Goal: Contribute content: Contribute content

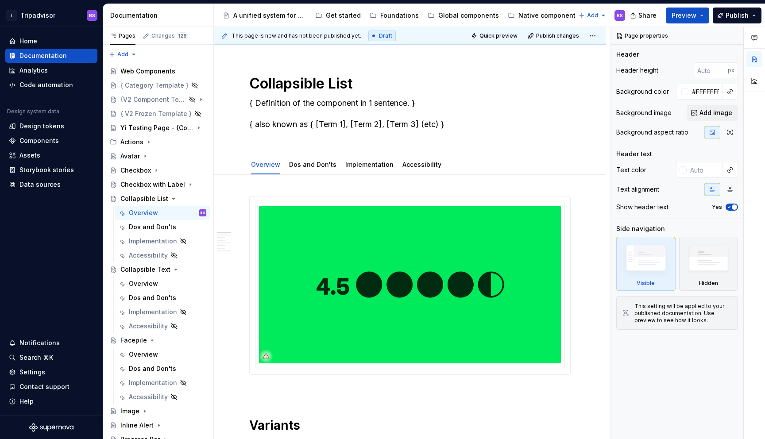
scroll to position [47, 0]
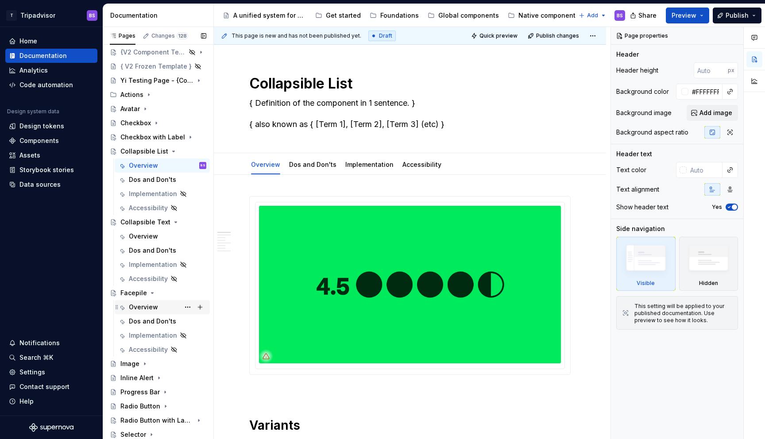
click at [147, 310] on div "Overview" at bounding box center [143, 307] width 29 height 9
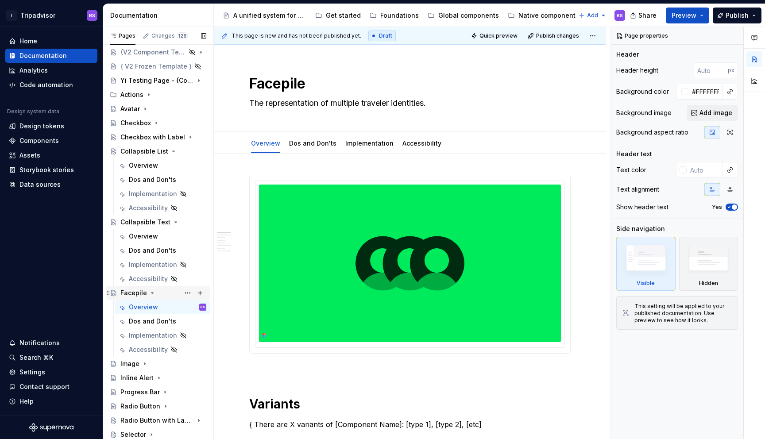
click at [150, 293] on icon "Page tree" at bounding box center [152, 293] width 7 height 7
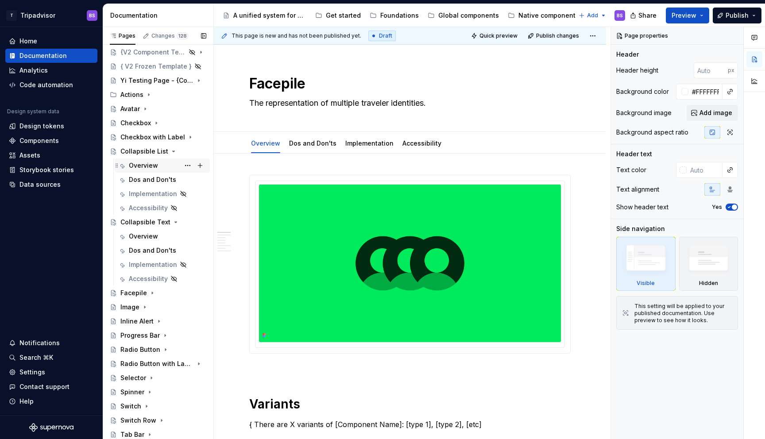
click at [148, 166] on div "Overview" at bounding box center [143, 165] width 29 height 9
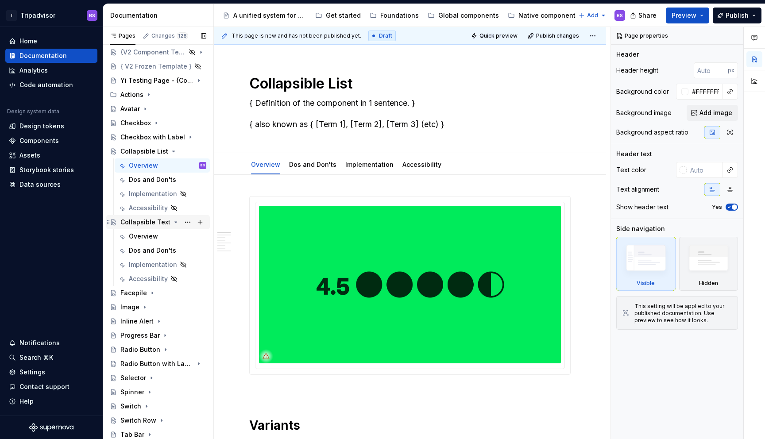
click at [154, 221] on div "Collapsible Text" at bounding box center [145, 222] width 50 height 9
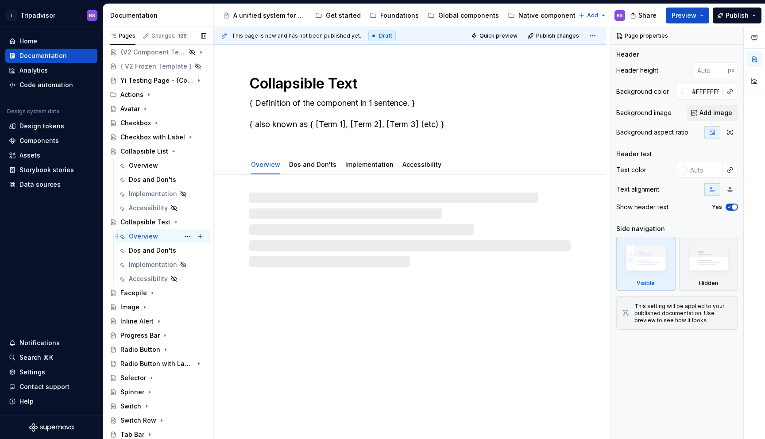
click at [151, 234] on div "Overview" at bounding box center [143, 236] width 29 height 9
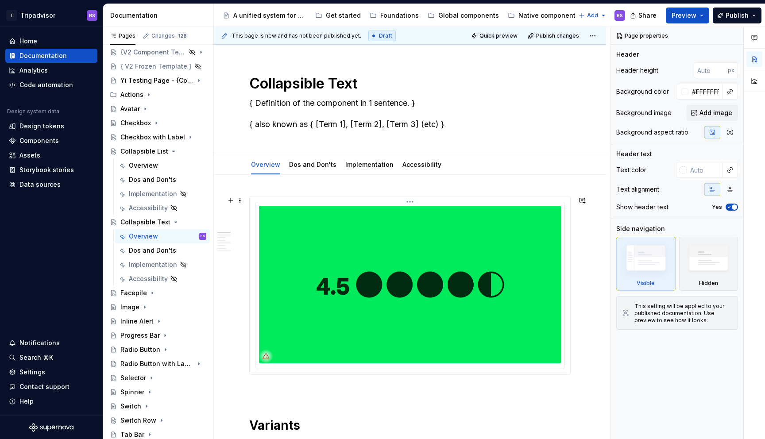
click at [413, 205] on html "T Tripadvisor BS Home Documentation Analytics Code automation Design system dat…" at bounding box center [382, 219] width 765 height 439
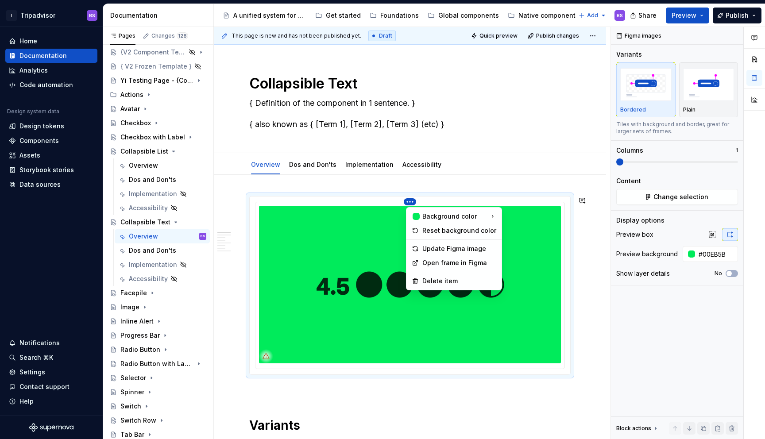
click at [527, 264] on html "T Tripadvisor BS Home Documentation Analytics Code automation Design system dat…" at bounding box center [382, 219] width 765 height 439
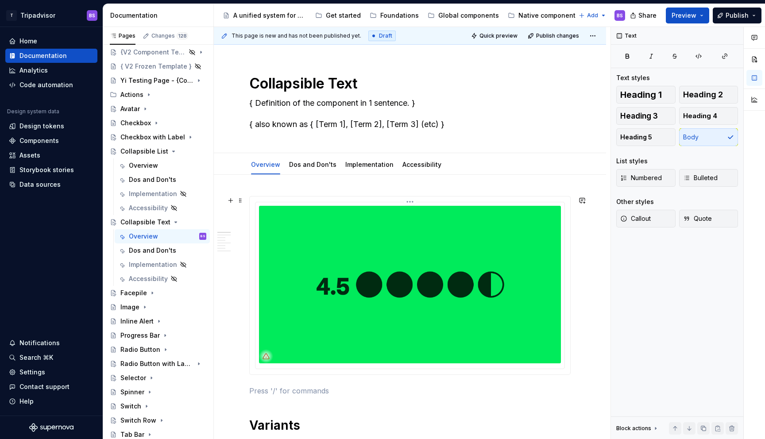
click at [525, 231] on img at bounding box center [410, 285] width 302 height 158
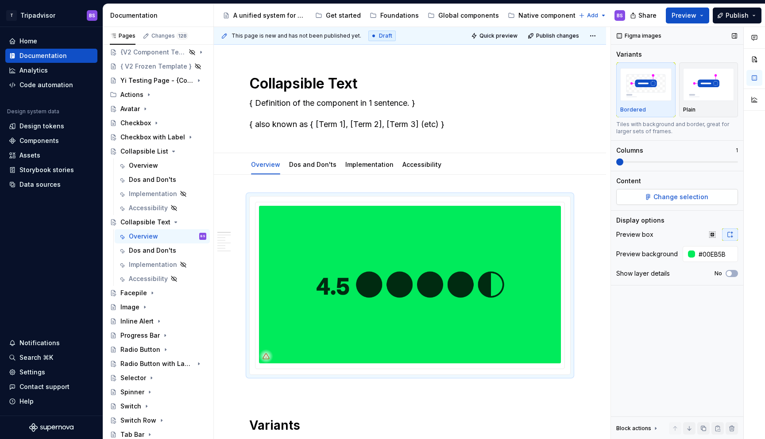
click at [662, 195] on span "Change selection" at bounding box center [680, 197] width 55 height 9
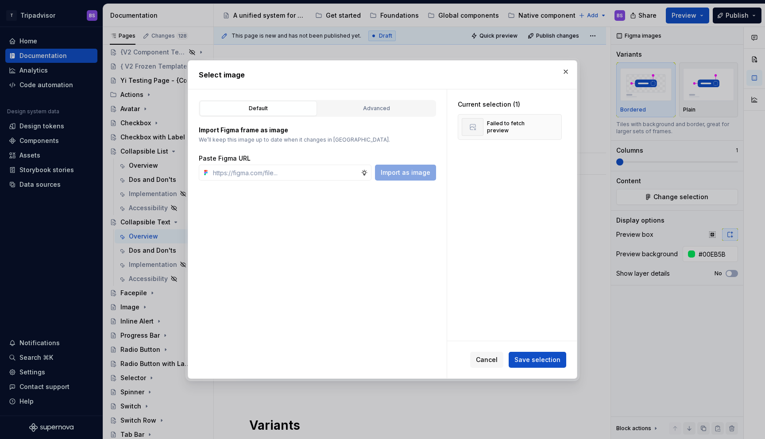
type textarea "*"
type input "[URL][DOMAIN_NAME]"
type textarea "*"
type input "[URL][DOMAIN_NAME]"
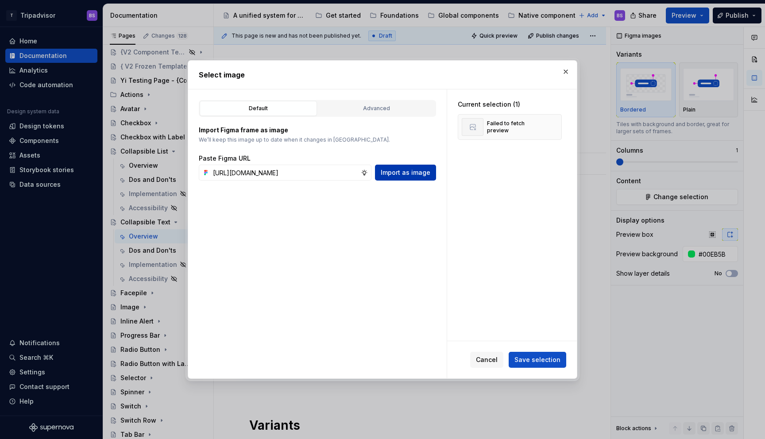
scroll to position [0, 0]
click at [428, 174] on span "Import as image" at bounding box center [406, 172] width 50 height 9
type textarea "*"
click at [541, 359] on span "Save selection" at bounding box center [537, 359] width 46 height 9
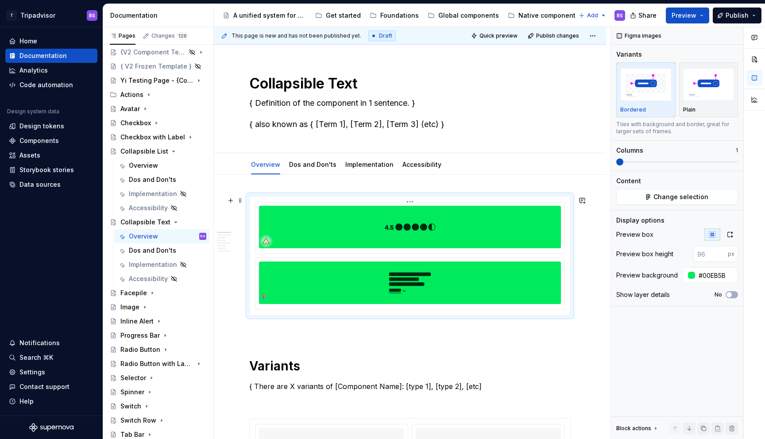
click at [403, 226] on img at bounding box center [410, 227] width 302 height 42
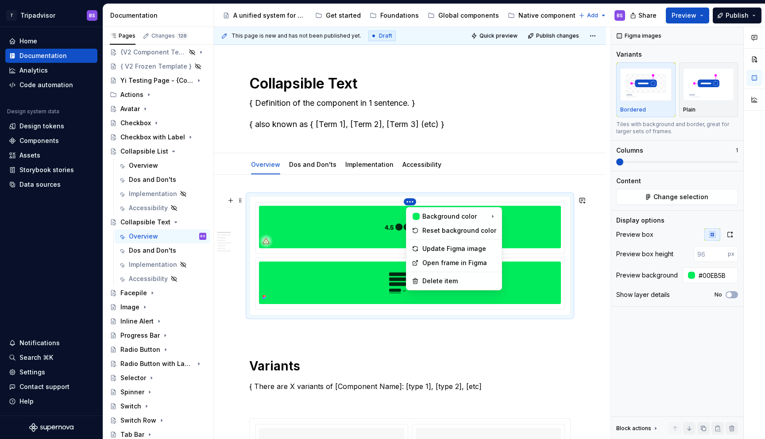
click at [416, 201] on html "T Tripadvisor BS Home Documentation Analytics Code automation Design system dat…" at bounding box center [382, 219] width 765 height 439
click at [446, 280] on div "Delete item" at bounding box center [459, 281] width 74 height 9
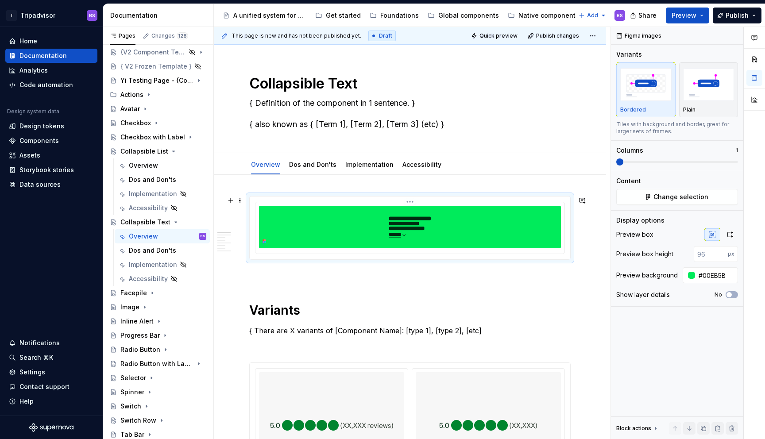
click at [440, 232] on img at bounding box center [410, 227] width 302 height 42
click at [730, 231] on icon "button" at bounding box center [729, 234] width 7 height 7
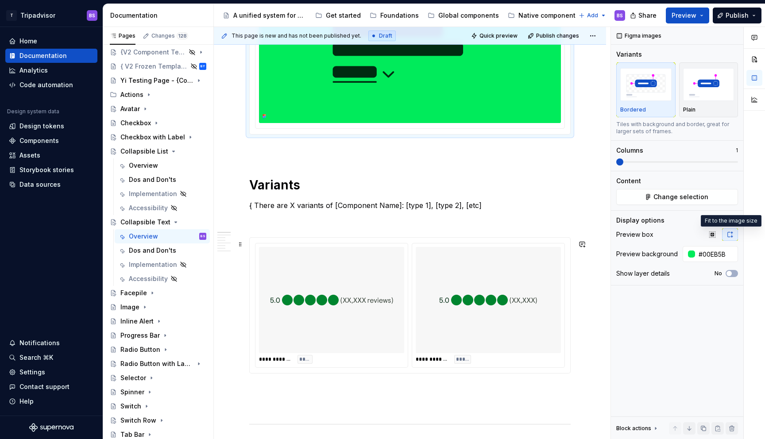
scroll to position [255, 0]
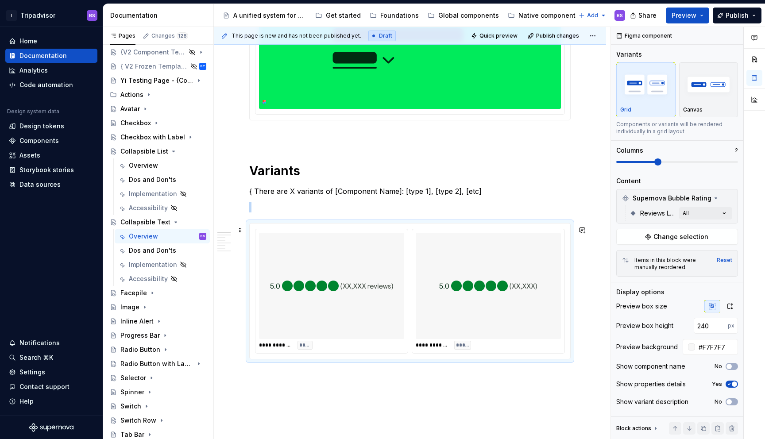
click at [428, 275] on div at bounding box center [488, 286] width 145 height 106
click at [703, 236] on span "Change selection" at bounding box center [680, 236] width 55 height 9
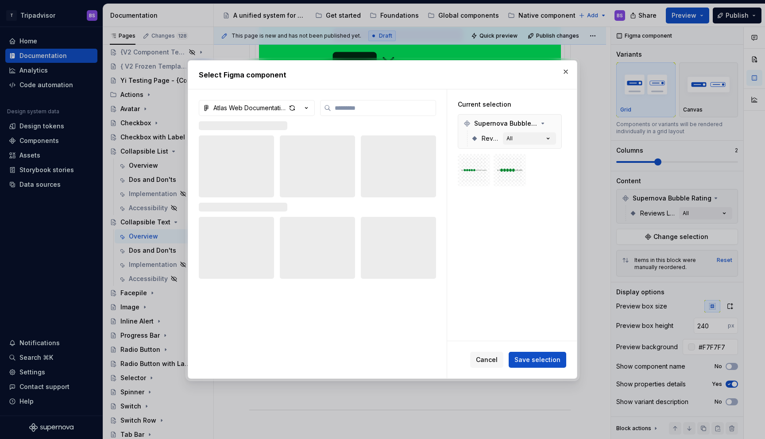
type textarea "*"
click at [308, 106] on icon "button" at bounding box center [306, 108] width 9 height 9
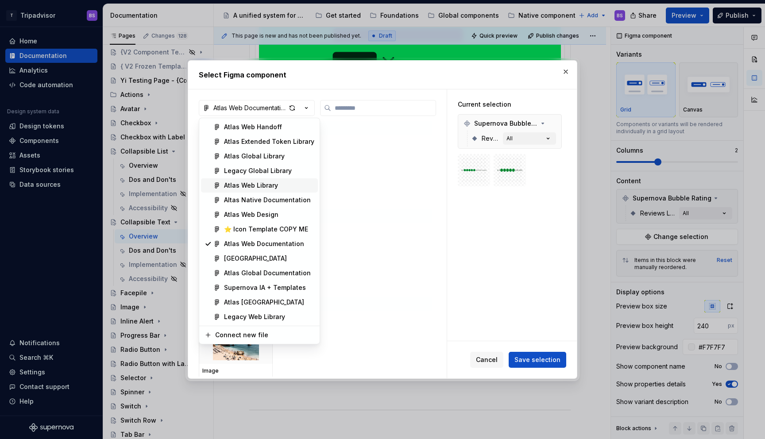
click at [266, 184] on div "Atlas Web Library" at bounding box center [251, 185] width 54 height 9
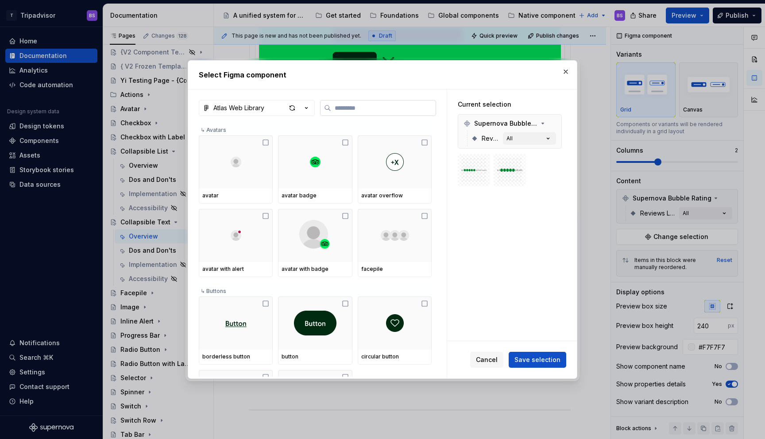
click at [338, 110] on input "search" at bounding box center [383, 108] width 104 height 9
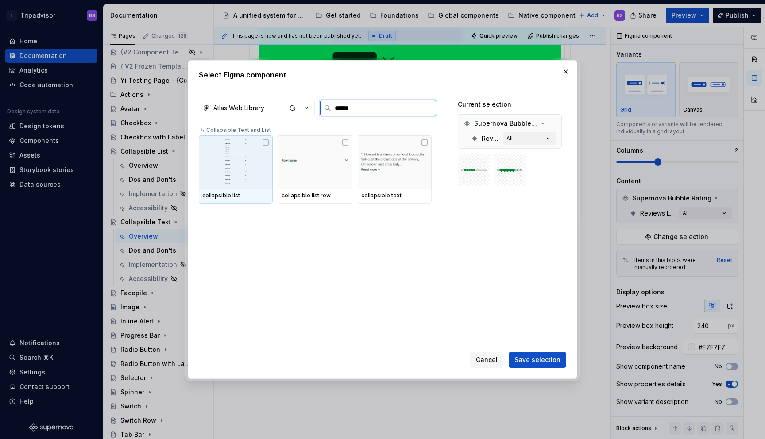
type input "*******"
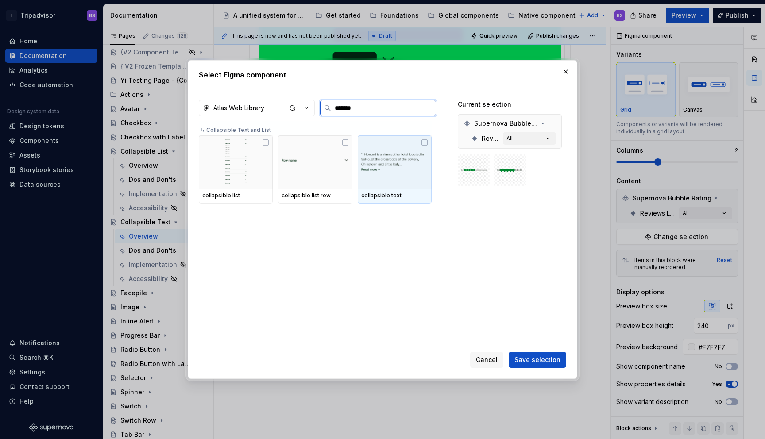
click at [389, 167] on img at bounding box center [394, 162] width 67 height 44
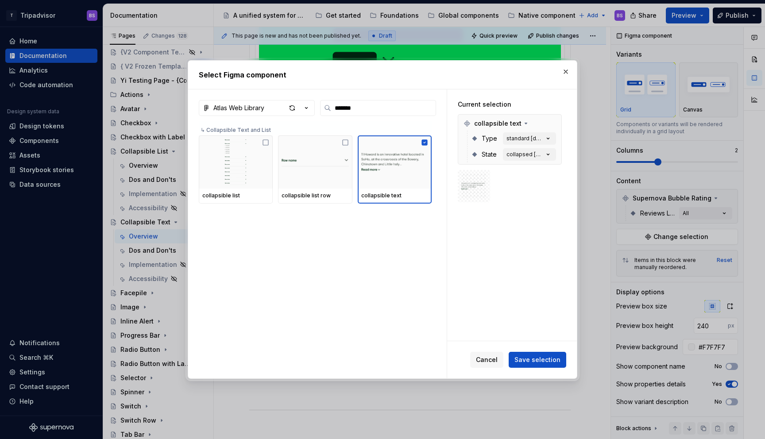
click at [533, 349] on div "Cancel Save selection" at bounding box center [512, 359] width 130 height 37
click at [533, 357] on span "Save selection" at bounding box center [537, 359] width 46 height 9
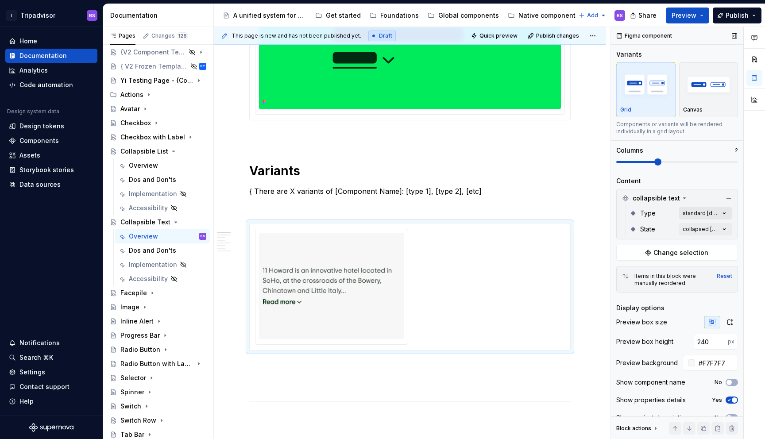
click at [695, 212] on div "Comments Open comments No comments yet Select ‘Comment’ from the block context …" at bounding box center [688, 233] width 154 height 413
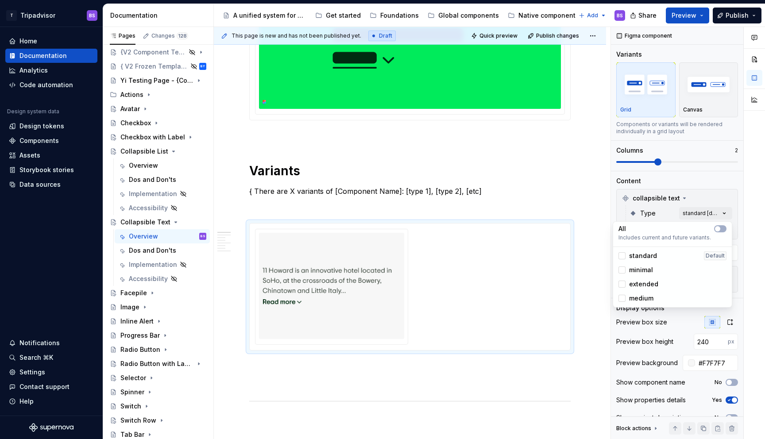
click at [635, 257] on span "standard" at bounding box center [643, 255] width 28 height 9
click at [636, 270] on span "minimal" at bounding box center [641, 270] width 24 height 9
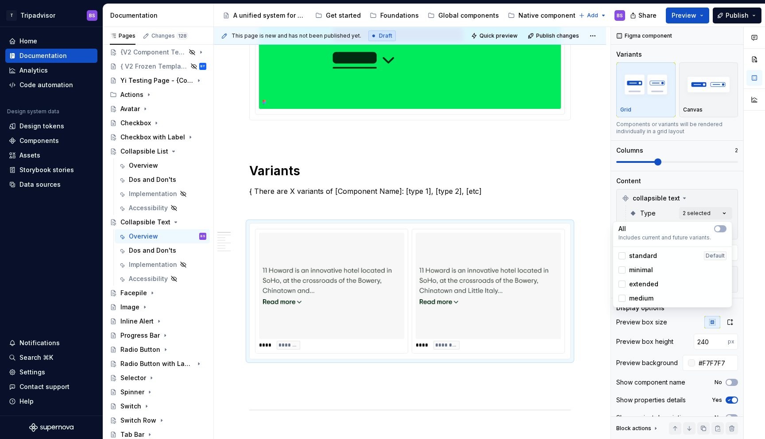
click at [637, 285] on span "extended" at bounding box center [643, 284] width 29 height 9
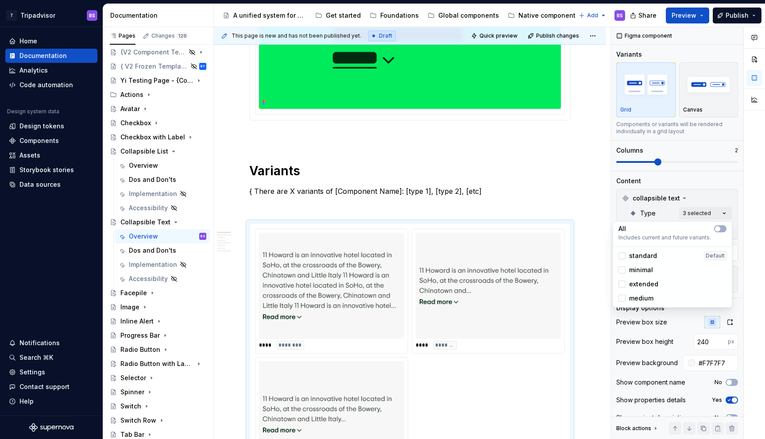
click at [637, 298] on span "medium" at bounding box center [641, 298] width 24 height 9
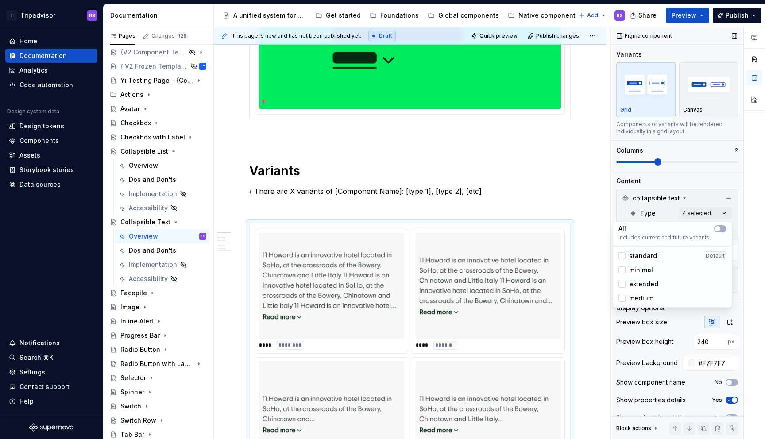
click at [679, 184] on div "Comments Open comments No comments yet Select ‘Comment’ from the block context …" at bounding box center [688, 233] width 154 height 413
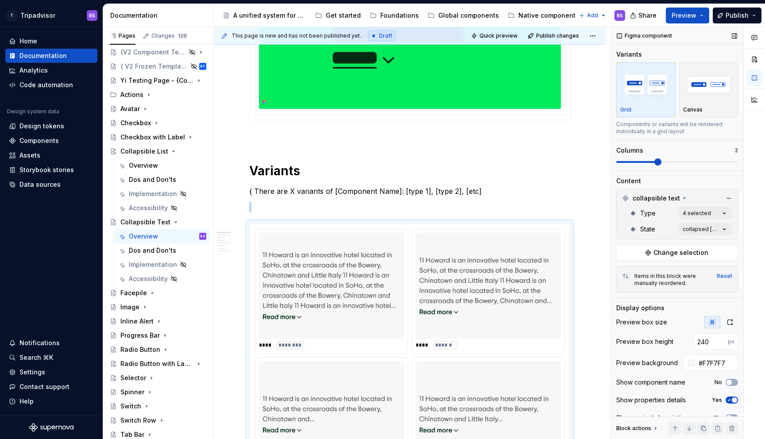
scroll to position [305, 0]
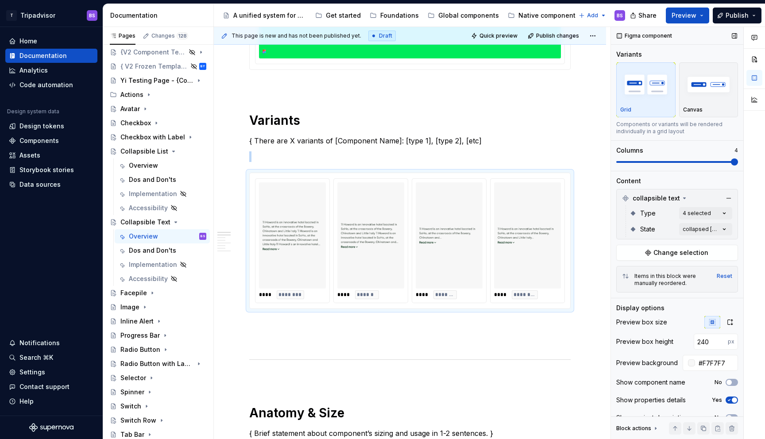
click at [738, 162] on span at bounding box center [734, 161] width 7 height 7
drag, startPoint x: 517, startPoint y: 243, endPoint x: 359, endPoint y: 247, distance: 158.1
click at [359, 247] on body "T Tripadvisor BS Home Documentation Analytics Code automation Design system dat…" at bounding box center [382, 219] width 765 height 439
drag, startPoint x: 519, startPoint y: 242, endPoint x: 282, endPoint y: 261, distance: 238.5
click at [282, 261] on body "T Tripadvisor BS Home Documentation Analytics Code automation Design system dat…" at bounding box center [382, 219] width 765 height 439
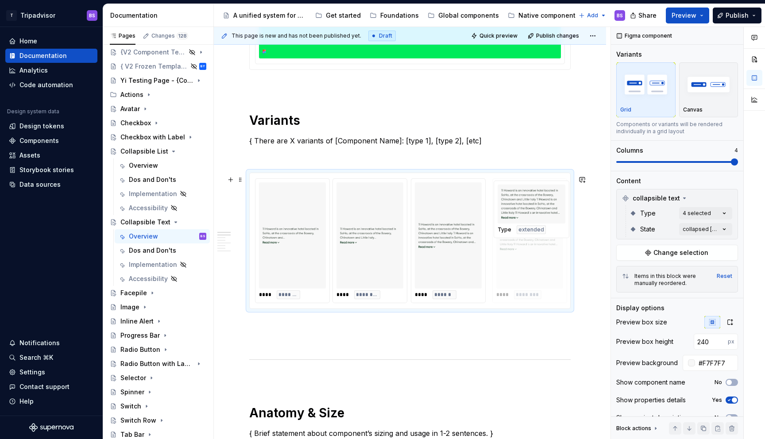
drag, startPoint x: 366, startPoint y: 267, endPoint x: 519, endPoint y: 275, distance: 153.8
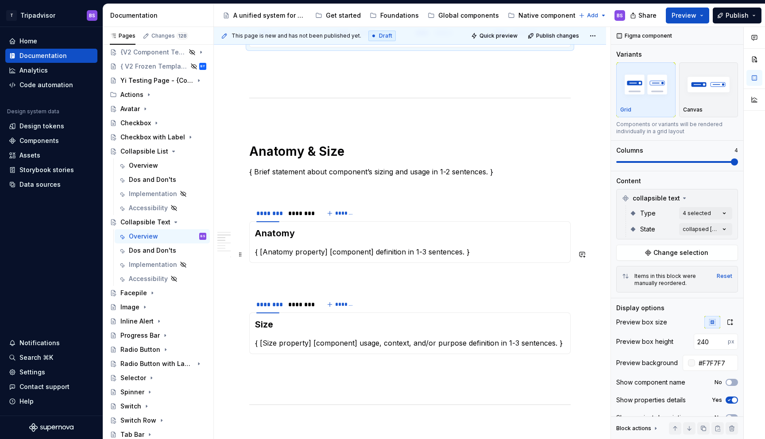
scroll to position [548, 0]
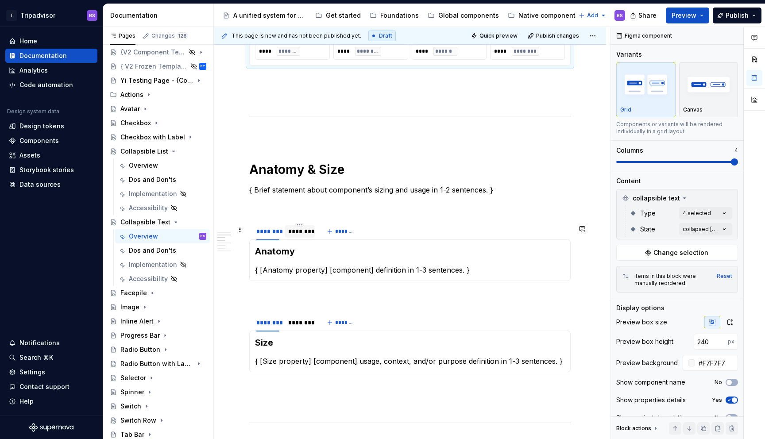
click at [305, 236] on div "********" at bounding box center [299, 231] width 23 height 9
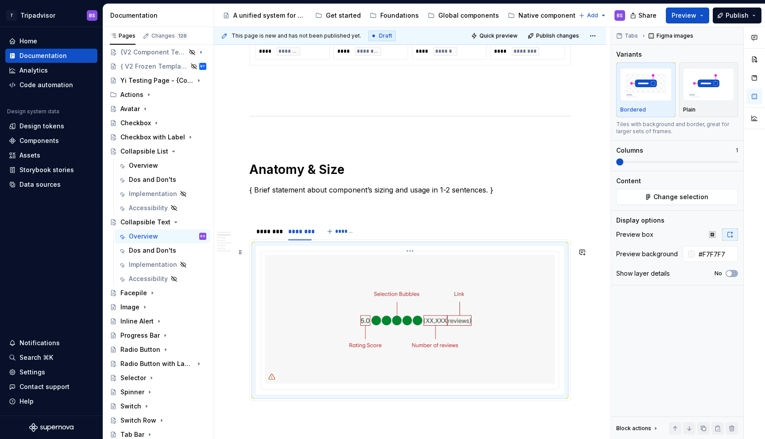
drag, startPoint x: 501, startPoint y: 275, endPoint x: 586, endPoint y: 263, distance: 85.8
click at [501, 275] on img at bounding box center [410, 319] width 290 height 128
click at [673, 194] on span "Change selection" at bounding box center [680, 197] width 55 height 9
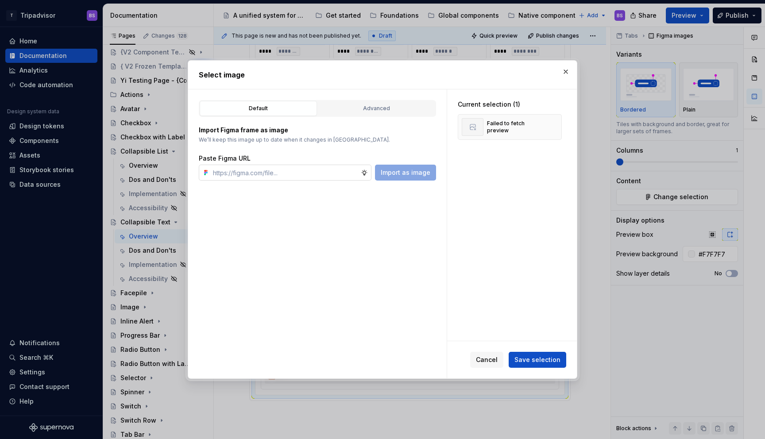
type textarea "*"
type input "https://www.figma.com/design/Rk3eGC5124Z7punn8EFUkb/Atlas-Web-Documentation?nod…"
click at [402, 171] on span "Import as image" at bounding box center [406, 172] width 50 height 9
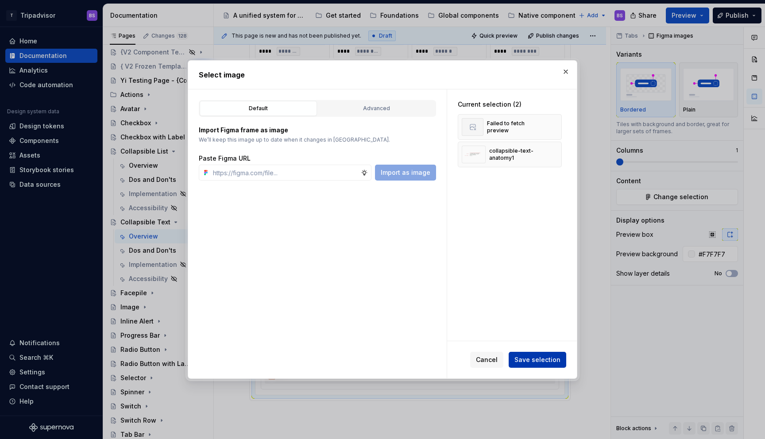
click at [533, 354] on button "Save selection" at bounding box center [538, 360] width 58 height 16
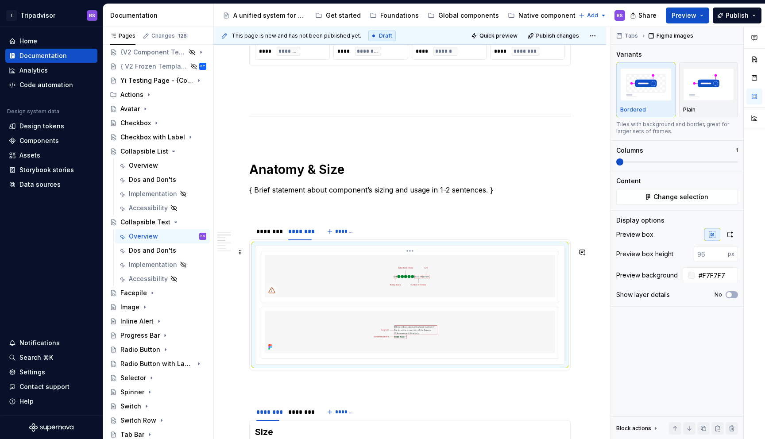
click at [410, 252] on html "T Tripadvisor BS Home Documentation Analytics Code automation Design system dat…" at bounding box center [382, 219] width 765 height 439
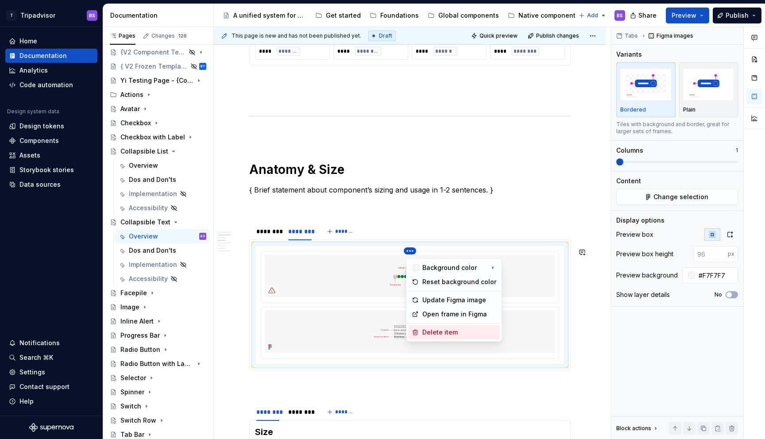
click at [442, 330] on div "Delete item" at bounding box center [459, 332] width 74 height 9
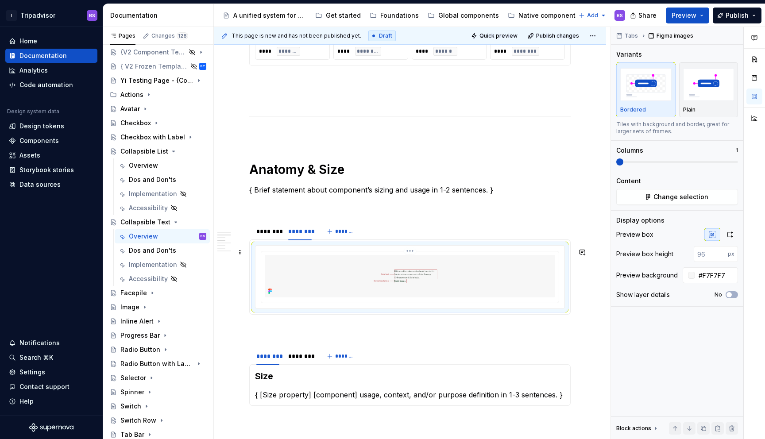
click at [455, 282] on img at bounding box center [410, 276] width 290 height 42
click at [726, 233] on icon "button" at bounding box center [729, 234] width 7 height 7
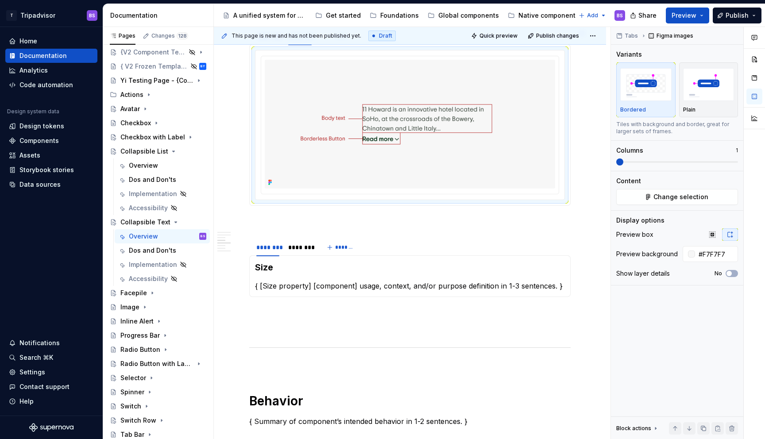
scroll to position [753, 0]
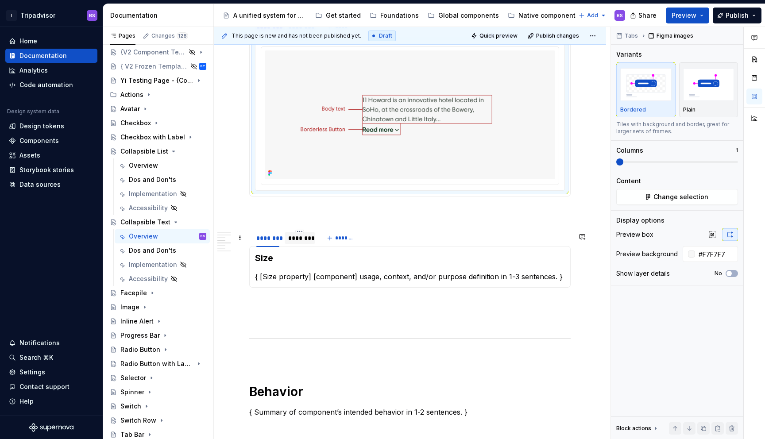
click at [298, 243] on div "********" at bounding box center [299, 238] width 23 height 9
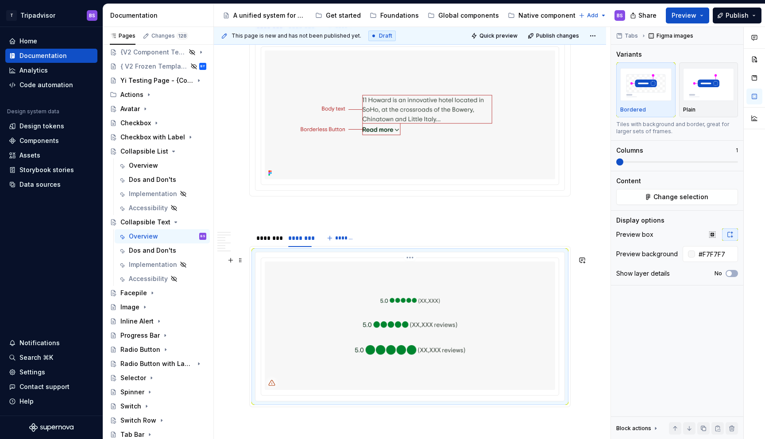
click at [406, 296] on img at bounding box center [410, 326] width 290 height 128
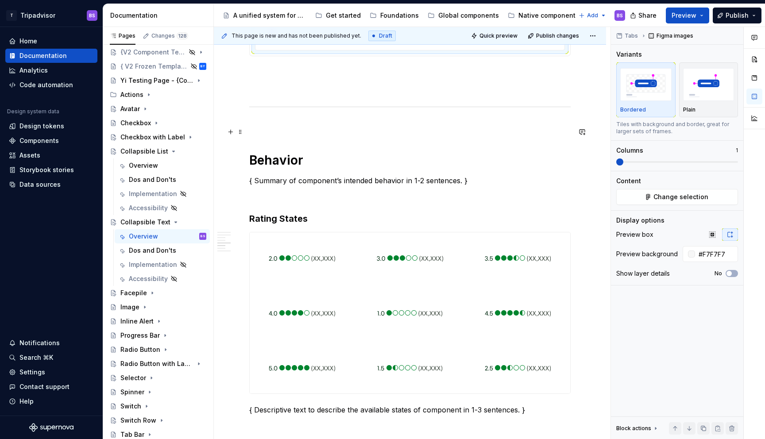
scroll to position [1115, 0]
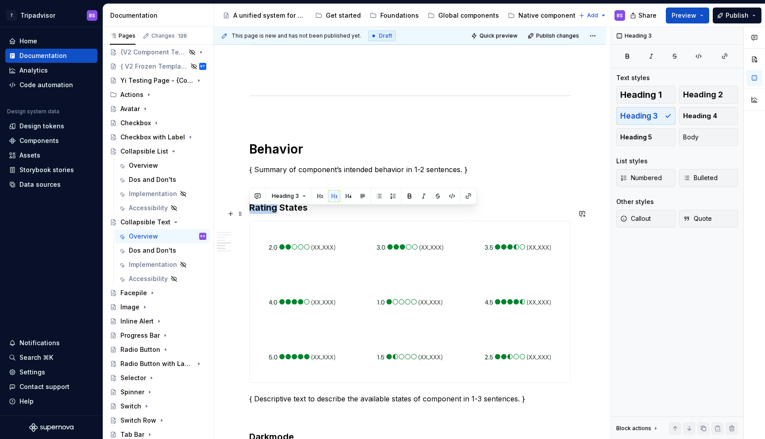
drag, startPoint x: 277, startPoint y: 214, endPoint x: 245, endPoint y: 216, distance: 31.9
click at [245, 216] on div "**********" at bounding box center [410, 117] width 392 height 2114
click at [347, 157] on h1 "Behavior" at bounding box center [409, 149] width 321 height 16
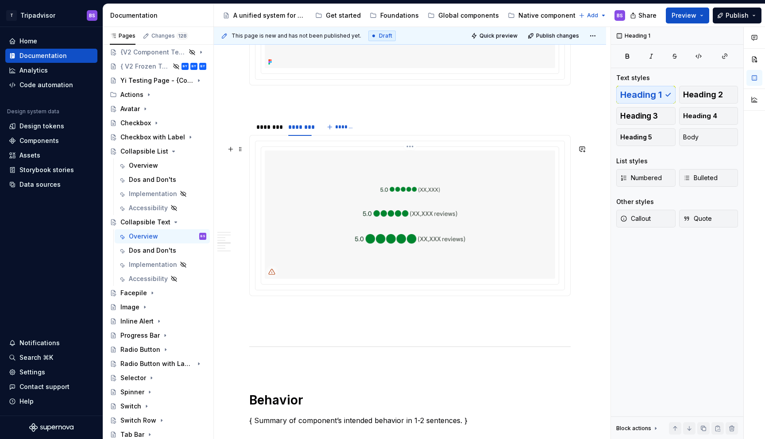
scroll to position [864, 0]
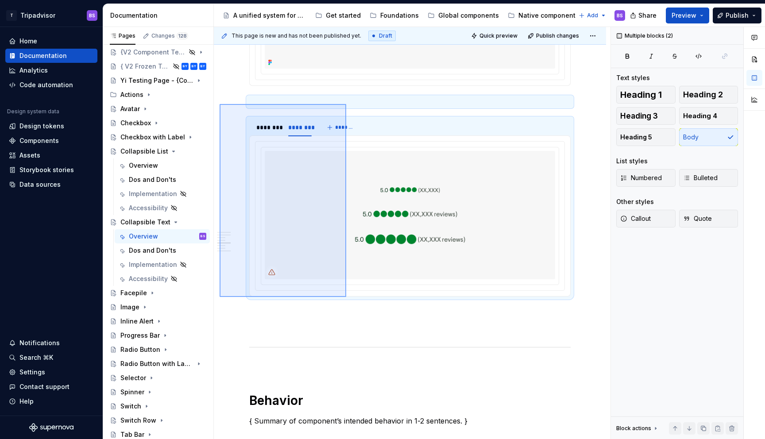
drag, startPoint x: 220, startPoint y: 104, endPoint x: 345, endPoint y: 297, distance: 230.0
click at [346, 297] on div "**********" at bounding box center [412, 233] width 397 height 413
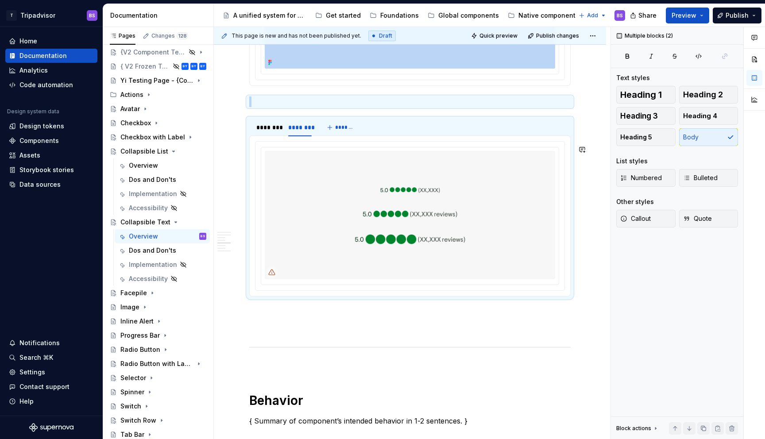
copy div "******** ******** ******* Anatomy { [Anatomy property] [component] definition i…"
click at [282, 318] on p at bounding box center [409, 312] width 321 height 11
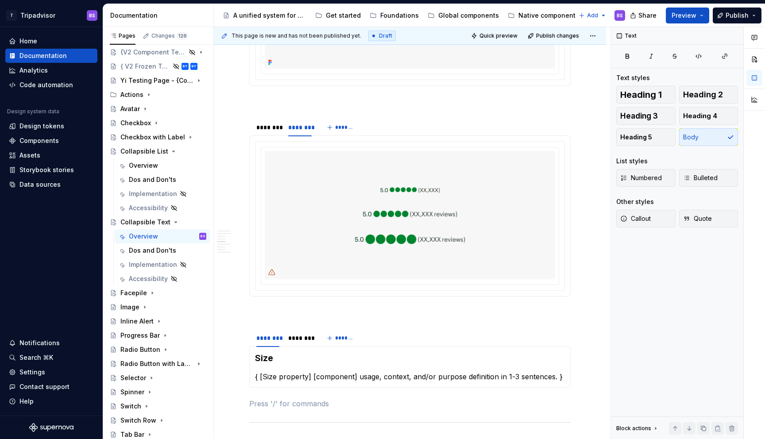
type textarea "*"
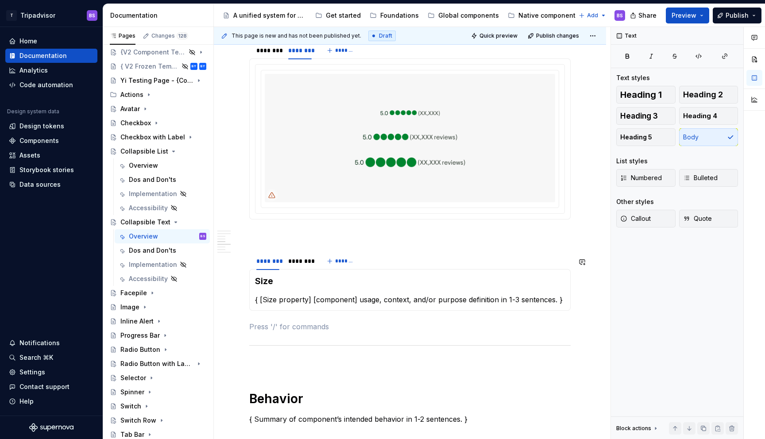
scroll to position [950, 0]
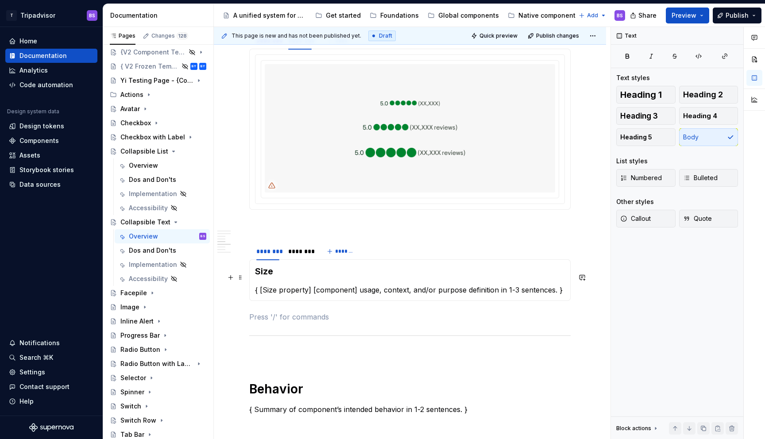
click at [290, 277] on h3 "Size" at bounding box center [410, 271] width 310 height 12
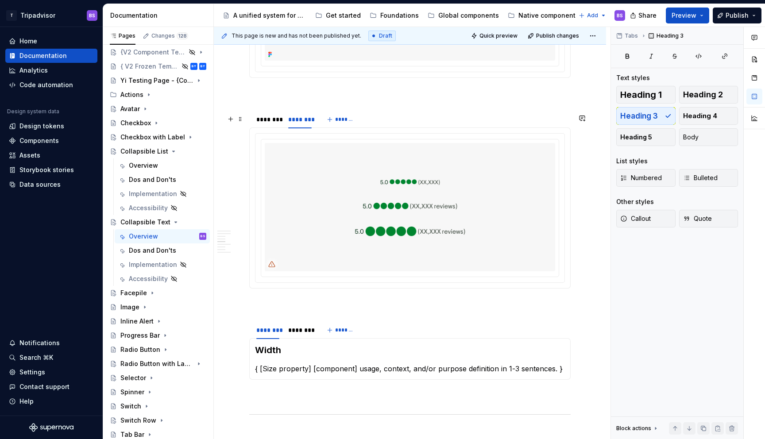
scroll to position [868, 0]
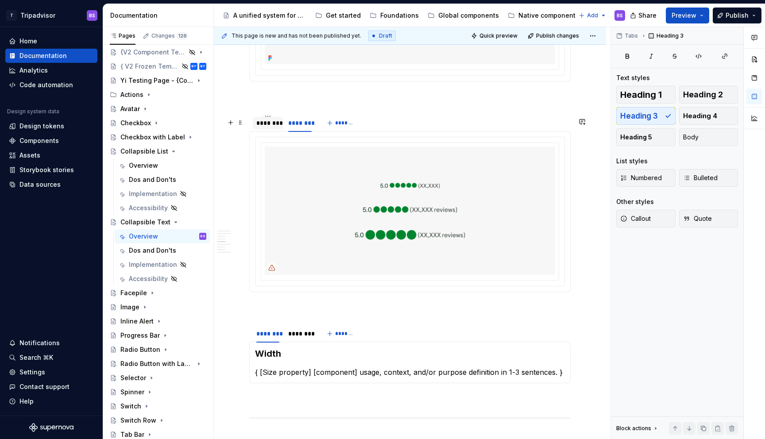
click at [271, 126] on div "********" at bounding box center [267, 123] width 23 height 9
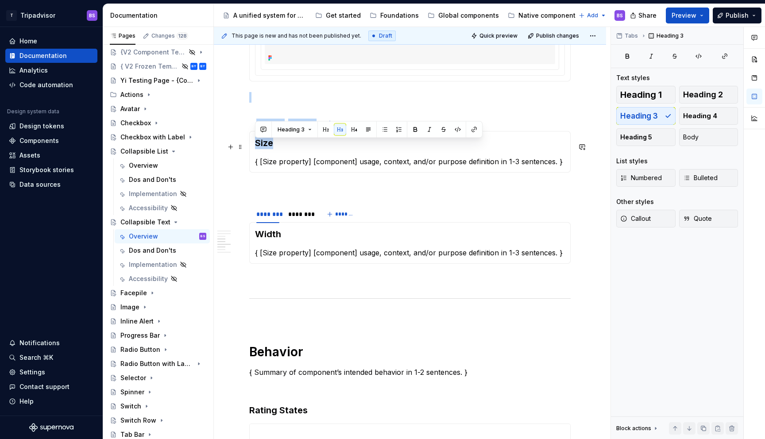
drag, startPoint x: 275, startPoint y: 148, endPoint x: 246, endPoint y: 148, distance: 28.8
click at [249, 148] on section "******** ******** ******* Size { [Size property] [component] usage, context, an…" at bounding box center [409, 142] width 321 height 59
drag, startPoint x: 271, startPoint y: 146, endPoint x: 253, endPoint y: 146, distance: 18.6
click at [253, 146] on div "Size { [Size property] [component] usage, context, and/or purpose definition in…" at bounding box center [409, 152] width 321 height 42
click at [300, 127] on div "********" at bounding box center [299, 123] width 23 height 9
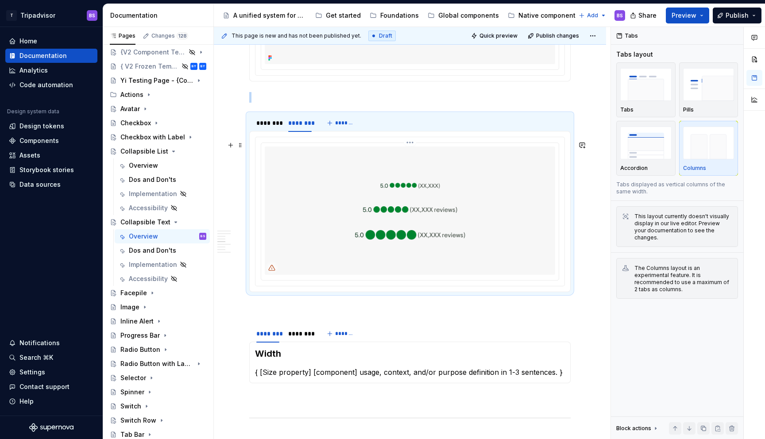
click at [414, 149] on html "T Tripadvisor BS Home Documentation Analytics Code automation Design system dat…" at bounding box center [382, 219] width 765 height 439
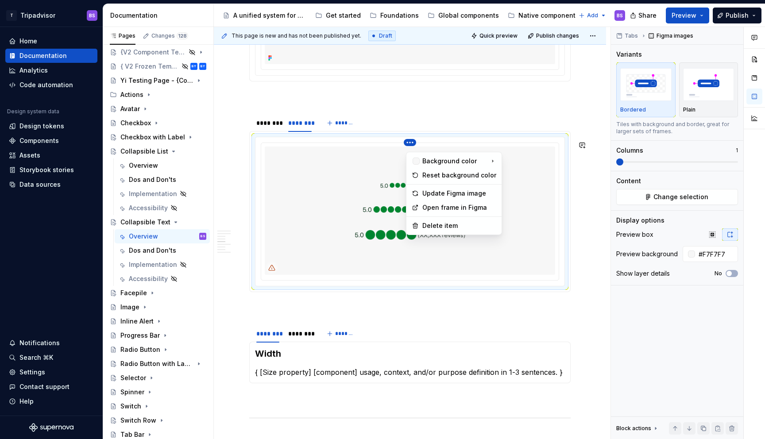
click at [526, 204] on html "T Tripadvisor BS Home Documentation Analytics Code automation Design system dat…" at bounding box center [382, 219] width 765 height 439
click at [526, 204] on img at bounding box center [410, 211] width 290 height 128
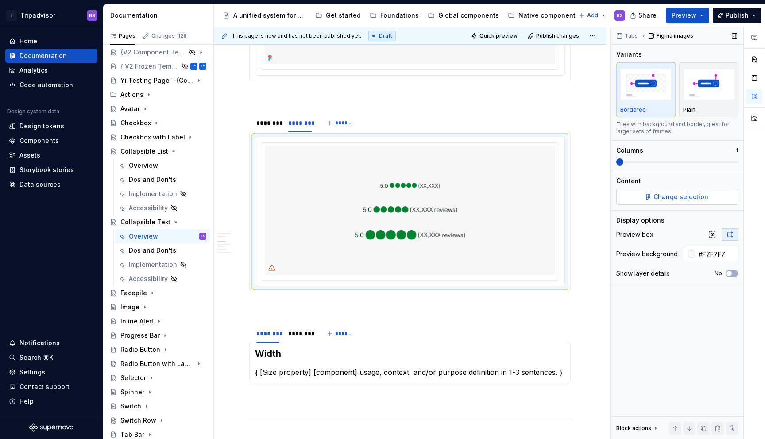
click at [620, 196] on button "Change selection" at bounding box center [677, 197] width 122 height 16
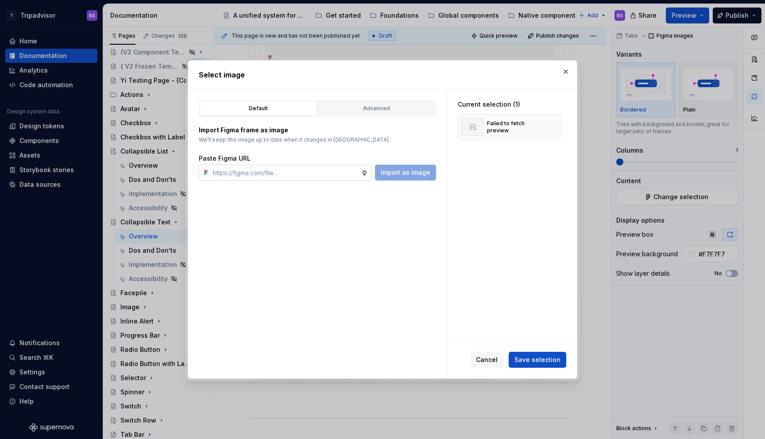
type textarea "*"
click at [313, 175] on input "text" at bounding box center [284, 173] width 151 height 16
paste input "https://www.figma.com/design/Rk3eGC5124Z7punn8EFUkb/Atlas-Web-Documentation?nod…"
type input "https://www.figma.com/design/Rk3eGC5124Z7punn8EFUkb/Atlas-Web-Documentation?nod…"
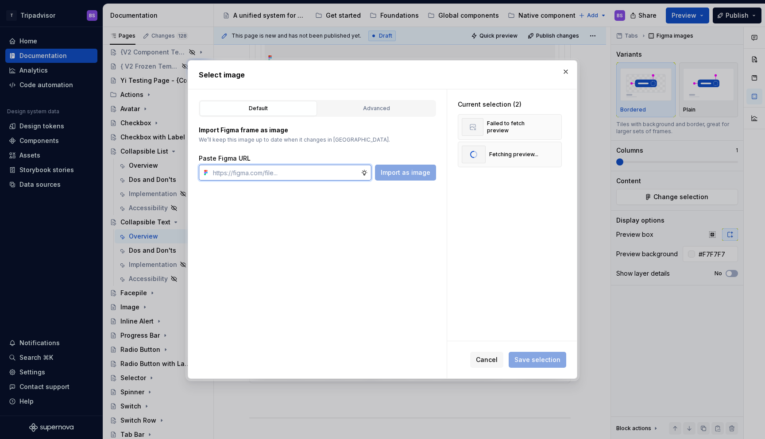
scroll to position [0, 0]
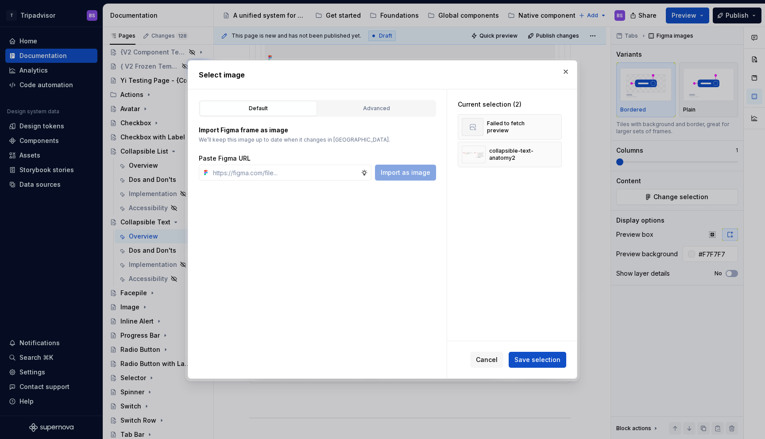
click at [540, 361] on span "Save selection" at bounding box center [537, 359] width 46 height 9
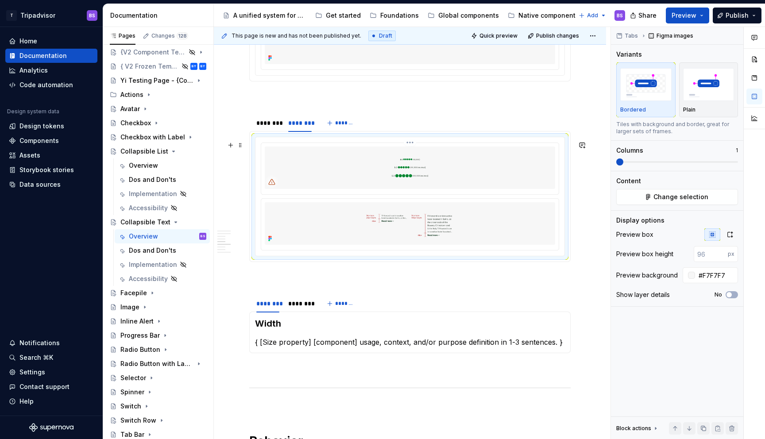
click at [420, 177] on img at bounding box center [410, 168] width 290 height 42
click at [411, 145] on html "T Tripadvisor BS Home Documentation Analytics Code automation Design system dat…" at bounding box center [382, 219] width 765 height 439
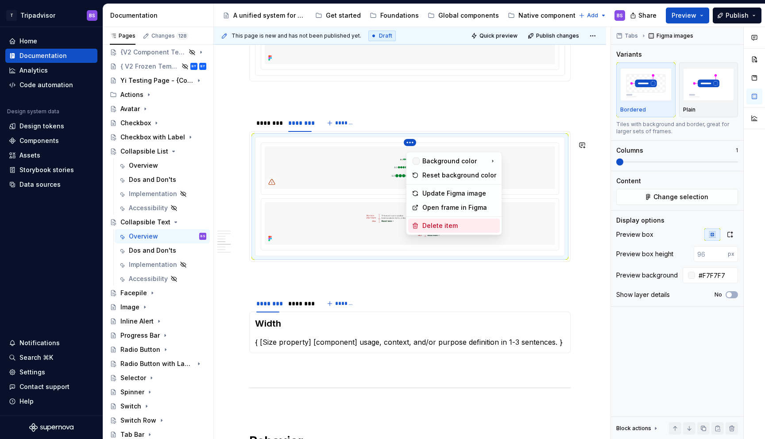
click at [442, 223] on div "Delete item" at bounding box center [459, 225] width 74 height 9
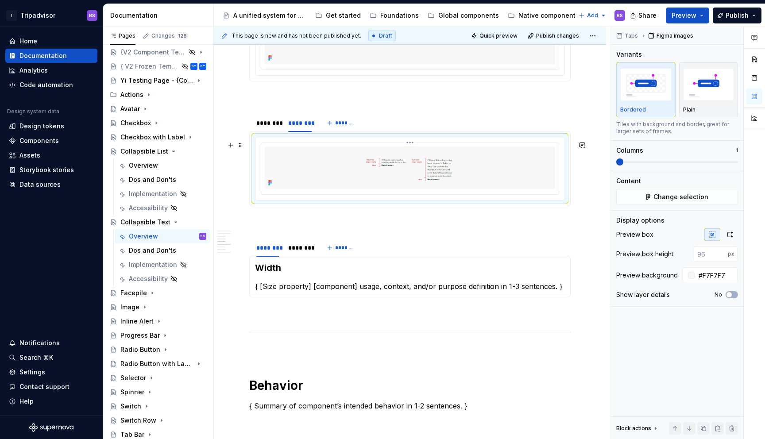
click at [454, 182] on img at bounding box center [410, 168] width 290 height 42
click at [733, 233] on icon "button" at bounding box center [729, 234] width 7 height 7
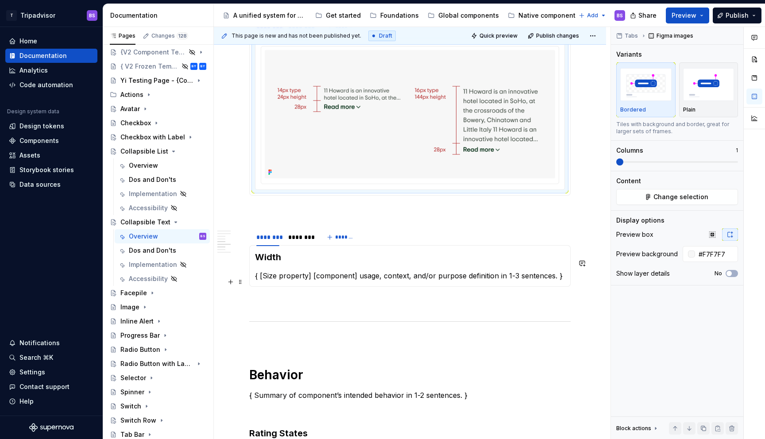
scroll to position [1002, 0]
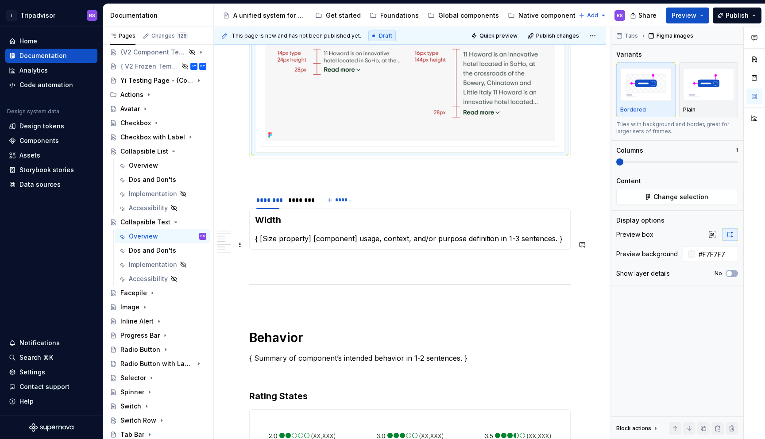
click at [352, 250] on div "Width { [Size property] [component] usage, context, and/or purpose definition i…" at bounding box center [409, 229] width 321 height 42
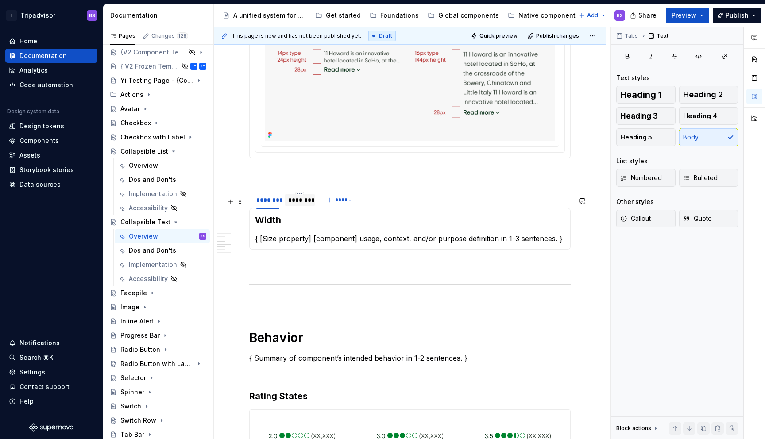
click at [305, 205] on div "********" at bounding box center [299, 200] width 23 height 9
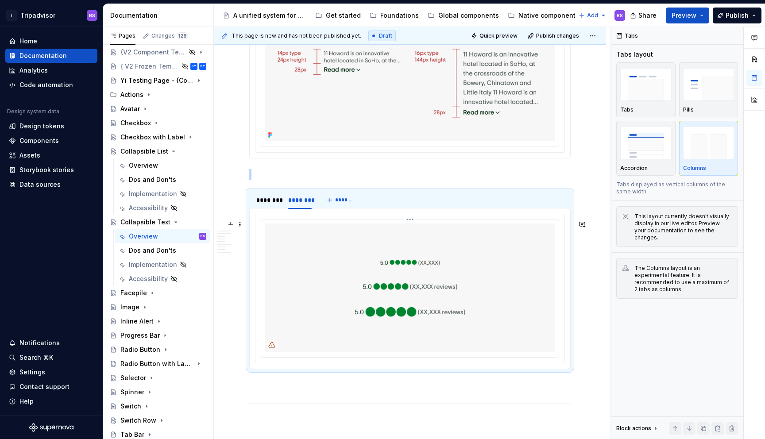
click at [416, 226] on html "T Tripadvisor BS Home Documentation Analytics Code automation Design system dat…" at bounding box center [382, 219] width 765 height 439
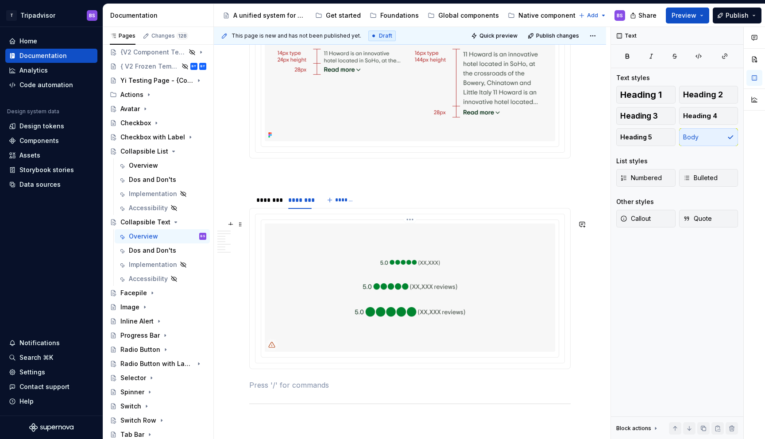
click at [472, 297] on img at bounding box center [410, 288] width 290 height 128
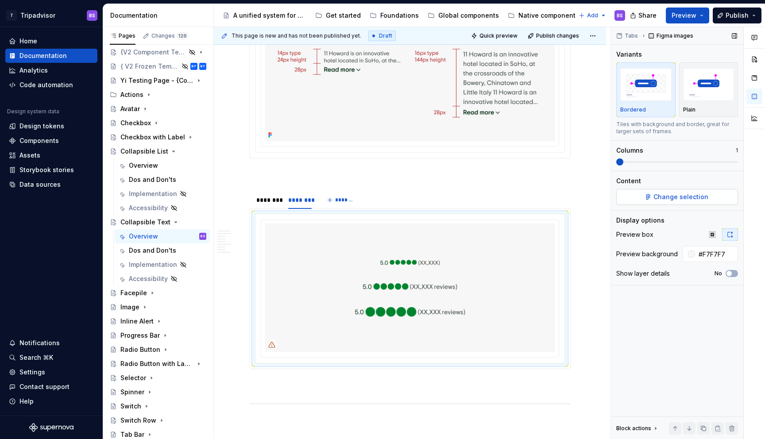
click at [676, 200] on span "Change selection" at bounding box center [680, 197] width 55 height 9
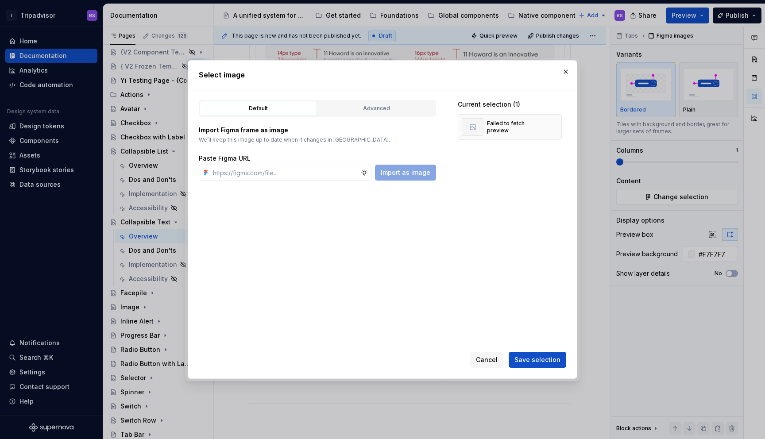
type textarea "*"
click at [320, 170] on input "text" at bounding box center [284, 173] width 151 height 16
paste input "https://www.figma.com/design/Rk3eGC5124Z7punn8EFUkb/Atlas-Web-Documentation?nod…"
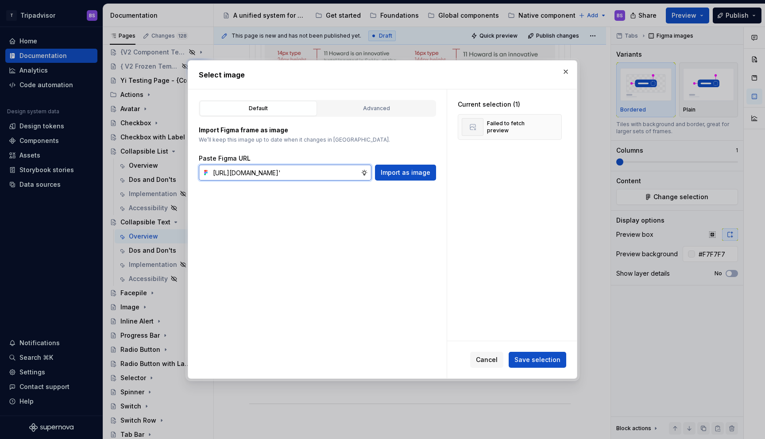
type input "https://www.figma.com/design/Rk3eGC5124Z7punn8EFUkb/Atlas-Web-Documentation?nod…"
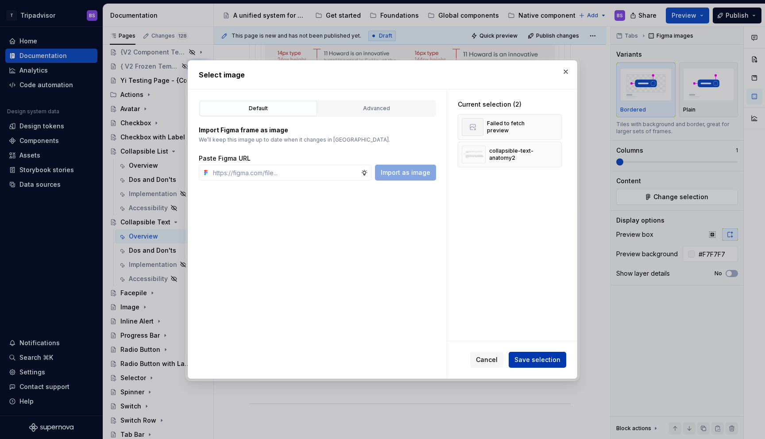
click at [529, 358] on span "Save selection" at bounding box center [537, 359] width 46 height 9
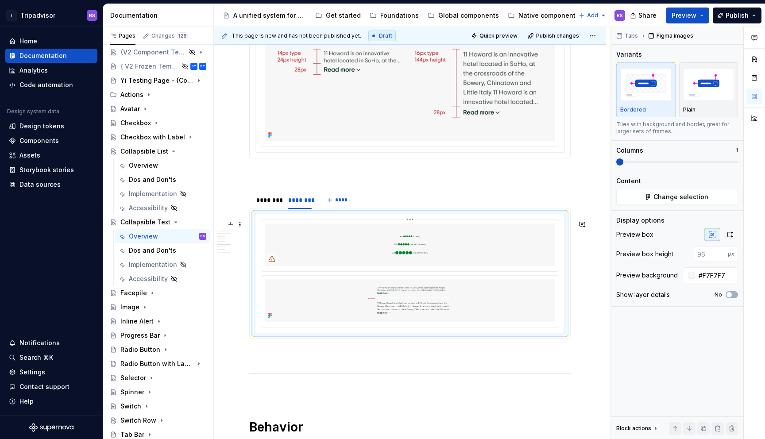
click at [419, 259] on img at bounding box center [410, 245] width 290 height 42
click at [413, 227] on html "T Tripadvisor BS Home Documentation Analytics Code automation Design system dat…" at bounding box center [382, 219] width 765 height 439
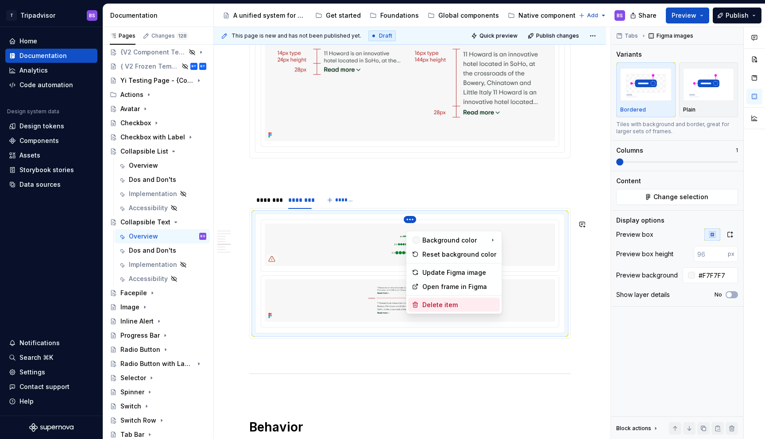
click at [434, 307] on div "Delete item" at bounding box center [459, 305] width 74 height 9
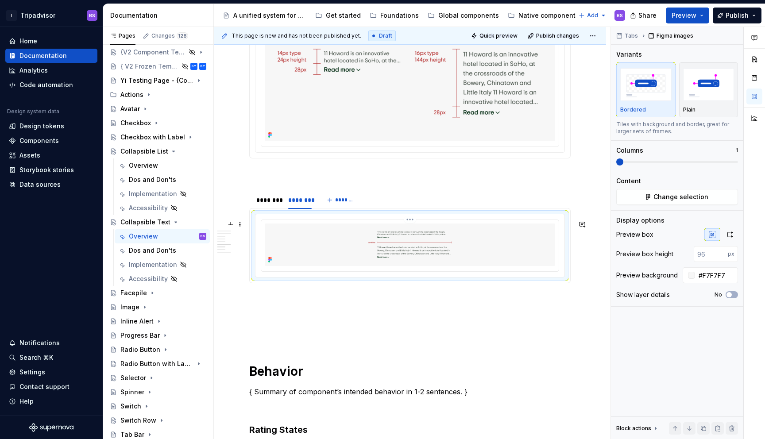
click at [522, 244] on img at bounding box center [410, 245] width 290 height 42
click at [728, 234] on icon "button" at bounding box center [729, 234] width 7 height 7
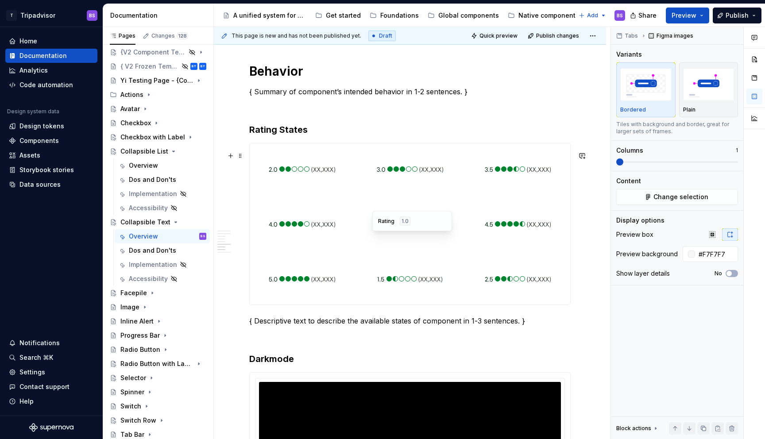
scroll to position [1394, 0]
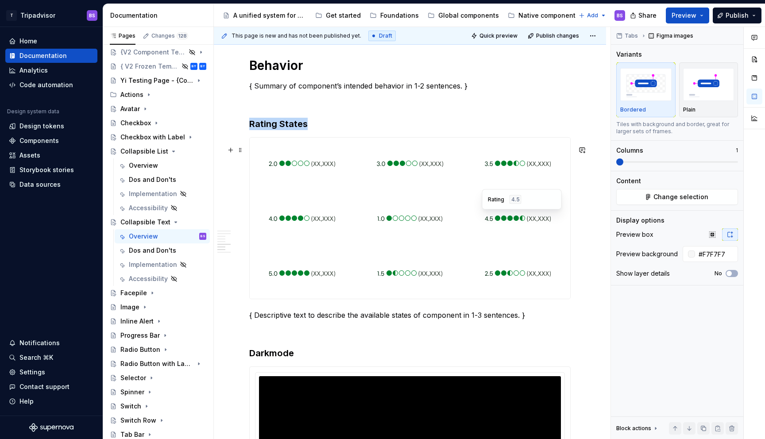
click at [470, 233] on div at bounding box center [518, 218] width 104 height 51
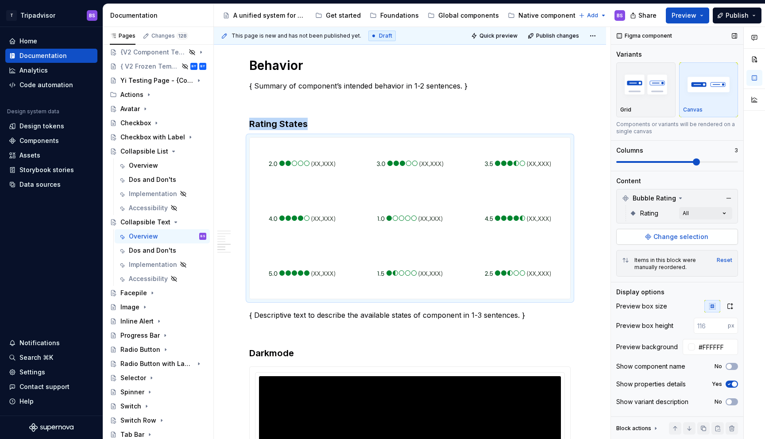
click at [672, 239] on span "Change selection" at bounding box center [680, 236] width 55 height 9
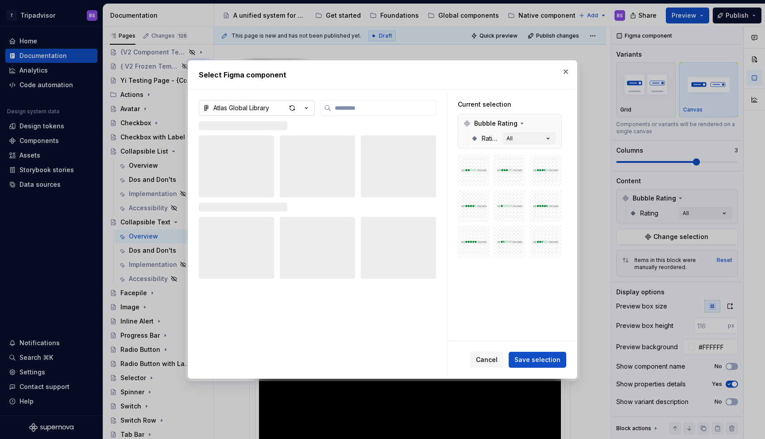
type textarea "*"
click at [304, 107] on icon "button" at bounding box center [306, 108] width 9 height 9
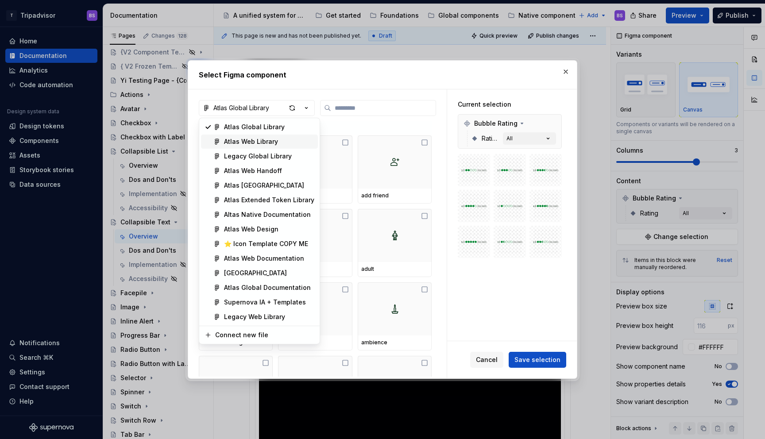
click at [276, 140] on div "Atlas Web Library" at bounding box center [251, 141] width 54 height 9
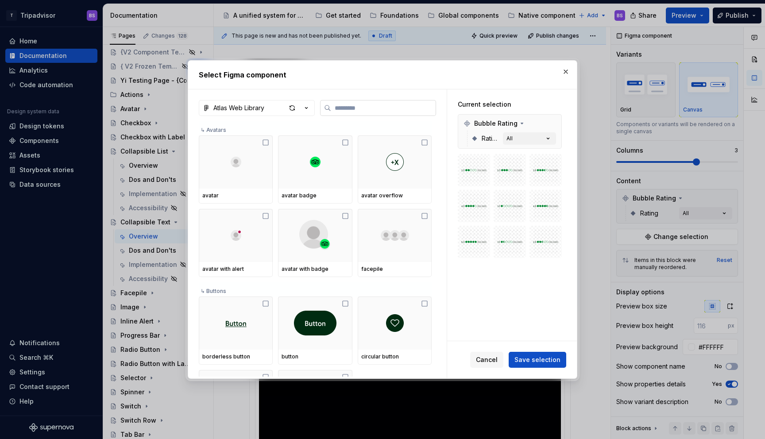
click at [343, 104] on input "search" at bounding box center [383, 108] width 104 height 9
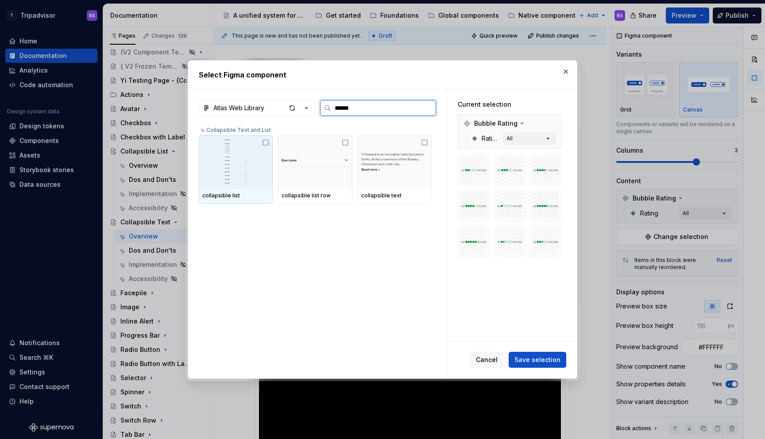
type input "*******"
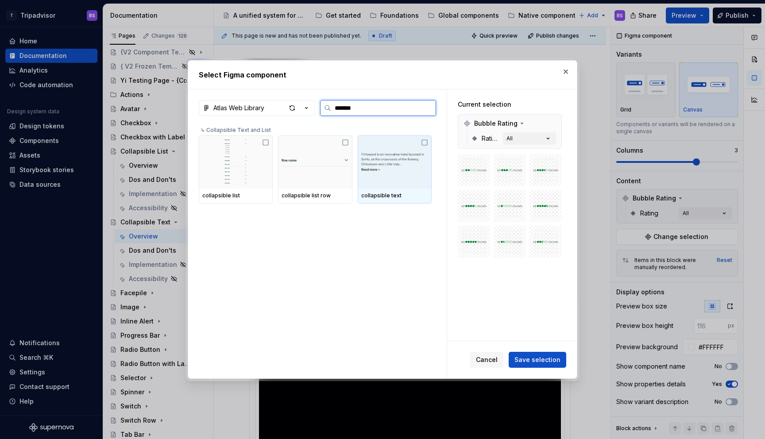
click at [394, 167] on img at bounding box center [394, 162] width 67 height 44
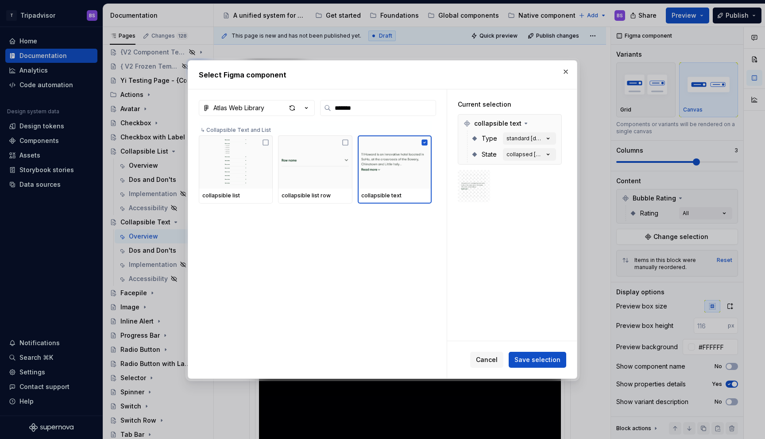
click at [538, 365] on button "Save selection" at bounding box center [538, 360] width 58 height 16
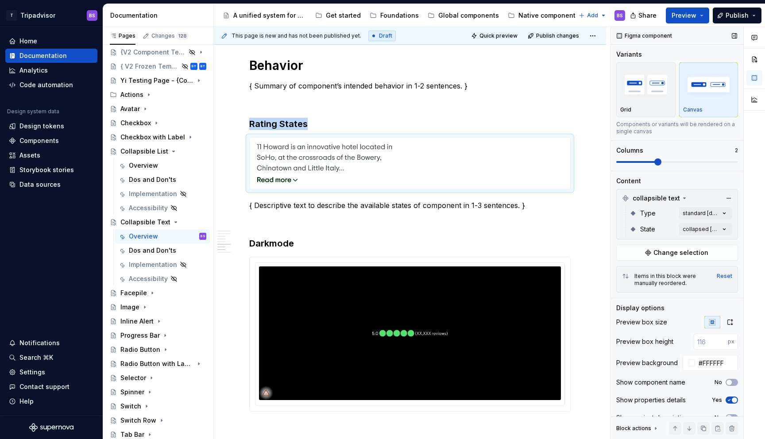
click at [661, 162] on span at bounding box center [657, 161] width 7 height 7
click at [694, 227] on div "Comments Open comments No comments yet Select ‘Comment’ from the block context …" at bounding box center [688, 233] width 154 height 413
click at [641, 270] on span "collapsed" at bounding box center [644, 271] width 31 height 9
click at [641, 283] on span "expanded" at bounding box center [644, 286] width 31 height 9
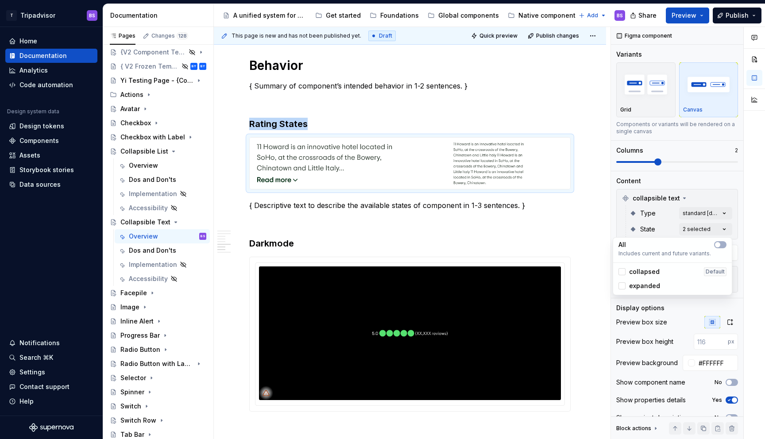
click at [681, 181] on div "Comments Open comments No comments yet Select ‘Comment’ from the block context …" at bounding box center [688, 233] width 154 height 413
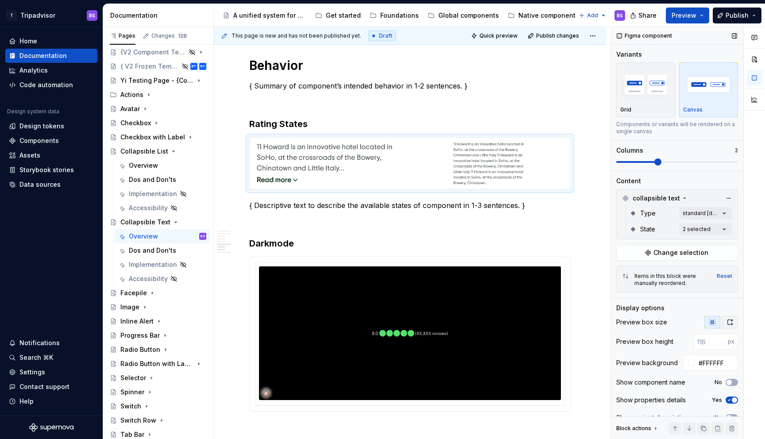
click at [730, 324] on icon "button" at bounding box center [729, 322] width 7 height 7
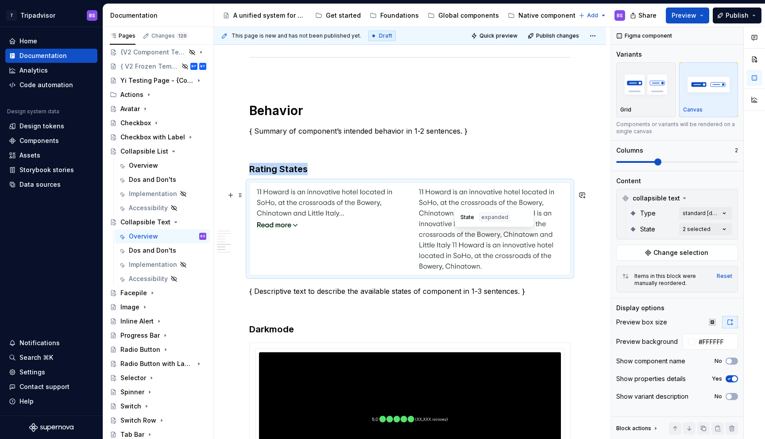
scroll to position [1309, 0]
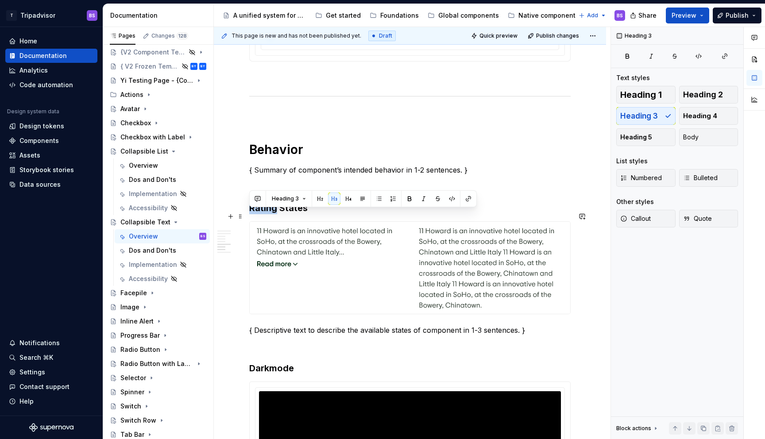
drag, startPoint x: 276, startPoint y: 217, endPoint x: 246, endPoint y: 216, distance: 30.1
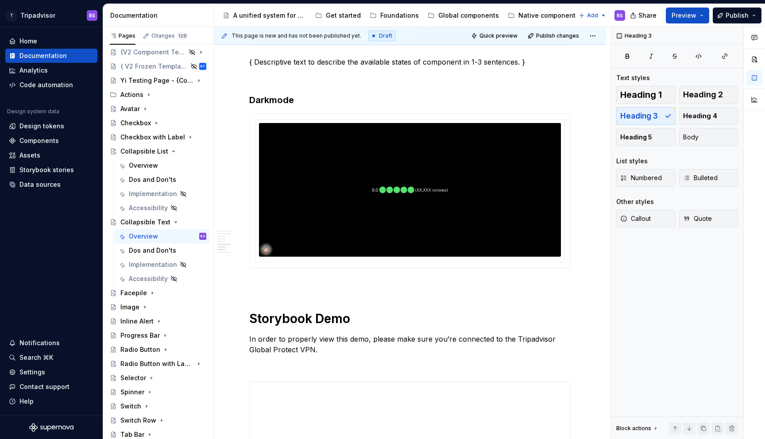
scroll to position [1660, 0]
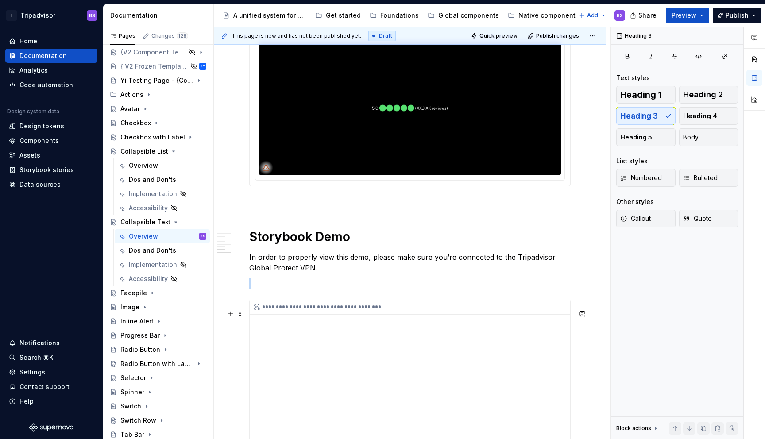
click at [367, 363] on div "**********" at bounding box center [410, 410] width 320 height 221
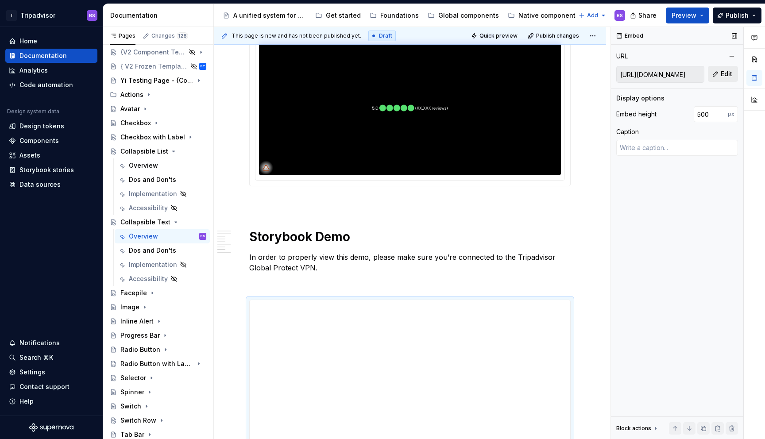
click at [721, 79] on button "Edit" at bounding box center [723, 74] width 30 height 16
type textarea "*"
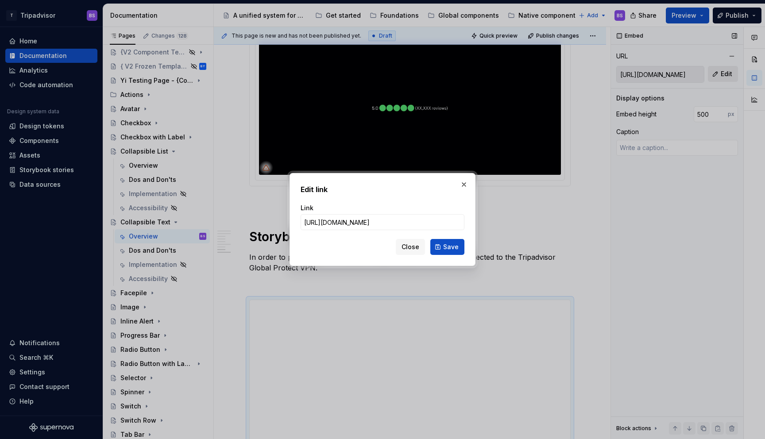
type input "https://webml.dev.tripadvisor.com/Story#@ta-design-system.collapsable-text_pack…"
click button "Save" at bounding box center [447, 247] width 34 height 16
type textarea "*"
type input "https://webml.dev.tripadvisor.com/Story#@ta-design-system.collapsable-text_pack…"
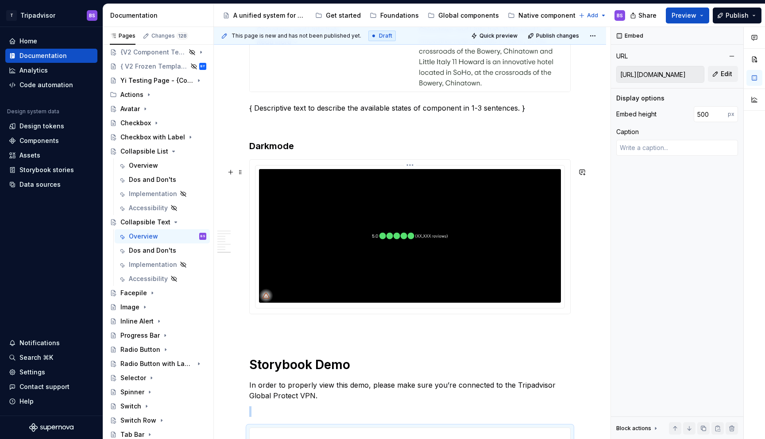
scroll to position [1509, 0]
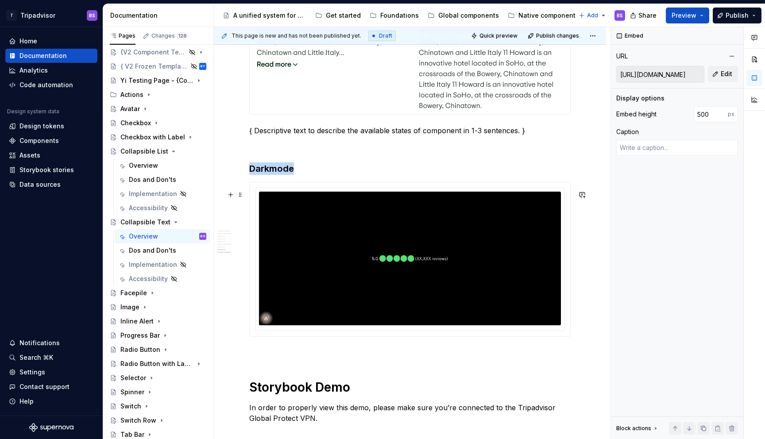
click at [486, 225] on img at bounding box center [410, 258] width 302 height 133
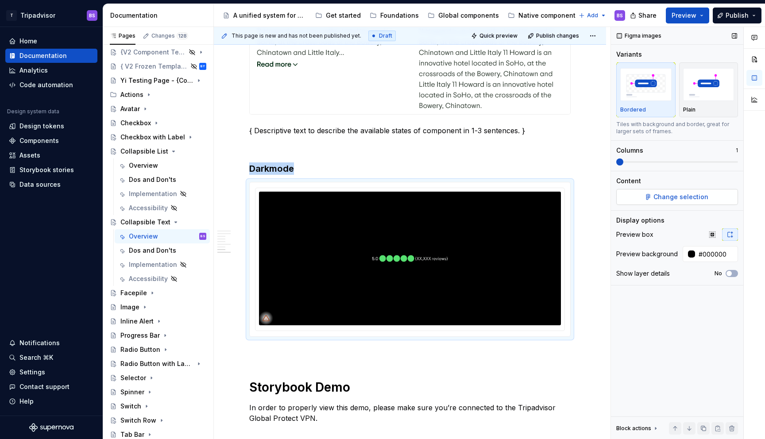
click at [673, 191] on button "Change selection" at bounding box center [677, 197] width 122 height 16
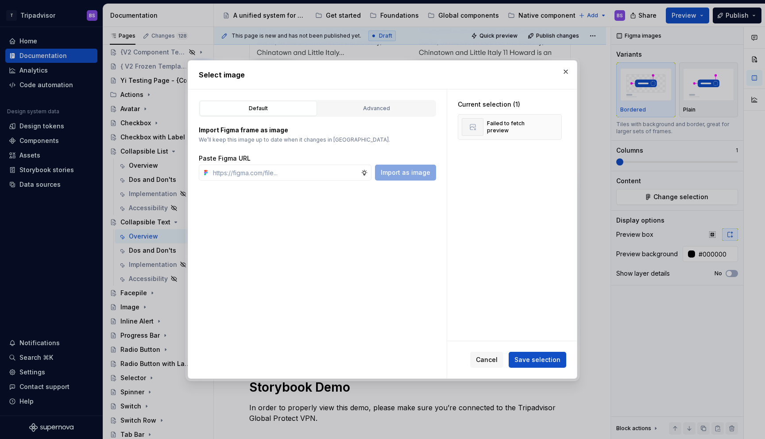
type textarea "*"
type input "https://www.figma.com/design/Rk3eGC5124Z7punn8EFUkb/Atlas-Web-Documentation?nod…"
click at [404, 174] on span "Import as image" at bounding box center [406, 172] width 50 height 9
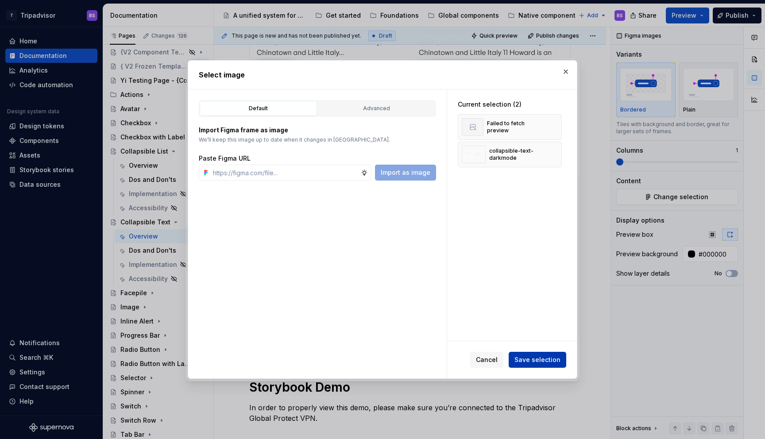
click at [540, 355] on button "Save selection" at bounding box center [538, 360] width 58 height 16
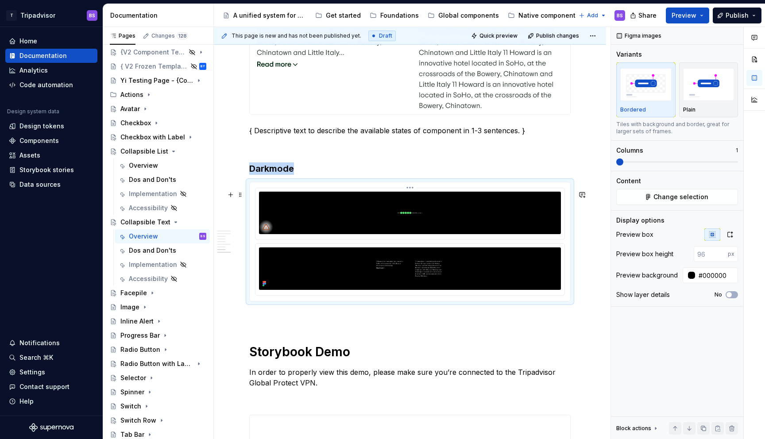
click at [430, 222] on img at bounding box center [410, 213] width 302 height 42
click at [412, 194] on div at bounding box center [410, 241] width 320 height 119
click at [413, 196] on html "T Tripadvisor BS Home Documentation Analytics Code automation Design system dat…" at bounding box center [382, 219] width 765 height 439
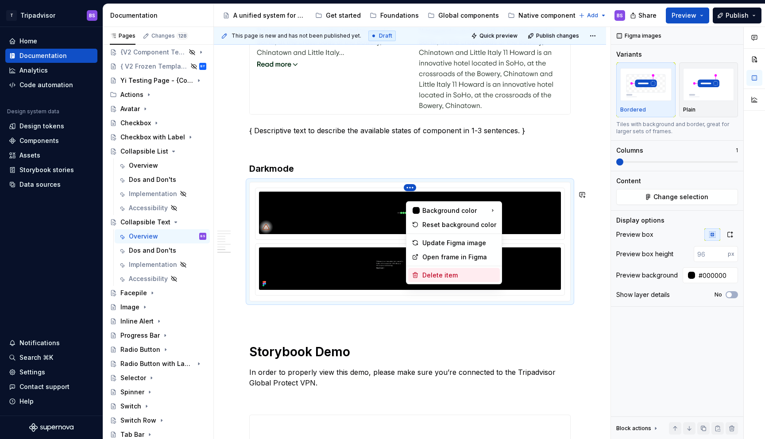
click at [439, 275] on div "Delete item" at bounding box center [459, 275] width 74 height 9
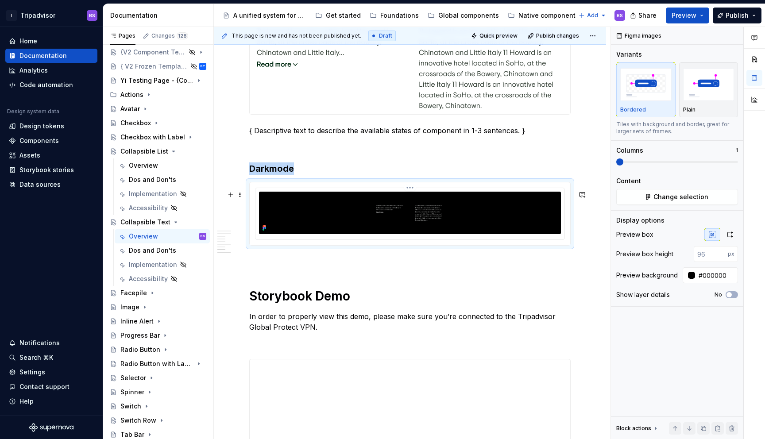
click at [475, 229] on img at bounding box center [410, 213] width 302 height 42
click at [728, 238] on icon "button" at bounding box center [729, 234] width 7 height 7
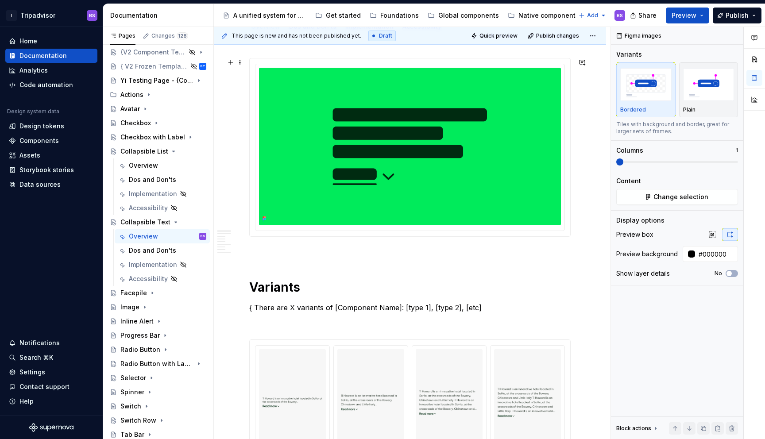
type textarea "*"
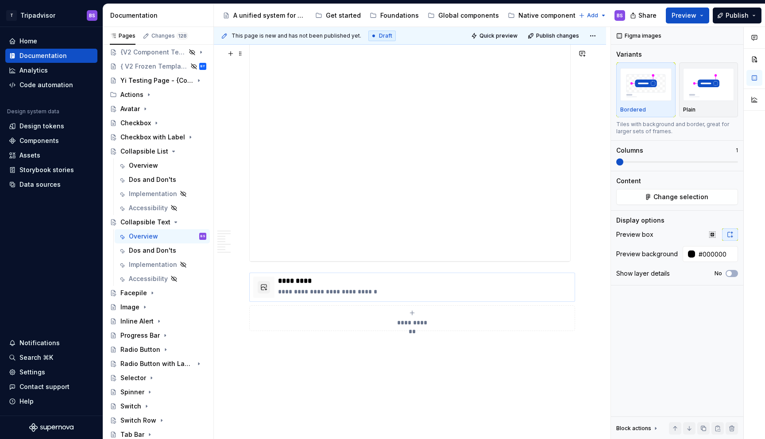
scroll to position [1867, 0]
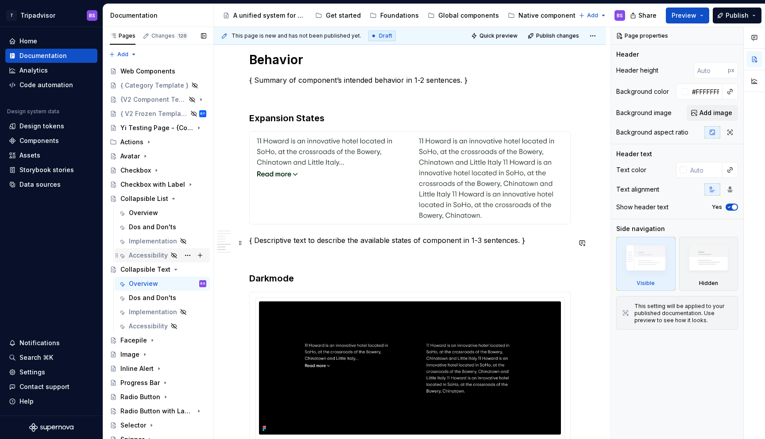
scroll to position [1032, 0]
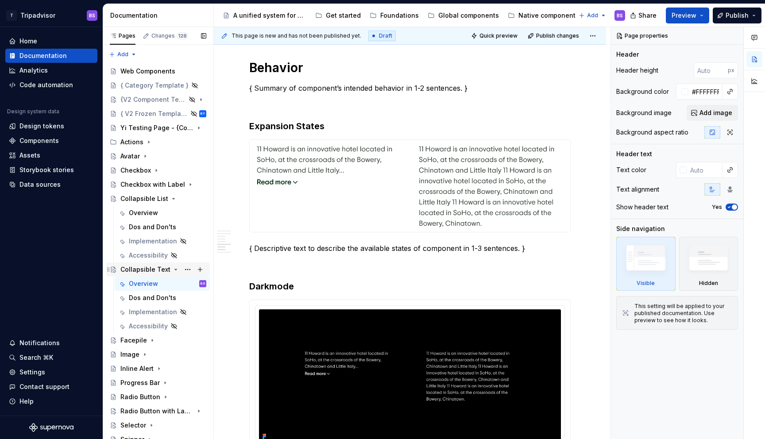
click at [174, 272] on icon "Page tree" at bounding box center [175, 269] width 7 height 7
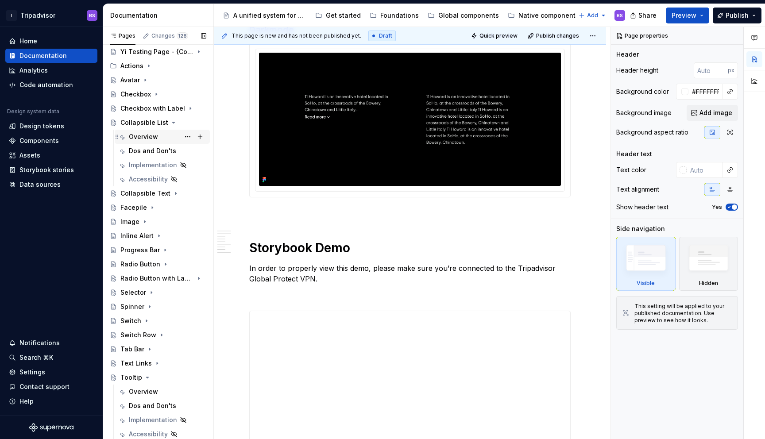
scroll to position [0, 0]
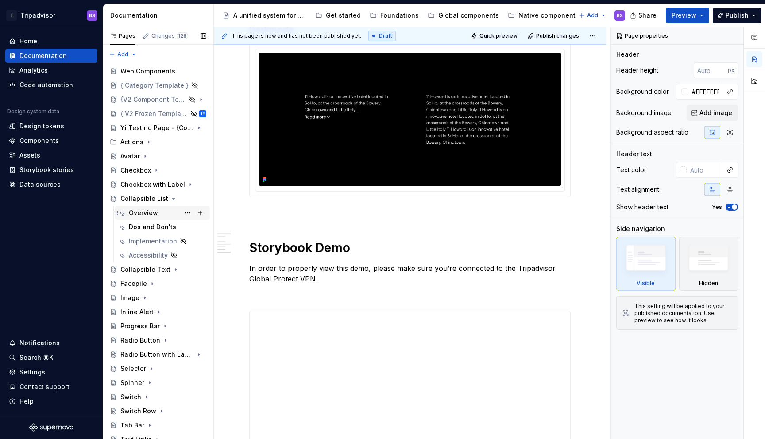
click at [152, 216] on div "Overview" at bounding box center [143, 212] width 29 height 9
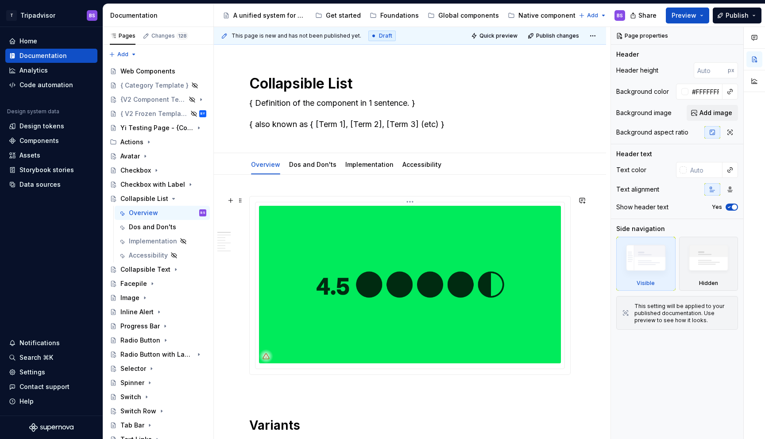
click at [373, 222] on img at bounding box center [410, 285] width 302 height 158
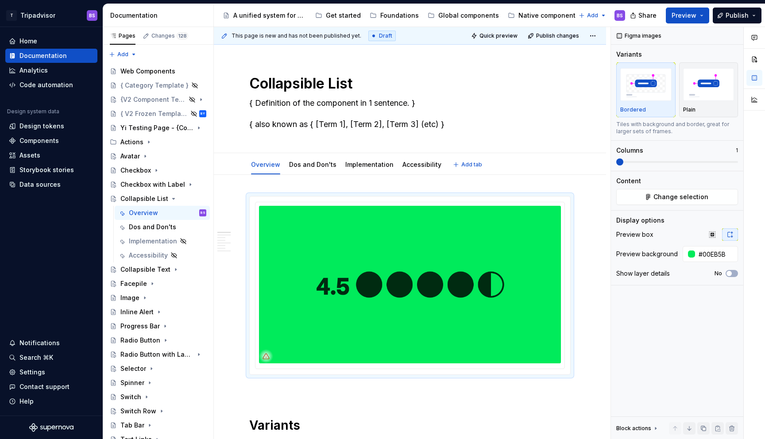
type textarea "*"
click at [502, 227] on img at bounding box center [410, 285] width 302 height 158
click at [695, 198] on span "Change selection" at bounding box center [680, 197] width 55 height 9
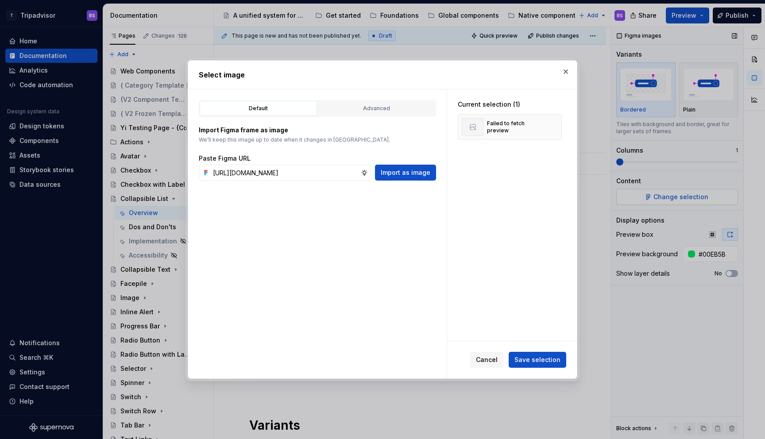
scroll to position [0, 243]
type input "https://www.figma.com/design/Rk3eGC5124Z7punn8EFUkb/Atlas-Web-Documentation?nod…"
click at [431, 181] on div "Default Advanced Import Figma frame as image We’ll keep this image up to date w…" at bounding box center [317, 233] width 259 height 289
click at [427, 175] on span "Import as image" at bounding box center [406, 172] width 50 height 9
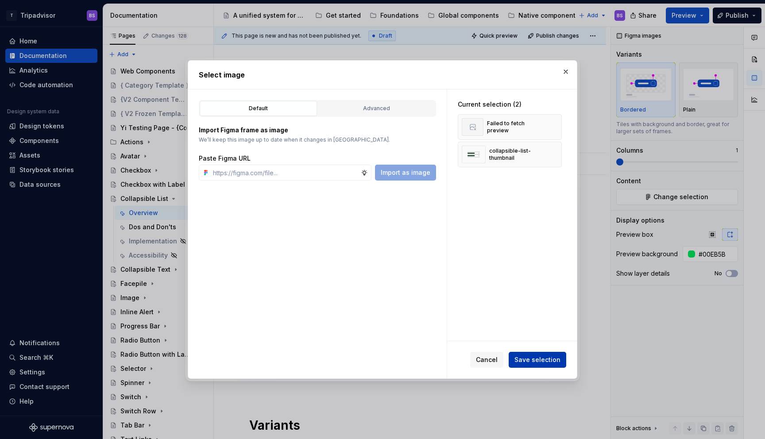
click at [540, 361] on span "Save selection" at bounding box center [537, 359] width 46 height 9
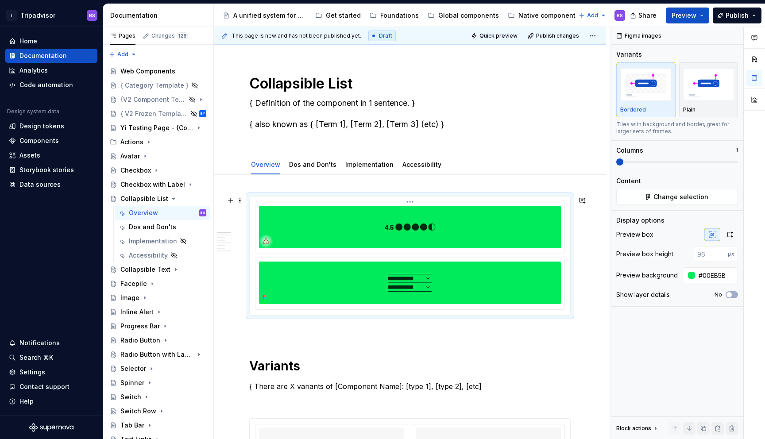
click at [460, 227] on img at bounding box center [410, 227] width 302 height 42
click at [413, 198] on html "T Tripadvisor BS Home Documentation Analytics Code automation Design system dat…" at bounding box center [382, 219] width 765 height 439
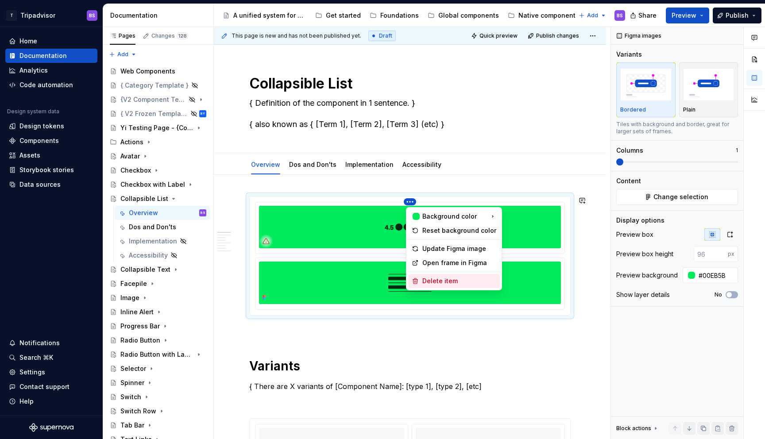
click at [458, 276] on div "Delete item" at bounding box center [454, 281] width 92 height 14
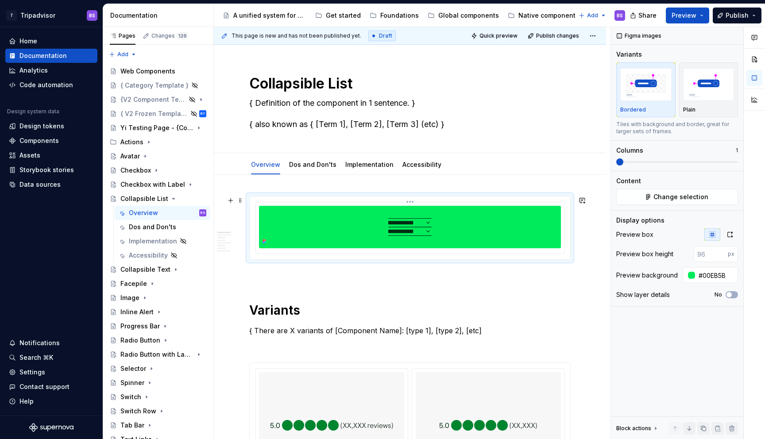
click at [497, 239] on img at bounding box center [410, 227] width 302 height 42
click at [733, 238] on button "button" at bounding box center [730, 234] width 16 height 12
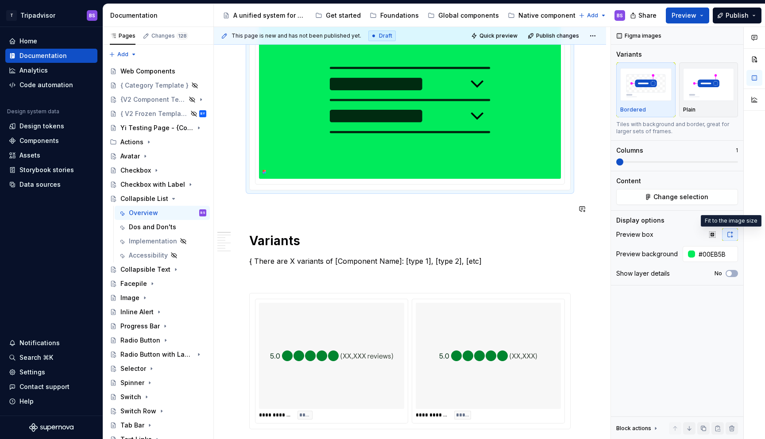
scroll to position [326, 0]
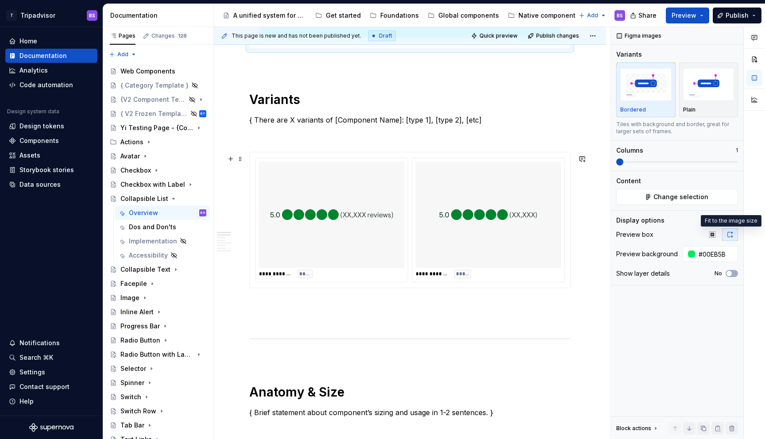
click at [413, 191] on div "**********" at bounding box center [410, 220] width 310 height 125
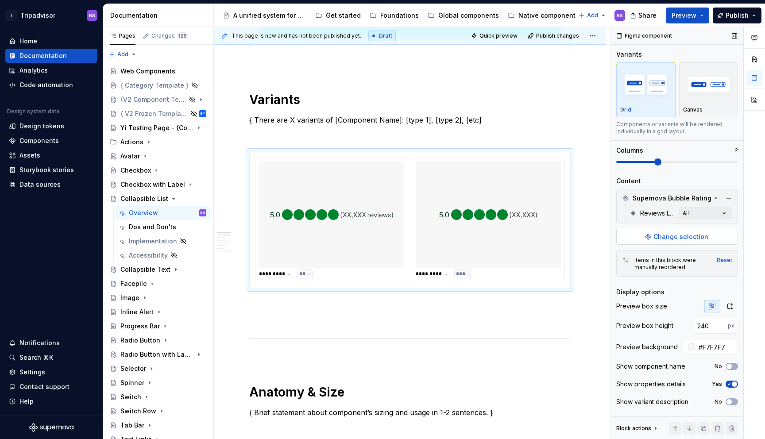
click at [653, 237] on button "Change selection" at bounding box center [677, 237] width 122 height 16
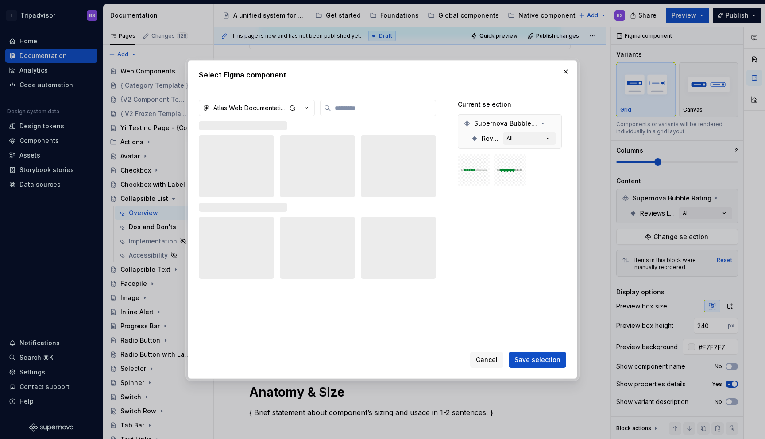
type textarea "*"
click at [304, 107] on icon "button" at bounding box center [306, 108] width 9 height 9
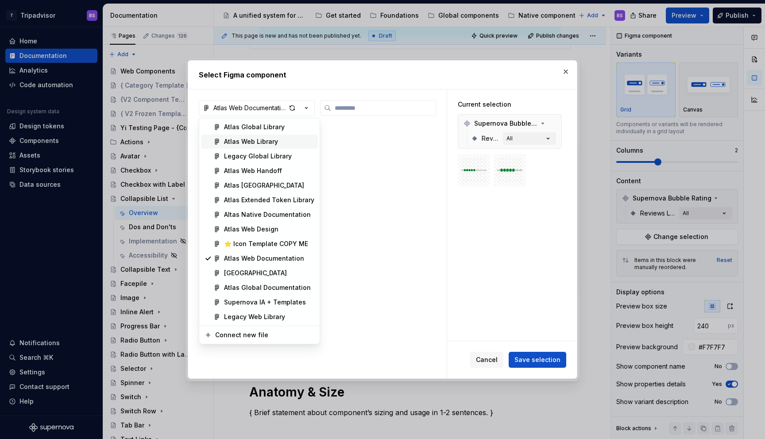
click at [286, 136] on span "Atlas Web Library" at bounding box center [259, 142] width 117 height 14
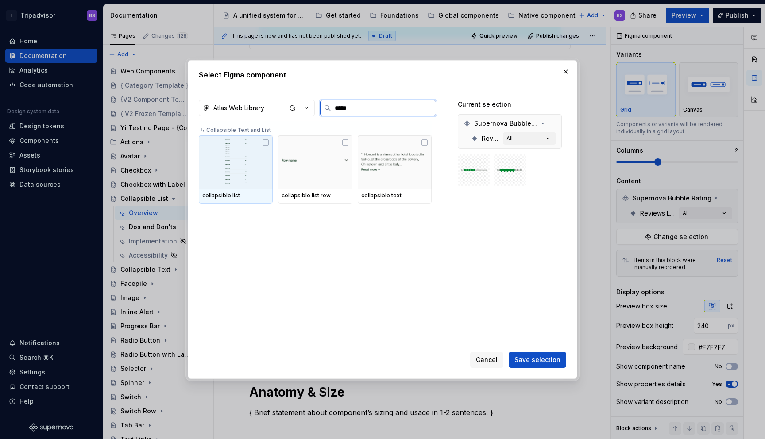
type input "******"
click at [255, 158] on img at bounding box center [235, 162] width 67 height 46
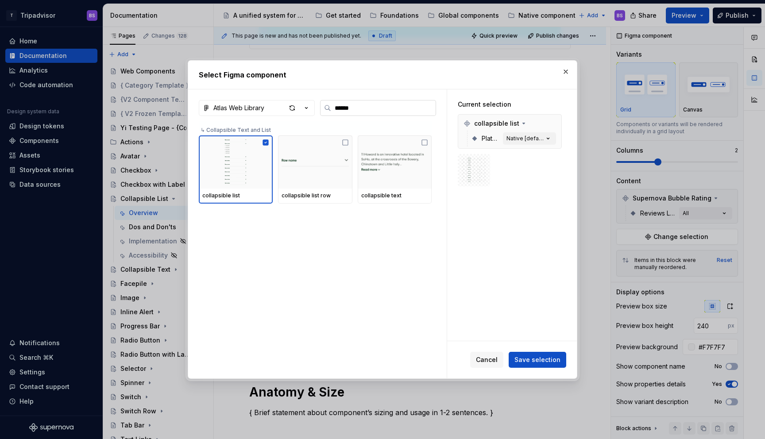
click at [421, 108] on input "******" at bounding box center [383, 108] width 104 height 9
click at [430, 108] on input "******" at bounding box center [383, 108] width 104 height 9
click at [426, 108] on input "******" at bounding box center [383, 108] width 104 height 9
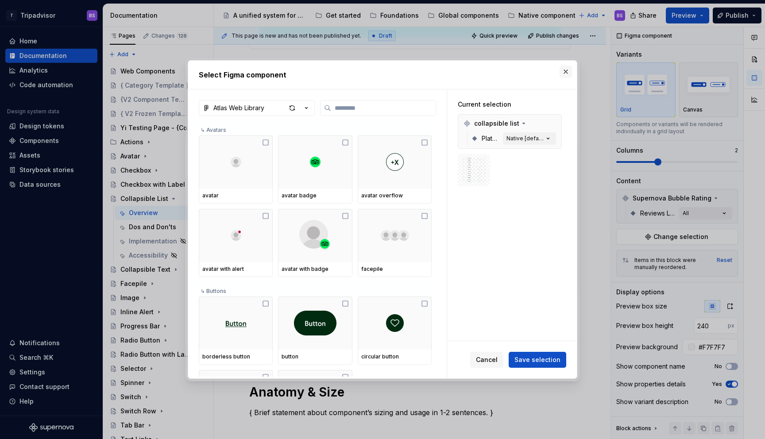
click at [569, 70] on button "button" at bounding box center [566, 72] width 12 height 12
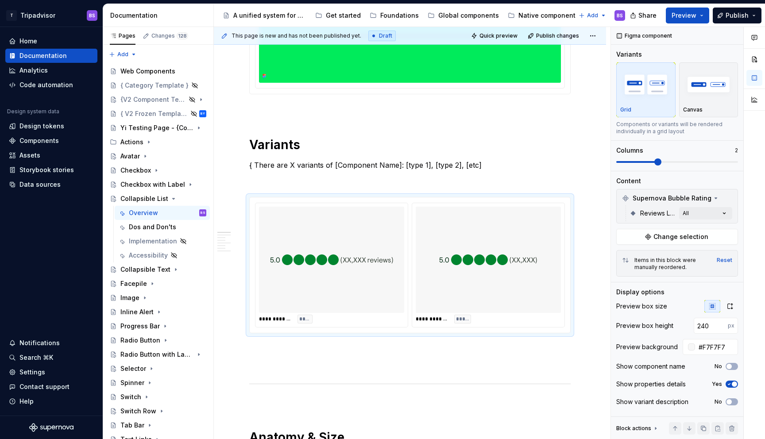
scroll to position [281, 0]
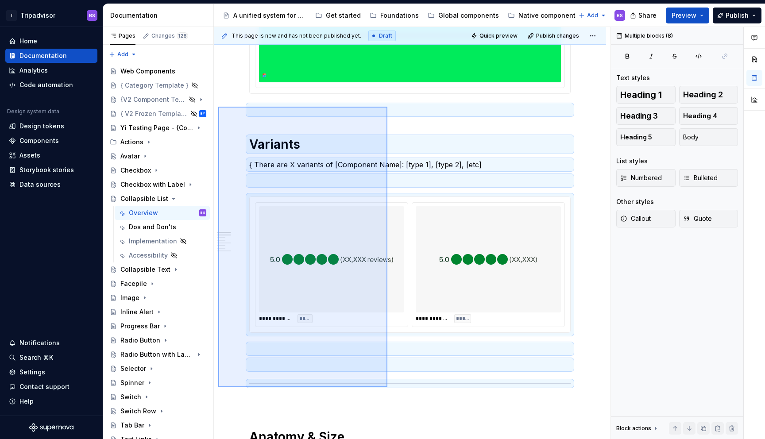
drag, startPoint x: 218, startPoint y: 107, endPoint x: 387, endPoint y: 387, distance: 327.7
click at [387, 387] on div "**********" at bounding box center [412, 233] width 397 height 413
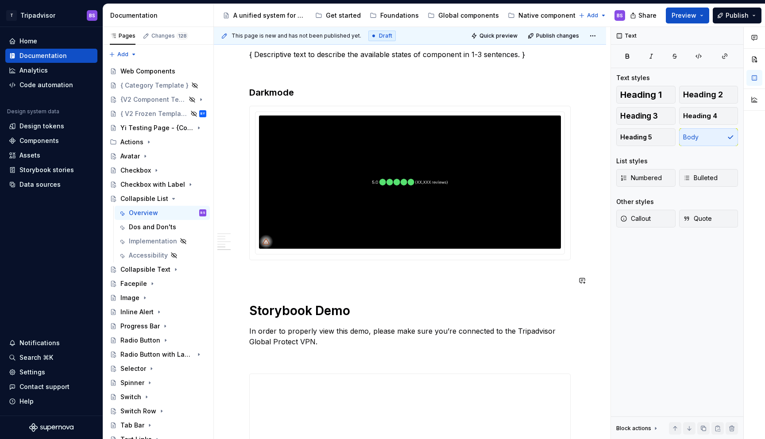
scroll to position [895, 0]
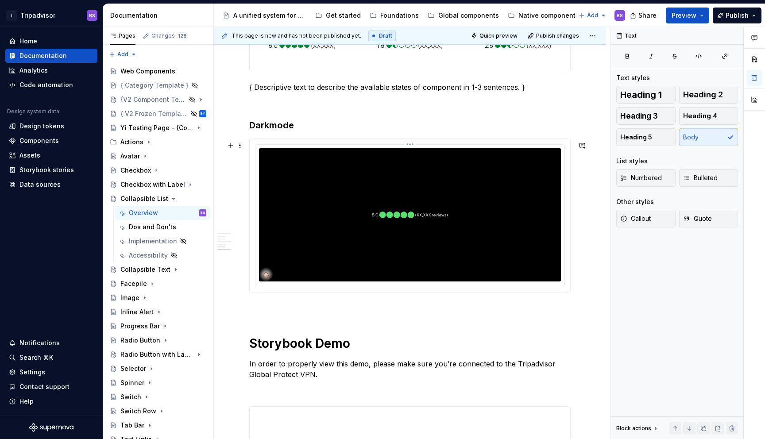
click at [452, 206] on img at bounding box center [410, 214] width 302 height 133
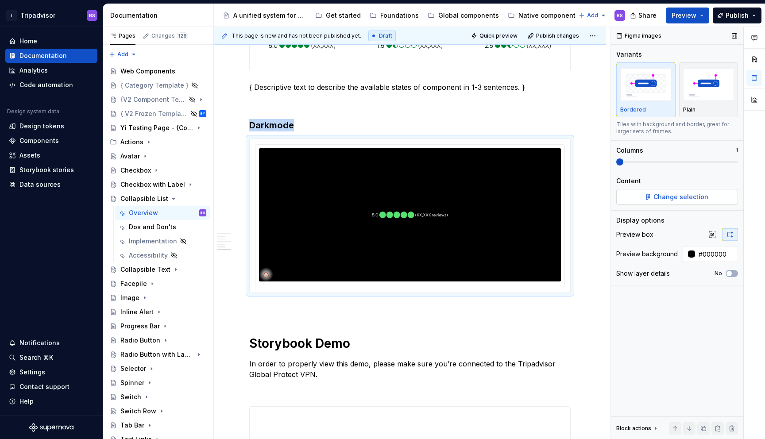
click at [703, 197] on span "Change selection" at bounding box center [680, 197] width 55 height 9
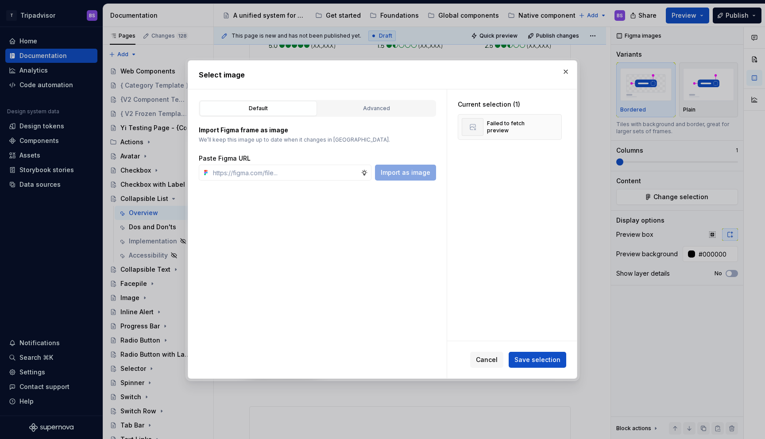
type textarea "*"
type input "https://www.figma.com/design/Rk3eGC5124Z7punn8EFUkb/Atlas-Web-Documentation?nod…"
type textarea "*"
type input "https://www.figma.com/design/Rk3eGC5124Z7punn8EFUkb/Atlas-Web-Documentation?nod…"
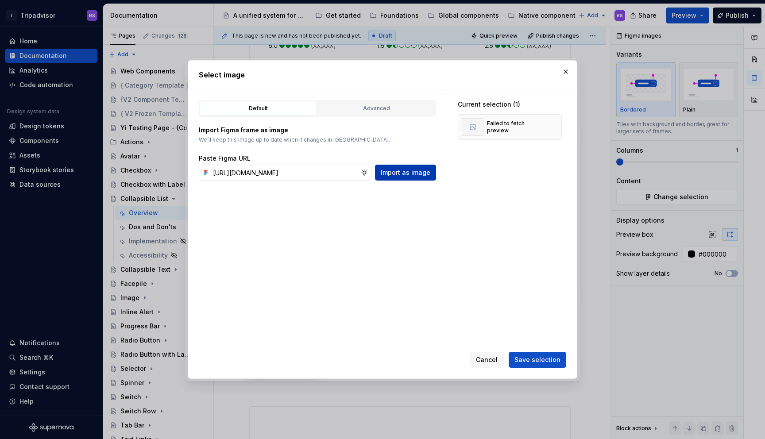
scroll to position [0, 0]
click at [423, 180] on button "Import as image" at bounding box center [405, 173] width 61 height 16
click at [543, 355] on span "Save selection" at bounding box center [537, 359] width 46 height 9
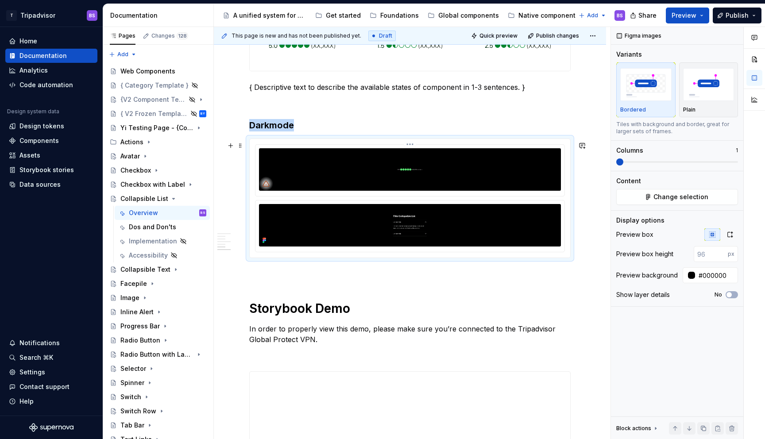
click at [436, 184] on img at bounding box center [410, 169] width 302 height 42
click at [414, 146] on html "T Tripadvisor BS Home Documentation Analytics Code automation Design system dat…" at bounding box center [382, 219] width 765 height 439
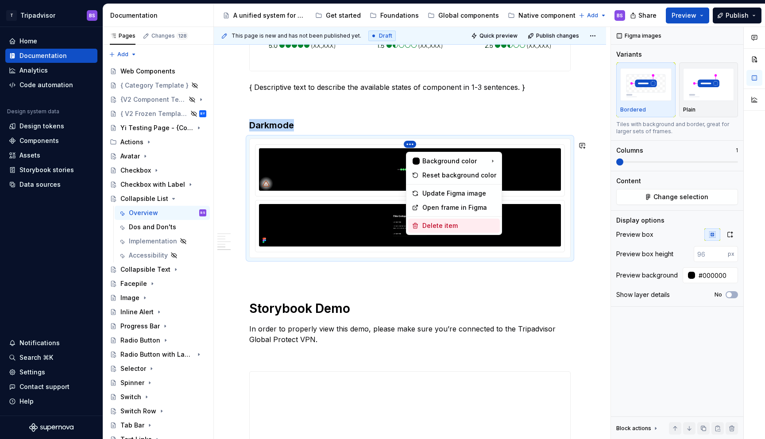
click at [439, 224] on div "Delete item" at bounding box center [459, 225] width 74 height 9
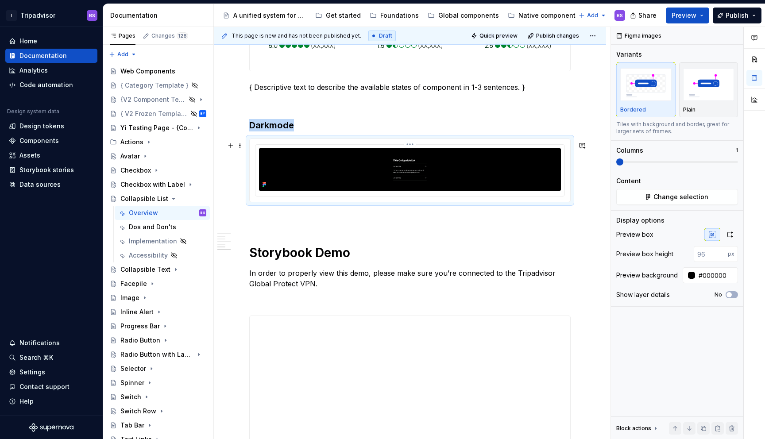
click at [500, 175] on img at bounding box center [410, 169] width 302 height 42
click at [730, 234] on icon "button" at bounding box center [729, 234] width 7 height 7
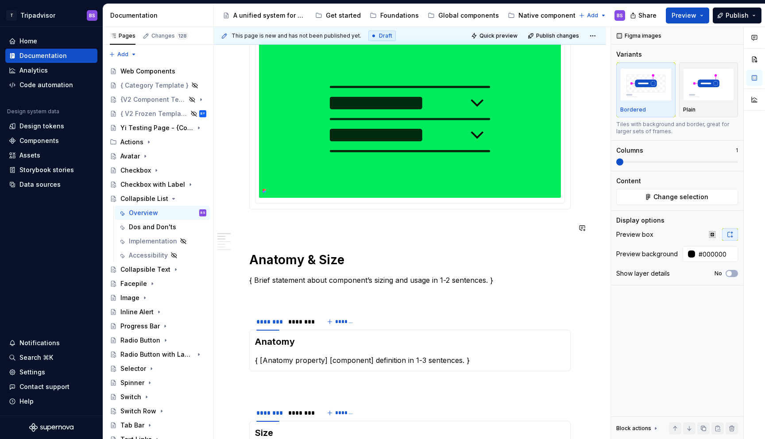
scroll to position [307, 0]
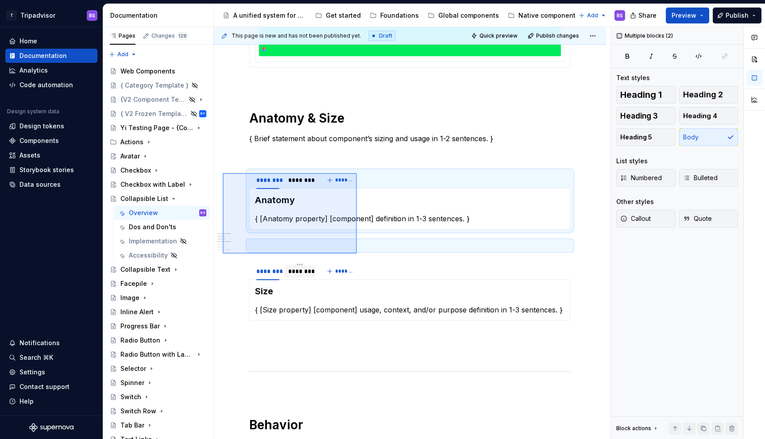
drag, startPoint x: 223, startPoint y: 173, endPoint x: 291, endPoint y: 277, distance: 124.4
click at [357, 254] on div "**********" at bounding box center [412, 233] width 397 height 413
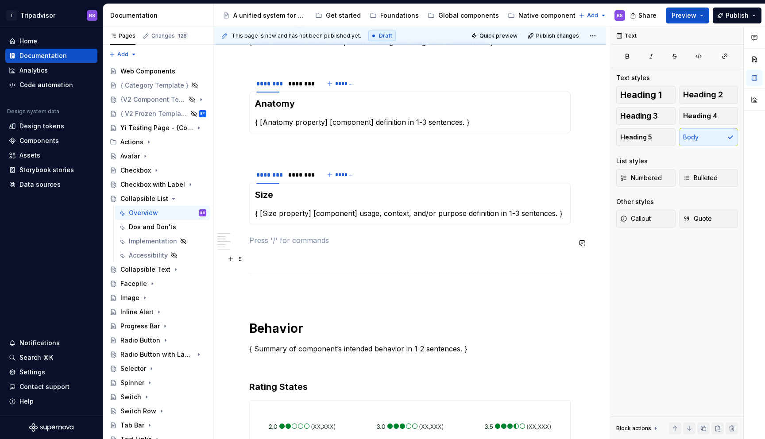
scroll to position [404, 0]
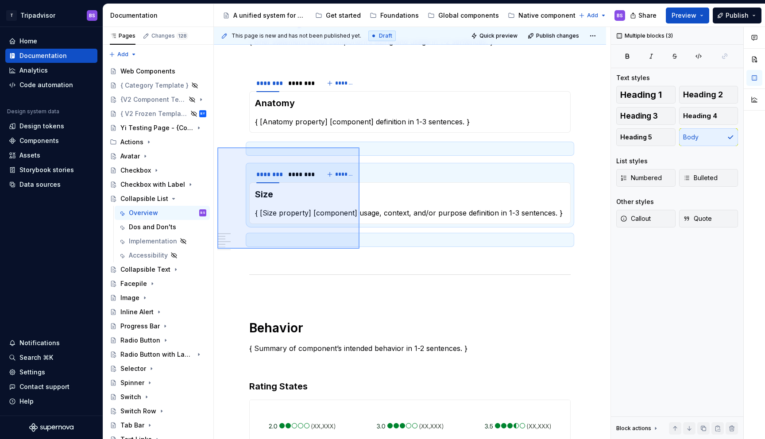
drag, startPoint x: 217, startPoint y: 147, endPoint x: 359, endPoint y: 249, distance: 174.5
click at [359, 249] on div "**********" at bounding box center [412, 233] width 397 height 413
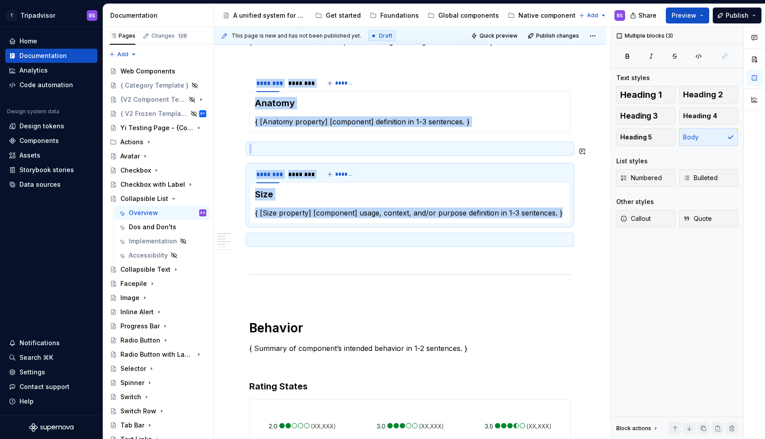
copy div "******** ******** ******* Anatomy { [Anatomy property] [component] definition i…"
click at [323, 239] on p at bounding box center [409, 240] width 321 height 11
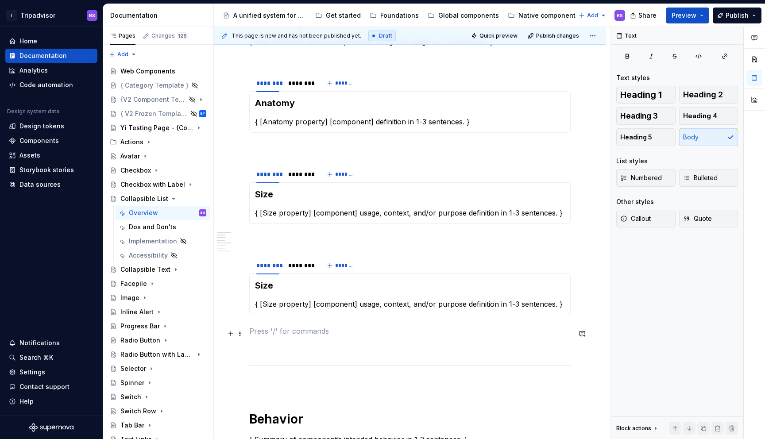
click at [305, 332] on p at bounding box center [409, 331] width 321 height 11
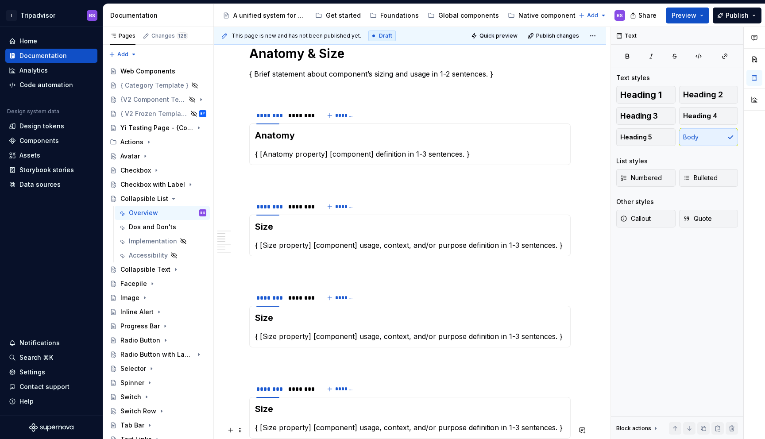
scroll to position [351, 0]
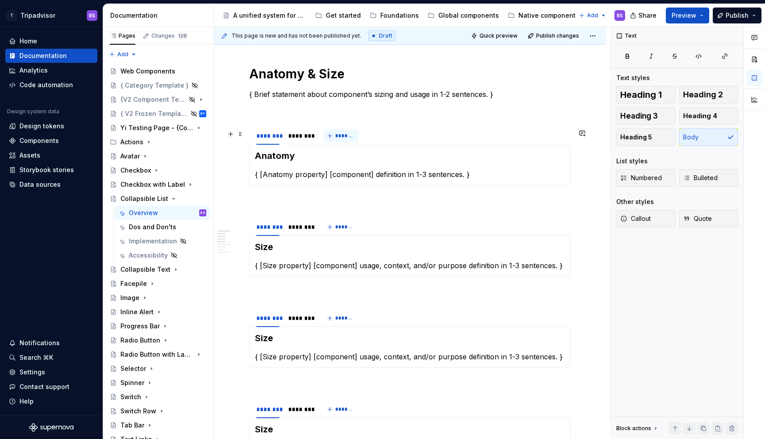
type textarea "*"
click at [283, 158] on h3 "Anatomy" at bounding box center [410, 156] width 310 height 12
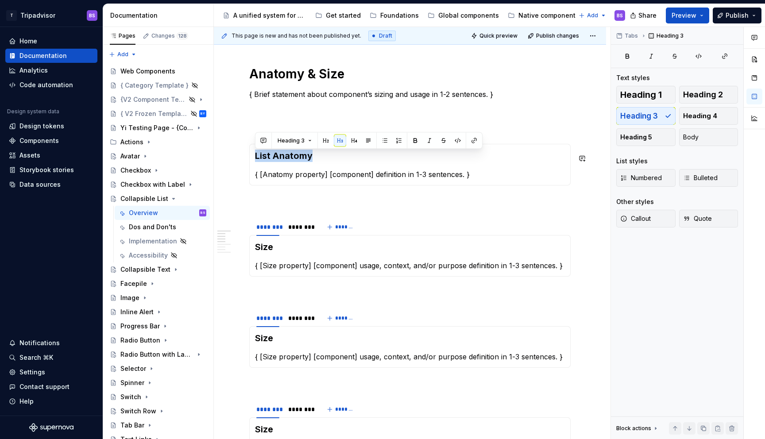
copy h3 "List Anatomy"
click at [268, 250] on h3 "Size" at bounding box center [410, 247] width 310 height 12
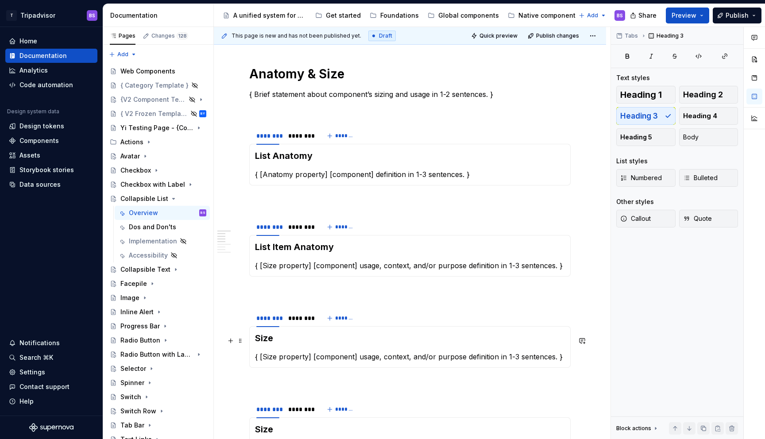
click at [275, 340] on h3 "Size" at bounding box center [410, 338] width 310 height 12
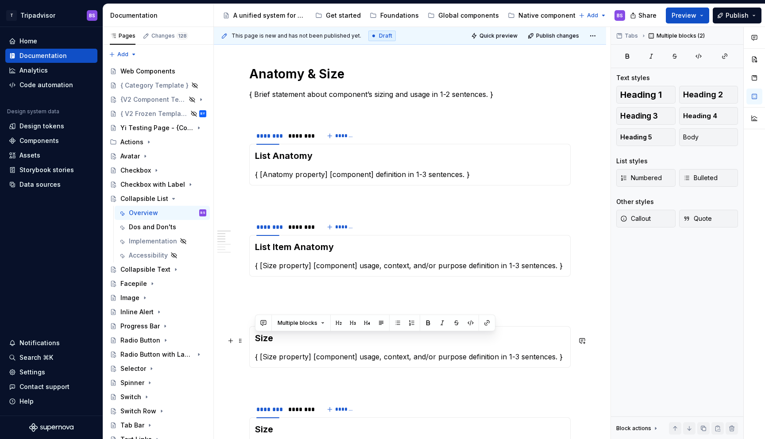
click at [281, 342] on h3 "Size" at bounding box center [410, 338] width 310 height 12
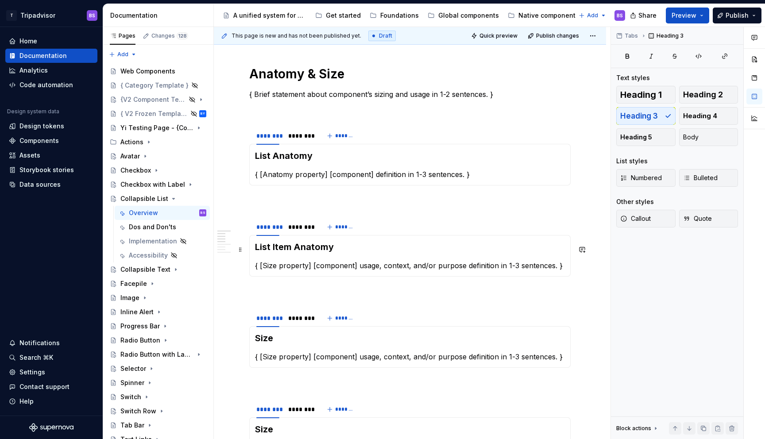
click at [255, 249] on h3 "List Item Anatomy" at bounding box center [410, 247] width 310 height 12
click at [282, 338] on h3 "Size" at bounding box center [410, 338] width 310 height 12
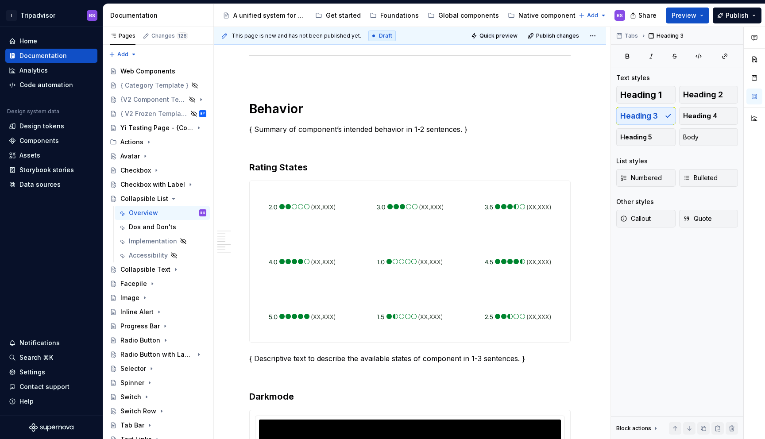
scroll to position [814, 0]
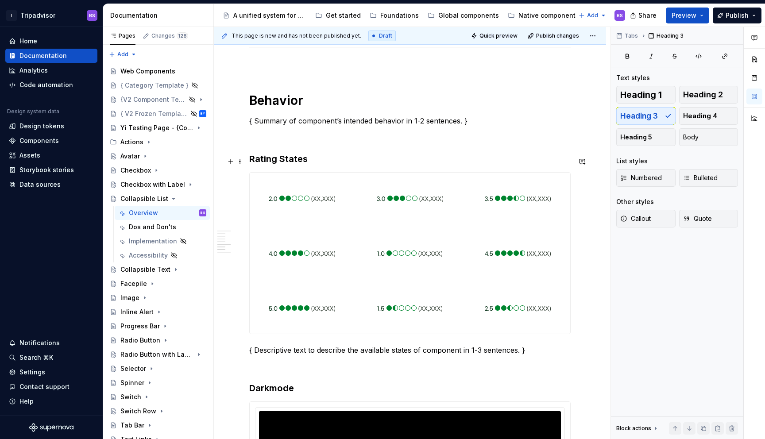
click at [268, 158] on h3 "Rating States" at bounding box center [409, 159] width 321 height 12
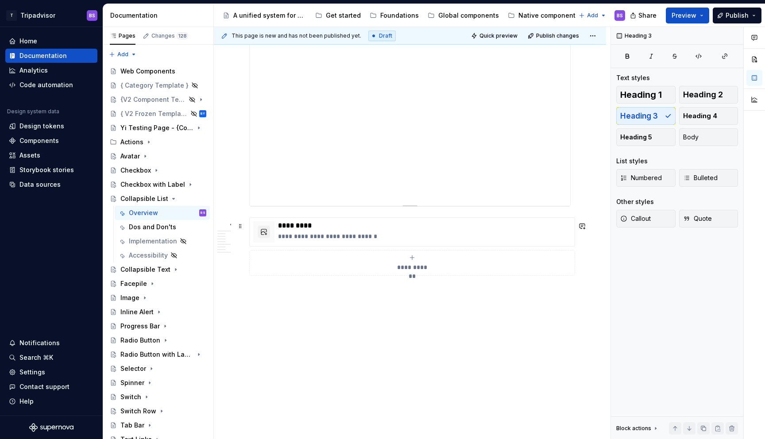
scroll to position [1412, 0]
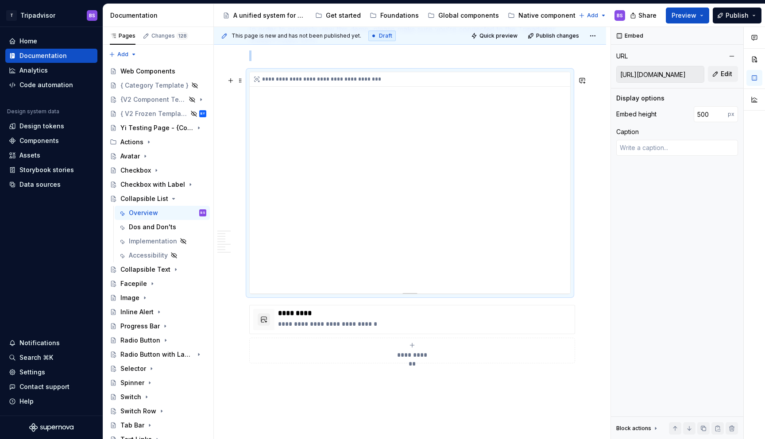
click at [417, 232] on div "**********" at bounding box center [410, 182] width 320 height 221
click at [718, 73] on button "Edit" at bounding box center [723, 74] width 30 height 16
type textarea "*"
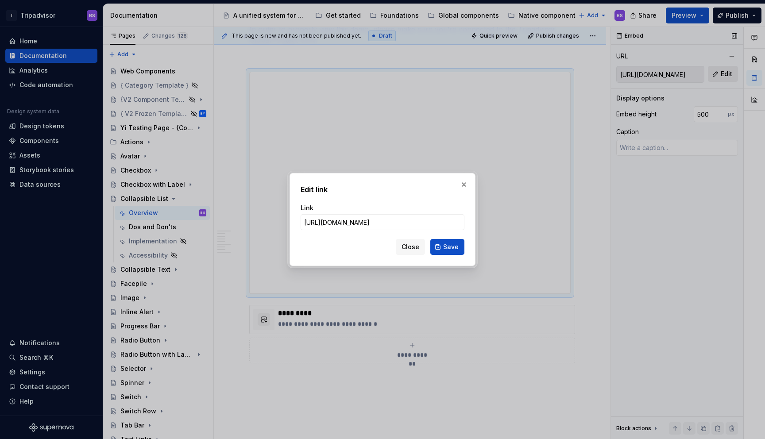
type input "https://webml.dev.tripadvisor.com/Story#@ta-design-system.collapsible-list_pack…"
click button "Save" at bounding box center [447, 247] width 34 height 16
type textarea "*"
type input "https://webml.dev.tripadvisor.com/Story#@ta-design-system.collapsible-list_pack…"
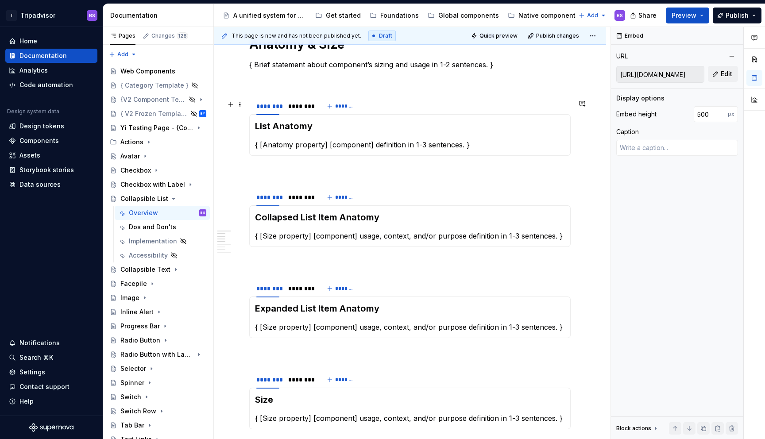
scroll to position [368, 0]
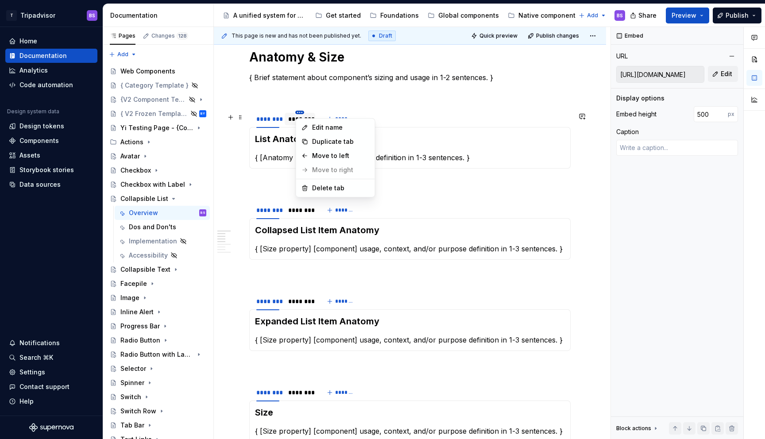
click at [303, 115] on html "T Tripadvisor BS Home Documentation Analytics Code automation Design system dat…" at bounding box center [382, 219] width 765 height 439
click at [288, 132] on html "T Tripadvisor BS Home Documentation Analytics Code automation Design system dat…" at bounding box center [382, 219] width 765 height 439
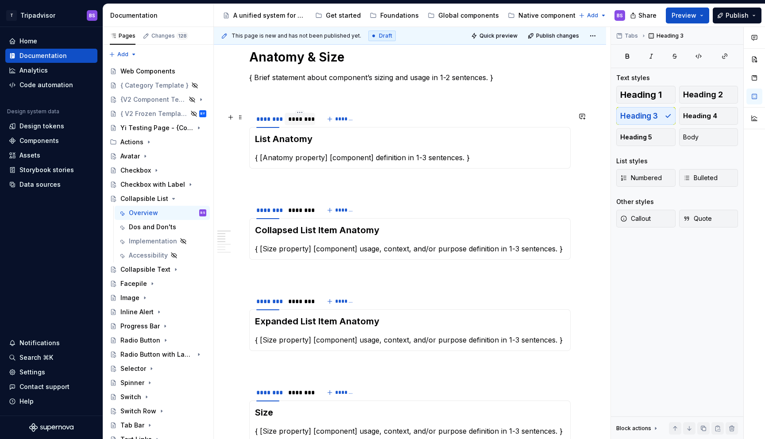
click at [292, 124] on div "********" at bounding box center [299, 119] width 23 height 9
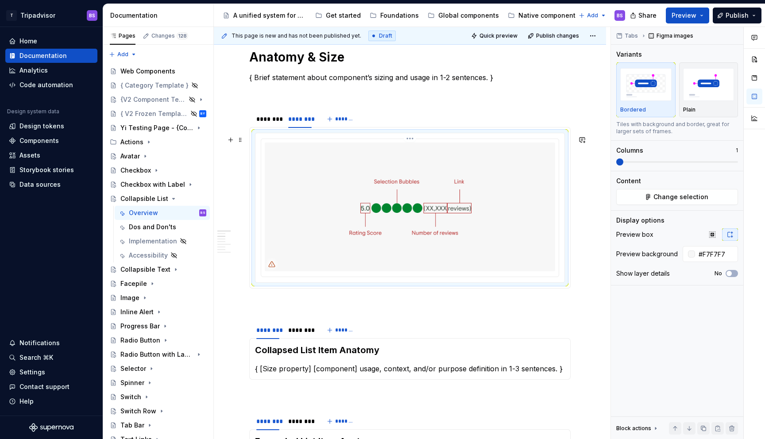
click at [417, 182] on img at bounding box center [410, 207] width 290 height 128
click at [665, 206] on div "Tabs Figma images Variants Bordered Plain Tiles with background and border, gre…" at bounding box center [677, 233] width 132 height 413
click at [665, 195] on span "Change selection" at bounding box center [680, 197] width 55 height 9
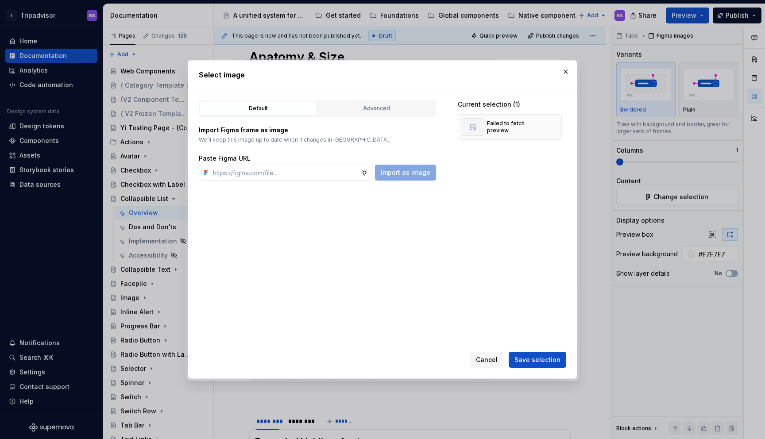
type textarea "*"
click at [321, 173] on input "text" at bounding box center [284, 173] width 151 height 16
paste input "https://www.figma.com/design/Rk3eGC5124Z7punn8EFUkb/Atlas-Web-Documentation?nod…"
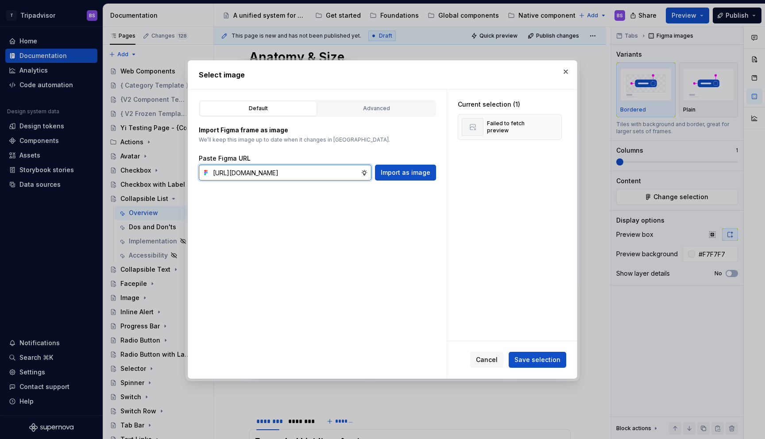
scroll to position [0, 243]
type input "https://www.figma.com/design/Rk3eGC5124Z7punn8EFUkb/Atlas-Web-Documentation?nod…"
click at [421, 174] on span "Import as image" at bounding box center [406, 172] width 50 height 9
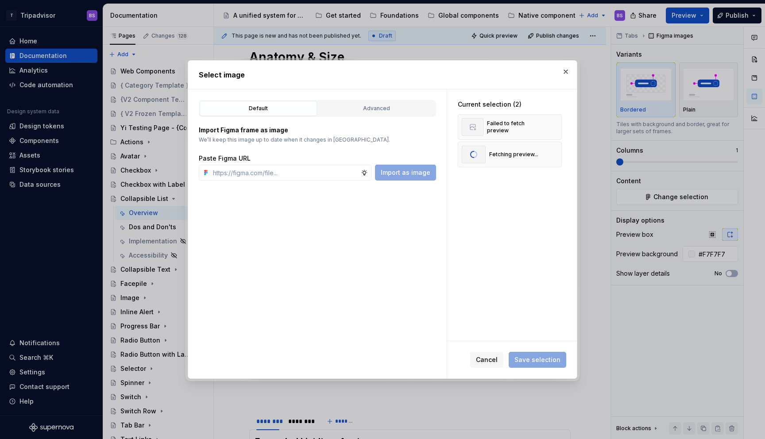
click at [532, 363] on span "Save selection" at bounding box center [538, 360] width 58 height 16
click at [532, 363] on span "Save selection" at bounding box center [537, 359] width 46 height 9
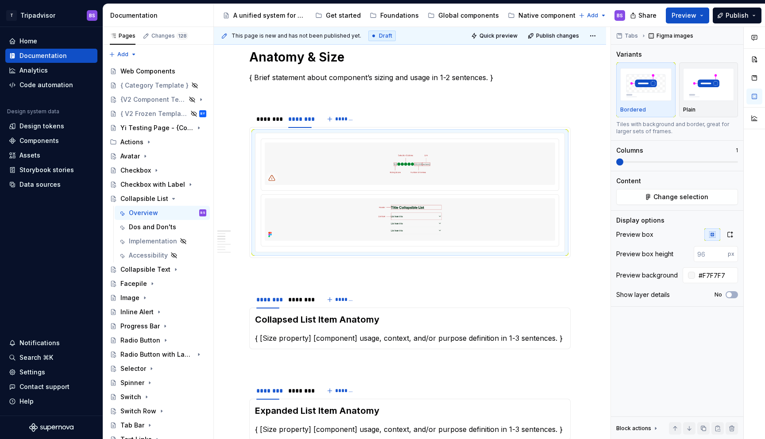
type textarea "*"
click at [453, 177] on img at bounding box center [410, 164] width 290 height 42
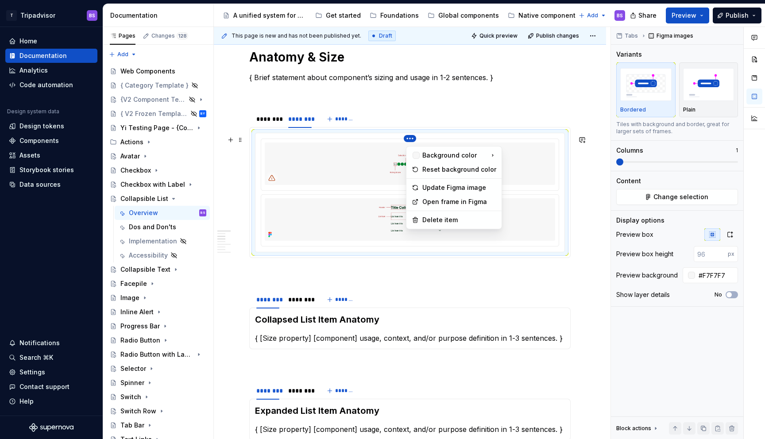
click at [410, 142] on html "T Tripadvisor BS Home Documentation Analytics Code automation Design system dat…" at bounding box center [382, 219] width 765 height 439
click at [447, 217] on div "Delete item" at bounding box center [459, 220] width 74 height 9
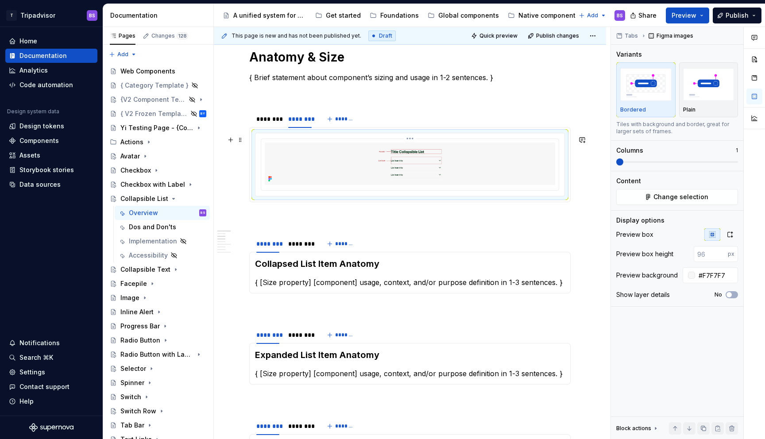
drag, startPoint x: 472, startPoint y: 169, endPoint x: 522, endPoint y: 193, distance: 55.6
click at [472, 169] on img at bounding box center [410, 164] width 290 height 42
click at [733, 236] on icon "button" at bounding box center [729, 234] width 7 height 7
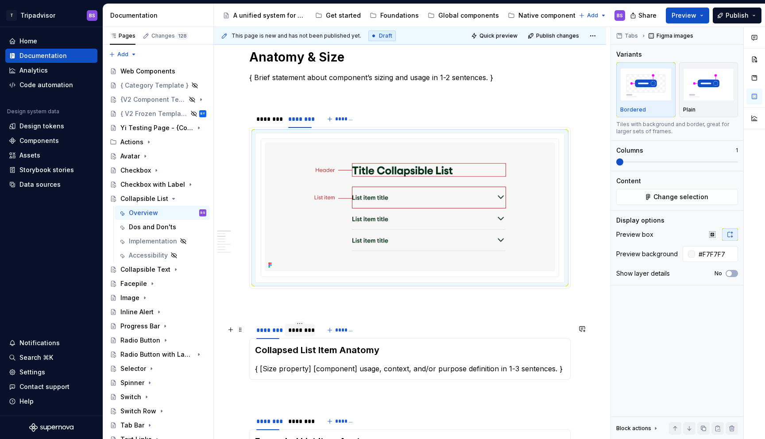
click at [301, 335] on div "********" at bounding box center [299, 330] width 23 height 9
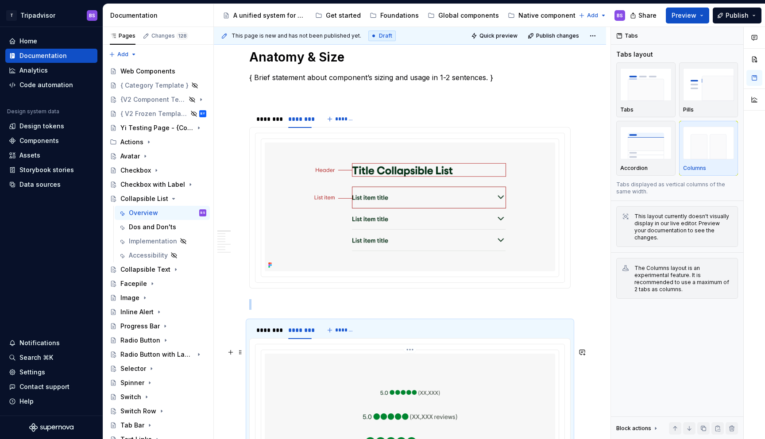
click at [412, 368] on img at bounding box center [410, 418] width 290 height 128
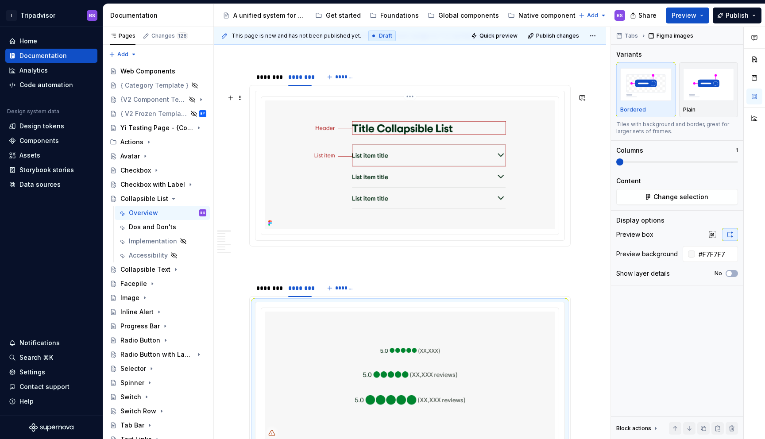
scroll to position [421, 0]
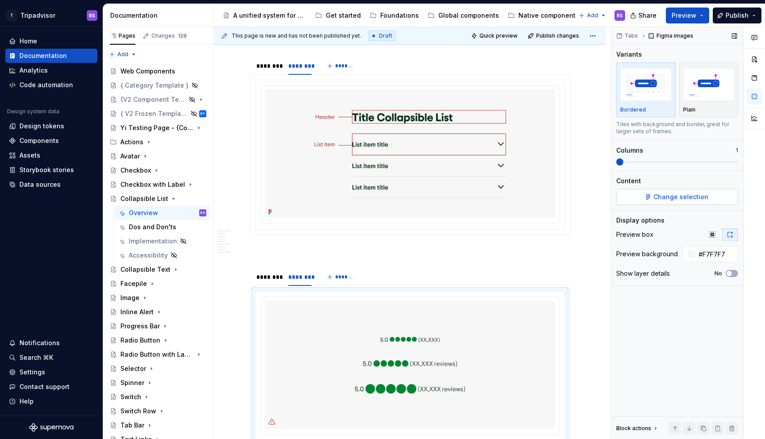
click at [645, 198] on button "Change selection" at bounding box center [677, 197] width 122 height 16
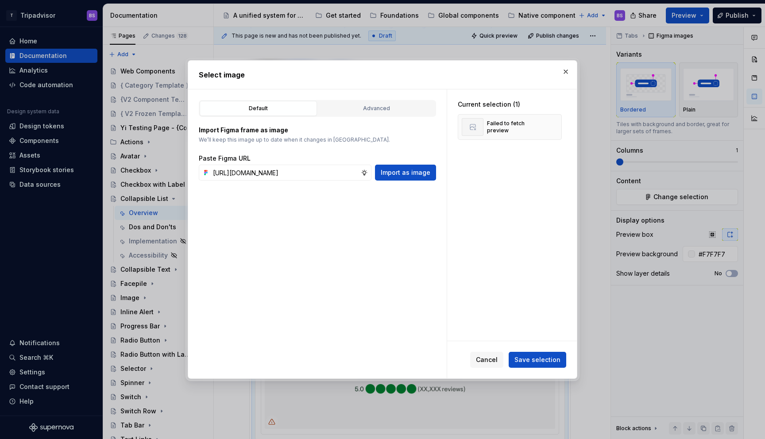
scroll to position [0, 243]
type input "https://www.figma.com/design/Rk3eGC5124Z7punn8EFUkb/Atlas-Web-Documentation?nod…"
click at [394, 178] on button "Import as image" at bounding box center [405, 173] width 61 height 16
click at [498, 361] on span "Cancel" at bounding box center [487, 359] width 22 height 9
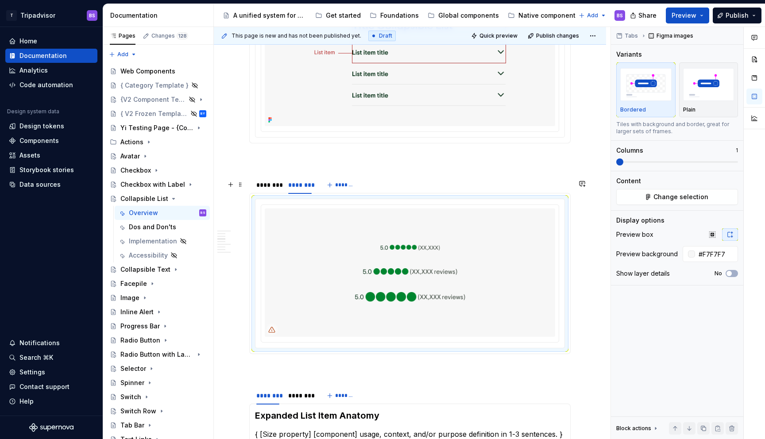
scroll to position [515, 0]
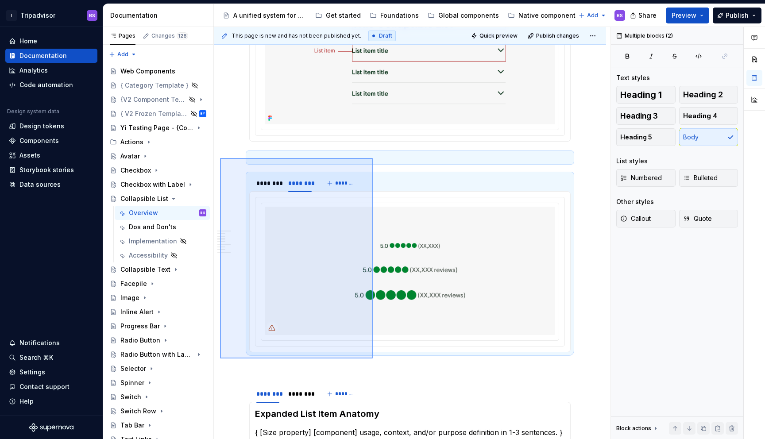
drag, startPoint x: 220, startPoint y: 158, endPoint x: 374, endPoint y: 357, distance: 251.7
click at [374, 357] on div "This page is new and has not been published yet. Draft Quick preview Publish ch…" at bounding box center [412, 233] width 397 height 413
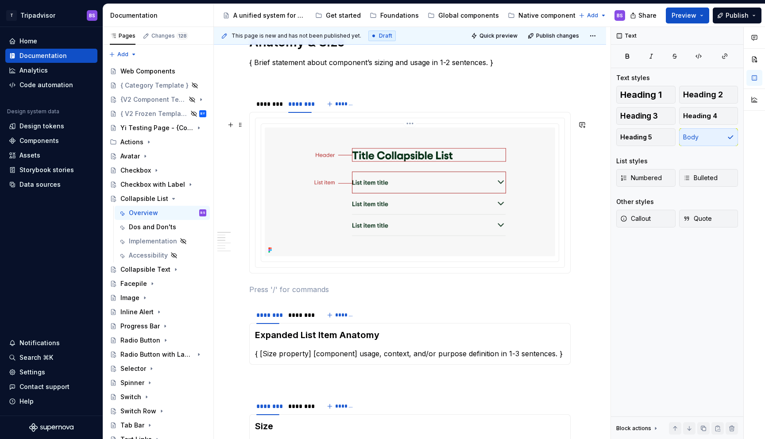
scroll to position [363, 0]
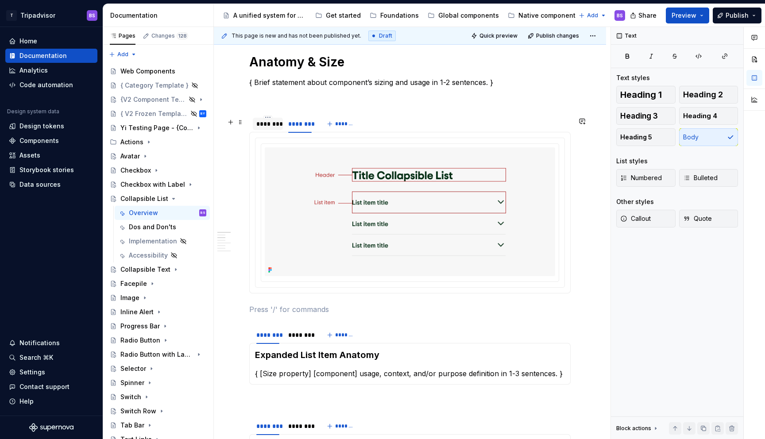
click at [276, 128] on div "********" at bounding box center [267, 124] width 23 height 9
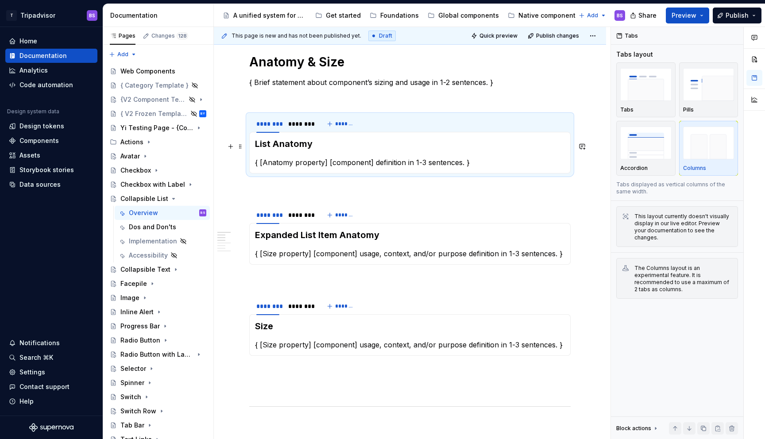
click at [278, 147] on h3 "List Anatomy" at bounding box center [410, 144] width 310 height 12
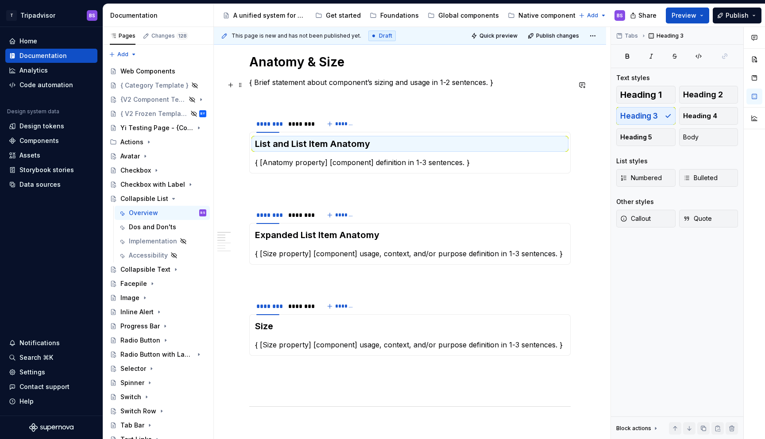
click at [229, 81] on button "button" at bounding box center [230, 85] width 12 height 12
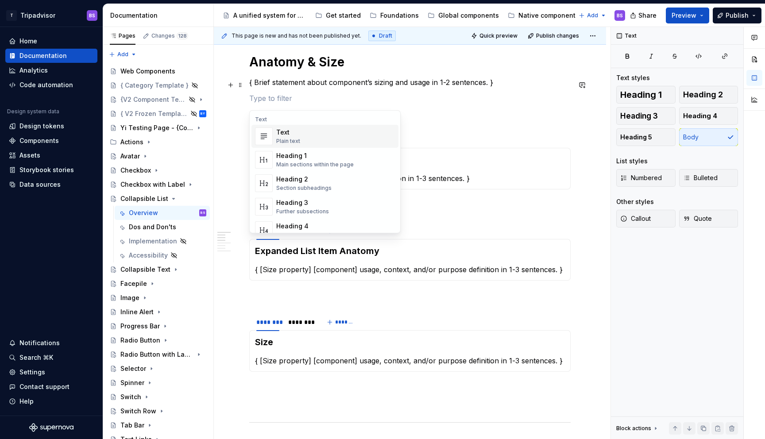
click at [448, 119] on p at bounding box center [409, 114] width 321 height 11
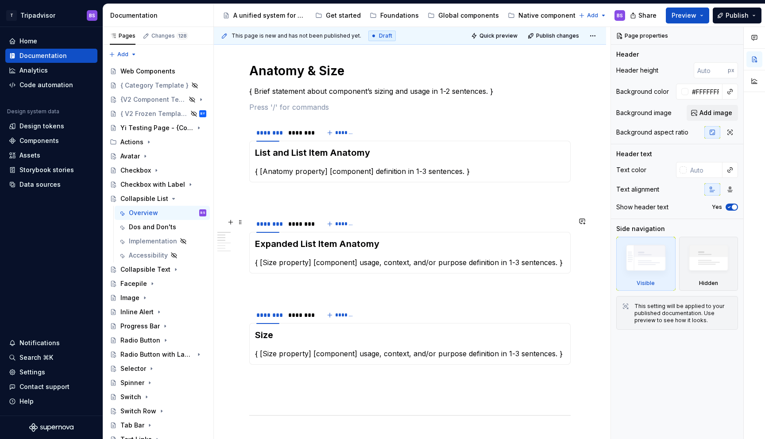
scroll to position [352, 0]
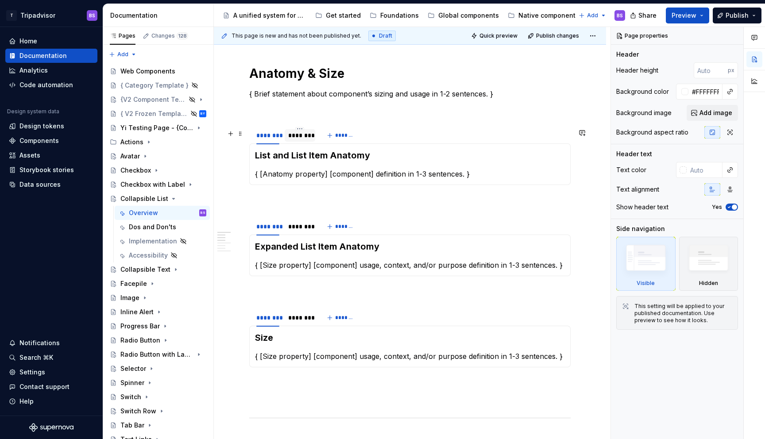
click at [297, 136] on div "********" at bounding box center [299, 135] width 23 height 9
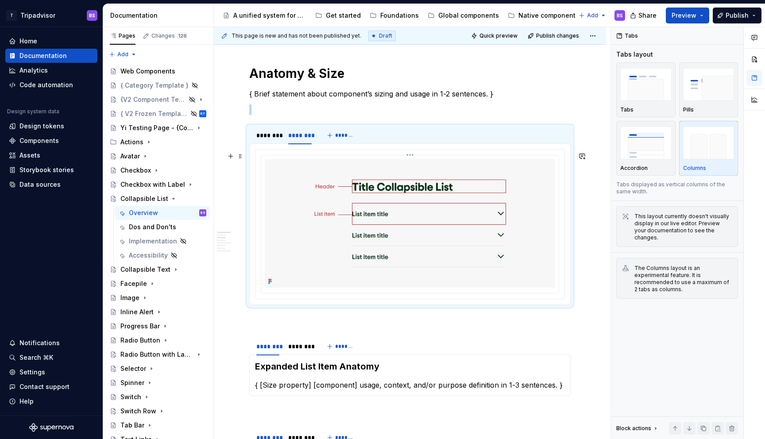
click at [439, 225] on img at bounding box center [410, 223] width 290 height 128
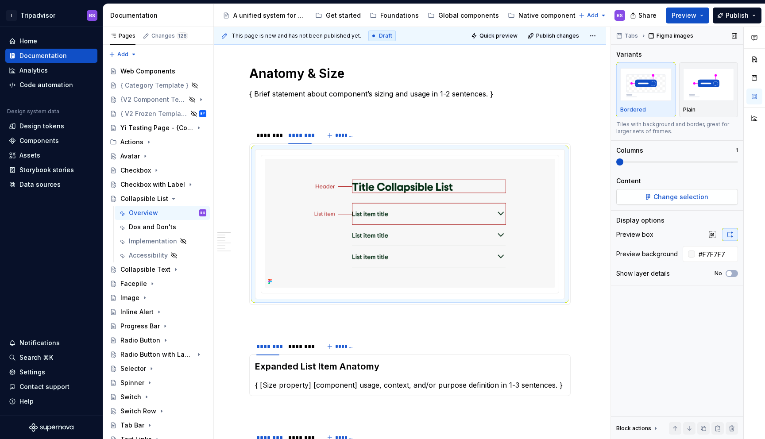
click at [683, 199] on span "Change selection" at bounding box center [680, 197] width 55 height 9
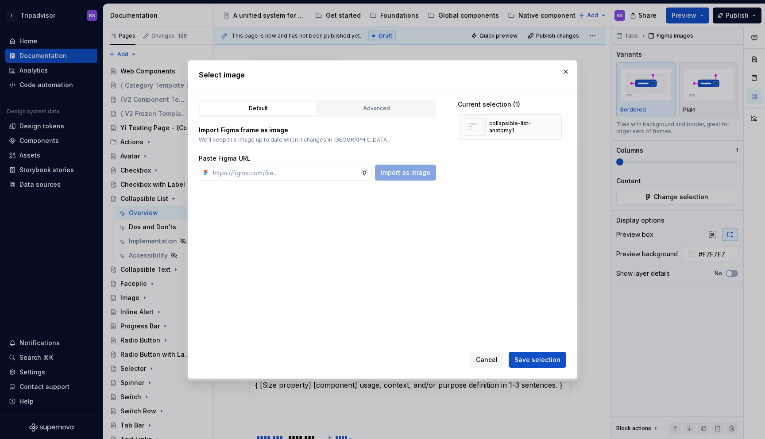
type textarea "*"
click at [319, 177] on input "text" at bounding box center [284, 173] width 151 height 16
paste input "https://www.figma.com/design/Rk3eGC5124Z7punn8EFUkb/Atlas-Web-Documentation?nod…"
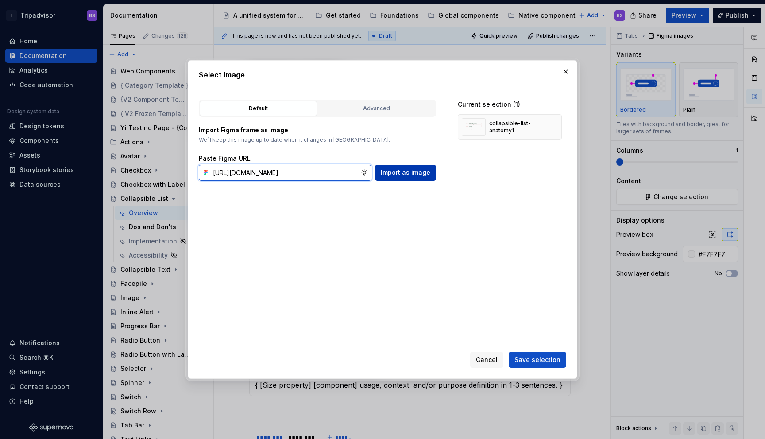
type input "https://www.figma.com/design/Rk3eGC5124Z7punn8EFUkb/Atlas-Web-Documentation?nod…"
click at [400, 171] on span "Import as image" at bounding box center [406, 172] width 50 height 9
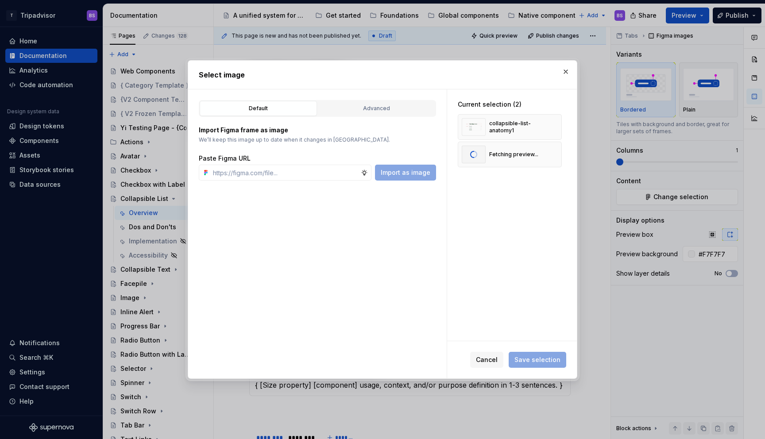
type textarea "*"
click at [533, 362] on span "Save selection" at bounding box center [537, 359] width 46 height 9
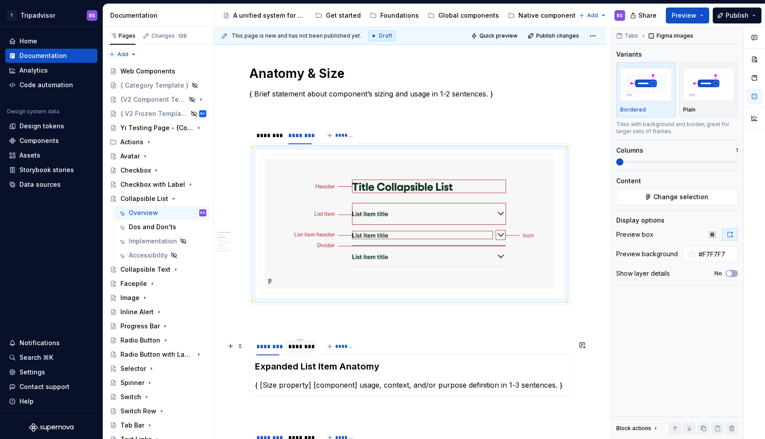
click at [306, 351] on div "********" at bounding box center [299, 346] width 23 height 9
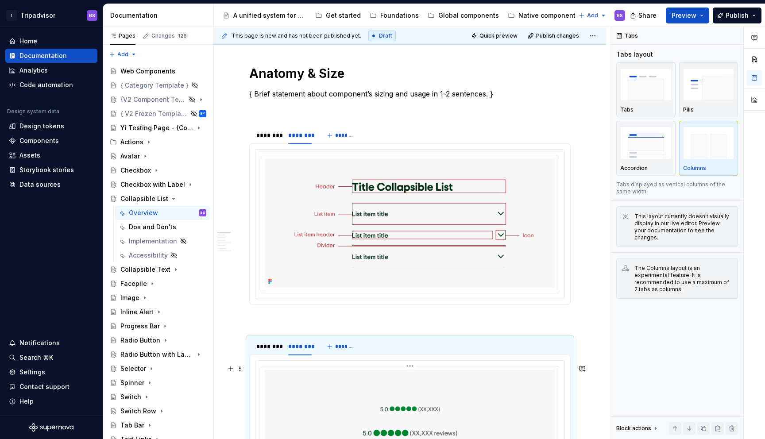
click at [343, 378] on img at bounding box center [410, 434] width 290 height 128
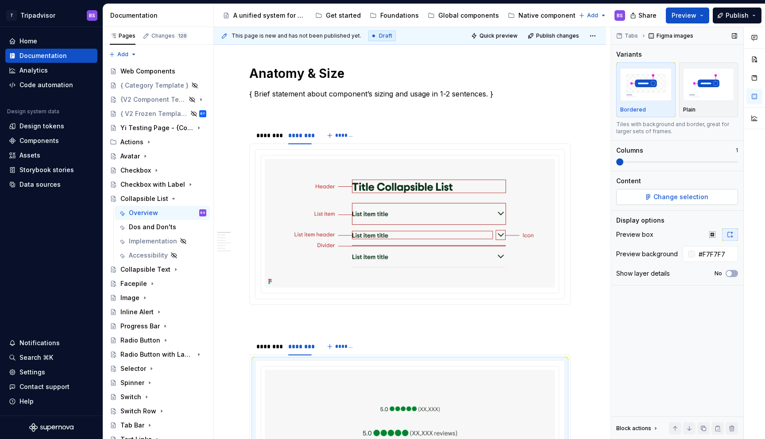
click at [660, 195] on span "Change selection" at bounding box center [680, 197] width 55 height 9
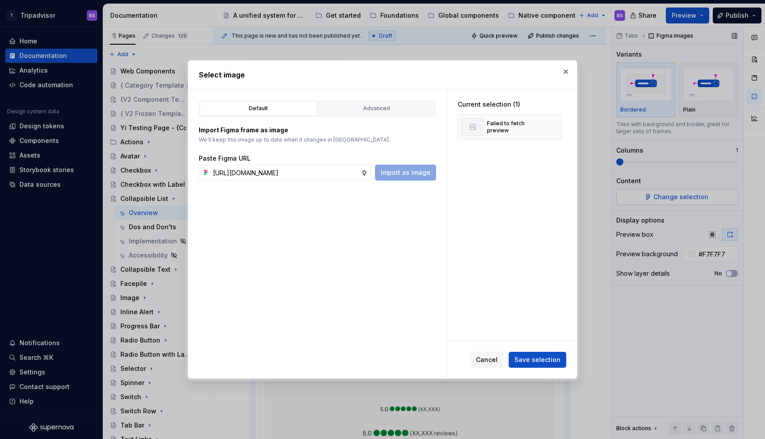
scroll to position [0, 247]
type input "https://www.figma.com/design/Rk3eGC5124Z7punn8EFUkb/Atlas-Web-Documentation?nod…"
click at [543, 361] on span "Save selection" at bounding box center [537, 359] width 46 height 9
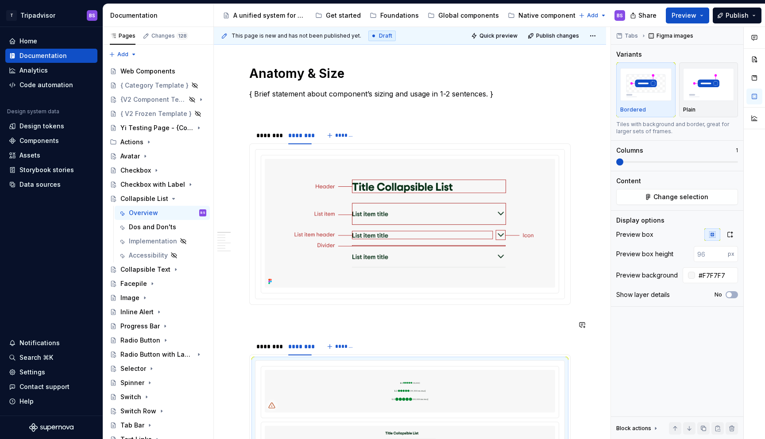
scroll to position [456, 0]
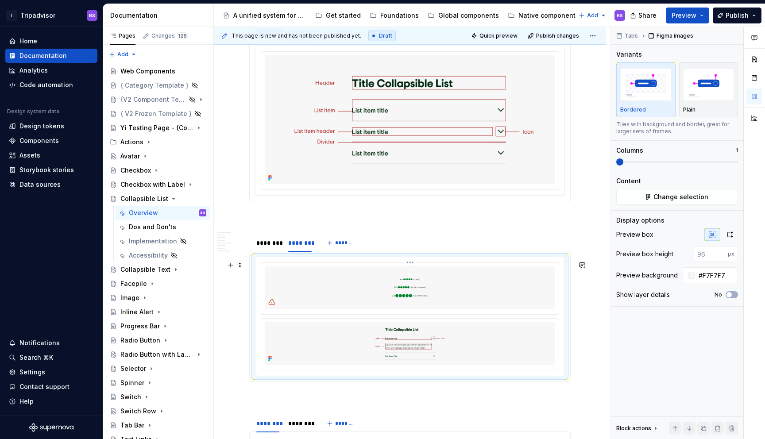
click at [448, 281] on img at bounding box center [410, 287] width 290 height 42
click at [411, 266] on html "T Tripadvisor BS Home Documentation Analytics Code automation Design system dat…" at bounding box center [382, 219] width 765 height 439
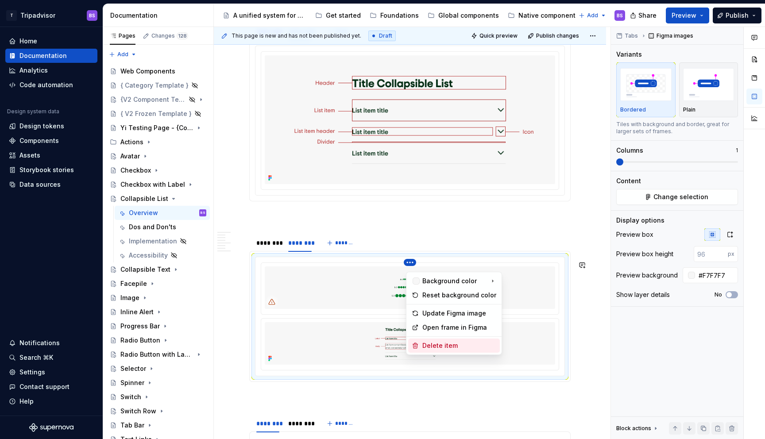
click at [436, 348] on div "Delete item" at bounding box center [459, 345] width 74 height 9
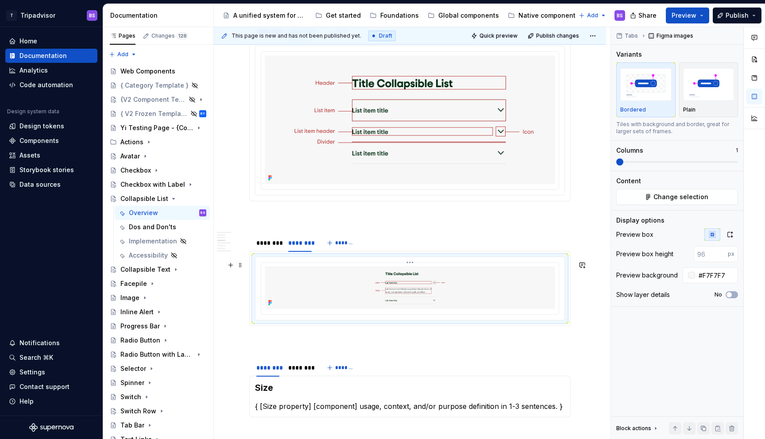
click at [433, 282] on img at bounding box center [410, 287] width 290 height 42
click at [411, 268] on html "T Tripadvisor BS Home Documentation Analytics Code automation Design system dat…" at bounding box center [382, 219] width 765 height 439
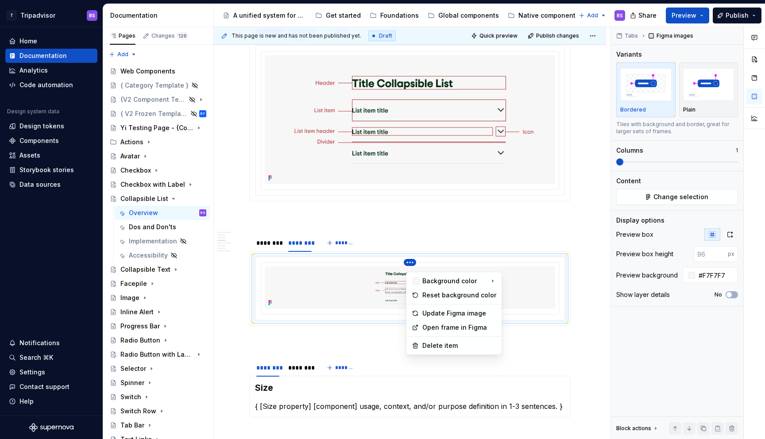
click at [515, 293] on html "T Tripadvisor BS Home Documentation Analytics Code automation Design system dat…" at bounding box center [382, 219] width 765 height 439
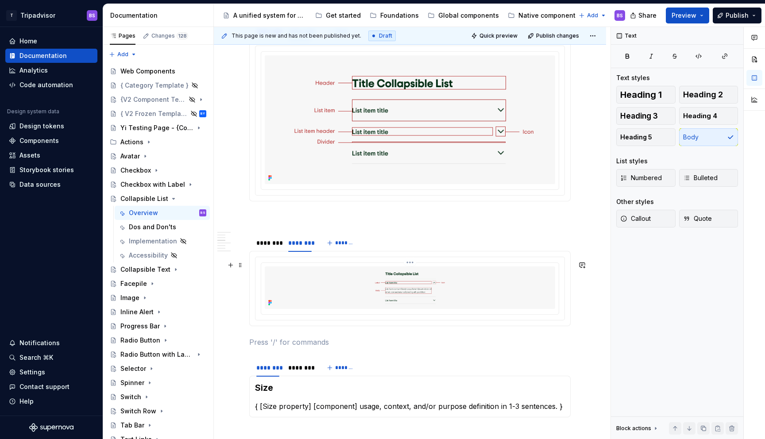
click at [502, 305] on img at bounding box center [410, 287] width 290 height 42
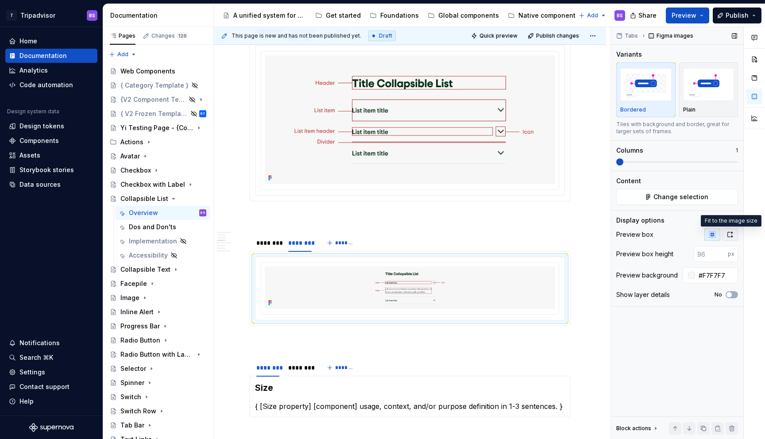
click at [734, 232] on button "button" at bounding box center [730, 234] width 16 height 12
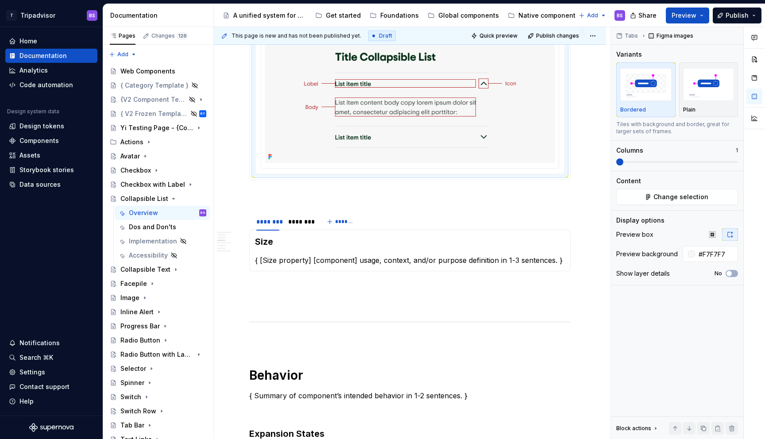
scroll to position [722, 0]
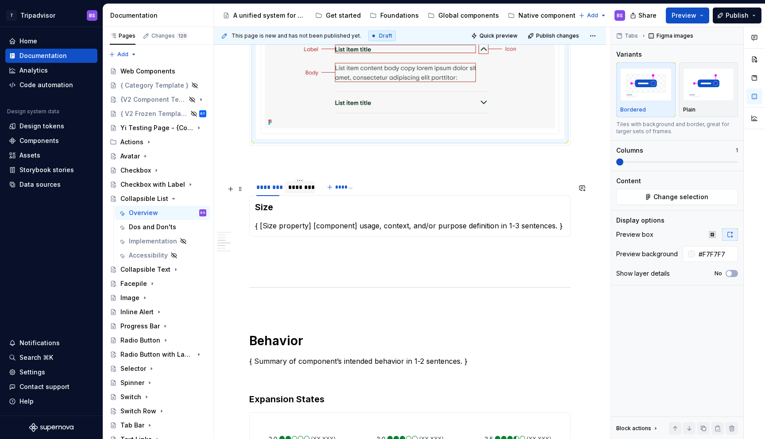
click at [301, 192] on div "********" at bounding box center [299, 187] width 23 height 9
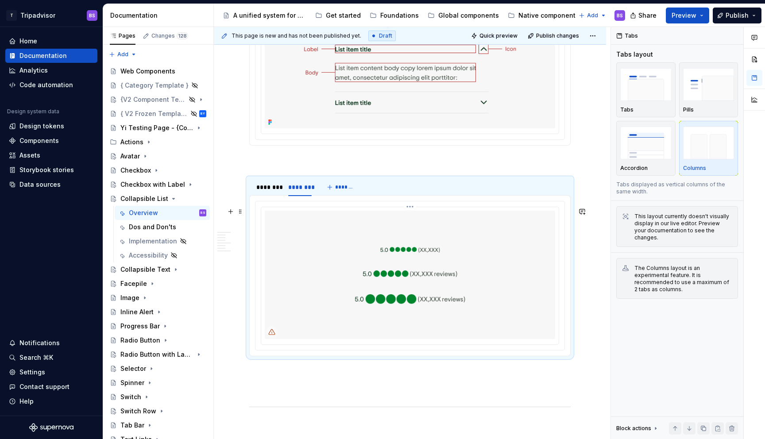
click at [403, 228] on img at bounding box center [410, 275] width 290 height 128
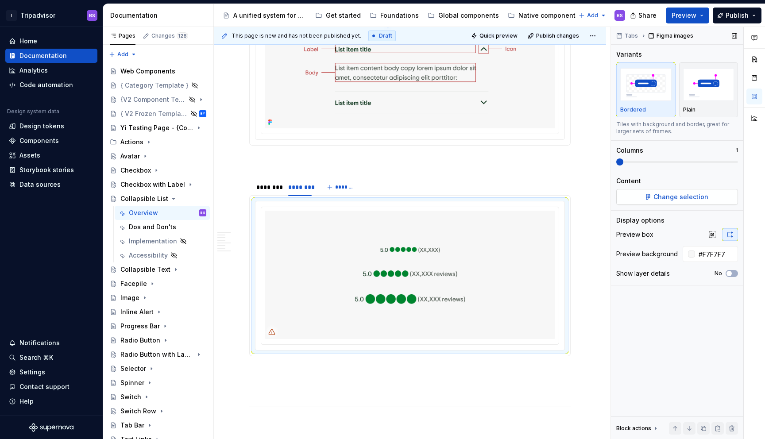
click at [712, 200] on button "Change selection" at bounding box center [677, 197] width 122 height 16
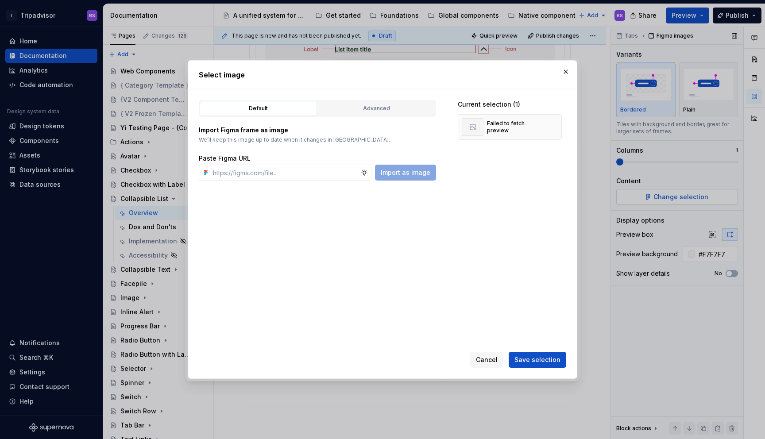
type textarea "*"
type input "https://www.figma.com/design/Rk3eGC5124Z7punn8EFUkb/Atlas-Web-Documentation?nod…"
click at [533, 359] on span "Save selection" at bounding box center [537, 359] width 46 height 9
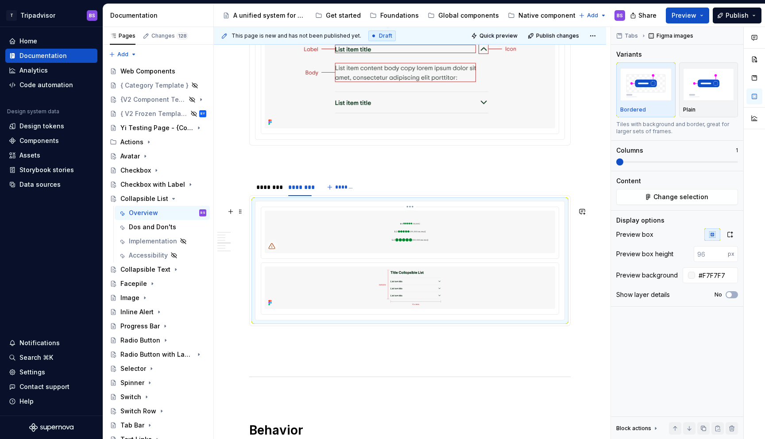
click at [447, 220] on img at bounding box center [410, 232] width 290 height 42
click at [407, 212] on html "T Tripadvisor BS Home Documentation Analytics Code automation Design system dat…" at bounding box center [382, 219] width 765 height 439
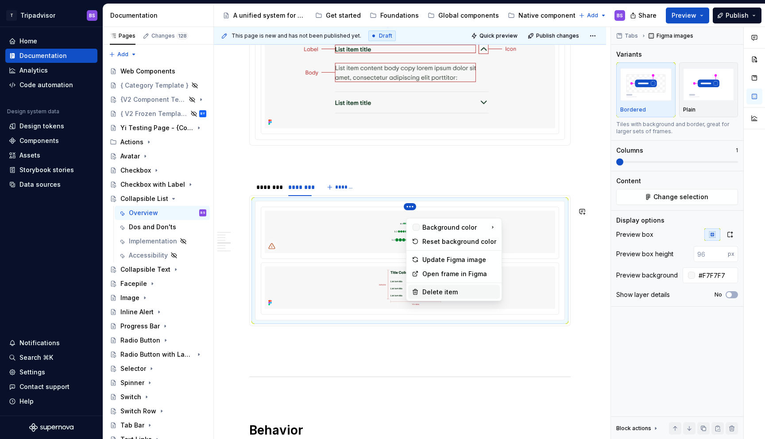
click at [436, 289] on div "Delete item" at bounding box center [459, 292] width 74 height 9
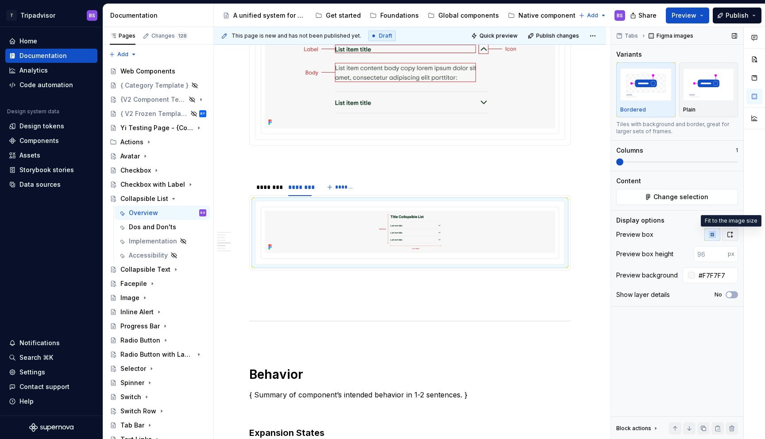
click at [736, 237] on button "button" at bounding box center [730, 234] width 16 height 12
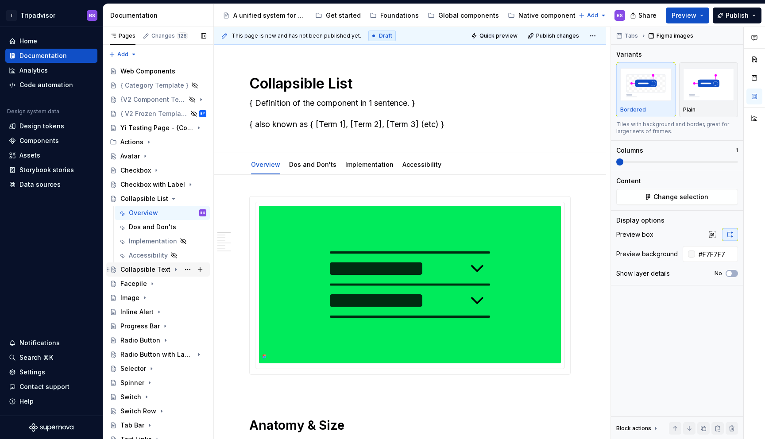
click at [121, 266] on div "Collapsible Text" at bounding box center [145, 269] width 50 height 9
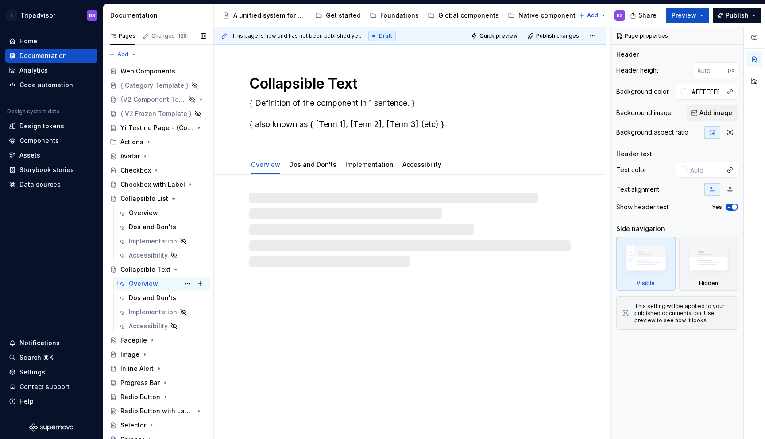
click at [146, 285] on div "Overview" at bounding box center [143, 283] width 29 height 9
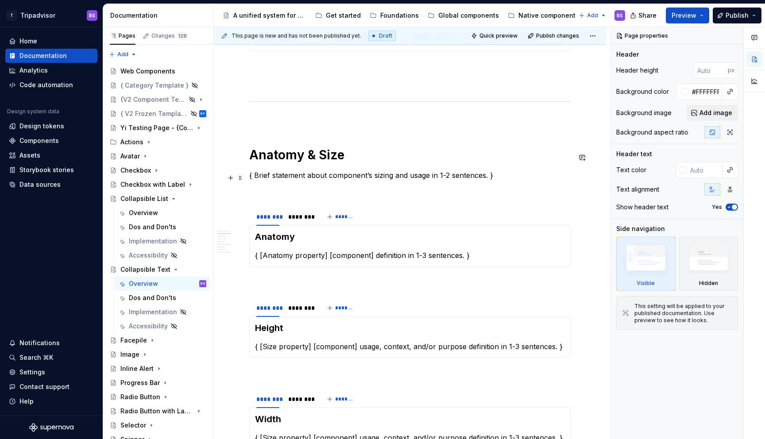
scroll to position [583, 0]
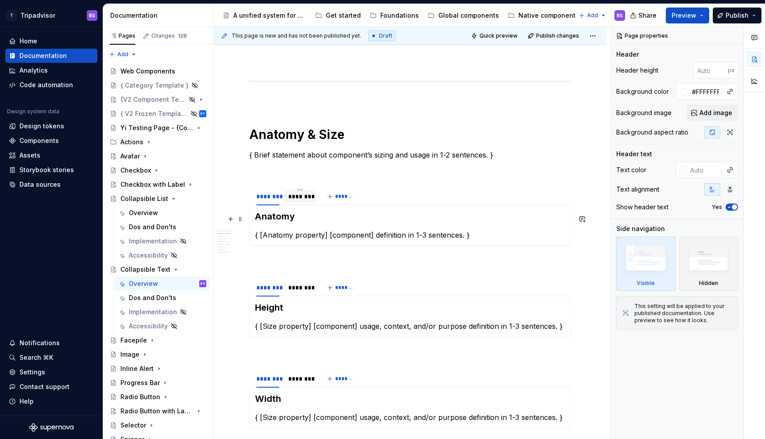
type textarea "*"
click at [301, 201] on div "********" at bounding box center [299, 196] width 23 height 9
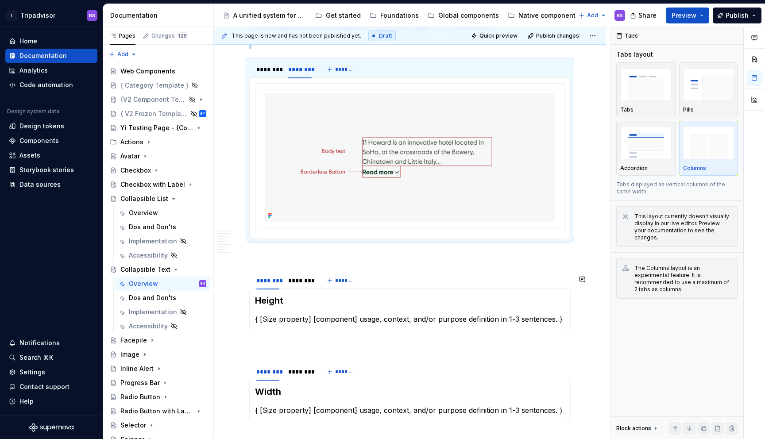
scroll to position [716, 0]
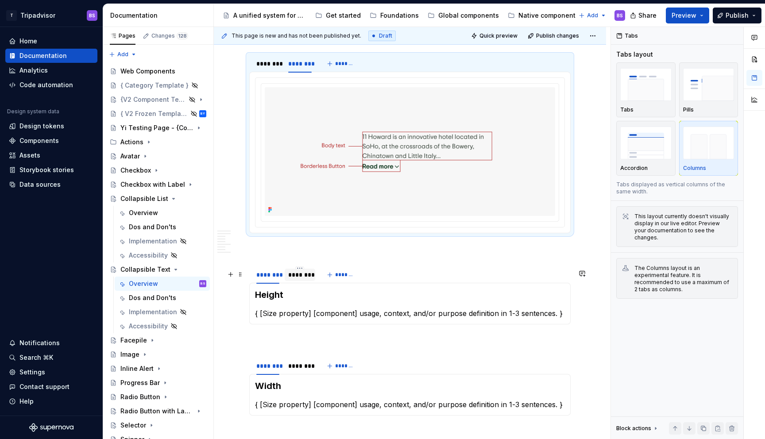
click at [303, 281] on div "********" at bounding box center [300, 275] width 30 height 12
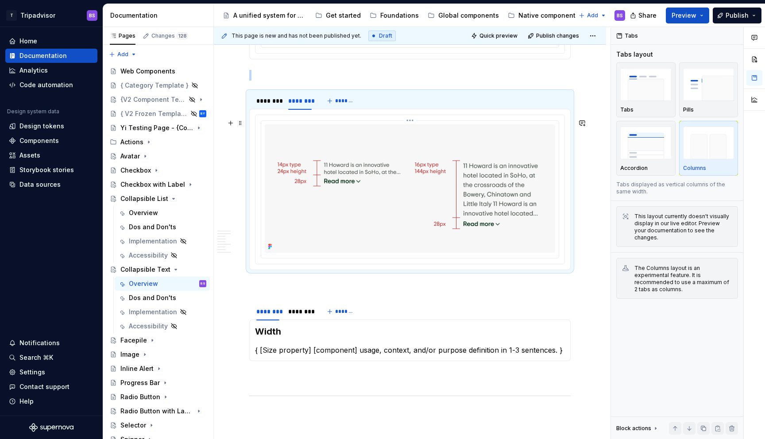
scroll to position [920, 0]
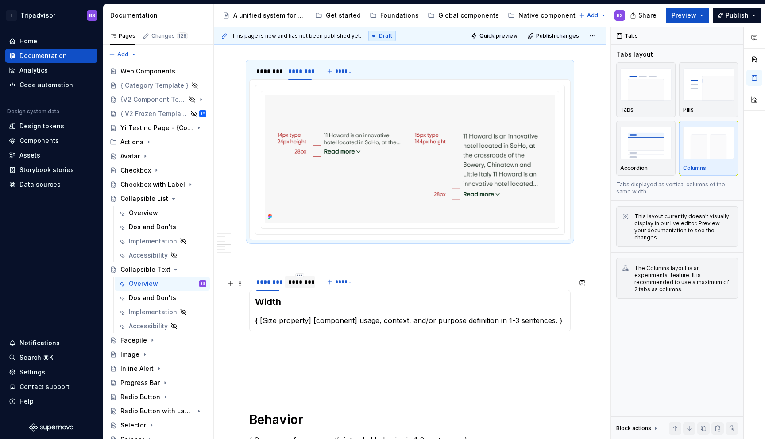
click at [297, 286] on div "********" at bounding box center [299, 282] width 23 height 9
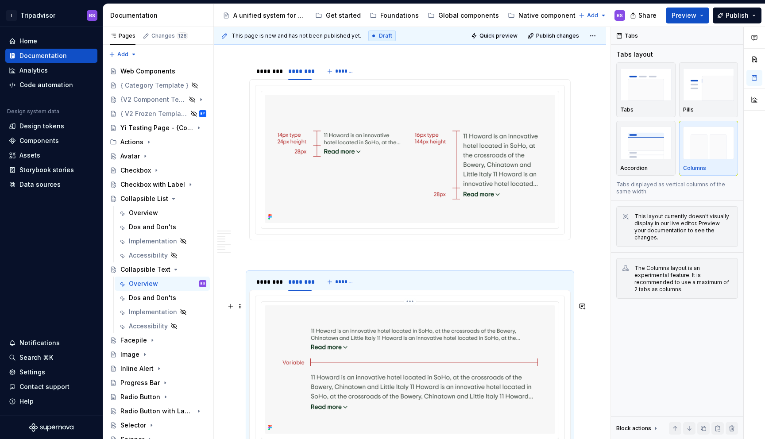
click at [413, 355] on img at bounding box center [410, 369] width 290 height 128
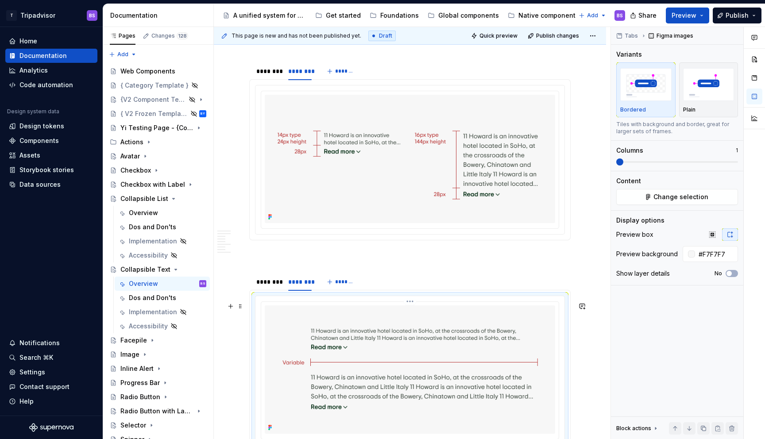
click at [520, 347] on img at bounding box center [410, 369] width 290 height 128
click at [507, 343] on img at bounding box center [410, 369] width 290 height 128
click at [668, 196] on span "Change selection" at bounding box center [680, 197] width 55 height 9
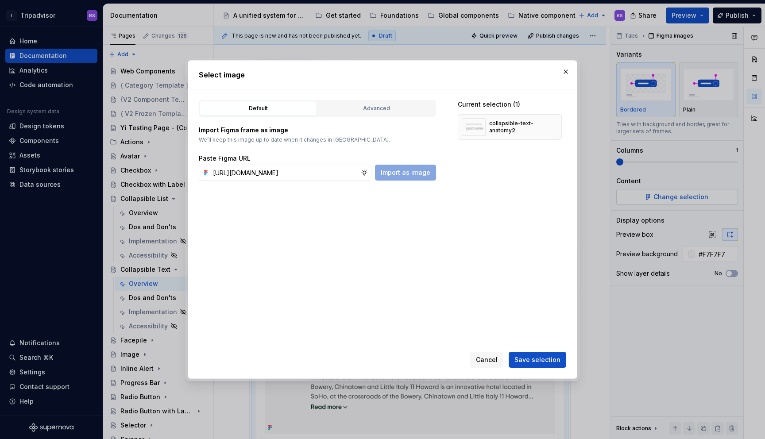
scroll to position [0, 246]
type input "https://www.figma.com/design/Rk3eGC5124Z7punn8EFUkb/Atlas-Web-Documentation?nod…"
click at [544, 361] on span "Save selection" at bounding box center [537, 359] width 46 height 9
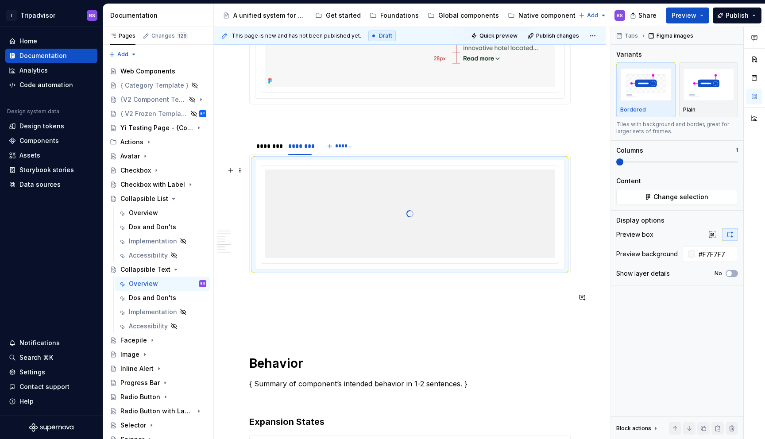
scroll to position [1035, 0]
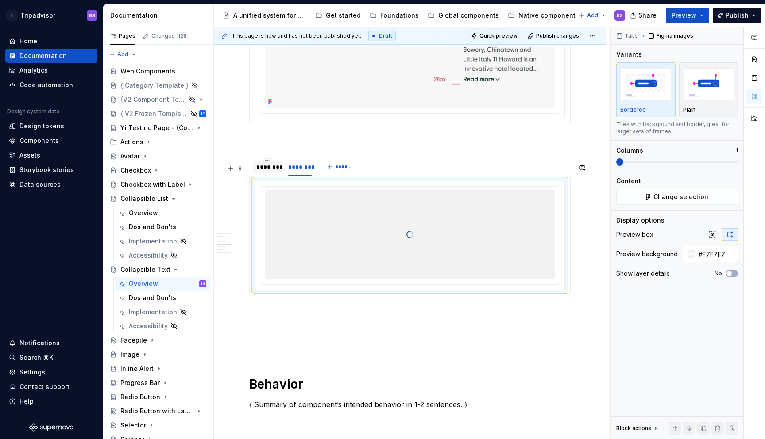
click at [274, 171] on div "********" at bounding box center [267, 166] width 23 height 9
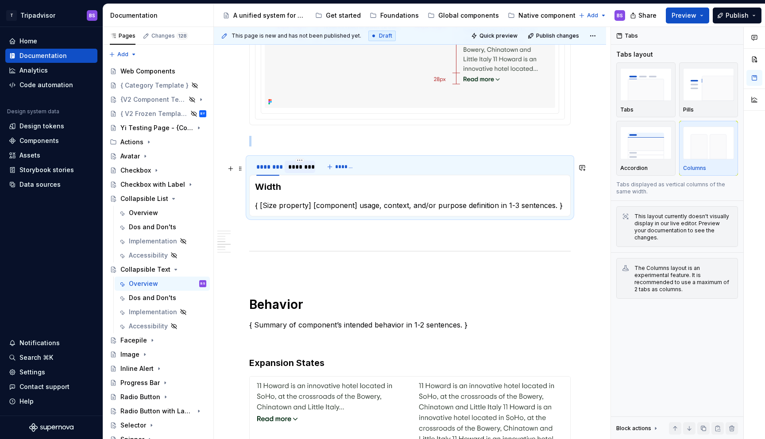
click at [301, 171] on div "********" at bounding box center [299, 166] width 23 height 9
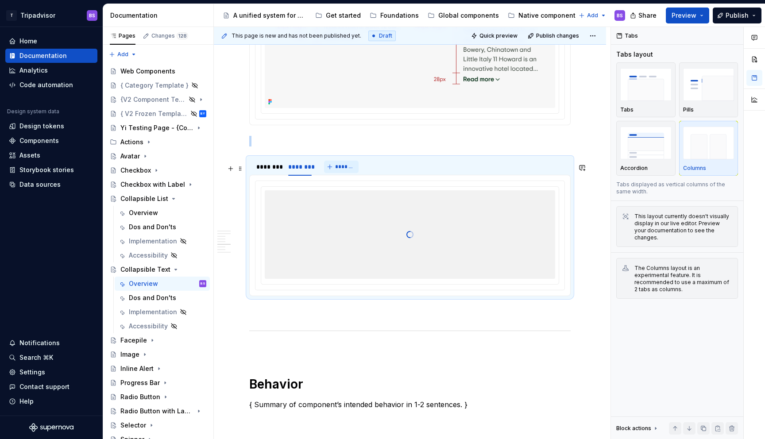
click at [332, 173] on button "*******" at bounding box center [341, 167] width 35 height 12
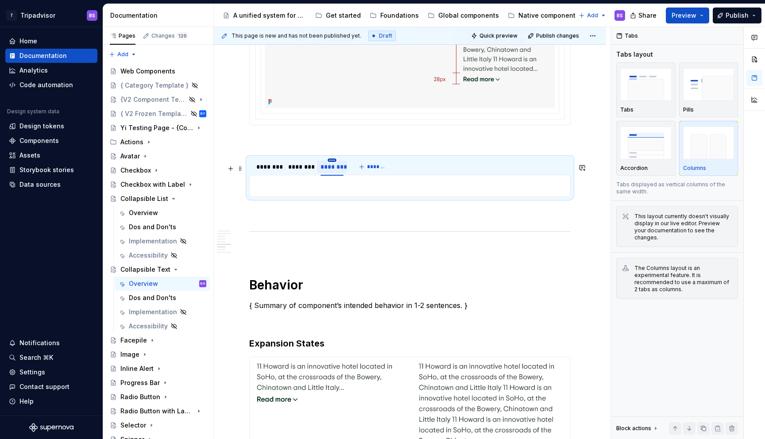
click at [333, 166] on html "T Tripadvisor BS Home Documentation Analytics Code automation Design system dat…" at bounding box center [382, 219] width 765 height 439
click at [348, 234] on div "Delete tab" at bounding box center [367, 240] width 75 height 14
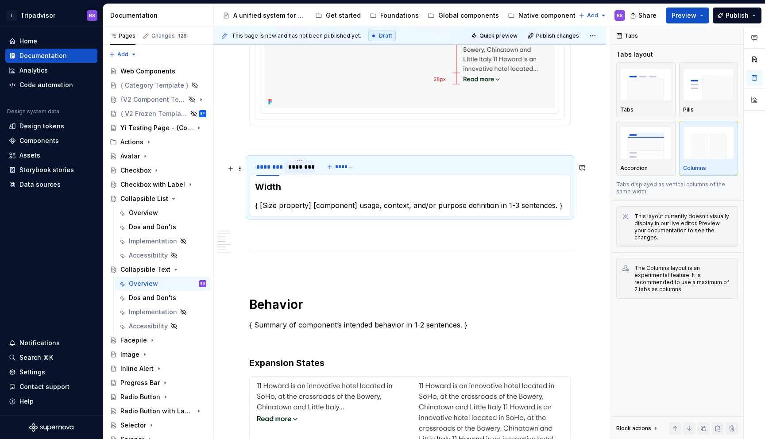
click at [300, 171] on div "********" at bounding box center [299, 166] width 23 height 9
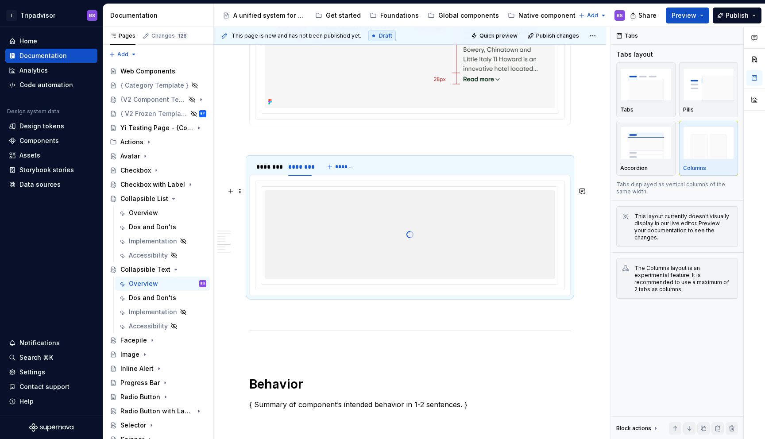
click at [398, 244] on div at bounding box center [410, 234] width 290 height 89
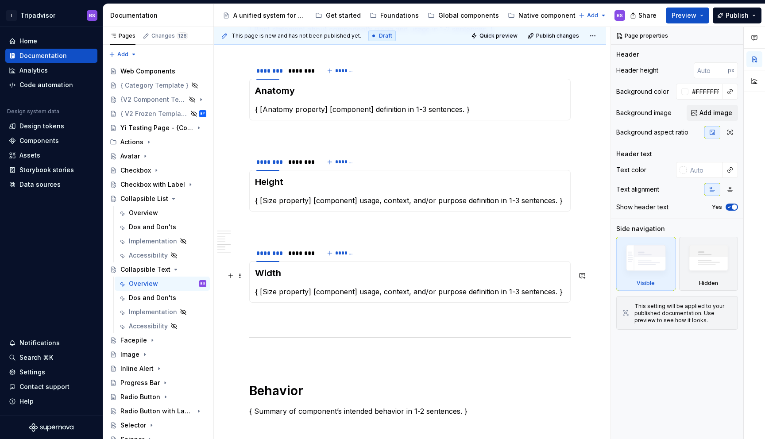
scroll to position [783, 0]
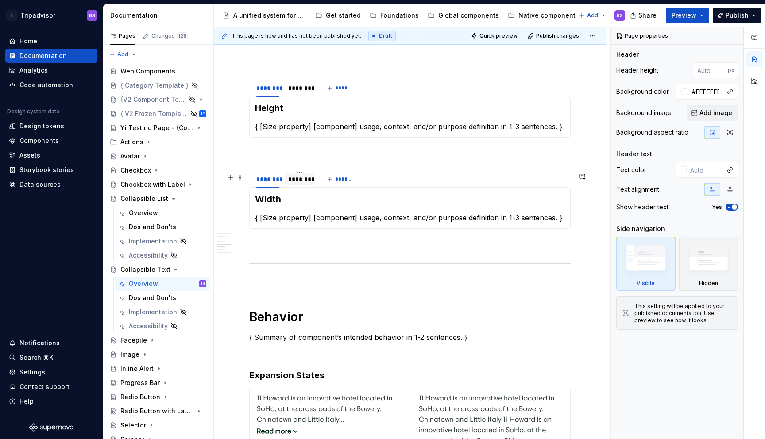
click at [303, 183] on div "********" at bounding box center [299, 179] width 23 height 9
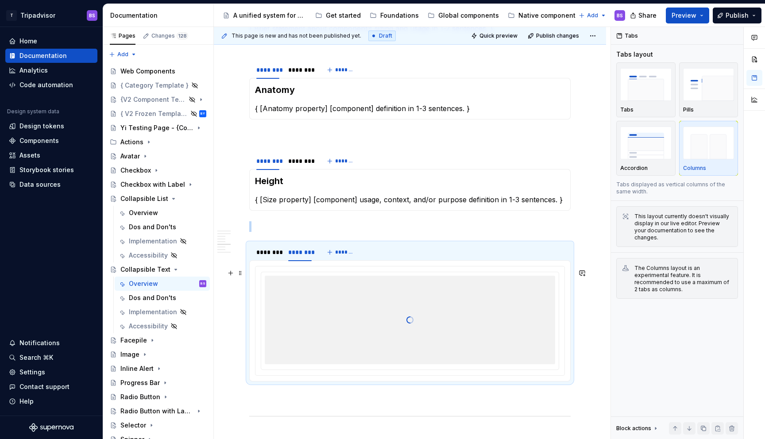
scroll to position [676, 0]
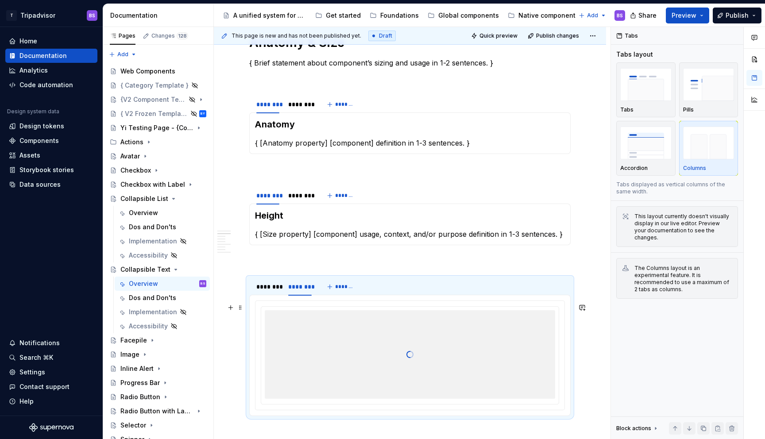
click at [495, 348] on div at bounding box center [410, 354] width 290 height 89
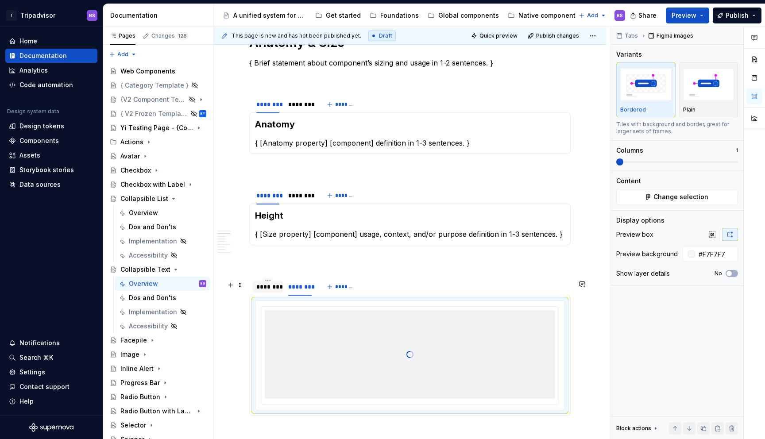
click at [273, 291] on div "********" at bounding box center [267, 286] width 23 height 9
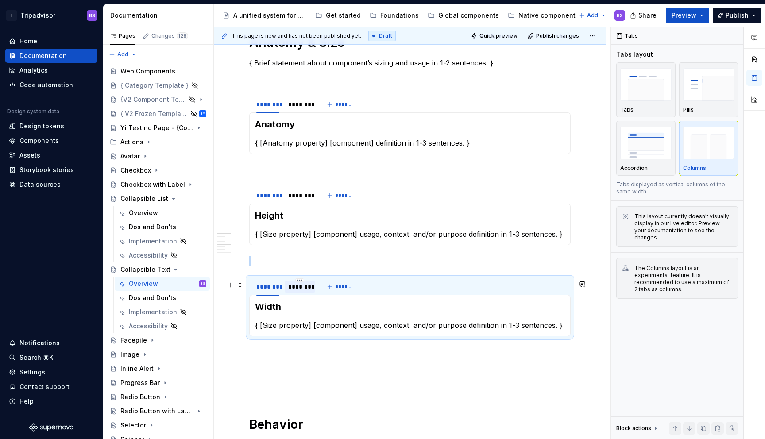
click at [296, 287] on div "********" at bounding box center [299, 286] width 23 height 9
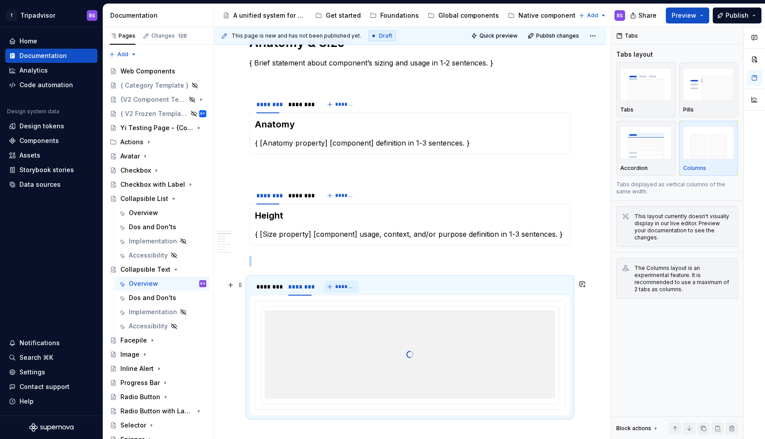
click at [332, 288] on button "*******" at bounding box center [341, 287] width 35 height 12
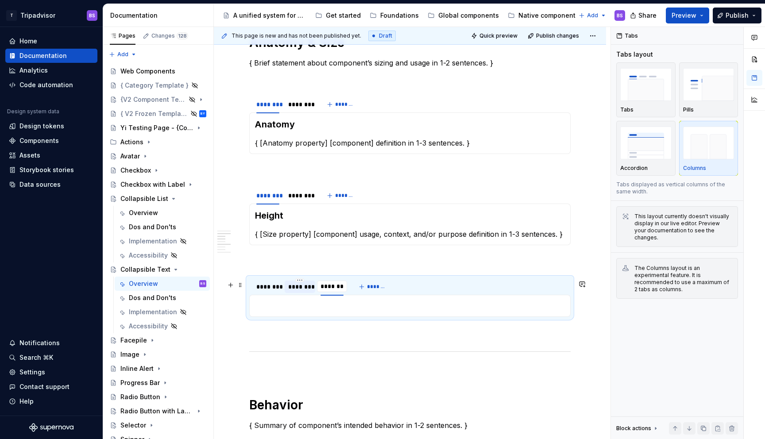
click at [304, 288] on div "********" at bounding box center [299, 286] width 23 height 9
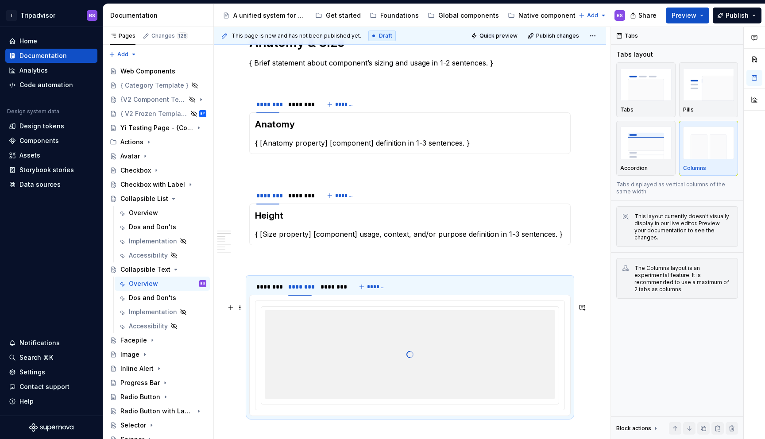
click at [322, 329] on div at bounding box center [410, 354] width 290 height 89
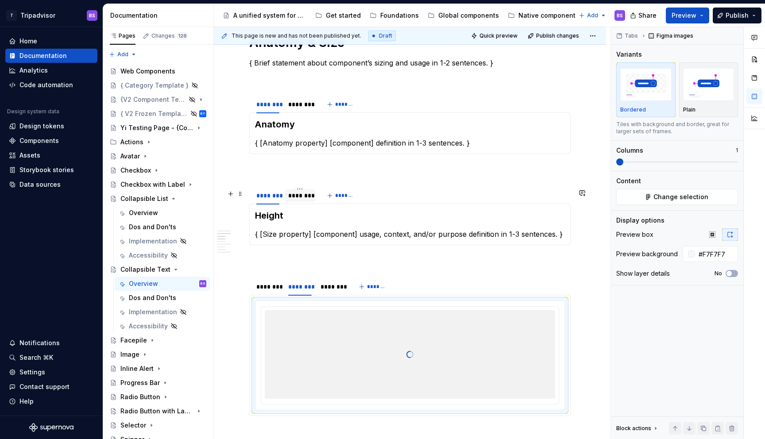
click at [295, 200] on div "********" at bounding box center [299, 195] width 23 height 9
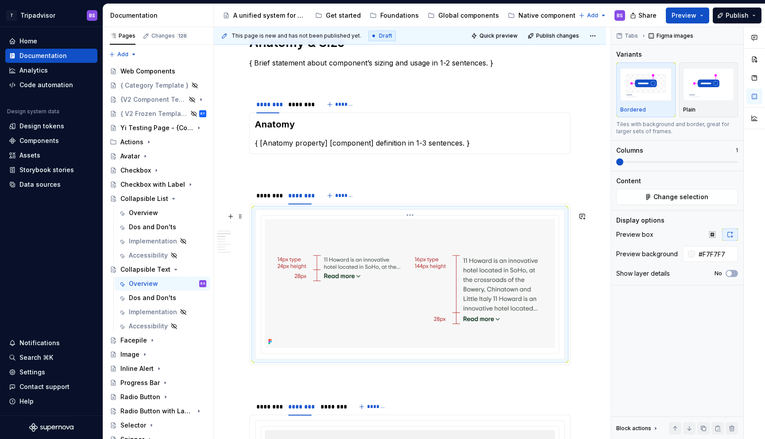
click at [324, 264] on img at bounding box center [410, 283] width 290 height 128
click at [336, 411] on div "********" at bounding box center [331, 406] width 23 height 9
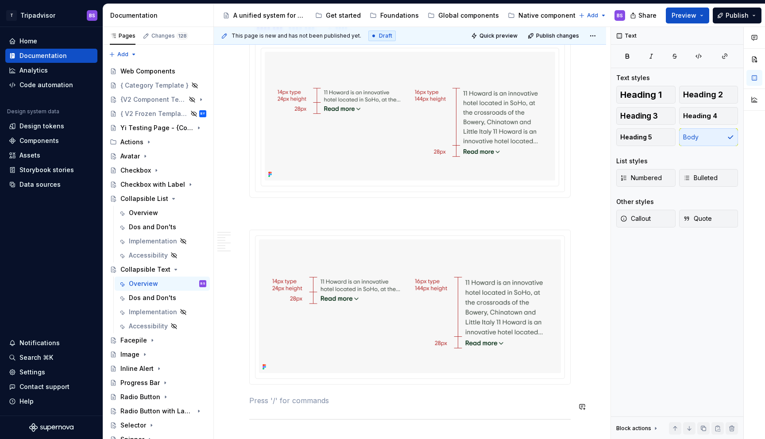
scroll to position [849, 0]
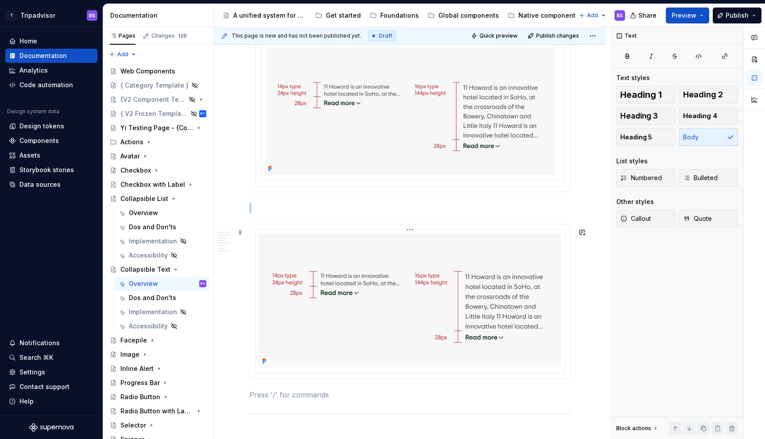
click at [289, 260] on img at bounding box center [410, 301] width 302 height 134
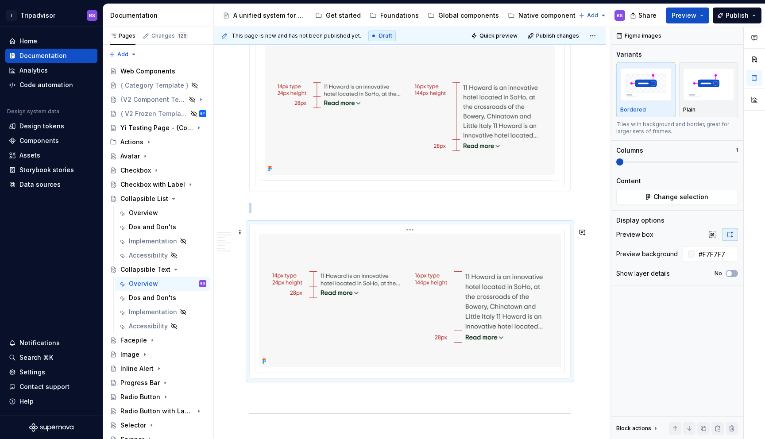
click at [313, 235] on div at bounding box center [409, 301] width 309 height 143
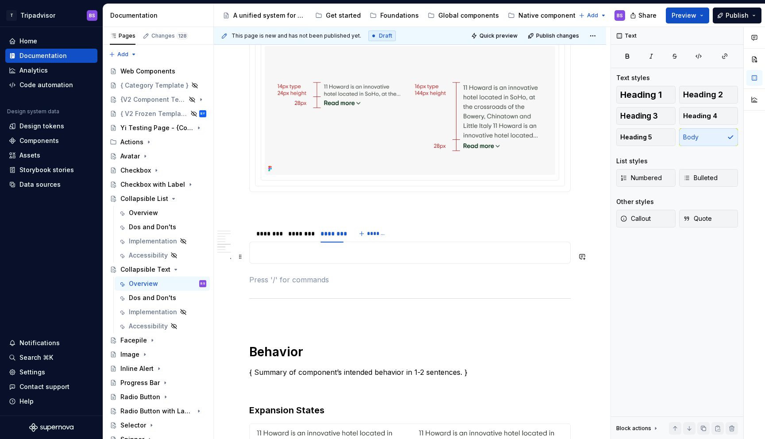
click at [314, 258] on p at bounding box center [410, 252] width 310 height 11
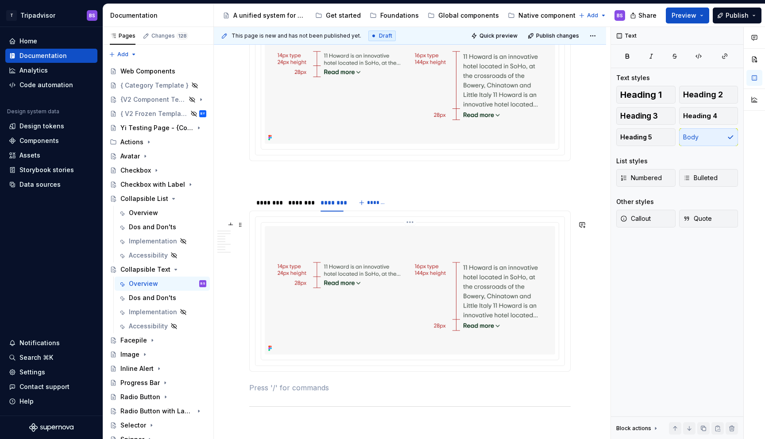
scroll to position [880, 0]
click at [325, 252] on img at bounding box center [410, 289] width 290 height 128
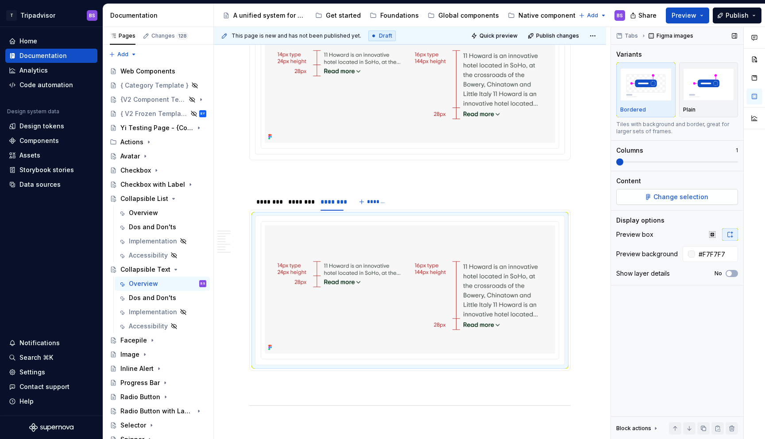
click at [672, 197] on span "Change selection" at bounding box center [680, 197] width 55 height 9
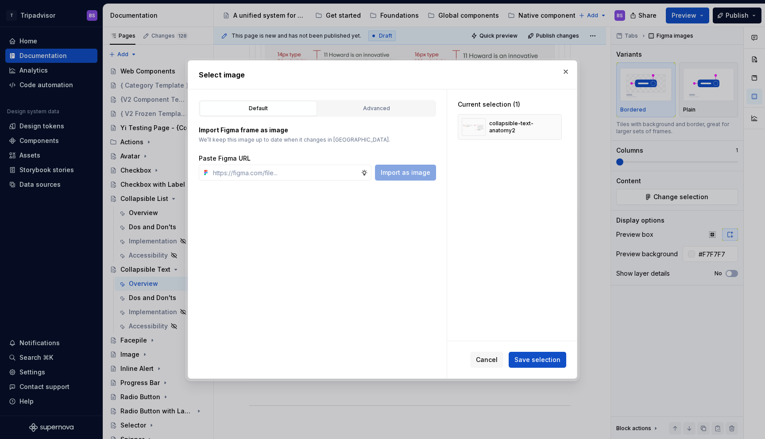
type textarea "*"
click at [340, 174] on input "text" at bounding box center [284, 173] width 151 height 16
paste input "https://www.figma.com/design/Rk3eGC5124Z7punn8EFUkb/Atlas-Web-Documentation?nod…"
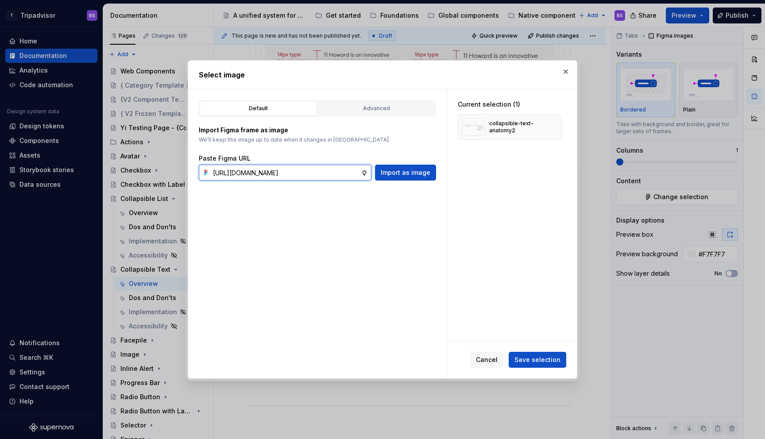
scroll to position [0, 246]
type input "https://www.figma.com/design/Rk3eGC5124Z7punn8EFUkb/Atlas-Web-Documentation?nod…"
click at [412, 172] on span "Import as image" at bounding box center [406, 172] width 50 height 9
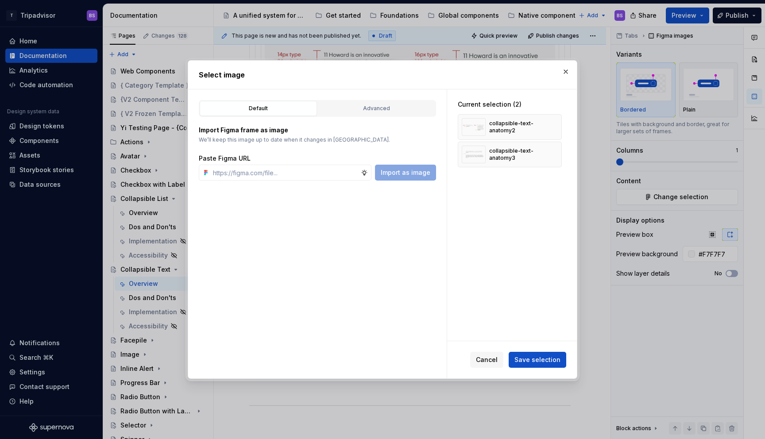
click at [538, 357] on span "Save selection" at bounding box center [537, 359] width 46 height 9
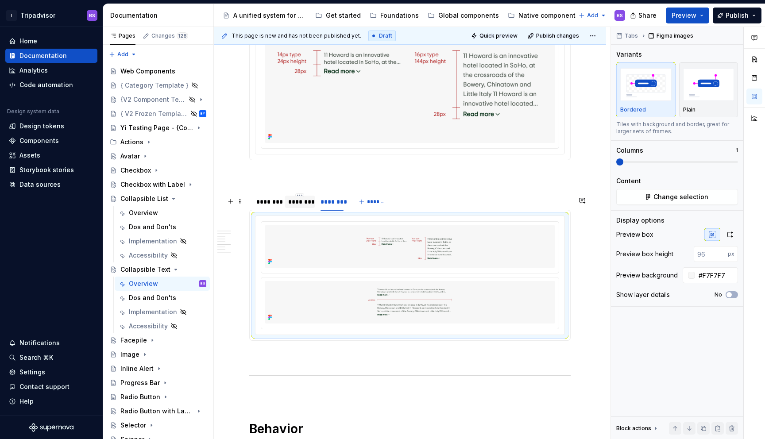
click at [305, 209] on div "********" at bounding box center [300, 202] width 30 height 14
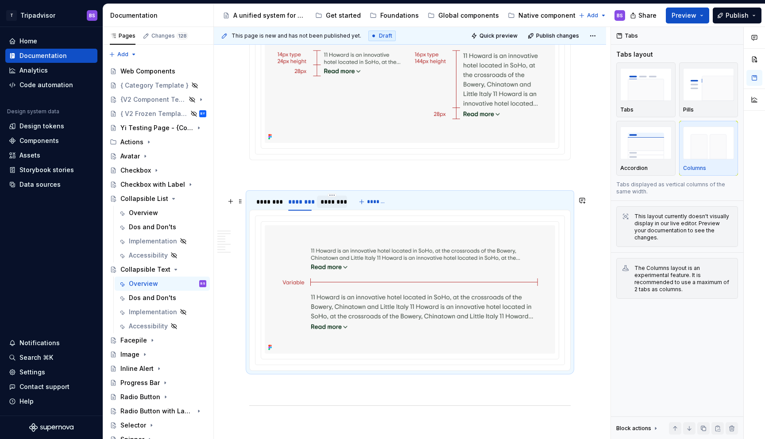
click at [333, 206] on div "********" at bounding box center [331, 201] width 23 height 9
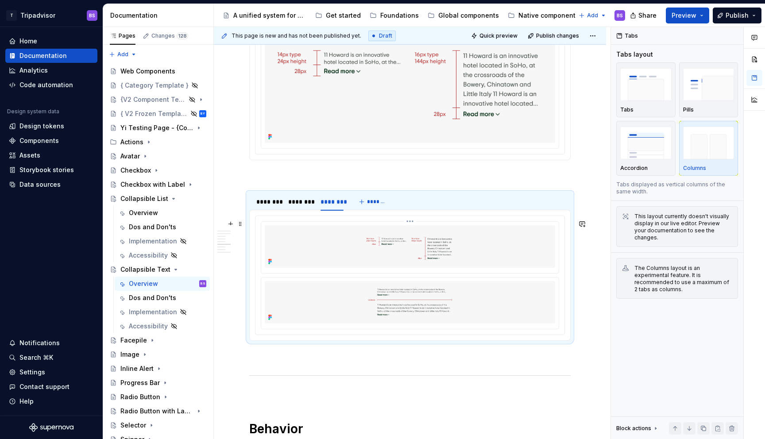
click at [357, 237] on img at bounding box center [410, 246] width 290 height 42
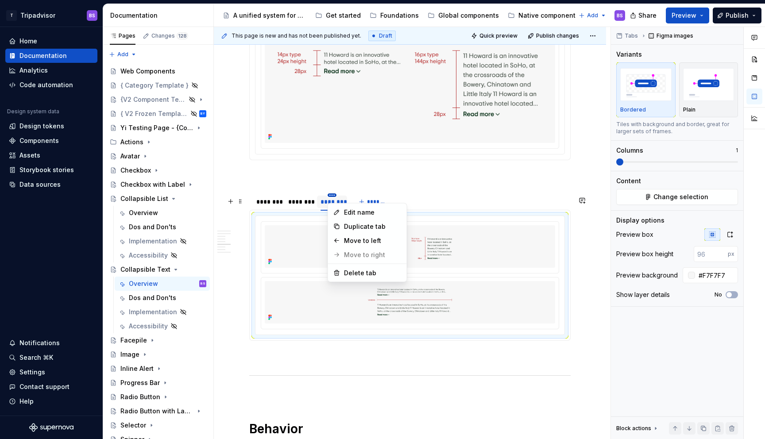
click at [333, 197] on html "T Tripadvisor BS Home Documentation Analytics Code automation Design system dat…" at bounding box center [382, 219] width 765 height 439
click at [352, 273] on div "Delete tab" at bounding box center [373, 273] width 58 height 9
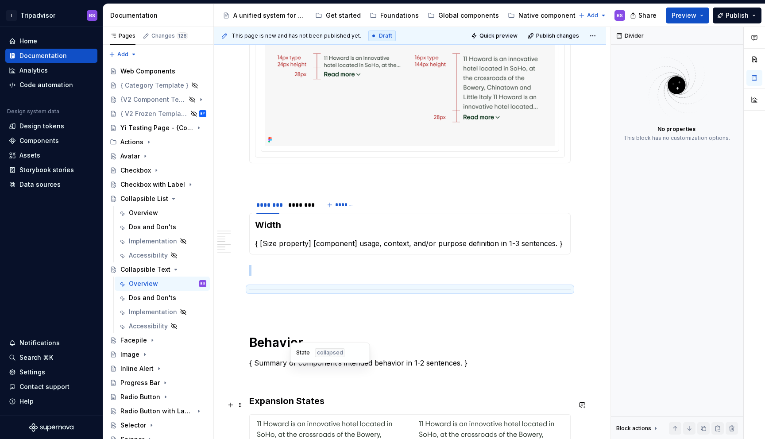
scroll to position [863, 0]
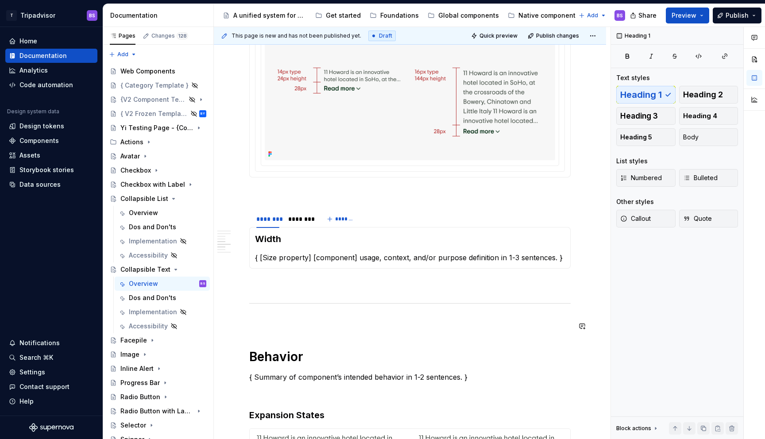
click at [340, 336] on div "**********" at bounding box center [409, 251] width 321 height 1837
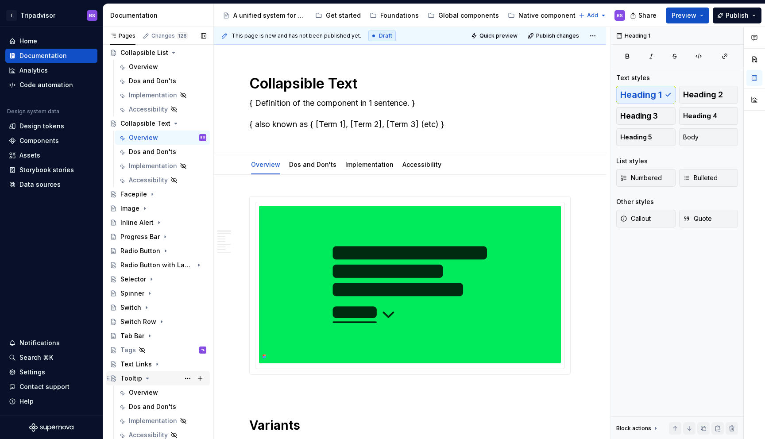
scroll to position [133, 0]
click at [157, 363] on icon "Page tree" at bounding box center [157, 364] width 1 height 2
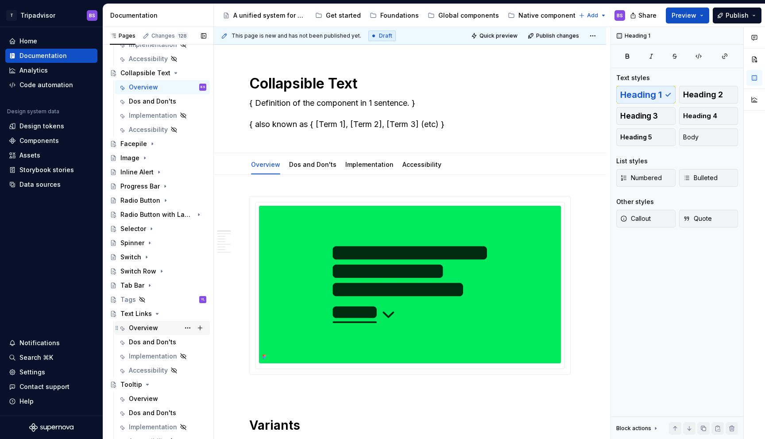
scroll to position [189, 0]
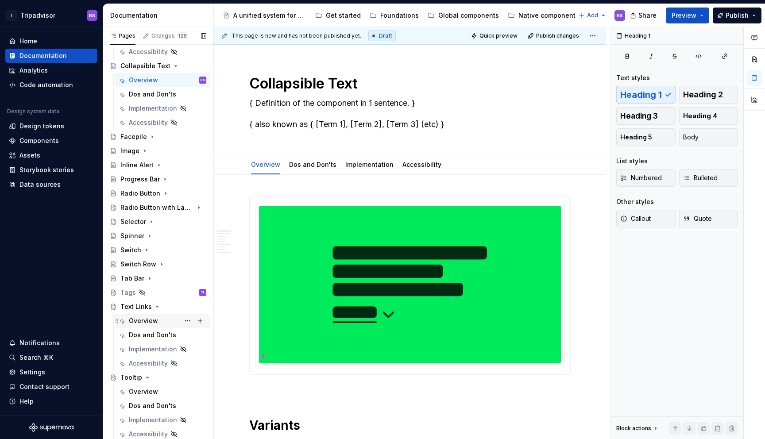
click at [153, 322] on div "Overview" at bounding box center [143, 321] width 29 height 9
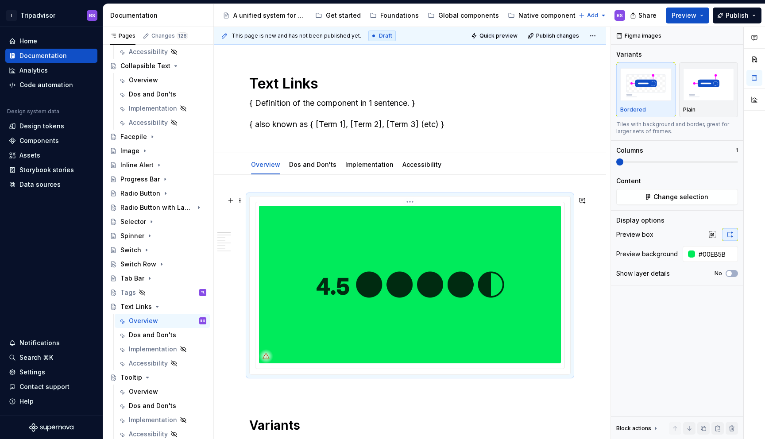
click at [407, 241] on img at bounding box center [410, 285] width 302 height 158
type textarea "*"
click at [657, 189] on button "Change selection" at bounding box center [677, 197] width 122 height 16
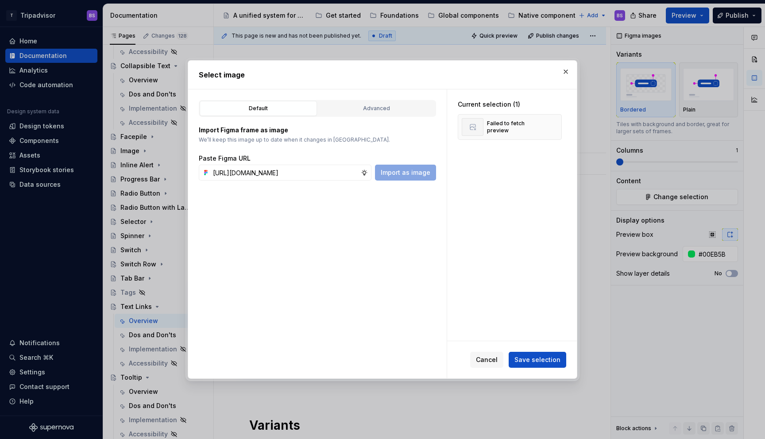
scroll to position [0, 244]
type input "https://www.figma.com/design/Rk3eGC5124Z7punn8EFUkb/Atlas-Web-Documentation?nod…"
click at [546, 358] on span "Save selection" at bounding box center [537, 359] width 46 height 9
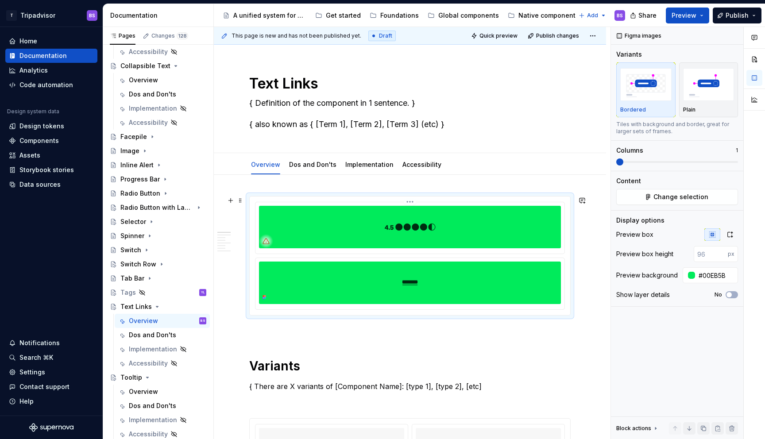
click at [465, 228] on img at bounding box center [410, 227] width 302 height 42
click at [413, 200] on html "T Tripadvisor BS Home Documentation Analytics Code automation Design system dat…" at bounding box center [382, 219] width 765 height 439
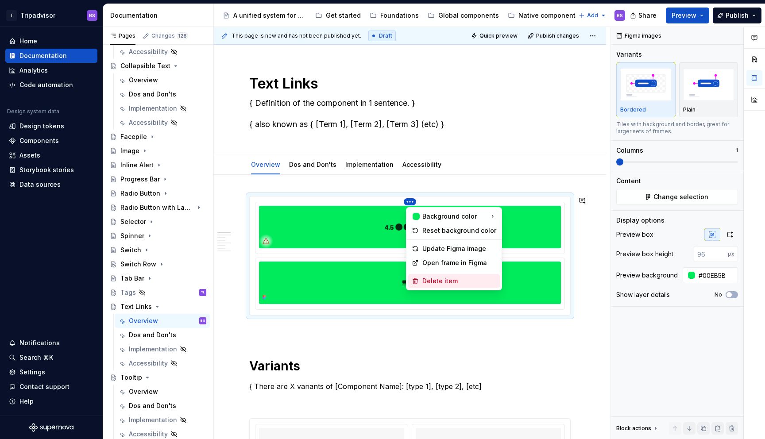
click at [471, 278] on div "Delete item" at bounding box center [459, 281] width 74 height 9
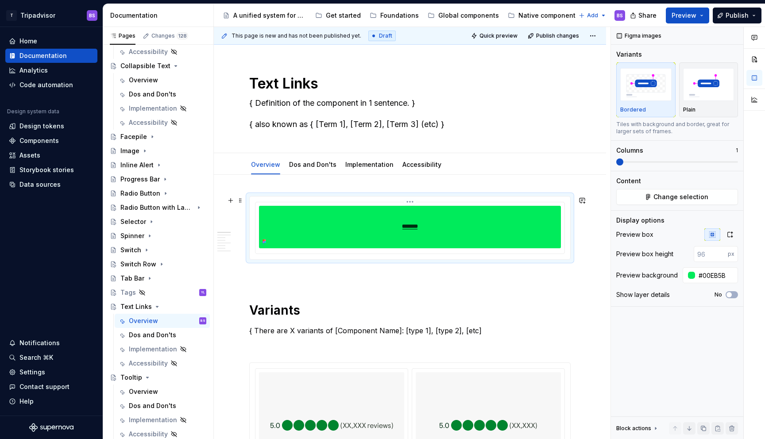
click at [479, 237] on img at bounding box center [410, 227] width 302 height 42
click at [731, 233] on icon "button" at bounding box center [729, 234] width 7 height 7
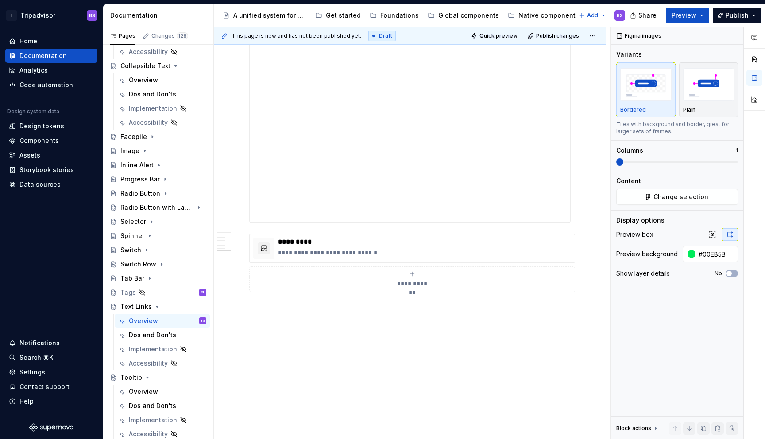
scroll to position [1614, 0]
click at [396, 108] on div "**********" at bounding box center [410, 95] width 320 height 221
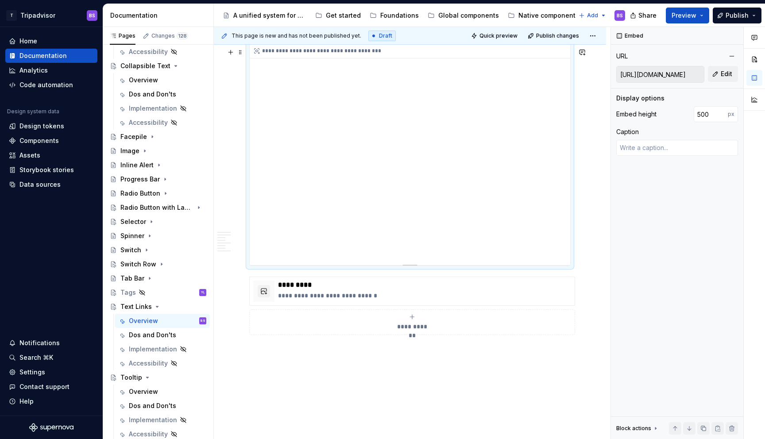
scroll to position [1494, 0]
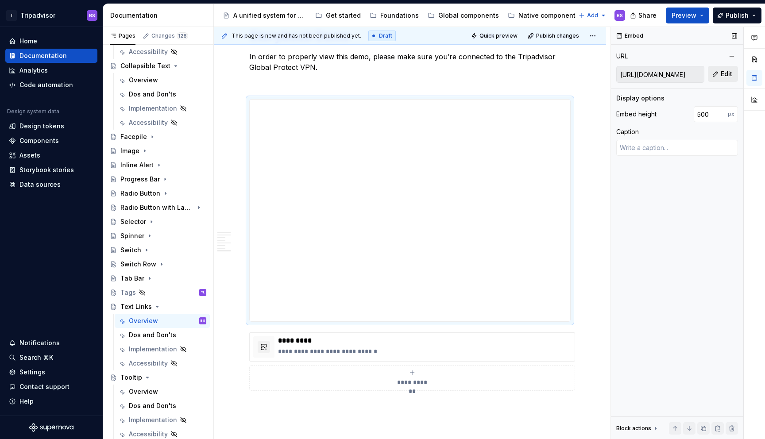
click at [716, 77] on button "Edit" at bounding box center [723, 74] width 30 height 16
type textarea "*"
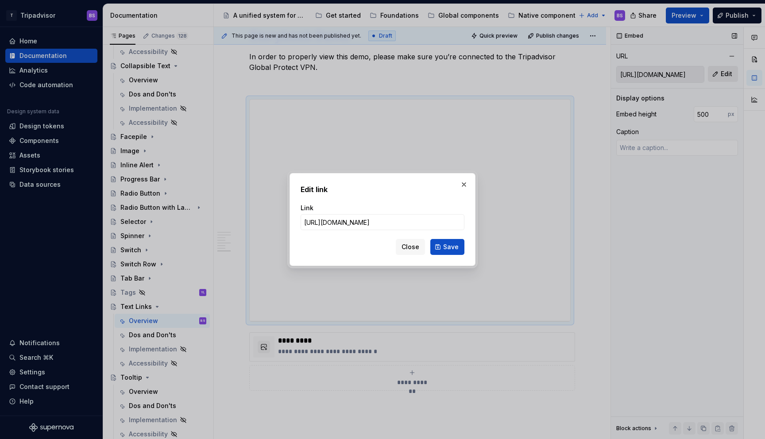
type input "https://webml.dev.tripadvisor.com/Story#@ta-atlas-design-system.inline-link_pac…"
click button "Save" at bounding box center [447, 247] width 34 height 16
type textarea "*"
type input "https://webml.dev.tripadvisor.com/Story#@ta-atlas-design-system.inline-link_pac…"
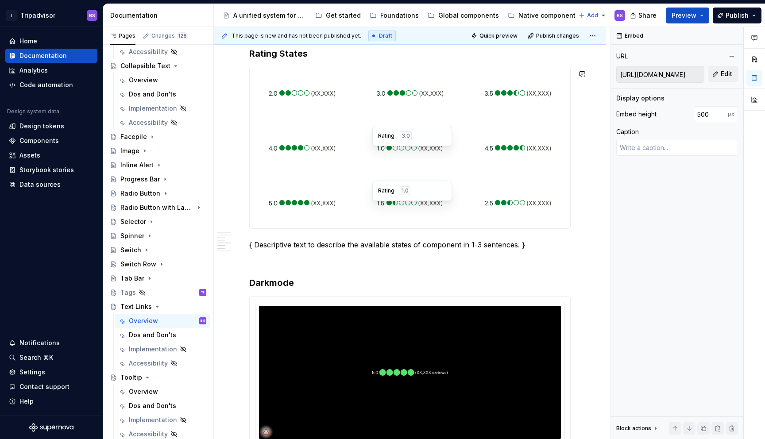
scroll to position [1164, 0]
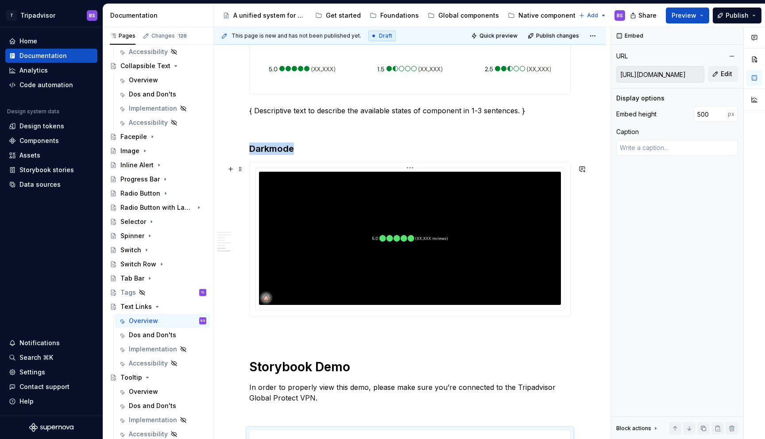
click at [425, 199] on img at bounding box center [410, 238] width 302 height 133
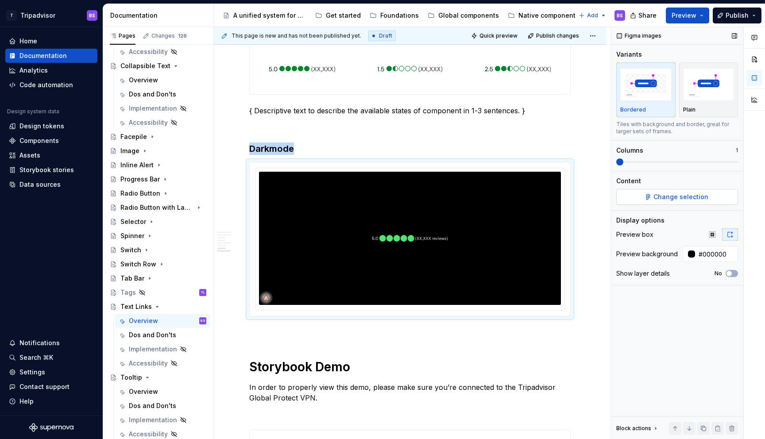
click at [663, 197] on span "Change selection" at bounding box center [680, 197] width 55 height 9
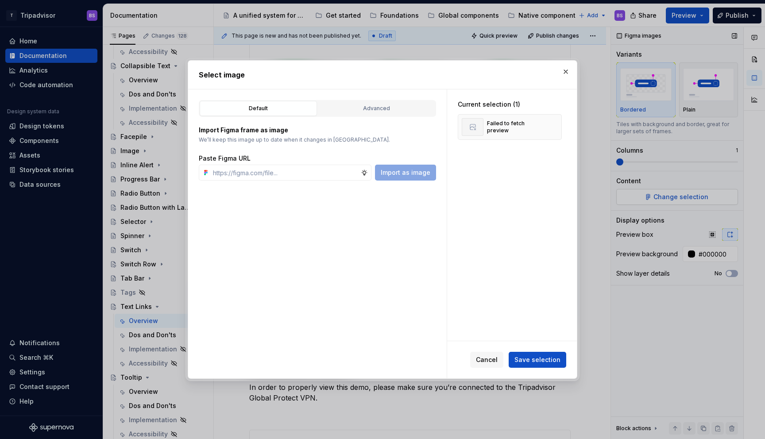
type textarea "*"
type input "https://www.figma.com/design/Rk3eGC5124Z7punn8EFUkb/Atlas-Web-Documentation?nod…"
type textarea "*"
type input "https://www.figma.com/design/Rk3eGC5124Z7punn8EFUkb/Atlas-Web-Documentation?nod…"
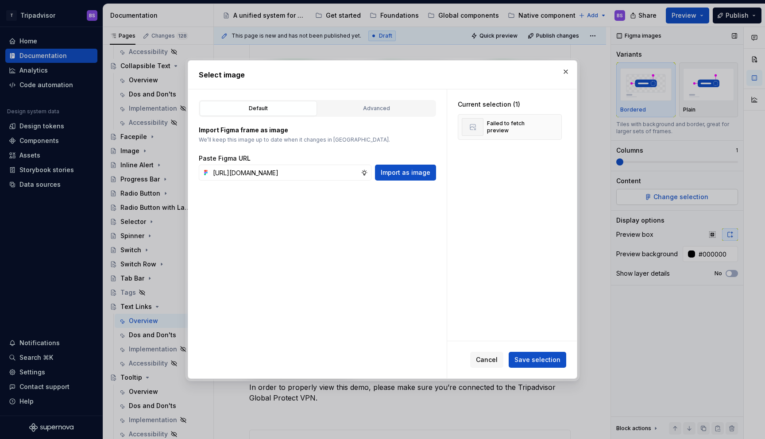
type textarea "*"
click at [548, 363] on span "Save selection" at bounding box center [537, 359] width 46 height 9
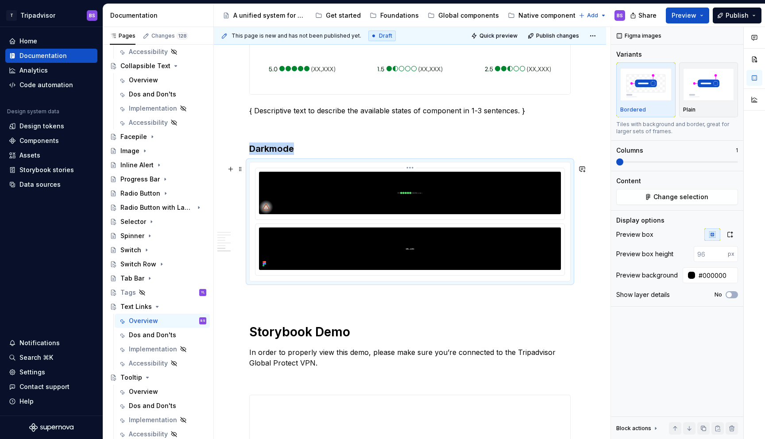
click at [432, 189] on img at bounding box center [410, 193] width 302 height 42
click at [411, 171] on html "T Tripadvisor BS Home Documentation Analytics Code automation Design system dat…" at bounding box center [382, 219] width 765 height 439
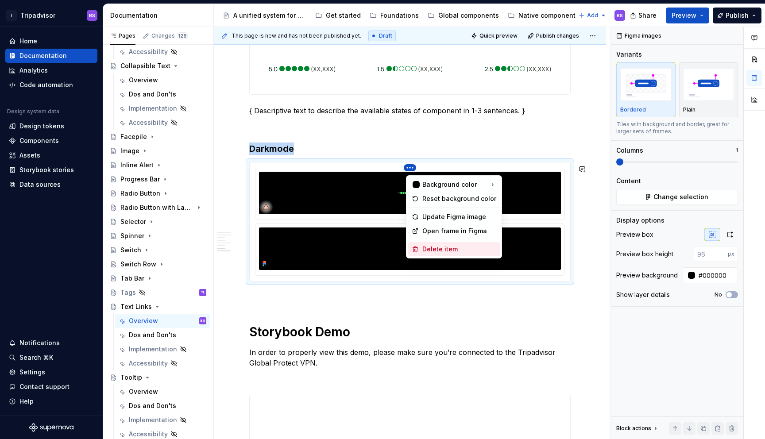
click at [457, 248] on div "Delete item" at bounding box center [459, 249] width 74 height 9
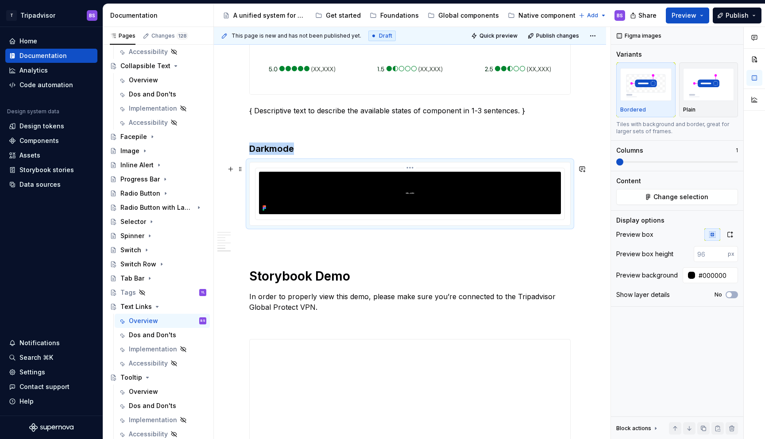
click at [537, 188] on img at bounding box center [410, 193] width 302 height 42
click at [723, 231] on button "button" at bounding box center [730, 234] width 16 height 12
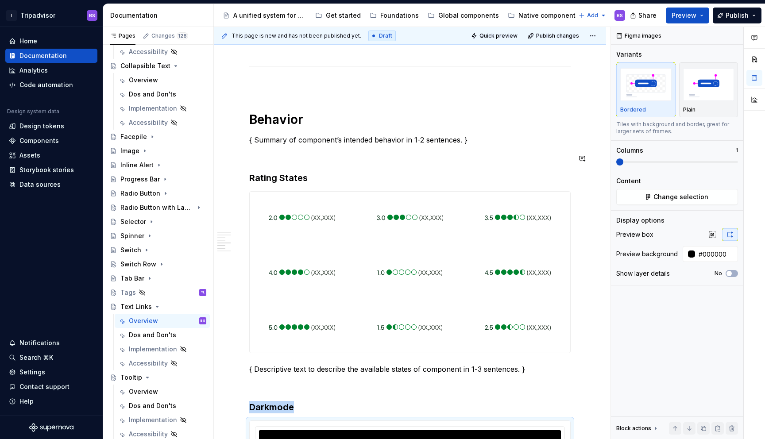
scroll to position [903, 0]
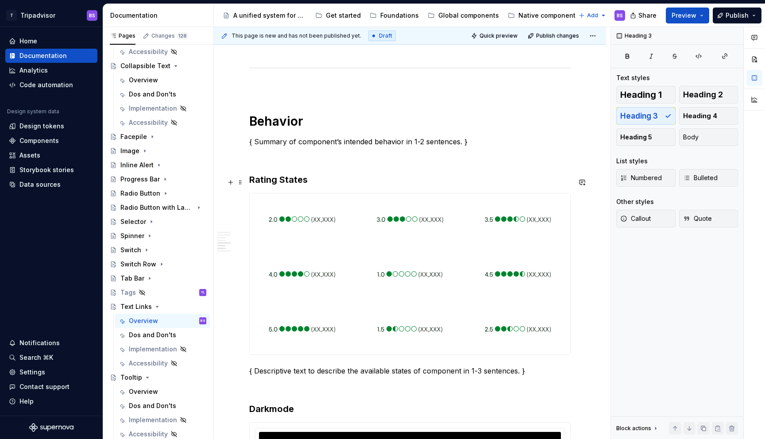
click at [282, 185] on h3 "Rating States" at bounding box center [409, 180] width 321 height 12
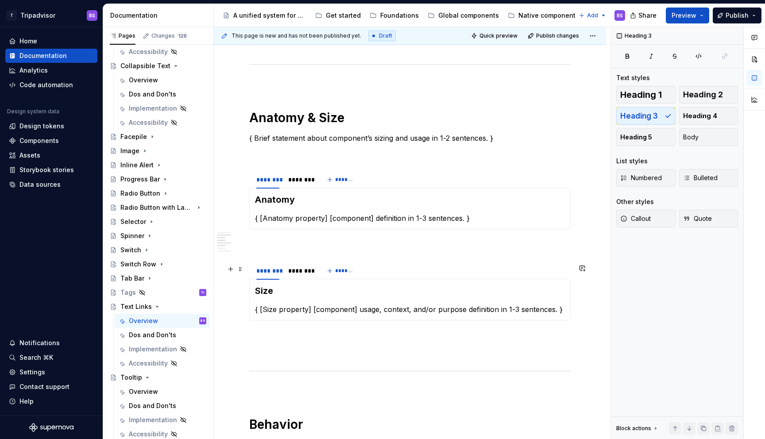
scroll to position [582, 0]
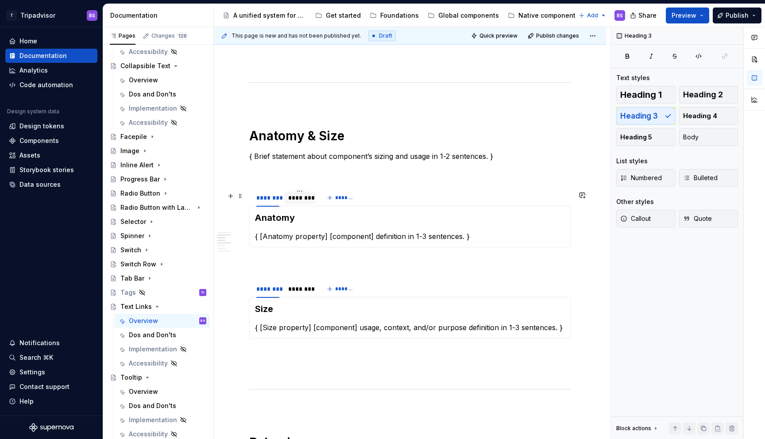
click at [297, 202] on div "********" at bounding box center [299, 197] width 23 height 9
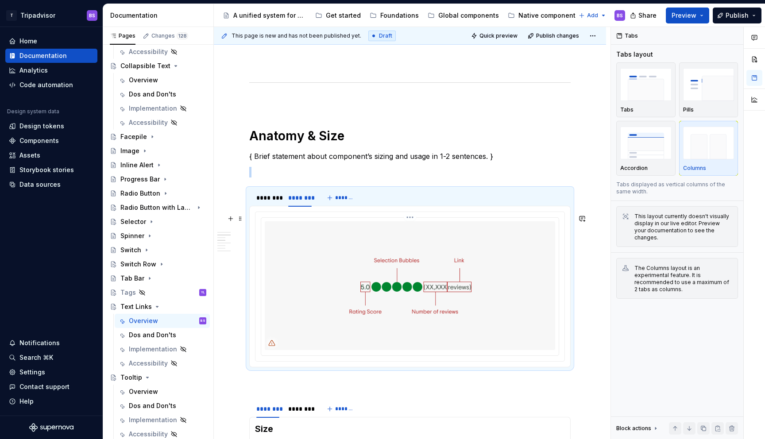
scroll to position [650, 0]
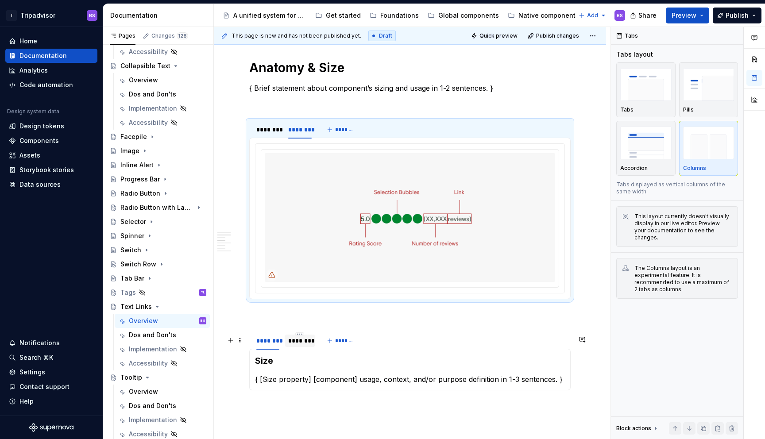
click at [300, 344] on div "********" at bounding box center [299, 340] width 23 height 9
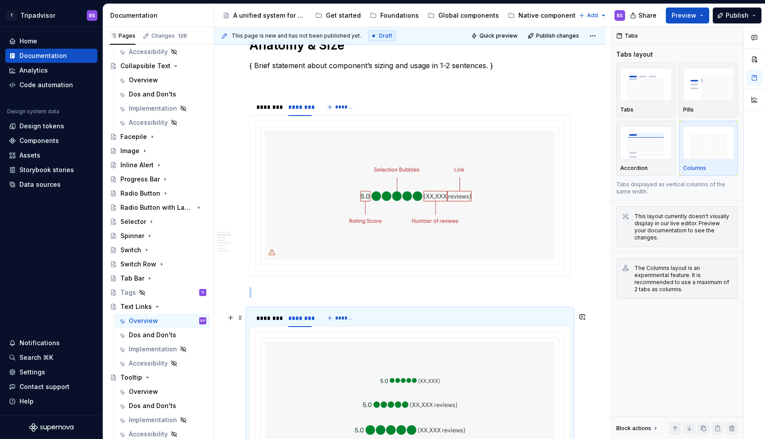
scroll to position [680, 0]
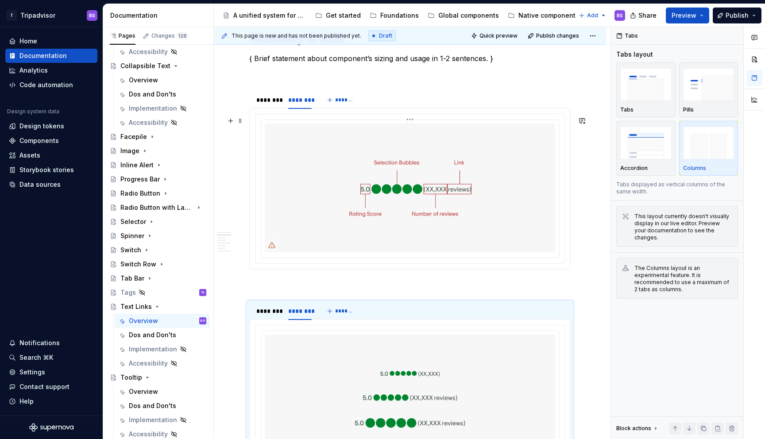
click at [336, 184] on img at bounding box center [410, 188] width 290 height 128
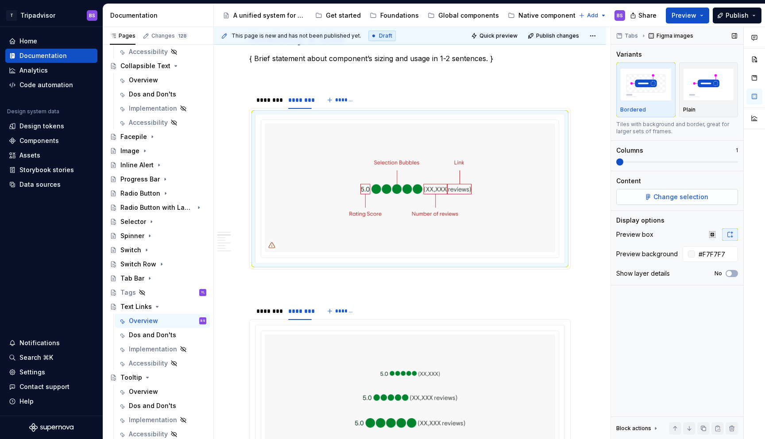
click at [677, 205] on button "Change selection" at bounding box center [677, 197] width 122 height 16
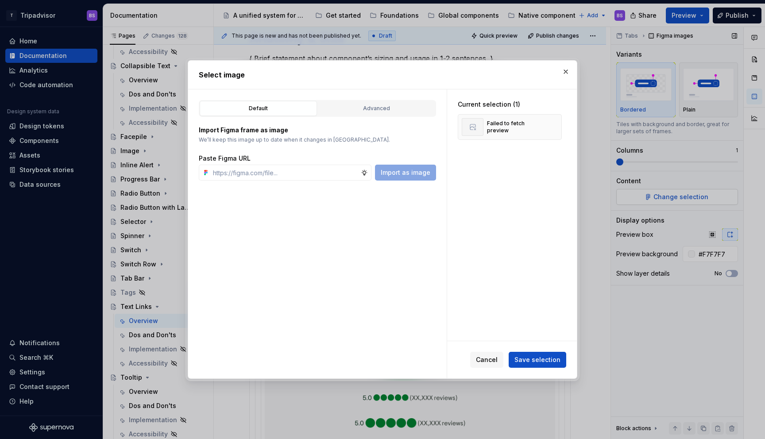
type textarea "*"
type input "https://www.figma.com/design/Rk3eGC5124Z7punn8EFUkb/Atlas-Web-Documentation?nod…"
drag, startPoint x: 540, startPoint y: 358, endPoint x: 529, endPoint y: 352, distance: 12.3
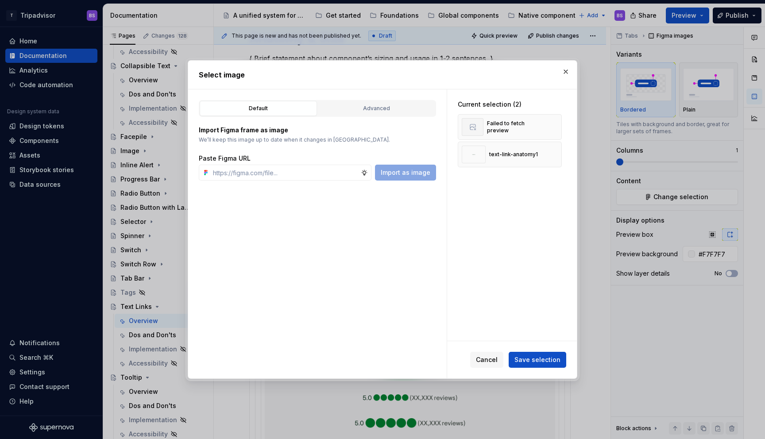
click at [540, 358] on span "Save selection" at bounding box center [537, 359] width 46 height 9
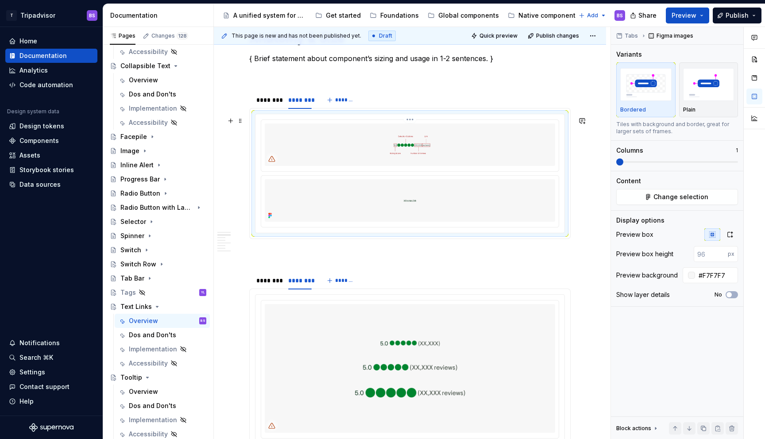
click at [366, 154] on img at bounding box center [410, 145] width 290 height 42
click at [413, 120] on html "T Tripadvisor BS Home Documentation Analytics Code automation Design system dat…" at bounding box center [382, 219] width 765 height 439
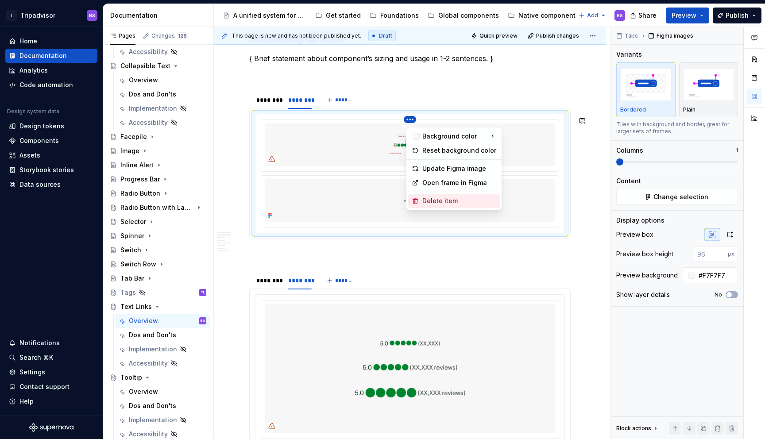
drag, startPoint x: 446, startPoint y: 202, endPoint x: 459, endPoint y: 200, distance: 13.4
click at [447, 201] on div "Delete item" at bounding box center [459, 201] width 74 height 9
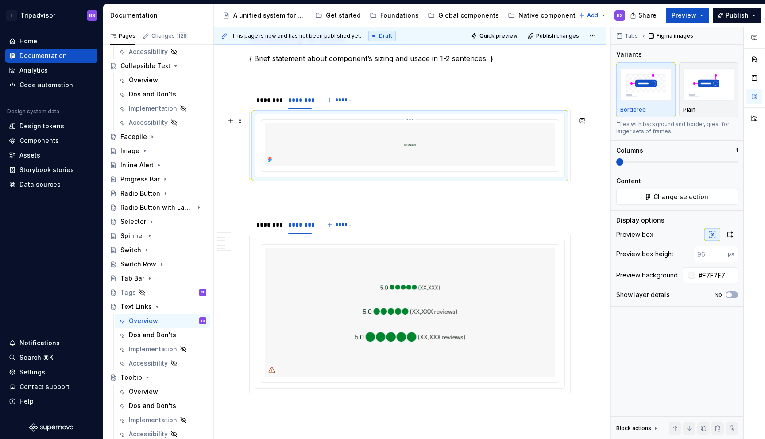
click at [483, 152] on img at bounding box center [410, 145] width 290 height 42
drag, startPoint x: 728, startPoint y: 232, endPoint x: 720, endPoint y: 235, distance: 8.1
click at [728, 232] on icon "button" at bounding box center [729, 234] width 7 height 7
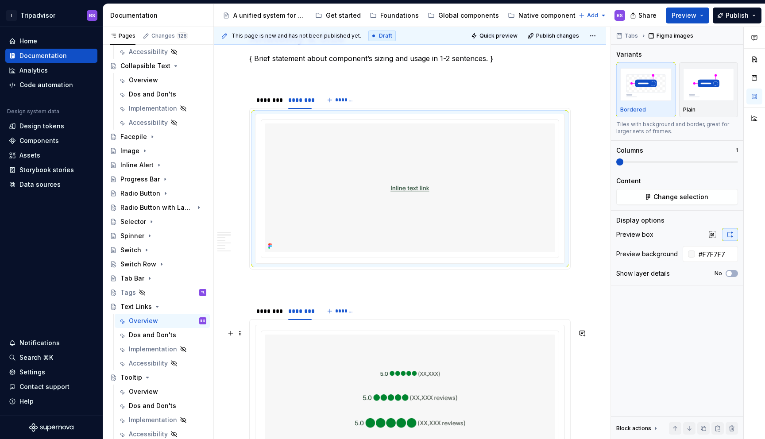
click at [473, 350] on img at bounding box center [410, 399] width 290 height 128
click at [674, 190] on button "Change selection" at bounding box center [677, 197] width 122 height 16
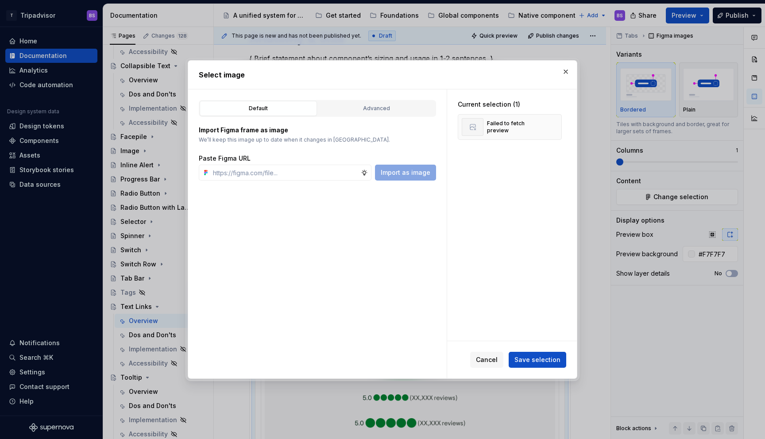
type textarea "*"
type input "https://www.figma.com/design/Rk3eGC5124Z7punn8EFUkb/Atlas-Web-Documentation?nod…"
click at [401, 168] on span "Import as image" at bounding box center [406, 172] width 50 height 9
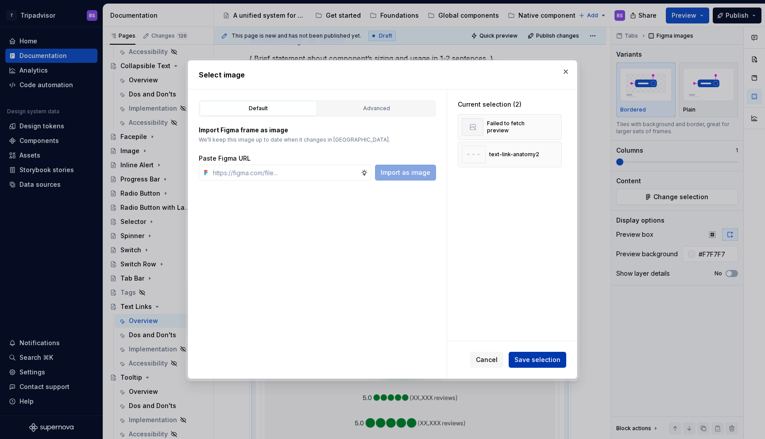
click at [540, 356] on span "Save selection" at bounding box center [537, 359] width 46 height 9
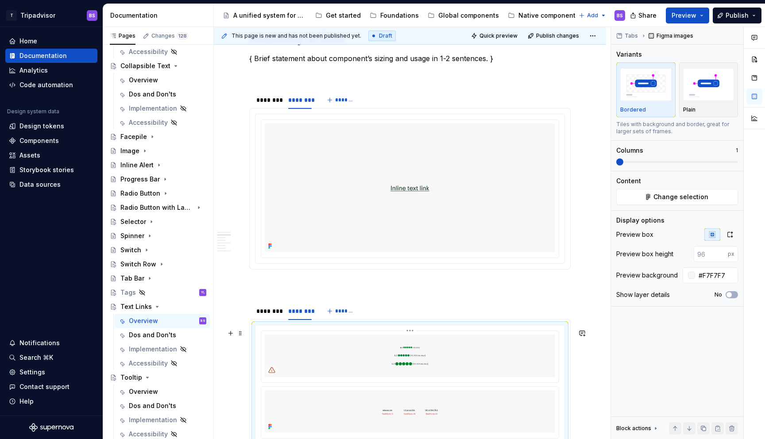
click at [486, 363] on img at bounding box center [410, 356] width 290 height 42
click at [415, 340] on img at bounding box center [410, 356] width 290 height 42
click at [416, 334] on html "T Tripadvisor BS Home Documentation Analytics Code automation Design system dat…" at bounding box center [382, 219] width 765 height 439
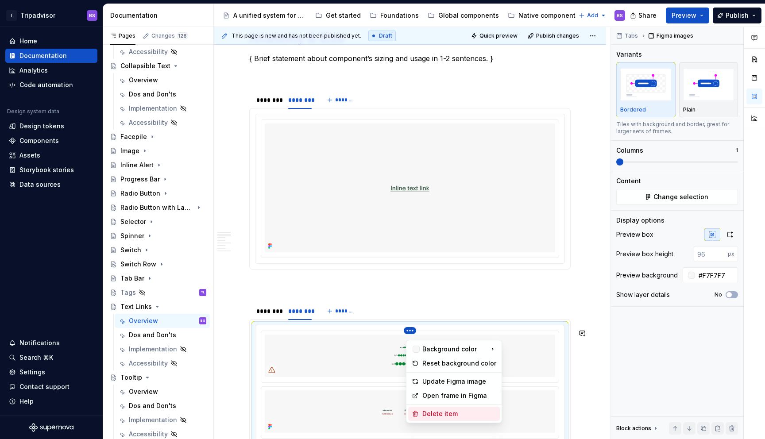
click at [470, 410] on div "Delete item" at bounding box center [459, 413] width 74 height 9
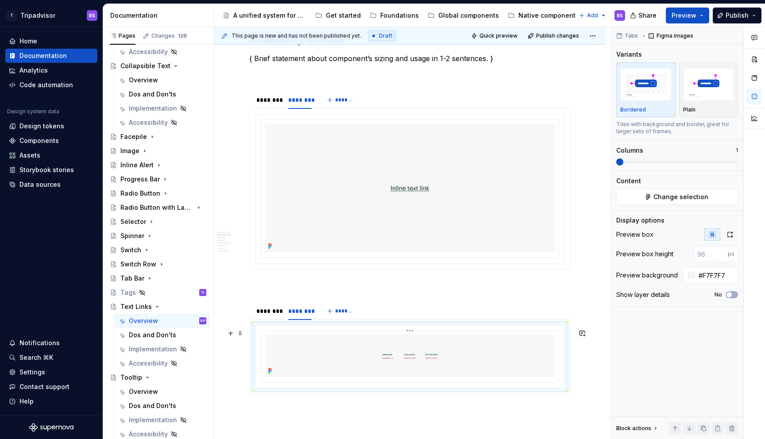
click at [504, 371] on img at bounding box center [410, 356] width 290 height 42
drag, startPoint x: 729, startPoint y: 234, endPoint x: 699, endPoint y: 248, distance: 32.9
click at [729, 234] on icon "button" at bounding box center [729, 234] width 7 height 7
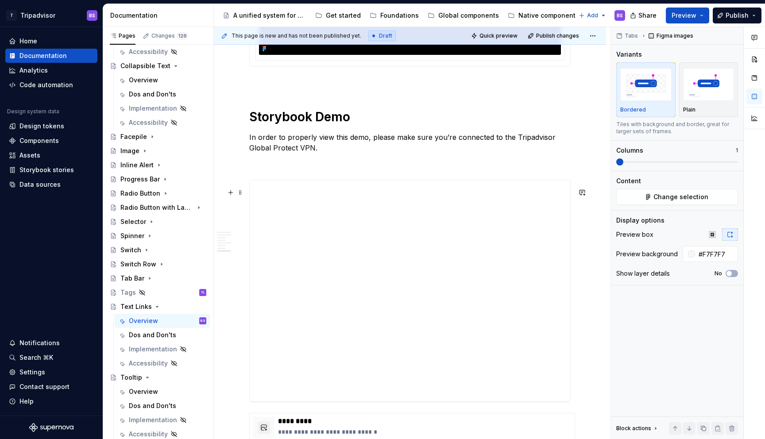
scroll to position [1667, 0]
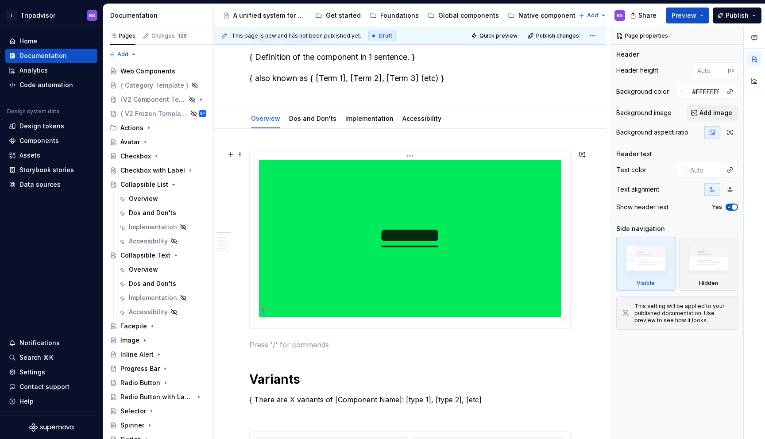
scroll to position [21, 0]
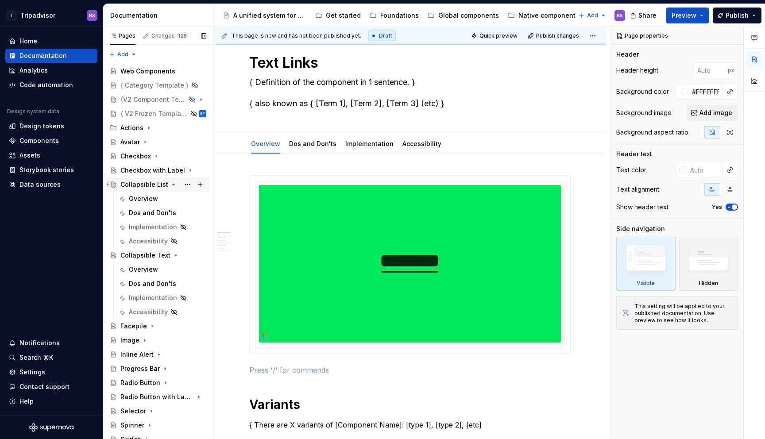
click at [170, 185] on icon "Page tree" at bounding box center [173, 184] width 7 height 7
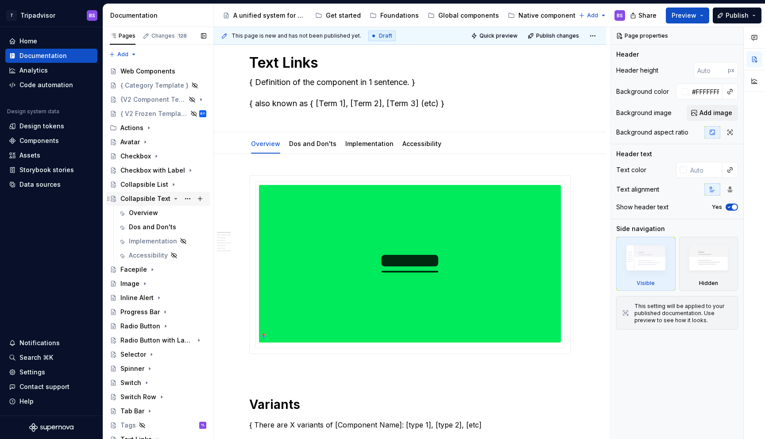
click at [172, 200] on icon "Page tree" at bounding box center [175, 198] width 7 height 7
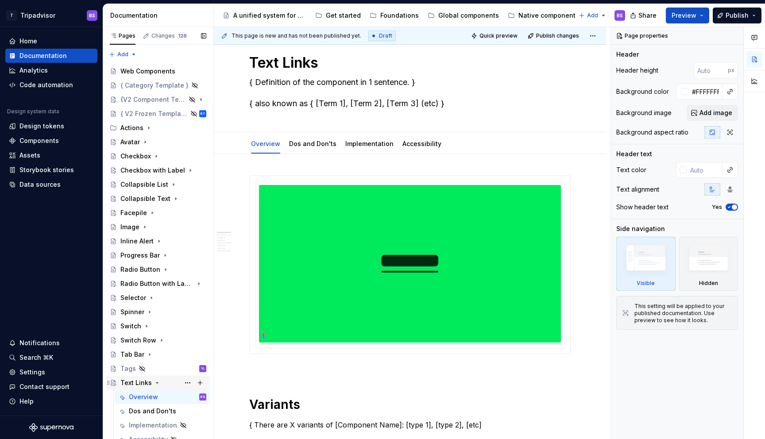
click at [157, 381] on icon "Page tree" at bounding box center [157, 382] width 7 height 7
click at [179, 114] on icon "Page tree" at bounding box center [176, 113] width 7 height 7
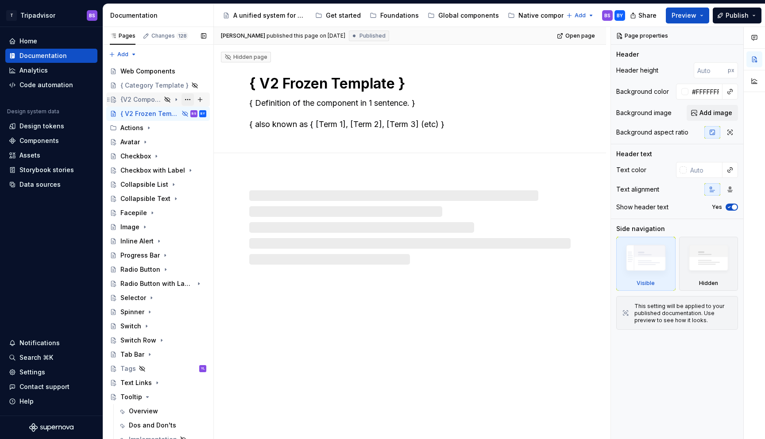
click at [189, 98] on button "Page tree" at bounding box center [187, 99] width 12 height 12
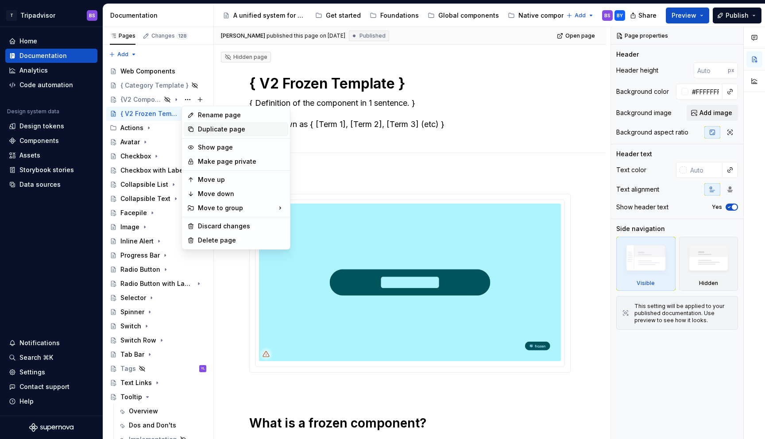
click at [216, 130] on div "Duplicate page" at bounding box center [241, 129] width 87 height 9
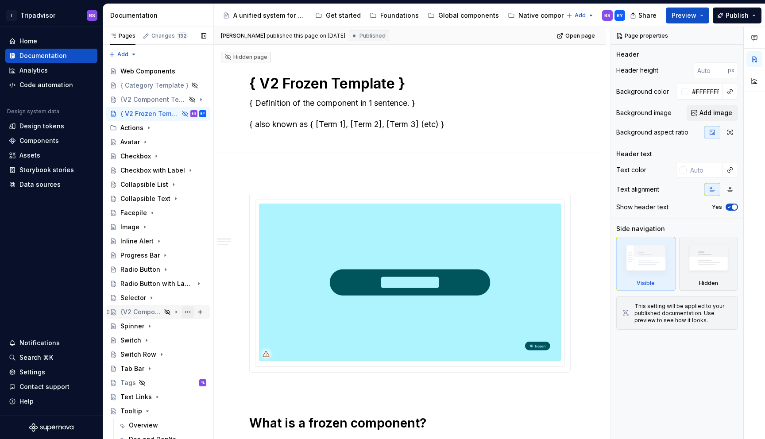
click at [188, 312] on button "Page tree" at bounding box center [187, 312] width 12 height 12
type textarea "*"
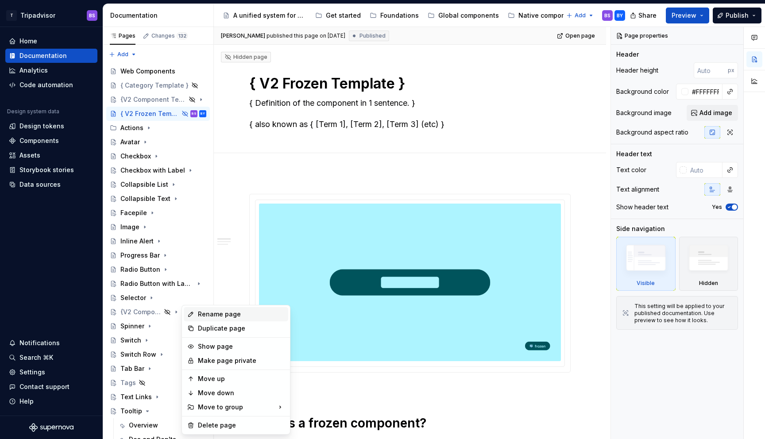
click at [220, 314] on div "Rename page" at bounding box center [241, 314] width 87 height 9
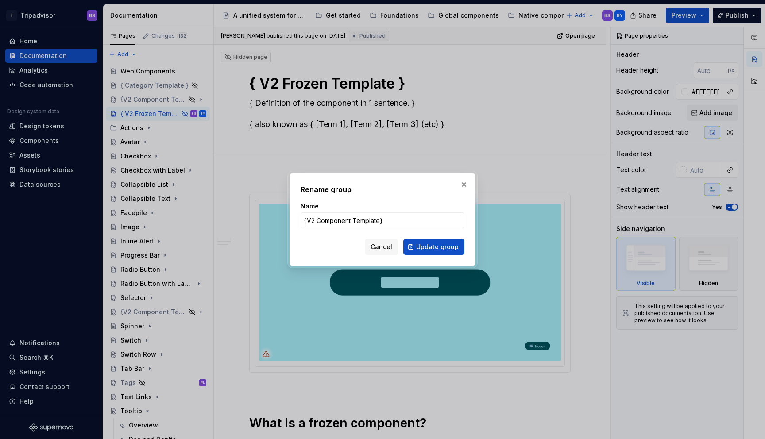
type input "S"
type textarea "*"
type input "Slider"
click button "Update group" at bounding box center [433, 247] width 61 height 16
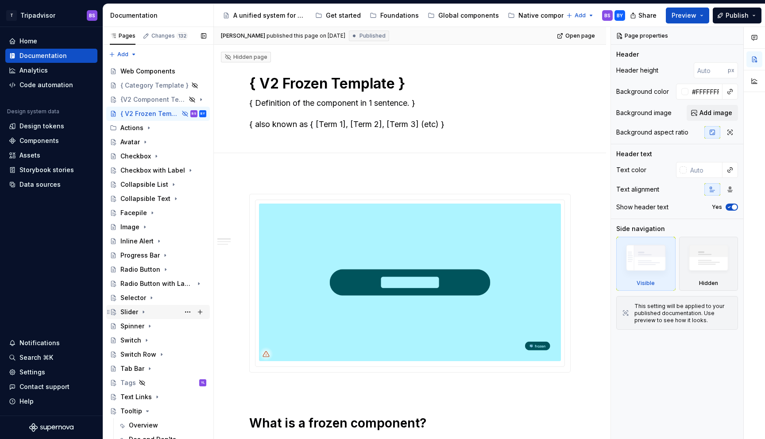
click at [131, 313] on div "Slider" at bounding box center [129, 312] width 18 height 9
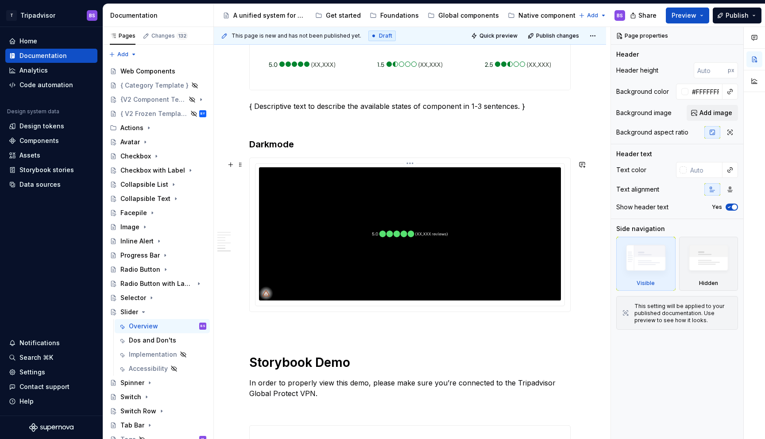
scroll to position [1458, 0]
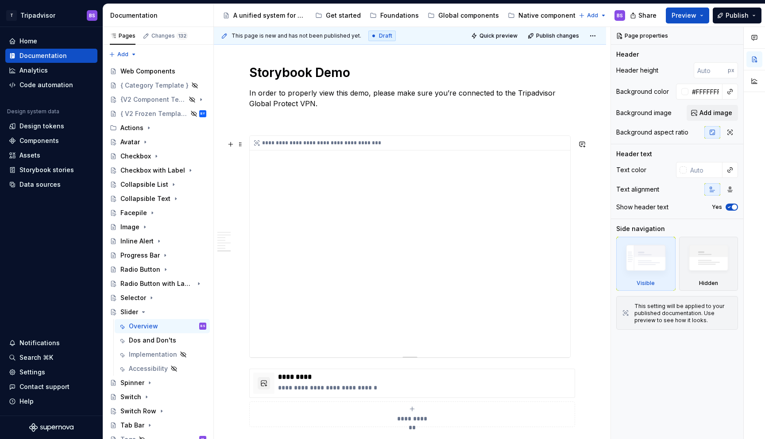
click at [436, 253] on div "**********" at bounding box center [410, 246] width 320 height 221
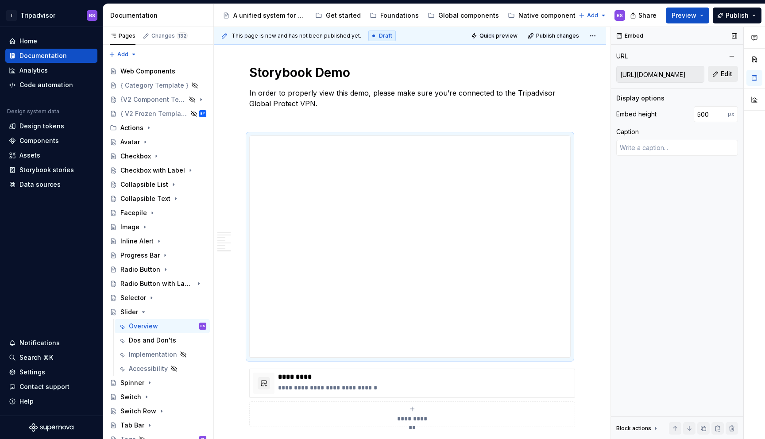
click at [725, 78] on button "Edit" at bounding box center [723, 74] width 30 height 16
type textarea "*"
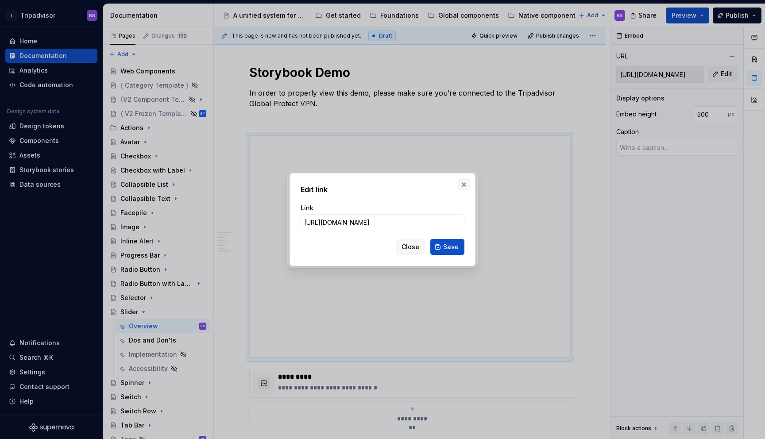
type input "https://webml.dev.tripadvisor.com/Story#@ta-design-system.slider_packages_desig…"
click button "Save" at bounding box center [447, 247] width 34 height 16
type textarea "*"
type input "https://webml.dev.tripadvisor.com/Story#@ta-design-system.slider_packages_desig…"
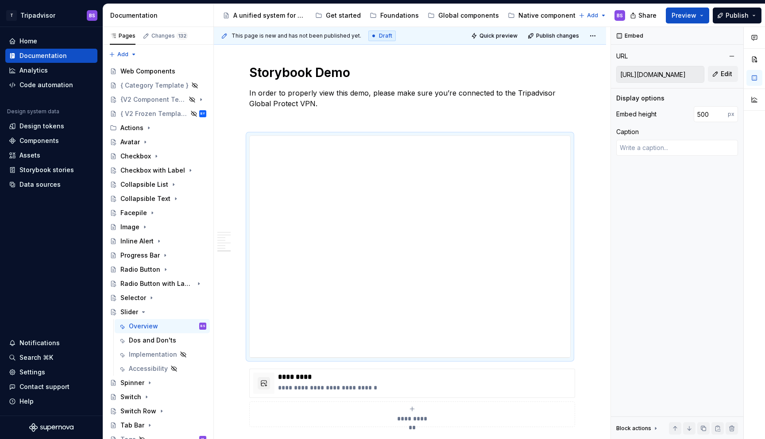
type textarea "*"
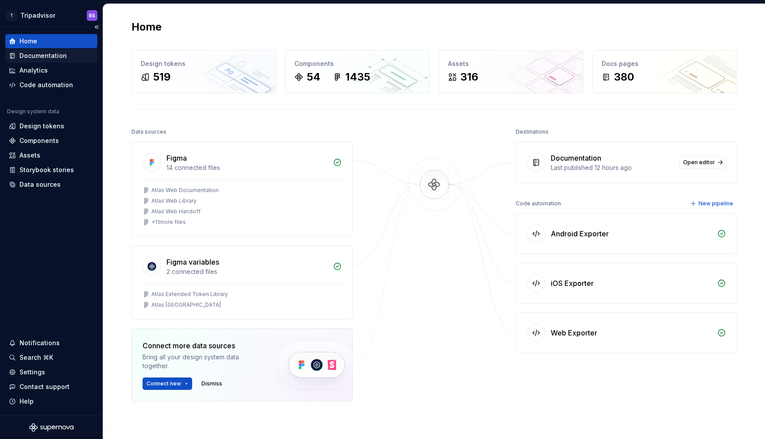
click at [65, 55] on div "Documentation" at bounding box center [51, 55] width 85 height 9
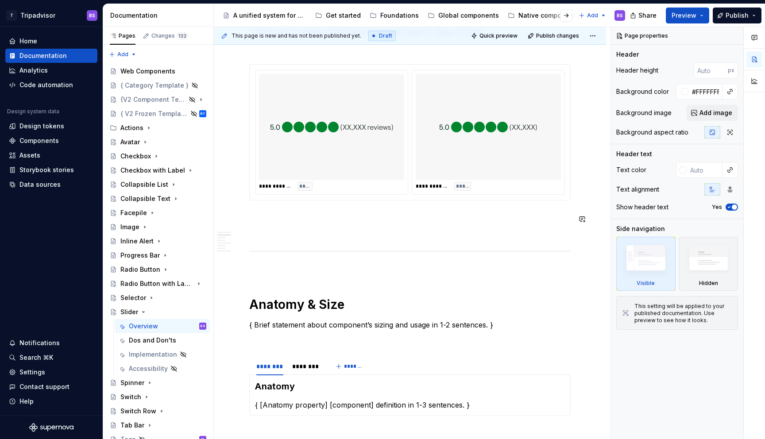
scroll to position [467, 0]
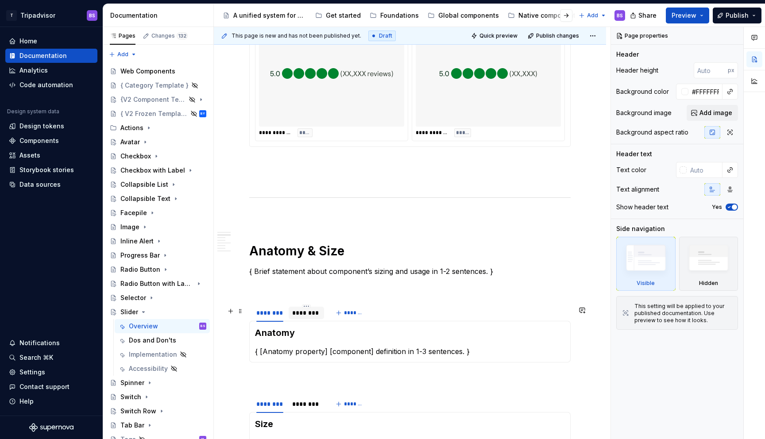
click at [306, 313] on div "********" at bounding box center [306, 313] width 28 height 9
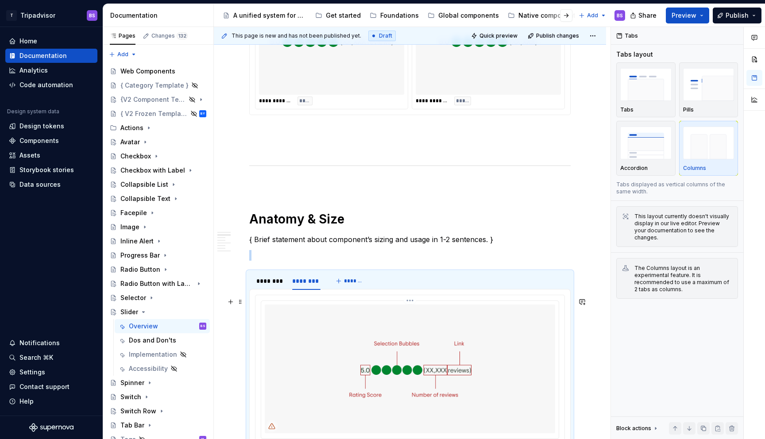
scroll to position [533, 0]
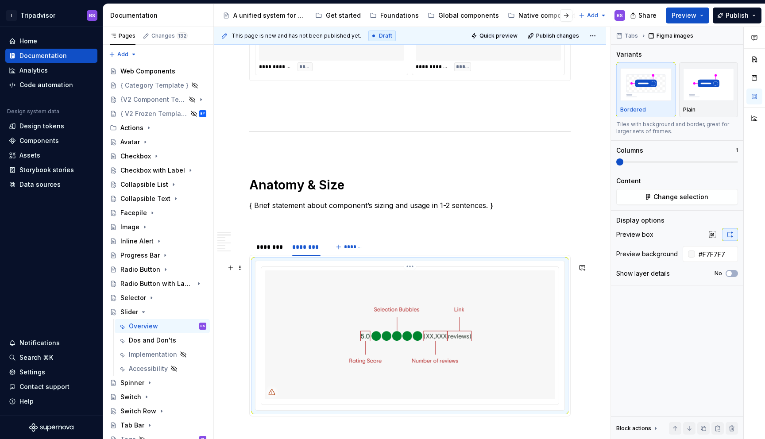
click at [519, 328] on img at bounding box center [410, 334] width 290 height 128
click at [727, 255] on input "#F7F7F7" at bounding box center [716, 254] width 43 height 16
type textarea "*"
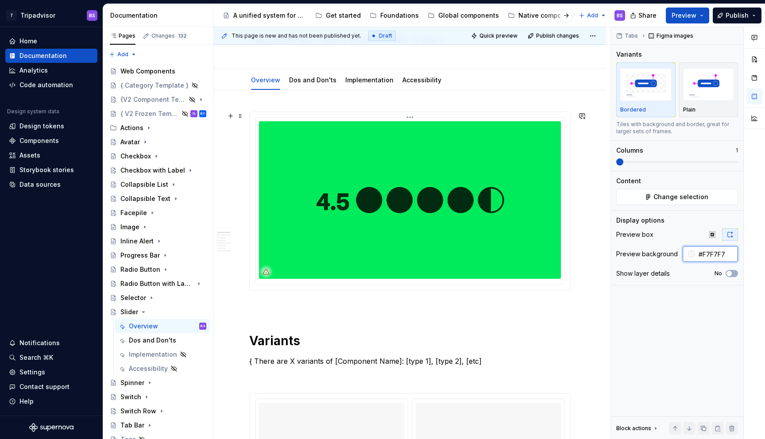
scroll to position [10, 0]
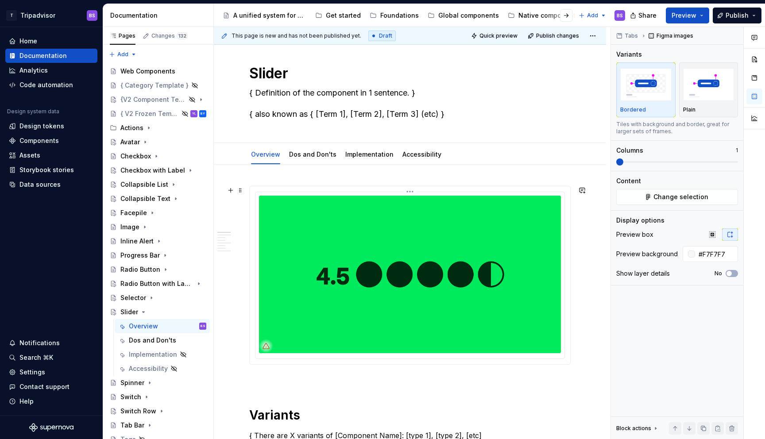
click at [419, 225] on img at bounding box center [410, 275] width 302 height 158
type input "#00EB5B"
click at [413, 193] on html "T Tripadvisor BS Home Documentation Analytics Code automation Design system dat…" at bounding box center [382, 219] width 765 height 439
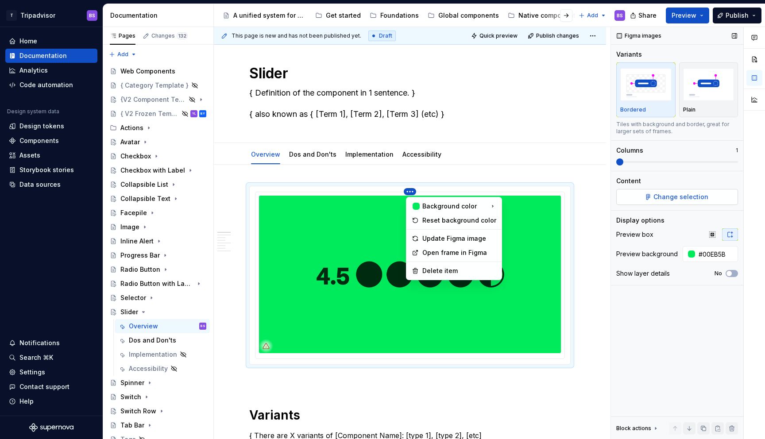
click at [664, 198] on div "Comments Open comments No comments yet Select ‘Comment’ from the block context …" at bounding box center [688, 233] width 154 height 413
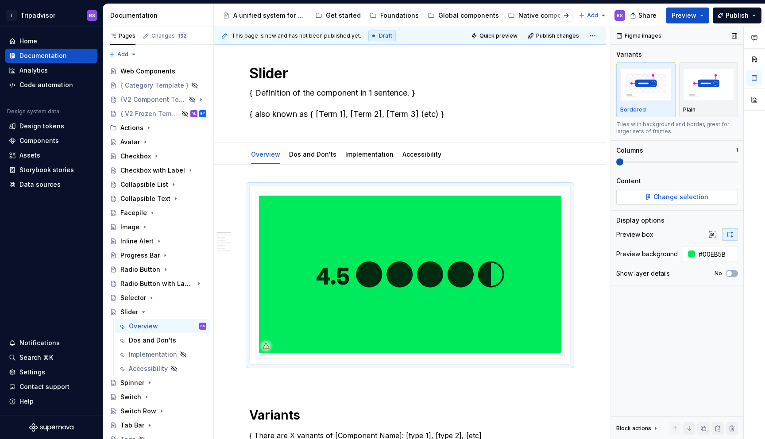
click at [668, 197] on span "Change selection" at bounding box center [680, 197] width 55 height 9
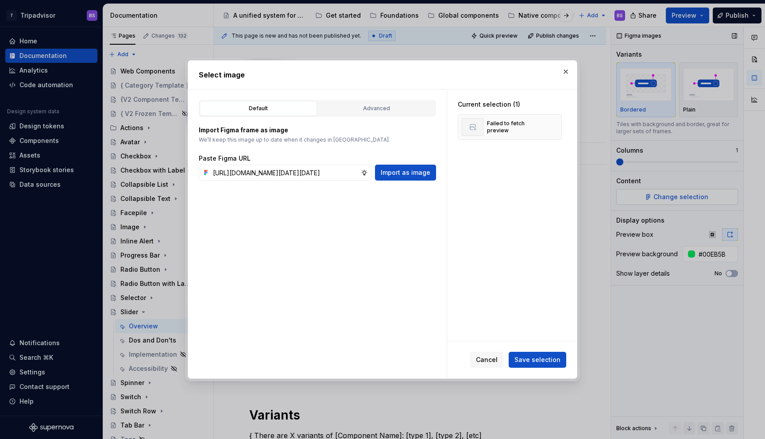
scroll to position [0, 247]
type textarea "*"
type input "[URL][DOMAIN_NAME][DATE][DATE]"
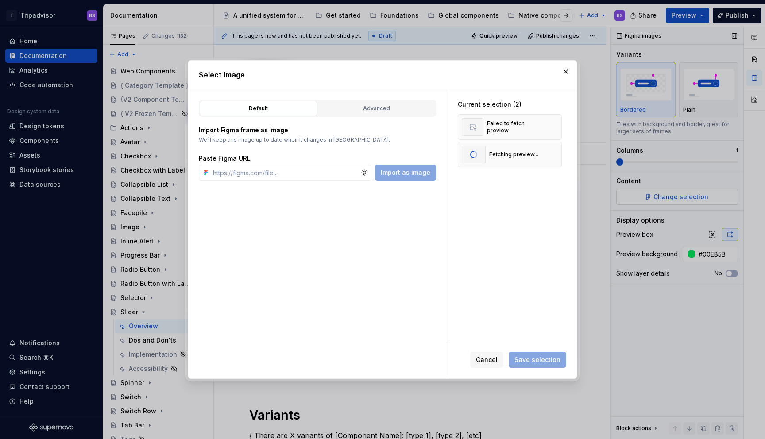
scroll to position [0, 0]
click at [544, 363] on span "Save selection" at bounding box center [537, 359] width 46 height 9
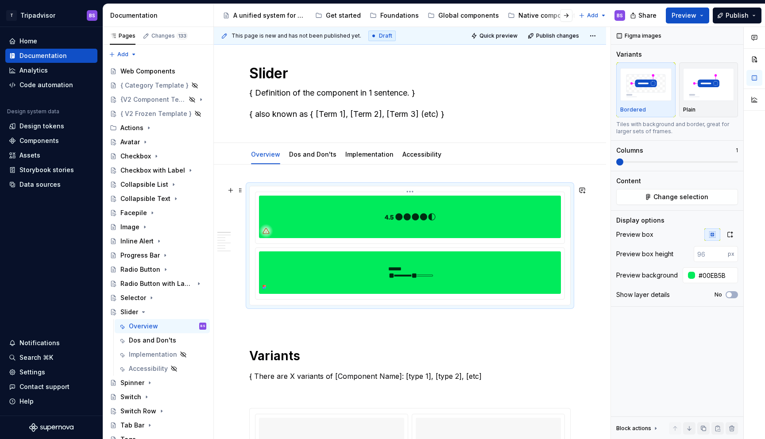
click at [456, 213] on img at bounding box center [410, 217] width 302 height 42
click at [409, 192] on html "T Tripadvisor BS Home Documentation Analytics Code automation Design system dat…" at bounding box center [382, 219] width 765 height 439
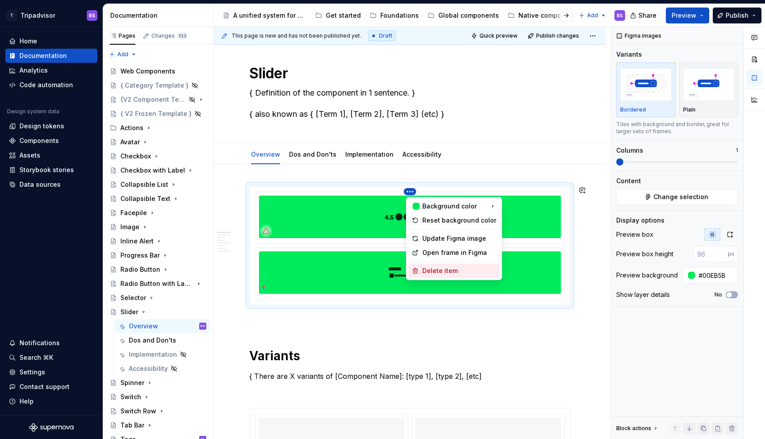
click at [442, 271] on div "Delete item" at bounding box center [459, 270] width 74 height 9
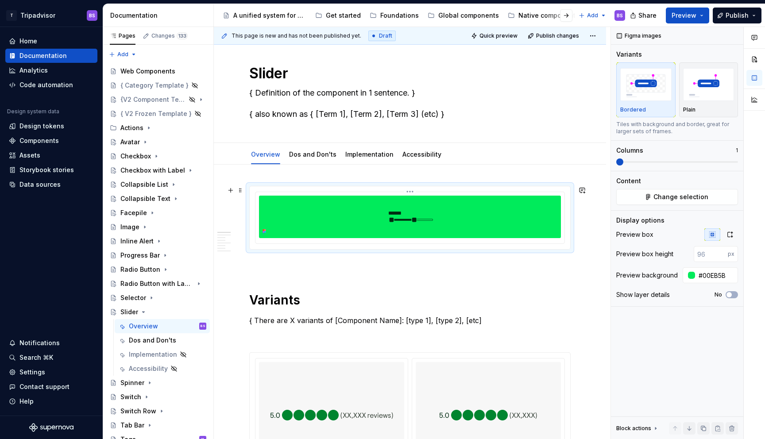
click at [467, 218] on img at bounding box center [410, 217] width 302 height 42
click at [726, 232] on icon "button" at bounding box center [729, 234] width 7 height 7
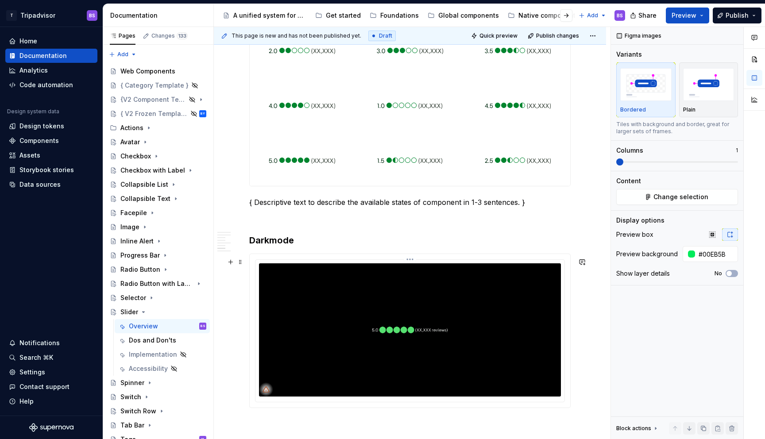
scroll to position [1190, 0]
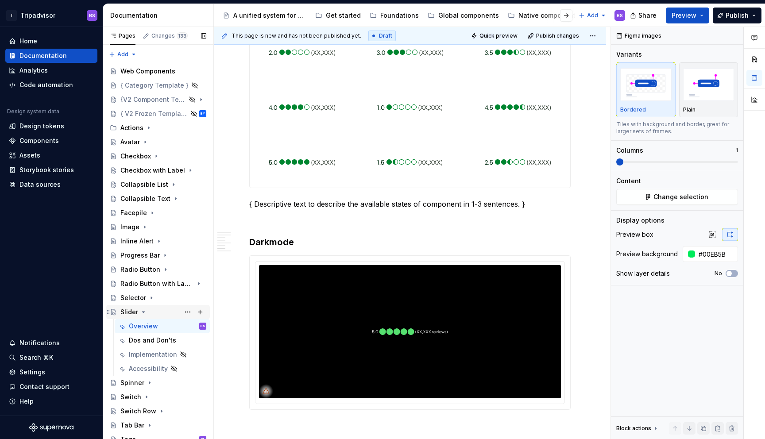
click at [143, 312] on icon "Page tree" at bounding box center [144, 312] width 2 height 1
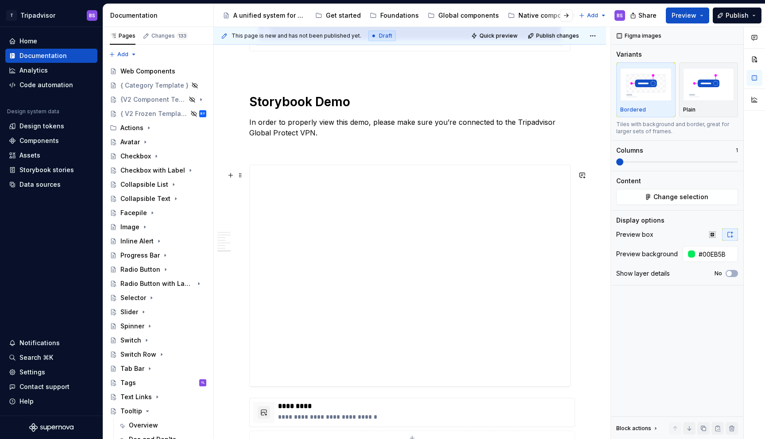
scroll to position [1553, 0]
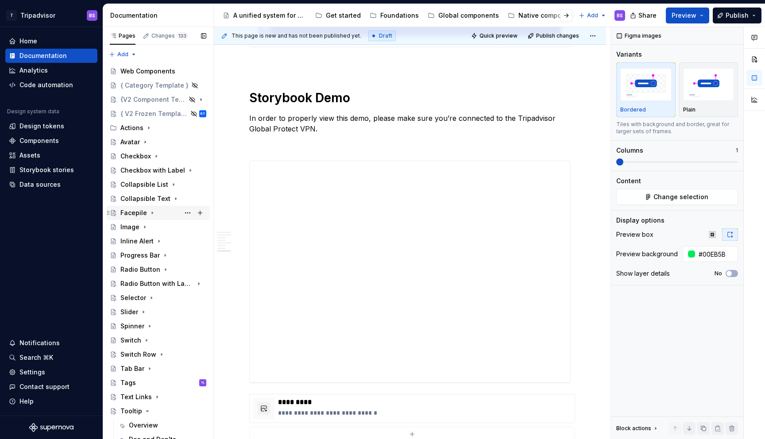
click at [151, 211] on icon "Page tree" at bounding box center [152, 212] width 7 height 7
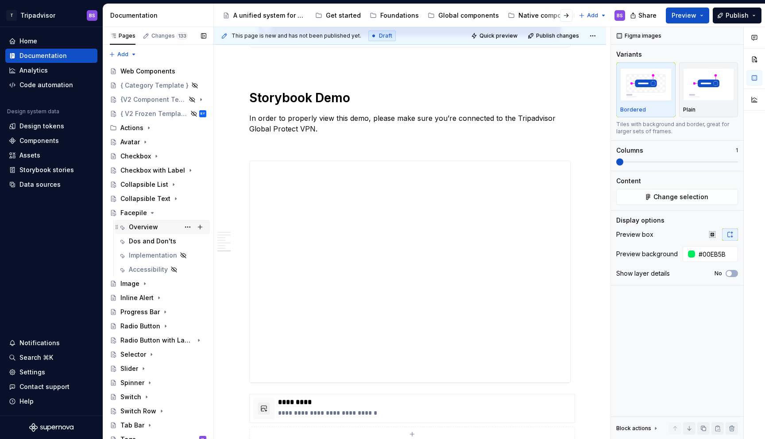
click at [163, 227] on div "Overview" at bounding box center [167, 227] width 77 height 12
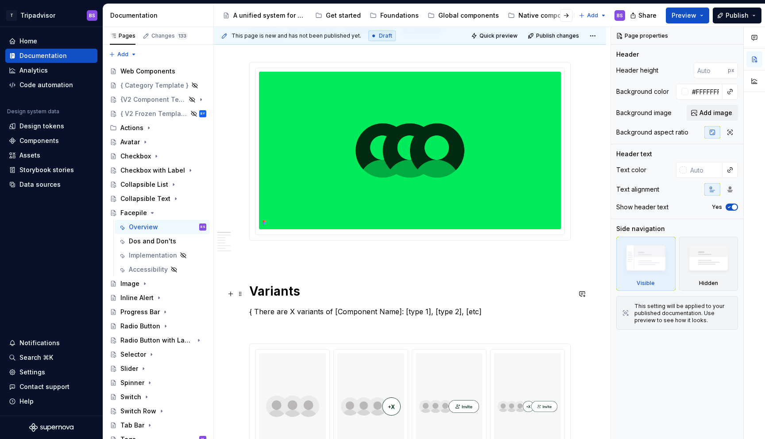
scroll to position [178, 0]
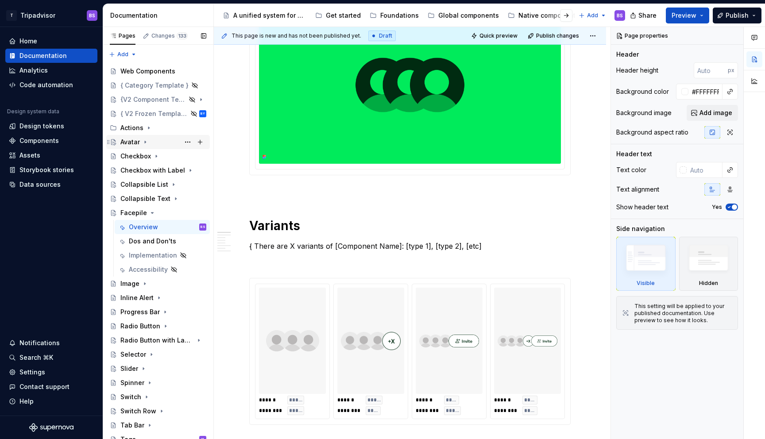
click at [146, 141] on icon "Page tree" at bounding box center [145, 142] width 7 height 7
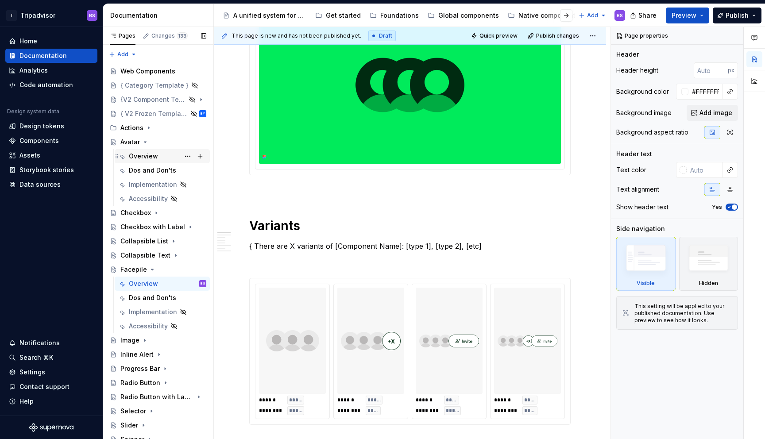
click at [146, 158] on div "Overview" at bounding box center [143, 156] width 29 height 9
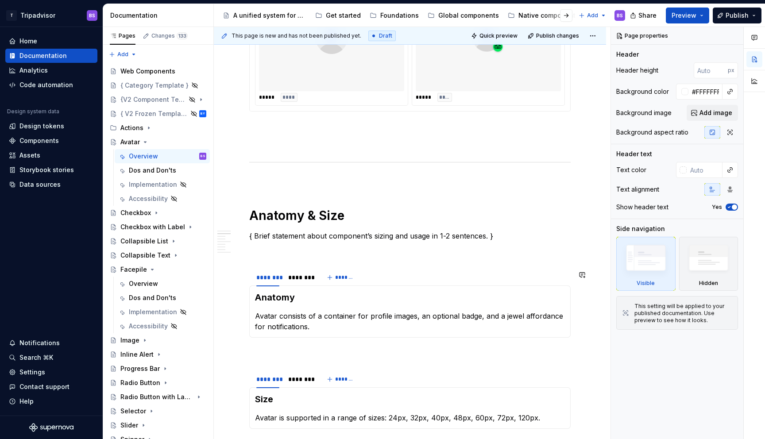
scroll to position [482, 0]
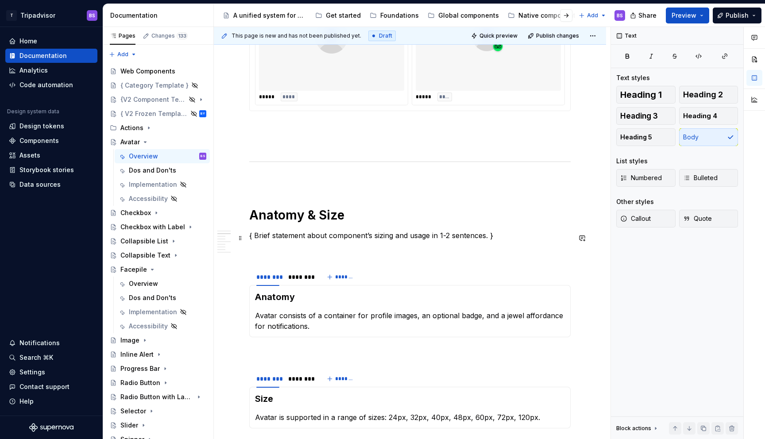
type textarea "*"
click at [387, 234] on p "{ Brief statement about component’s sizing and usage in 1-2 sentences. }" at bounding box center [409, 235] width 321 height 11
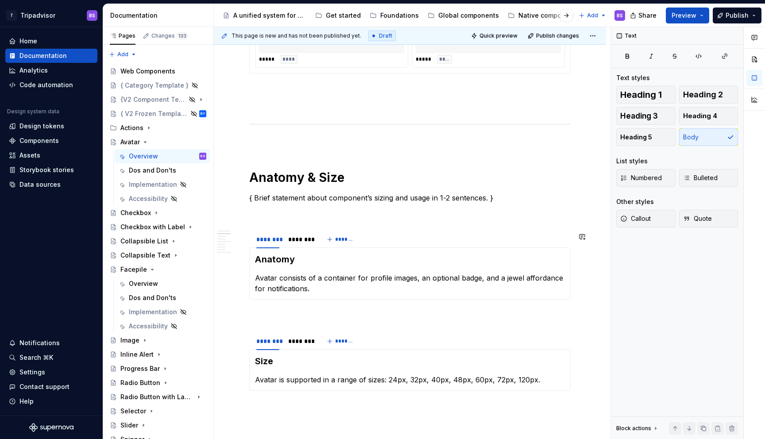
scroll to position [520, 0]
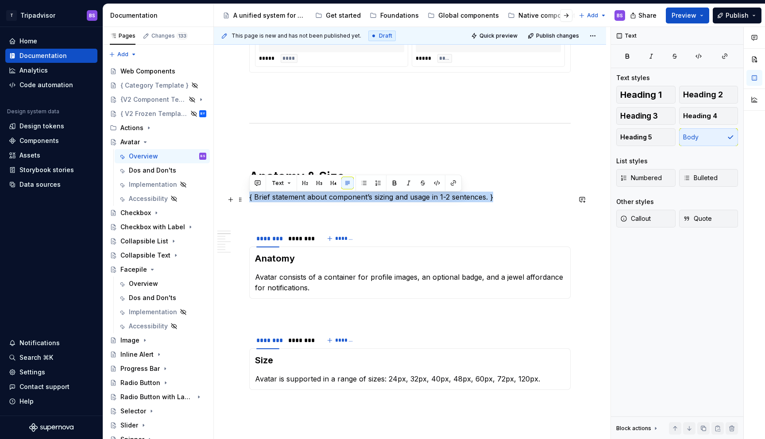
drag, startPoint x: 495, startPoint y: 199, endPoint x: 248, endPoint y: 197, distance: 246.6
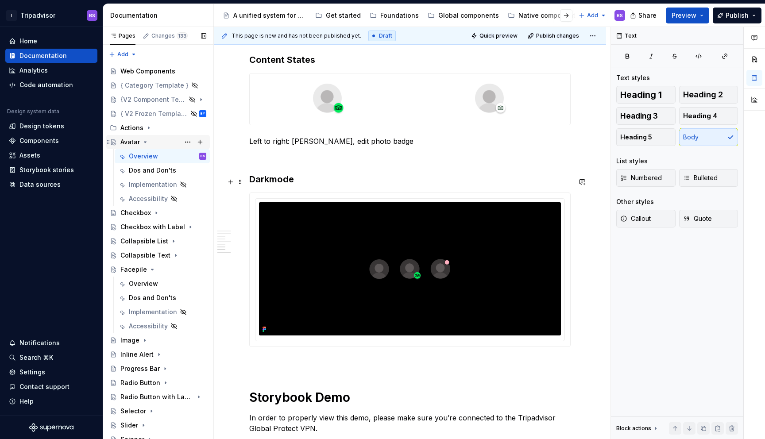
scroll to position [1102, 0]
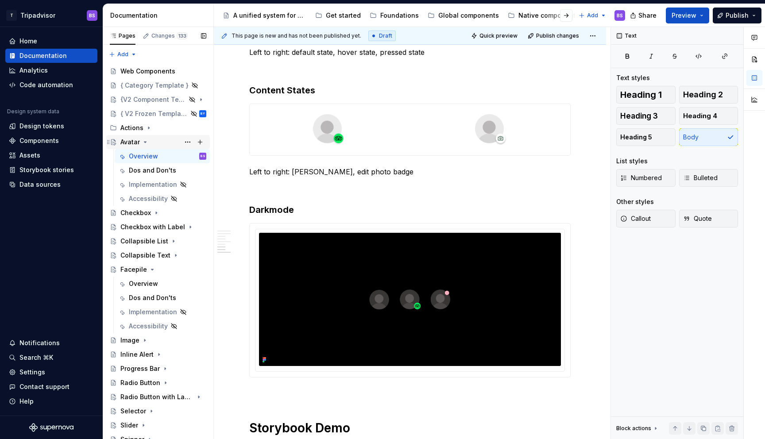
click at [146, 139] on icon "Page tree" at bounding box center [145, 142] width 7 height 7
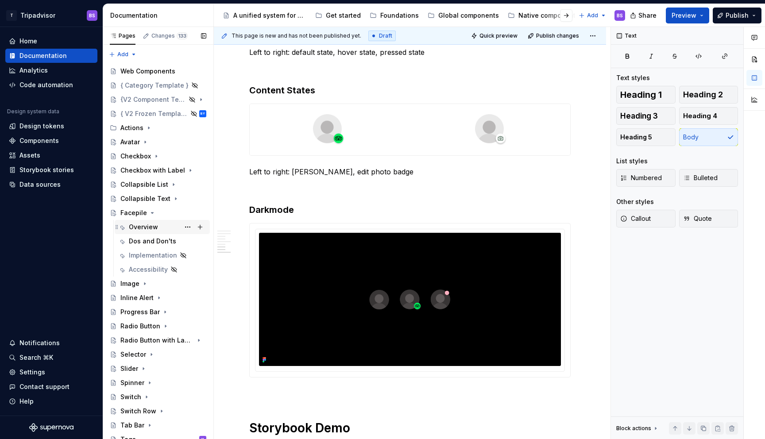
click at [146, 227] on div "Overview" at bounding box center [143, 227] width 29 height 9
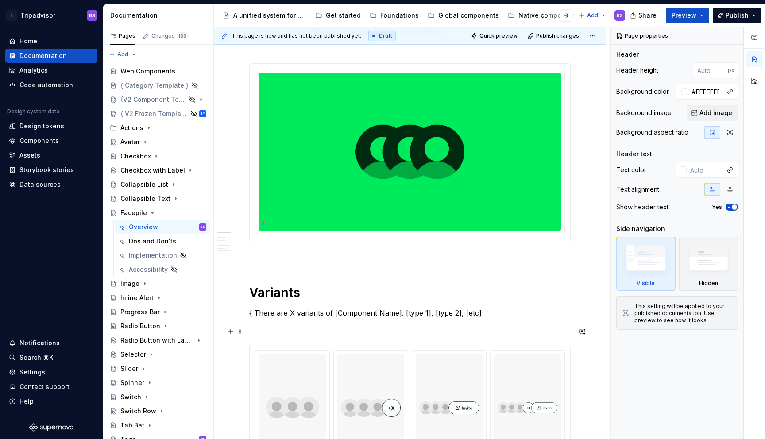
scroll to position [109, 0]
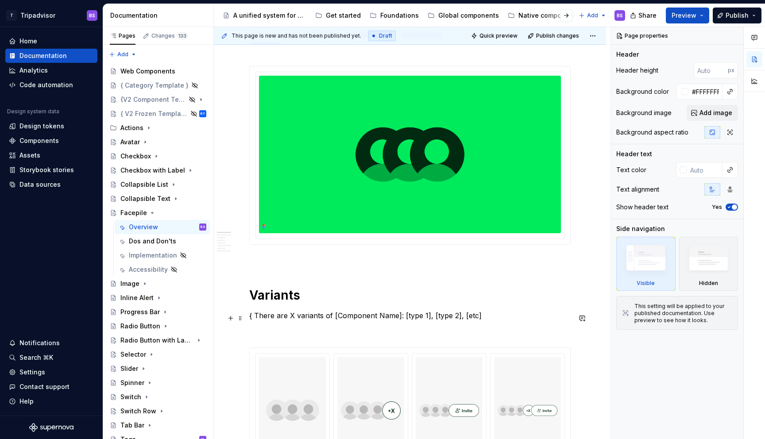
type textarea "*"
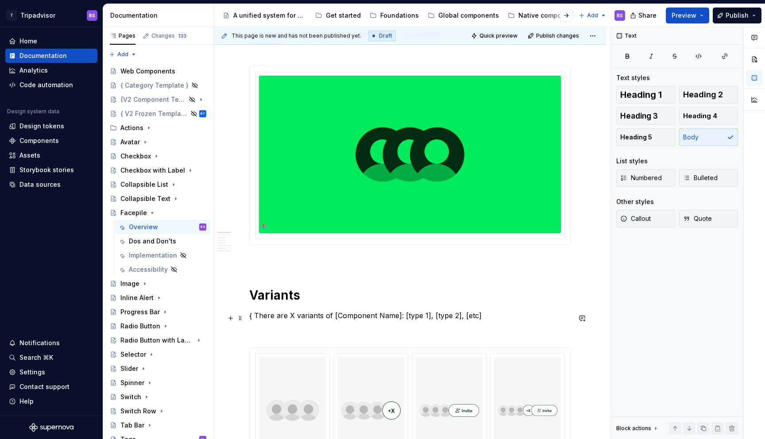
click at [402, 316] on p "{ There are X variants of [Component Name]: [type 1], [type 2], [etc]" at bounding box center [409, 315] width 321 height 11
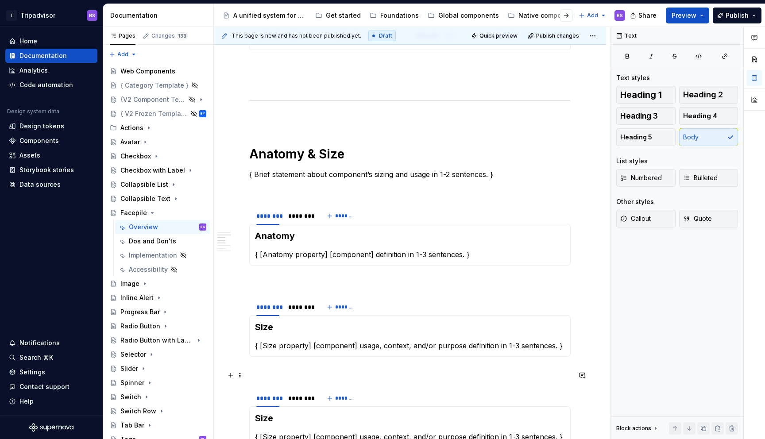
scroll to position [570, 0]
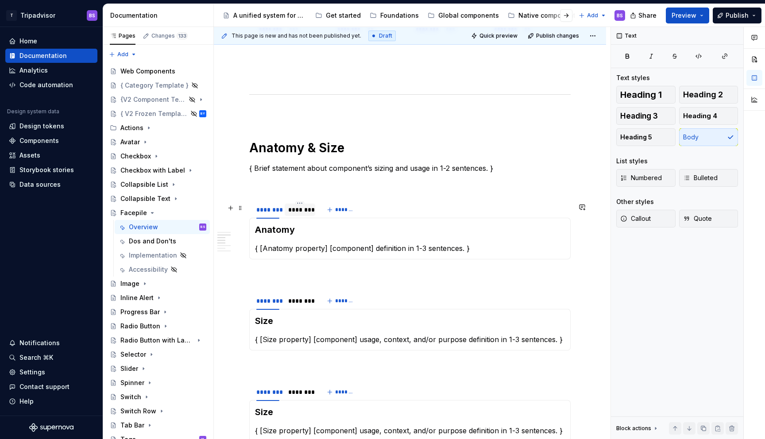
click at [311, 213] on div "********" at bounding box center [300, 210] width 30 height 12
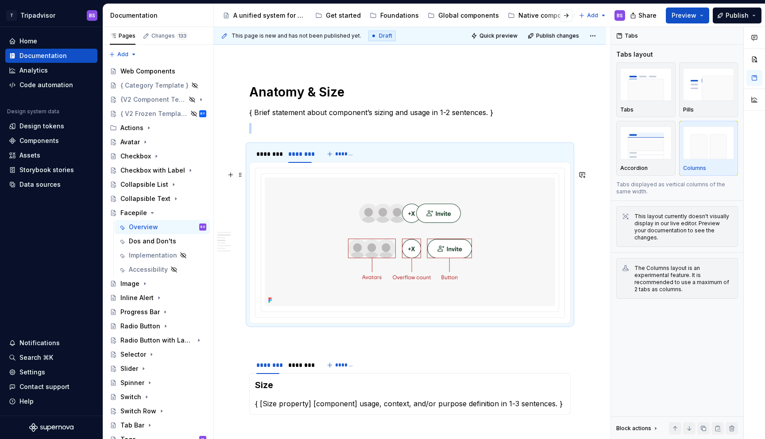
scroll to position [627, 0]
click at [301, 369] on div "********" at bounding box center [299, 364] width 23 height 9
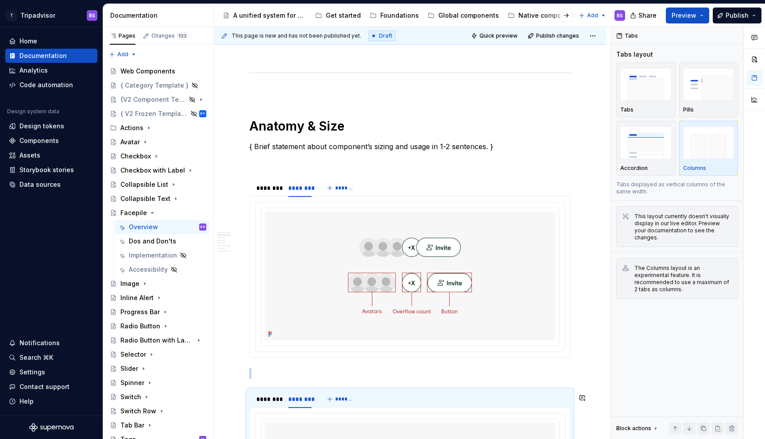
scroll to position [569, 0]
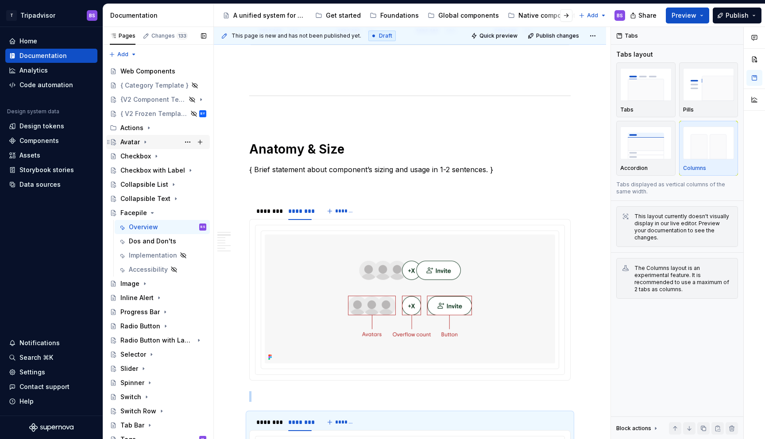
click at [142, 139] on icon "Page tree" at bounding box center [145, 142] width 7 height 7
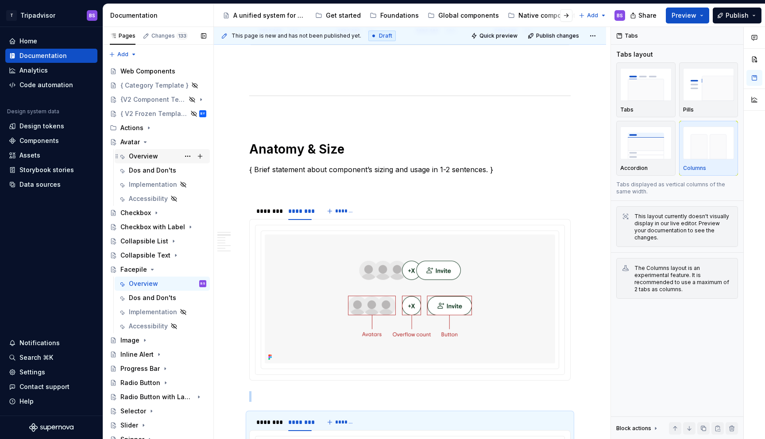
click at [142, 157] on div "Overview" at bounding box center [143, 156] width 29 height 9
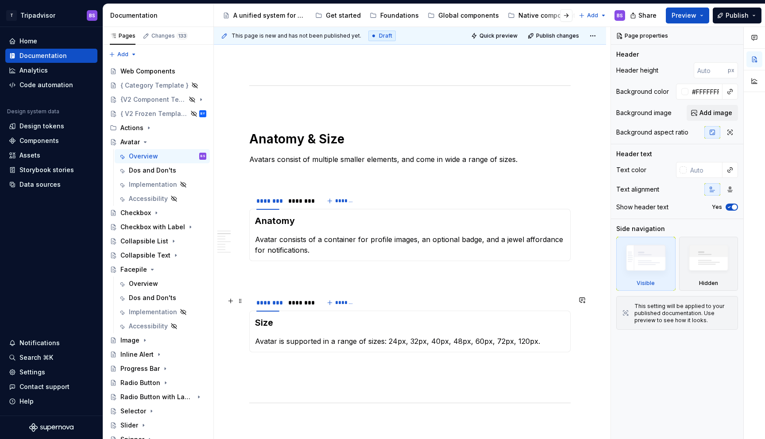
scroll to position [560, 0]
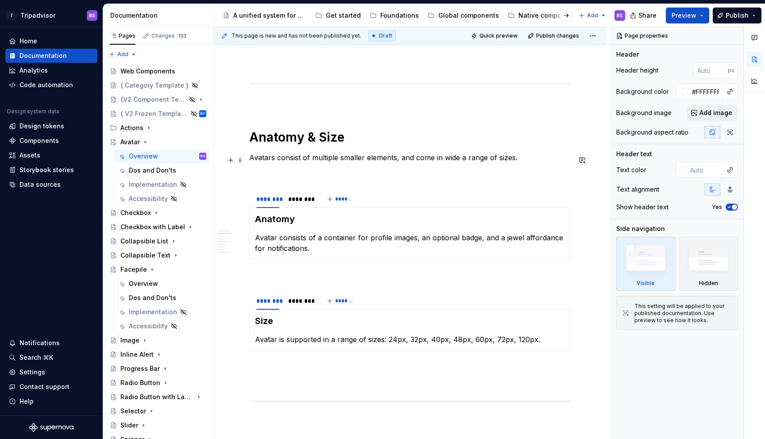
click at [354, 160] on p "Avatars consist of multiple smaller elements, and come in wide a range of sizes." at bounding box center [409, 157] width 321 height 11
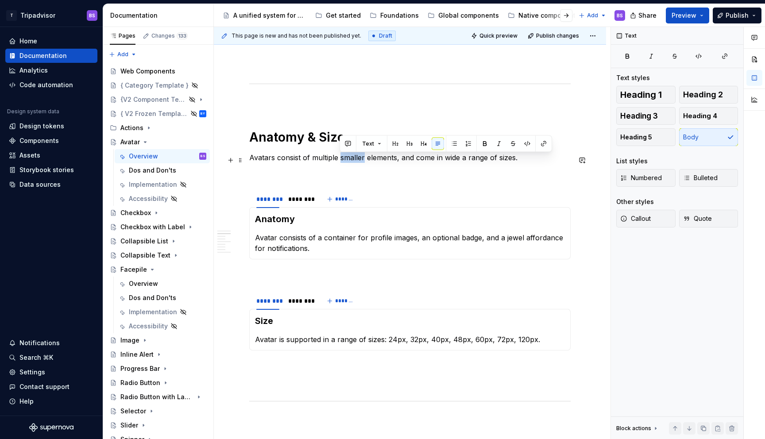
click at [354, 160] on p "Avatars consist of multiple smaller elements, and come in wide a range of sizes." at bounding box center [409, 157] width 321 height 11
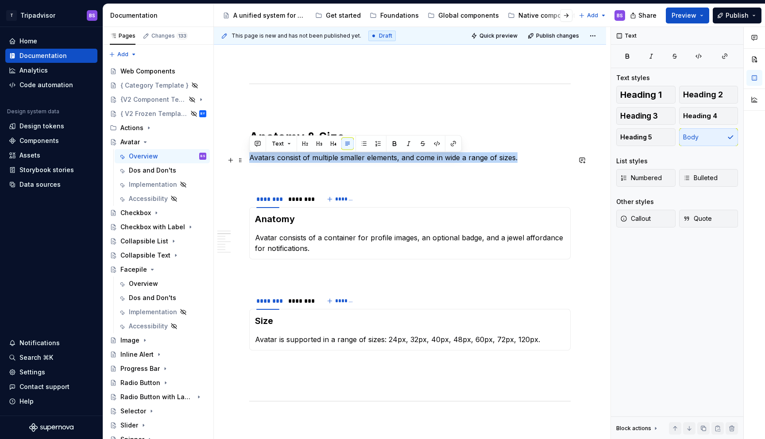
copy p "Avatars consist of multiple smaller elements, and come in wide a range of sizes."
click at [147, 282] on div "Overview" at bounding box center [143, 283] width 29 height 9
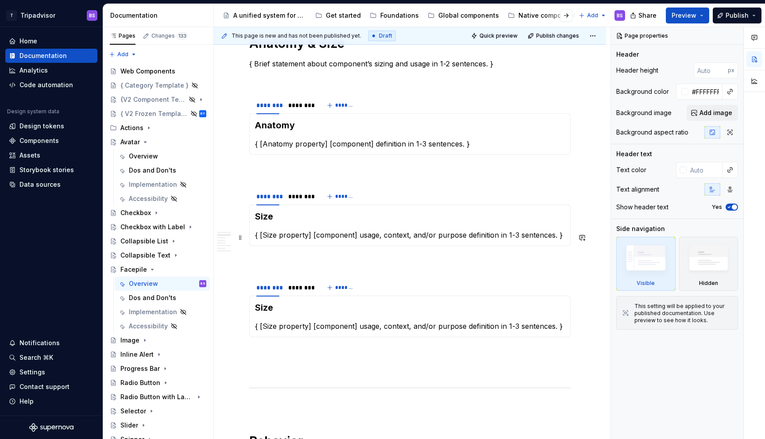
scroll to position [617, 0]
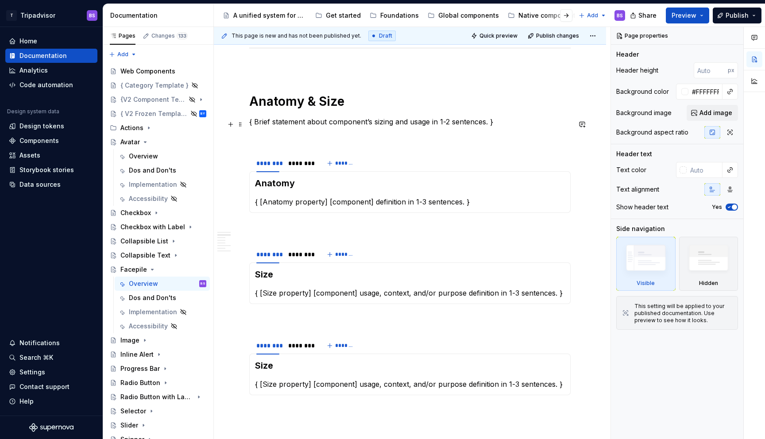
type textarea "*"
click at [299, 127] on p "{ Brief statement about component’s sizing and usage in 1-2 sentences. }" at bounding box center [409, 121] width 321 height 11
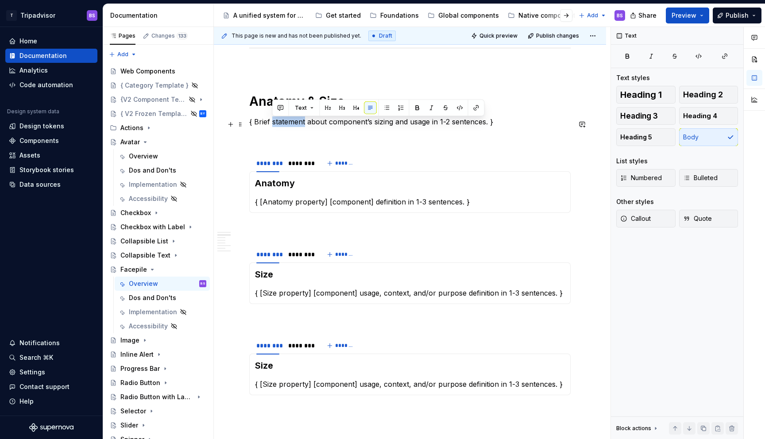
click at [299, 127] on p "{ Brief statement about component’s sizing and usage in 1-2 sentences. }" at bounding box center [409, 121] width 321 height 11
paste div
click at [275, 122] on p "Avatars consist of multiple smaller elements, and come in wide a range of sizes." at bounding box center [409, 121] width 321 height 11
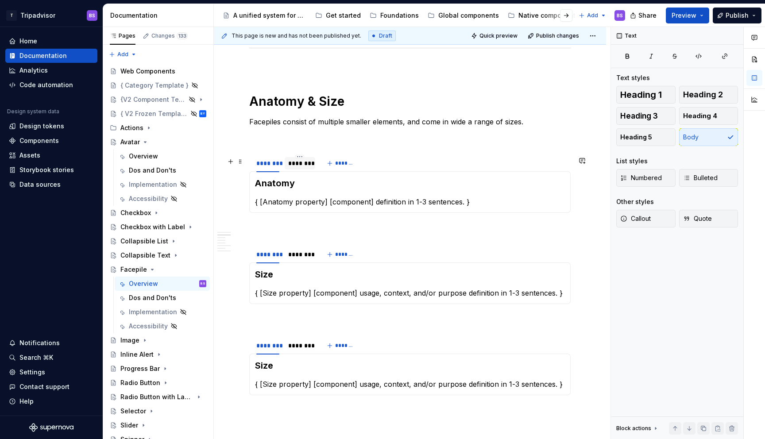
click at [297, 168] on div "********" at bounding box center [299, 163] width 23 height 9
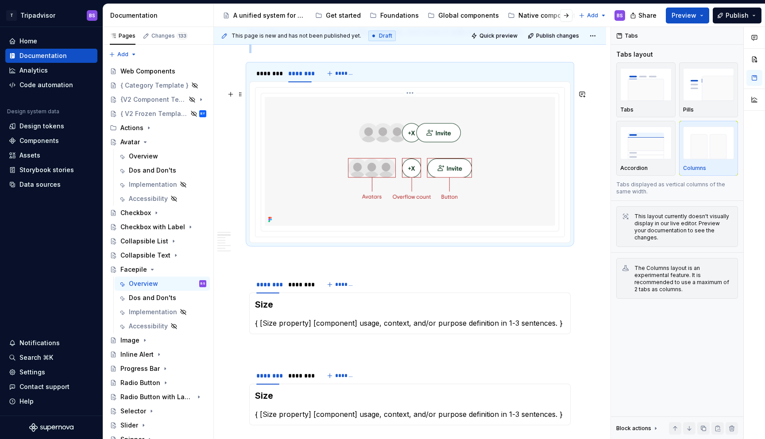
scroll to position [711, 0]
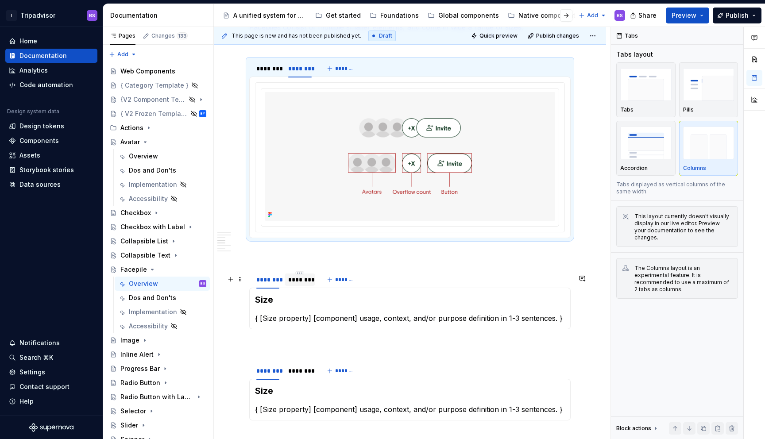
click at [300, 286] on div "********" at bounding box center [300, 280] width 30 height 12
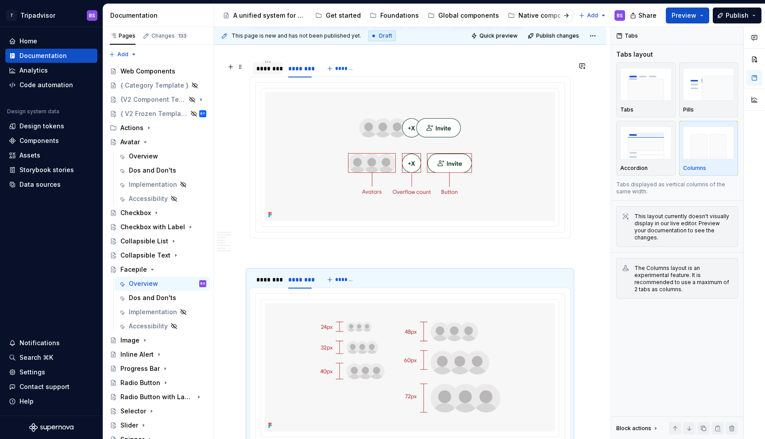
click at [270, 75] on div "********" at bounding box center [268, 68] width 30 height 12
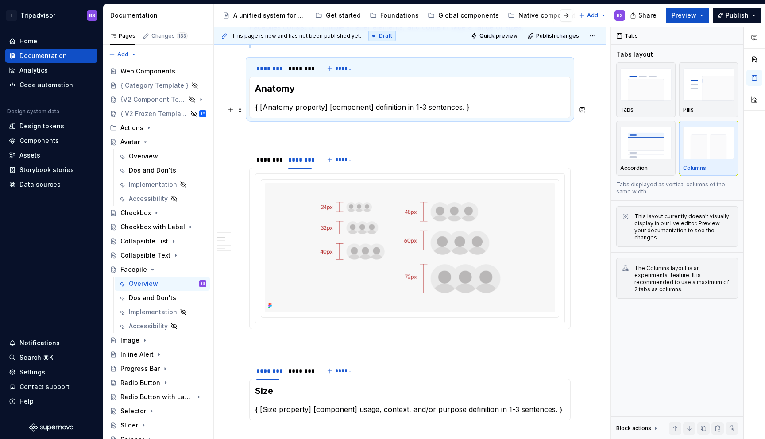
click at [323, 107] on p "{ [Anatomy property] [component] definition in 1-3 sentences. }" at bounding box center [410, 107] width 310 height 11
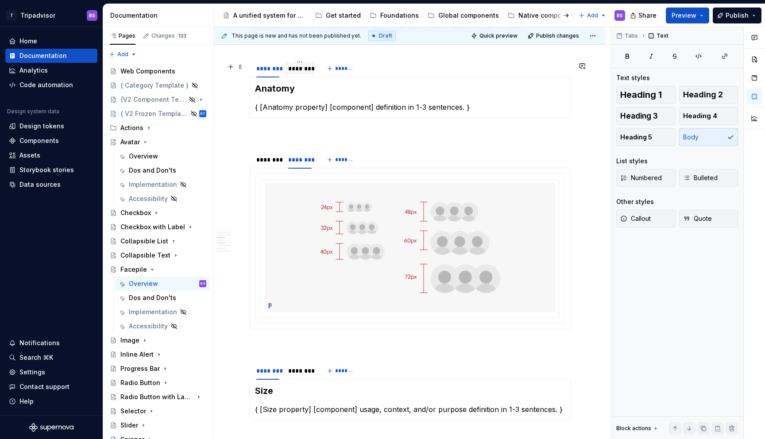
click at [303, 71] on div "********" at bounding box center [299, 68] width 23 height 9
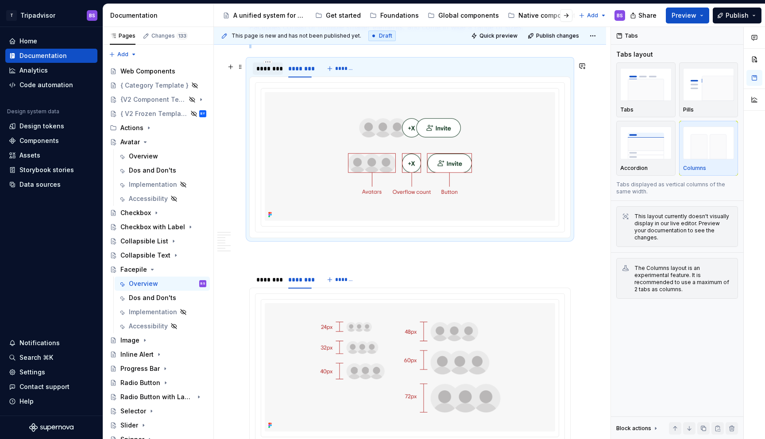
click at [282, 74] on div "********" at bounding box center [268, 68] width 30 height 12
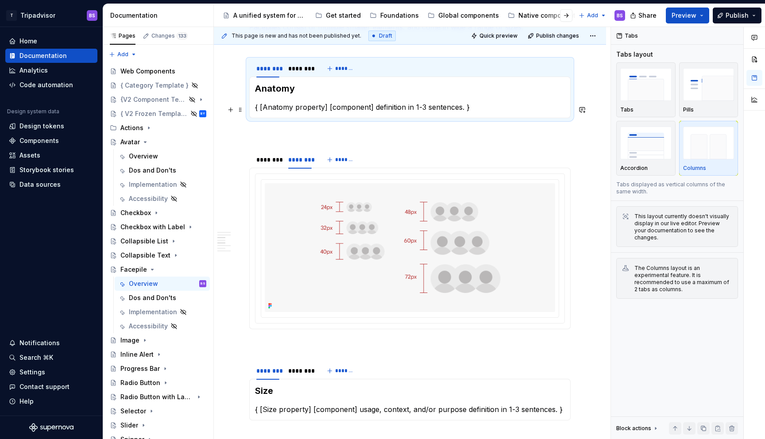
click at [476, 111] on p "{ [Anatomy property] [component] definition in 1-3 sentences. }" at bounding box center [410, 107] width 310 height 11
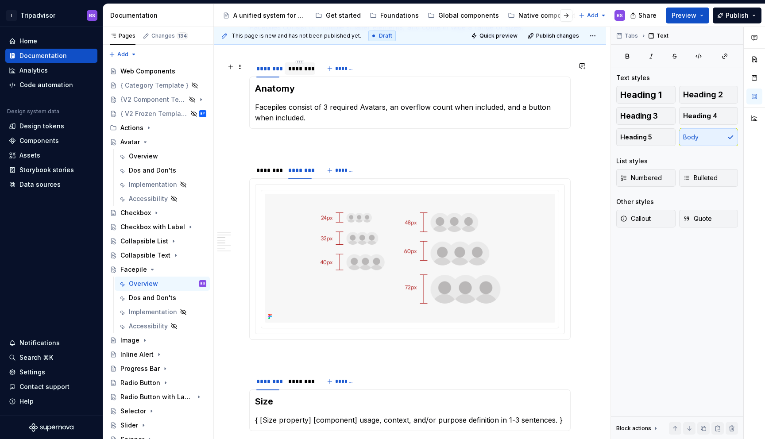
click at [303, 75] on div "********" at bounding box center [300, 68] width 30 height 12
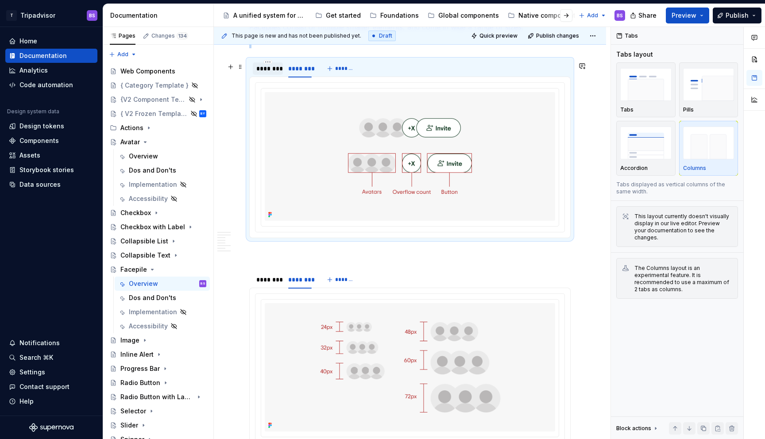
click at [270, 75] on div "********" at bounding box center [268, 68] width 30 height 12
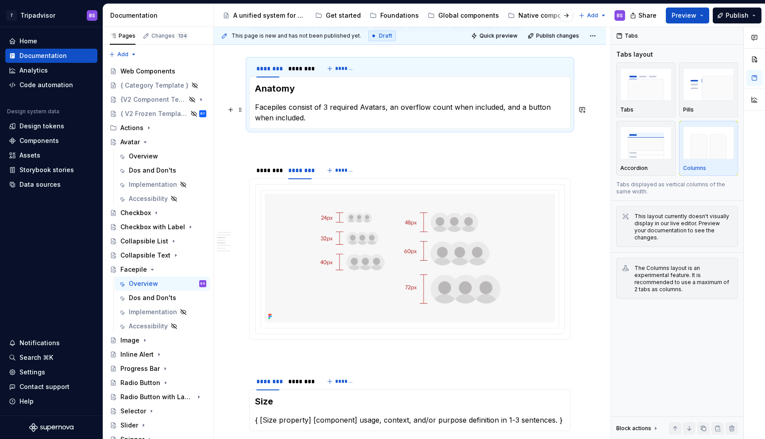
click at [333, 120] on p "Facepiles consist of 3 required Avatars, an overflow count when included, and a…" at bounding box center [410, 112] width 310 height 21
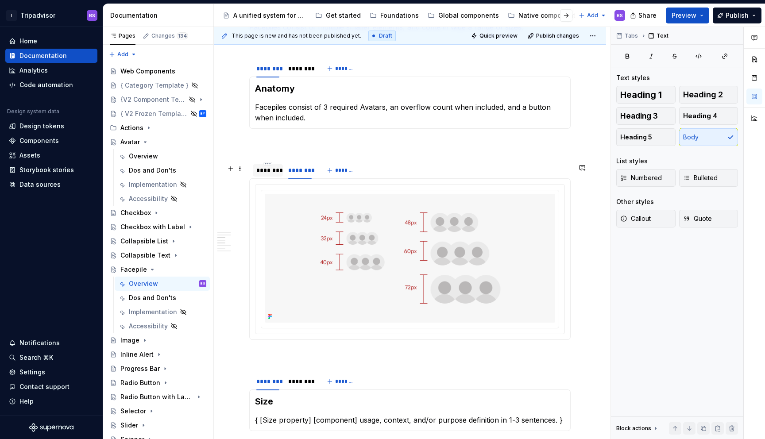
click at [273, 175] on div "********" at bounding box center [267, 170] width 23 height 9
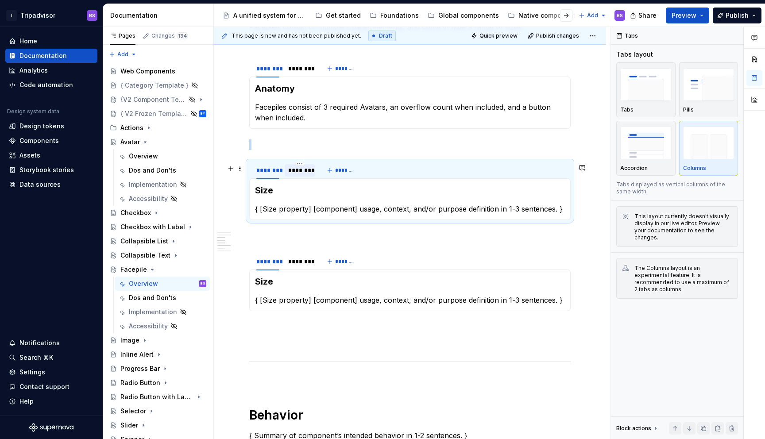
click at [299, 171] on div "********" at bounding box center [299, 170] width 23 height 9
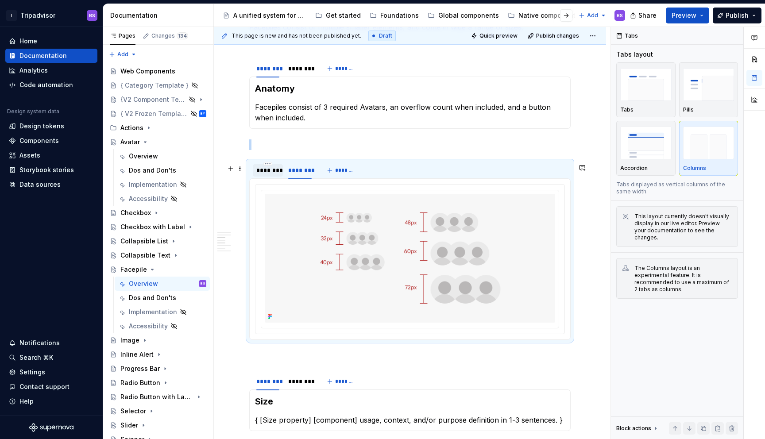
click at [269, 175] on div "********" at bounding box center [267, 170] width 23 height 9
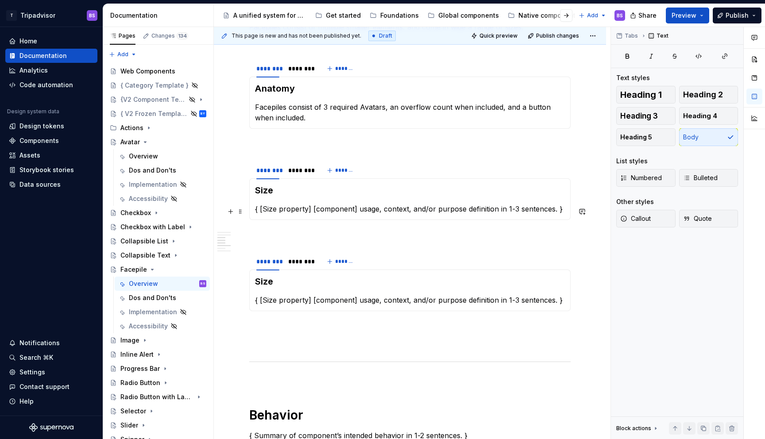
click at [531, 213] on p "{ [Size property] [component] usage, context, and/or purpose definition in 1-3 …" at bounding box center [410, 209] width 310 height 11
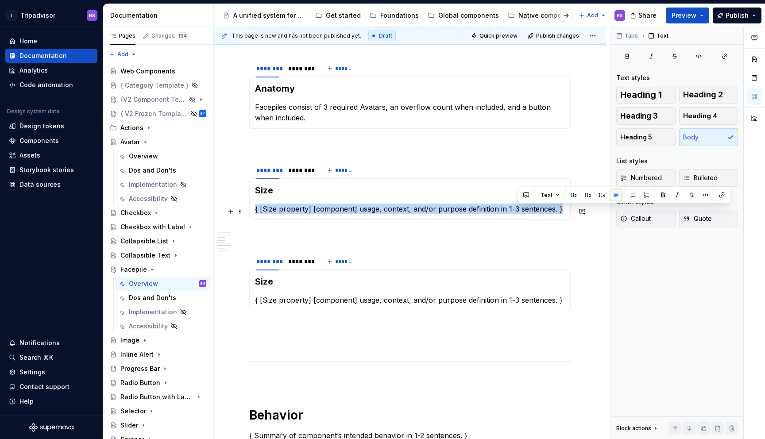
click at [531, 213] on p "{ [Size property] [component] usage, context, and/or purpose definition in 1-3 …" at bounding box center [410, 209] width 310 height 11
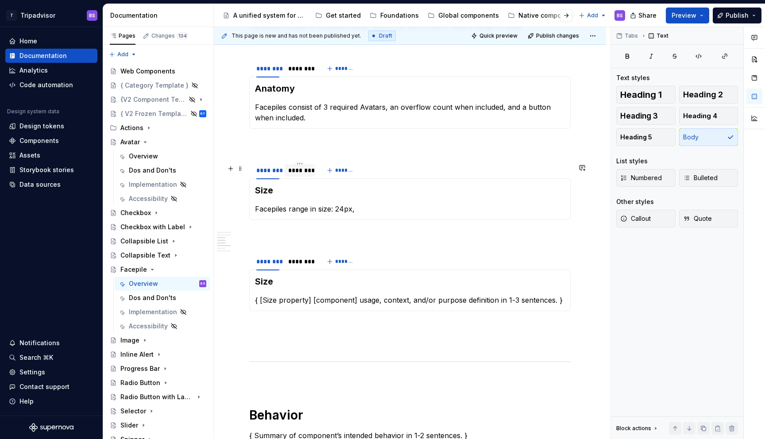
click at [308, 174] on div "********" at bounding box center [299, 170] width 23 height 9
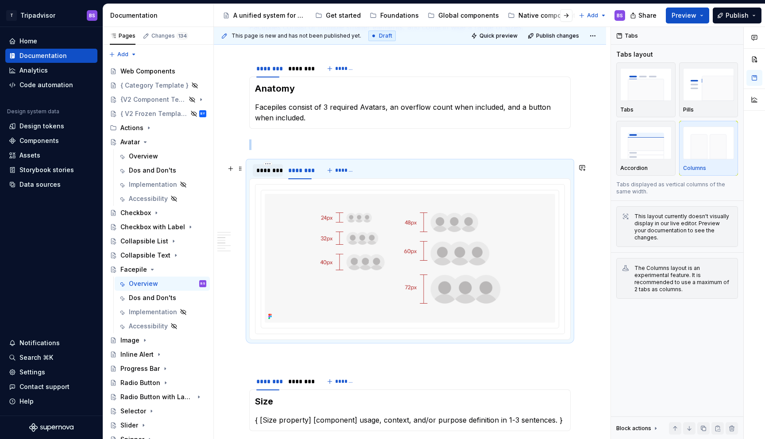
click at [264, 175] on div "********" at bounding box center [267, 170] width 23 height 9
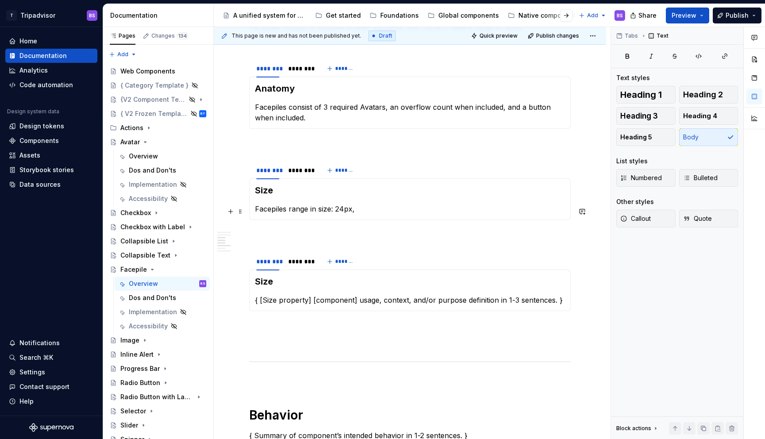
click at [376, 211] on p "Facepiles range in size: 24px," at bounding box center [410, 209] width 310 height 11
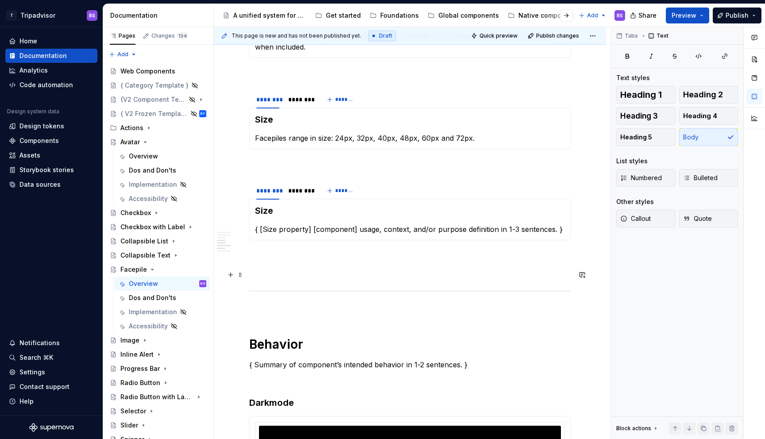
scroll to position [784, 0]
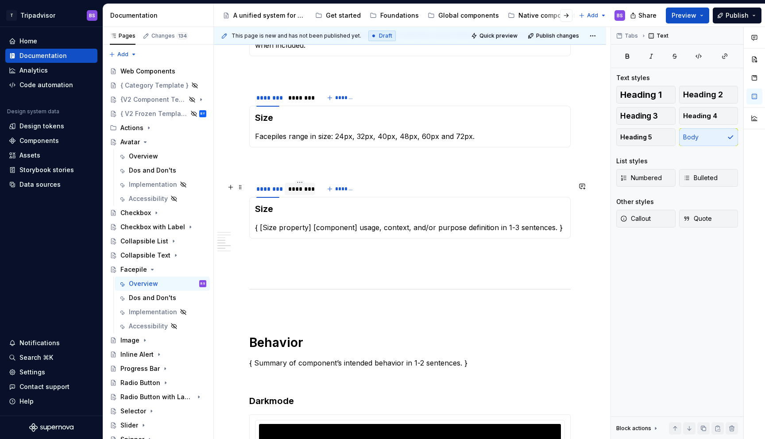
click at [303, 192] on div "********" at bounding box center [299, 189] width 23 height 9
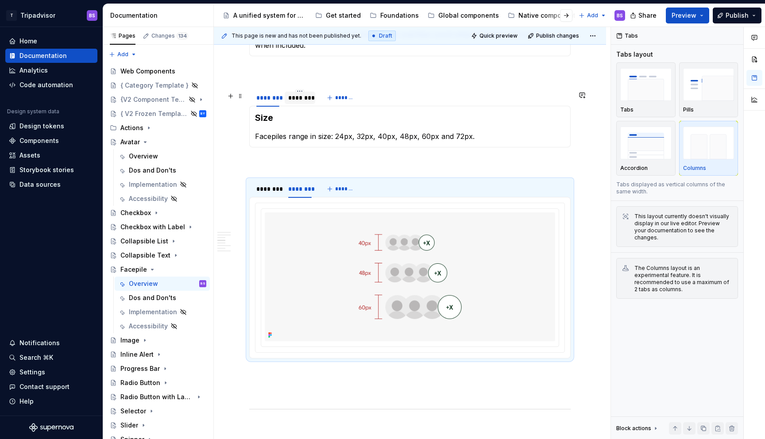
click at [296, 102] on div "********" at bounding box center [299, 97] width 23 height 9
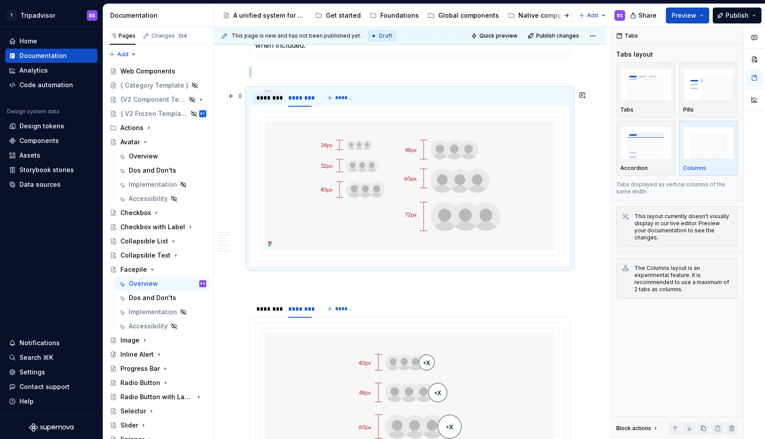
click at [260, 104] on div "********" at bounding box center [268, 98] width 30 height 12
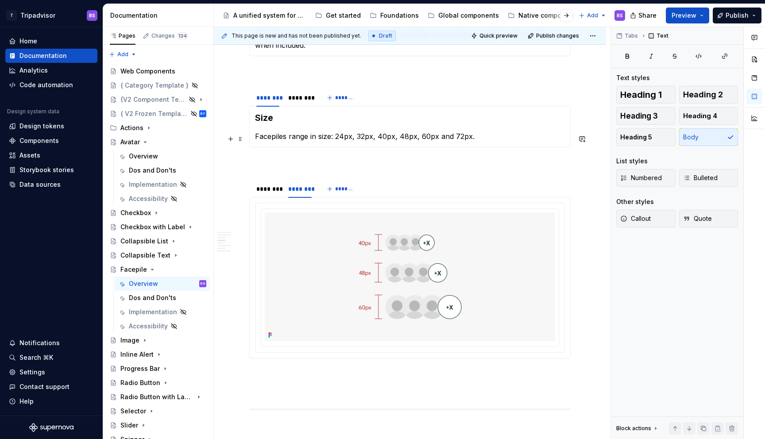
click at [285, 136] on p "Facepiles range in size: 24px, 32px, 40px, 48px, 60px and 72px." at bounding box center [410, 136] width 310 height 11
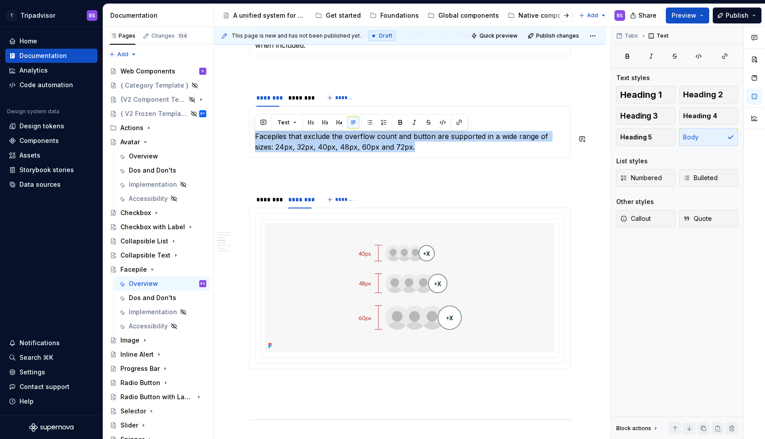
copy p "Facepiles that exclude the overflow count and button are supported in a wide ra…"
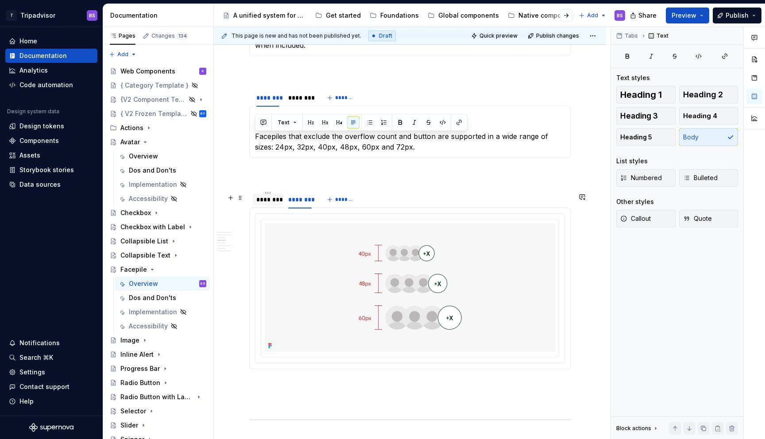
click at [276, 204] on div "********" at bounding box center [267, 199] width 23 height 9
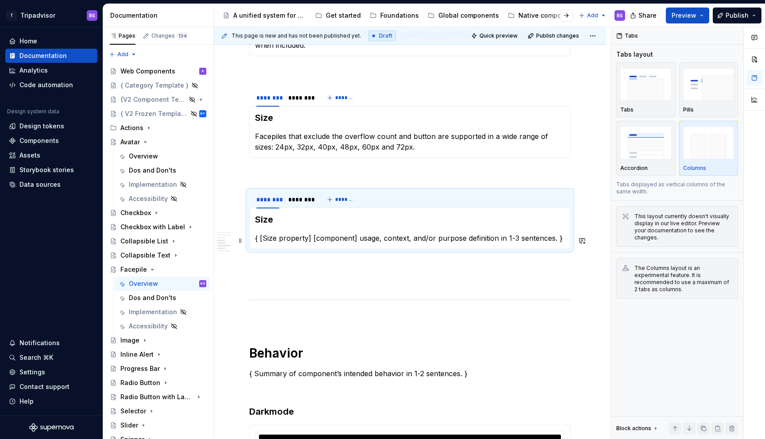
click at [290, 239] on p "{ [Size property] [component] usage, context, and/or purpose definition in 1-3 …" at bounding box center [410, 238] width 310 height 11
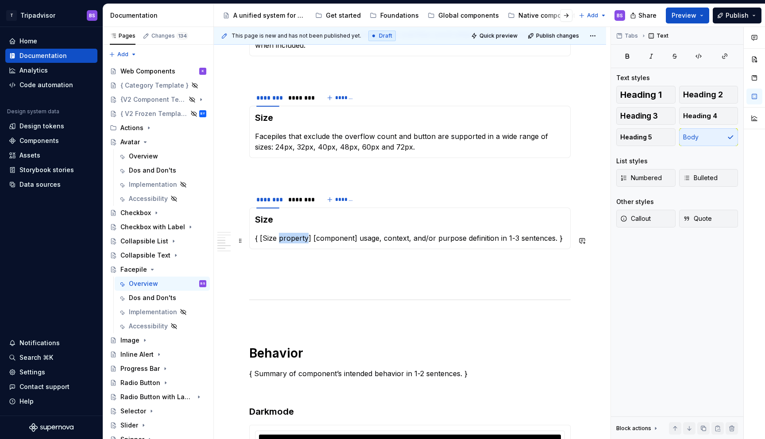
click at [290, 239] on p "{ [Size property] [component] usage, context, and/or purpose definition in 1-3 …" at bounding box center [410, 238] width 310 height 11
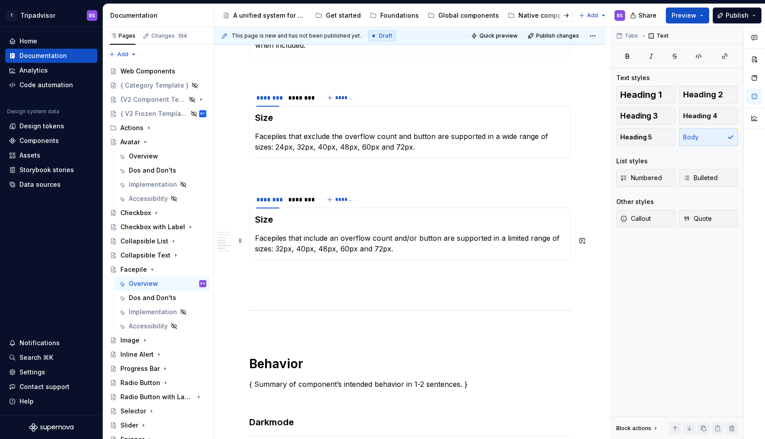
click at [317, 253] on p "Facepiles that include an overflow count and/or button are supported in a limit…" at bounding box center [410, 243] width 310 height 21
click at [303, 204] on div "********" at bounding box center [299, 199] width 23 height 9
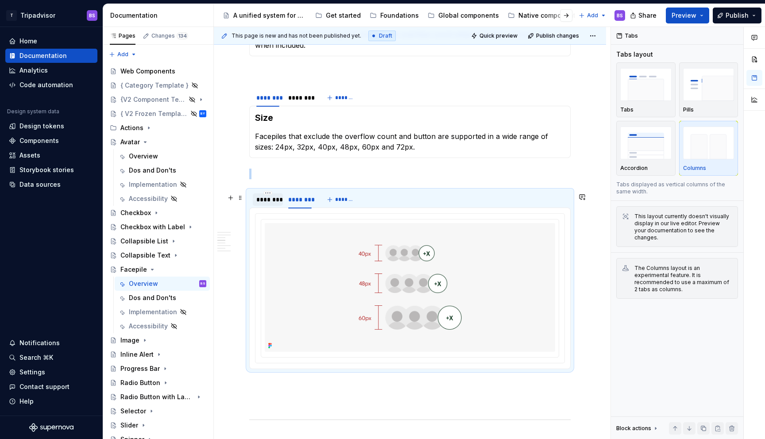
click at [273, 204] on div "********" at bounding box center [267, 199] width 23 height 9
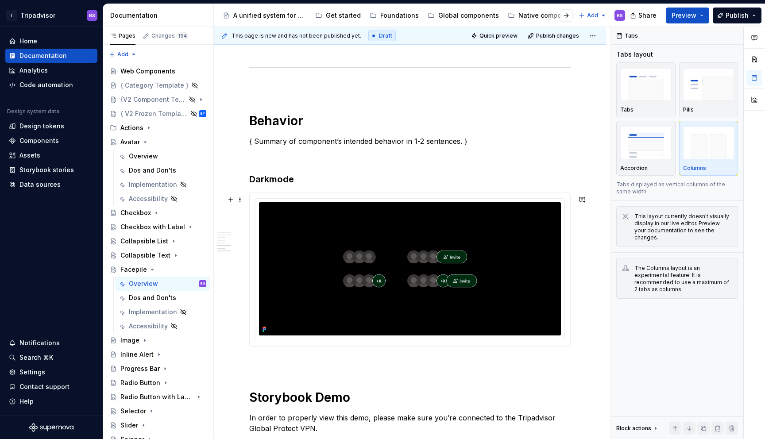
scroll to position [1008, 0]
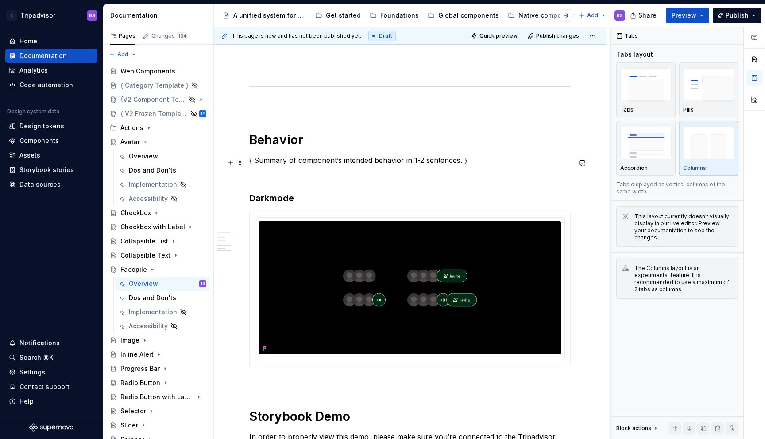
click at [305, 164] on p "{ Summary of component’s intended behavior in 1-2 sentences. }" at bounding box center [409, 160] width 321 height 11
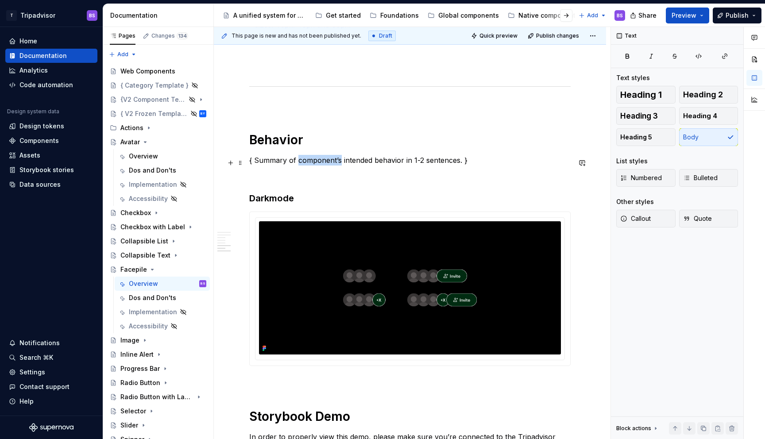
click at [305, 164] on p "{ Summary of component’s intended behavior in 1-2 sentences. }" at bounding box center [409, 160] width 321 height 11
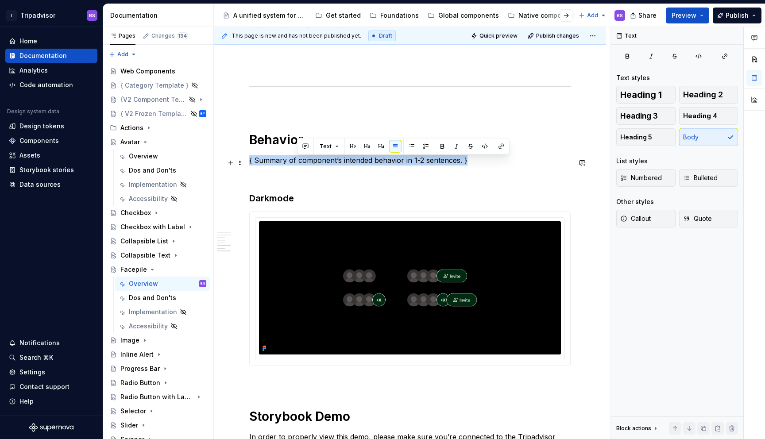
click at [305, 164] on p "{ Summary of component’s intended behavior in 1-2 sentences. }" at bounding box center [409, 160] width 321 height 11
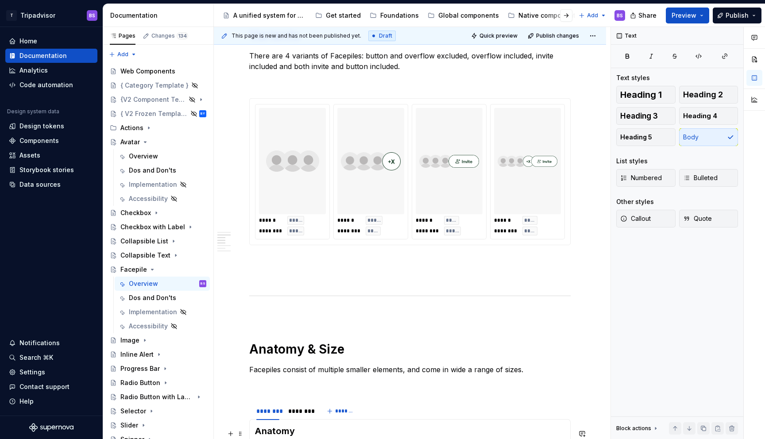
scroll to position [266, 0]
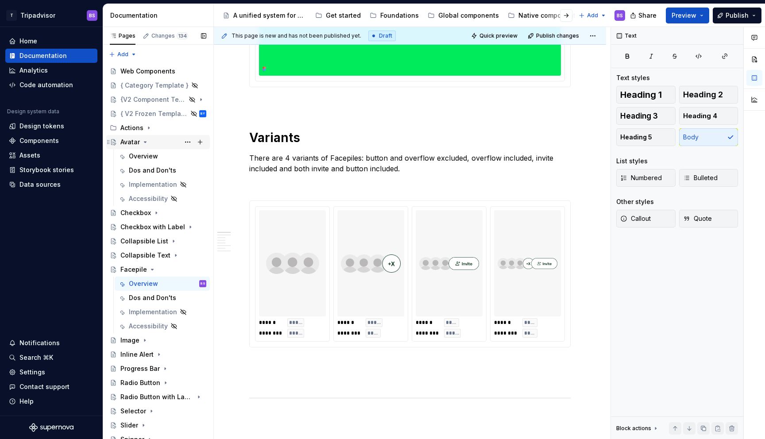
click at [145, 142] on icon "Page tree" at bounding box center [145, 142] width 2 height 1
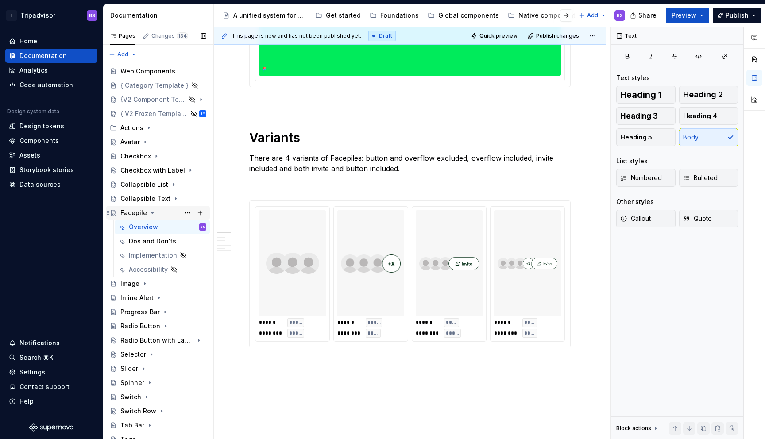
click at [150, 212] on icon "Page tree" at bounding box center [152, 212] width 7 height 7
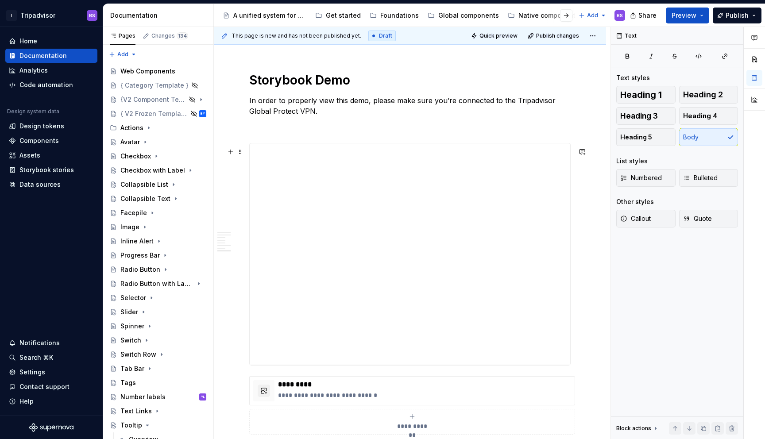
scroll to position [1345, 0]
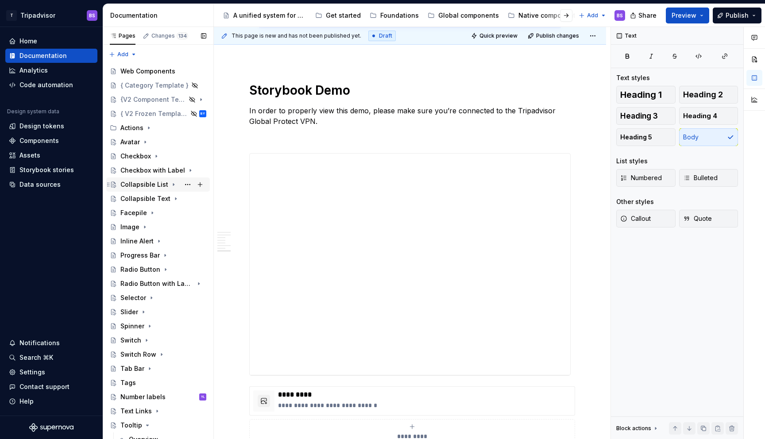
click at [150, 186] on div "Collapsible List" at bounding box center [144, 184] width 48 height 9
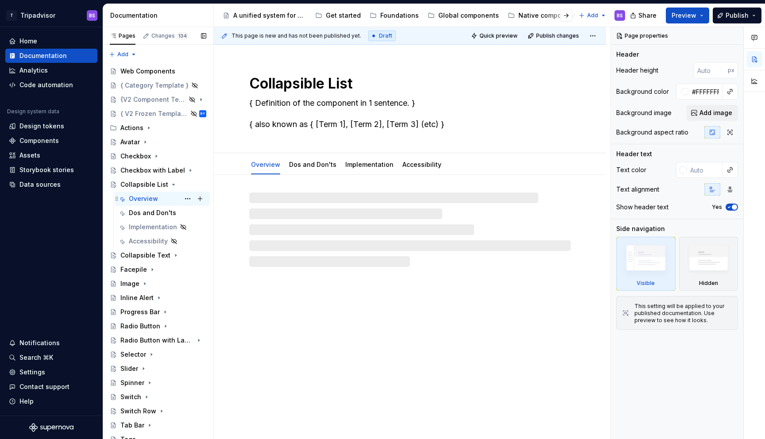
click at [157, 198] on div "Overview BS" at bounding box center [167, 199] width 77 height 12
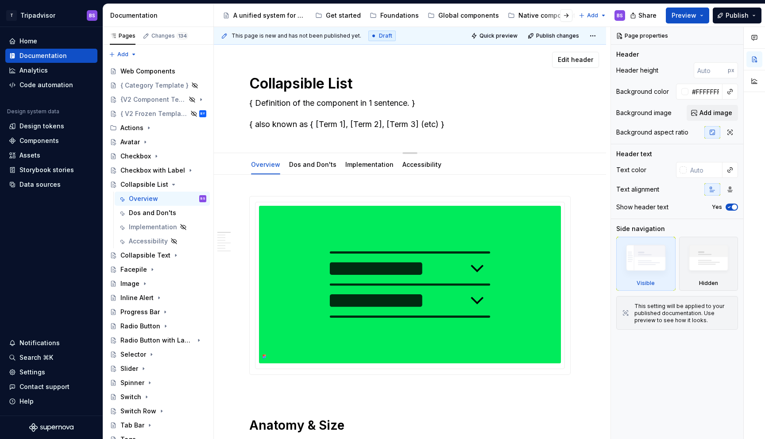
click at [351, 103] on textarea "{ Definition of the component in 1 sentence. } { also known as { [Term 1], [Ter…" at bounding box center [407, 113] width 321 height 35
paste textarea "A Collapsible List is a vertically stacked list of titles of topics that reveal…"
type textarea "*"
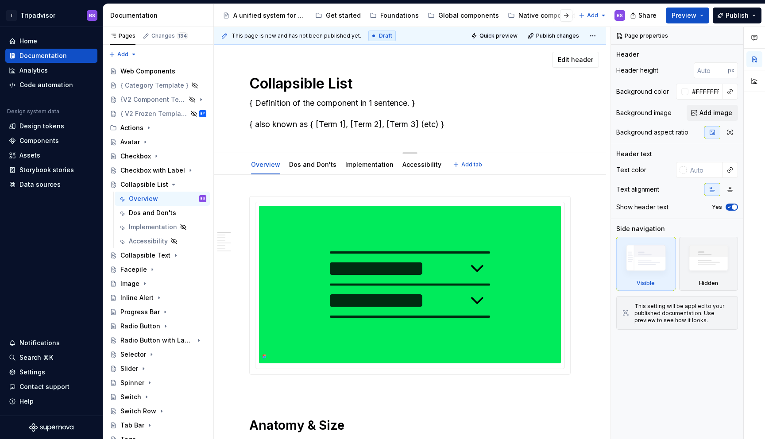
type textarea "A Collapsible List is a vertically stacked list of titles of topics that reveal…"
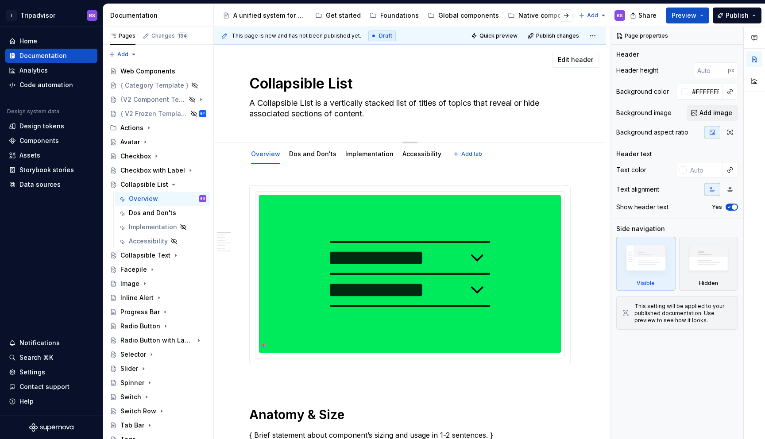
type textarea "*"
type textarea "A vertically stacked list of titles of topics that reveal or hide associated se…"
type textarea "*"
type textarea "A vertically stacked list of titles of topics that reveal or hide associated se…"
type textarea "*"
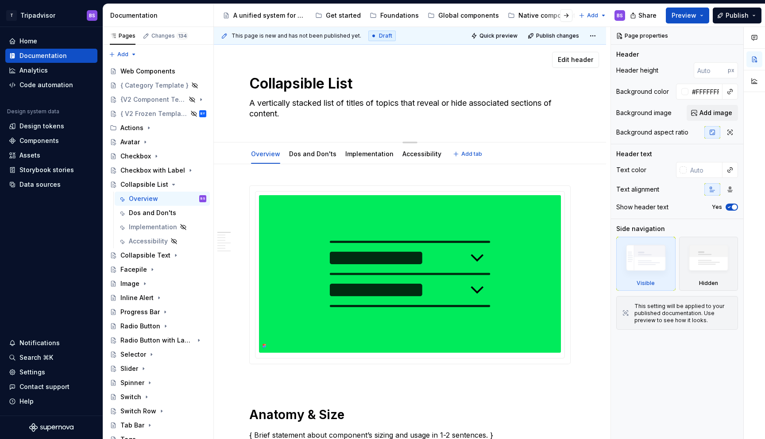
type textarea "A list of titles of topics that reveal or hide associated sections of content."
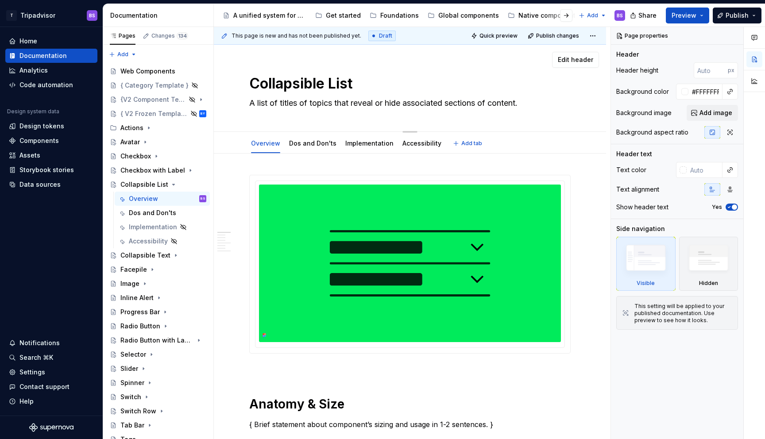
type textarea "*"
type textarea "A list of ttitles of topics that reveal or hide associated sections of content."
type textarea "*"
type textarea "A list of totitles of topics that reveal or hide associated sections of content."
type textarea "*"
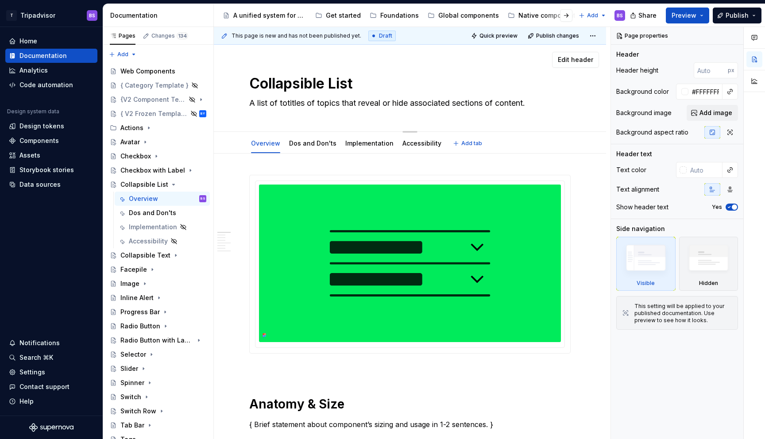
type textarea "A list of toptitles of topics that reveal or hide associated sections of conten…"
type textarea "*"
type textarea "A list of topititles of topics that reveal or hide associated sections of conte…"
type textarea "*"
type textarea "A list of topictitles of topics that reveal or hide associated sections of cont…"
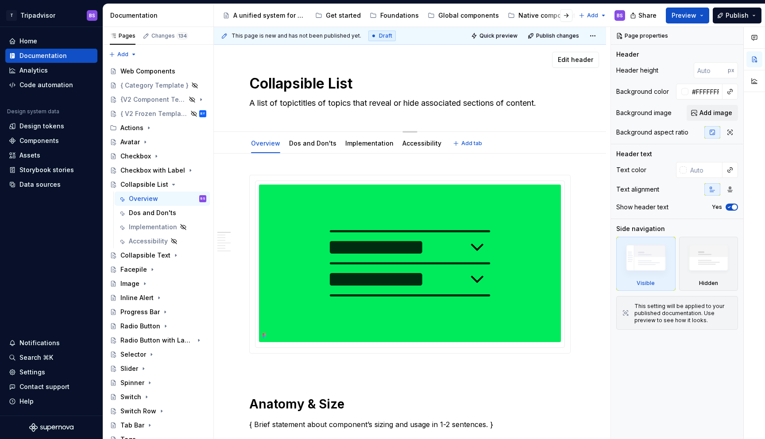
type textarea "*"
type textarea "A list of topic titles of topics that reveal or hide associated sections of con…"
type textarea "*"
type textarea "A list of topic titles that reveal or hide associated sections of content."
type textarea "*"
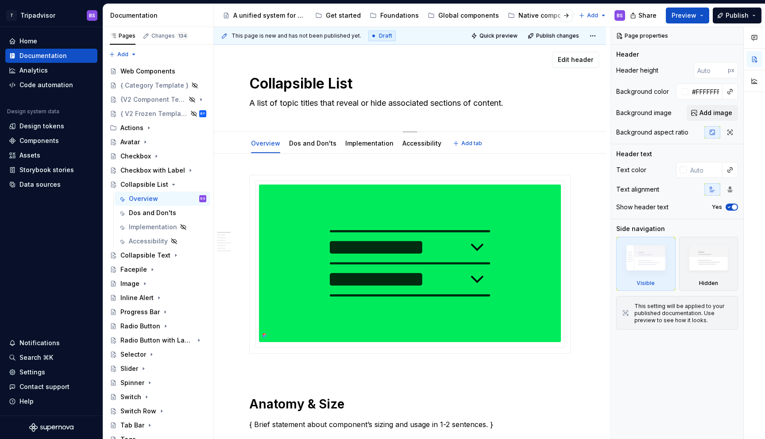
type textarea "A list of topic titles that reveal or hide associated sections of content."
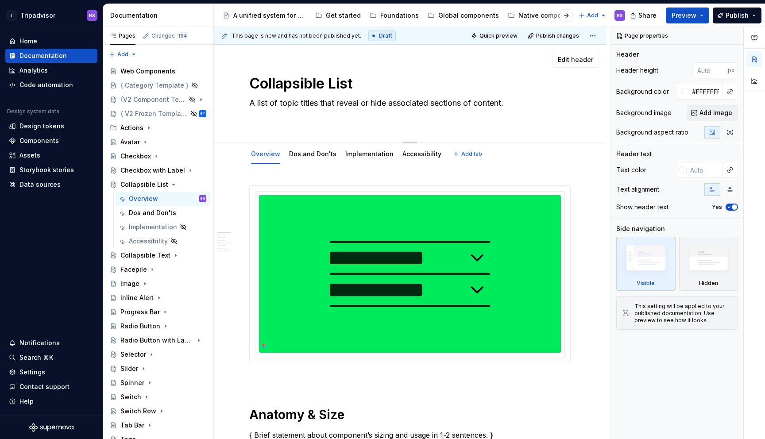
type textarea "*"
type textarea "A list of topic titles that reveal or hide associated sections of content."
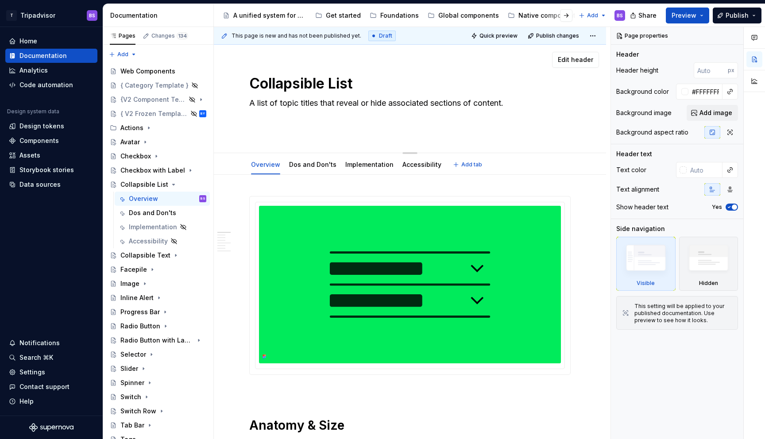
type textarea "*"
type textarea "A list of topic titles that reveal or hide associated sections of content. A"
type textarea "*"
type textarea "A list of topic titles that reveal or hide associated sections of content. Al"
type textarea "*"
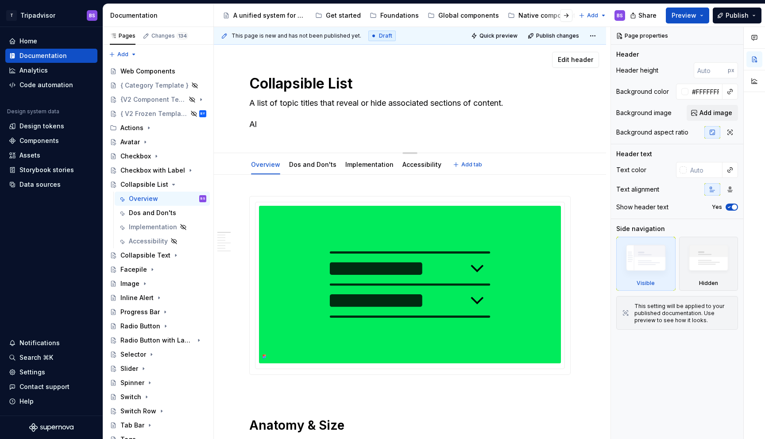
type textarea "A list of topic titles that reveal or hide associated sections of content. Als"
type textarea "*"
type textarea "A list of topic titles that reveal or hide associated sections of content. Also"
type textarea "*"
type textarea "A list of topic titles that reveal or hide associated sections of content. Also"
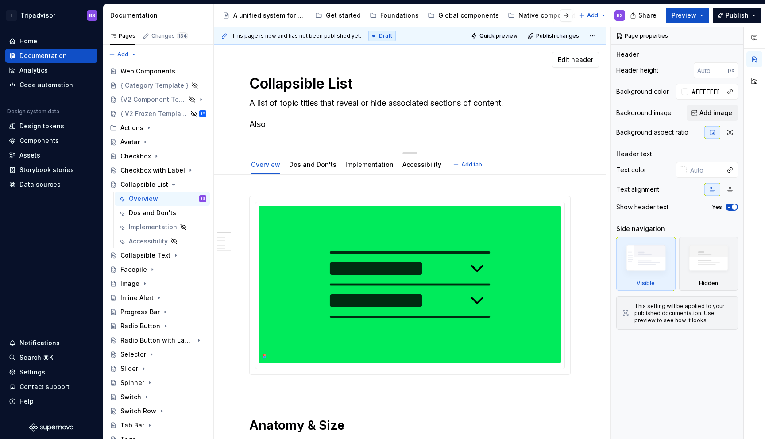
type textarea "*"
type textarea "A list of topic titles that reveal or hide associated sections of content. Also…"
type textarea "*"
type textarea "A list of topic titles that reveal or hide associated sections of content. Also…"
type textarea "*"
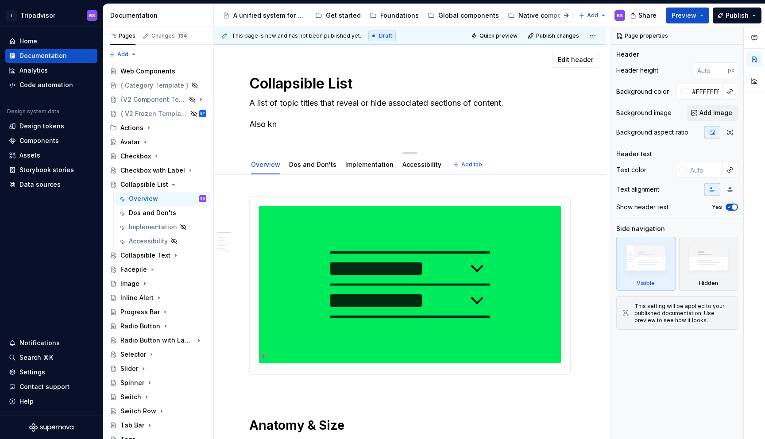
type textarea "A list of topic titles that reveal or hide associated sections of content. Also…"
type textarea "*"
type textarea "A list of topic titles that reveal or hide associated sections of content. Also…"
type textarea "*"
type textarea "A list of topic titles that reveal or hide associated sections of content. Also…"
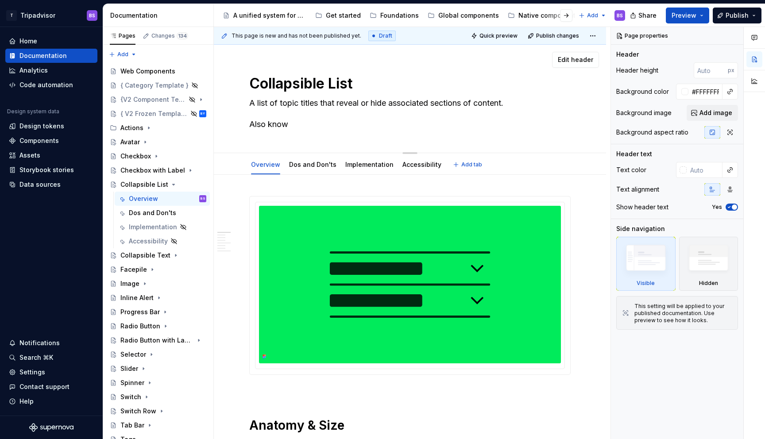
type textarea "*"
type textarea "A list of topic titles that reveal or hide associated sections of content. Also…"
type textarea "*"
type textarea "A list of topic titles that reveal or hide associated sections of content. Also…"
type textarea "*"
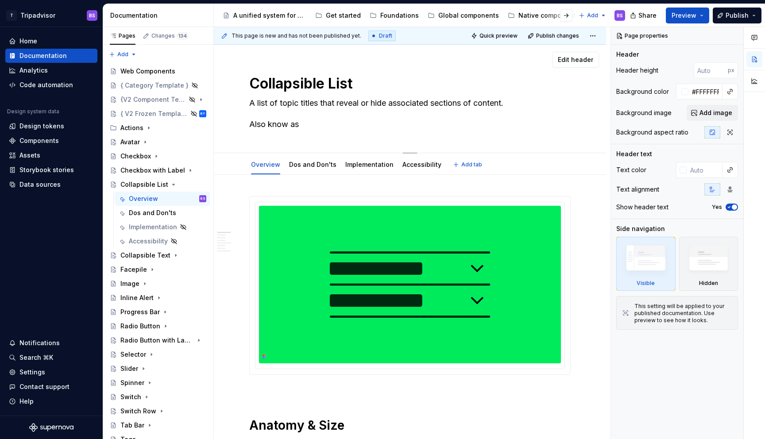
type textarea "A list of topic titles that reveal or hide associated sections of content. Also…"
type textarea "*"
type textarea "A list of topic titles that reveal or hide associated sections of content. Also…"
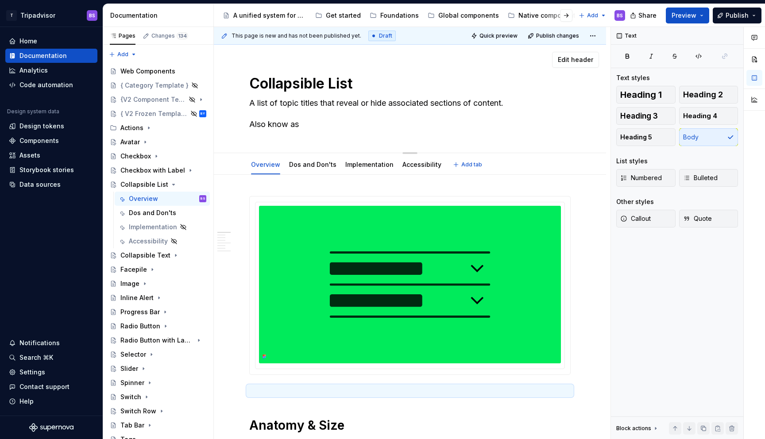
click at [317, 122] on textarea "A list of topic titles that reveal or hide associated sections of content. Also…" at bounding box center [407, 113] width 321 height 35
click at [348, 126] on textarea "A list of topic titles that reveal or hide associated sections of content. Also…" at bounding box center [407, 113] width 321 height 35
click at [325, 124] on textarea "A list of topic titles that reveal or hide associated sections of content. Also…" at bounding box center [407, 113] width 321 height 35
paste textarea "Accordion"
type textarea "*"
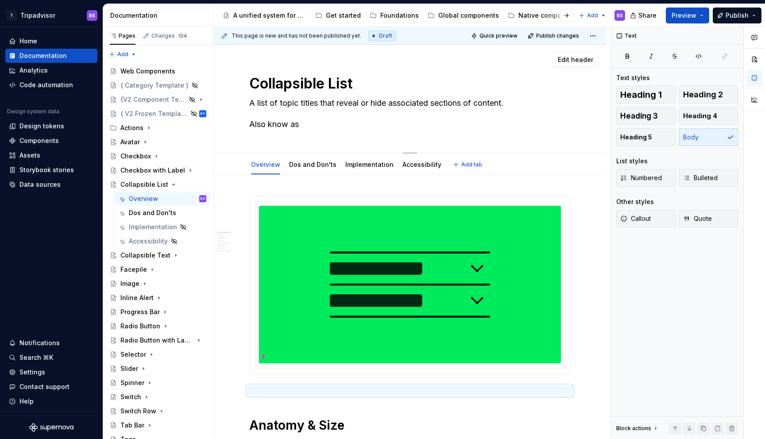
type textarea "A list of topic titles that reveal or hide associated sections of content. Also…"
type textarea "*"
type textarea "A list of topic titles that reveal or hide associated sections of content. Also…"
type textarea "*"
type textarea "A list of topic titles that reveal or hide associated sections of content. Also…"
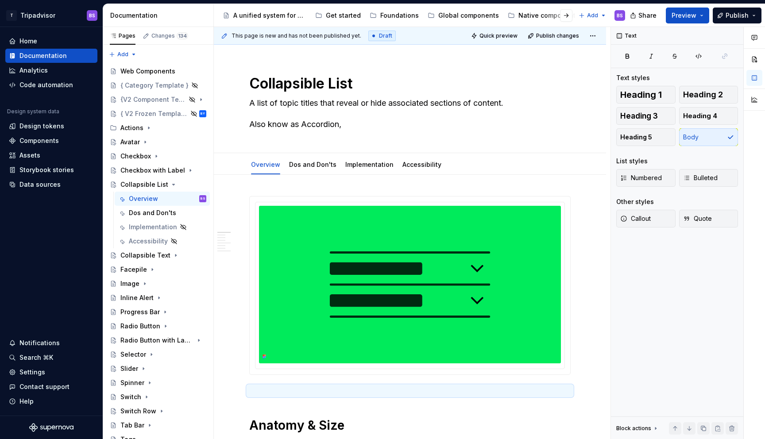
type textarea "*"
type textarea "A list of topic titles that reveal or hide associated sections of content. Also…"
click at [364, 125] on textarea "A list of topic titles that reveal or hide associated sections of content. Also…" at bounding box center [407, 113] width 321 height 35
paste textarea "Arrow toggle"
type textarea "*"
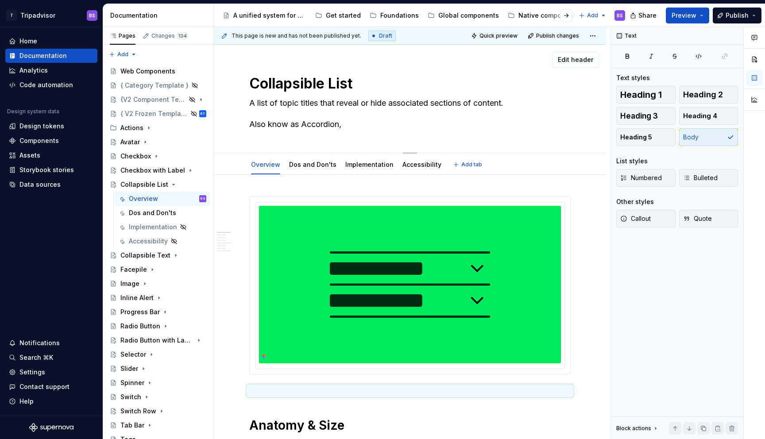
type textarea "A list of topic titles that reveal or hide associated sections of content. Also…"
type textarea "*"
type textarea "A list of topic titles that reveal or hide associated sections of content. Also…"
type textarea "*"
type textarea "A list of topic titles that reveal or hide associated sections of content. Also…"
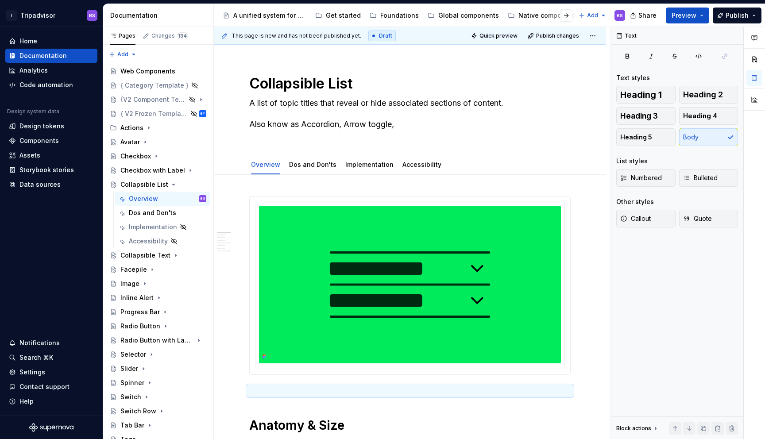
type textarea "*"
type textarea "A list of topic titles that reveal or hide associated sections of content. Also…"
click at [410, 126] on textarea "A list of topic titles that reveal or hide associated sections of content. Also…" at bounding box center [407, 113] width 321 height 35
paste textarea "Expander"
type textarea "*"
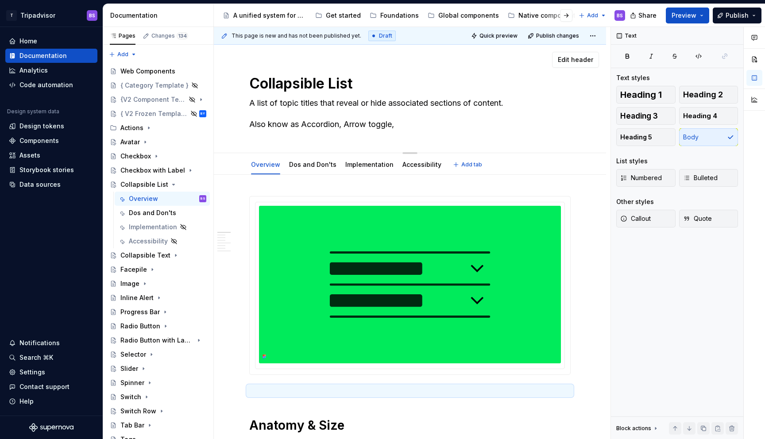
type textarea "A list of topic titles that reveal or hide associated sections of content. Also…"
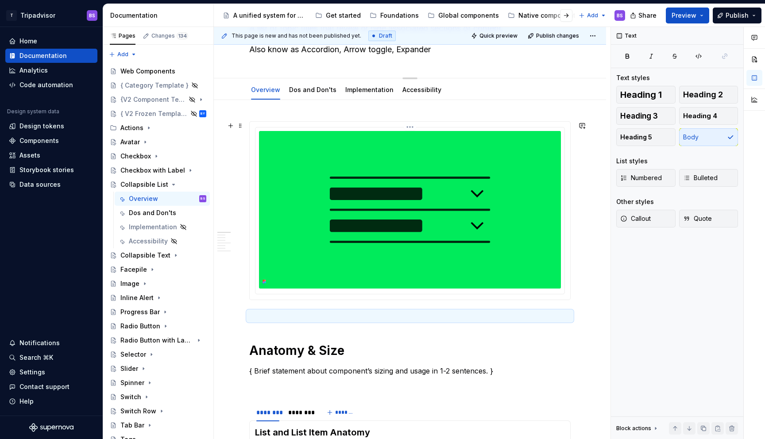
type textarea "*"
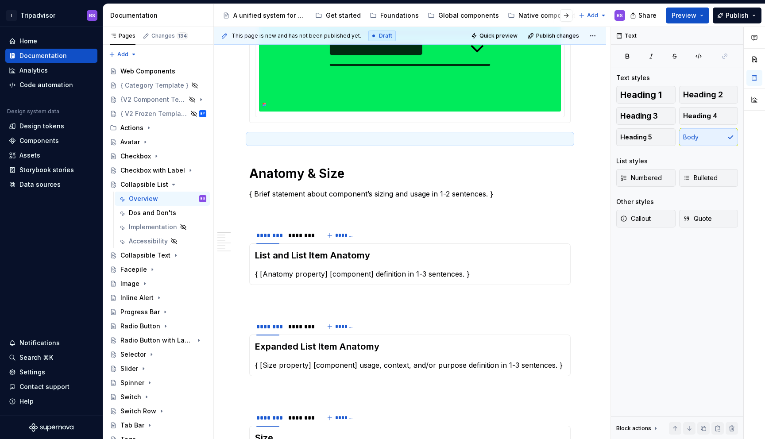
scroll to position [259, 0]
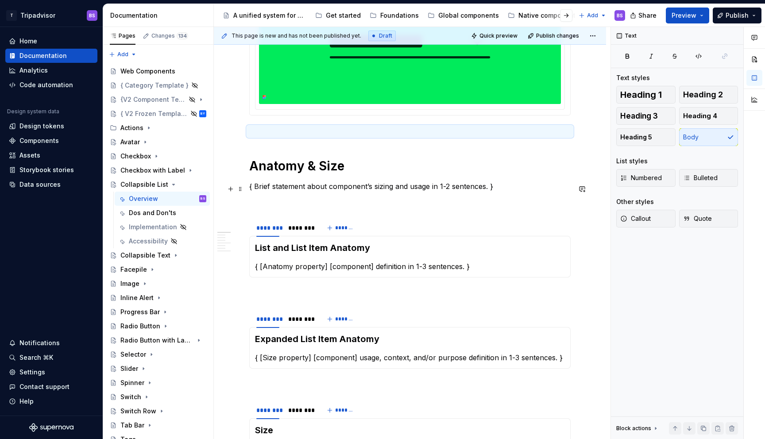
type textarea "A list of topic titles that reveal or hide associated sections of content. Also…"
click at [367, 190] on p "{ Brief statement about component’s sizing and usage in 1-2 sentences. }" at bounding box center [409, 186] width 321 height 11
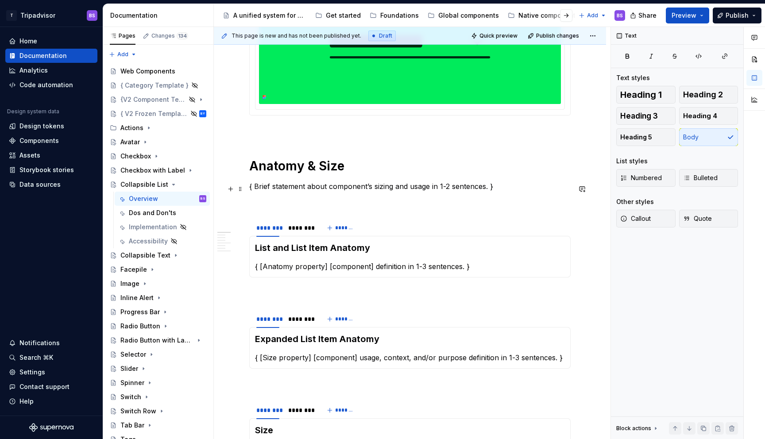
click at [367, 190] on p "{ Brief statement about component’s sizing and usage in 1-2 sentences. }" at bounding box center [409, 186] width 321 height 11
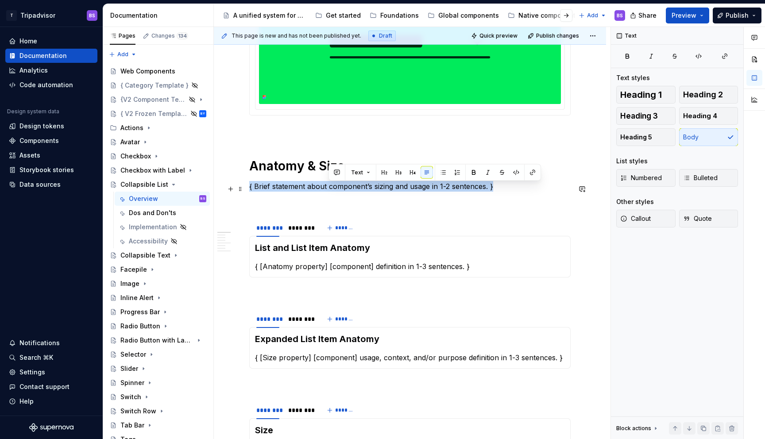
click at [367, 190] on p "{ Brief statement about component’s sizing and usage in 1-2 sentences. }" at bounding box center [409, 186] width 321 height 11
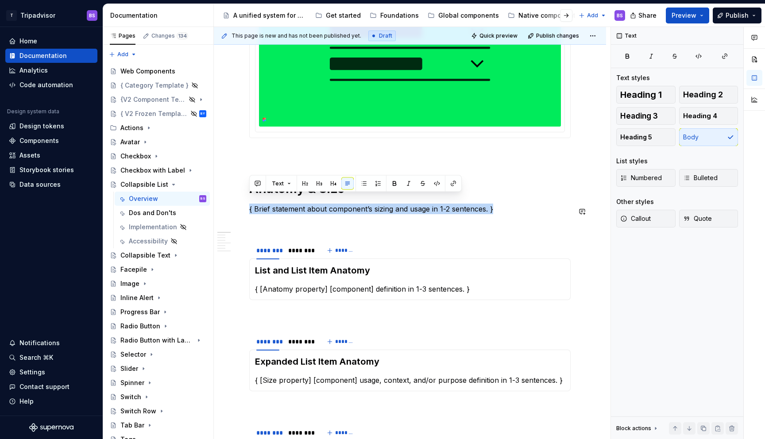
scroll to position [233, 0]
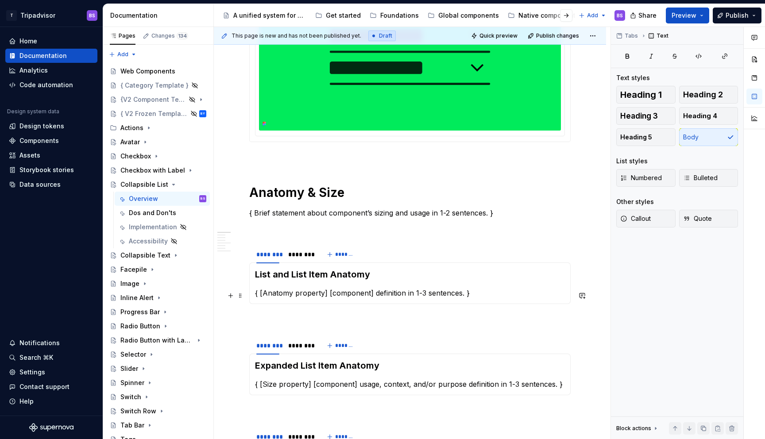
click at [336, 292] on p "{ [Anatomy property] [component] definition in 1-3 sentences. }" at bounding box center [410, 293] width 310 height 11
click at [300, 254] on div "********" at bounding box center [299, 254] width 23 height 9
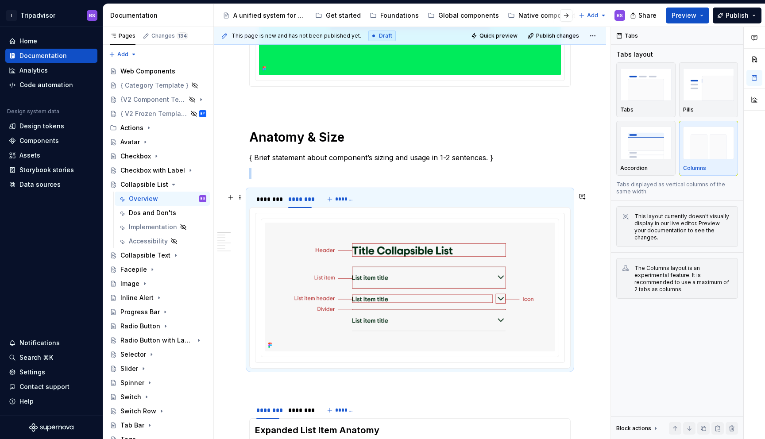
scroll to position [291, 0]
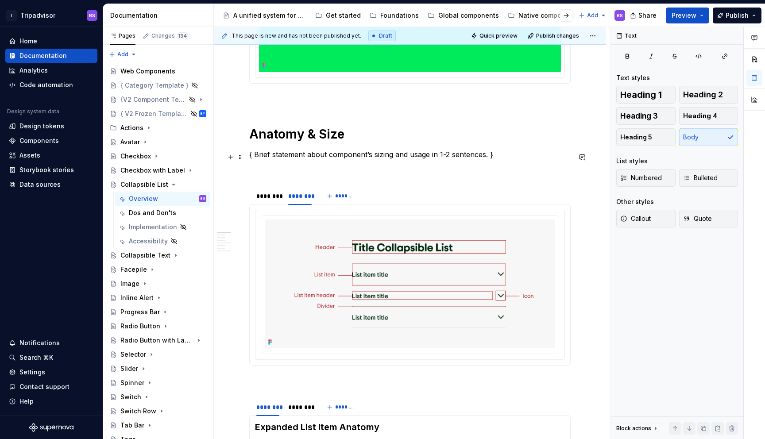
click at [305, 155] on p "{ Brief statement about component’s sizing and usage in 1-2 sentences. }" at bounding box center [409, 154] width 321 height 11
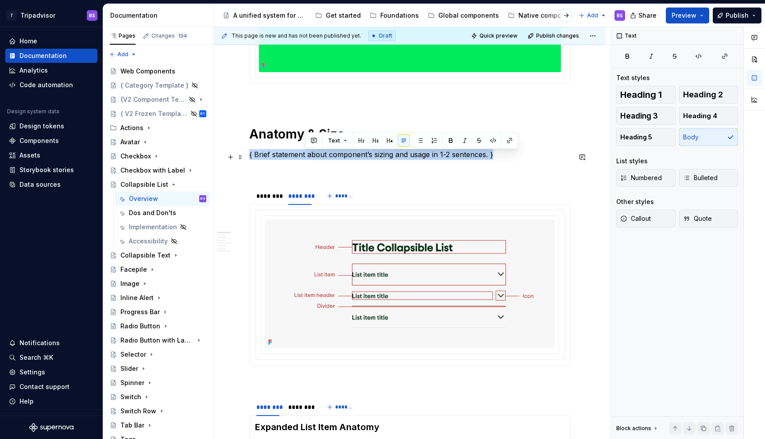
click at [305, 155] on p "{ Brief statement about component’s sizing and usage in 1-2 sentences. }" at bounding box center [409, 154] width 321 height 11
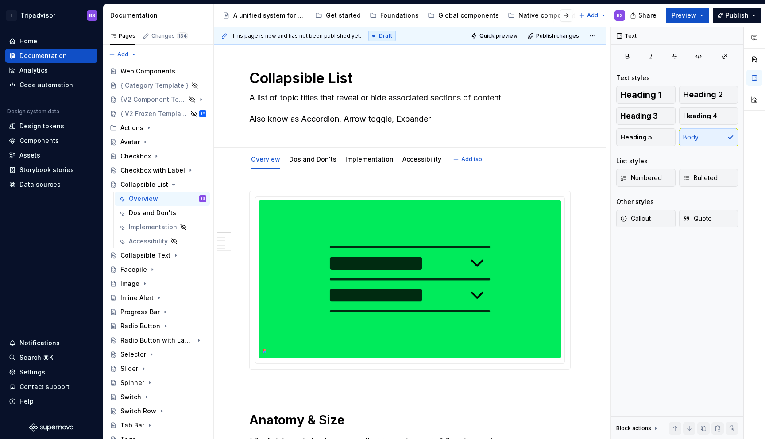
scroll to position [1, 0]
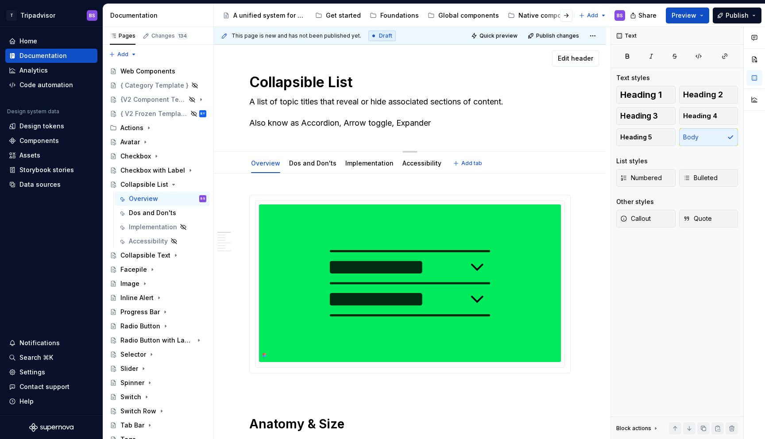
click at [290, 87] on textarea "Collapsible List" at bounding box center [407, 82] width 321 height 21
type textarea "*"
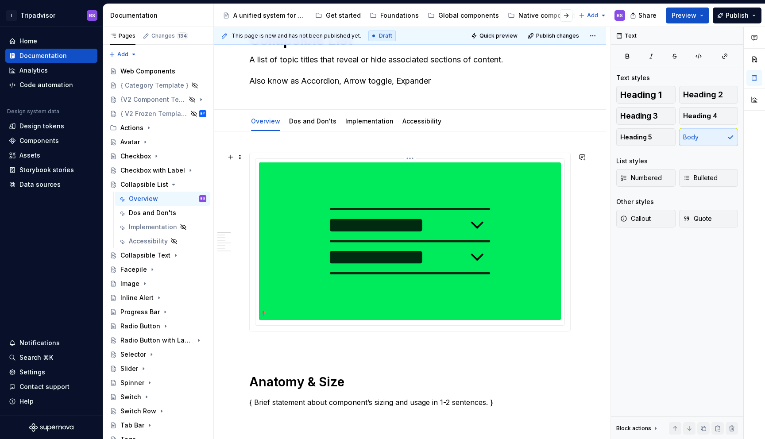
scroll to position [106, 0]
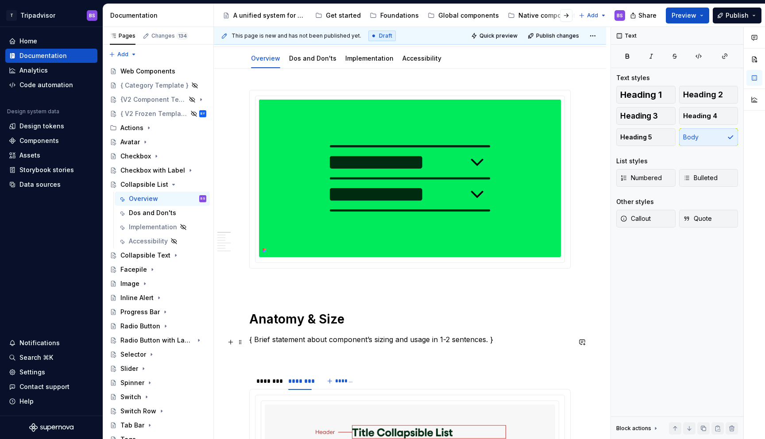
click at [263, 341] on p "{ Brief statement about component’s sizing and usage in 1-2 sentences. }" at bounding box center [409, 339] width 321 height 11
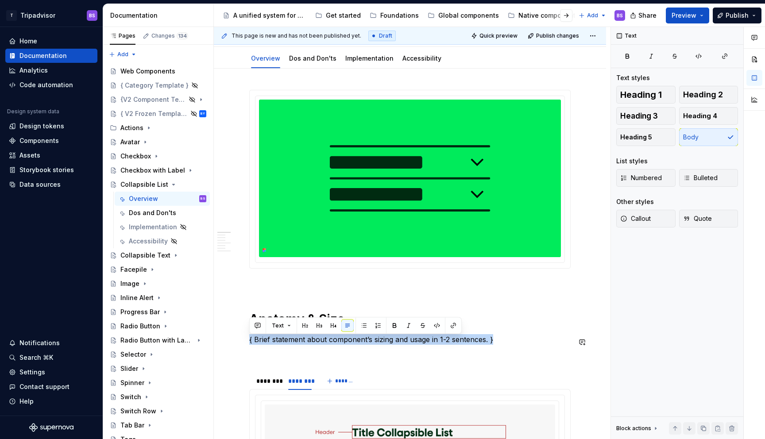
paste div
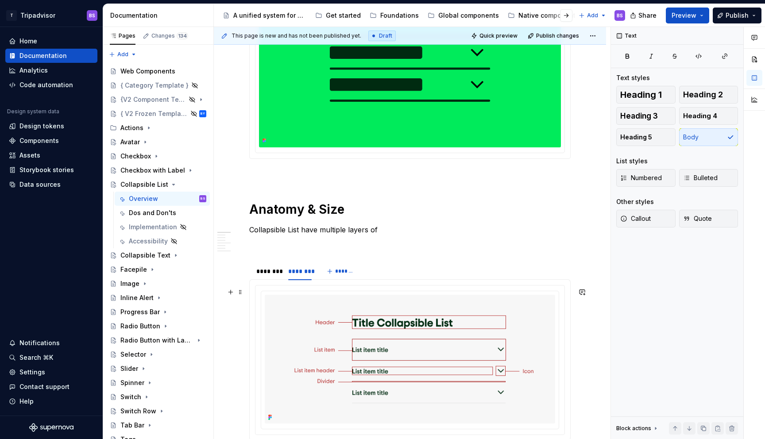
scroll to position [218, 0]
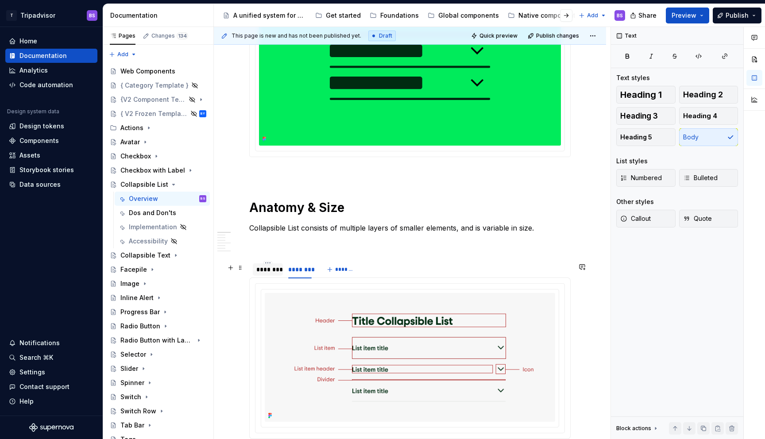
click at [268, 274] on div "********" at bounding box center [267, 269] width 23 height 9
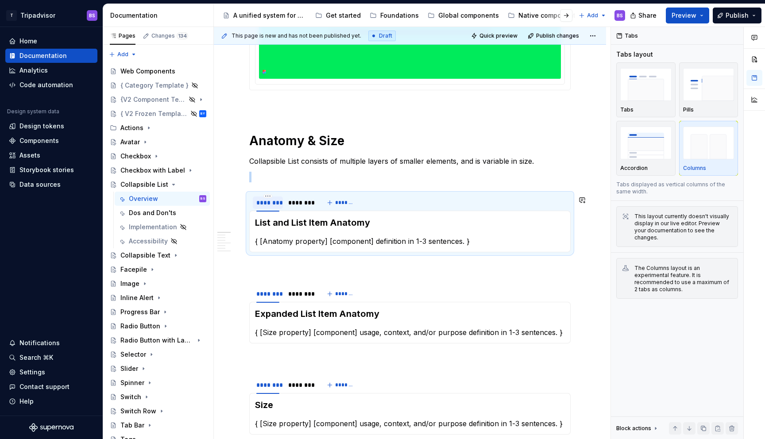
scroll to position [293, 0]
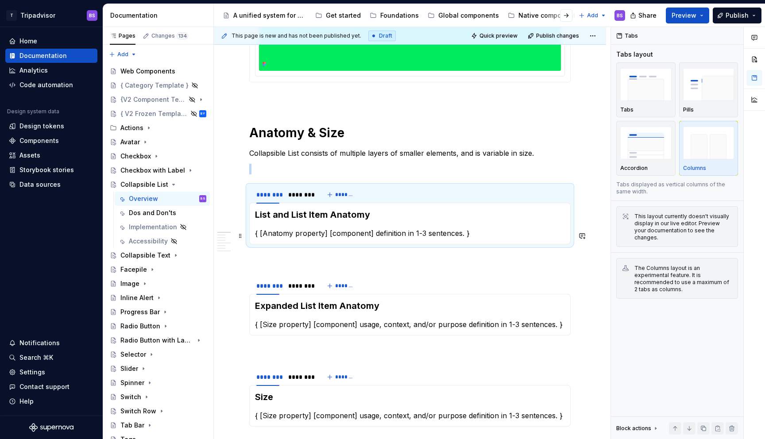
click at [278, 236] on p "{ [Anatomy property] [component] definition in 1-3 sentences. }" at bounding box center [410, 233] width 310 height 11
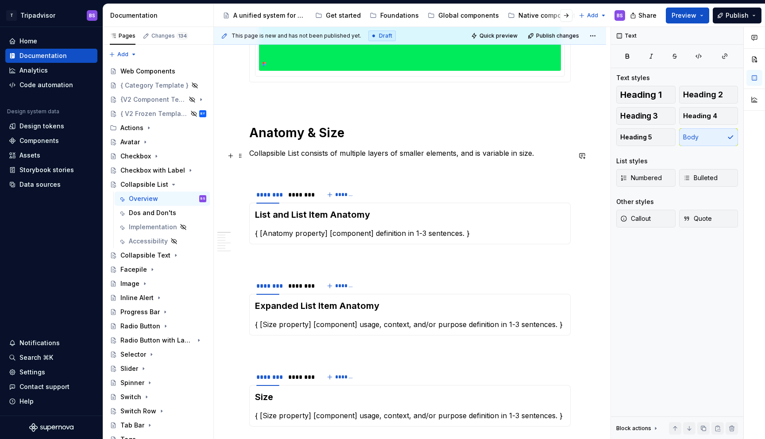
click at [338, 155] on p "Collapsible List consists of multiple layers of smaller elements, and is variab…" at bounding box center [409, 153] width 321 height 11
copy p "Collapsible List consists of"
click at [413, 236] on p "{ [Anatomy property] [component] definition in 1-3 sentences. }" at bounding box center [410, 233] width 310 height 11
click at [302, 197] on div "********" at bounding box center [299, 194] width 23 height 9
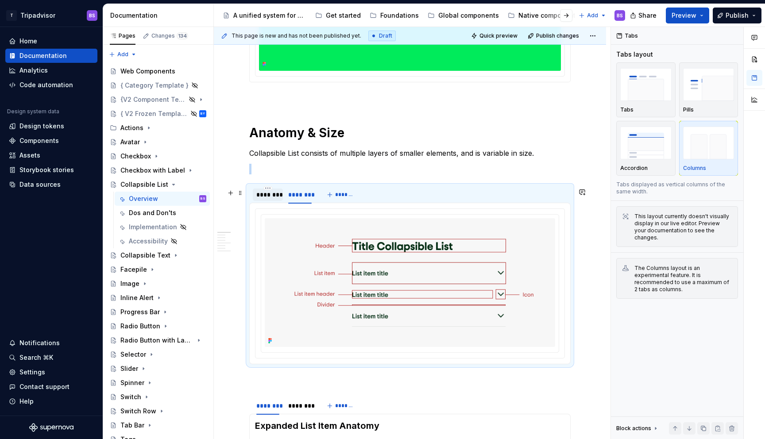
click at [266, 197] on div "********" at bounding box center [267, 194] width 23 height 9
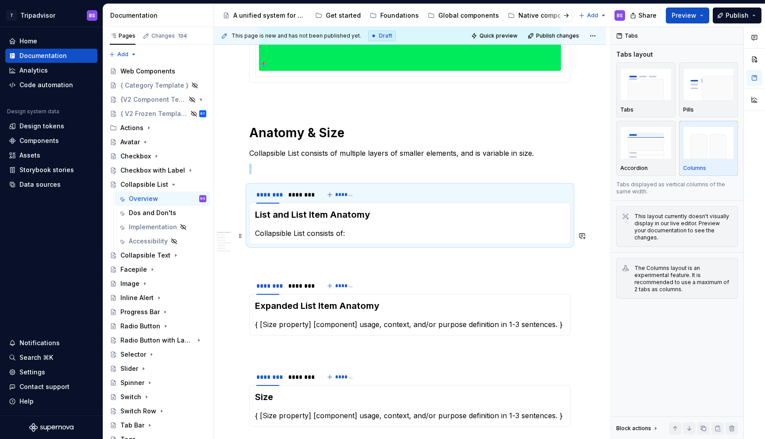
click at [365, 235] on p "Collapsible List consists of:" at bounding box center [410, 233] width 310 height 11
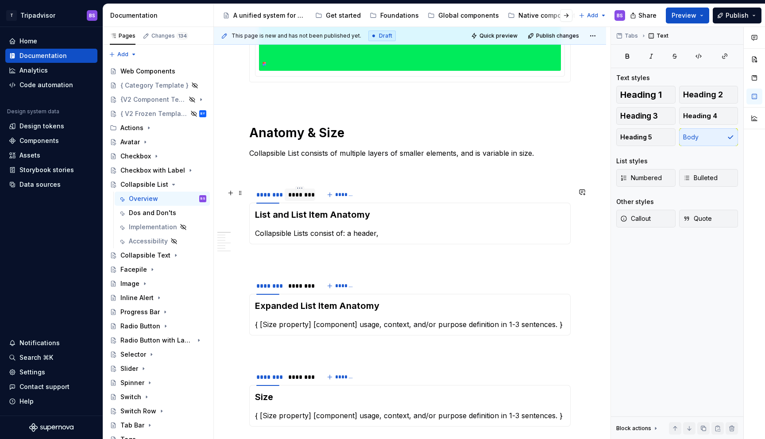
click at [305, 197] on div "********" at bounding box center [299, 194] width 23 height 9
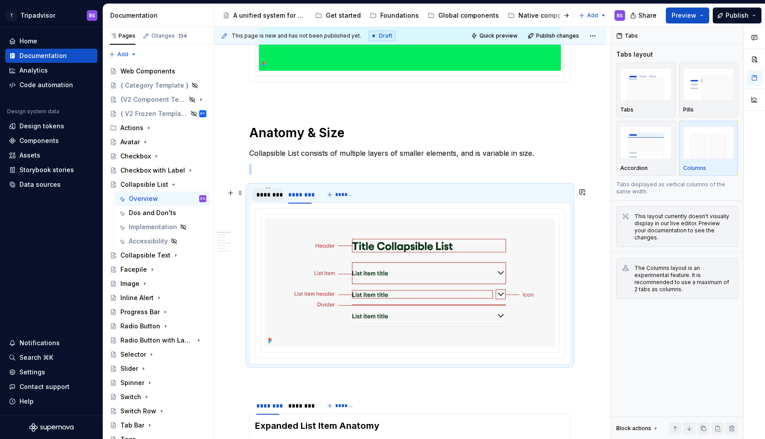
click at [274, 198] on div "********" at bounding box center [267, 194] width 23 height 9
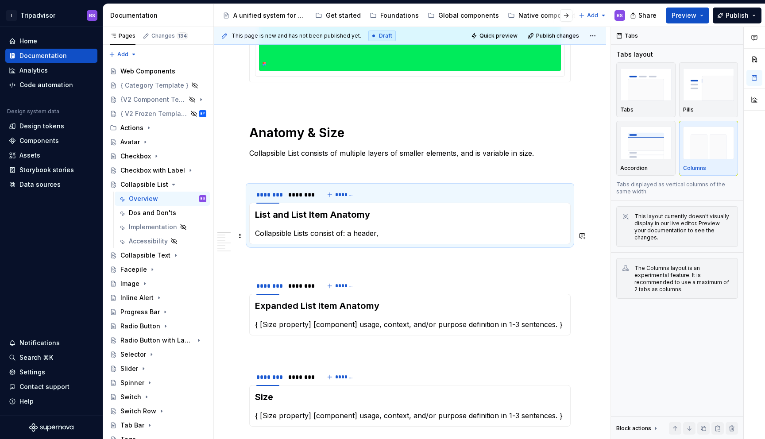
click at [386, 237] on p "Collapsible Lists consist of: a header," at bounding box center [410, 233] width 310 height 11
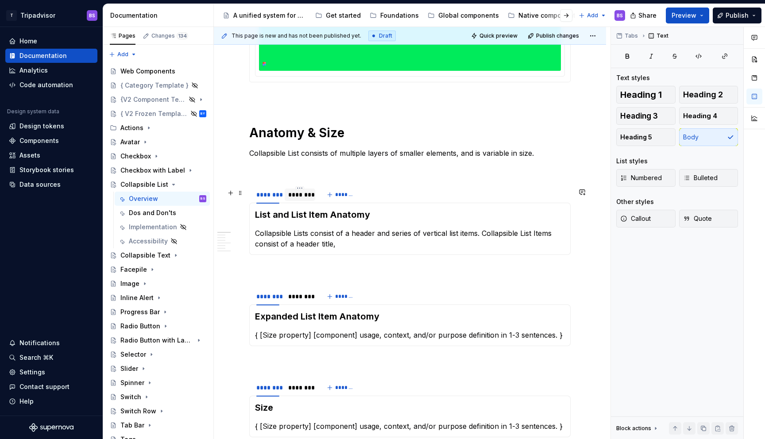
click at [297, 201] on div "********" at bounding box center [300, 195] width 30 height 12
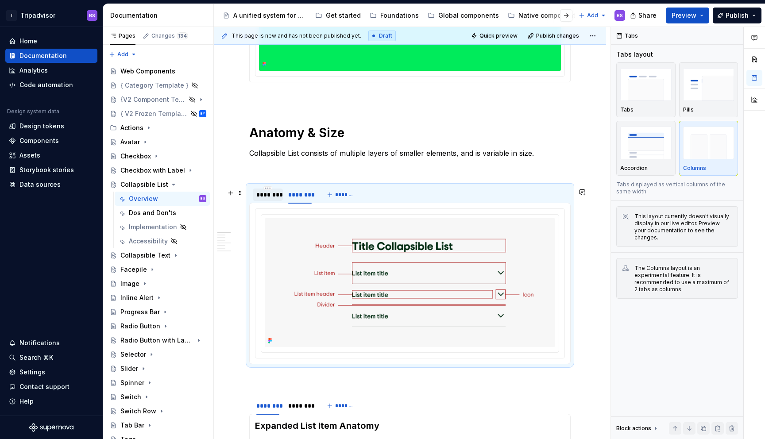
click at [268, 195] on div "********" at bounding box center [267, 194] width 23 height 9
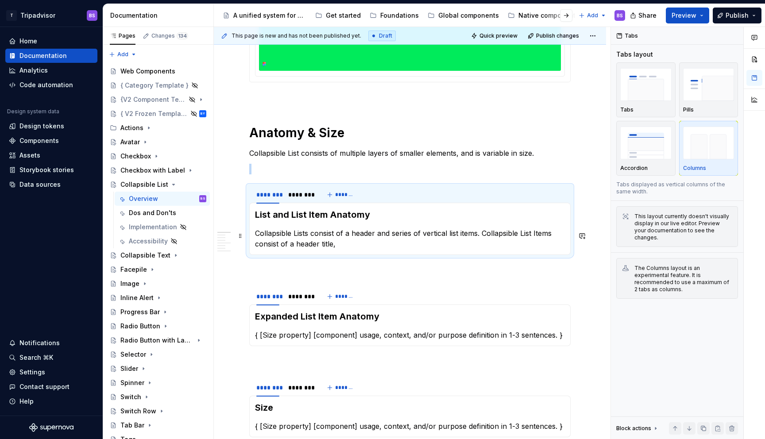
click at [351, 249] on p "Collapsible Lists consist of a header and series of vertical list items. Collap…" at bounding box center [410, 238] width 310 height 21
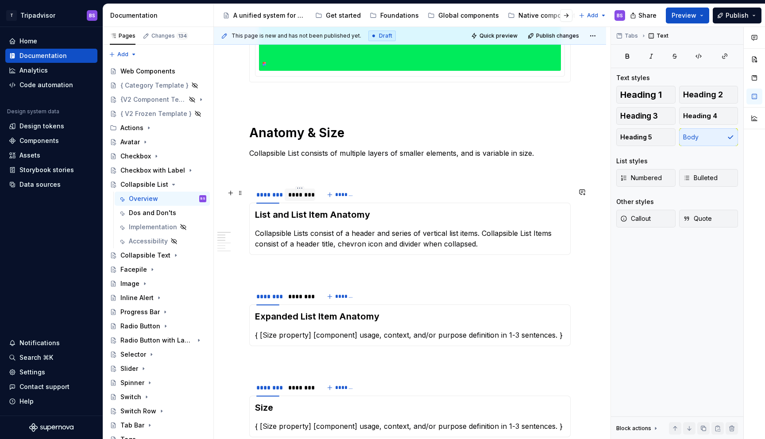
click at [294, 199] on div "********" at bounding box center [299, 194] width 23 height 9
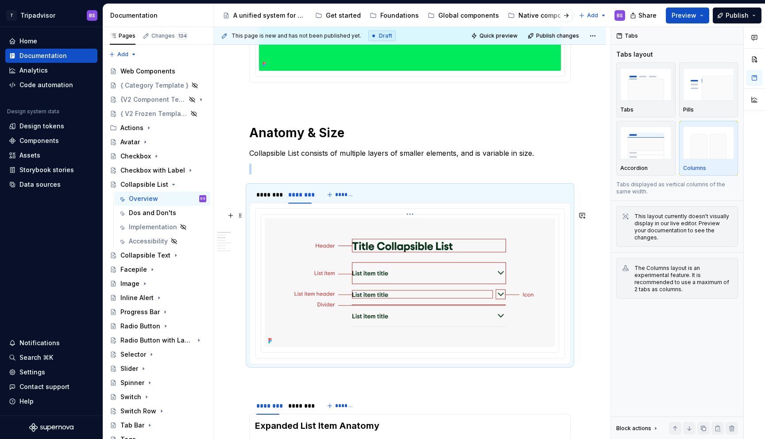
click at [338, 219] on div at bounding box center [409, 283] width 297 height 137
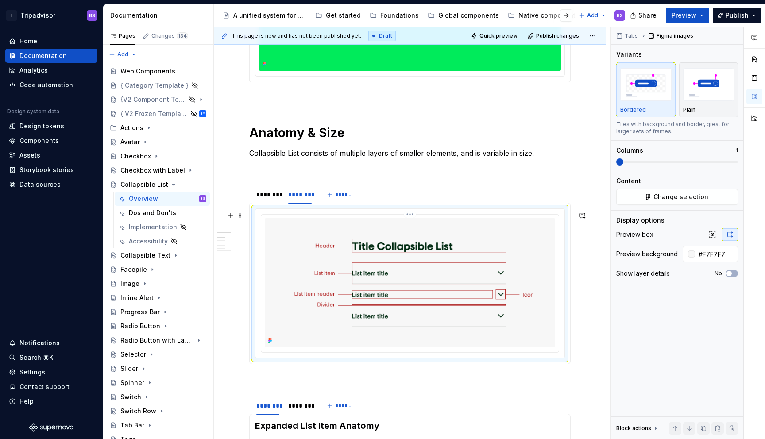
click at [412, 216] on html "T Tripadvisor BS Home Documentation Analytics Code automation Design system dat…" at bounding box center [382, 219] width 765 height 439
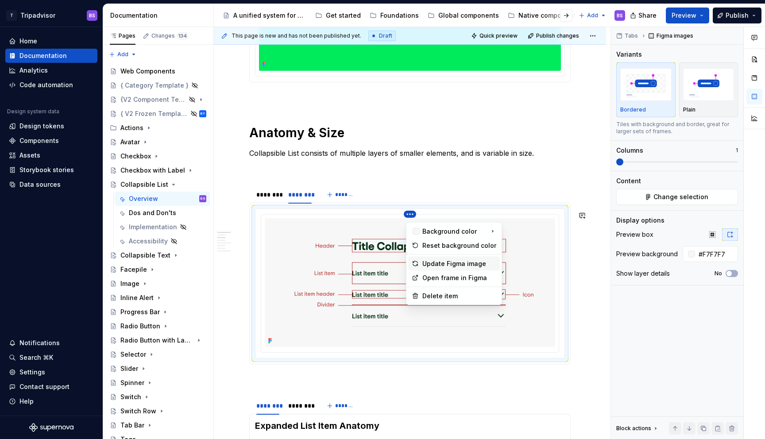
click at [437, 262] on div "Update Figma image" at bounding box center [459, 263] width 74 height 9
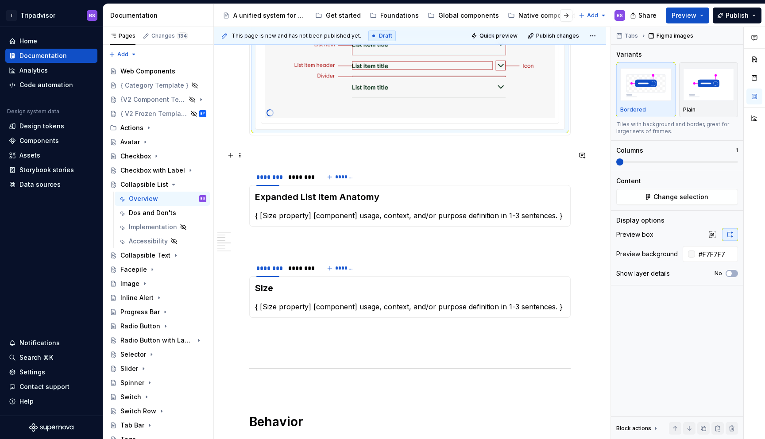
scroll to position [526, 0]
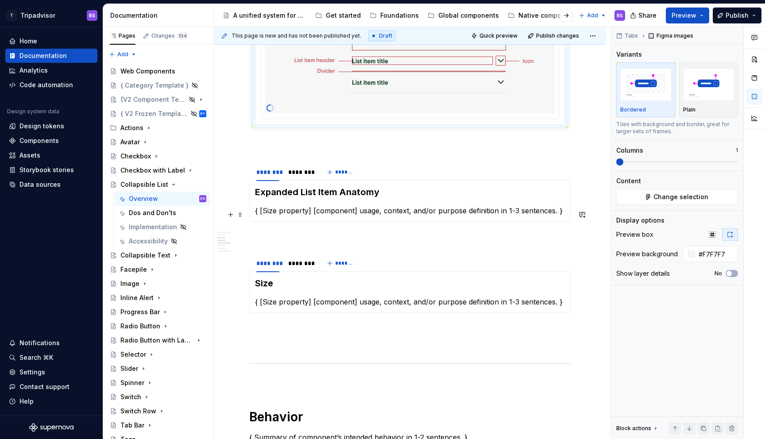
click at [327, 212] on p "{ [Size property] [component] usage, context, and/or purpose definition in 1-3 …" at bounding box center [410, 210] width 310 height 11
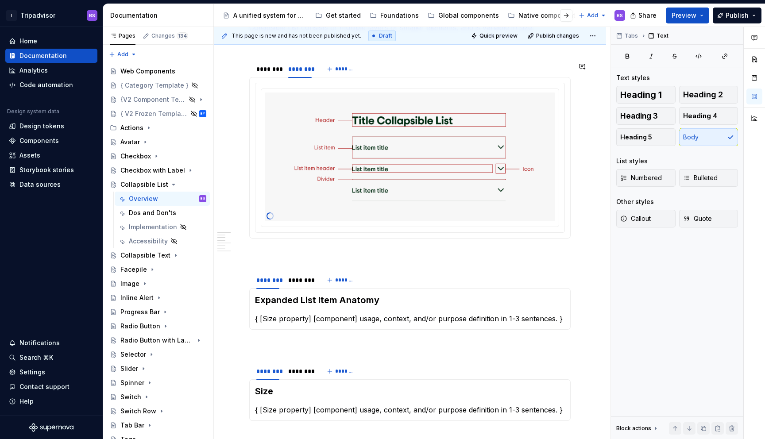
scroll to position [389, 0]
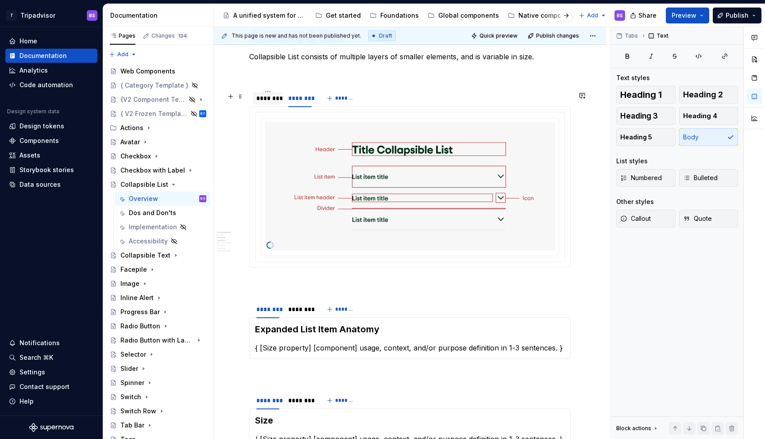
click at [273, 94] on div "********" at bounding box center [268, 98] width 30 height 14
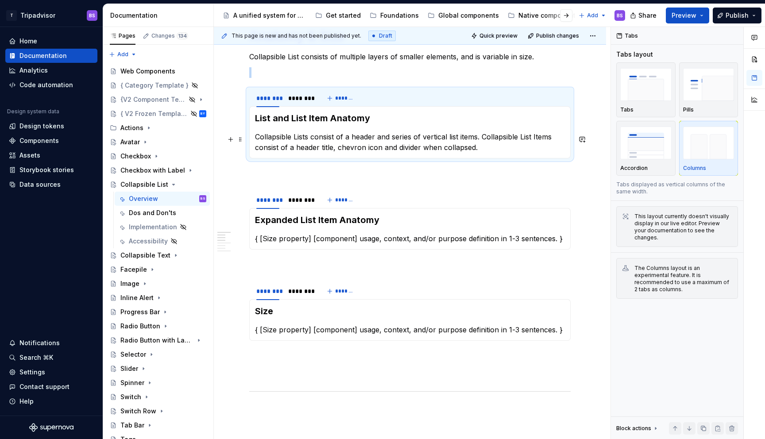
click at [483, 139] on p "Collapsible Lists consist of a header and series of vertical list items. Collap…" at bounding box center [410, 141] width 310 height 21
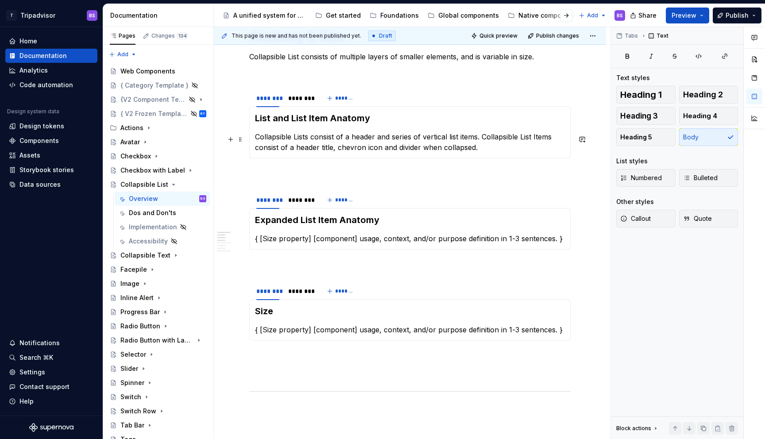
click at [483, 139] on p "Collapsible Lists consist of a header and series of vertical list items. Collap…" at bounding box center [410, 141] width 310 height 21
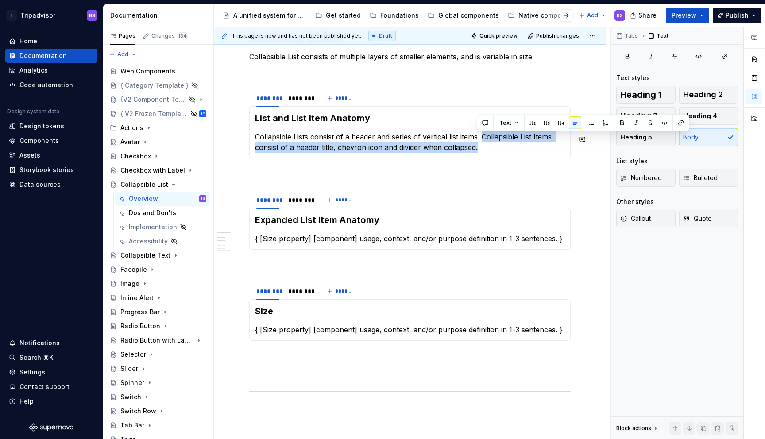
copy p "Collapsible List Items consist of a header title, chevron icon and divider when…"
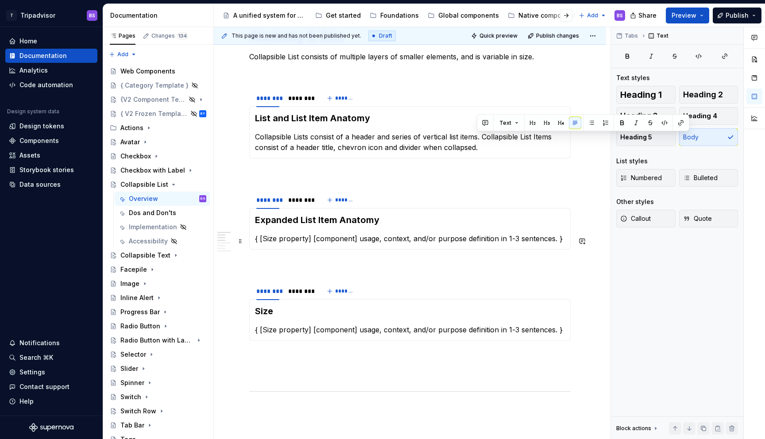
click at [326, 242] on p "{ [Size property] [component] usage, context, and/or purpose definition in 1-3 …" at bounding box center [410, 238] width 310 height 11
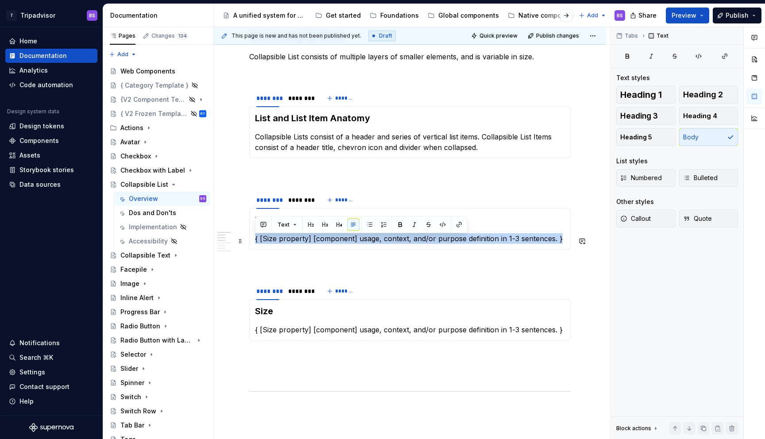
click at [326, 242] on p "{ [Size property] [component] usage, context, and/or purpose definition in 1-3 …" at bounding box center [410, 238] width 310 height 11
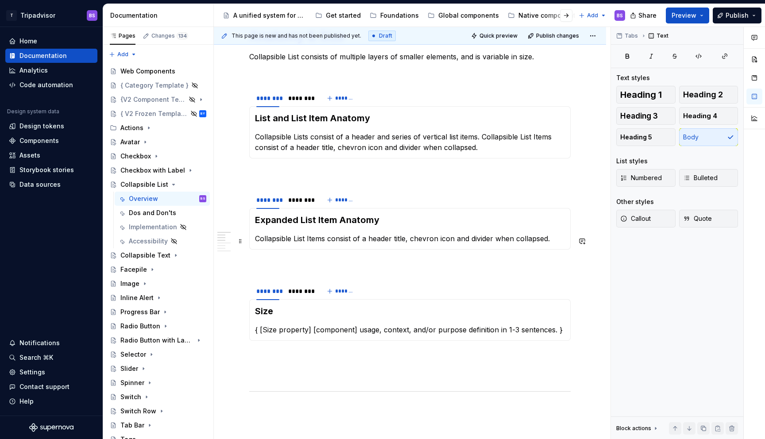
click at [352, 241] on p "Collapsible List Items consist of a header title, chevron icon and divider when…" at bounding box center [410, 238] width 310 height 11
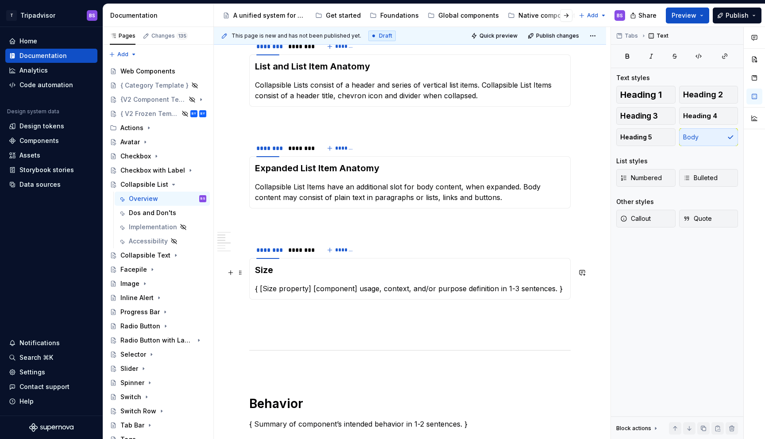
scroll to position [445, 0]
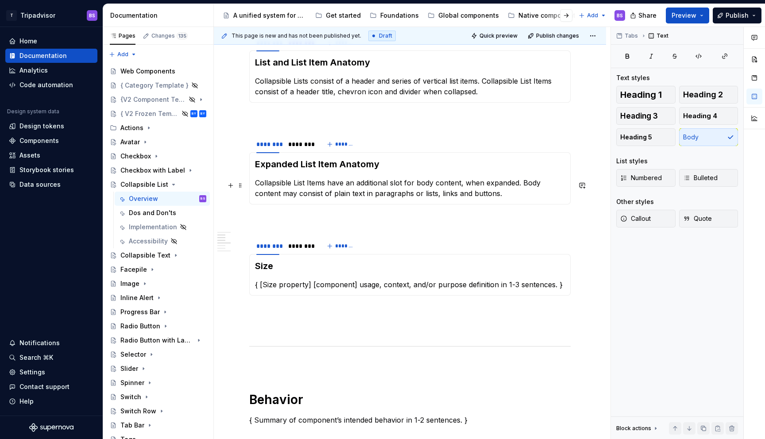
click at [440, 195] on p "Collapsible List Items have an additional slot for body content, when expanded.…" at bounding box center [410, 188] width 310 height 21
click at [308, 257] on div "Size { [Size property] [component] usage, context, and/or purpose definition in…" at bounding box center [409, 275] width 321 height 42
click at [306, 254] on div at bounding box center [300, 253] width 30 height 1
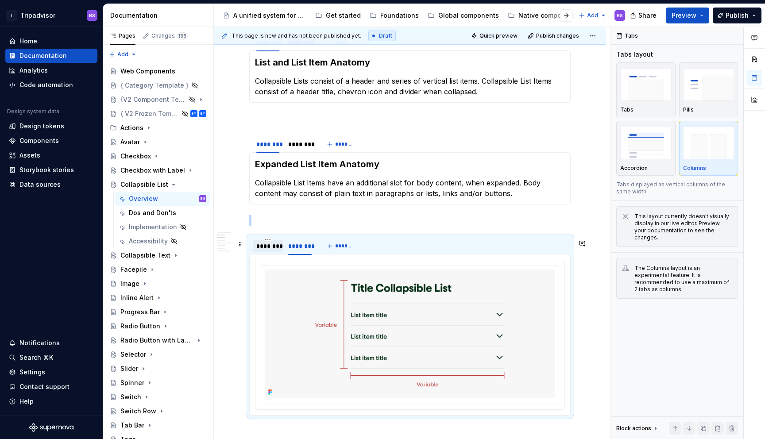
click at [276, 248] on div "********" at bounding box center [267, 246] width 23 height 9
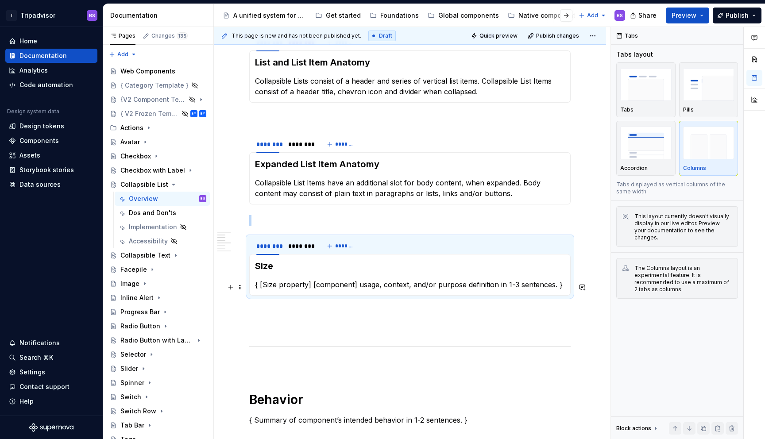
click at [295, 289] on p "{ [Size property] [component] usage, context, and/or purpose definition in 1-3 …" at bounding box center [410, 284] width 310 height 11
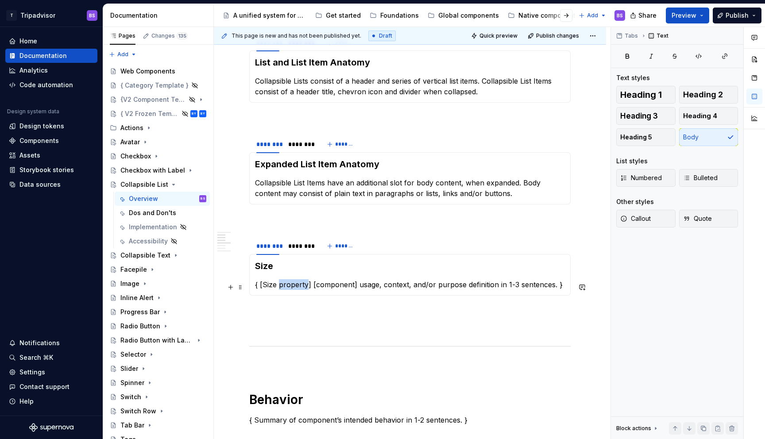
click at [295, 289] on p "{ [Size property] [component] usage, context, and/or purpose definition in 1-3 …" at bounding box center [410, 284] width 310 height 11
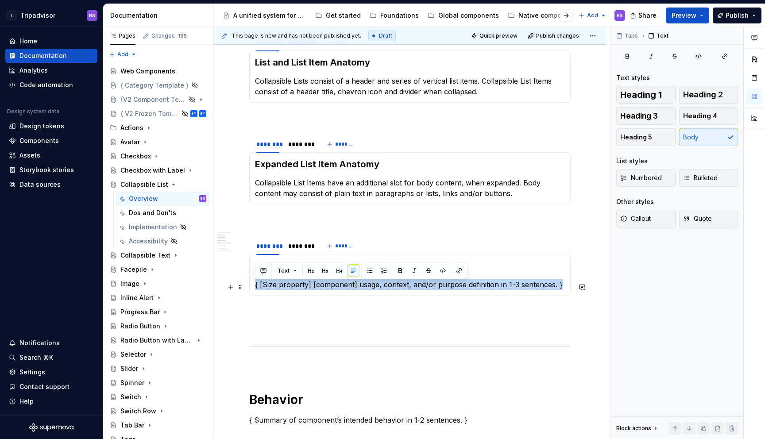
click at [295, 289] on p "{ [Size property] [component] usage, context, and/or purpose definition in 1-3 …" at bounding box center [410, 284] width 310 height 11
copy p "The height of the Collapsible List is variable based on"
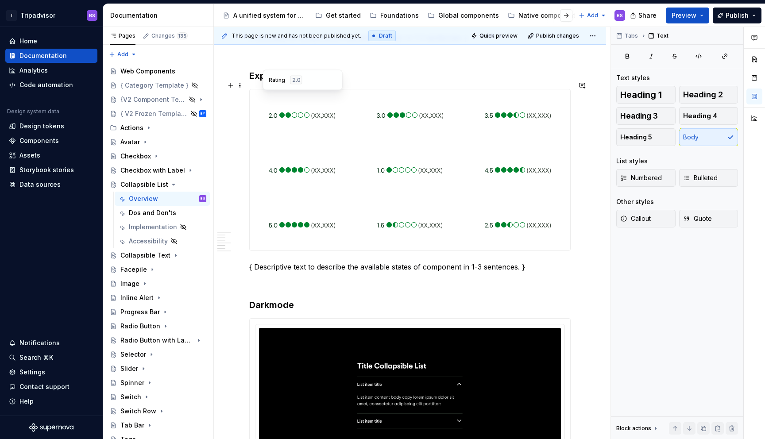
scroll to position [786, 0]
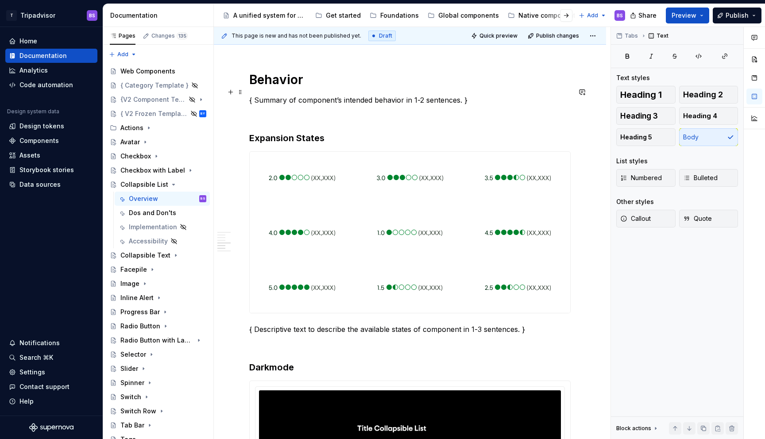
click at [308, 95] on p "{ Summary of component’s intended behavior in 1-2 sentences. }" at bounding box center [409, 100] width 321 height 11
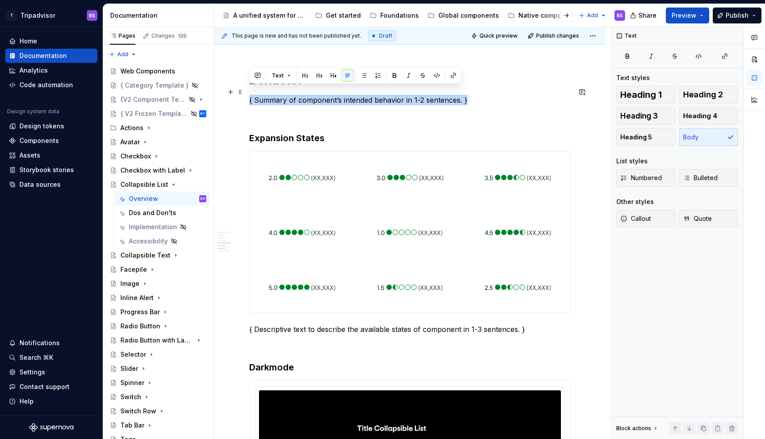
click at [308, 95] on p "{ Summary of component’s intended behavior in 1-2 sentences. }" at bounding box center [409, 100] width 321 height 11
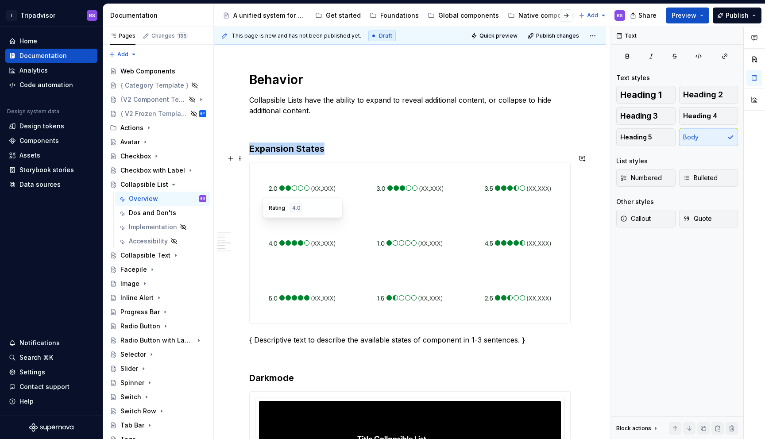
click at [361, 223] on div at bounding box center [410, 242] width 104 height 51
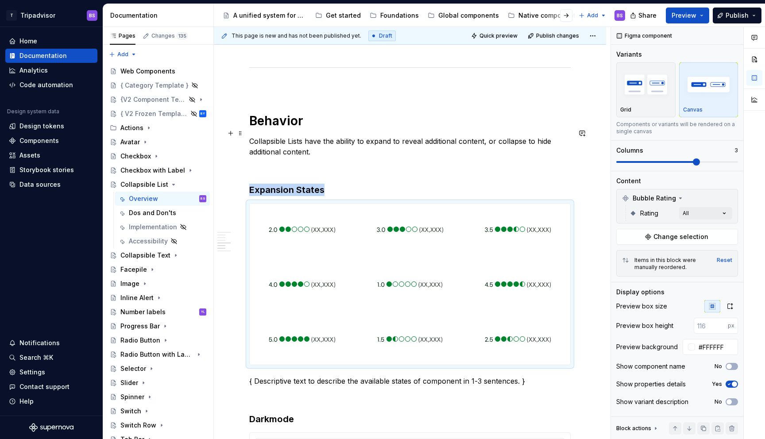
scroll to position [804, 0]
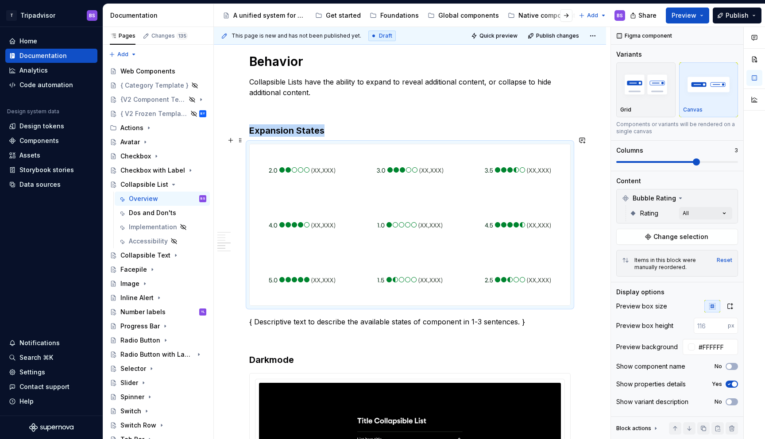
click at [351, 189] on div at bounding box center [410, 224] width 320 height 161
click at [414, 182] on img at bounding box center [410, 170] width 67 height 44
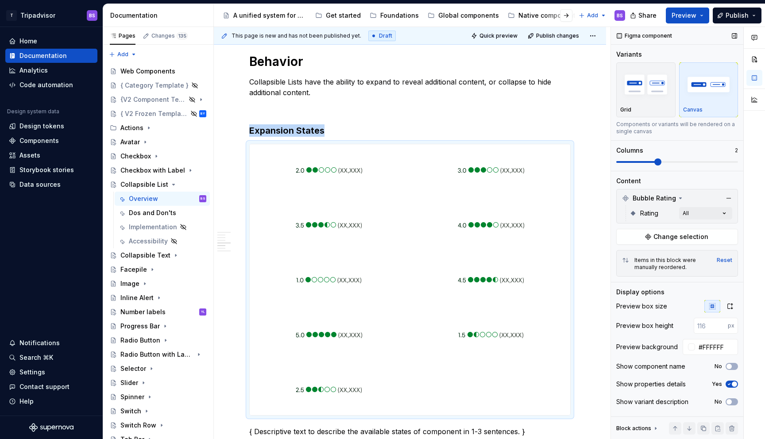
click at [661, 162] on span at bounding box center [657, 161] width 7 height 7
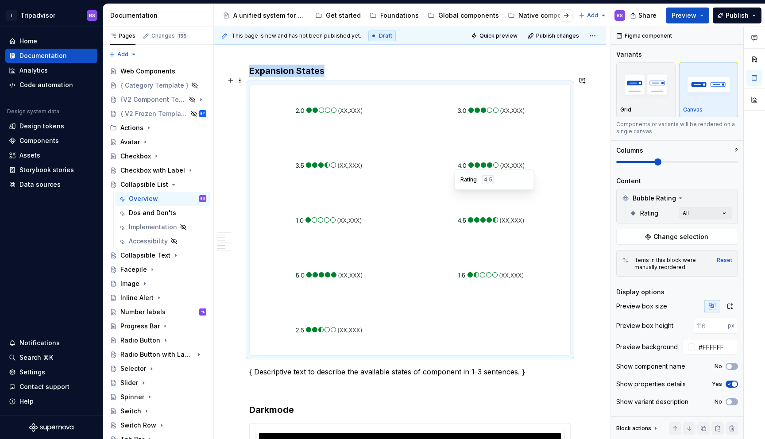
scroll to position [847, 0]
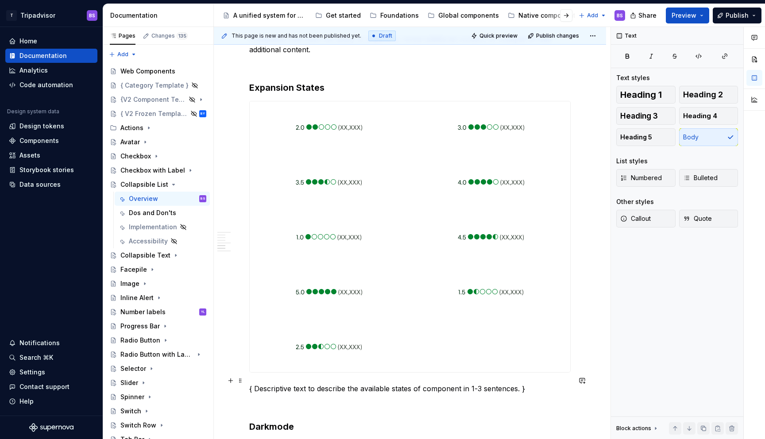
click at [415, 383] on p "{ Descriptive text to describe the available states of component in 1-3 sentenc…" at bounding box center [409, 388] width 321 height 11
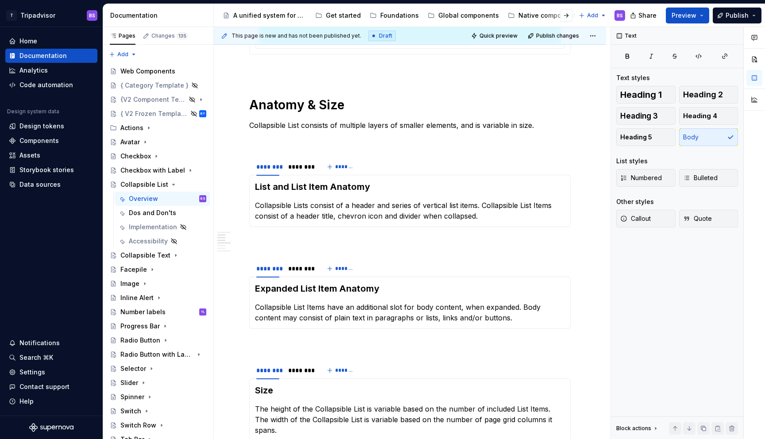
scroll to position [15, 0]
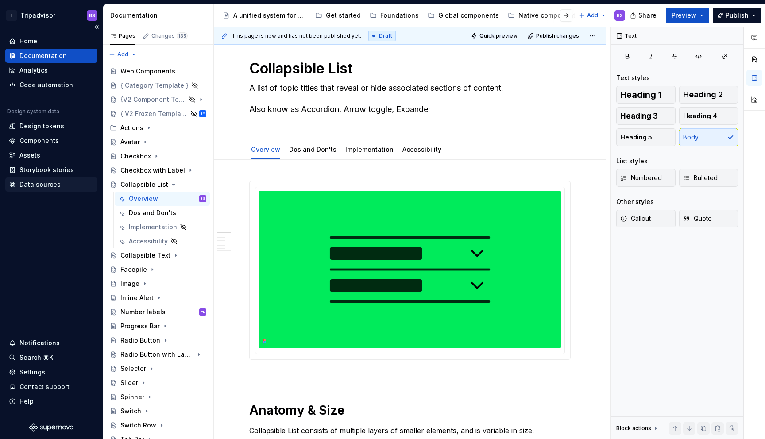
click at [66, 187] on div "Data sources" at bounding box center [51, 184] width 85 height 9
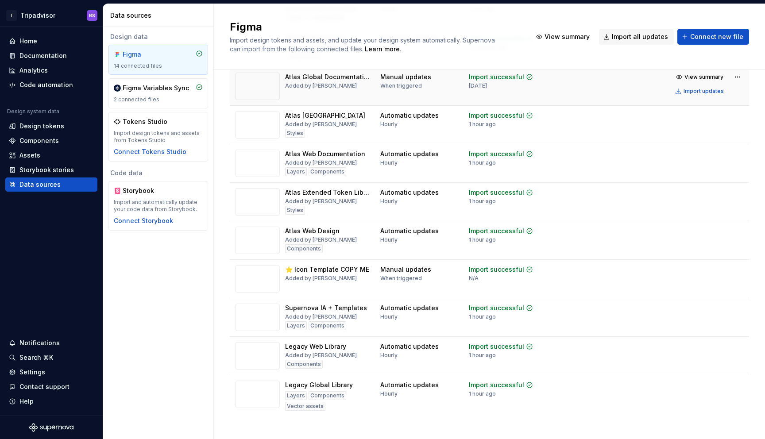
scroll to position [227, 0]
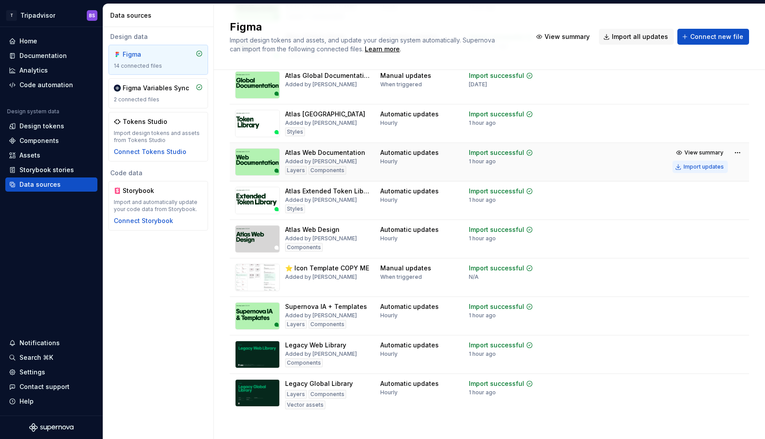
click at [704, 165] on div "Import updates" at bounding box center [703, 166] width 40 height 7
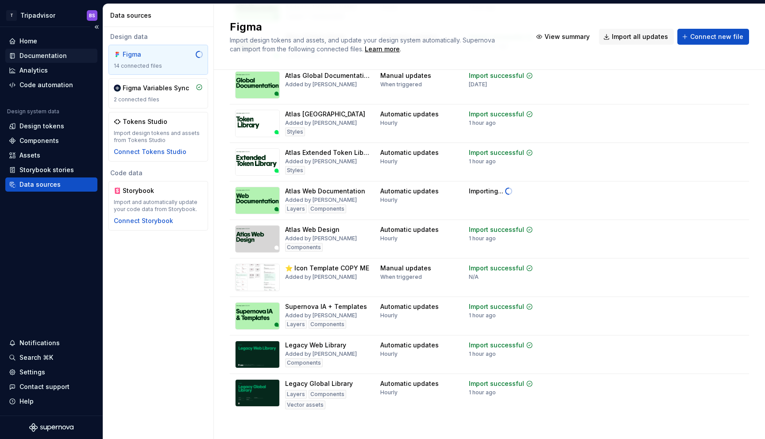
click at [54, 56] on div "Documentation" at bounding box center [42, 55] width 47 height 9
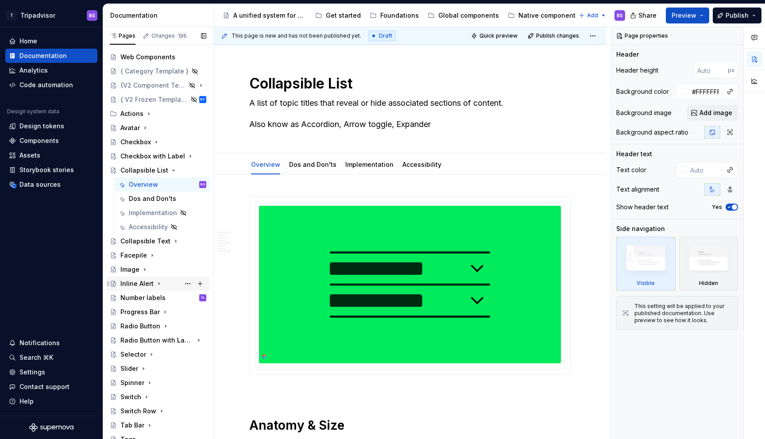
scroll to position [15, 0]
click at [174, 240] on icon "Page tree" at bounding box center [175, 240] width 7 height 7
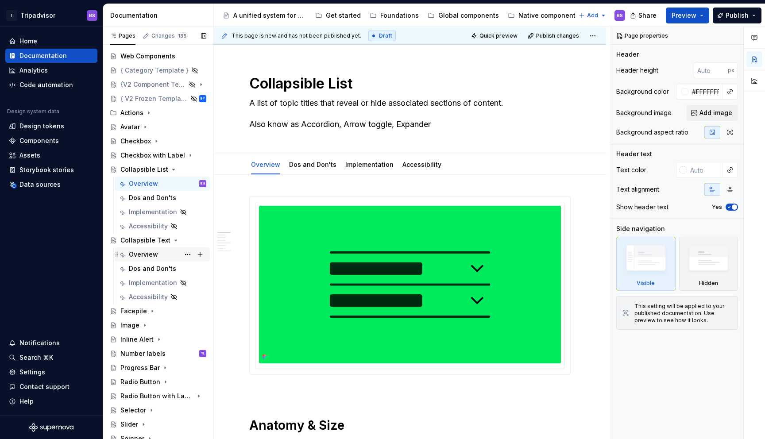
click at [157, 251] on div "Overview" at bounding box center [167, 254] width 77 height 12
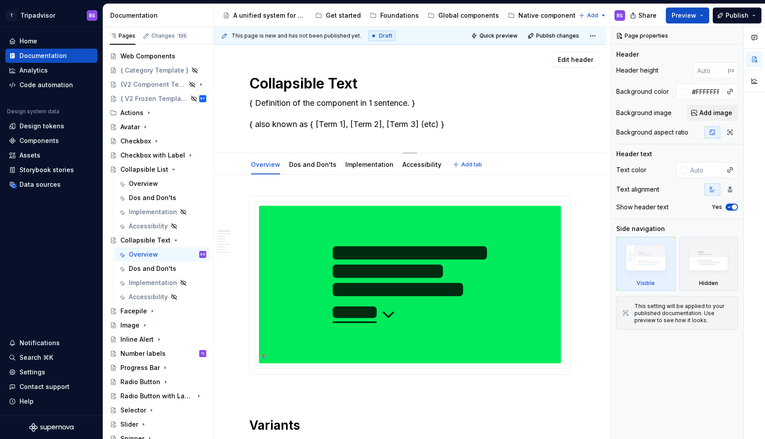
click at [322, 105] on textarea "{ Definition of the component in 1 sentence. } { also known as { [Term 1], [Ter…" at bounding box center [407, 113] width 321 height 35
paste textarea "Collapsible text allows text to expand and collapse inline."
type textarea "*"
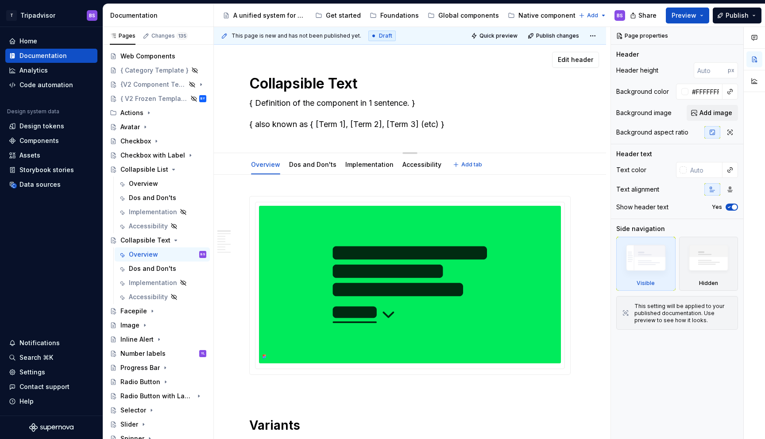
type textarea "Collapsible text allows text to expand and collapse inline."
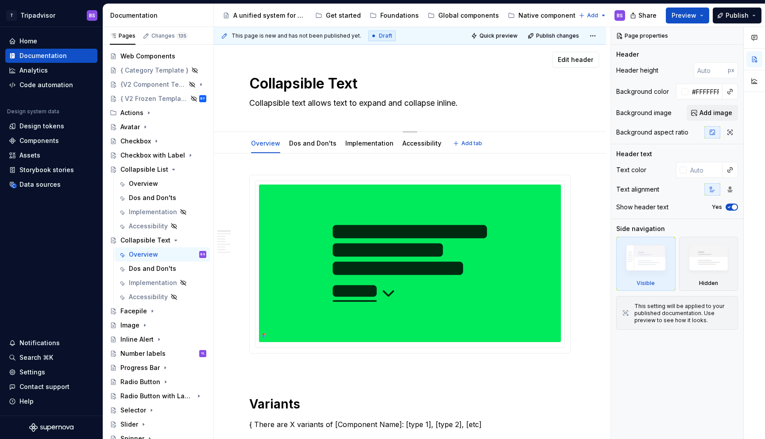
click at [390, 103] on textarea "Collapsible text allows text to expand and collapse inline." at bounding box center [407, 103] width 321 height 14
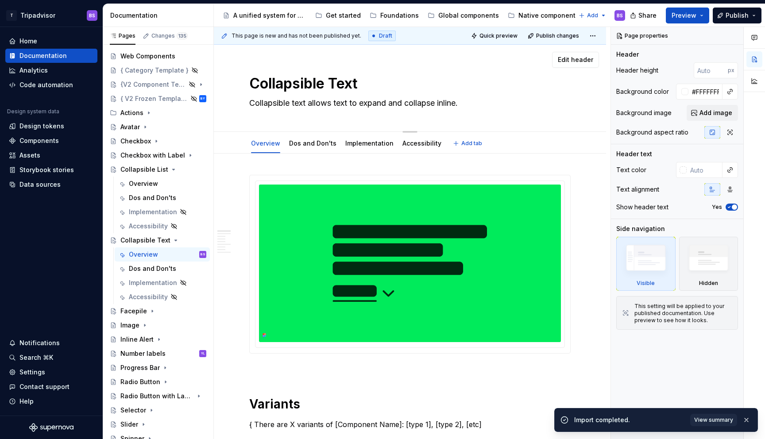
type textarea "*"
type textarea "A text to expand and collapse inline."
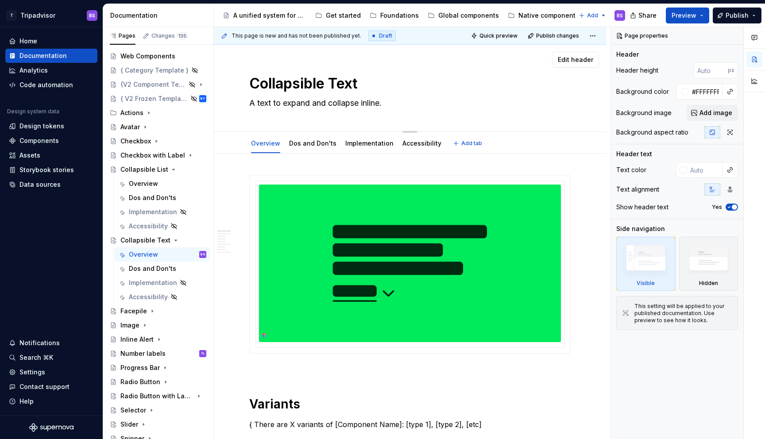
type textarea "*"
type textarea "A text to expand and collapse inline."
type textarea "*"
type textarea "A text b to expand and collapse inline."
type textarea "*"
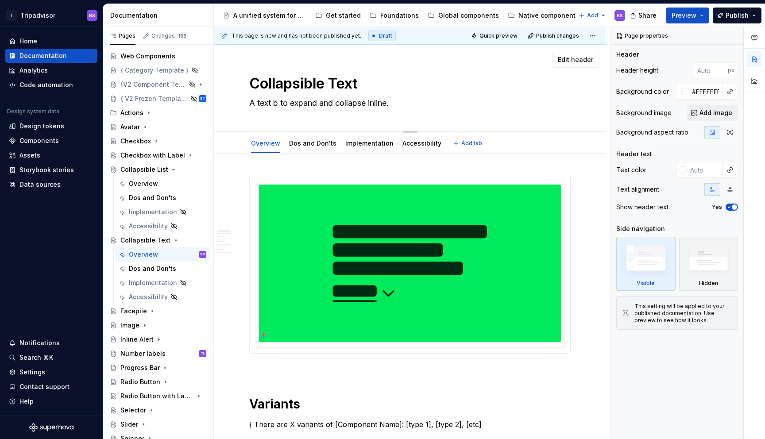
type textarea "A text bl to expand and collapse inline."
type textarea "*"
type textarea "A to expand and collapse inline."
type textarea "*"
type textarea "A to expand and collapse inline."
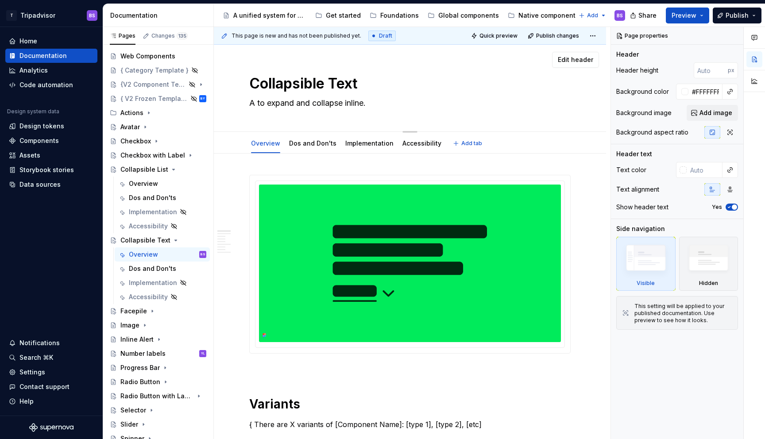
type textarea "*"
type textarea "to expand and collapse inline."
type textarea "*"
type textarea "T to expand and collapse inline."
type textarea "*"
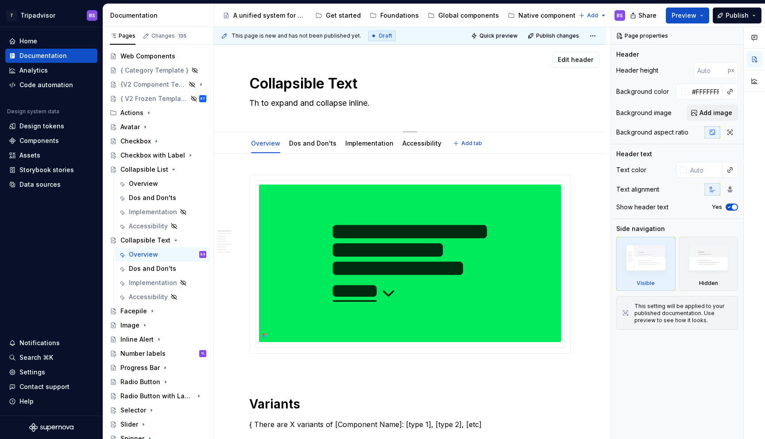
type textarea "The to expand and collapse inline."
type textarea "*"
type textarea "The to expand and collapse inline."
type textarea "*"
type textarea "The c to expand and collapse inline."
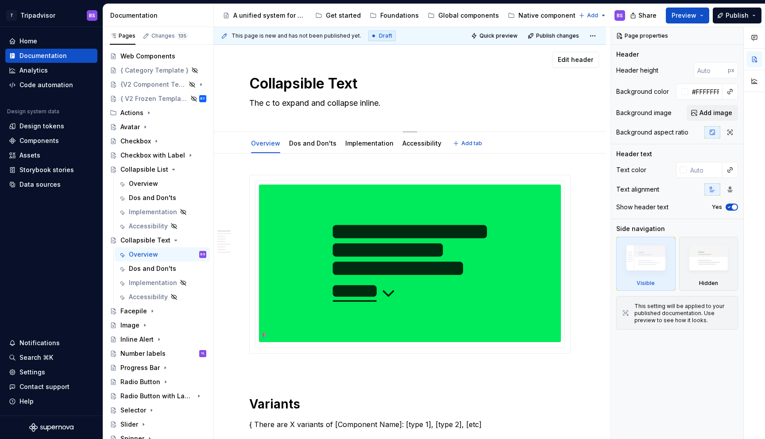
type textarea "*"
type textarea "The com to expand and collapse inline."
type textarea "*"
type textarea "The comb to expand and collapse inline."
type textarea "*"
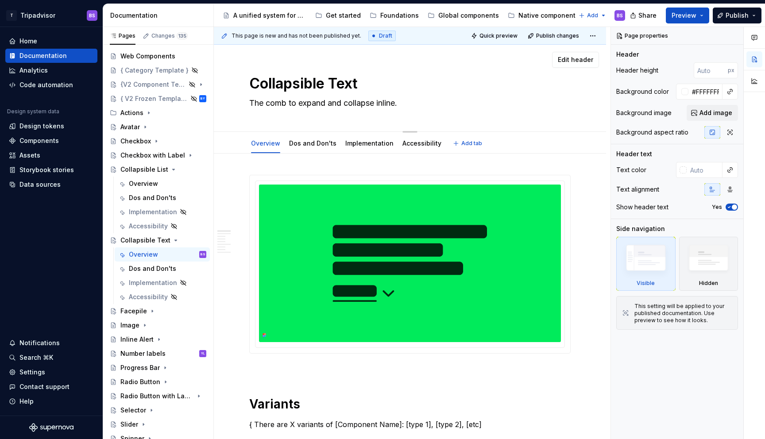
type textarea "The combi to expand and collapse inline."
type textarea "*"
type textarea "The combin to expand and collapse inline."
type textarea "*"
type textarea "The combina to expand and collapse inline."
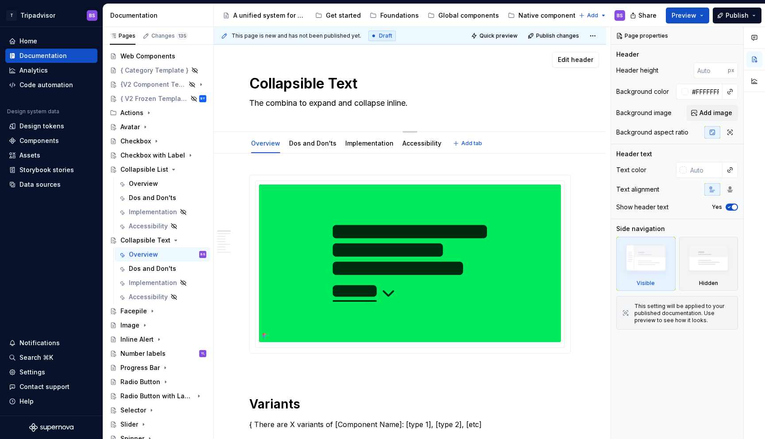
type textarea "*"
type textarea "The combinat to expand and collapse inline."
type textarea "*"
type textarea "The combinati to expand and collapse inline."
type textarea "*"
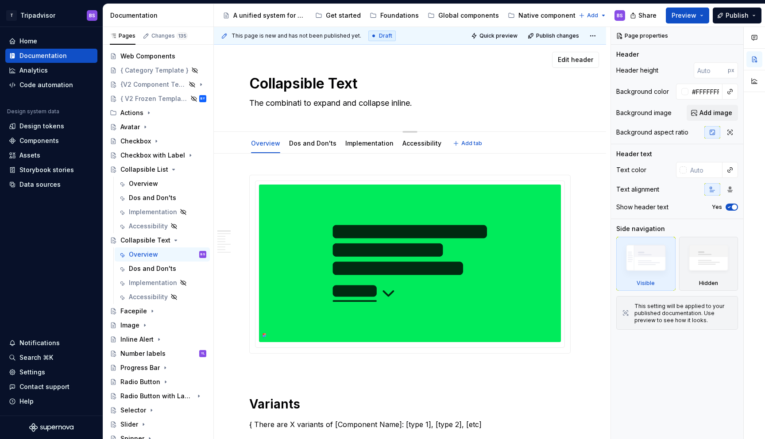
type textarea "The combinatio to expand and collapse inline."
type textarea "*"
type textarea "The combination to expand and collapse inline."
type textarea "*"
type textarea "The combination to expand and collapse inline."
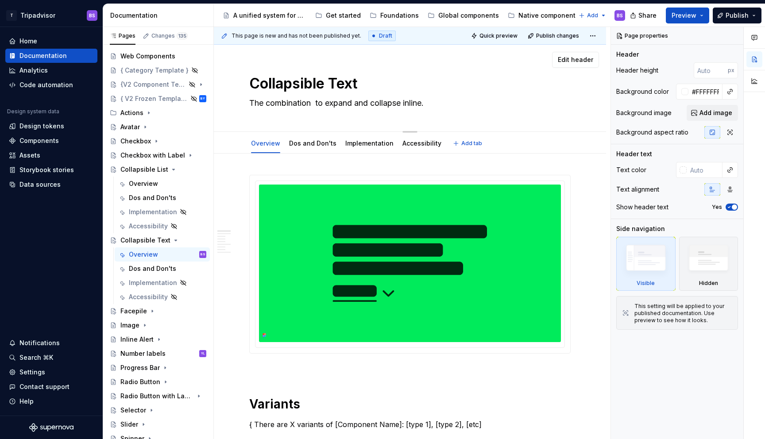
type textarea "*"
type textarea "The combination f to expand and collapse inline."
type textarea "*"
type textarea "The combination fo to expand and collapse inline."
type textarea "*"
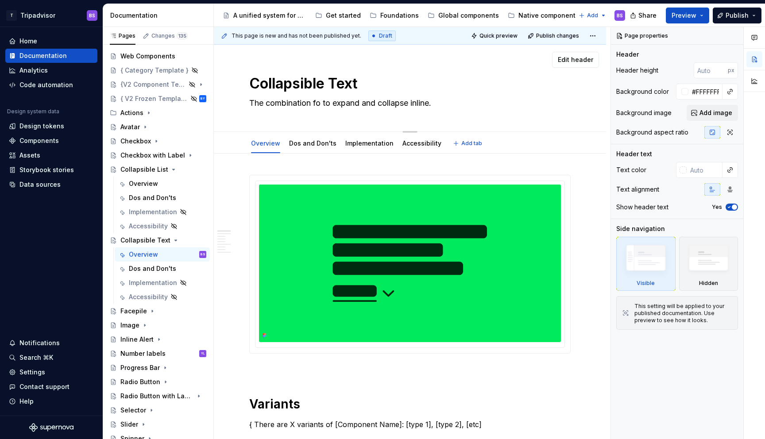
type textarea "The combination fo to expand and collapse inline."
type textarea "*"
type textarea "The combination fo to expand and collapse inline."
type textarea "*"
type textarea "The combination f to expand and collapse inline."
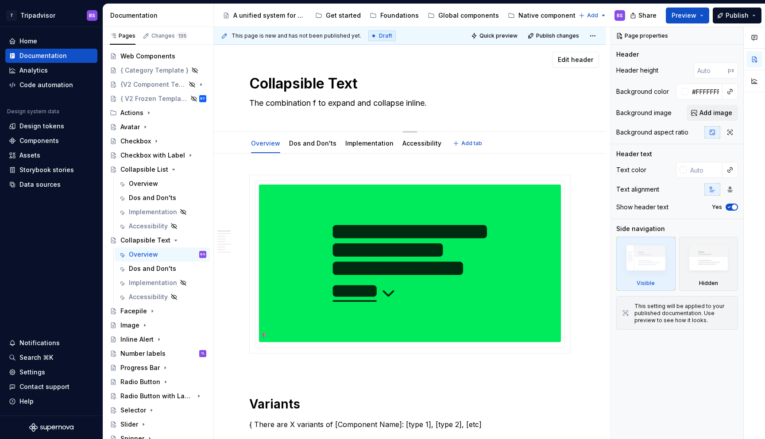
type textarea "*"
type textarea "The combination o to expand and collapse inline."
type textarea "*"
type textarea "The combination of to expand and collapse inline."
type textarea "*"
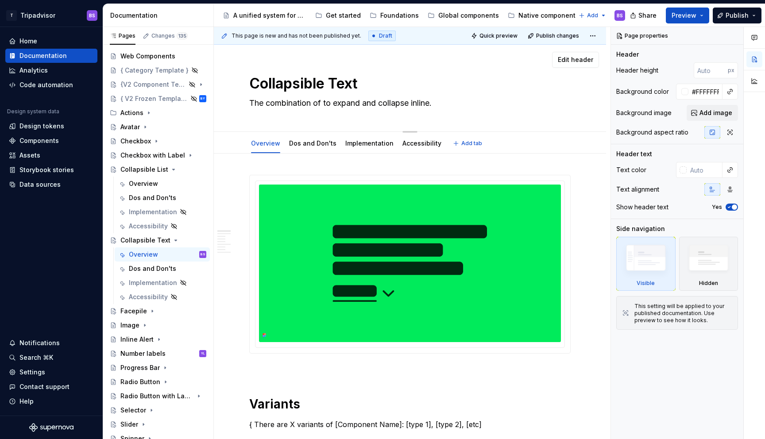
type textarea "The combination of to expand and collapse inline."
type textarea "*"
type textarea "The combination of a to expand and collapse inline."
type textarea "*"
type textarea "The combination of a to expand and collapse inline."
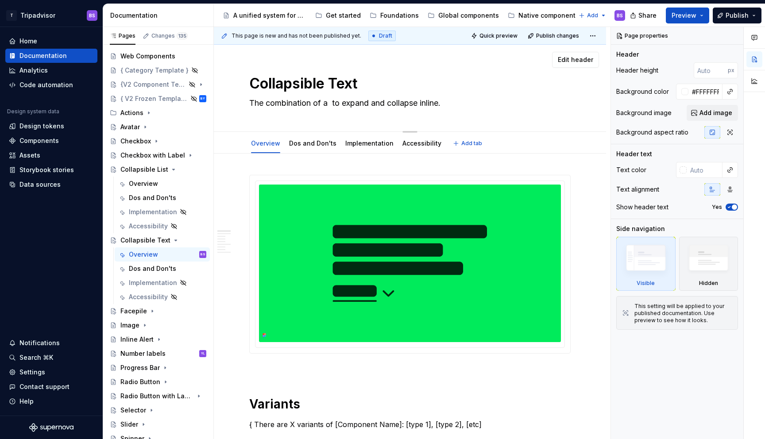
type textarea "*"
type textarea "The combination of a t to expand and collapse inline."
type textarea "*"
type textarea "The combination of a te to expand and collapse inline."
type textarea "*"
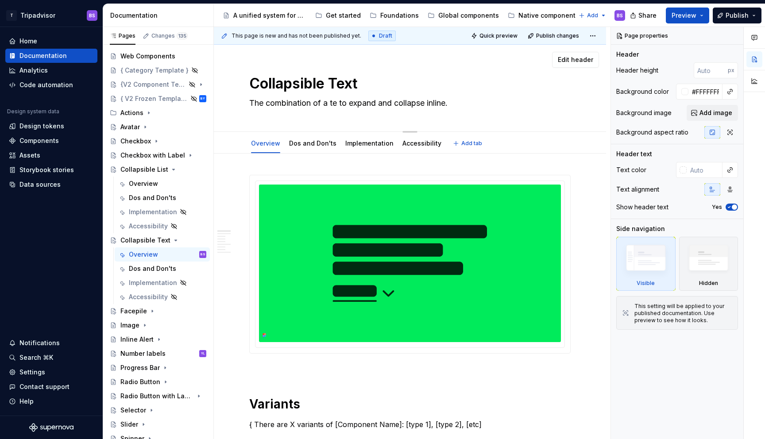
type textarea "The combination of a tex to expand and collapse inline."
type textarea "*"
type textarea "The combination of a text to expand and collapse inline."
type textarea "*"
type textarea "The combination of a text to expand and collapse inline."
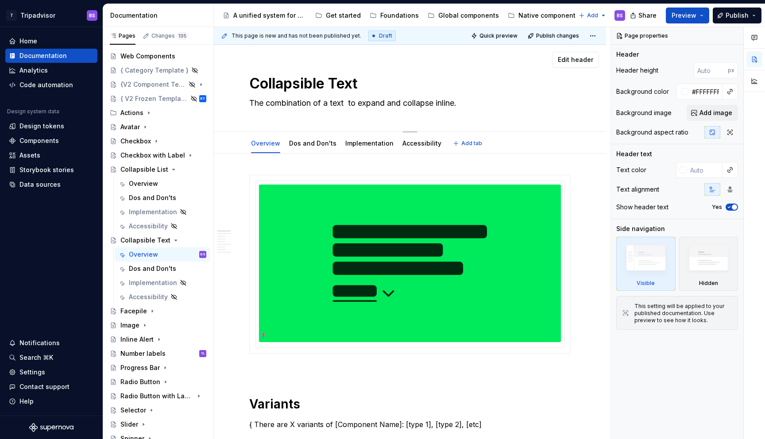
type textarea "*"
type textarea "The combination of a text b to expand and collapse inline."
type textarea "*"
type textarea "The combination of a text bl to expand and collapse inline."
type textarea "*"
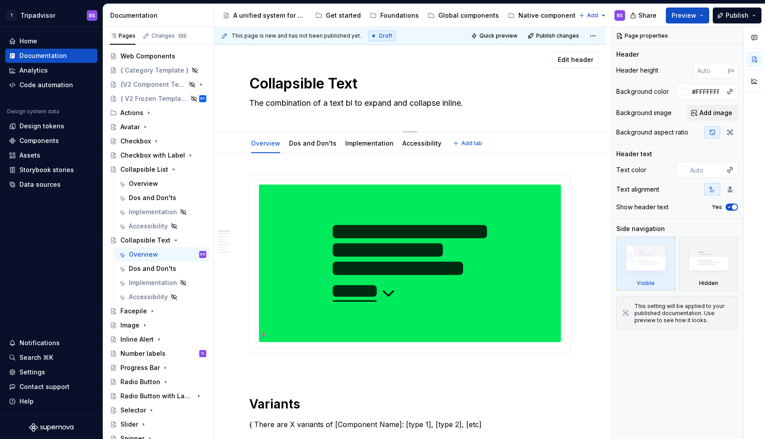
type textarea "The combination of a text blo to expand and collapse inline."
type textarea "*"
type textarea "The combination of a text bloc to expand and collapse inline."
type textarea "*"
type textarea "The combination of a text block to expand and collapse inline."
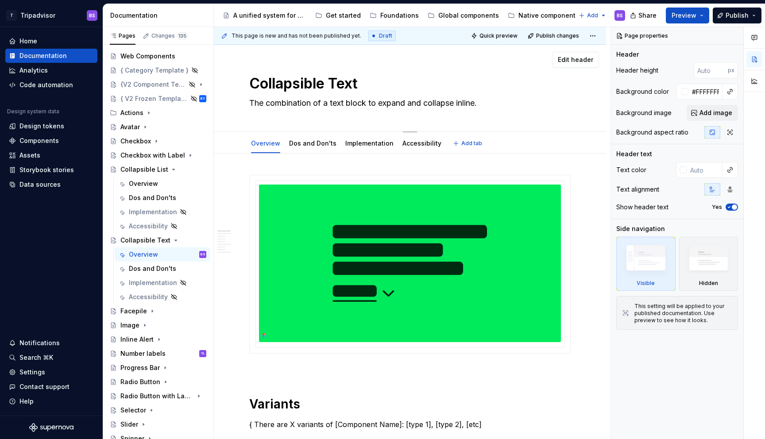
type textarea "*"
type textarea "The combination of a text block to expand and collapse inline."
type textarea "*"
type textarea "The combination of a text block an to expand and collapse inline."
type textarea "*"
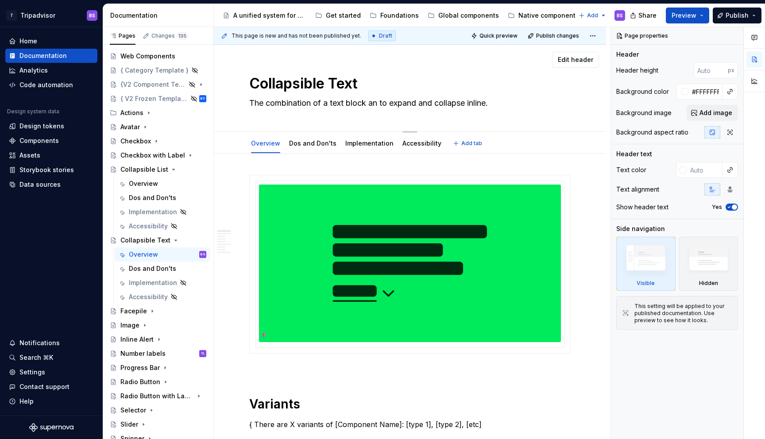
type textarea "The combination of a text block an to expand and collapse inline."
type textarea "*"
type textarea "The combination of a text block and to expand and collapse inline."
type textarea "*"
type textarea "The combination of a text block and to expand and collapse inline."
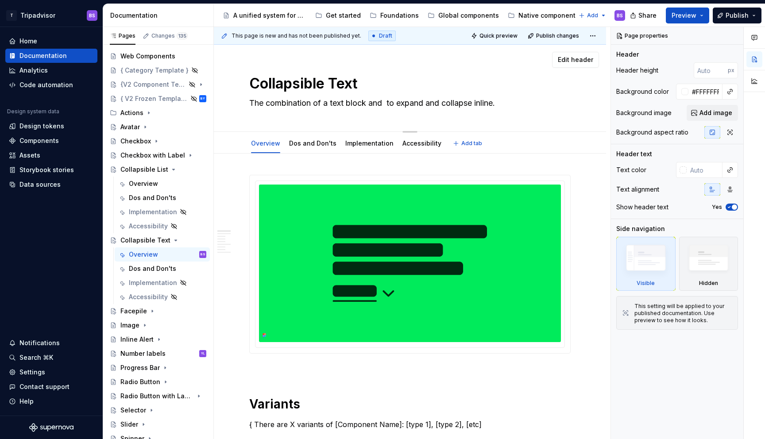
type textarea "*"
type textarea "The combination of a text block and b to expand and collapse inline."
type textarea "*"
type textarea "The combination of a text block and bu to expand and collapse inline."
type textarea "*"
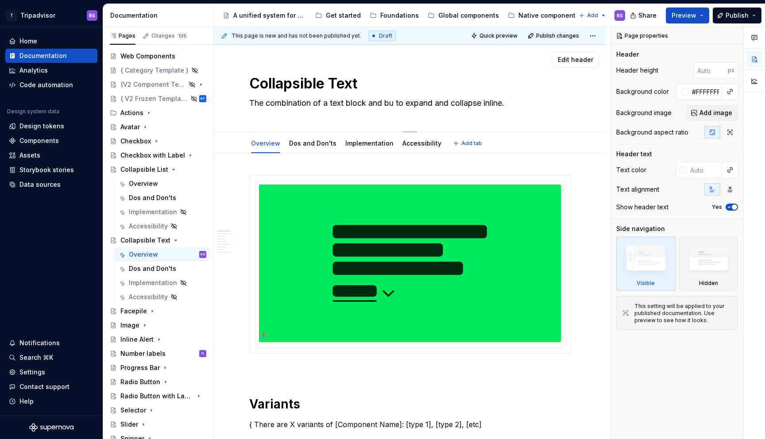
type textarea "The combination of a text block and but to expand and collapse inline."
type textarea "*"
type textarea "The combination of a text block and butt to expand and collapse inline."
type textarea "*"
type textarea "The combination of a text block and butto to expand and collapse inline."
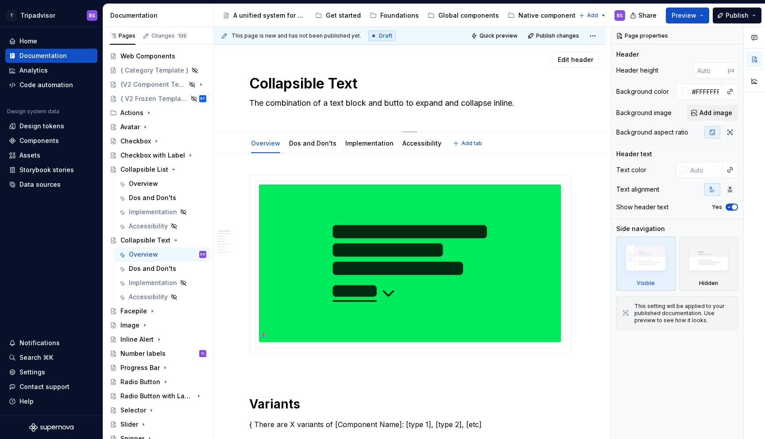
type textarea "*"
type textarea "The combination of a text block and button to expand and collapse inline."
type textarea "*"
type textarea "The combination of a text block and button, to expand and collapse inline."
type textarea "*"
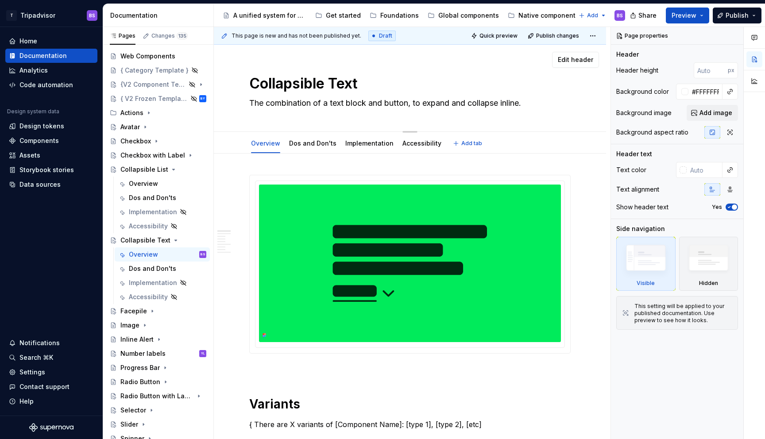
type textarea "The combination of a text block and button, to expand and collapse inline."
type textarea "*"
type textarea "The combination of a text block and button, u to expand and collapse inline."
type textarea "*"
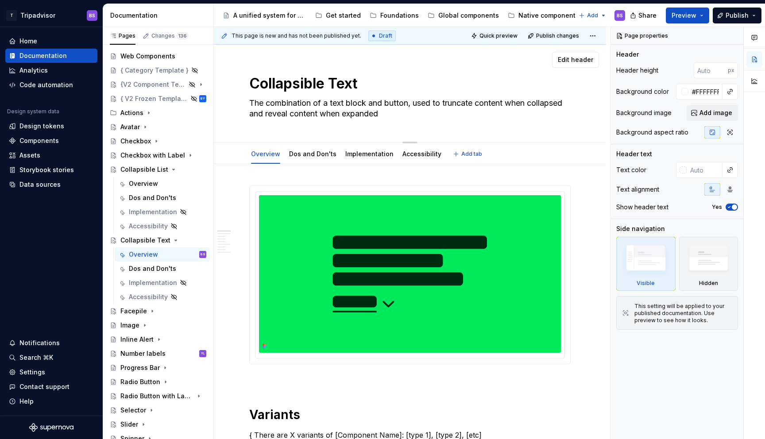
click at [472, 127] on div "Collapsible Text The combination of a text block and button, used to truncate c…" at bounding box center [409, 93] width 321 height 97
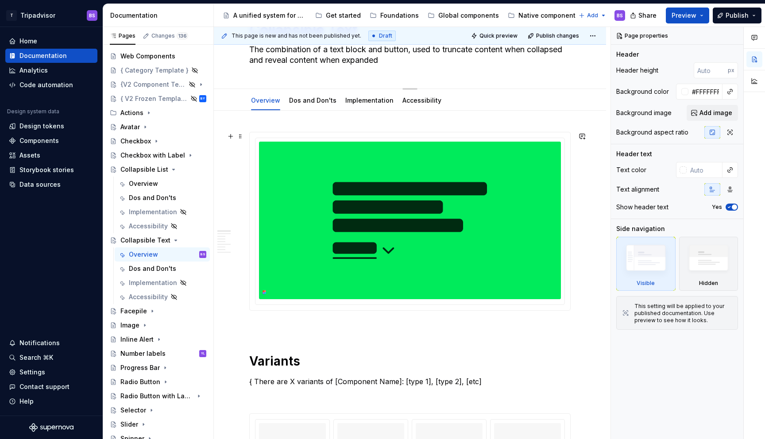
scroll to position [78, 0]
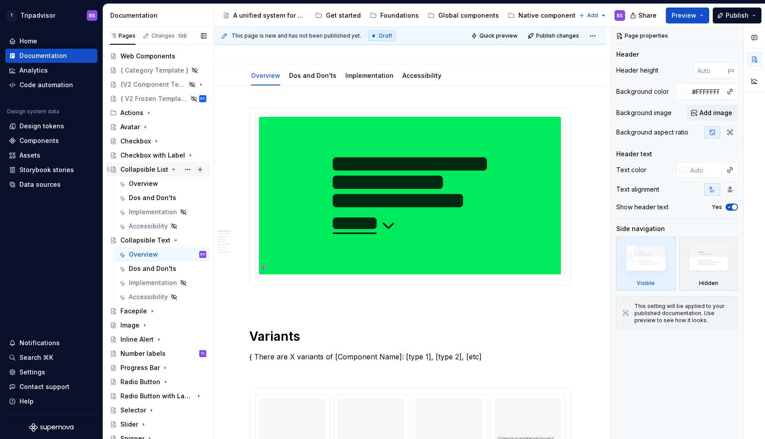
click at [150, 166] on div "Collapsible List" at bounding box center [144, 169] width 48 height 9
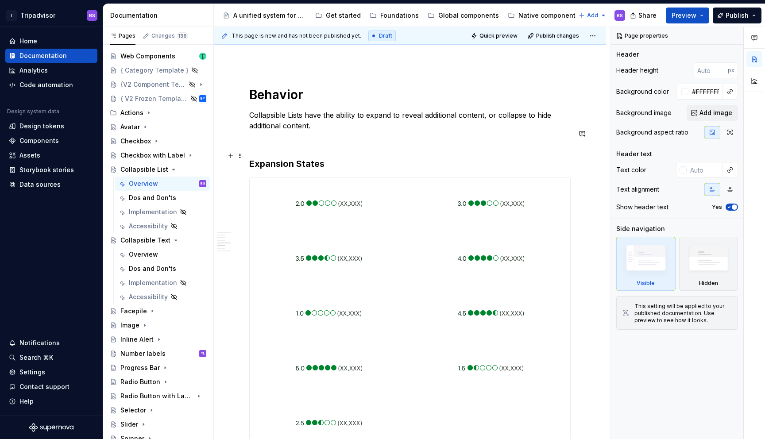
scroll to position [926, 0]
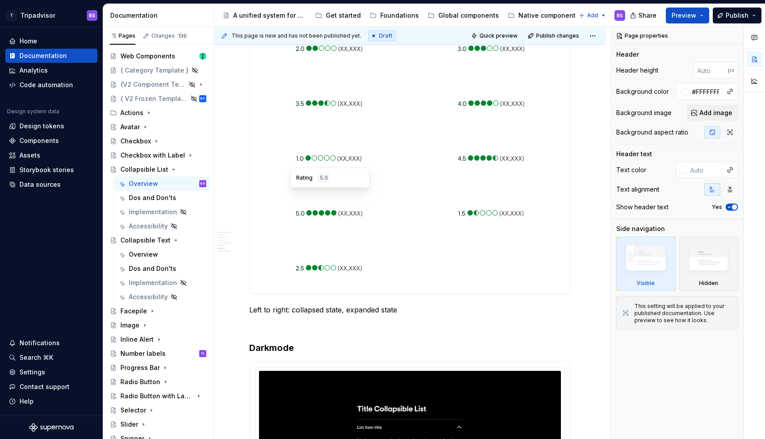
click at [426, 161] on div at bounding box center [491, 157] width 158 height 51
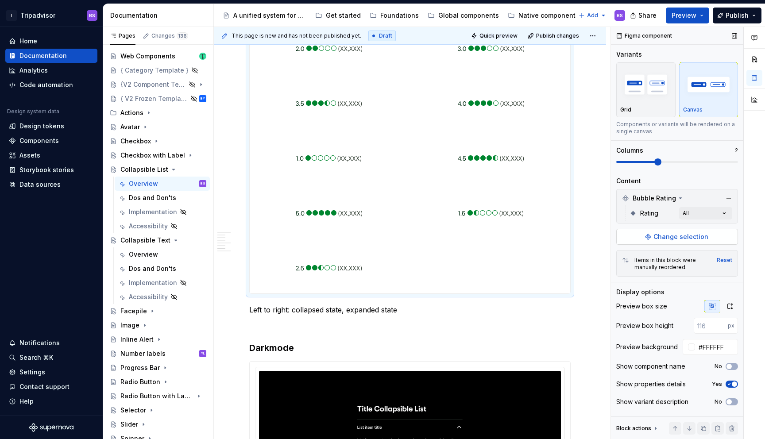
click at [696, 236] on span "Change selection" at bounding box center [680, 236] width 55 height 9
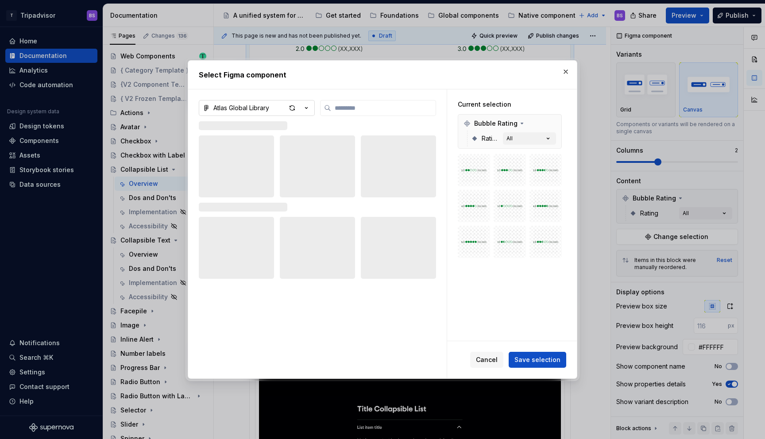
click at [309, 107] on icon "button" at bounding box center [306, 108] width 9 height 9
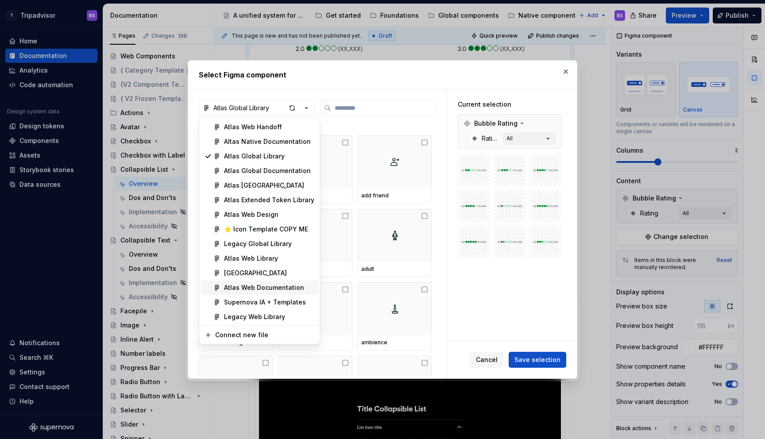
click at [275, 285] on div "Atlas Web Documentation" at bounding box center [264, 287] width 80 height 9
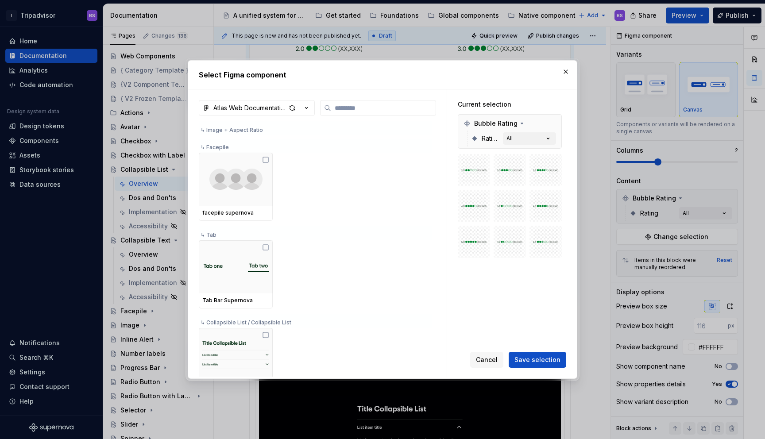
scroll to position [249, 0]
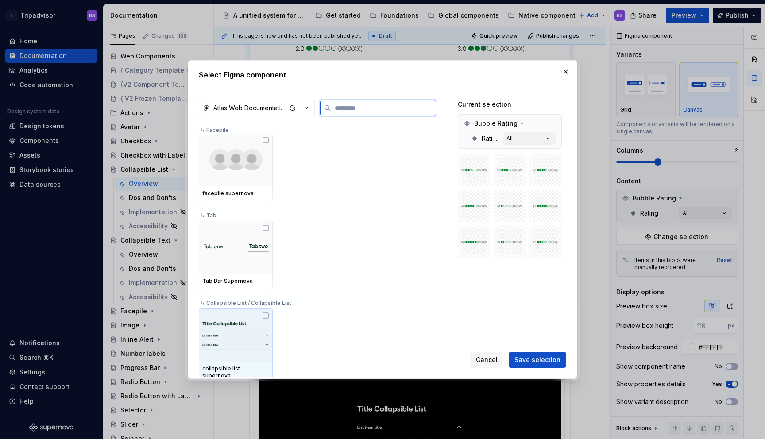
click at [258, 313] on img at bounding box center [235, 335] width 67 height 46
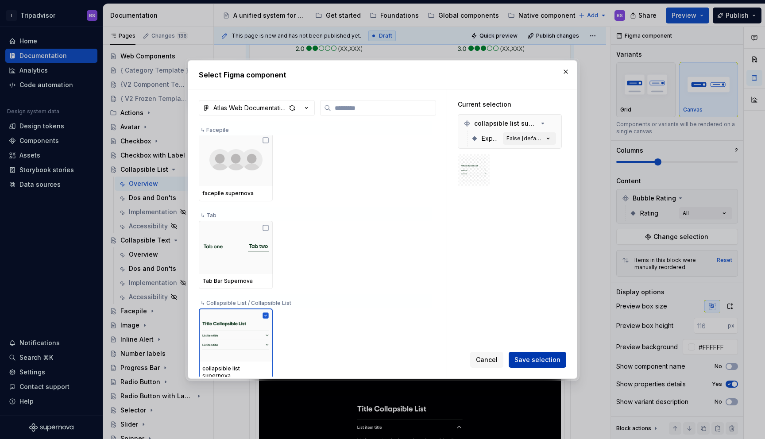
click at [547, 363] on span "Save selection" at bounding box center [537, 359] width 46 height 9
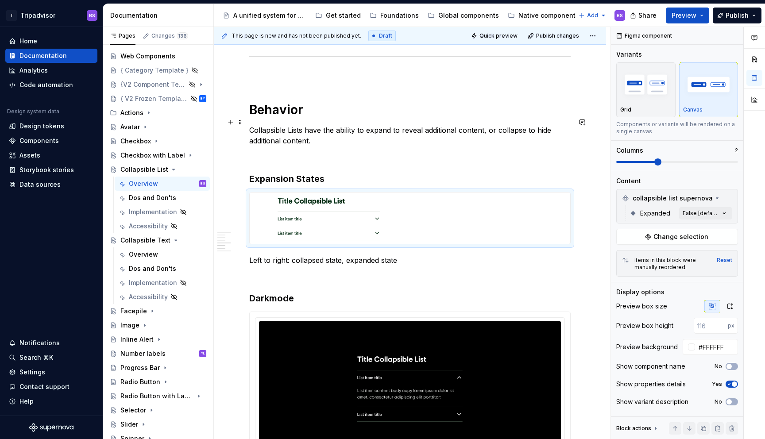
scroll to position [749, 0]
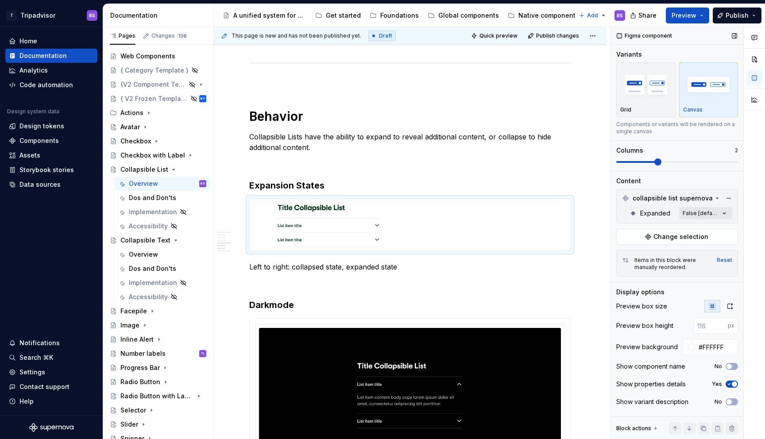
click at [695, 214] on div "Comments Open comments No comments yet Select ‘Comment’ from the block context …" at bounding box center [688, 233] width 154 height 413
click at [721, 227] on button "button" at bounding box center [720, 228] width 12 height 7
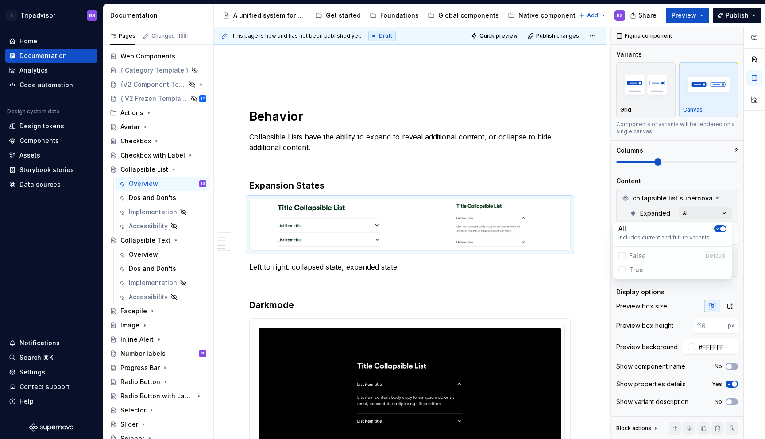
click at [596, 259] on html "T Tripadvisor BS Home Documentation Analytics Code automation Design system dat…" at bounding box center [382, 219] width 765 height 439
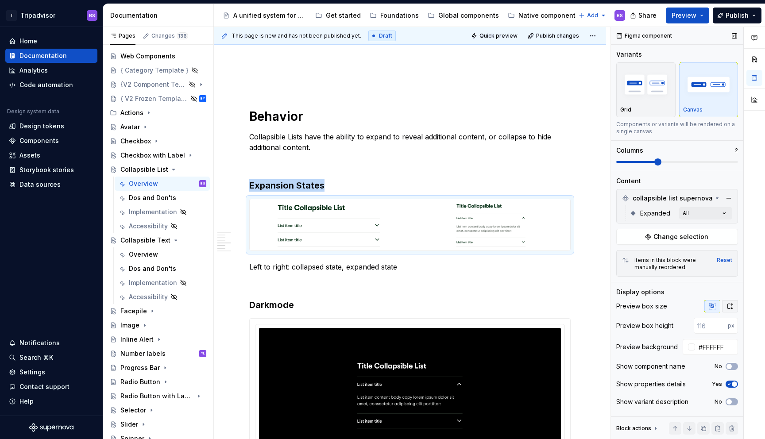
click at [730, 303] on icon "button" at bounding box center [729, 306] width 7 height 7
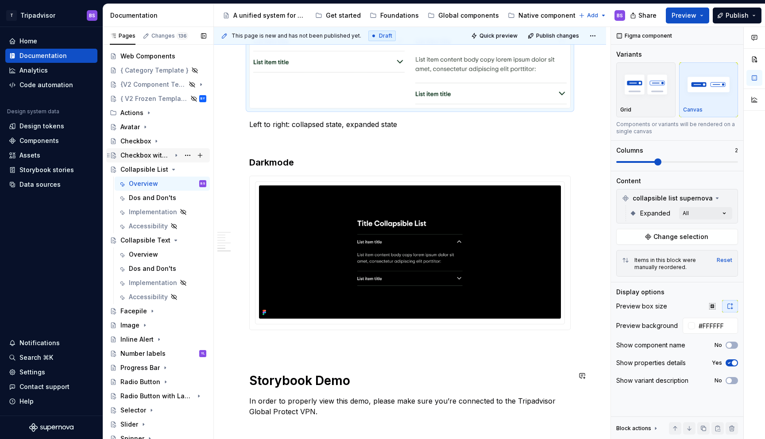
scroll to position [926, 0]
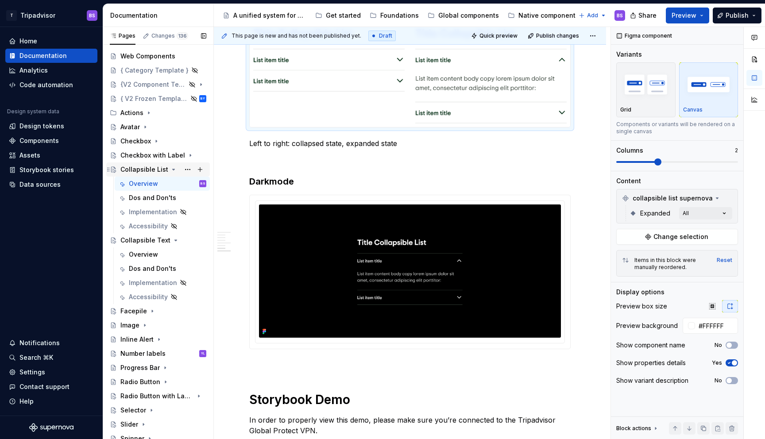
click at [170, 170] on icon "Page tree" at bounding box center [173, 169] width 7 height 7
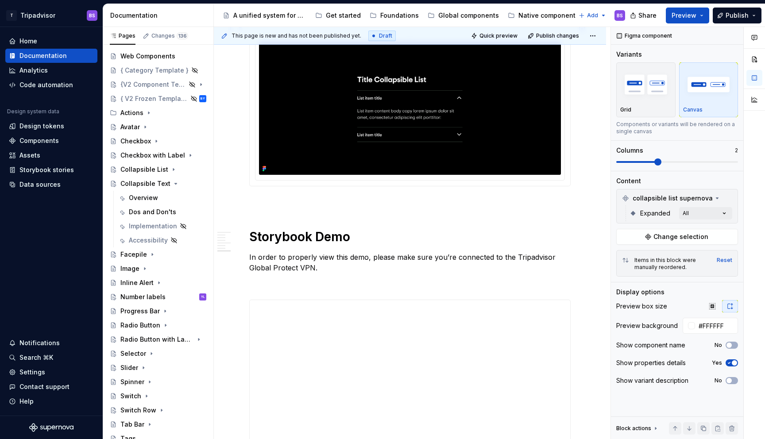
scroll to position [1090, 0]
click at [145, 193] on div "Overview" at bounding box center [167, 198] width 77 height 12
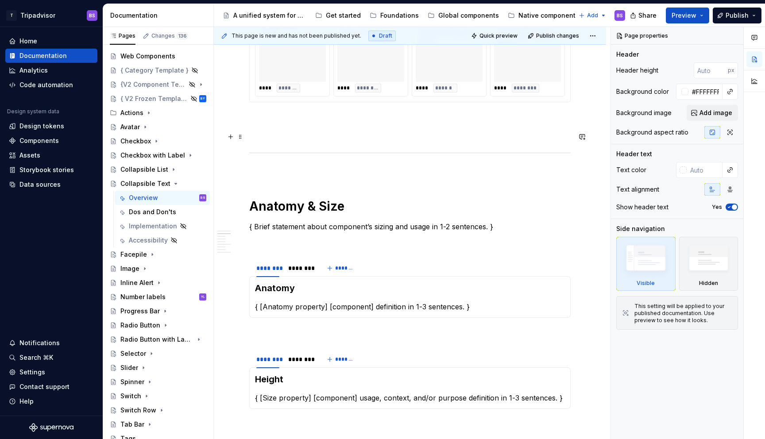
scroll to position [538, 0]
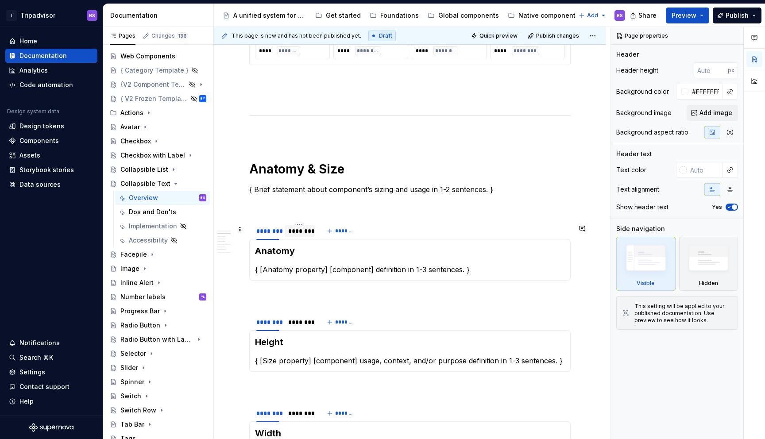
click at [299, 232] on div "********" at bounding box center [299, 231] width 23 height 9
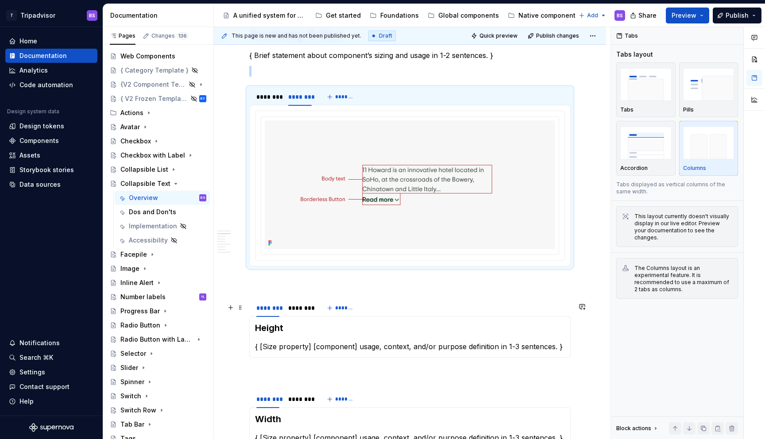
scroll to position [691, 0]
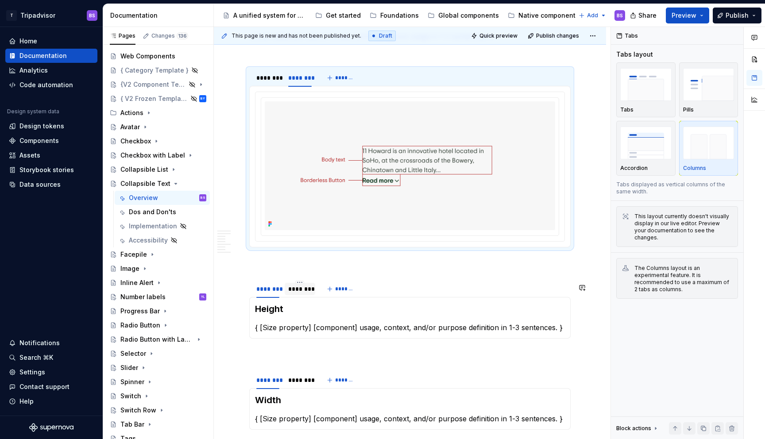
click at [306, 295] on div "********" at bounding box center [300, 289] width 30 height 12
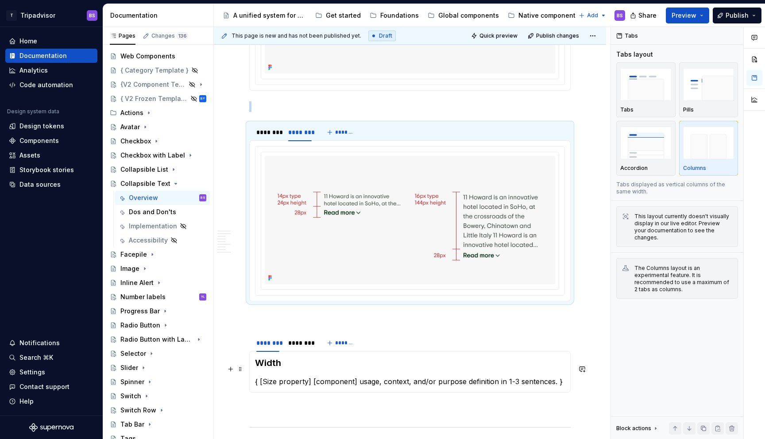
scroll to position [857, 0]
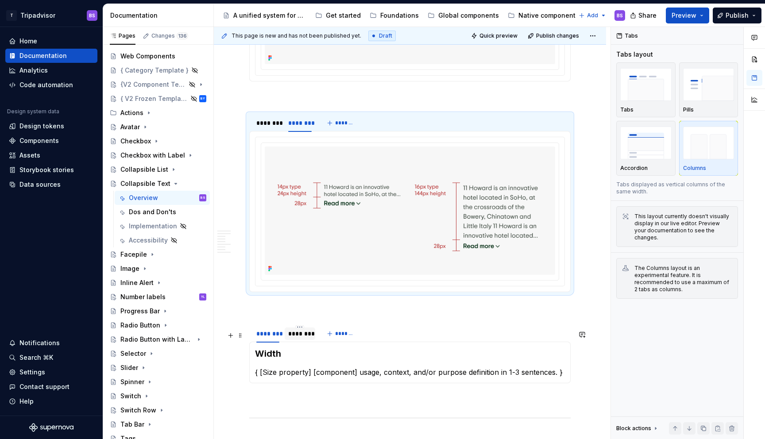
click at [303, 338] on div "********" at bounding box center [299, 333] width 23 height 9
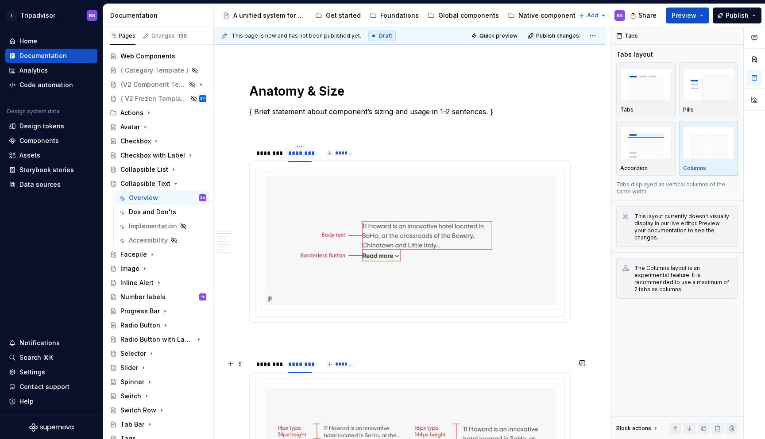
scroll to position [593, 0]
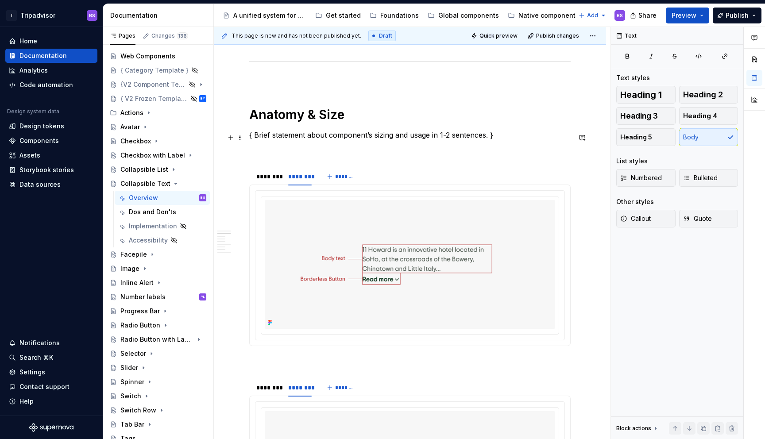
click at [315, 138] on p "{ Brief statement about component’s sizing and usage in 1-2 sentences. }" at bounding box center [409, 135] width 321 height 11
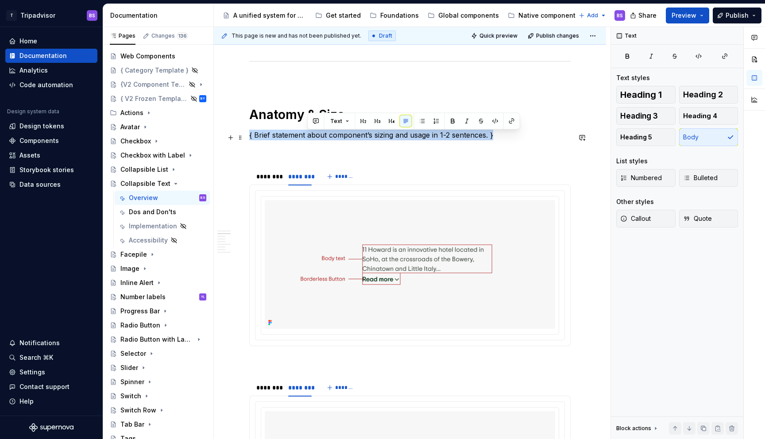
click at [315, 138] on p "{ Brief statement about component’s sizing and usage in 1-2 sentences. }" at bounding box center [409, 135] width 321 height 11
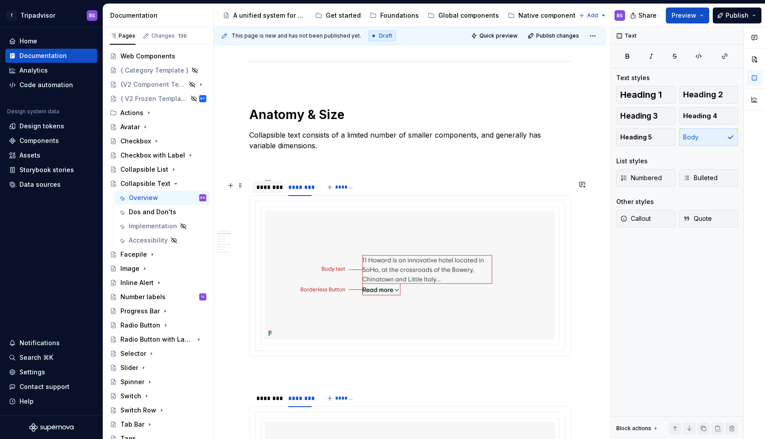
click at [268, 192] on div "********" at bounding box center [267, 187] width 23 height 9
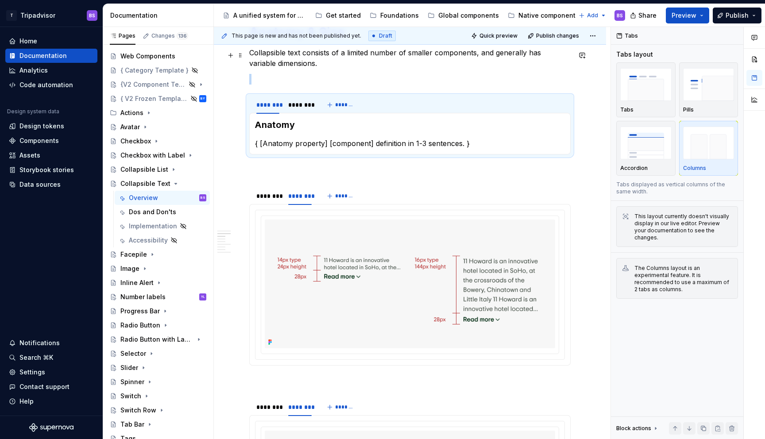
scroll to position [640, 0]
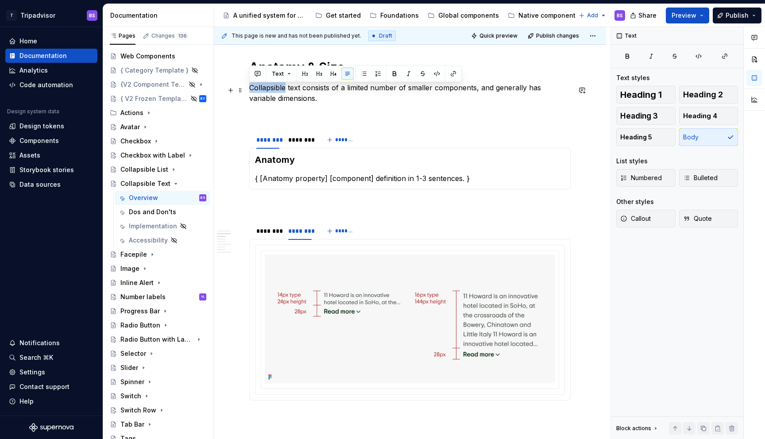
drag, startPoint x: 251, startPoint y: 89, endPoint x: 286, endPoint y: 91, distance: 35.0
click at [286, 91] on p "Collapsible text consists of a limited number of smaller components, and genera…" at bounding box center [409, 92] width 321 height 21
click at [291, 91] on p "Collapsible text consists of a limited number of smaller components, and genera…" at bounding box center [409, 92] width 321 height 21
copy p "Collapsible Text consists of"
click at [279, 181] on p "{ [Anatomy property] [component] definition in 1-3 sentences. }" at bounding box center [410, 178] width 310 height 11
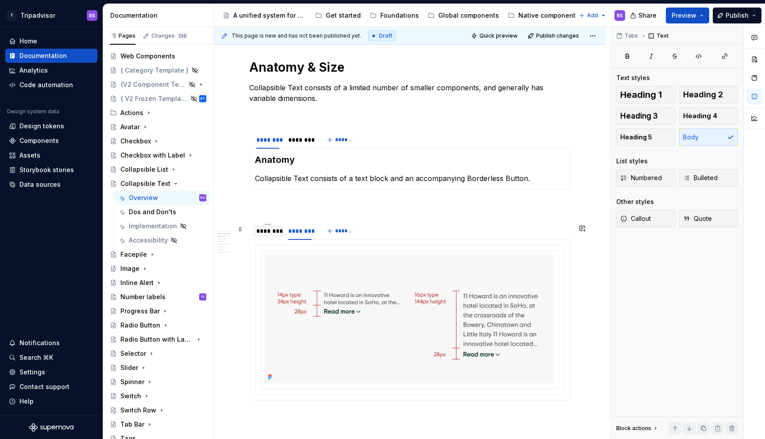
click at [269, 233] on div "********" at bounding box center [267, 231] width 23 height 9
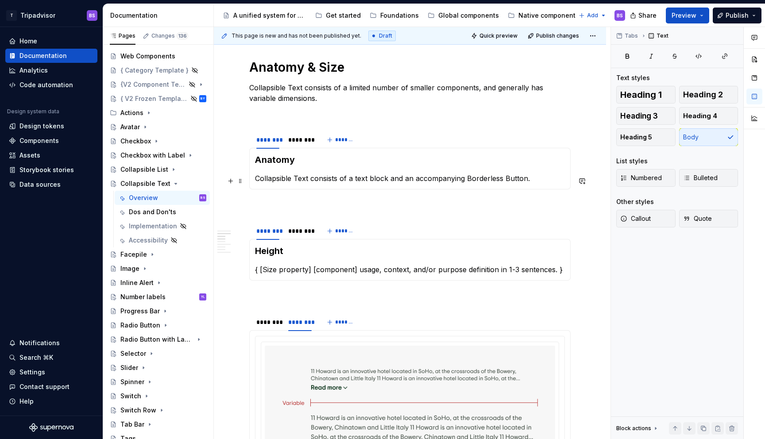
click at [331, 178] on p "Collapsible Text consists of a text block and an accompanying Borderless Button." at bounding box center [410, 178] width 310 height 11
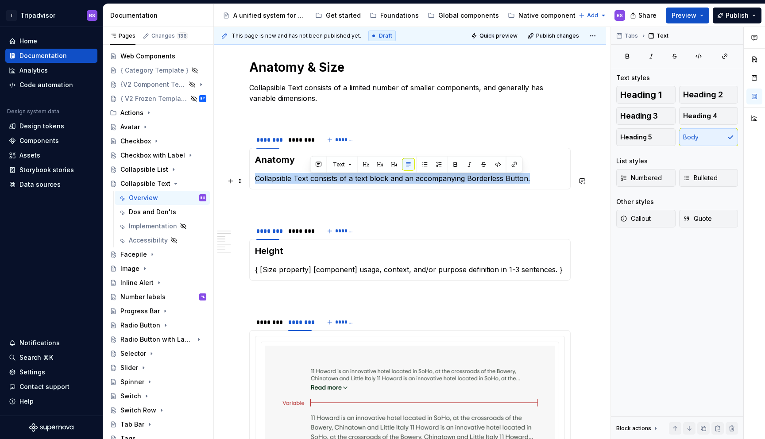
click at [331, 178] on p "Collapsible Text consists of a text block and an accompanying Borderless Button." at bounding box center [410, 178] width 310 height 11
copy p "Collapsible Text consists of a text block and an accompanying Borderless Button."
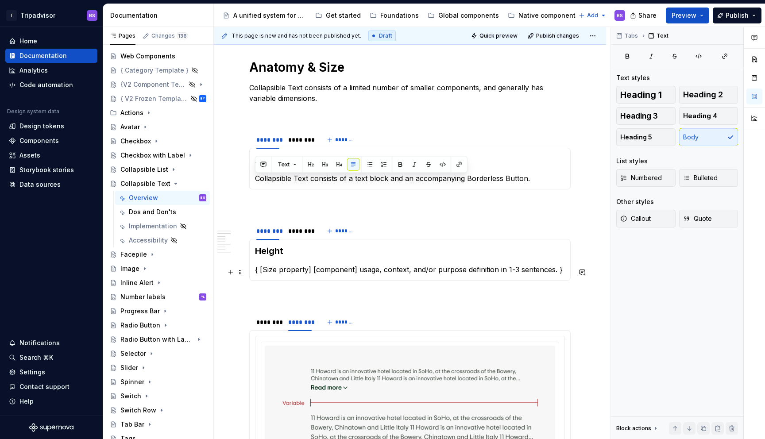
click at [309, 272] on p "{ [Size property] [component] usage, context, and/or purpose definition in 1-3 …" at bounding box center [410, 269] width 310 height 11
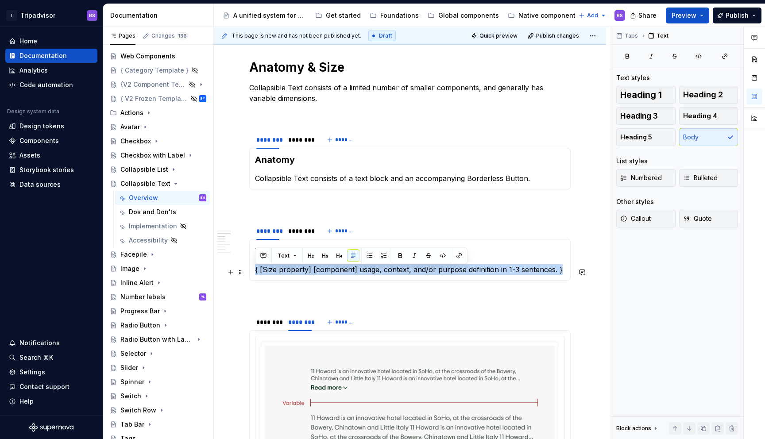
click at [309, 272] on p "{ [Size property] [component] usage, context, and/or purpose definition in 1-3 …" at bounding box center [410, 269] width 310 height 11
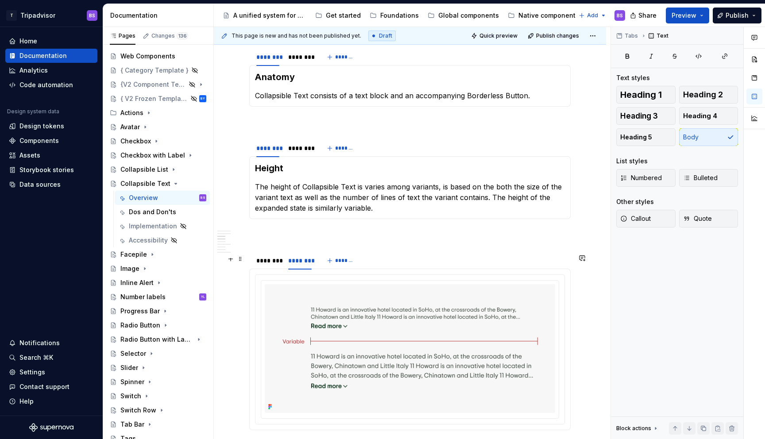
scroll to position [769, 0]
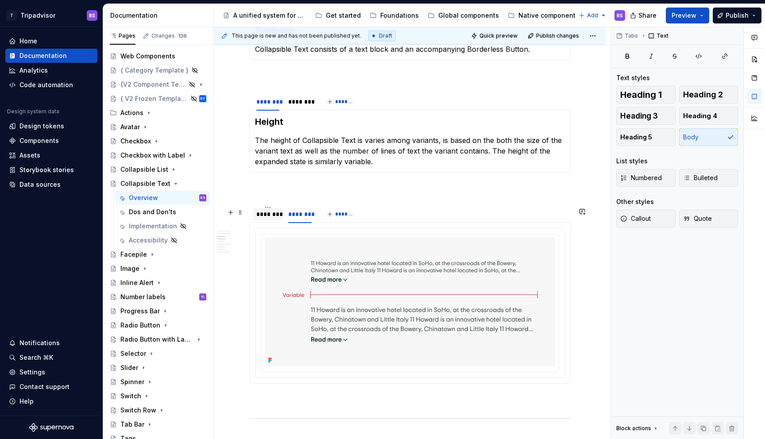
click at [265, 217] on div "********" at bounding box center [267, 214] width 23 height 9
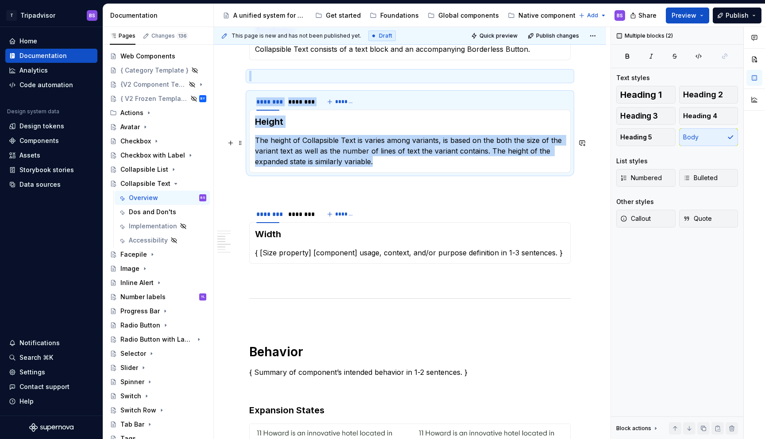
drag, startPoint x: 377, startPoint y: 166, endPoint x: 247, endPoint y: 150, distance: 131.7
click at [249, 150] on section "******** ******** ******* Height The height of Collapsible Text is varies among…" at bounding box center [409, 132] width 321 height 81
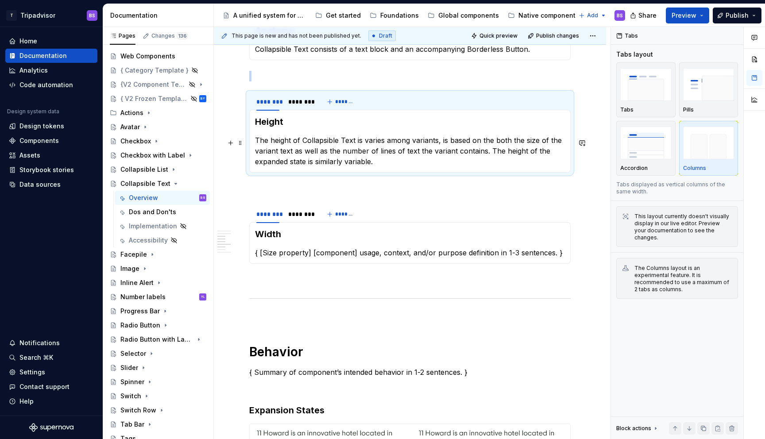
click at [271, 149] on p "The height of Collapsible Text is varies among variants, is based on the both t…" at bounding box center [410, 151] width 310 height 32
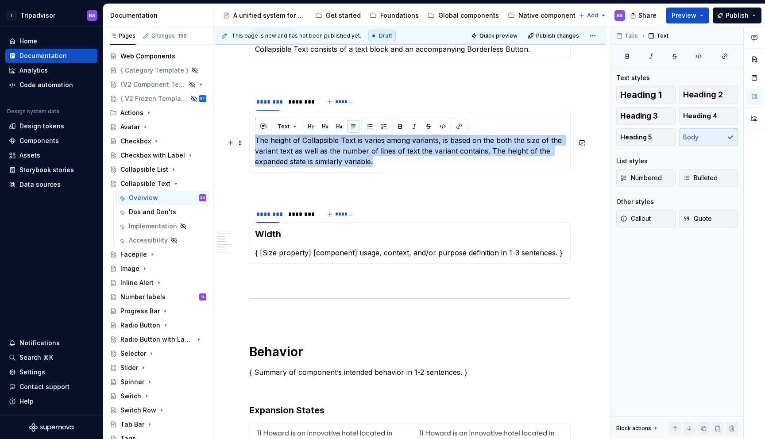
drag, startPoint x: 376, startPoint y: 165, endPoint x: 256, endPoint y: 144, distance: 121.8
click at [256, 144] on p "The height of Collapsible Text is varies among variants, is based on the both t…" at bounding box center [410, 151] width 310 height 32
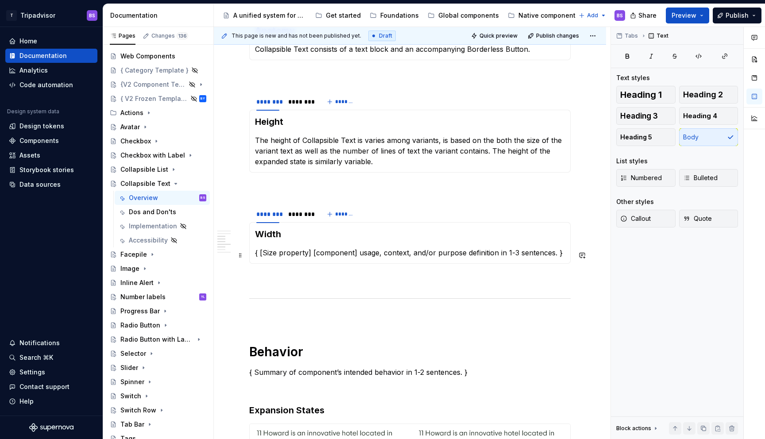
click at [282, 255] on p "{ [Size property] [component] usage, context, and/or purpose definition in 1-3 …" at bounding box center [410, 252] width 310 height 11
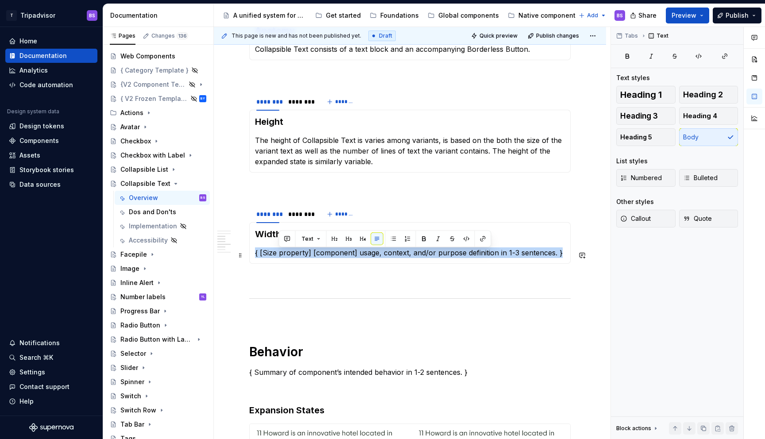
click at [282, 255] on p "{ [Size property] [component] usage, context, and/or purpose definition in 1-3 …" at bounding box center [410, 252] width 310 height 11
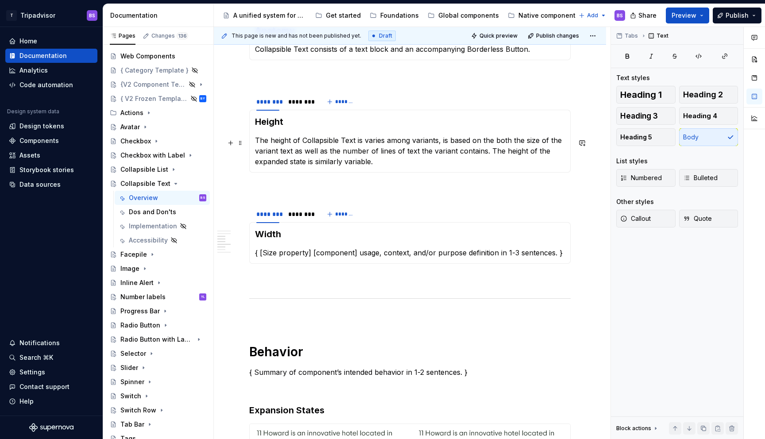
click at [256, 143] on p "The height of Collapsible Text is varies among variants, is based on the both t…" at bounding box center [410, 151] width 310 height 32
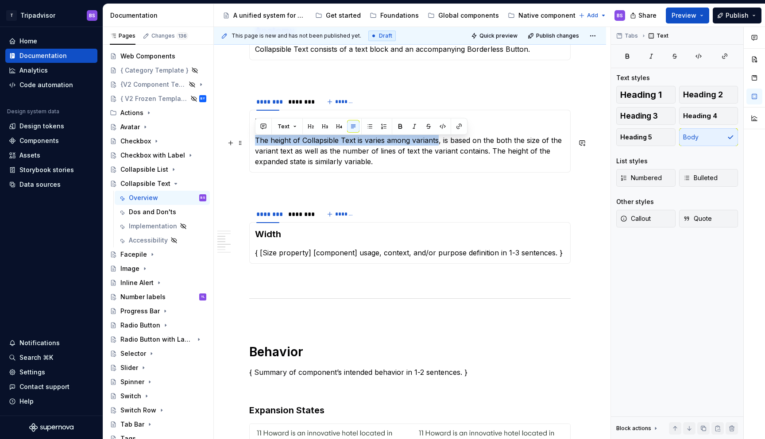
drag, startPoint x: 256, startPoint y: 143, endPoint x: 437, endPoint y: 144, distance: 180.6
click at [437, 144] on p "The height of Collapsible Text is varies among variants, is based on the both t…" at bounding box center [410, 151] width 310 height 32
copy p "The height of Collapsible Text is varies among variants"
click at [328, 258] on p "{ [Size property] [component] usage, context, and/or purpose definition in 1-3 …" at bounding box center [410, 252] width 310 height 11
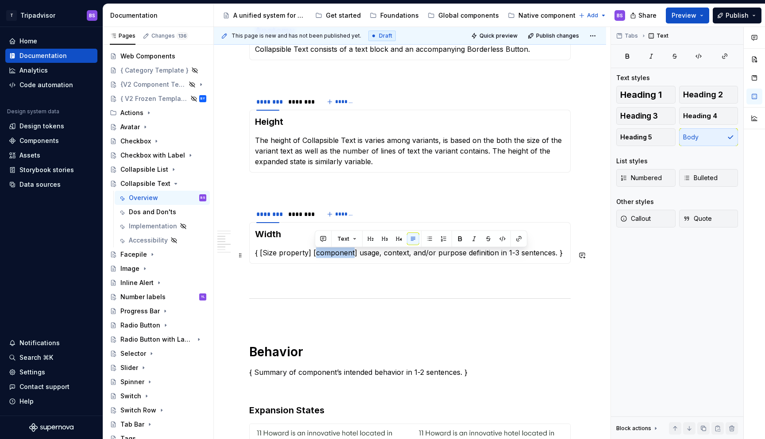
click at [328, 258] on p "{ [Size property] [component] usage, context, and/or purpose definition in 1-3 …" at bounding box center [410, 252] width 310 height 11
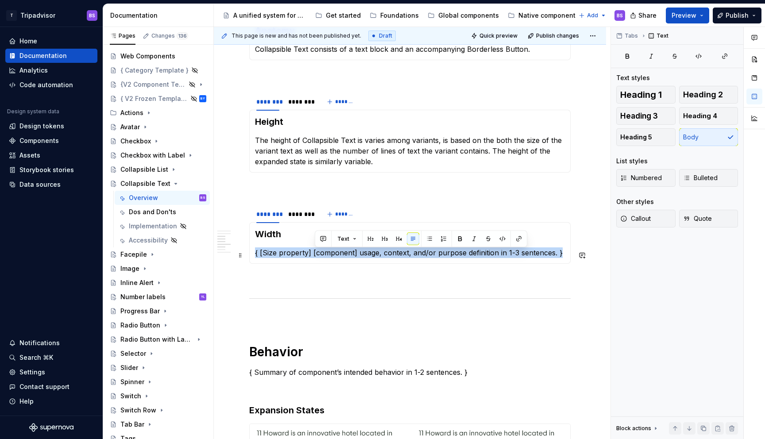
click at [328, 258] on p "{ [Size property] [component] usage, context, and/or purpose definition in 1-3 …" at bounding box center [410, 252] width 310 height 11
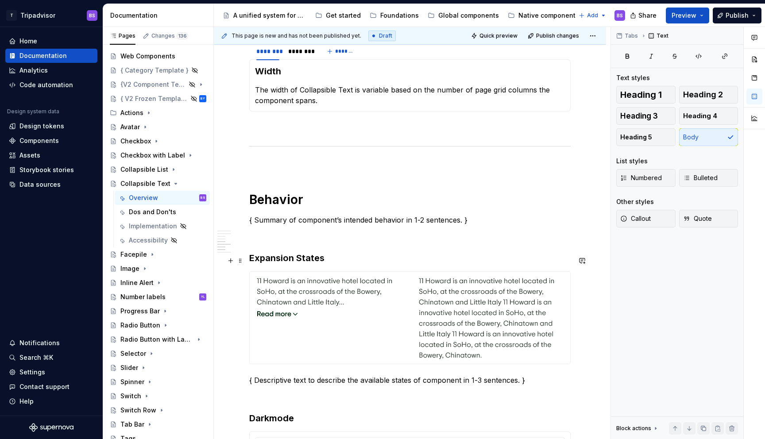
scroll to position [1002, 0]
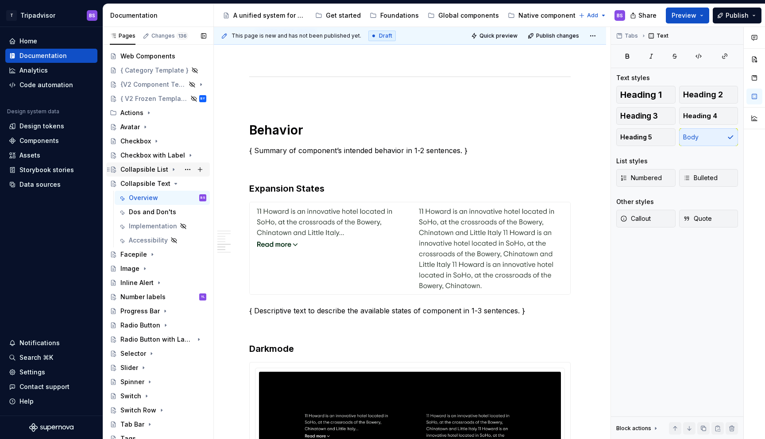
click at [160, 170] on div "Collapsible List" at bounding box center [144, 169] width 48 height 9
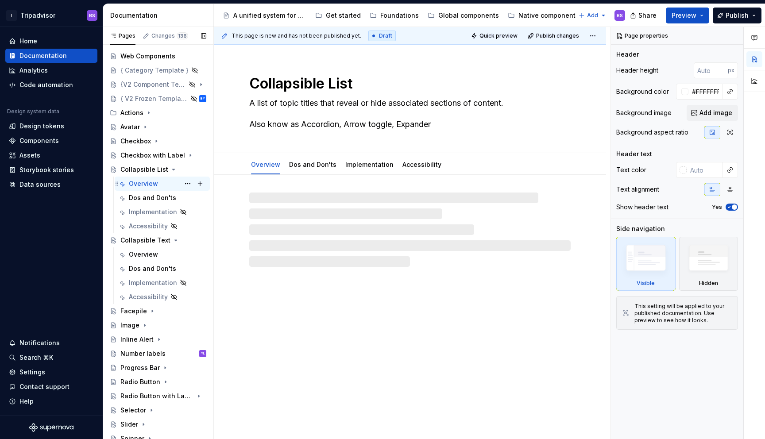
click at [159, 185] on div "Overview BS" at bounding box center [167, 184] width 77 height 12
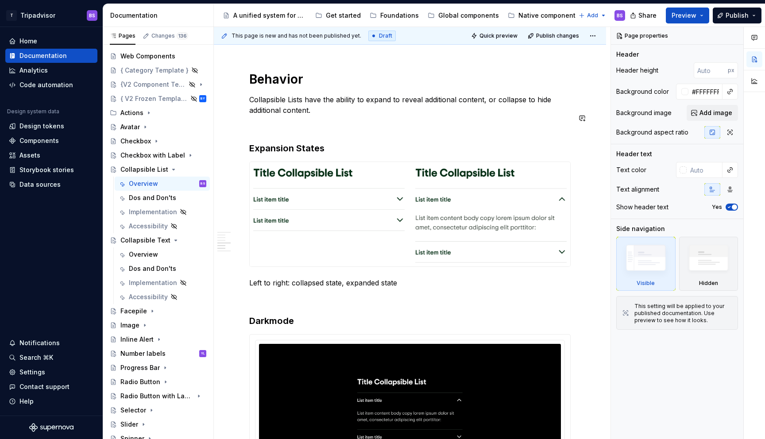
scroll to position [783, 0]
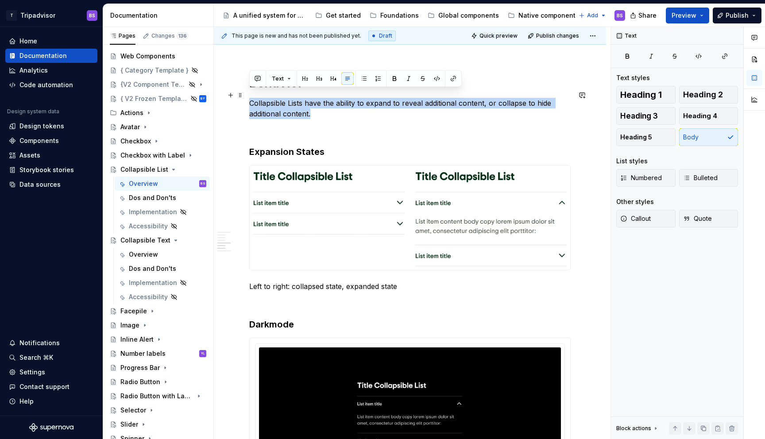
drag, startPoint x: 312, startPoint y: 105, endPoint x: 247, endPoint y: 95, distance: 65.9
click at [247, 95] on div "**********" at bounding box center [410, 226] width 392 height 1669
copy p "Collapsible Lists have the ability to expand to reveal additional content, or c…"
click at [145, 256] on div "Overview" at bounding box center [143, 254] width 29 height 9
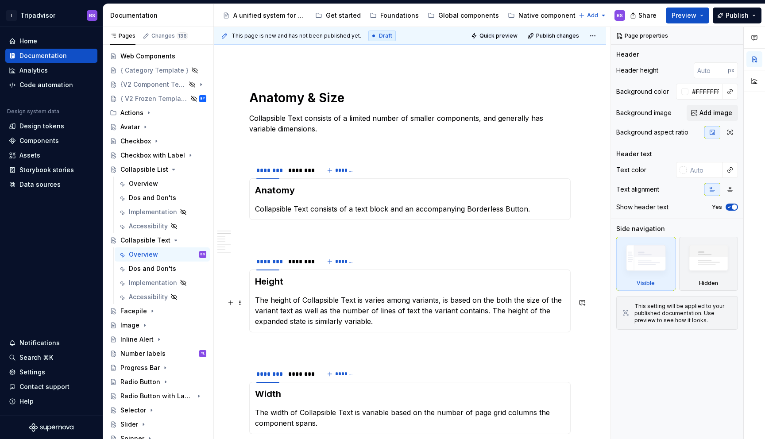
scroll to position [612, 0]
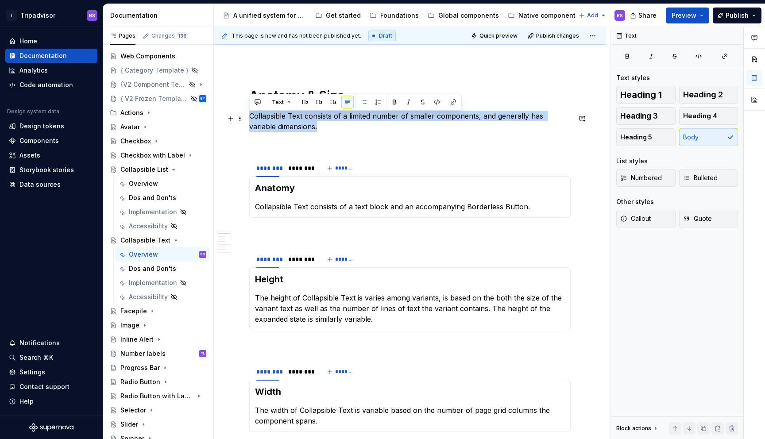
drag, startPoint x: 290, startPoint y: 130, endPoint x: 248, endPoint y: 121, distance: 42.1
paste div
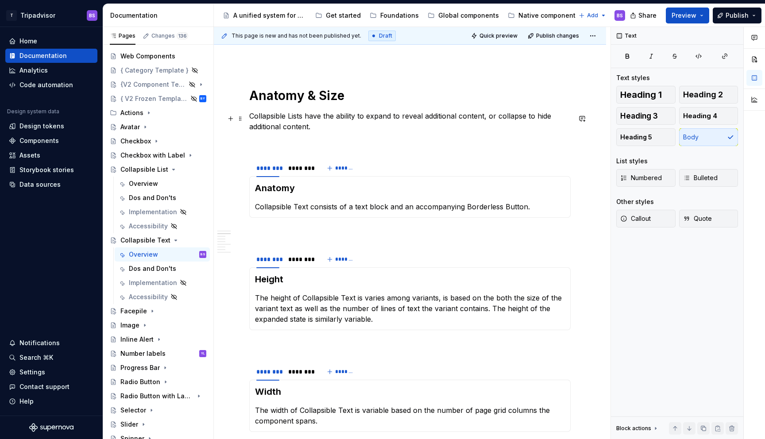
click at [301, 118] on p "Collapsible Lists have the ability to expand to reveal additional content, or c…" at bounding box center [409, 121] width 321 height 21
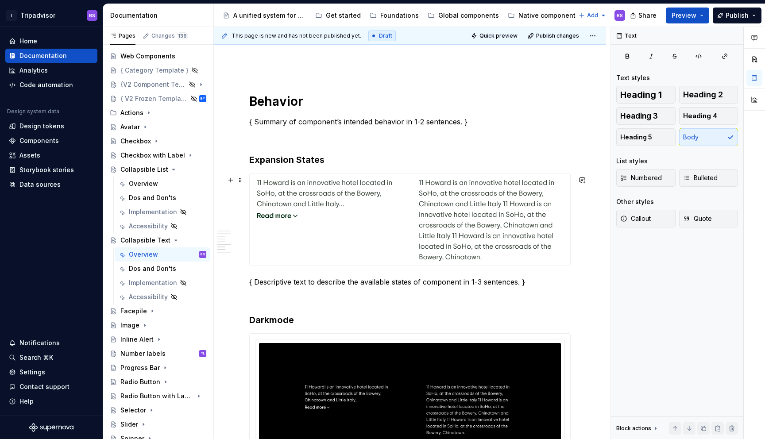
scroll to position [1000, 0]
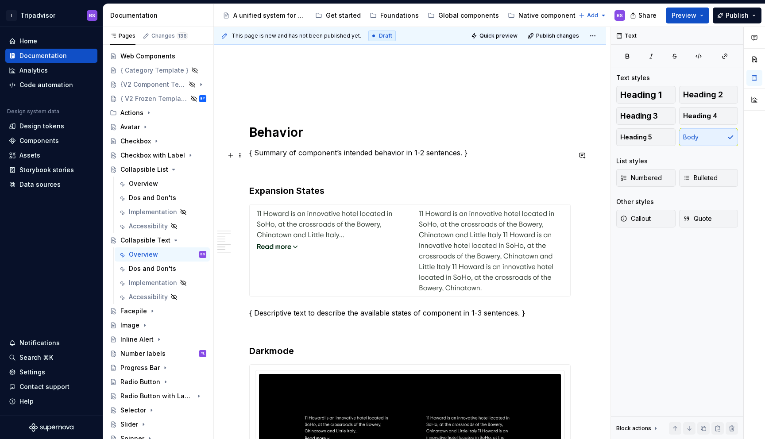
click at [329, 153] on p "{ Summary of component’s intended behavior in 1-2 sentences. }" at bounding box center [409, 152] width 321 height 11
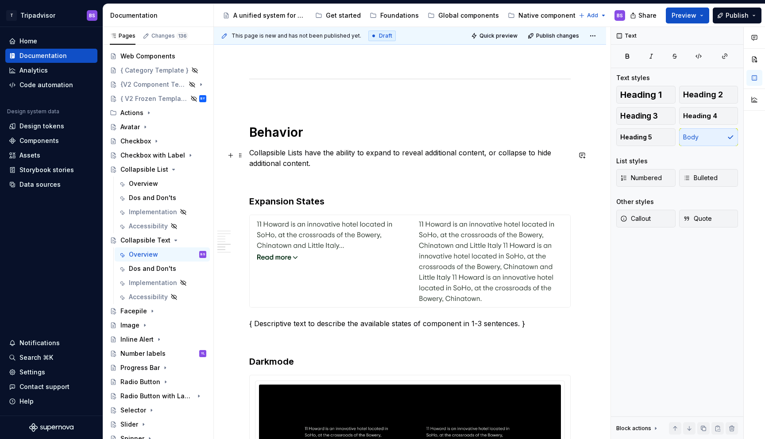
click at [295, 154] on p "Collapsible Lists have the ability to expand to reveal additional content, or c…" at bounding box center [409, 157] width 321 height 21
click at [313, 270] on div at bounding box center [410, 261] width 320 height 92
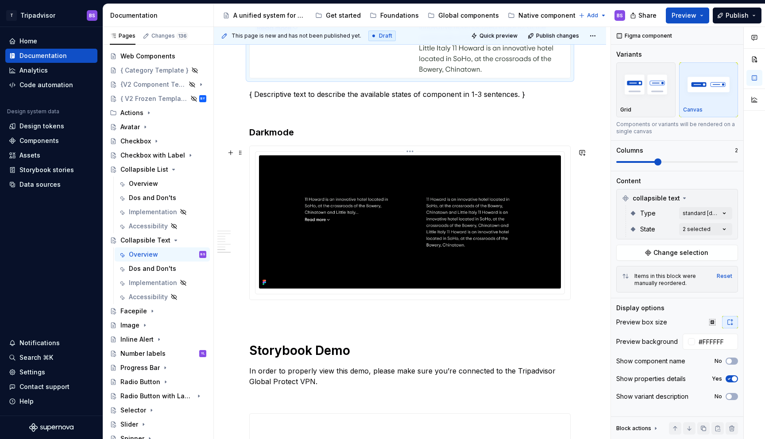
scroll to position [1259, 0]
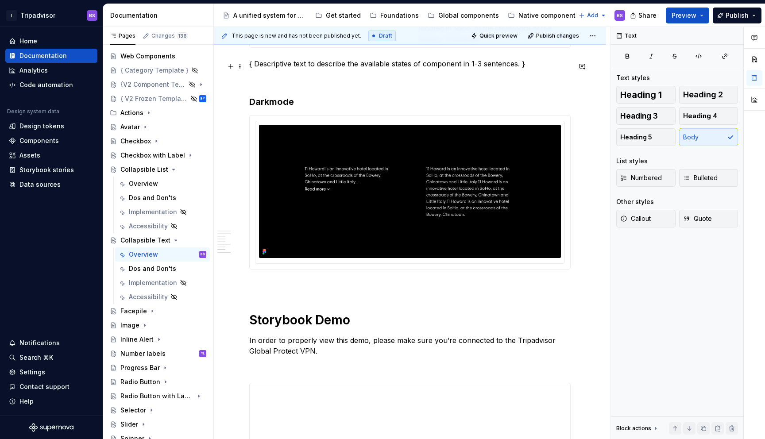
click at [418, 69] on p "{ Descriptive text to describe the available states of component in 1-3 sentenc…" at bounding box center [409, 63] width 321 height 11
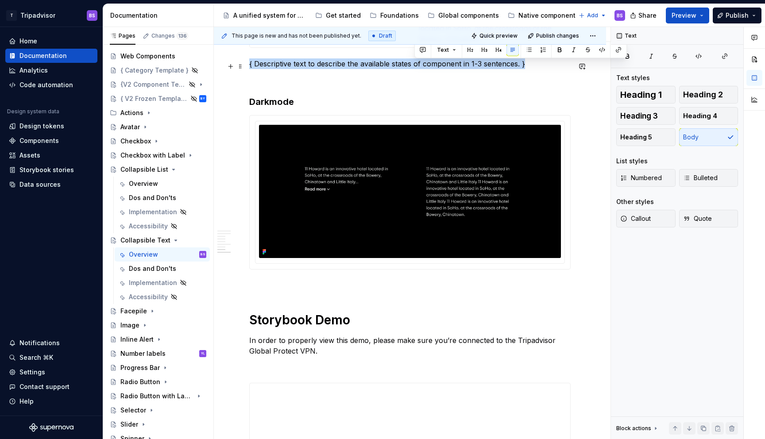
click at [418, 69] on p "{ Descriptive text to describe the available states of component in 1-3 sentenc…" at bounding box center [409, 63] width 321 height 11
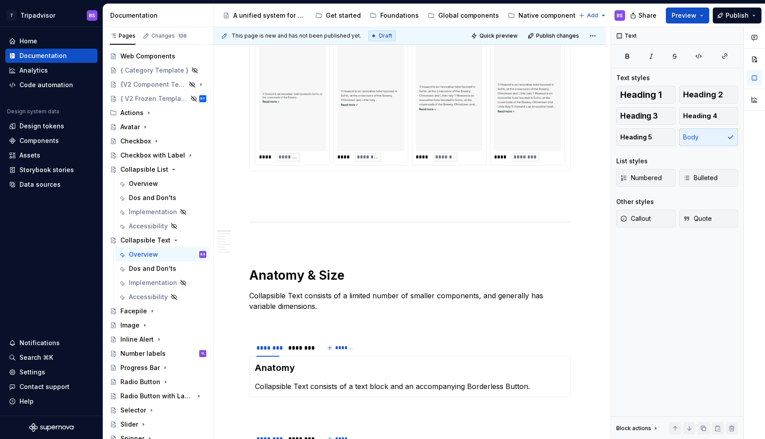
scroll to position [253, 0]
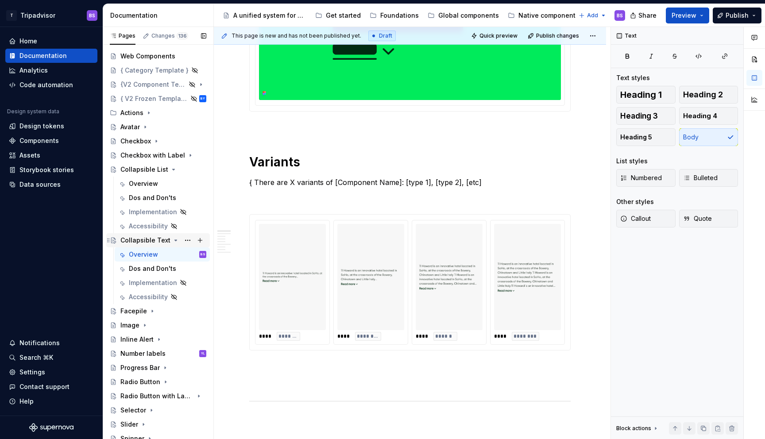
click at [172, 240] on icon "Page tree" at bounding box center [175, 240] width 7 height 7
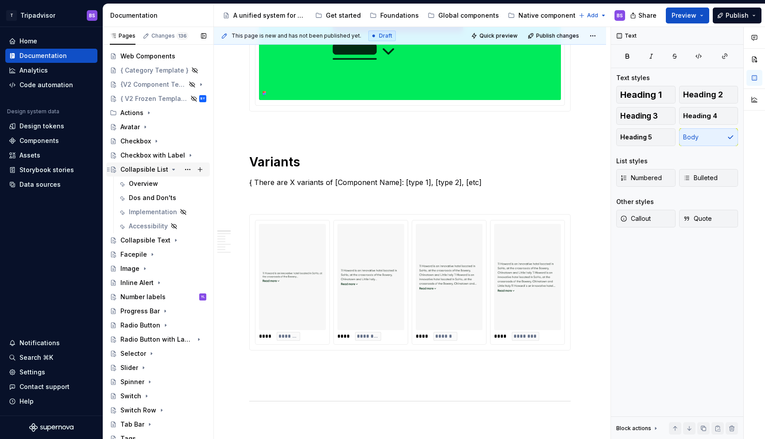
click at [170, 168] on icon "Page tree" at bounding box center [173, 169] width 7 height 7
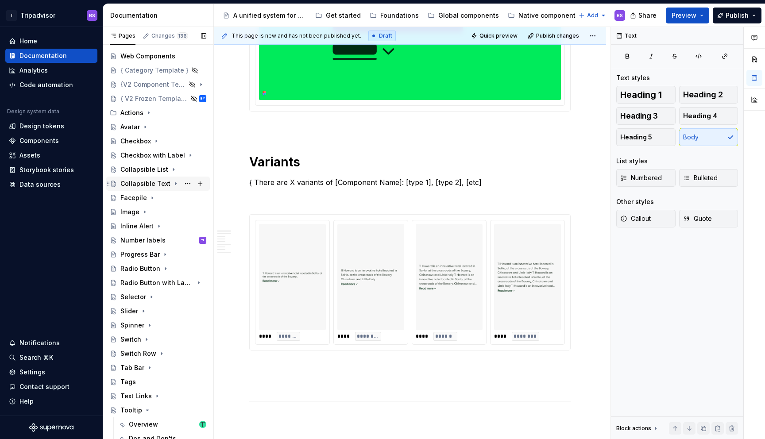
click at [172, 186] on icon "Page tree" at bounding box center [175, 183] width 7 height 7
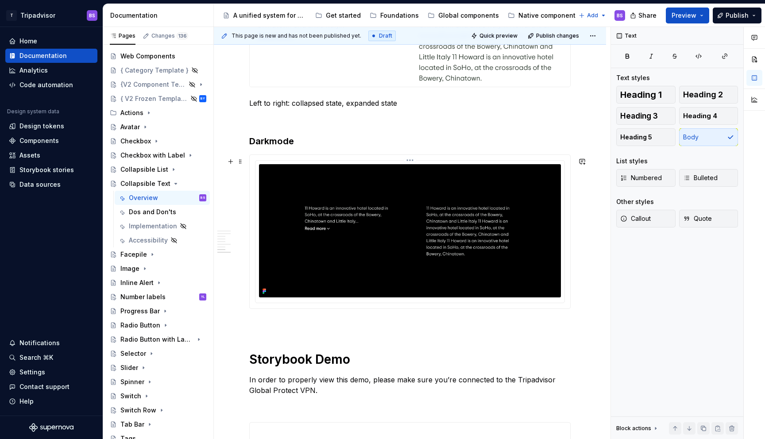
scroll to position [1228, 0]
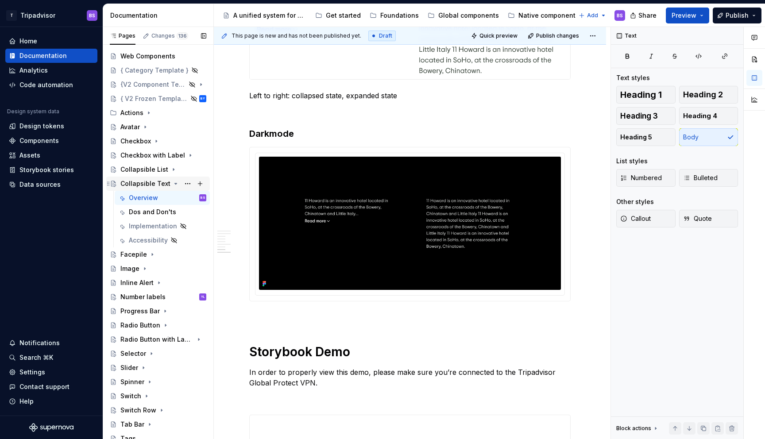
click at [172, 181] on icon "Page tree" at bounding box center [175, 183] width 7 height 7
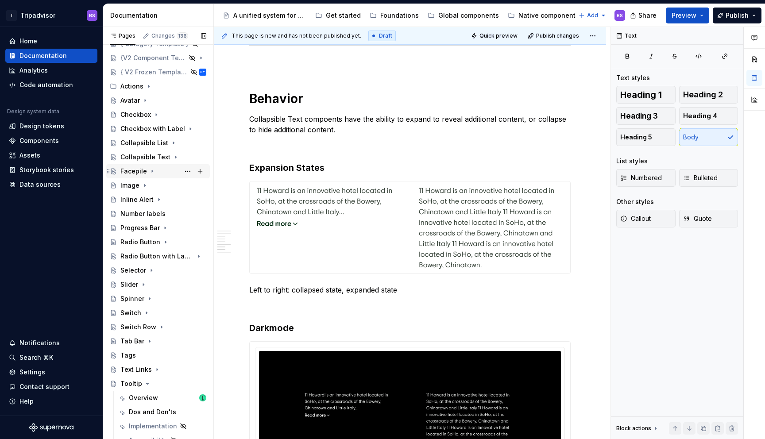
scroll to position [48, 0]
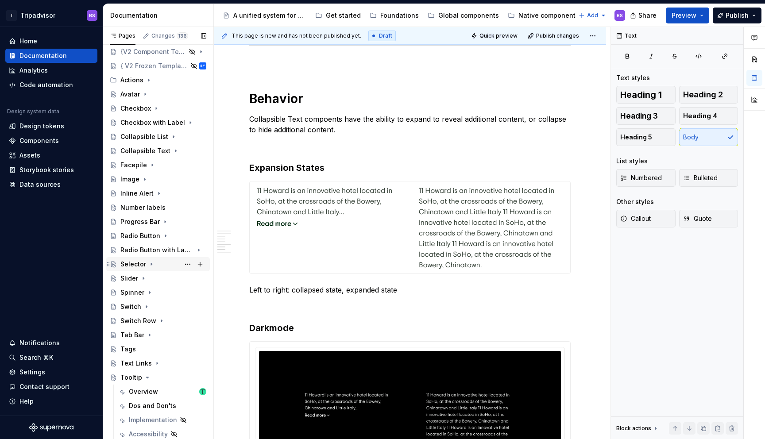
click at [137, 261] on div "Selector" at bounding box center [133, 264] width 26 height 9
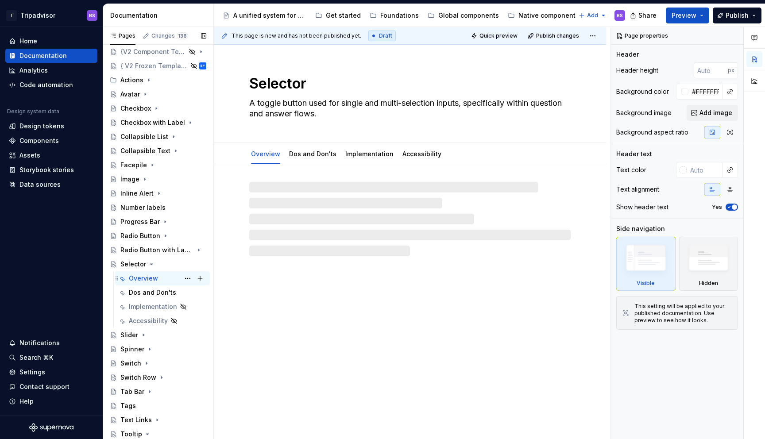
click at [142, 276] on div "Overview" at bounding box center [143, 278] width 29 height 9
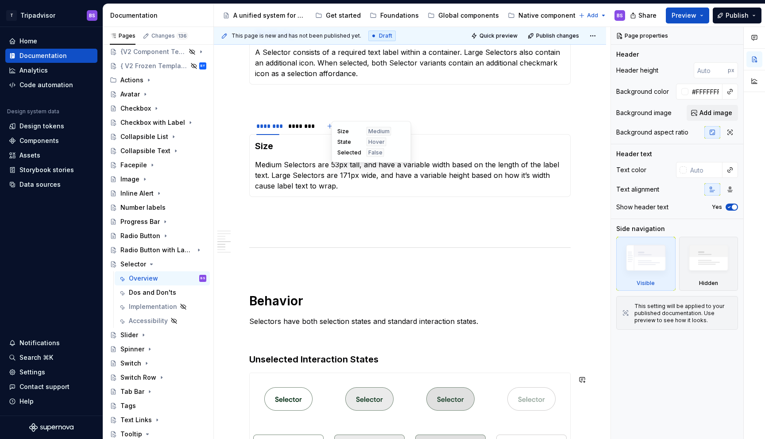
scroll to position [1110, 0]
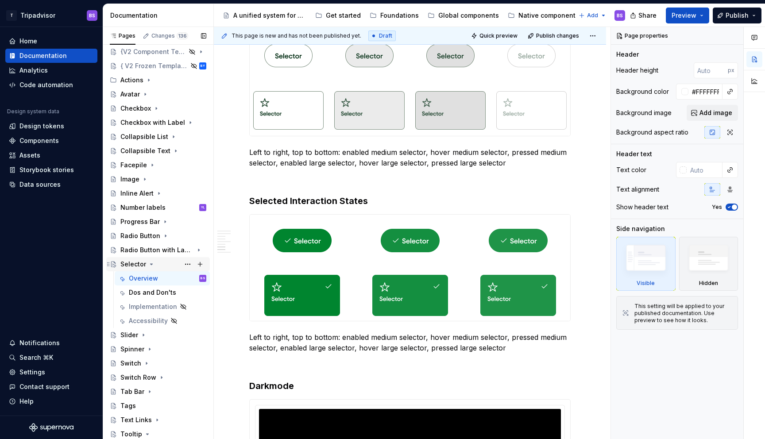
click at [149, 265] on icon "Page tree" at bounding box center [151, 264] width 7 height 7
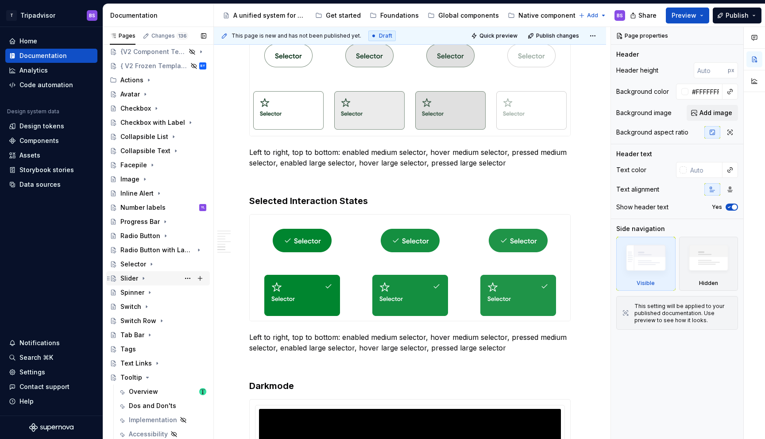
click at [145, 279] on icon "Page tree" at bounding box center [143, 278] width 7 height 7
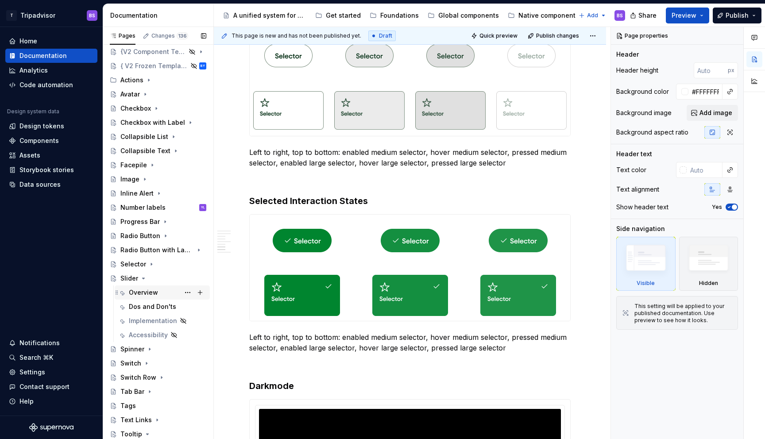
click at [152, 296] on div "Overview" at bounding box center [143, 292] width 29 height 9
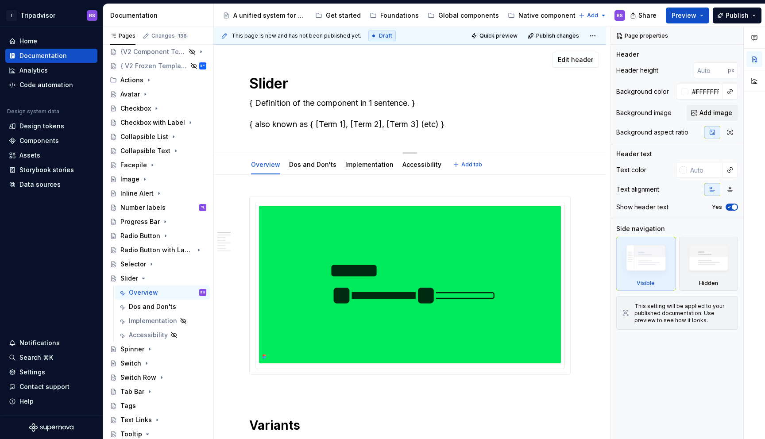
click at [269, 104] on textarea "{ Definition of the component in 1 sentence. } { also known as { [Term 1], [Ter…" at bounding box center [407, 113] width 321 height 35
paste textarea "A form control for choosing a value within a preset range of values."
click at [261, 127] on textarea "A form control for choosing a value within a preset range of values." at bounding box center [407, 113] width 321 height 35
paste textarea "Range input"
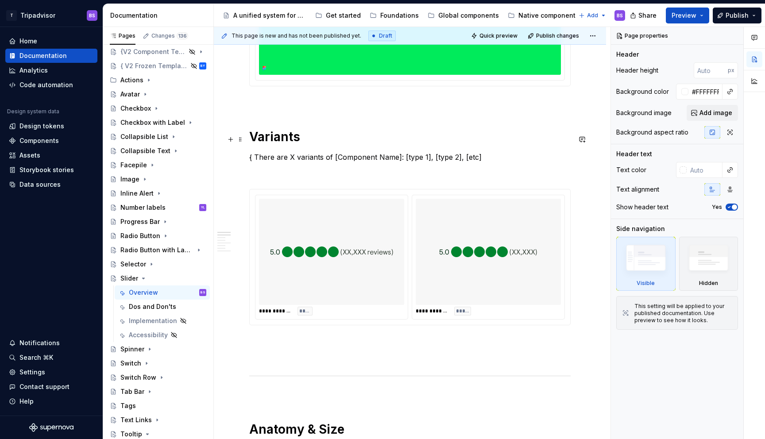
scroll to position [289, 0]
click at [45, 183] on div "Data sources" at bounding box center [39, 184] width 41 height 9
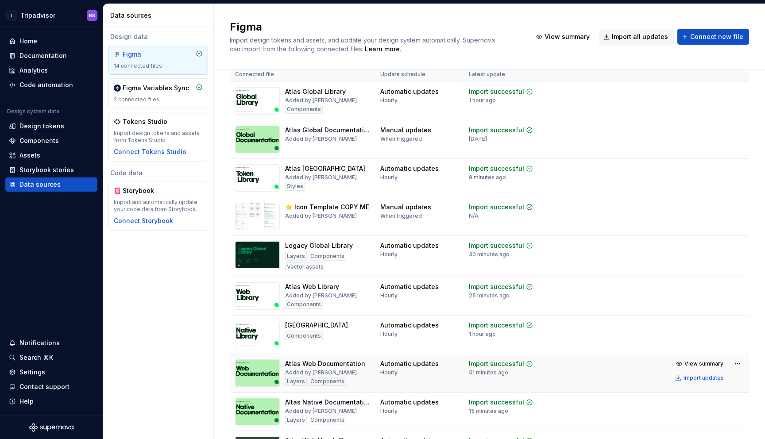
scroll to position [19, 0]
click at [699, 377] on div "Import updates" at bounding box center [703, 377] width 40 height 7
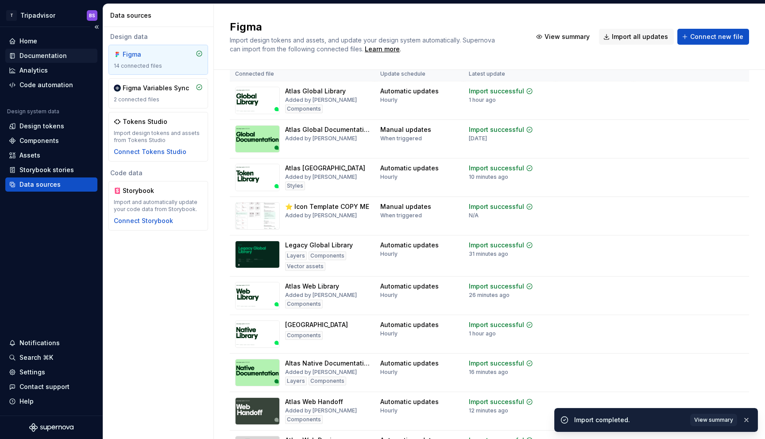
click at [42, 58] on div "Documentation" at bounding box center [42, 55] width 47 height 9
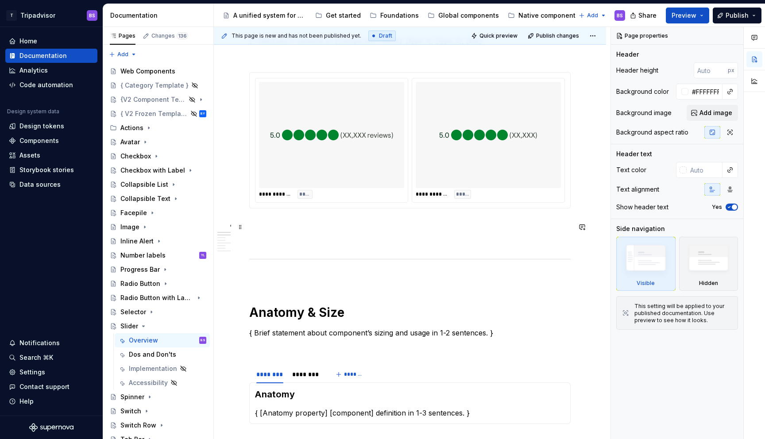
scroll to position [390, 0]
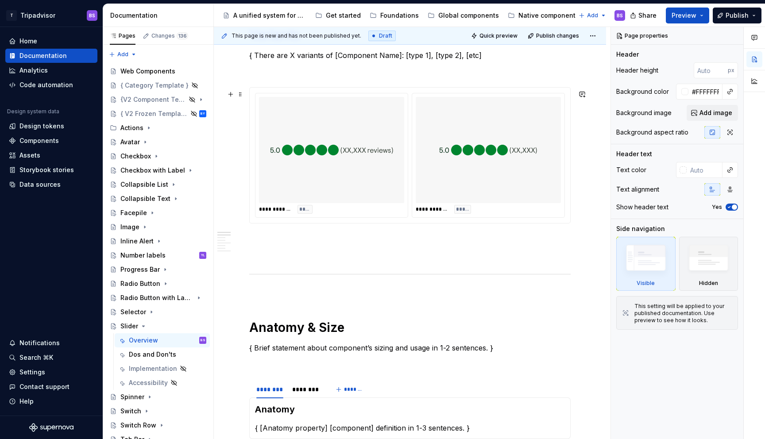
click at [411, 192] on div "**********" at bounding box center [410, 155] width 310 height 125
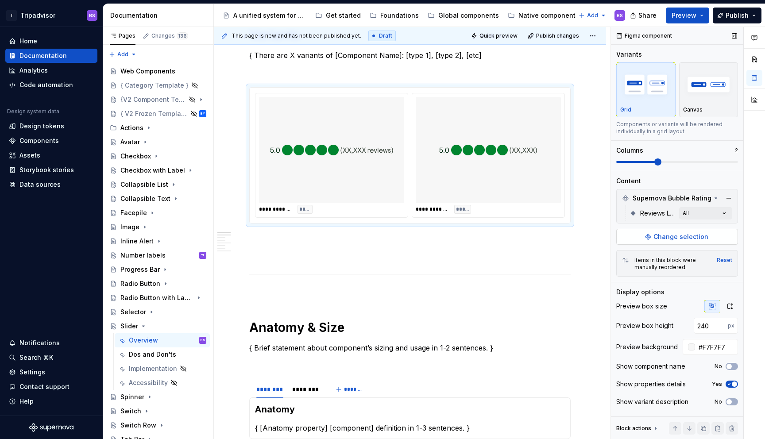
click at [680, 236] on span "Change selection" at bounding box center [680, 236] width 55 height 9
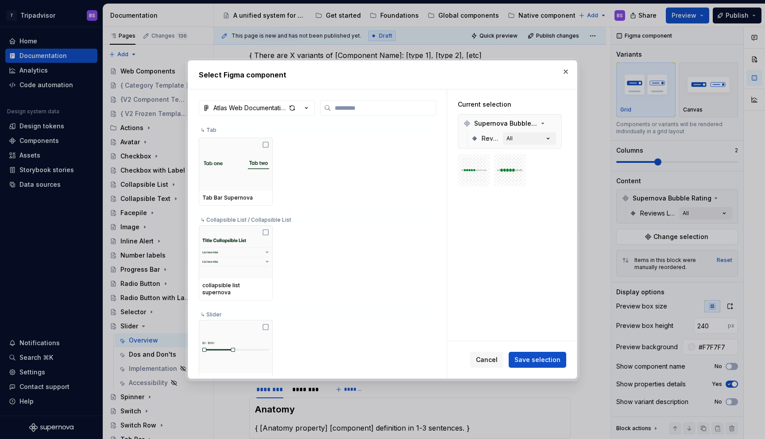
scroll to position [332, 0]
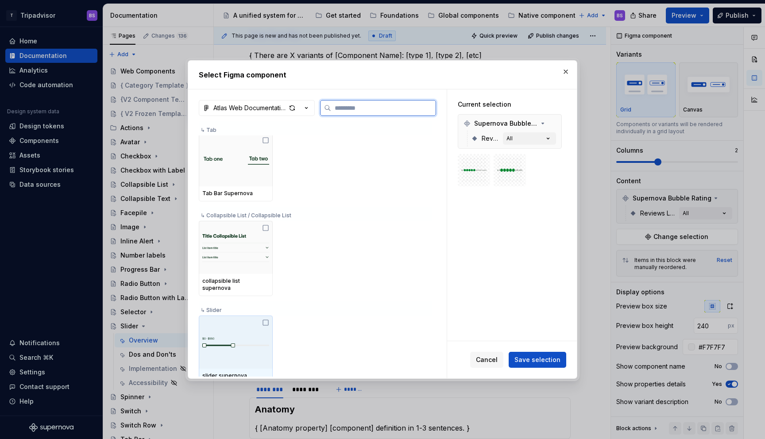
click at [247, 343] on img at bounding box center [235, 342] width 67 height 23
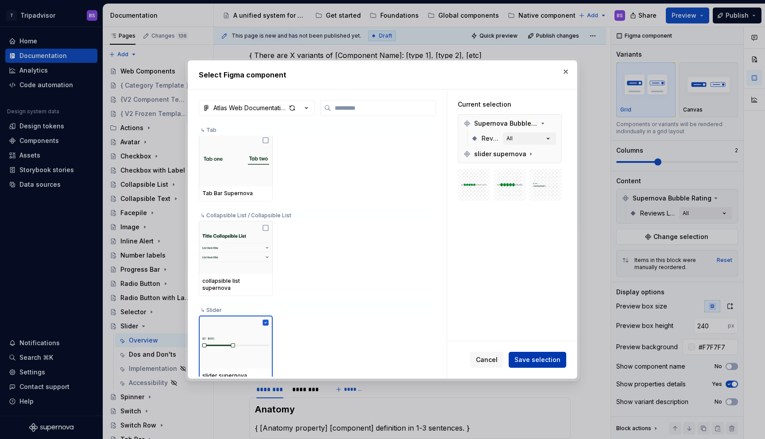
click at [536, 359] on span "Save selection" at bounding box center [537, 359] width 46 height 9
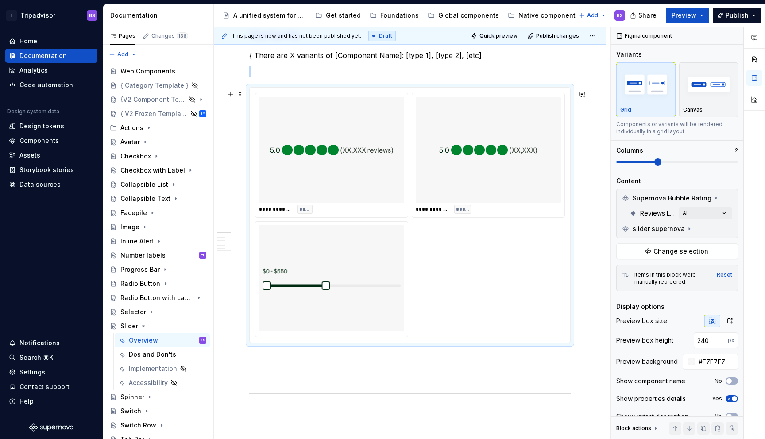
click at [355, 250] on img at bounding box center [331, 278] width 138 height 99
click at [713, 213] on div "Comments Open comments No comments yet Select ‘Comment’ from the block context …" at bounding box center [688, 233] width 154 height 413
click at [701, 210] on div "Comments Open comments No comments yet Select ‘Comment’ from the block context …" at bounding box center [688, 233] width 154 height 413
click at [726, 197] on button "button" at bounding box center [728, 198] width 12 height 12
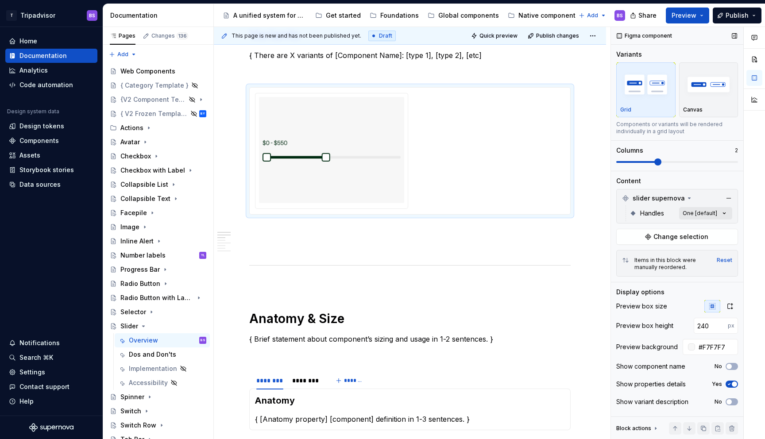
click at [702, 214] on div "Comments Open comments No comments yet Select ‘Comment’ from the block context …" at bounding box center [688, 233] width 154 height 413
click at [721, 230] on icon "button" at bounding box center [717, 228] width 7 height 5
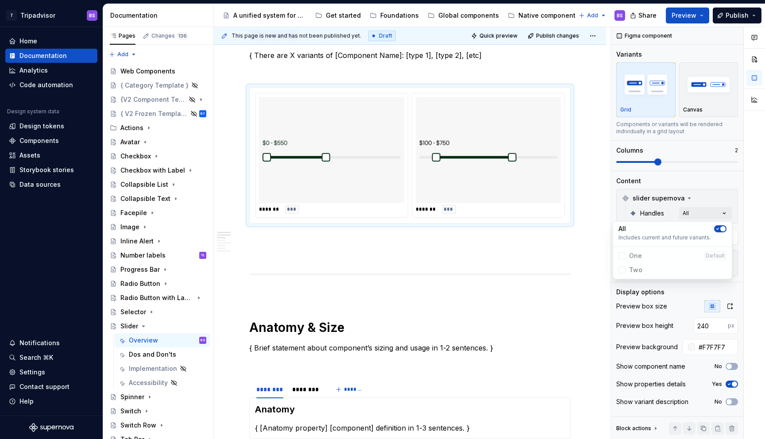
click at [571, 254] on html "T Tripadvisor BS Home Documentation Analytics Code automation Design system dat…" at bounding box center [382, 219] width 765 height 439
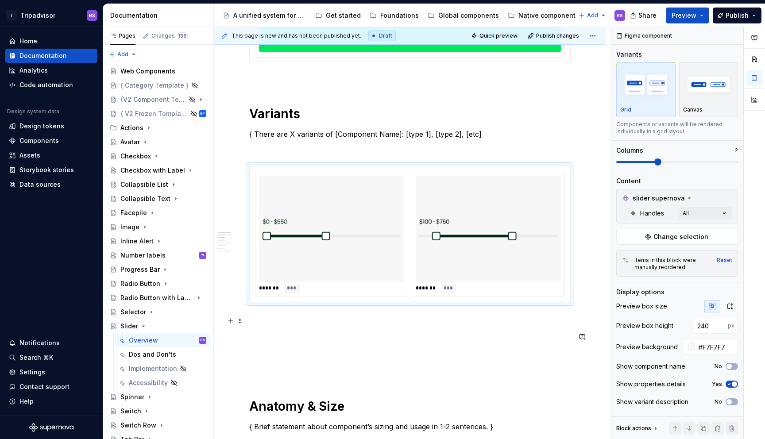
scroll to position [300, 0]
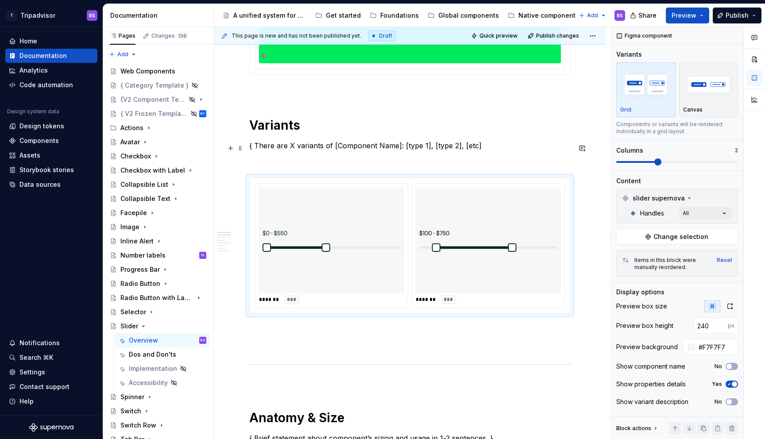
click at [412, 148] on p "{ There are X variants of [Component Name]: [type 1], [type 2], [etc]" at bounding box center [409, 145] width 321 height 11
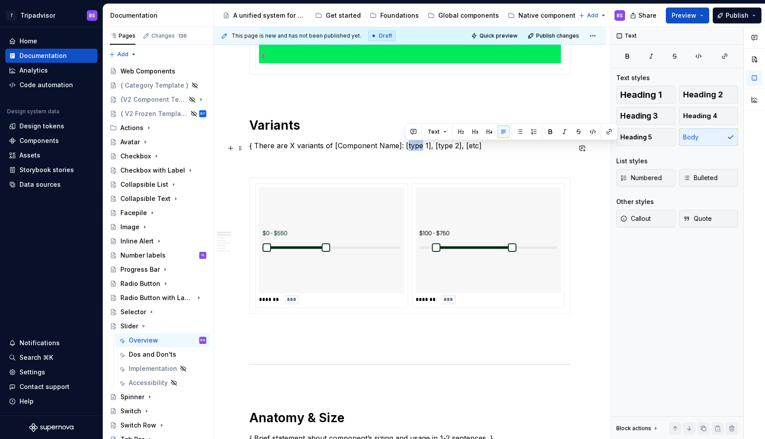
click at [412, 148] on p "{ There are X variants of [Component Name]: [type 1], [type 2], [etc]" at bounding box center [409, 145] width 321 height 11
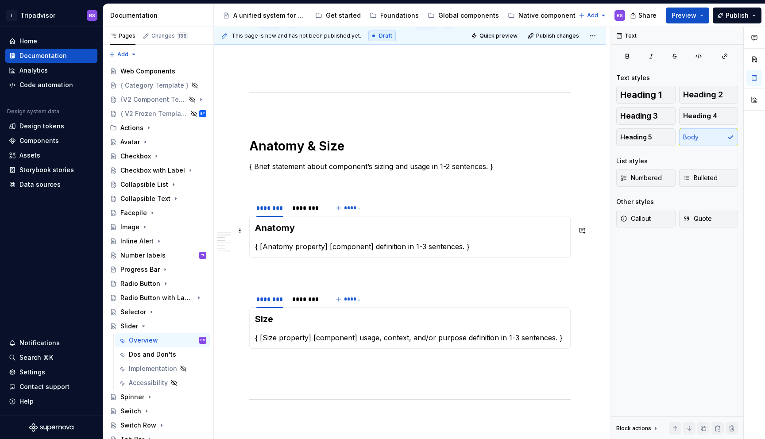
scroll to position [597, 0]
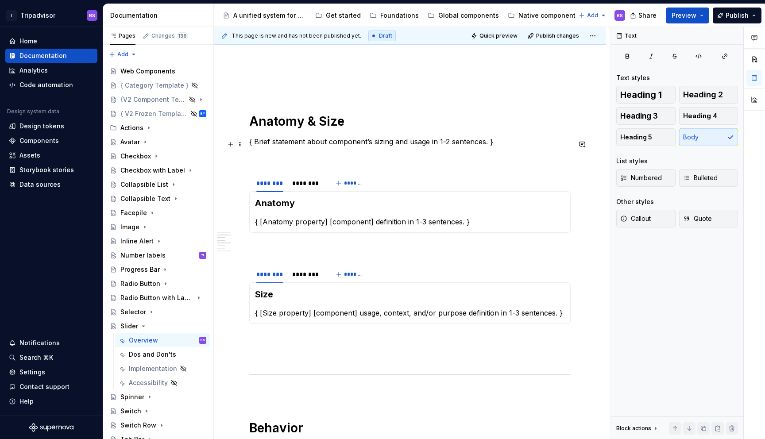
click at [406, 144] on p "{ Brief statement about component’s sizing and usage in 1-2 sentences. }" at bounding box center [409, 141] width 321 height 11
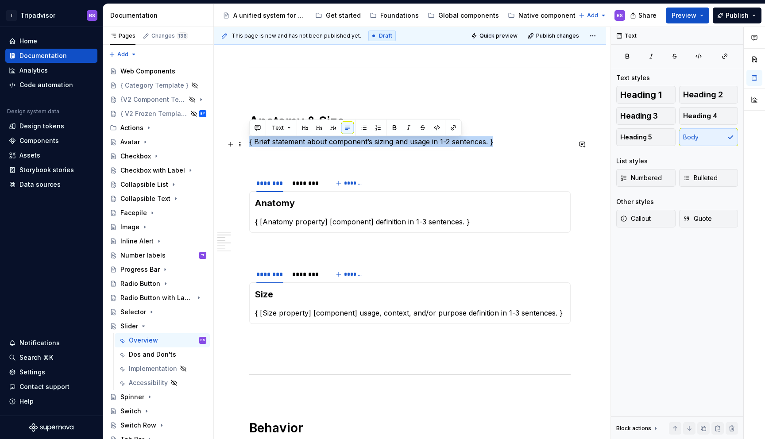
click at [406, 144] on p "{ Brief statement about component’s sizing and usage in 1-2 sentences. }" at bounding box center [409, 141] width 321 height 11
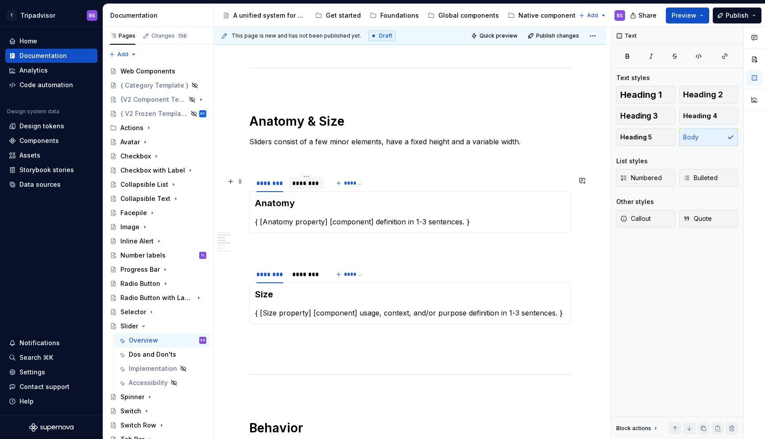
click at [303, 186] on div "********" at bounding box center [306, 183] width 28 height 9
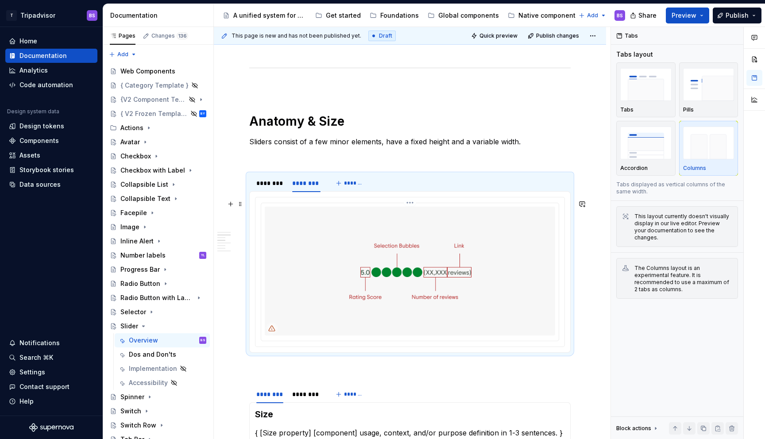
click at [389, 222] on img at bounding box center [410, 271] width 290 height 128
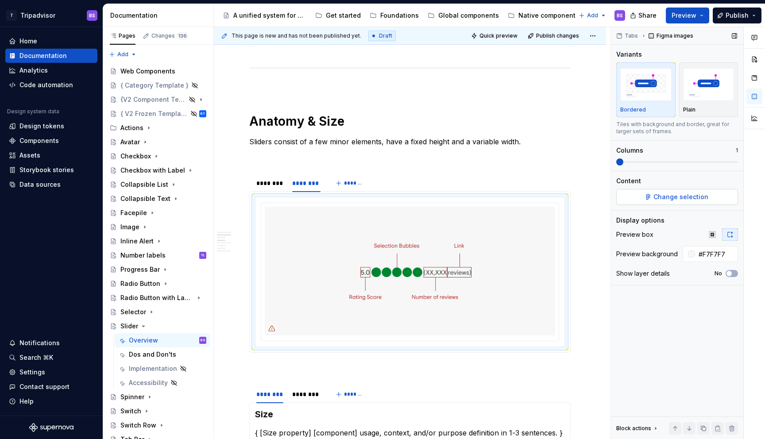
click at [669, 196] on span "Change selection" at bounding box center [680, 197] width 55 height 9
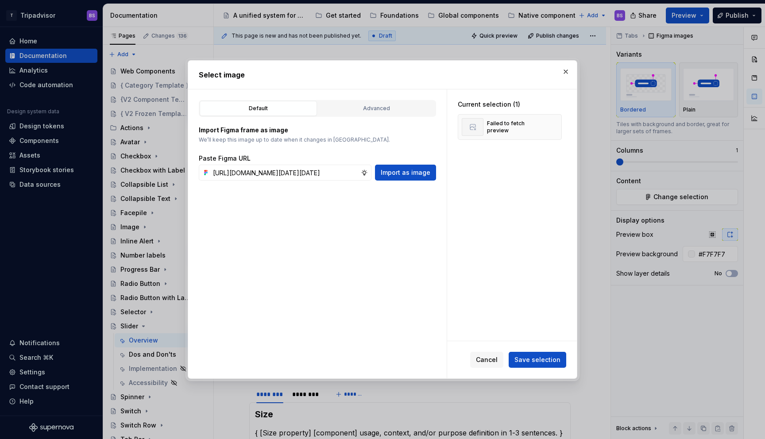
scroll to position [0, 246]
click at [417, 176] on span "Import as image" at bounding box center [406, 172] width 50 height 9
click at [546, 357] on span "Save selection" at bounding box center [537, 359] width 46 height 9
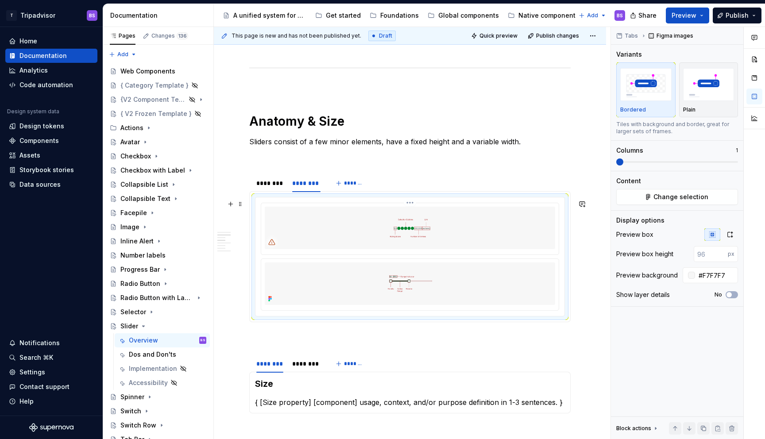
click at [428, 232] on img at bounding box center [410, 228] width 290 height 42
click at [408, 203] on html "T Tripadvisor BS Home Documentation Analytics Code automation Design system dat…" at bounding box center [382, 219] width 765 height 439
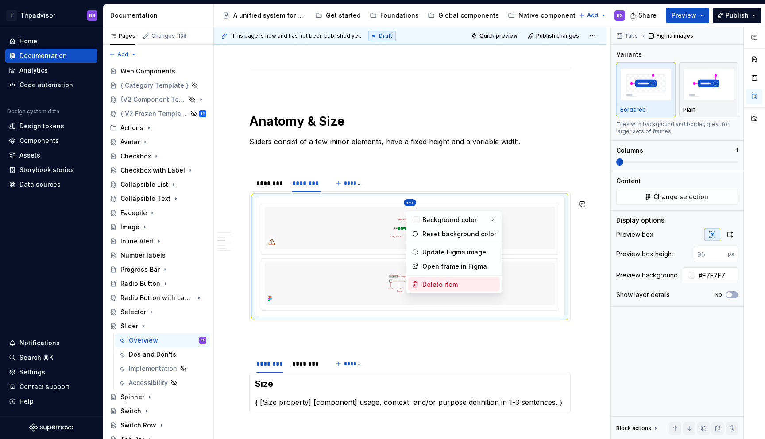
click at [443, 279] on div "Delete item" at bounding box center [454, 285] width 92 height 14
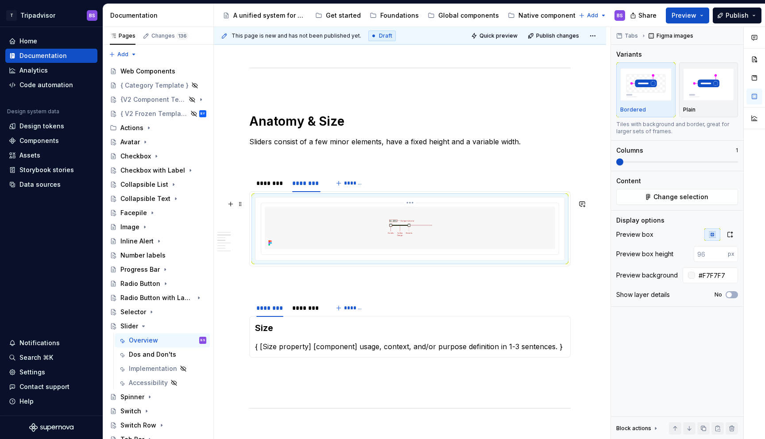
click at [450, 230] on img at bounding box center [410, 228] width 290 height 42
click at [729, 234] on icon "button" at bounding box center [729, 234] width 7 height 7
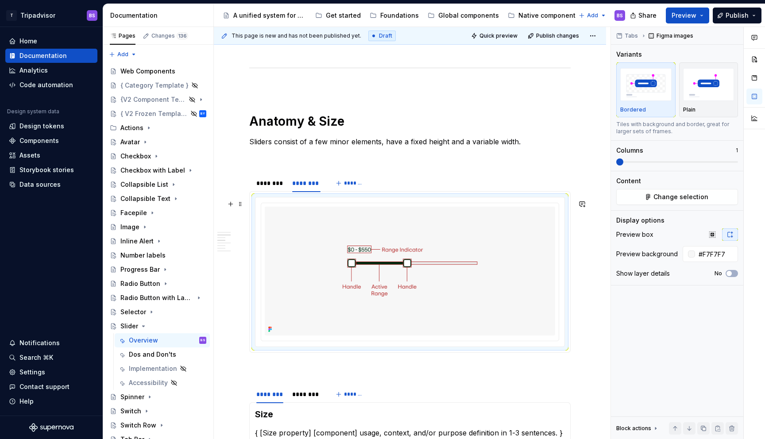
click at [417, 204] on div at bounding box center [409, 271] width 309 height 149
click at [415, 205] on div at bounding box center [409, 271] width 309 height 149
click at [419, 222] on img at bounding box center [410, 271] width 290 height 128
click at [413, 201] on html "T Tripadvisor BS Home Documentation Analytics Code automation Design system dat…" at bounding box center [382, 219] width 765 height 439
click at [438, 248] on div "Update Figma image" at bounding box center [459, 252] width 74 height 9
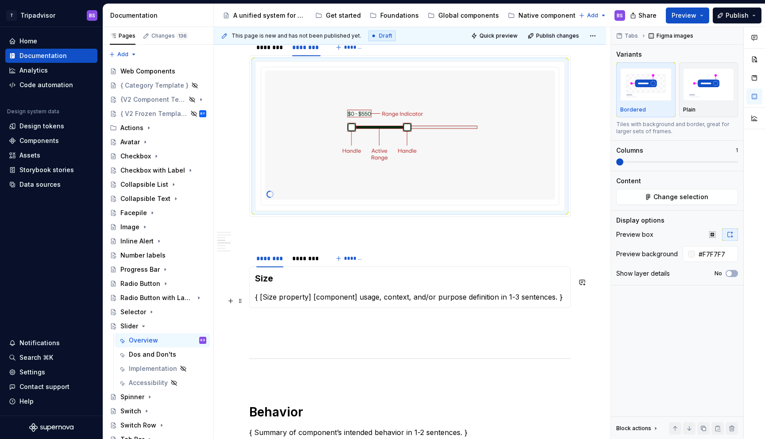
scroll to position [744, 0]
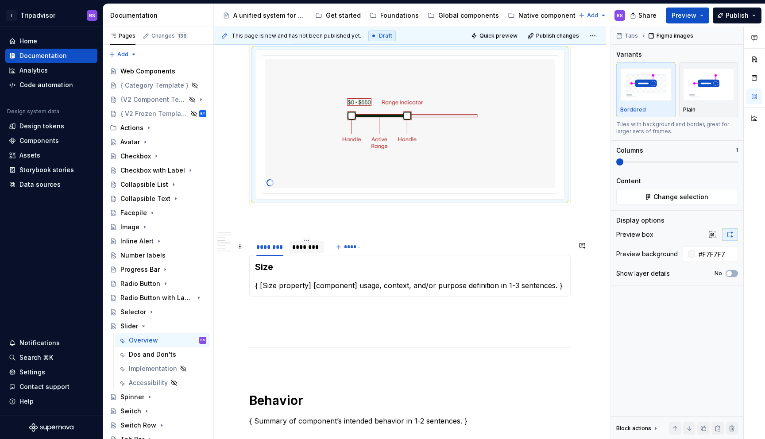
click at [301, 253] on div "********" at bounding box center [306, 247] width 35 height 12
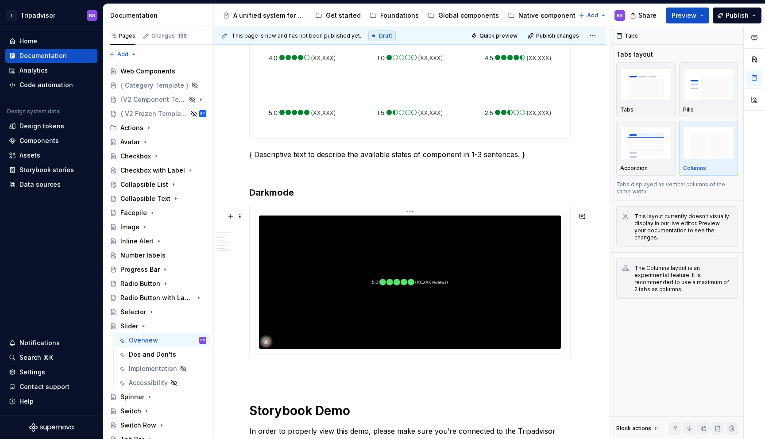
scroll to position [1447, 0]
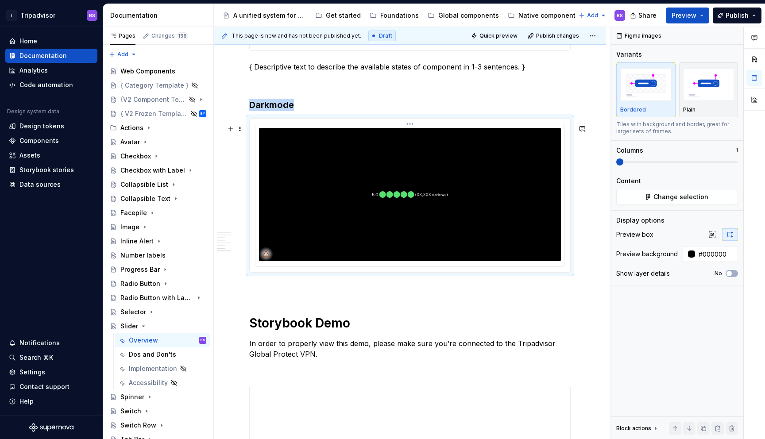
click at [430, 232] on img at bounding box center [410, 194] width 302 height 133
click at [671, 193] on span "Change selection" at bounding box center [680, 197] width 55 height 9
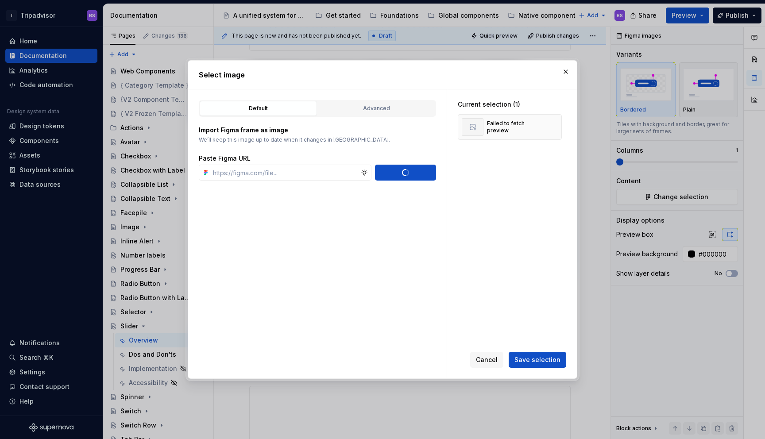
scroll to position [0, 0]
click at [540, 361] on span "Save selection" at bounding box center [537, 359] width 46 height 9
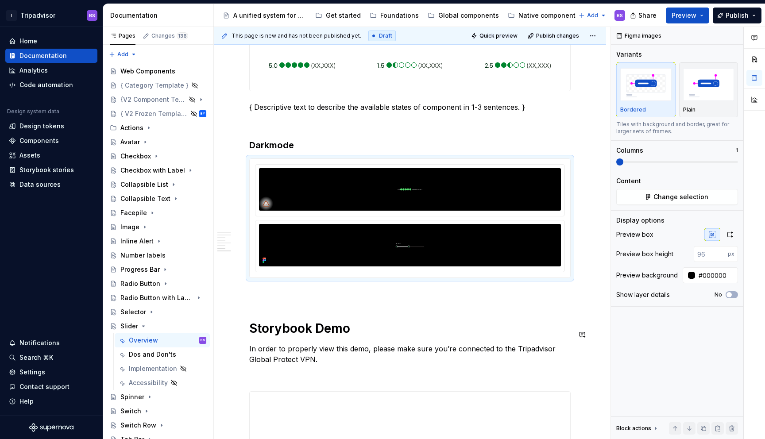
scroll to position [1404, 0]
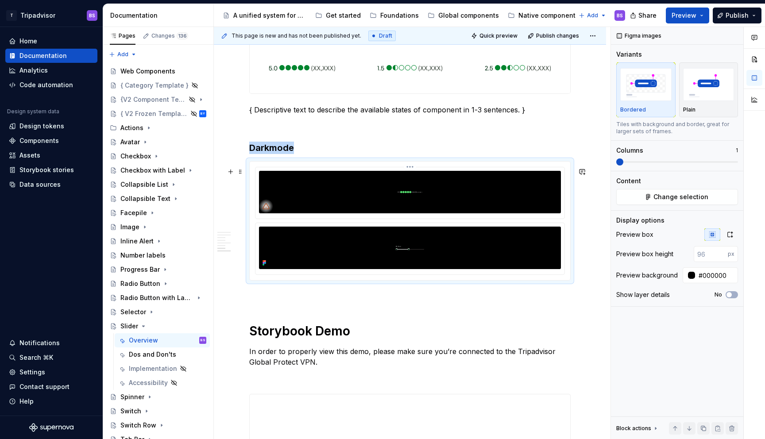
click at [414, 194] on img at bounding box center [410, 192] width 302 height 42
click at [411, 168] on div at bounding box center [410, 221] width 320 height 119
click at [411, 171] on html "T Tripadvisor BS Home Documentation Analytics Code automation Design system dat…" at bounding box center [382, 219] width 765 height 439
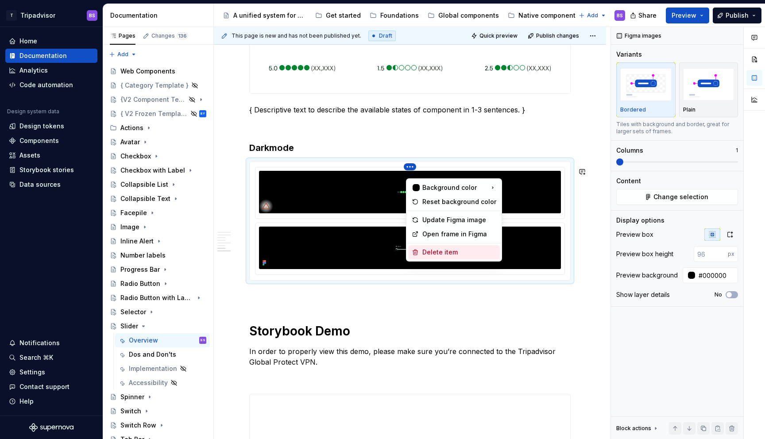
click at [437, 255] on div "Delete item" at bounding box center [459, 252] width 74 height 9
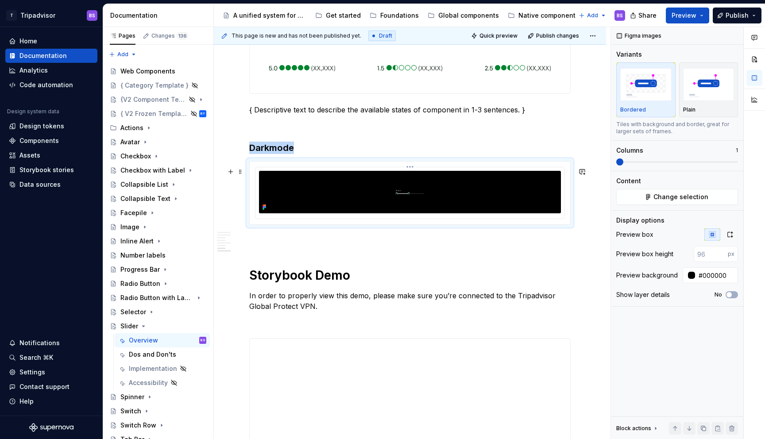
click at [444, 200] on img at bounding box center [410, 192] width 302 height 42
click at [729, 236] on icon "button" at bounding box center [729, 234] width 7 height 7
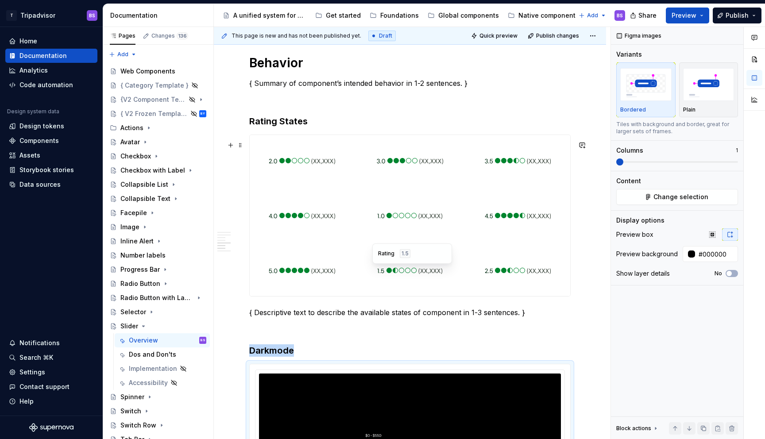
scroll to position [1169, 0]
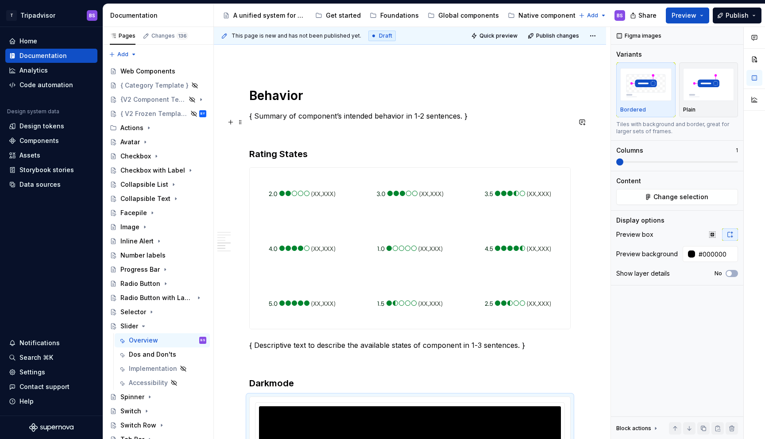
click at [341, 127] on div "**********" at bounding box center [409, 2] width 321 height 1950
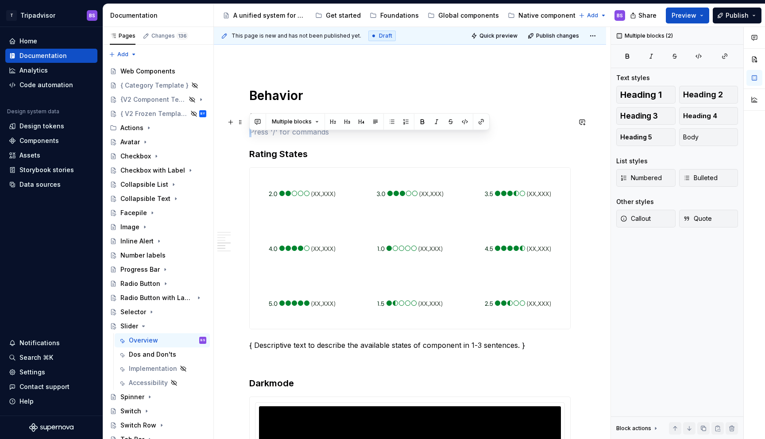
click at [341, 127] on div "**********" at bounding box center [409, 2] width 321 height 1950
drag, startPoint x: 285, startPoint y: 162, endPoint x: 266, endPoint y: 158, distance: 19.9
click at [285, 160] on h3 "Rating States" at bounding box center [409, 154] width 321 height 12
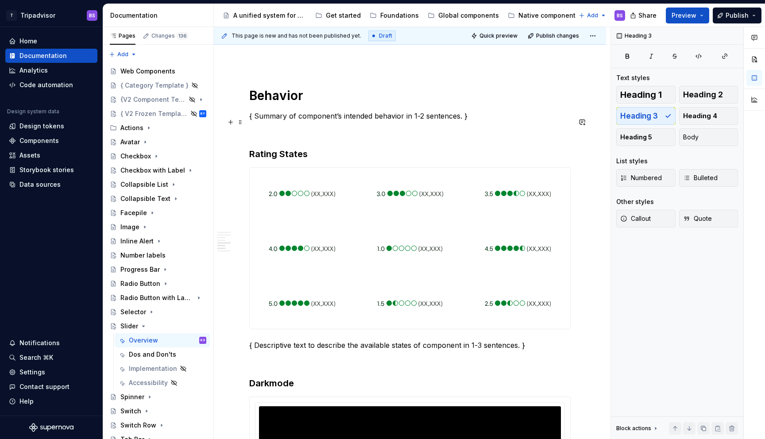
click at [267, 121] on p "{ Summary of component’s intended behavior in 1-2 sentences. }" at bounding box center [409, 116] width 321 height 11
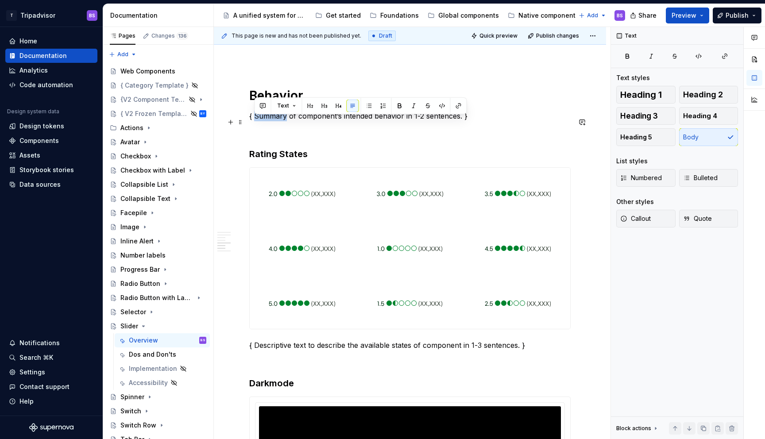
click at [267, 121] on p "{ Summary of component’s intended behavior in 1-2 sentences. }" at bounding box center [409, 116] width 321 height 11
click at [274, 160] on h3 "Rating States" at bounding box center [409, 154] width 321 height 12
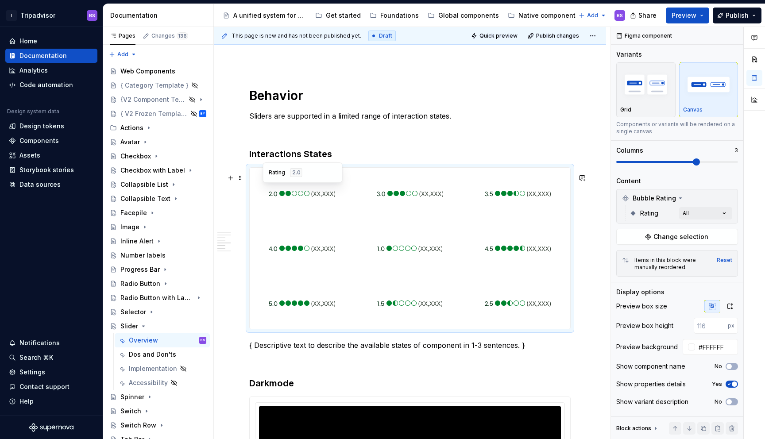
click at [326, 216] on img at bounding box center [302, 193] width 67 height 44
click at [664, 239] on span "Change selection" at bounding box center [680, 236] width 55 height 9
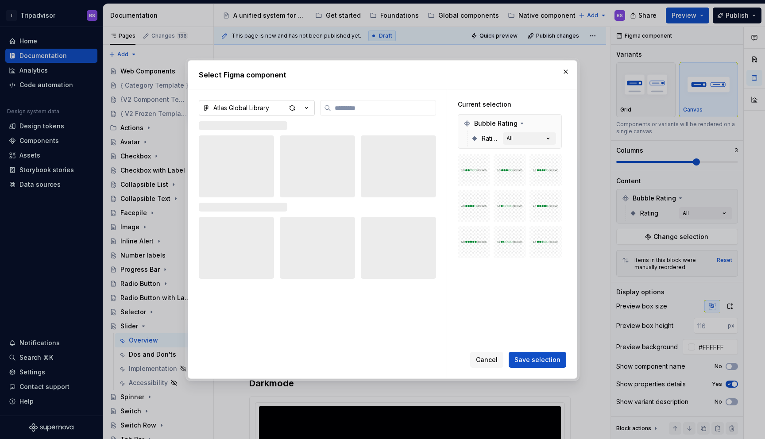
click at [309, 108] on icon "button" at bounding box center [306, 108] width 9 height 9
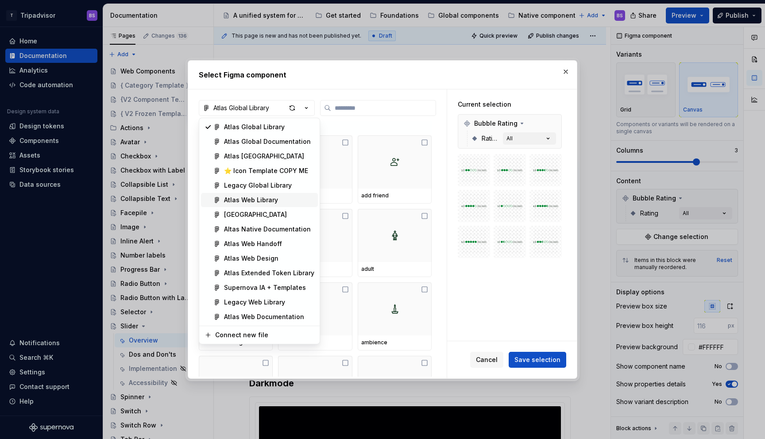
click at [272, 198] on div "Atlas Web Library" at bounding box center [251, 200] width 54 height 9
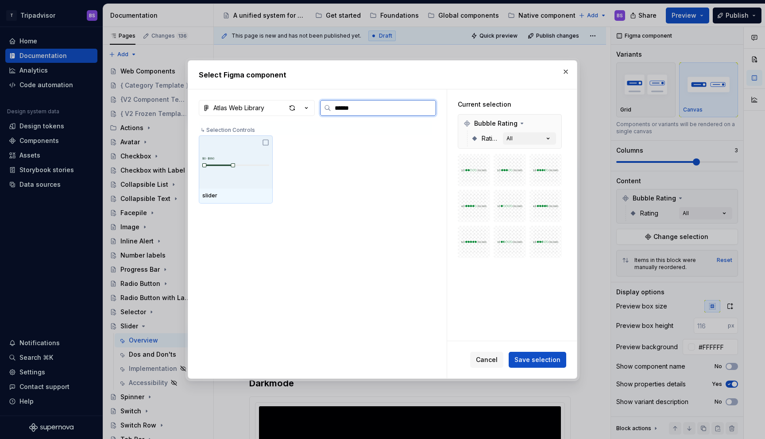
click at [259, 175] on div at bounding box center [236, 161] width 74 height 53
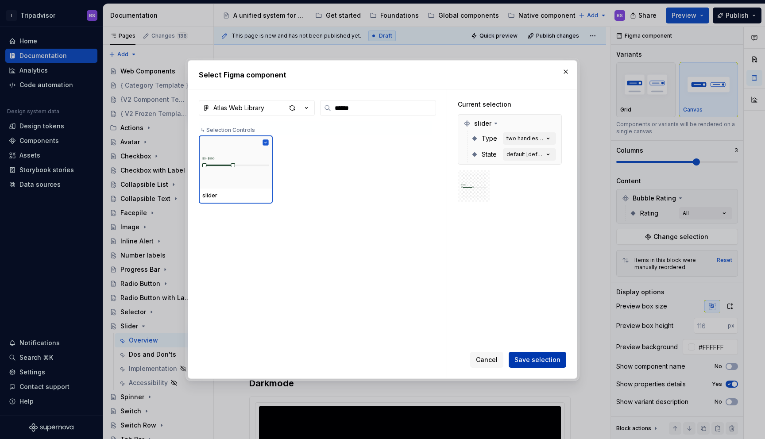
click at [539, 358] on span "Save selection" at bounding box center [537, 359] width 46 height 9
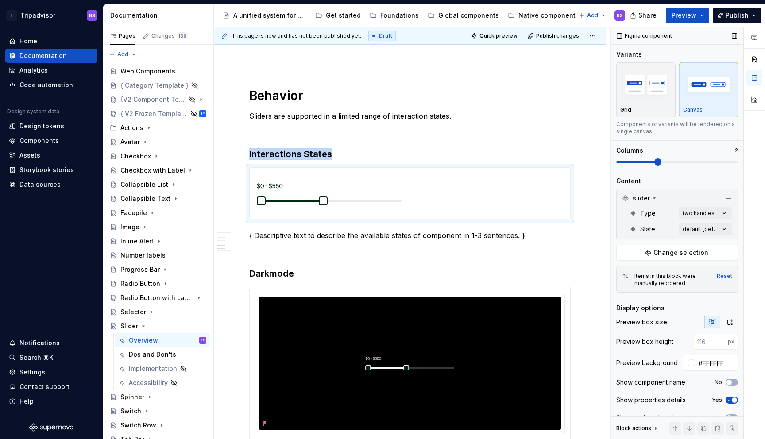
click at [661, 162] on span at bounding box center [657, 161] width 7 height 7
click at [697, 211] on div "Comments Open comments No comments yet Select ‘Comment’ from the block context …" at bounding box center [688, 233] width 154 height 413
click at [668, 205] on div "Comments Open comments No comments yet Select ‘Comment’ from the block context …" at bounding box center [688, 233] width 154 height 413
click at [692, 230] on div "Comments Open comments No comments yet Select ‘Comment’ from the block context …" at bounding box center [688, 233] width 154 height 413
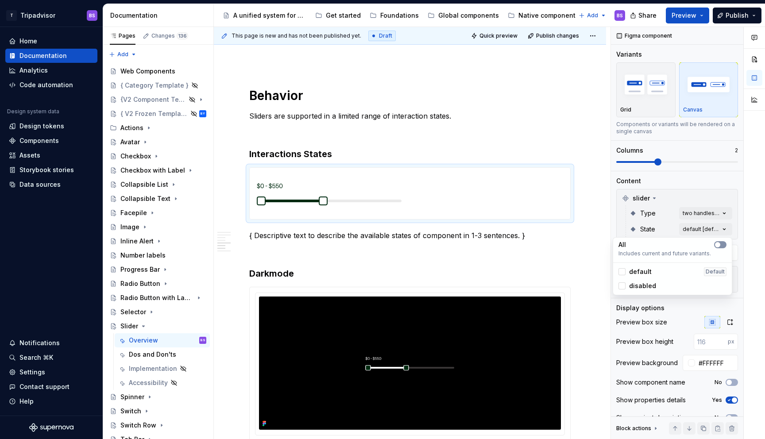
click at [718, 243] on span "button" at bounding box center [717, 244] width 5 height 5
click at [508, 119] on html "T Tripadvisor BS Home Documentation Analytics Code automation Design system dat…" at bounding box center [382, 219] width 765 height 439
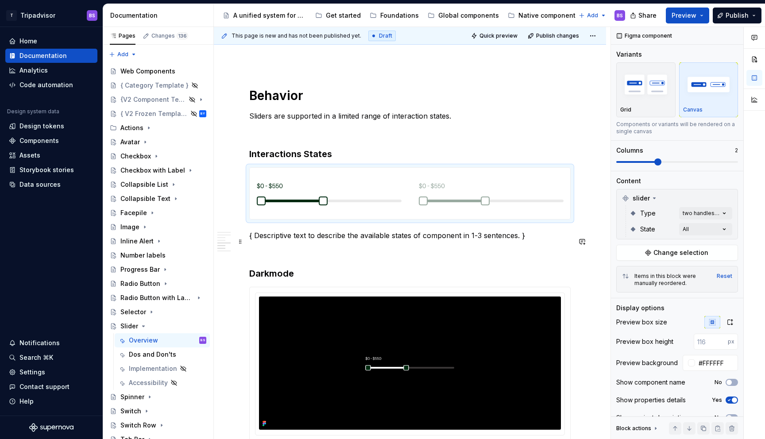
click at [390, 241] on p "{ Descriptive text to describe the available states of component in 1-3 sentenc…" at bounding box center [409, 235] width 321 height 11
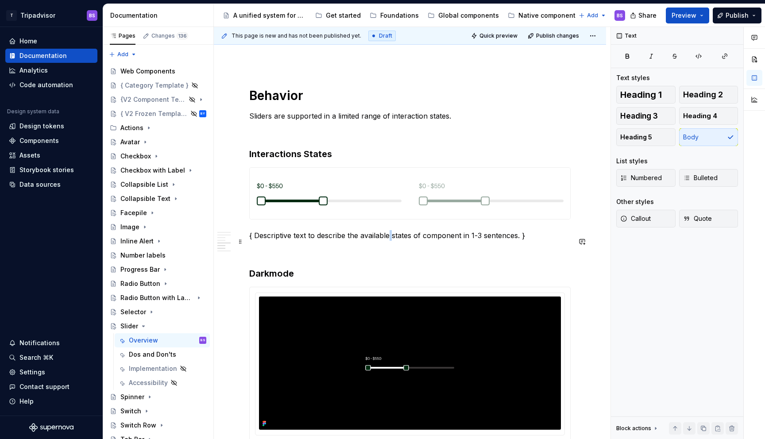
click at [390, 241] on p "{ Descriptive text to describe the available states of component in 1-3 sentenc…" at bounding box center [409, 235] width 321 height 11
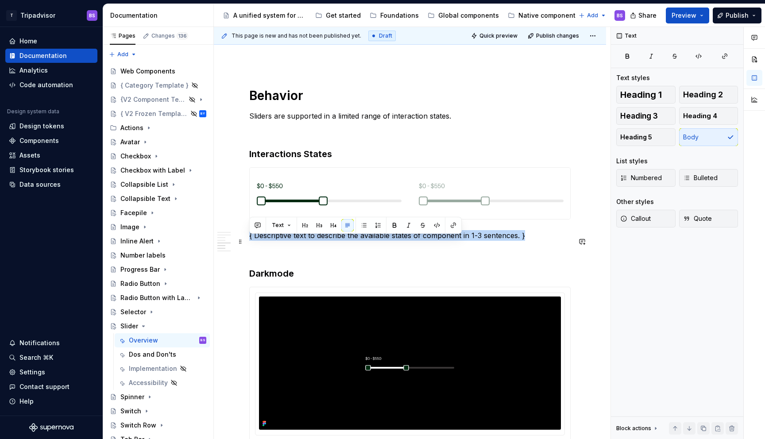
click at [390, 241] on p "{ Descriptive text to describe the available states of component in 1-3 sentenc…" at bounding box center [409, 235] width 321 height 11
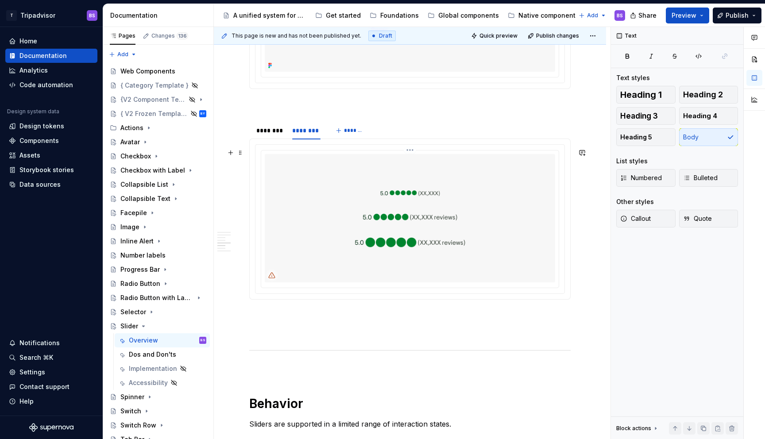
scroll to position [834, 0]
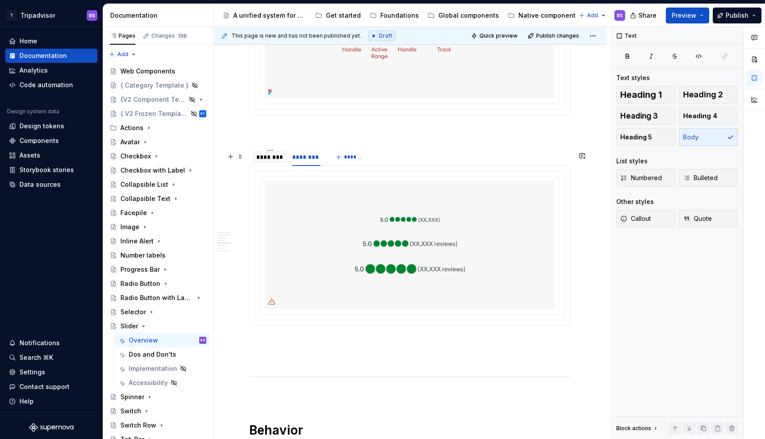
click at [276, 161] on div "********" at bounding box center [269, 157] width 27 height 9
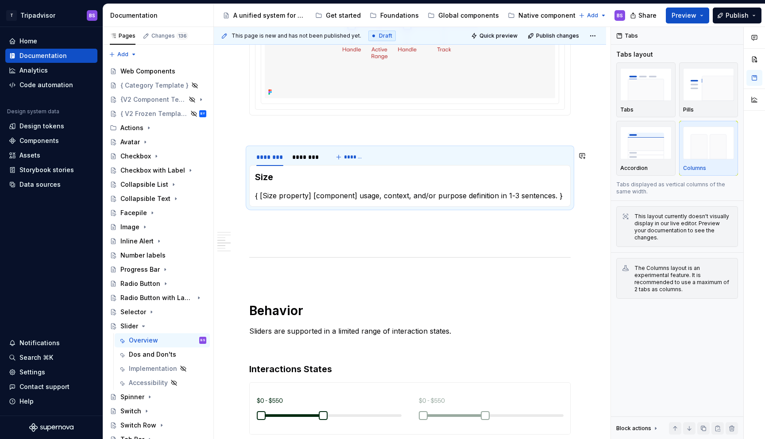
click at [305, 201] on p "{ [Size property] [component] usage, context, and/or purpose definition in 1-3 …" at bounding box center [410, 195] width 310 height 11
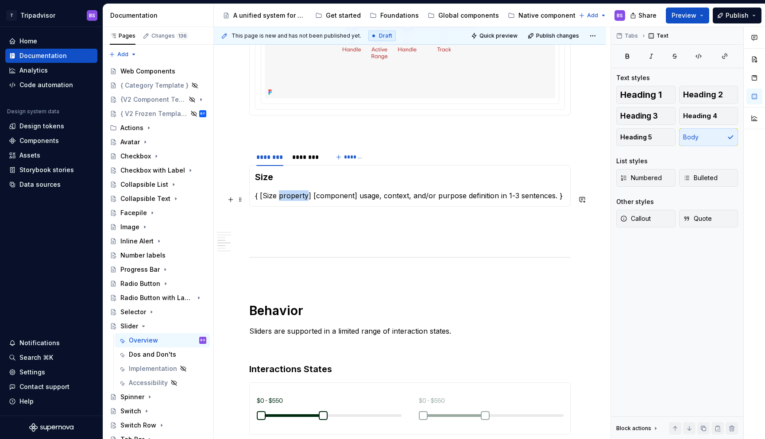
click at [305, 201] on p "{ [Size property] [component] usage, context, and/or purpose definition in 1-3 …" at bounding box center [410, 195] width 310 height 11
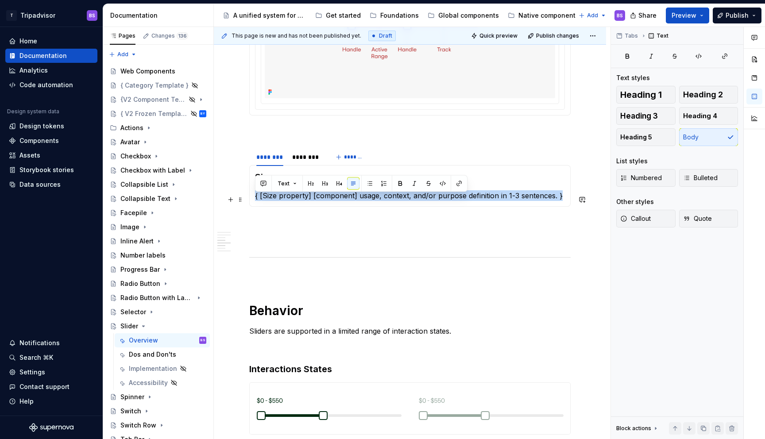
click at [305, 201] on p "{ [Size property] [component] usage, context, and/or purpose definition in 1-3 …" at bounding box center [410, 195] width 310 height 11
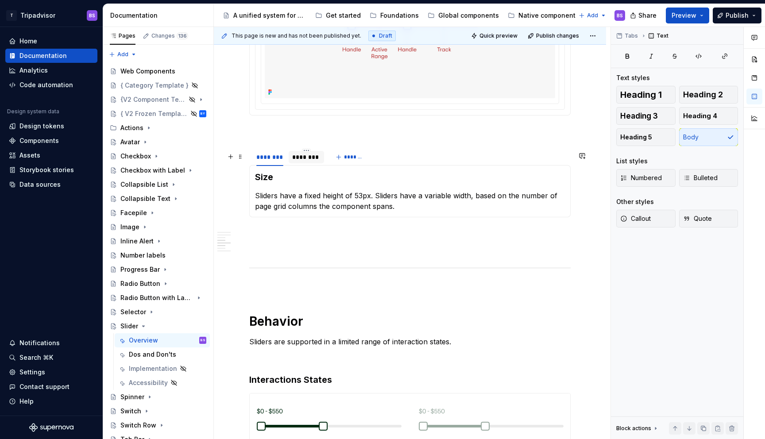
click at [303, 162] on div "********" at bounding box center [306, 157] width 28 height 9
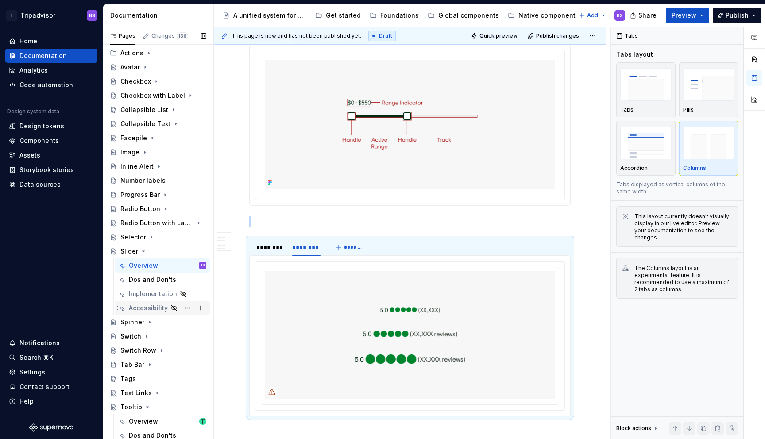
scroll to position [104, 0]
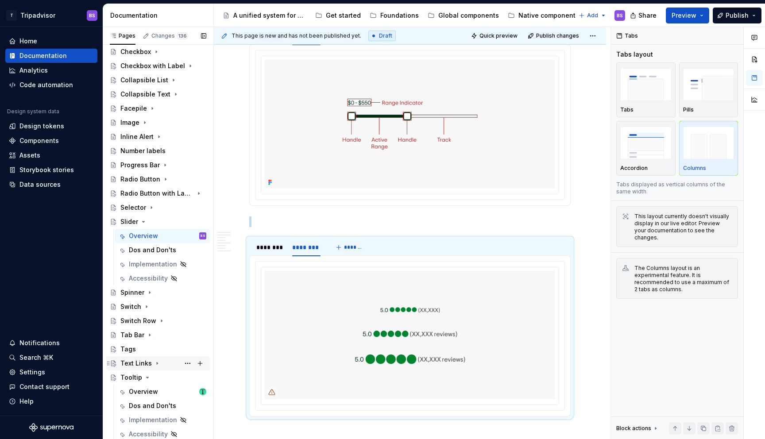
click at [157, 364] on icon "Page tree" at bounding box center [157, 364] width 1 height 2
click at [151, 374] on div "Overview" at bounding box center [143, 377] width 29 height 9
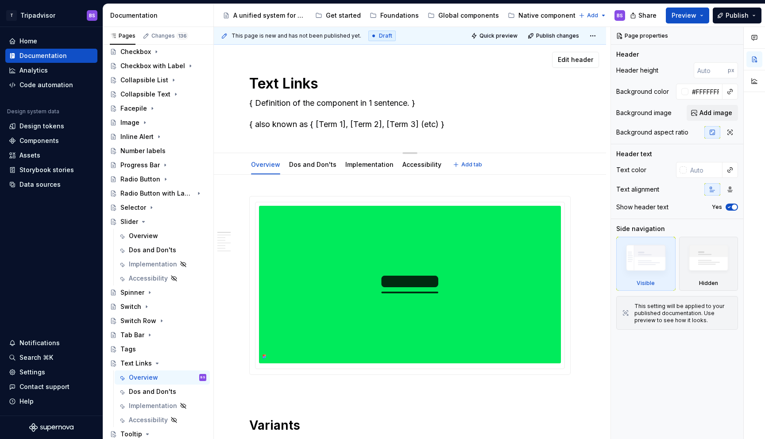
click at [313, 104] on textarea "{ Definition of the component in 1 sentence. } { also known as { [Term 1], [Ter…" at bounding box center [407, 113] width 321 height 35
paste textarea "A link is a reference to a resource. This can be external (e.g. a different web…"
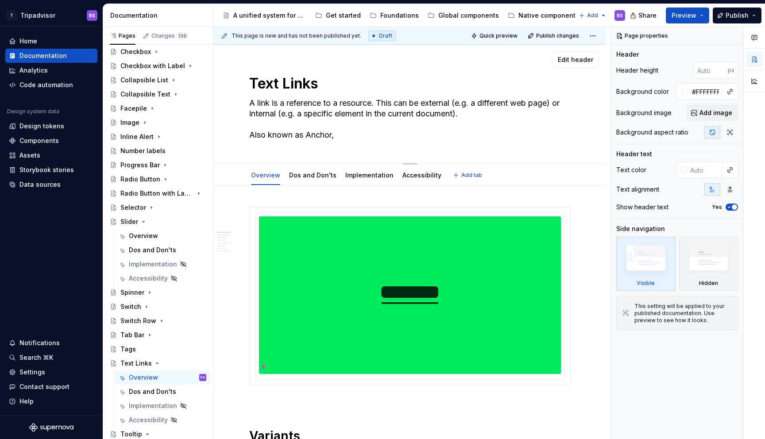
click at [365, 133] on textarea "A link is a reference to a resource. This can be external (e.g. a different web…" at bounding box center [407, 119] width 321 height 46
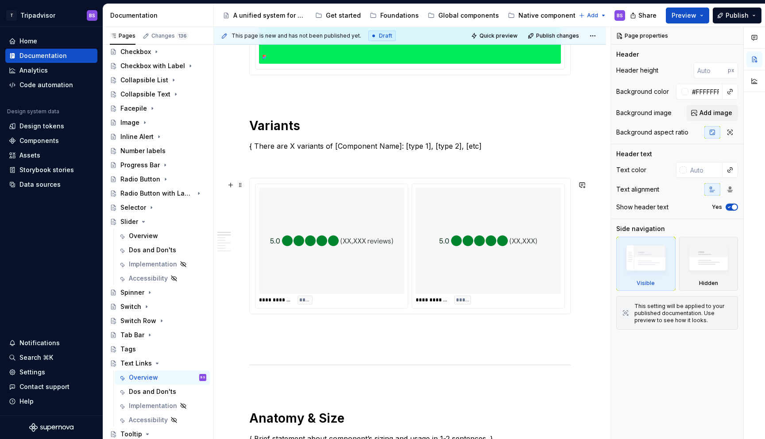
scroll to position [316, 0]
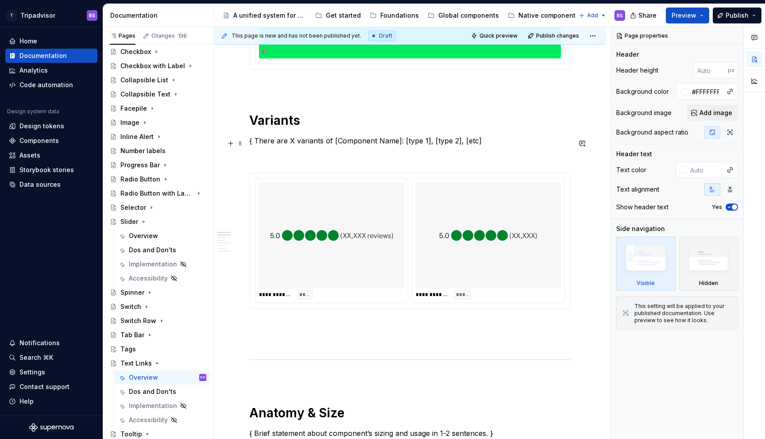
click at [286, 143] on p "{ There are X variants of [Component Name]: [type 1], [type 2], [etc]" at bounding box center [409, 140] width 321 height 11
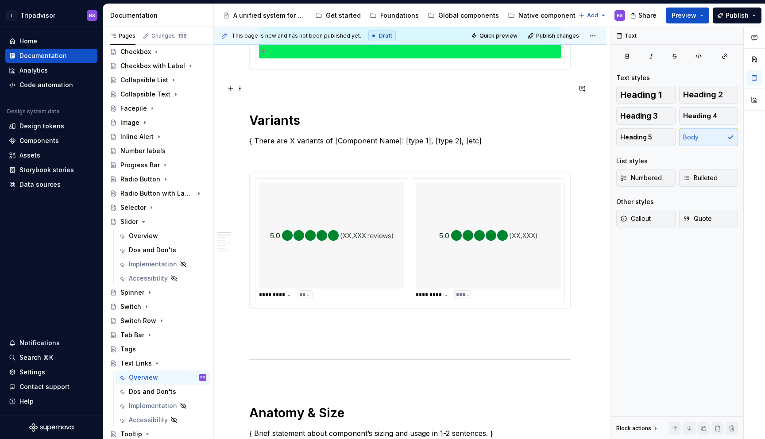
drag, startPoint x: 220, startPoint y: 85, endPoint x: 348, endPoint y: 221, distance: 187.9
click at [348, 221] on div "**********" at bounding box center [412, 233] width 397 height 413
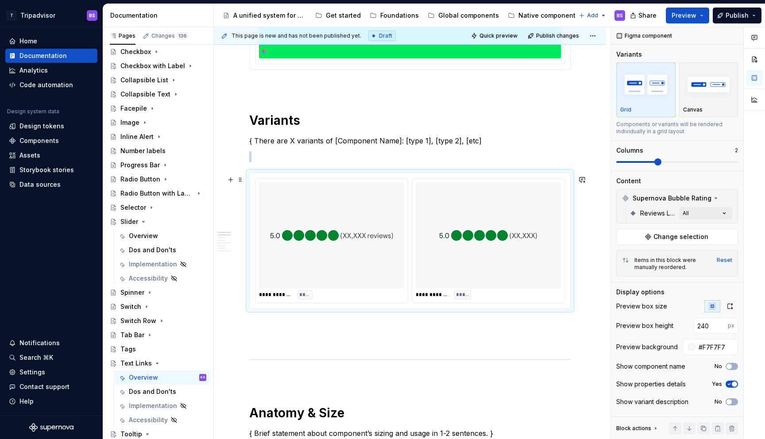
click at [354, 227] on img at bounding box center [332, 235] width 124 height 99
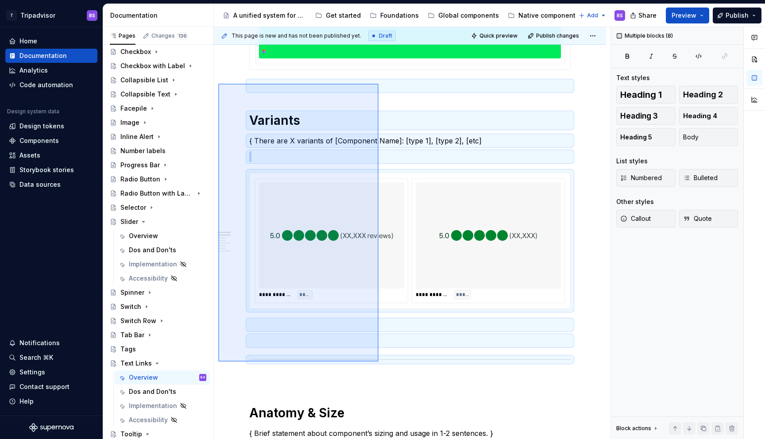
drag, startPoint x: 218, startPoint y: 84, endPoint x: 378, endPoint y: 362, distance: 320.9
click at [378, 362] on div "**********" at bounding box center [412, 233] width 397 height 413
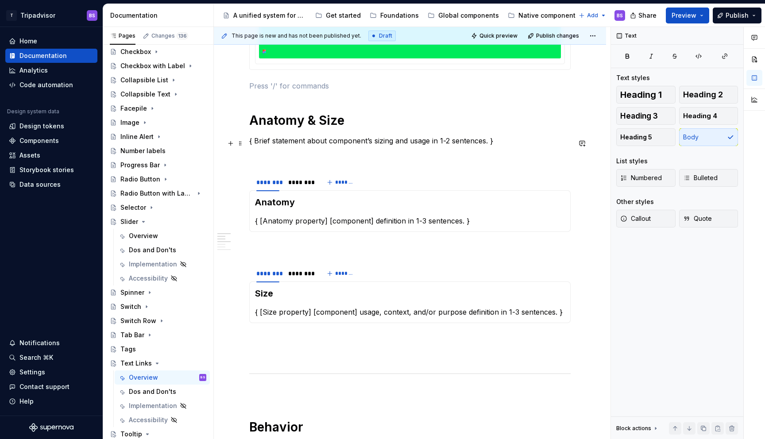
click at [315, 145] on p "{ Brief statement about component’s sizing and usage in 1-2 sentences. }" at bounding box center [409, 140] width 321 height 11
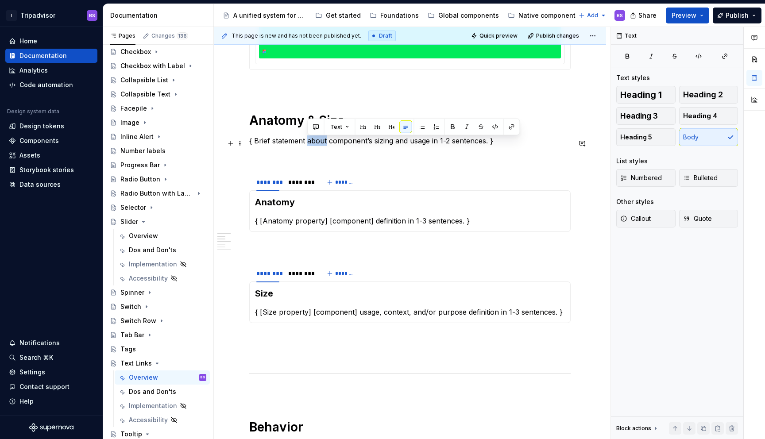
click at [315, 145] on p "{ Brief statement about component’s sizing and usage in 1-2 sentences. }" at bounding box center [409, 140] width 321 height 11
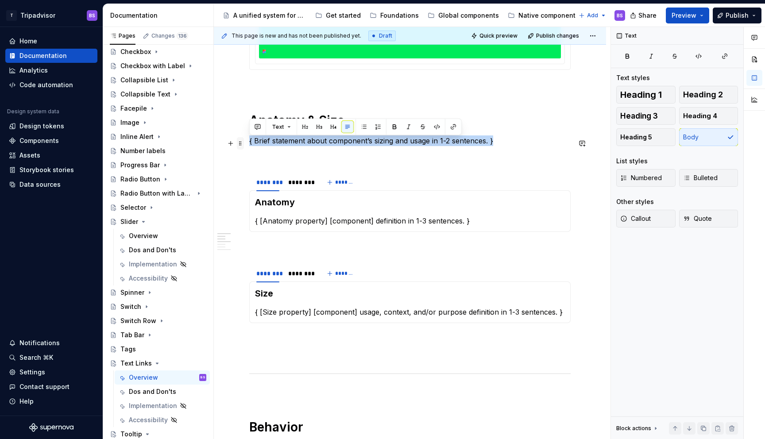
click at [242, 143] on span at bounding box center [240, 143] width 7 height 12
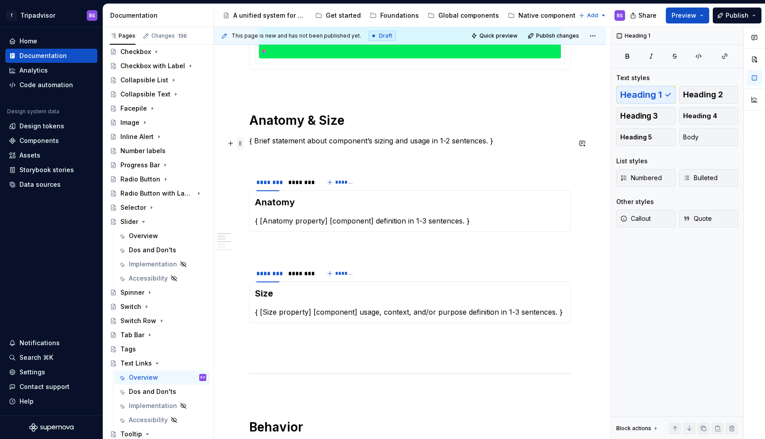
click at [240, 144] on span at bounding box center [240, 143] width 7 height 12
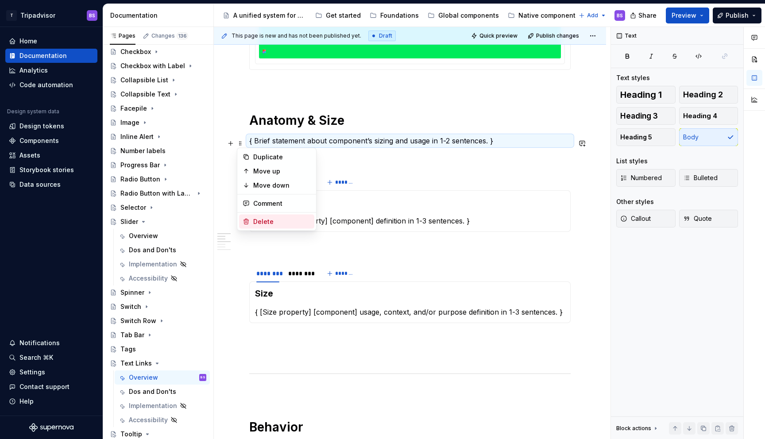
click at [272, 221] on div "Delete" at bounding box center [282, 221] width 58 height 9
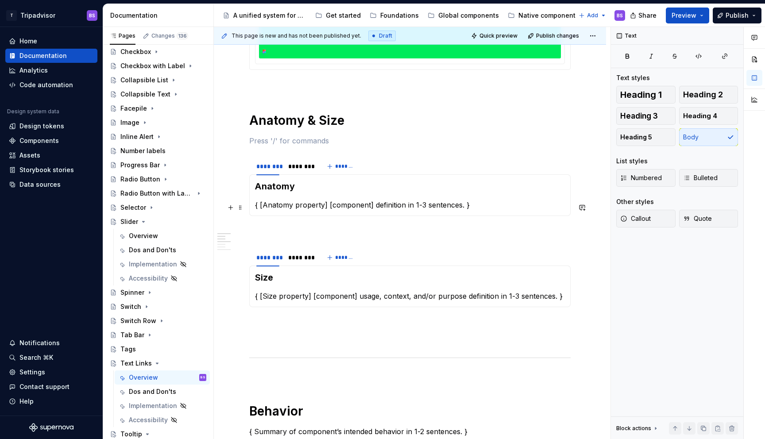
click at [312, 205] on p "{ [Anatomy property] [component] definition in 1-3 sentences. }" at bounding box center [410, 205] width 310 height 11
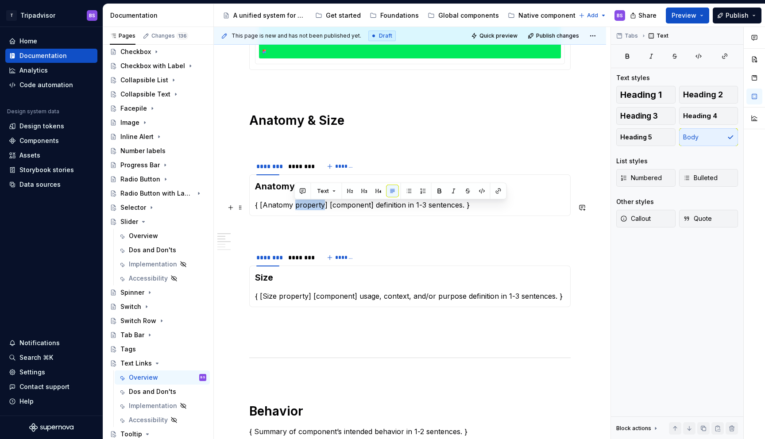
click at [312, 205] on p "{ [Anatomy property] [component] definition in 1-3 sentences. }" at bounding box center [410, 205] width 310 height 11
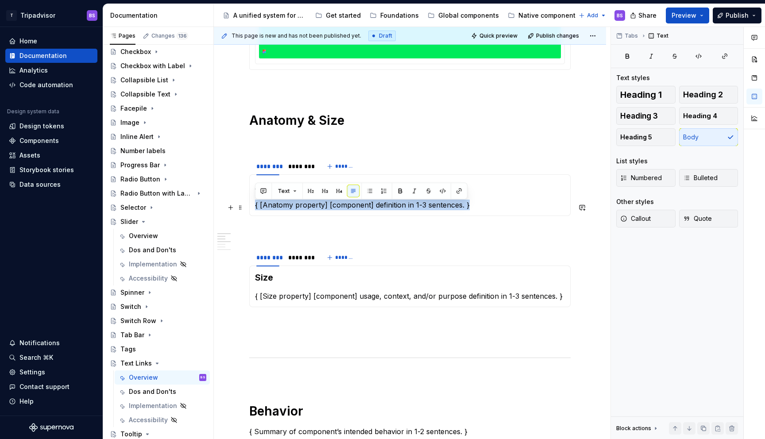
click at [312, 205] on p "{ [Anatomy property] [component] definition in 1-3 sentences. }" at bounding box center [410, 205] width 310 height 11
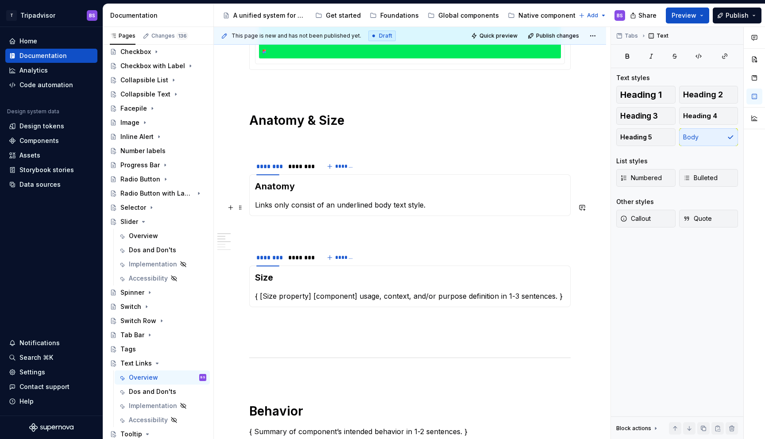
click at [393, 208] on p "Links only consist of an underlined body text style." at bounding box center [410, 205] width 310 height 11
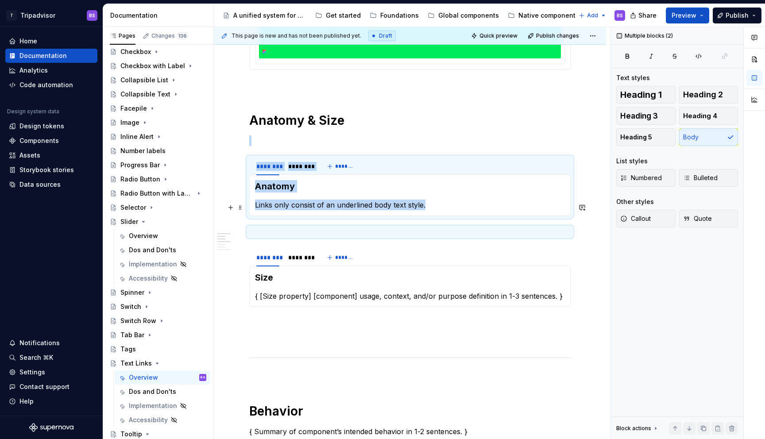
click at [392, 207] on p "Links only consist of an underlined body text style." at bounding box center [410, 205] width 310 height 11
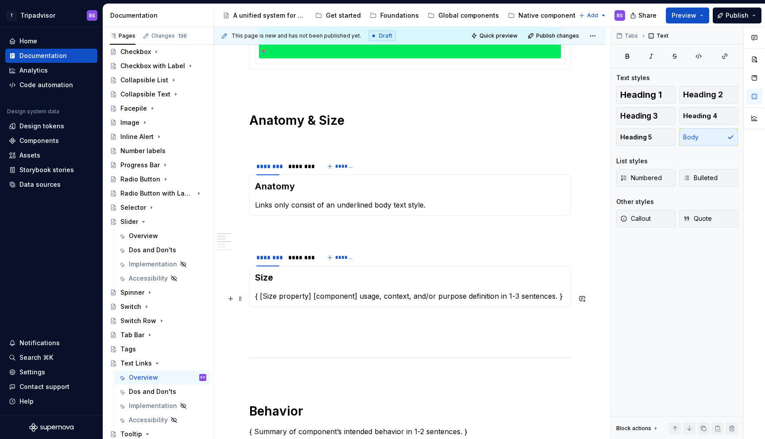
click at [295, 299] on p "{ [Size property] [component] usage, context, and/or purpose definition in 1-3 …" at bounding box center [410, 296] width 310 height 11
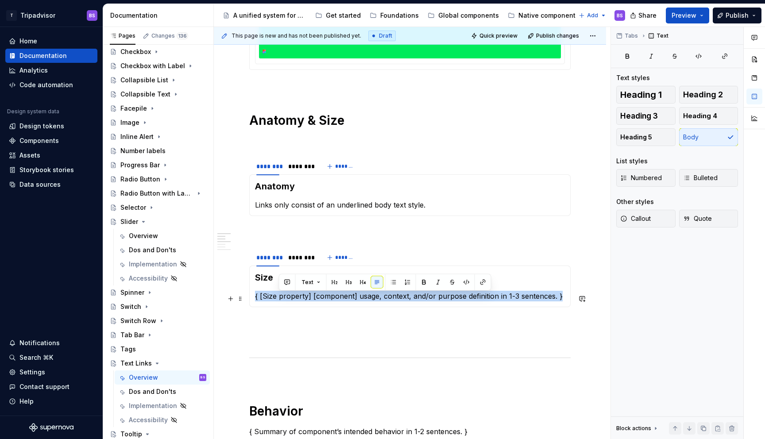
click at [295, 299] on p "{ [Size property] [component] usage, context, and/or purpose definition in 1-3 …" at bounding box center [410, 296] width 310 height 11
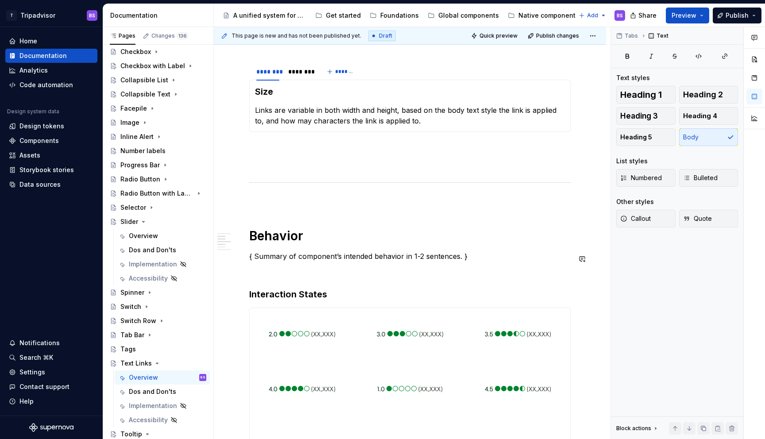
scroll to position [513, 0]
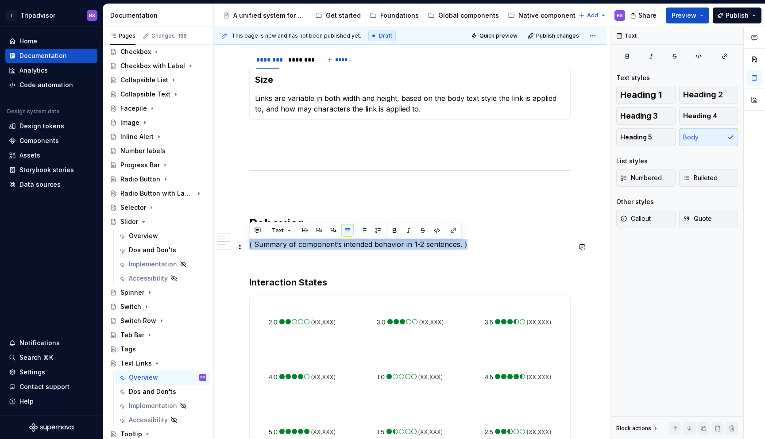
drag, startPoint x: 249, startPoint y: 246, endPoint x: 473, endPoint y: 245, distance: 224.0
click at [473, 245] on p "{ Summary of component’s intended behavior in 1-2 sentences. }" at bounding box center [409, 244] width 321 height 11
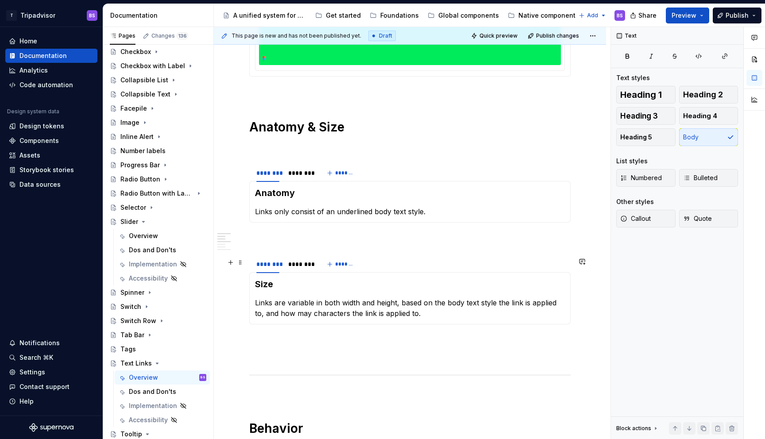
scroll to position [302, 0]
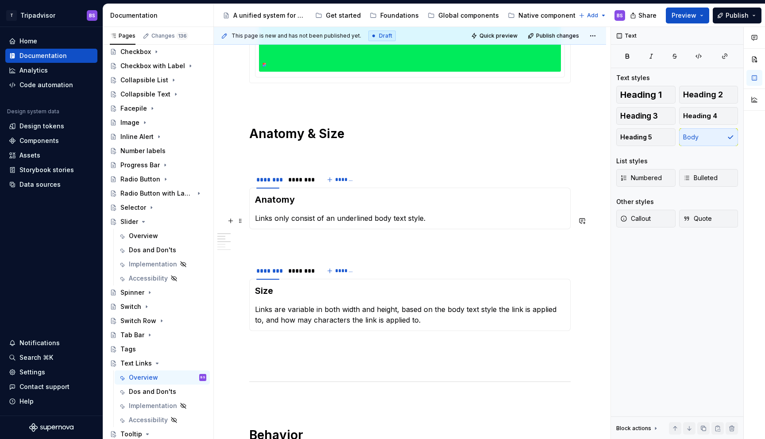
click at [371, 219] on p "Links only consist of an underlined body text style." at bounding box center [410, 218] width 310 height 11
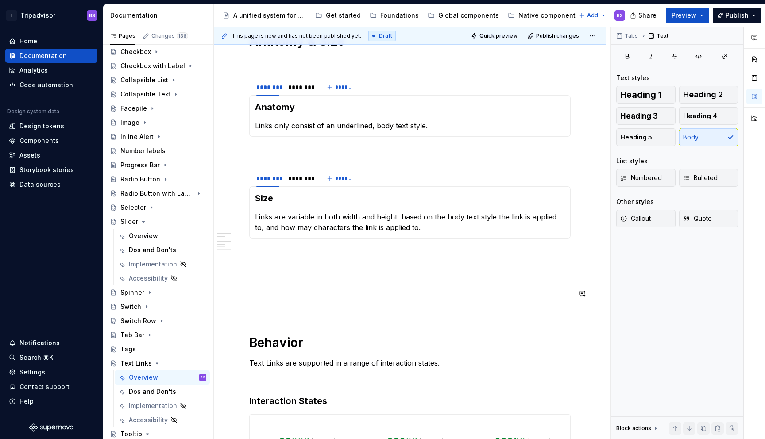
scroll to position [395, 0]
click at [376, 129] on p "Links only consist of an underlined, body text style." at bounding box center [410, 125] width 310 height 11
click at [461, 218] on p "Links are variable in both width and height, based on the body text style the l…" at bounding box center [410, 221] width 310 height 21
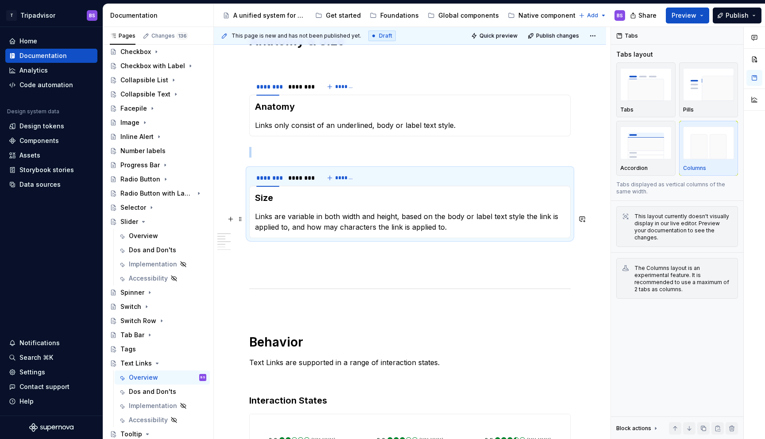
click at [420, 224] on p "Links are variable in both width and height, based on the body or label text st…" at bounding box center [410, 221] width 310 height 21
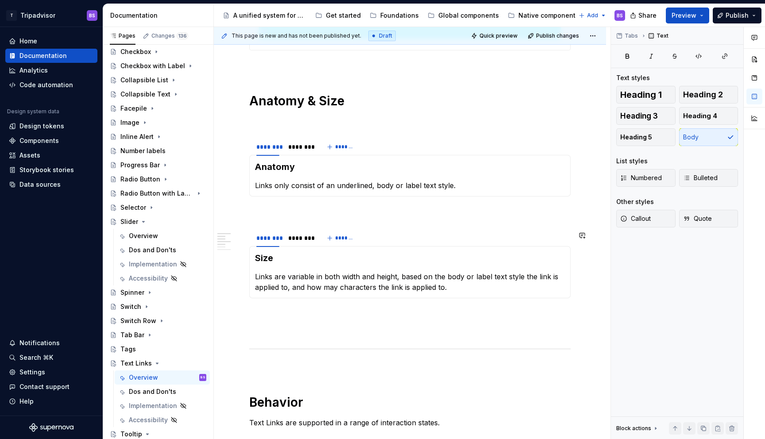
scroll to position [328, 0]
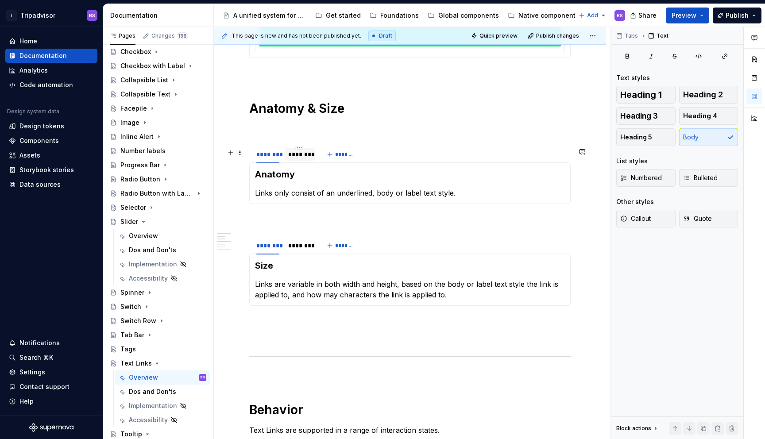
click at [301, 161] on div "********" at bounding box center [300, 154] width 30 height 12
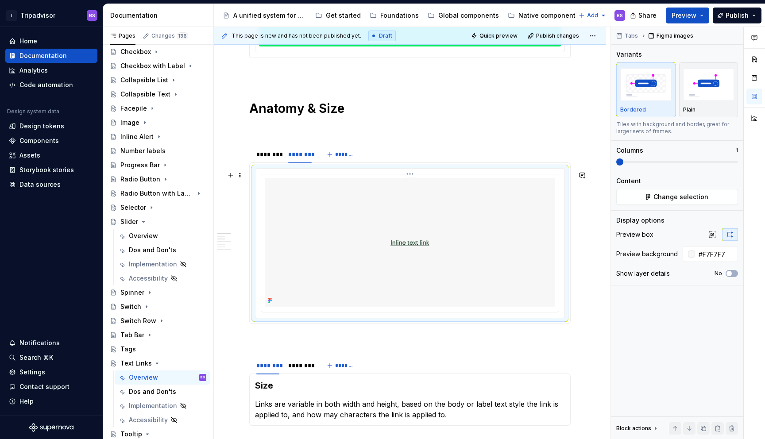
click at [340, 199] on img at bounding box center [410, 242] width 290 height 128
click at [410, 176] on div at bounding box center [409, 243] width 309 height 149
click at [415, 176] on html "T Tripadvisor BS Home Documentation Analytics Code automation Design system dat…" at bounding box center [382, 219] width 765 height 439
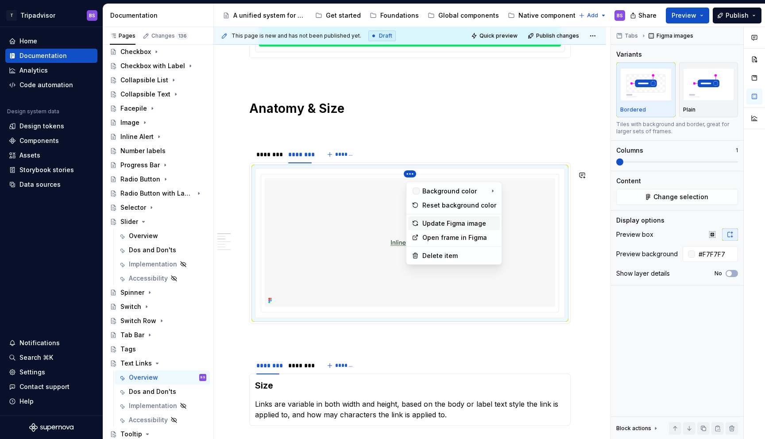
click at [442, 225] on div "Update Figma image" at bounding box center [459, 223] width 74 height 9
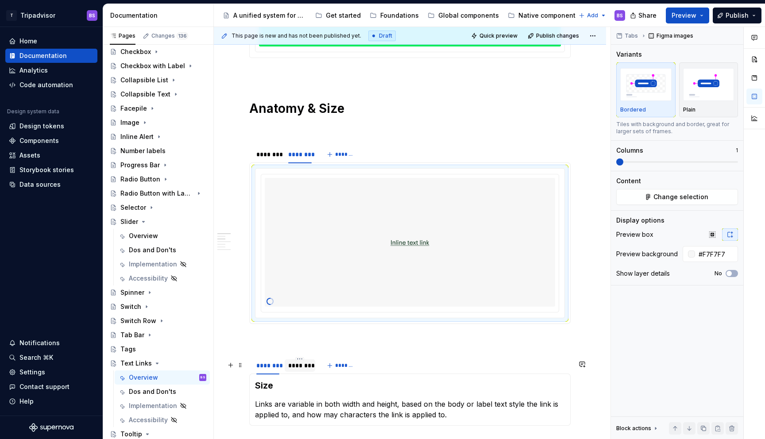
click at [301, 369] on div "********" at bounding box center [299, 365] width 23 height 9
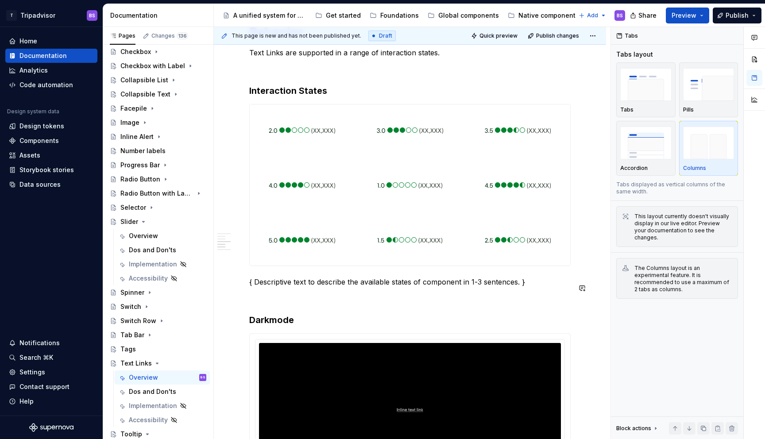
scroll to position [933, 0]
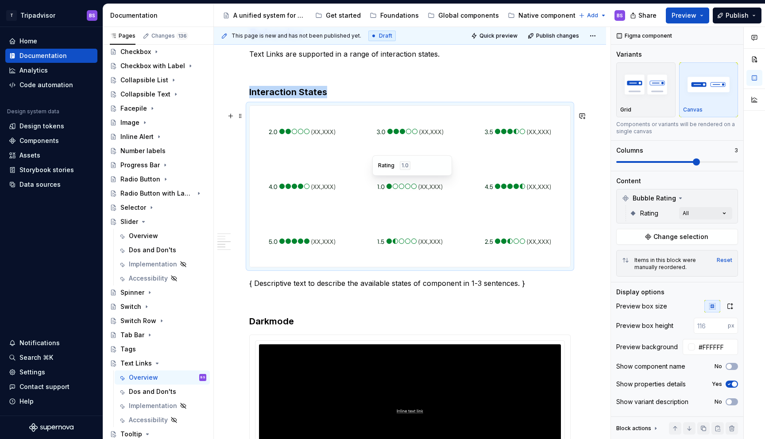
click at [367, 190] on div at bounding box center [410, 186] width 104 height 51
click at [46, 181] on div "Data sources" at bounding box center [39, 184] width 41 height 9
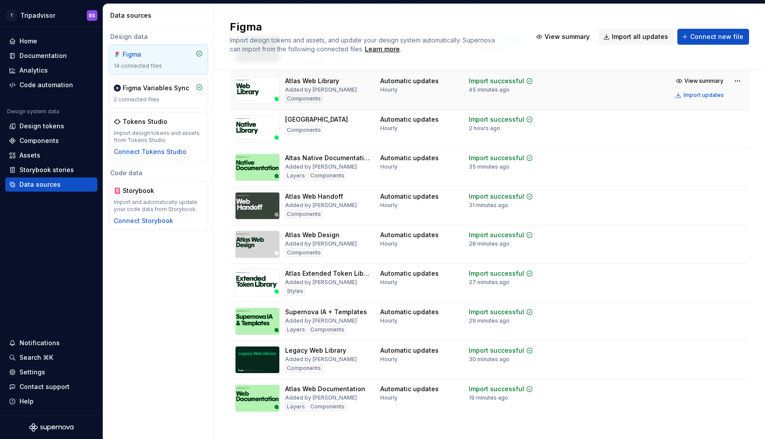
scroll to position [236, 0]
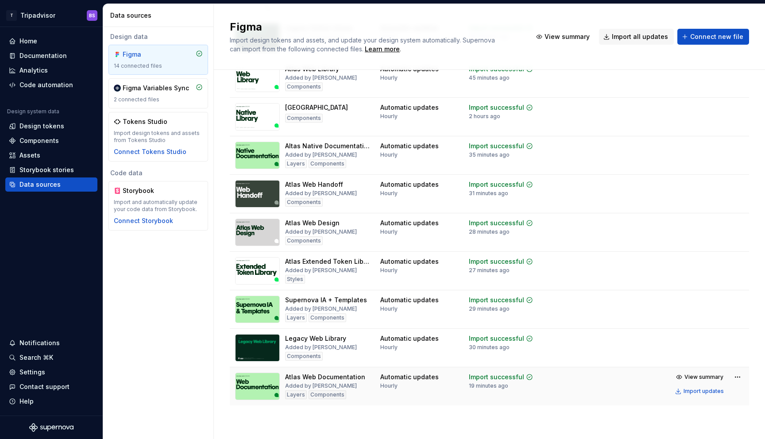
click at [580, 376] on td at bounding box center [595, 386] width 78 height 39
click at [700, 392] on div "Import updates" at bounding box center [703, 391] width 40 height 7
click at [46, 54] on div "Documentation" at bounding box center [42, 55] width 47 height 9
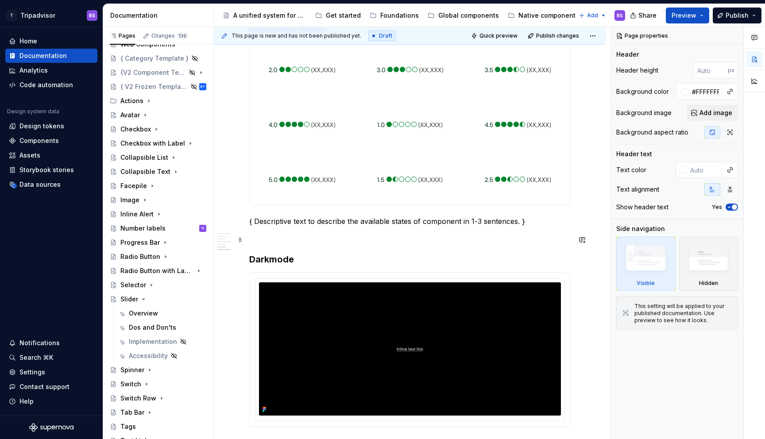
scroll to position [741, 0]
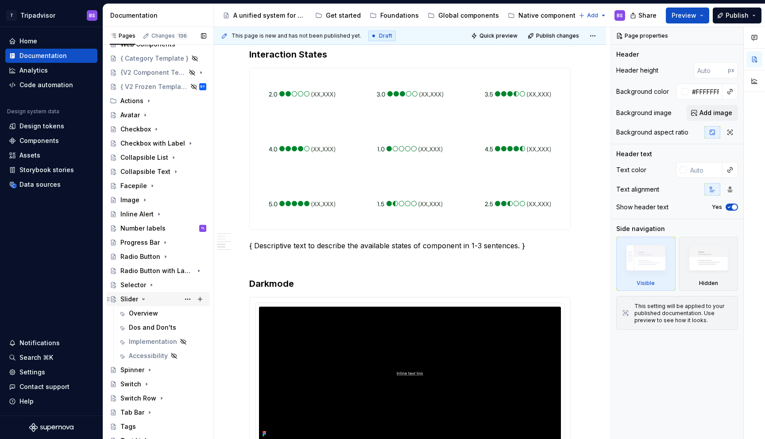
click at [137, 299] on div "Slider" at bounding box center [129, 299] width 18 height 9
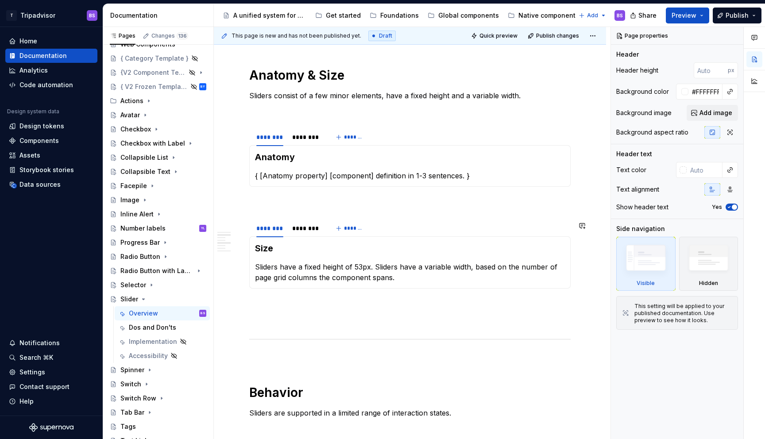
scroll to position [643, 0]
click at [307, 239] on div "******** ********" at bounding box center [288, 230] width 78 height 22
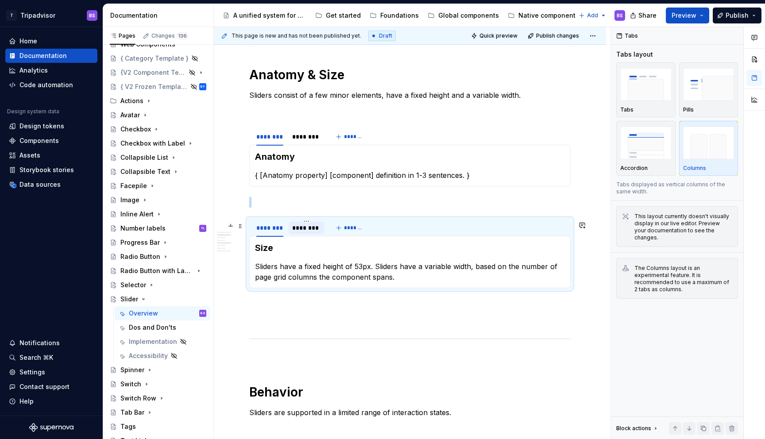
click at [303, 232] on div "********" at bounding box center [306, 228] width 28 height 9
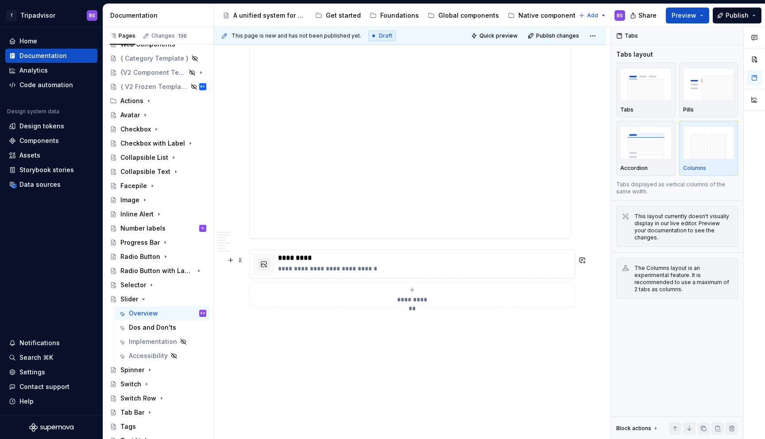
scroll to position [1599, 0]
click at [164, 376] on div "Spinner" at bounding box center [158, 370] width 104 height 14
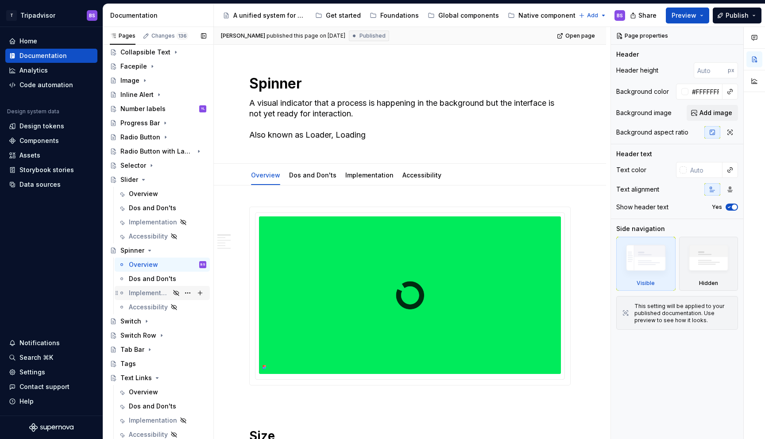
scroll to position [148, 0]
click at [151, 247] on icon "Page tree" at bounding box center [149, 248] width 7 height 7
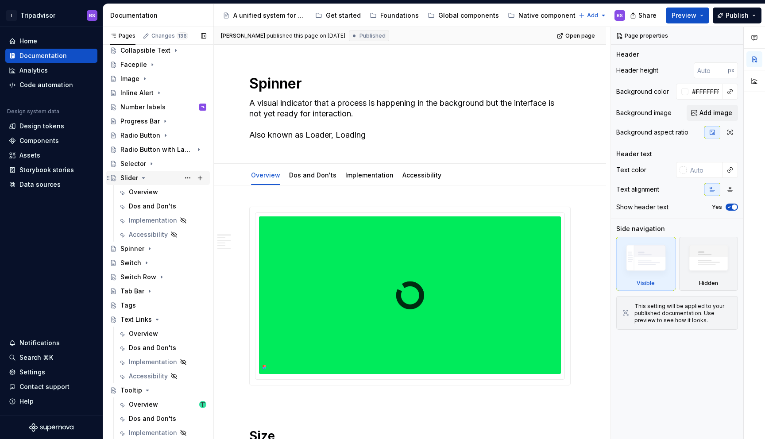
click at [147, 177] on div "Slider" at bounding box center [163, 178] width 86 height 12
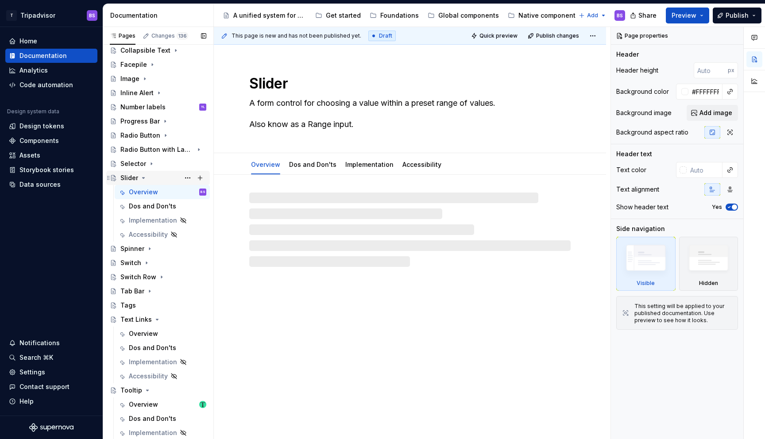
click at [143, 178] on icon "Page tree" at bounding box center [144, 178] width 2 height 1
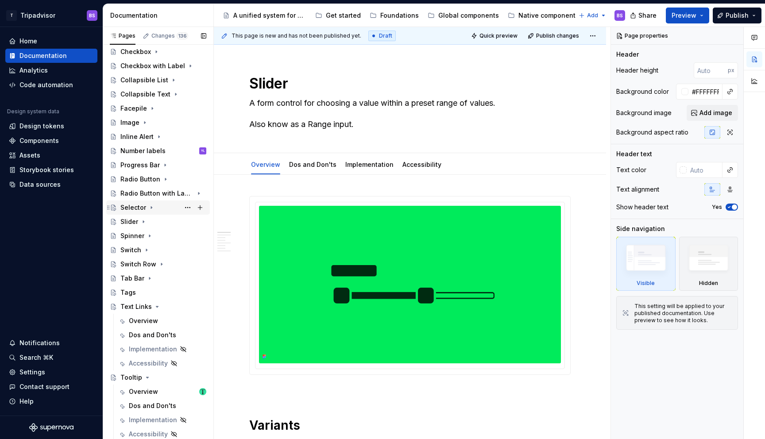
click at [149, 207] on icon "Page tree" at bounding box center [151, 207] width 7 height 7
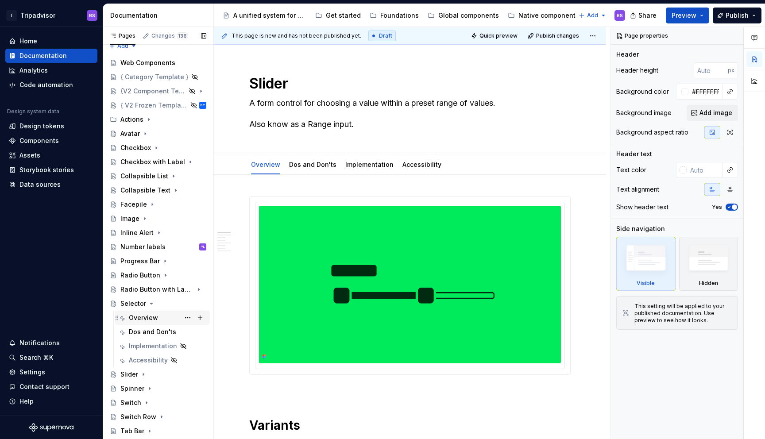
scroll to position [0, 0]
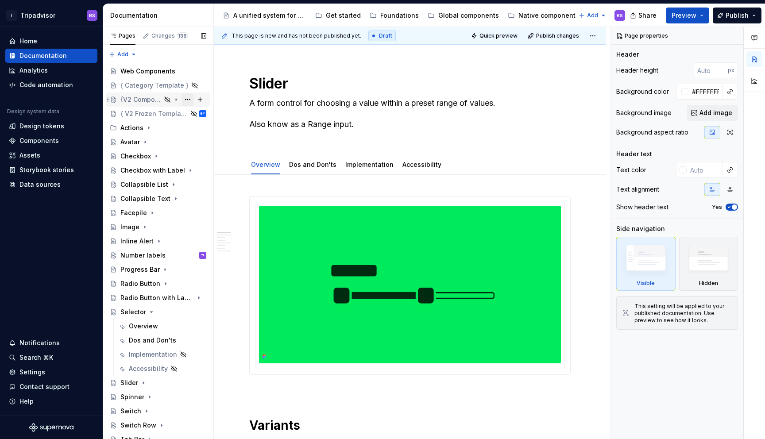
click at [185, 99] on button "Page tree" at bounding box center [187, 99] width 12 height 12
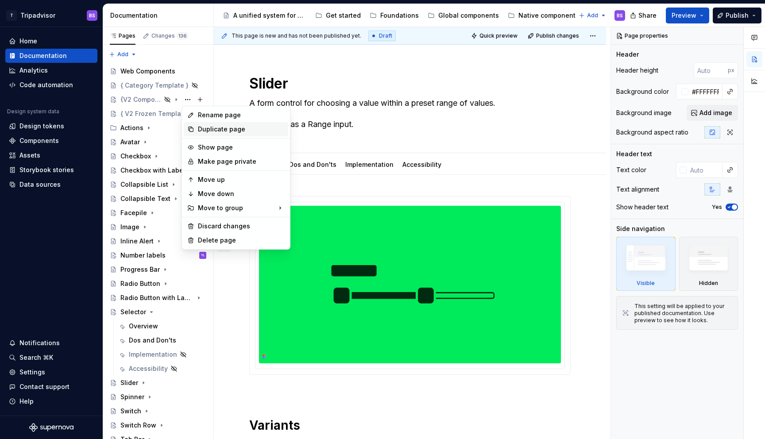
click at [213, 127] on div "Duplicate page" at bounding box center [241, 129] width 87 height 9
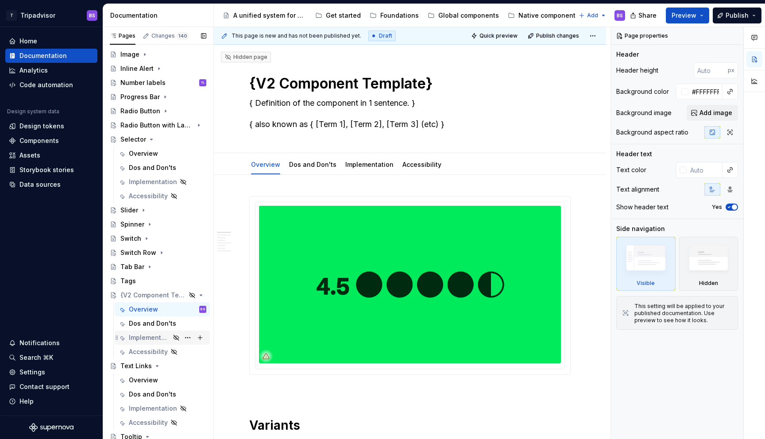
scroll to position [232, 0]
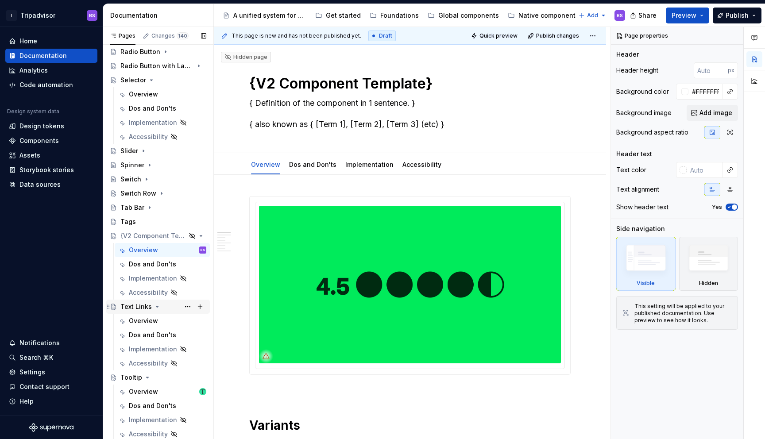
click at [155, 305] on icon "Page tree" at bounding box center [157, 306] width 7 height 7
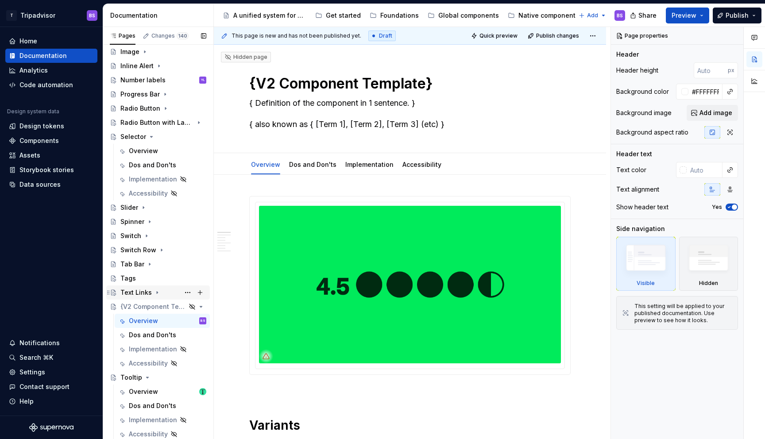
click at [154, 293] on icon "Page tree" at bounding box center [157, 292] width 7 height 7
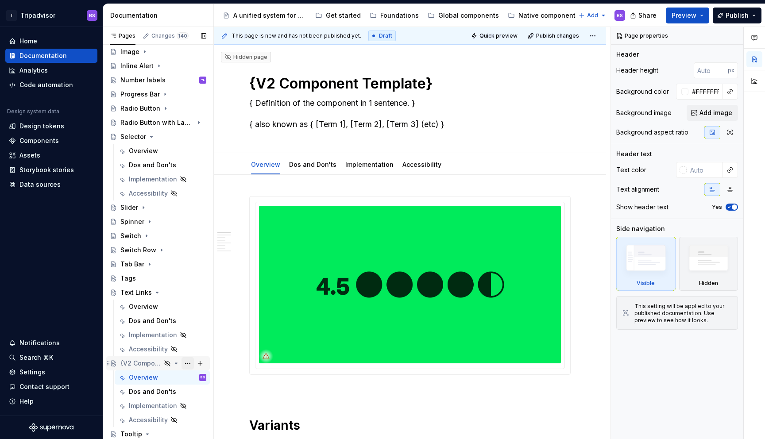
click at [187, 364] on button "Page tree" at bounding box center [187, 363] width 12 height 12
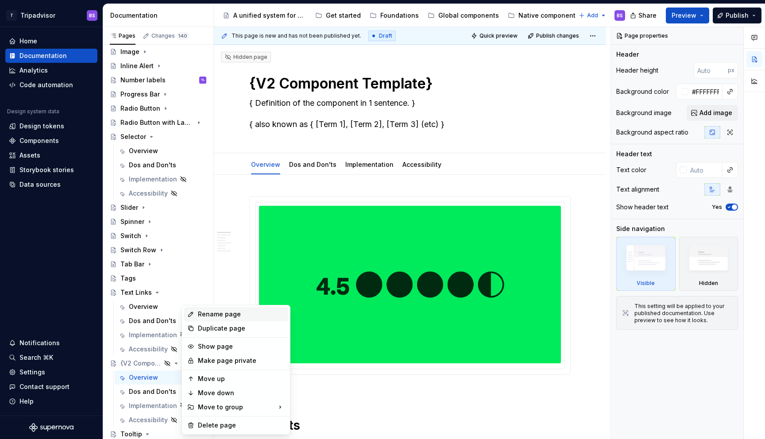
click at [232, 317] on div "Rename page" at bounding box center [241, 314] width 87 height 9
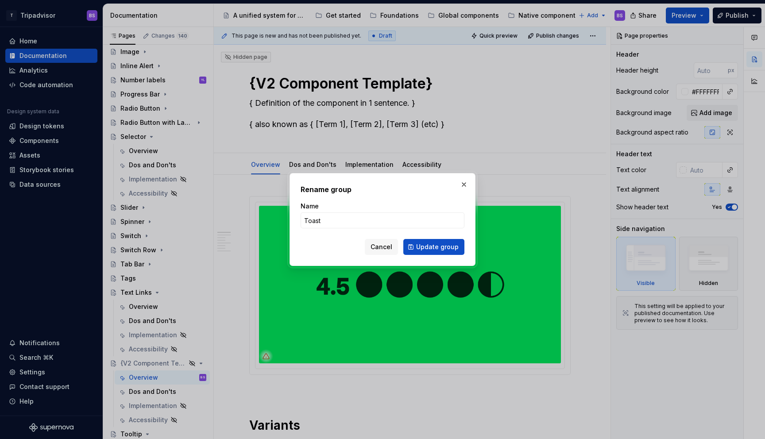
click button "Update group" at bounding box center [433, 247] width 61 height 16
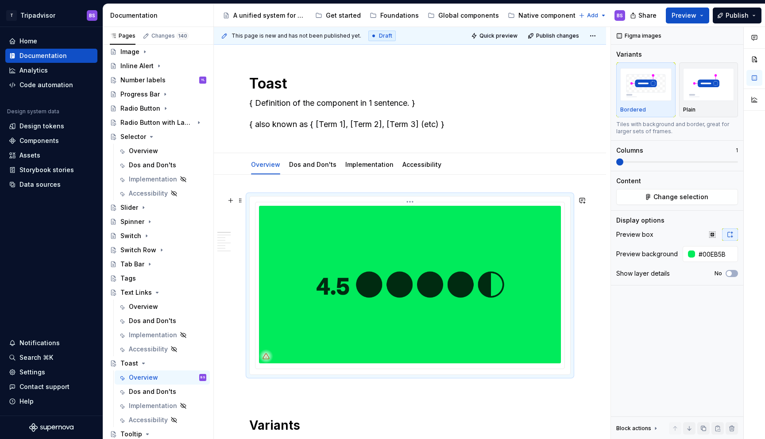
click at [339, 240] on img at bounding box center [410, 285] width 302 height 158
click at [682, 193] on span "Change selection" at bounding box center [680, 197] width 55 height 9
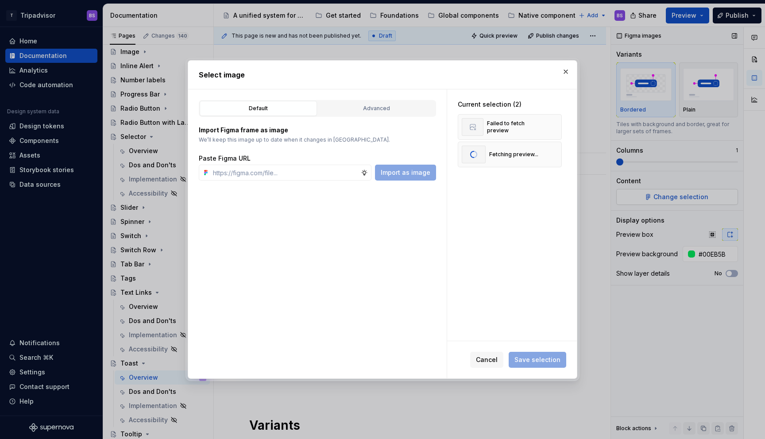
scroll to position [0, 0]
click at [550, 355] on span "Save selection" at bounding box center [537, 359] width 46 height 9
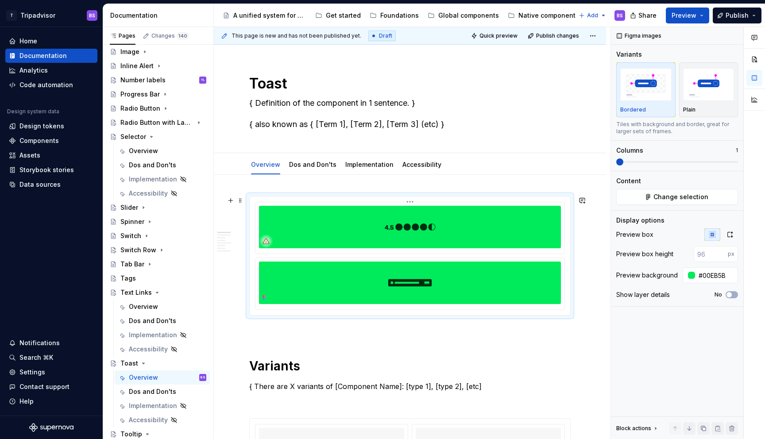
click at [441, 225] on img at bounding box center [410, 227] width 302 height 42
click at [412, 200] on html "T Tripadvisor BS Home Documentation Analytics Code automation Design system dat…" at bounding box center [382, 219] width 765 height 439
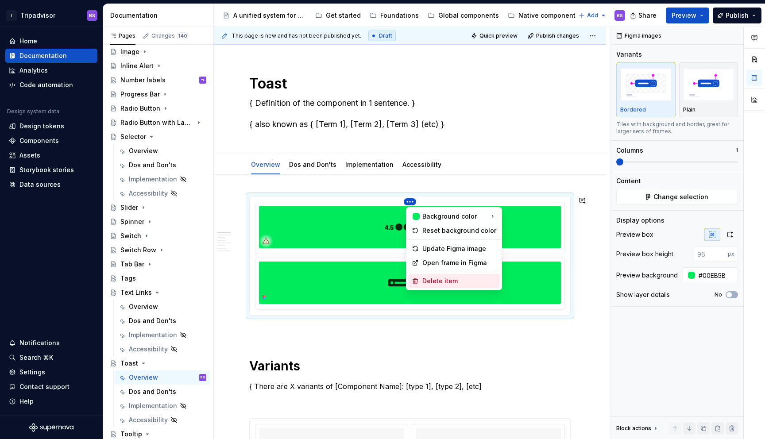
click at [436, 277] on div "Delete item" at bounding box center [459, 281] width 74 height 9
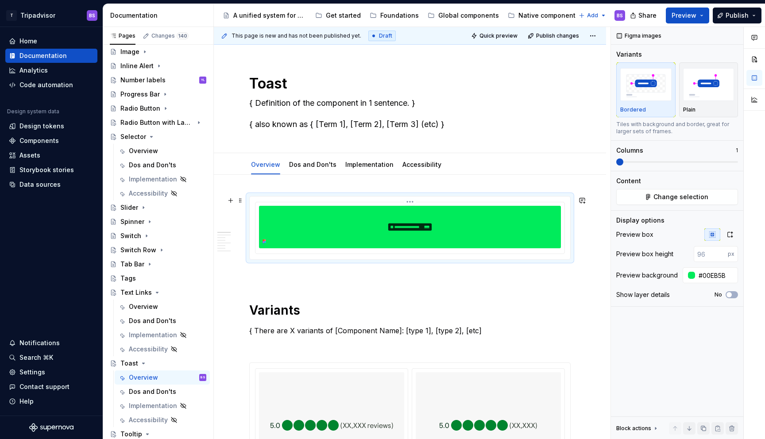
click at [480, 239] on img at bounding box center [410, 227] width 302 height 42
click at [726, 230] on button "button" at bounding box center [730, 234] width 16 height 12
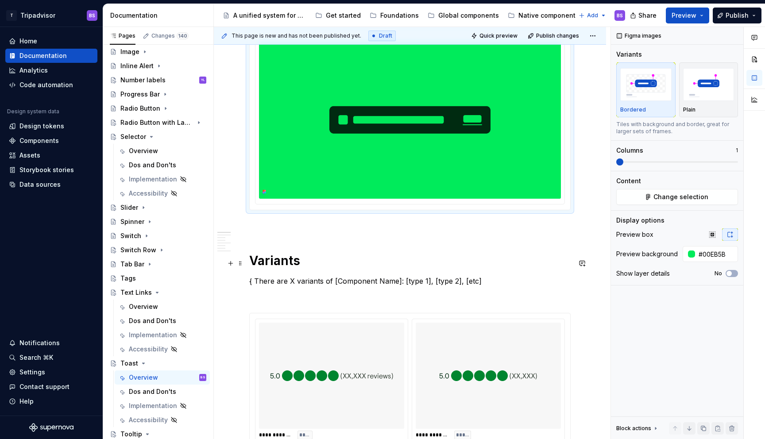
scroll to position [172, 0]
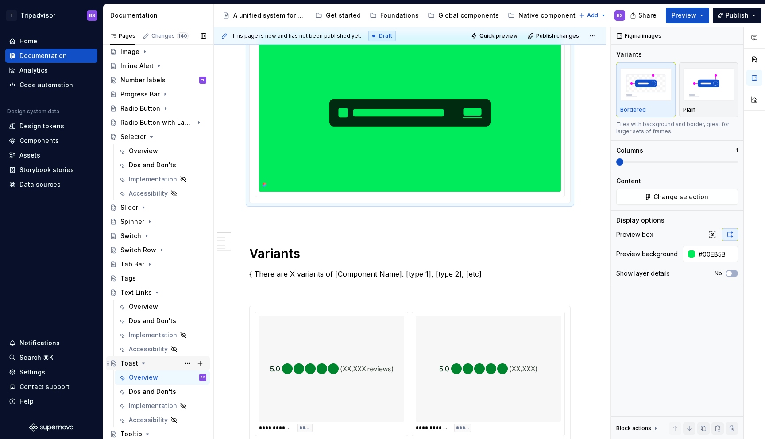
click at [143, 364] on icon "Page tree" at bounding box center [143, 363] width 7 height 7
click at [156, 293] on icon "Page tree" at bounding box center [157, 292] width 2 height 1
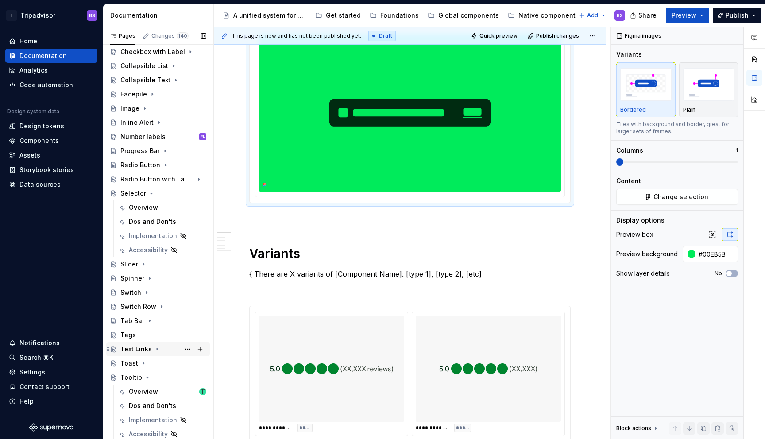
scroll to position [119, 0]
click at [150, 194] on icon "Page tree" at bounding box center [151, 193] width 7 height 7
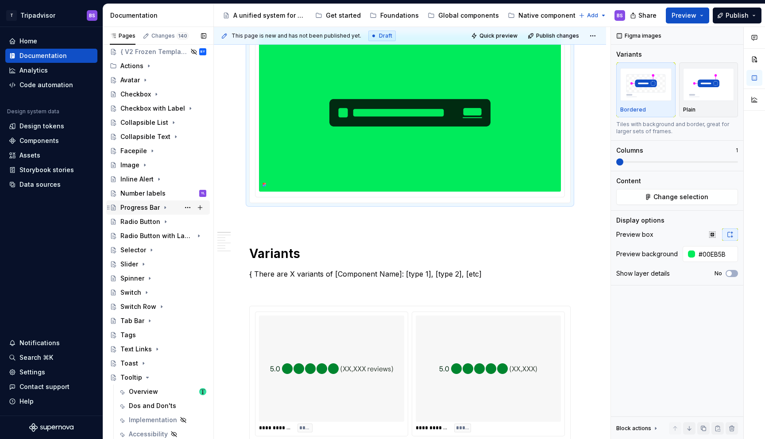
scroll to position [0, 0]
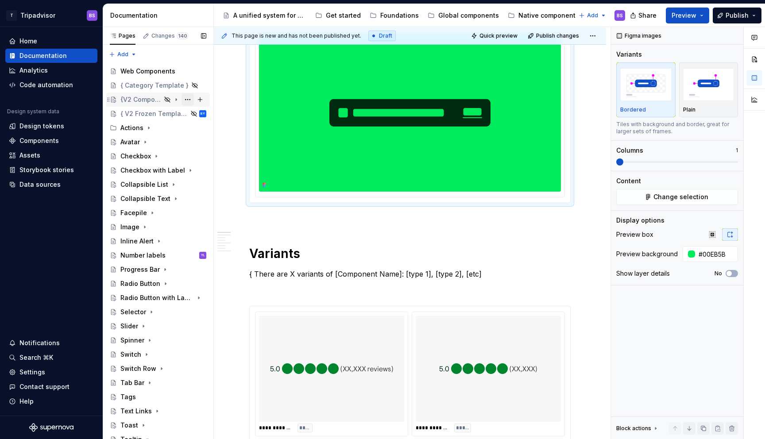
click at [186, 100] on button "Page tree" at bounding box center [187, 99] width 12 height 12
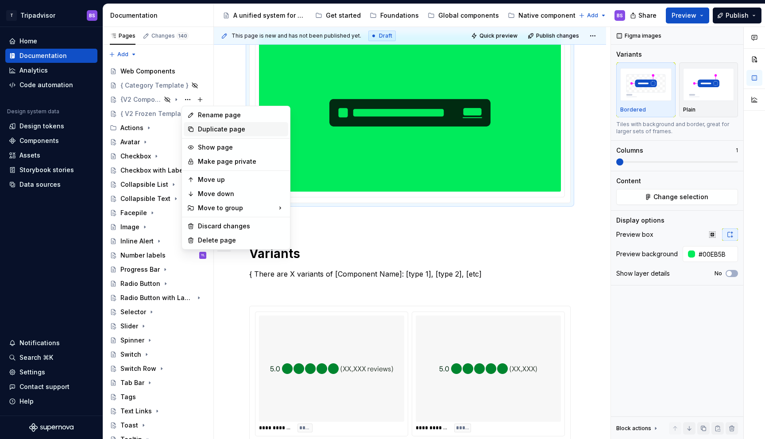
click at [216, 129] on div "Duplicate page" at bounding box center [241, 129] width 87 height 9
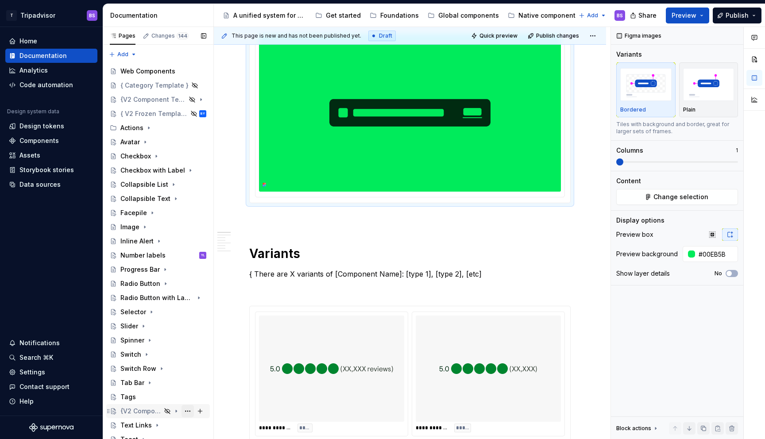
click at [189, 413] on button "Page tree" at bounding box center [187, 411] width 12 height 12
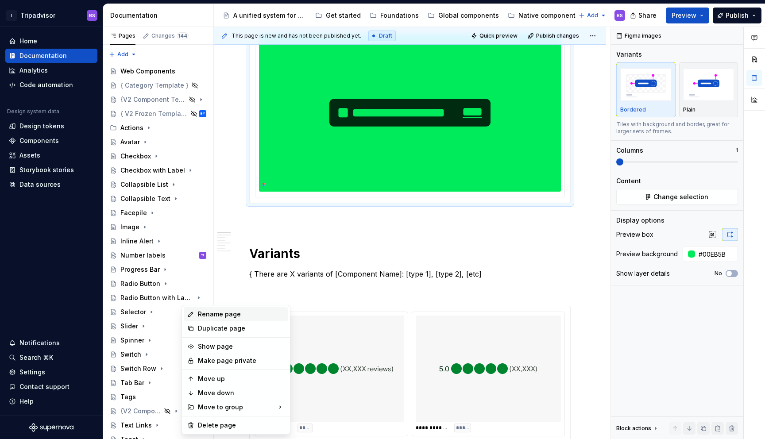
click at [220, 315] on div "Rename page" at bounding box center [241, 314] width 87 height 9
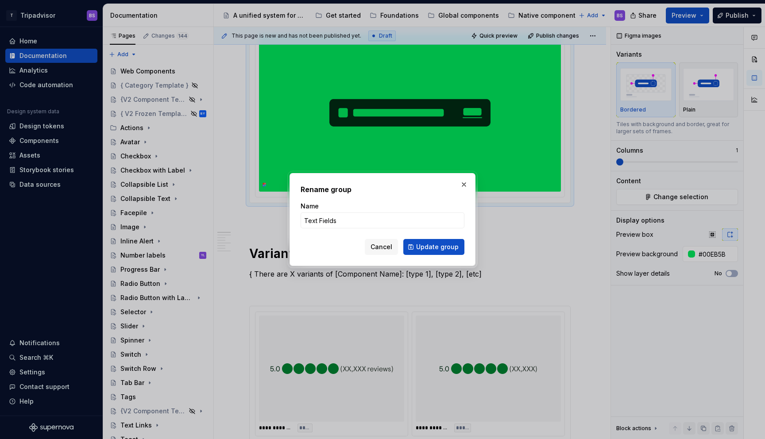
click button "Update group" at bounding box center [433, 247] width 61 height 16
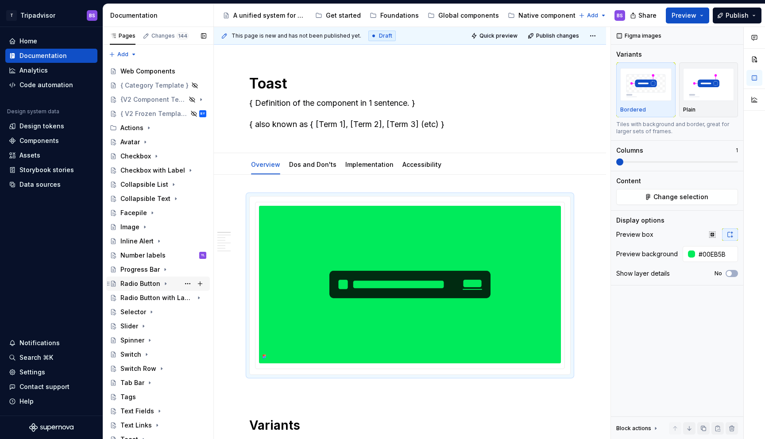
scroll to position [76, 0]
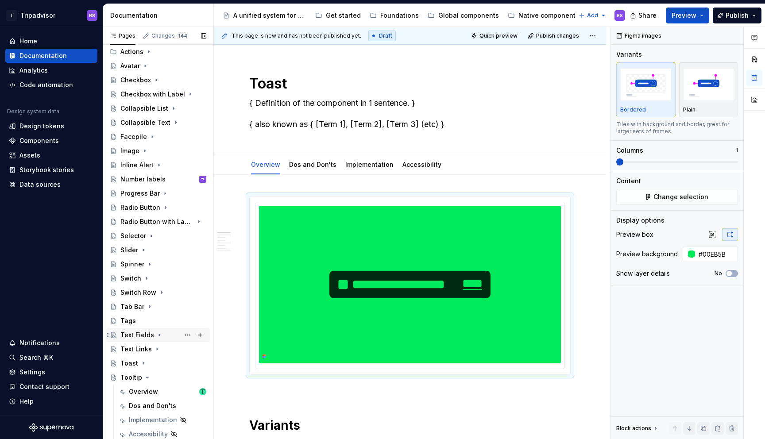
click at [142, 336] on div "Text Fields" at bounding box center [137, 335] width 34 height 9
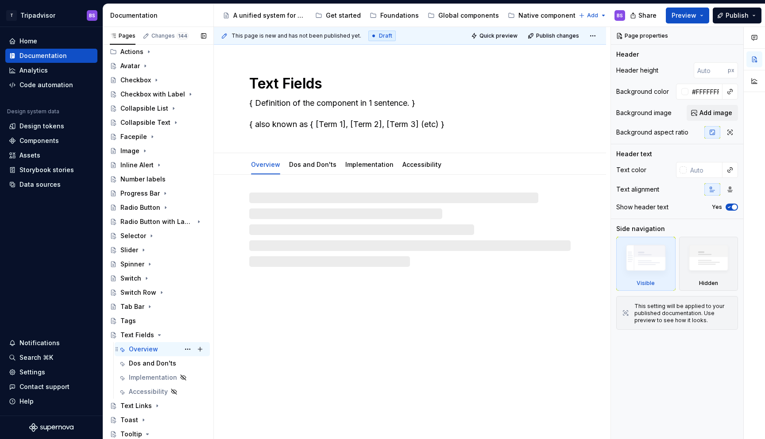
click at [156, 350] on div "Overview" at bounding box center [143, 349] width 29 height 9
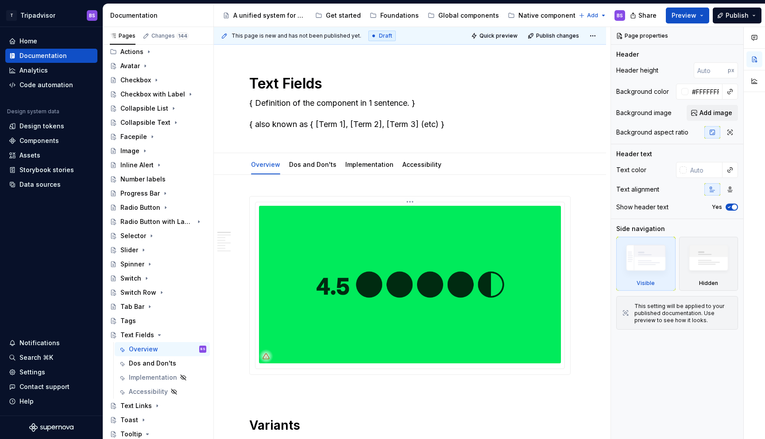
click at [415, 294] on img at bounding box center [410, 285] width 302 height 158
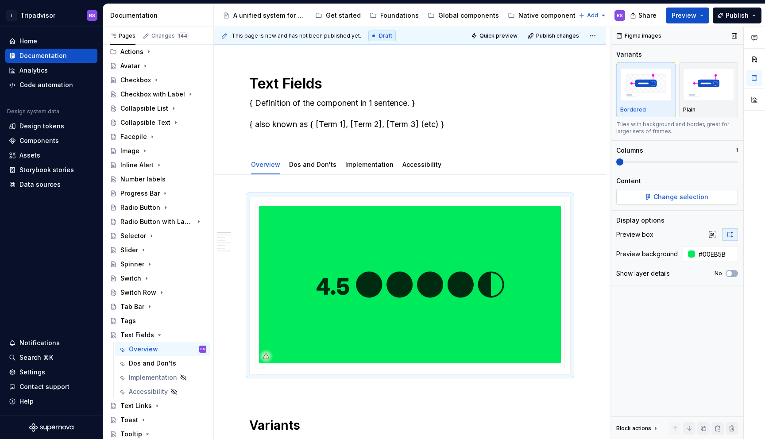
click at [653, 194] on button "Change selection" at bounding box center [677, 197] width 122 height 16
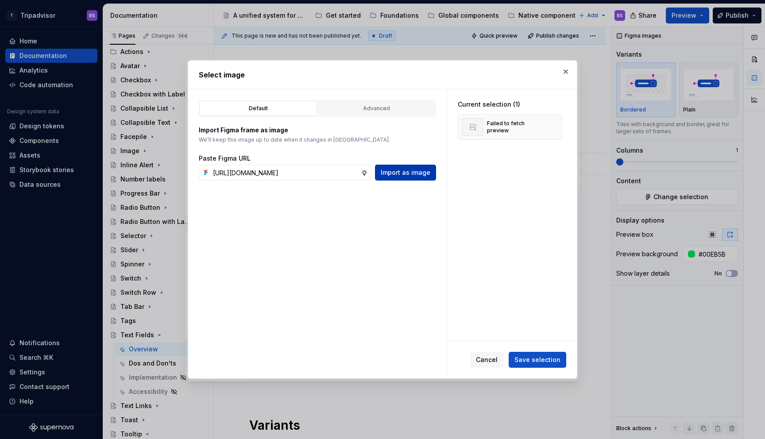
click at [399, 169] on span "Import as image" at bounding box center [406, 172] width 50 height 9
click at [536, 357] on span "Save selection" at bounding box center [537, 359] width 46 height 9
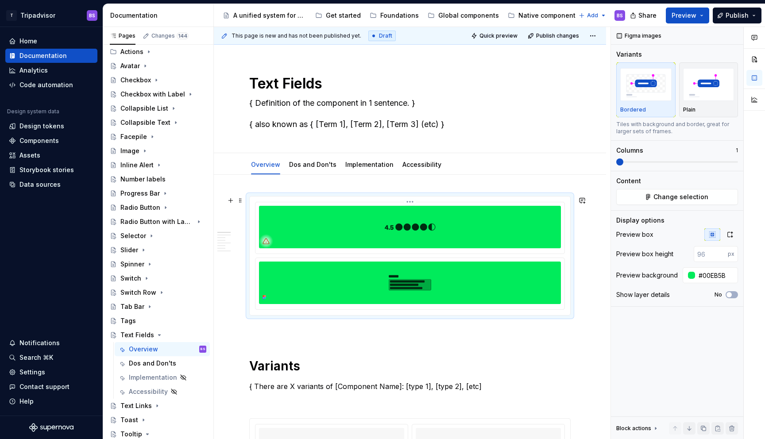
click at [453, 233] on img at bounding box center [410, 227] width 302 height 42
click at [413, 199] on html "T Tripadvisor BS Home Documentation Analytics Code automation Design system dat…" at bounding box center [382, 219] width 765 height 439
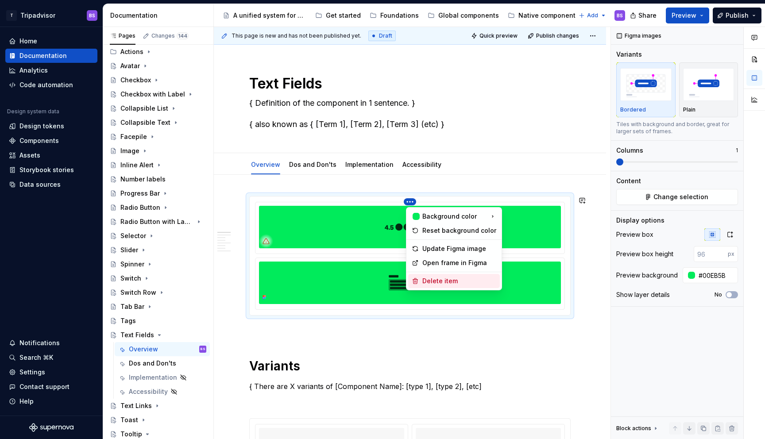
click at [432, 282] on div "Delete item" at bounding box center [459, 281] width 74 height 9
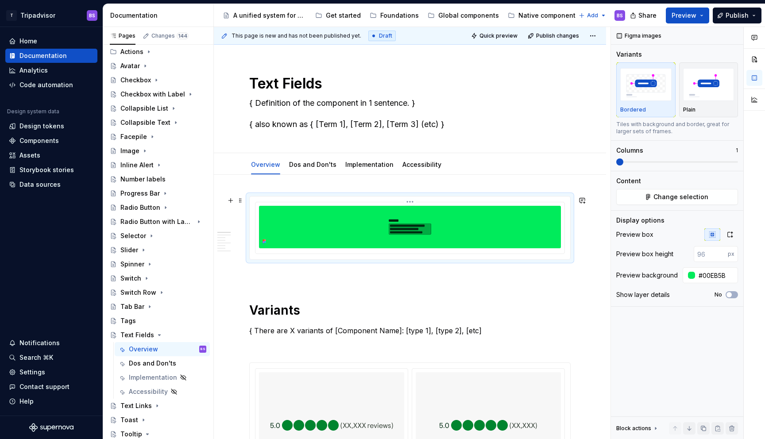
click at [465, 225] on img at bounding box center [410, 227] width 302 height 42
click at [731, 235] on icon "button" at bounding box center [729, 234] width 7 height 7
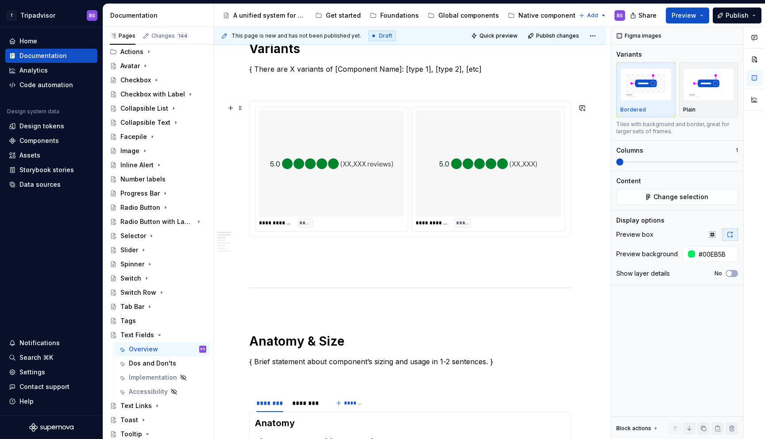
scroll to position [378, 0]
click at [158, 336] on icon "Page tree" at bounding box center [159, 335] width 7 height 7
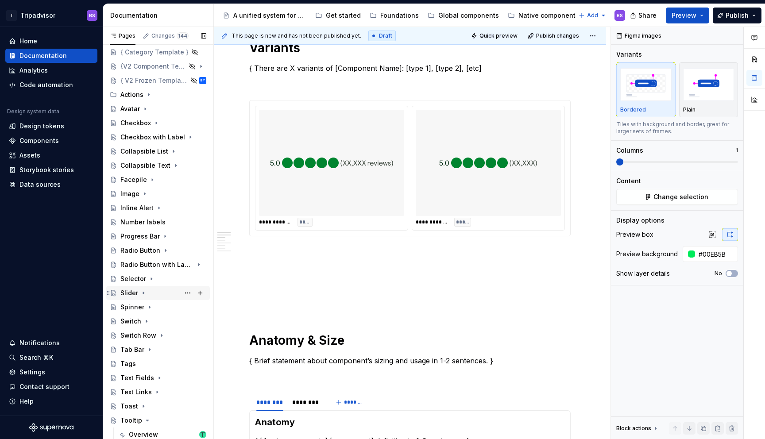
scroll to position [32, 0]
click at [152, 280] on icon "Page tree" at bounding box center [151, 279] width 7 height 7
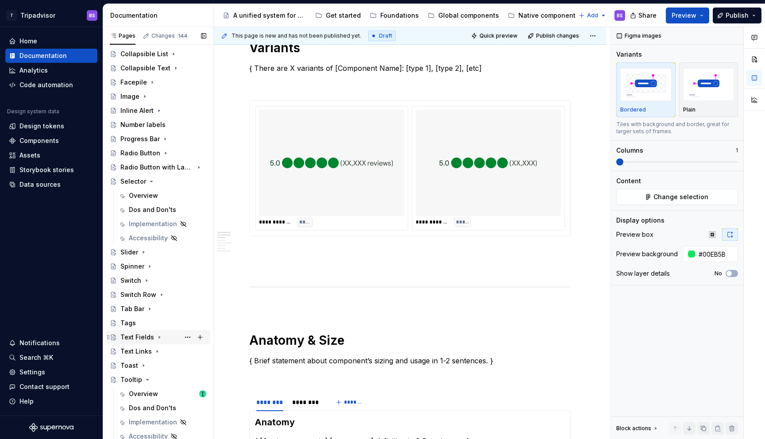
scroll to position [133, 0]
click at [157, 334] on icon "Page tree" at bounding box center [159, 335] width 7 height 7
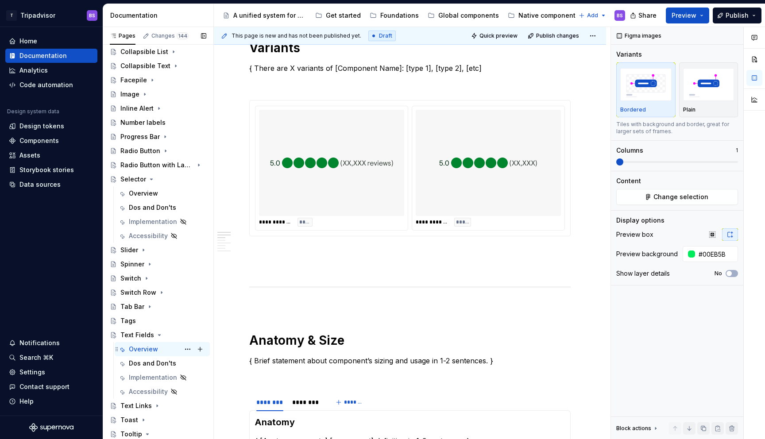
click at [158, 355] on div "Overview BS" at bounding box center [162, 349] width 95 height 14
click at [152, 347] on div "Overview" at bounding box center [143, 349] width 29 height 9
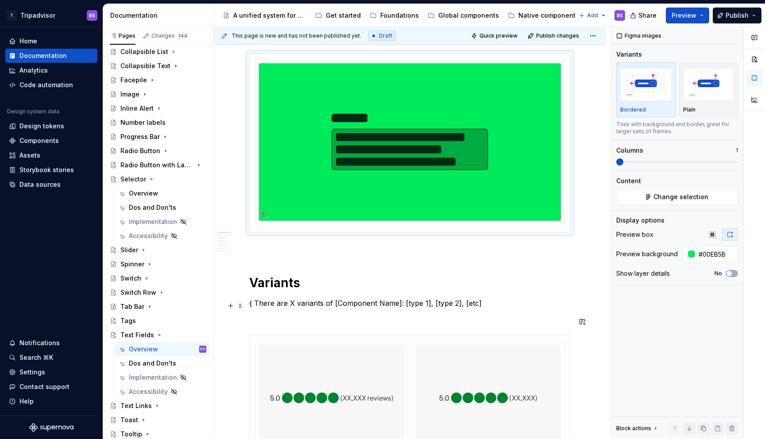
scroll to position [0, 0]
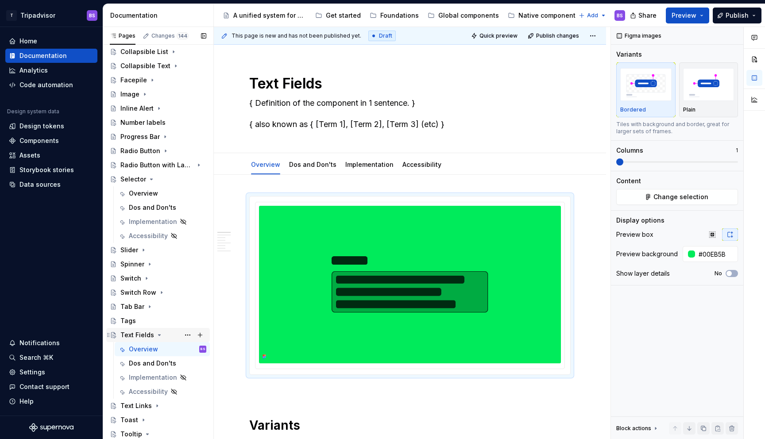
click at [156, 334] on icon "Page tree" at bounding box center [159, 335] width 7 height 7
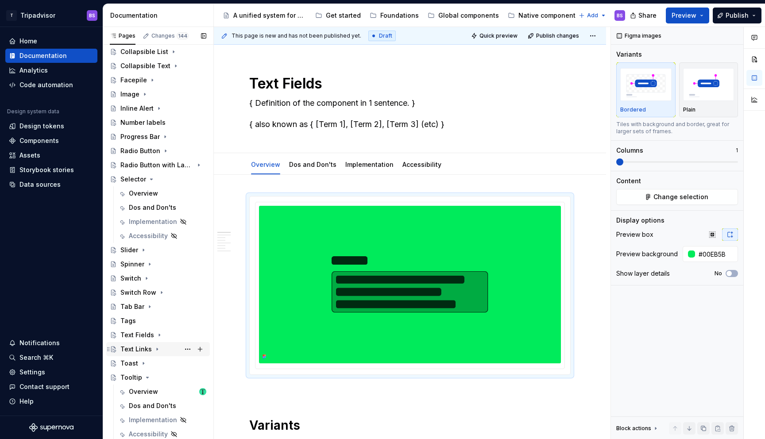
click at [157, 348] on icon "Page tree" at bounding box center [157, 349] width 7 height 7
click at [158, 358] on div "Overview" at bounding box center [167, 363] width 77 height 12
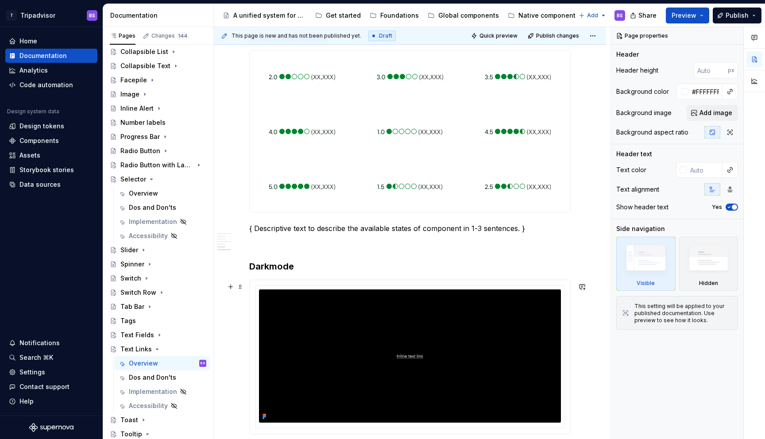
scroll to position [677, 0]
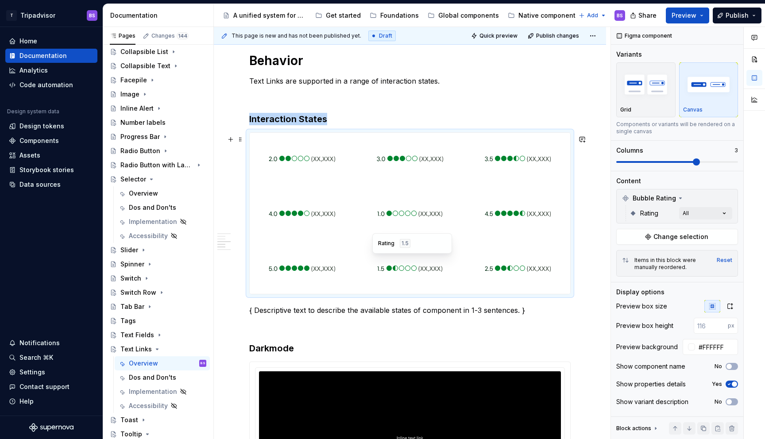
click at [415, 258] on img at bounding box center [410, 268] width 66 height 44
click at [714, 235] on button "Change selection" at bounding box center [677, 237] width 122 height 16
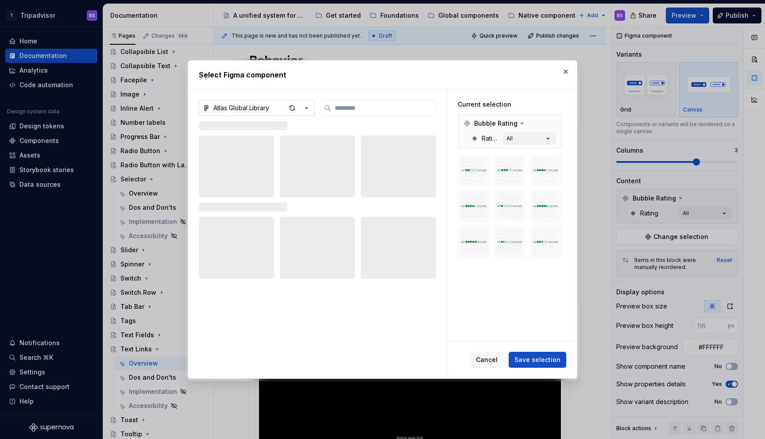
click at [307, 107] on icon "button" at bounding box center [306, 108] width 9 height 9
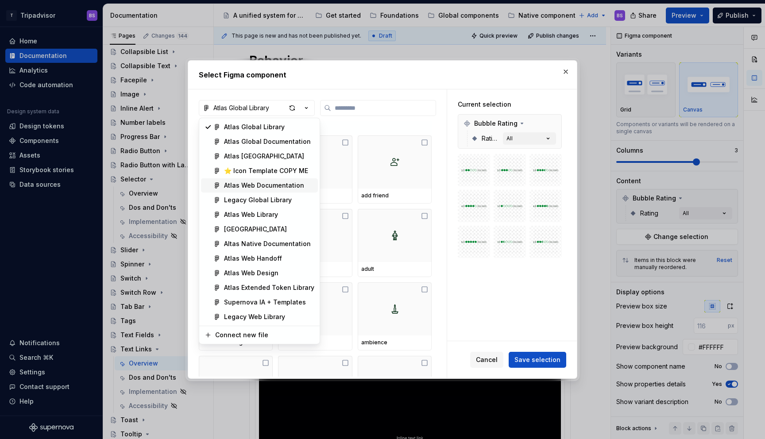
click at [274, 186] on div "Atlas Web Documentation" at bounding box center [264, 185] width 80 height 9
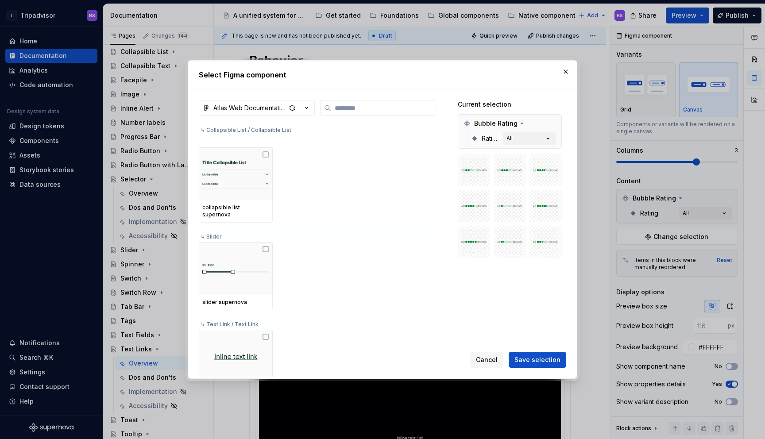
scroll to position [414, 0]
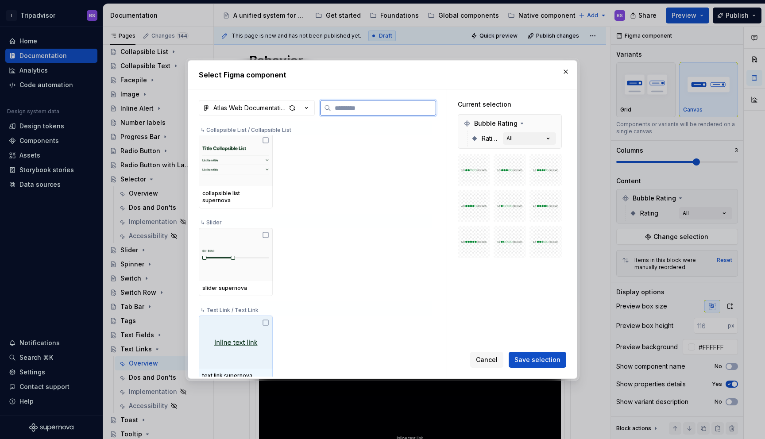
click at [247, 318] on div at bounding box center [236, 342] width 74 height 53
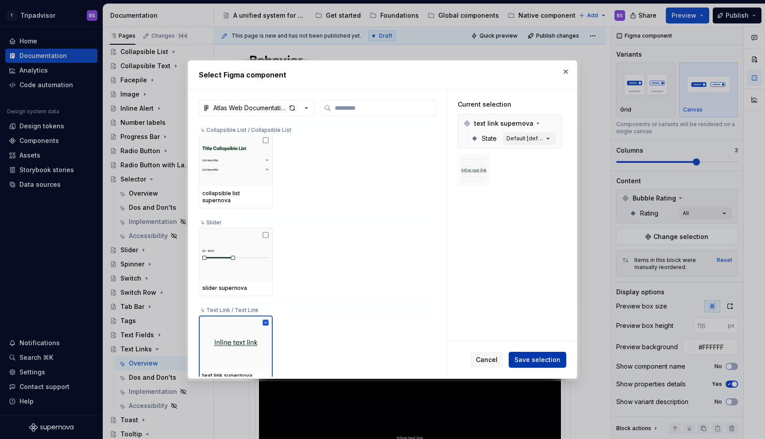
click at [529, 359] on span "Save selection" at bounding box center [537, 359] width 46 height 9
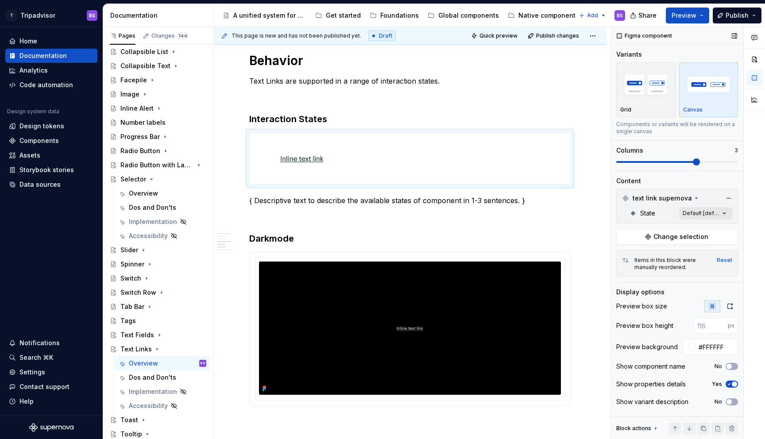
click at [692, 211] on div "Comments Open comments No comments yet Select ‘Comment’ from the block context …" at bounding box center [688, 233] width 154 height 413
click at [721, 228] on icon "button" at bounding box center [717, 228] width 7 height 5
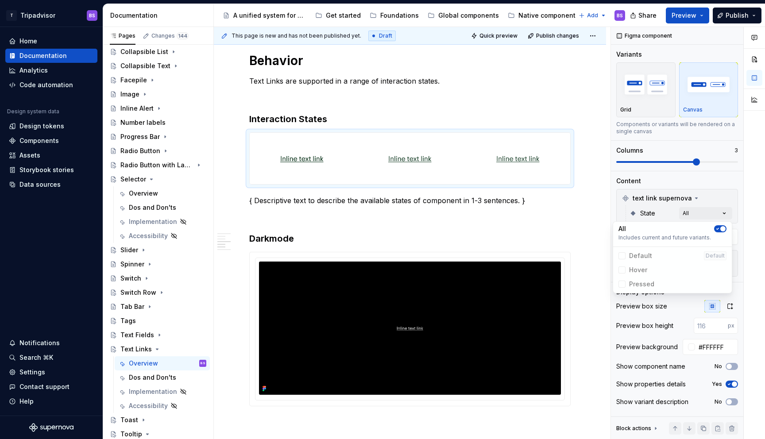
click at [510, 103] on html "T Tripadvisor BS Home Documentation Analytics Code automation Design system dat…" at bounding box center [382, 219] width 765 height 439
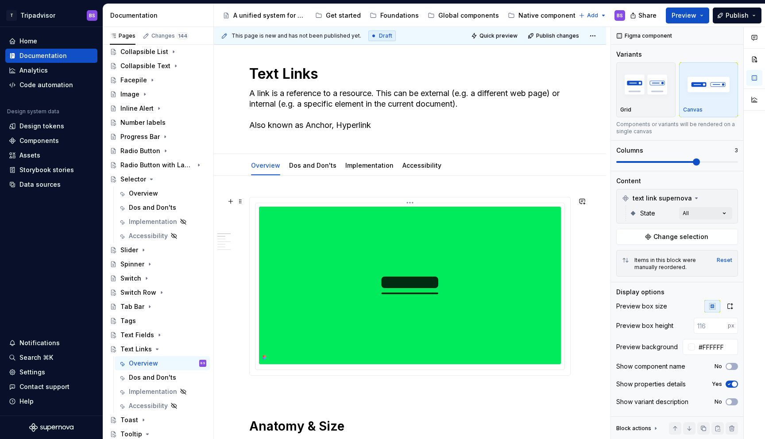
scroll to position [0, 0]
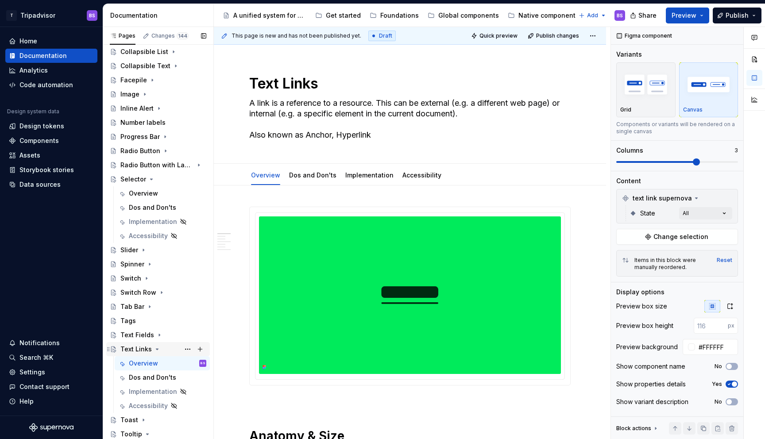
click at [157, 349] on icon "Page tree" at bounding box center [157, 349] width 7 height 7
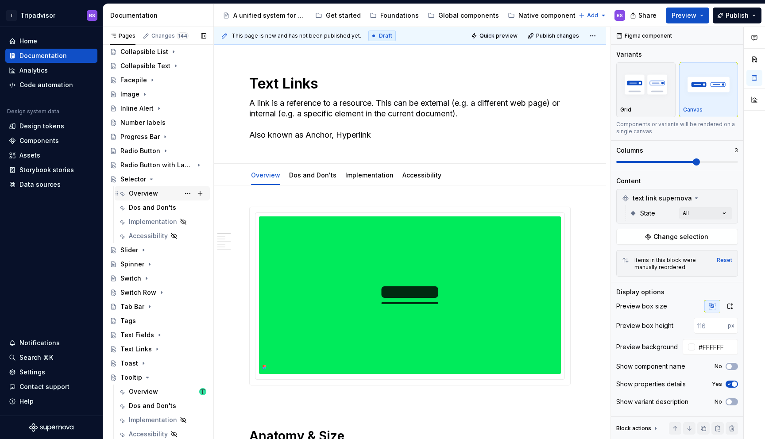
click at [152, 191] on div "Overview" at bounding box center [143, 193] width 29 height 9
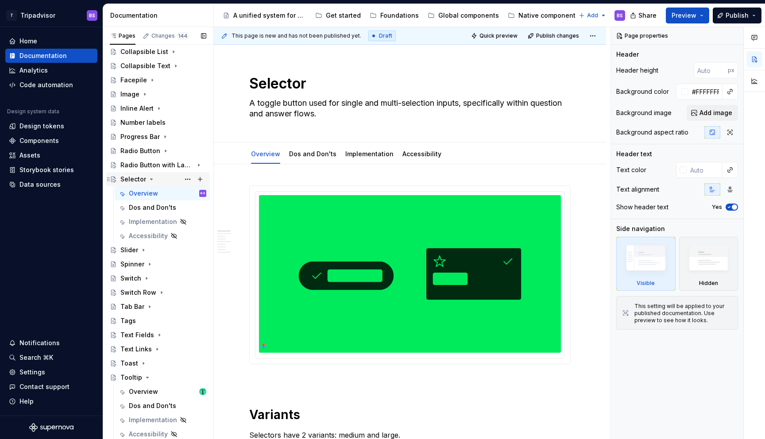
click at [149, 178] on icon "Page tree" at bounding box center [151, 179] width 7 height 7
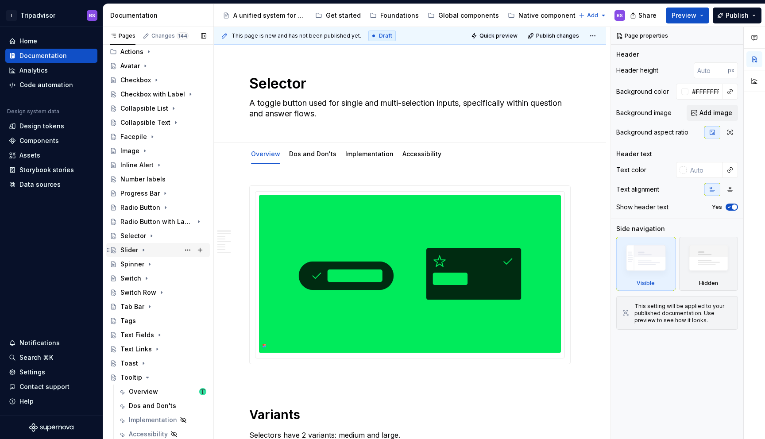
scroll to position [76, 0]
click at [145, 250] on icon "Page tree" at bounding box center [143, 250] width 7 height 7
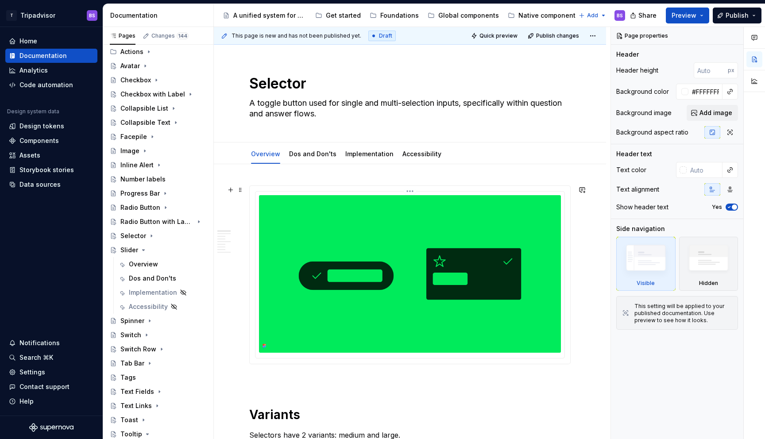
scroll to position [121, 0]
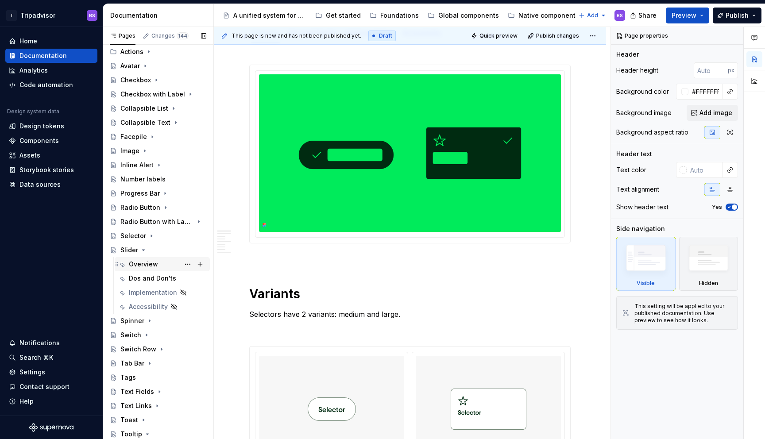
click at [170, 261] on div "Overview" at bounding box center [167, 264] width 77 height 12
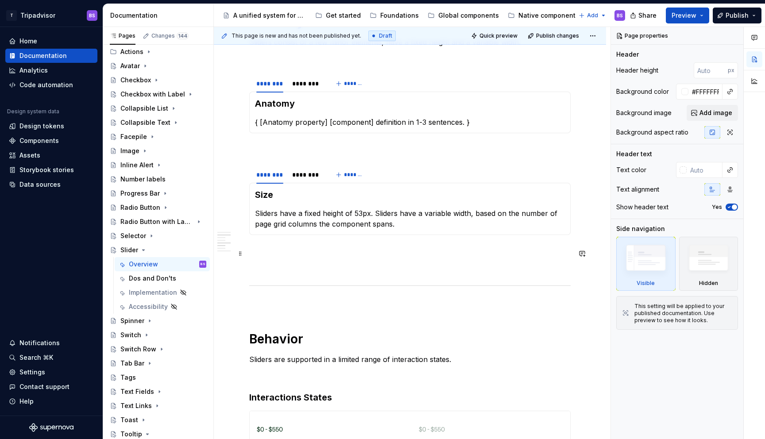
scroll to position [698, 0]
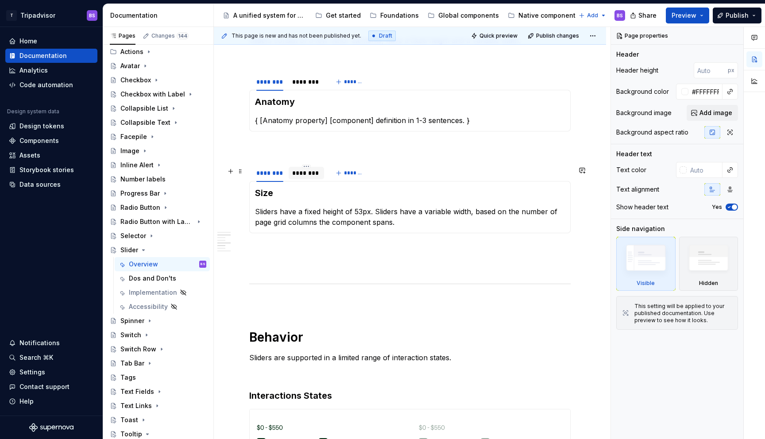
click at [306, 178] on div "********" at bounding box center [306, 173] width 28 height 9
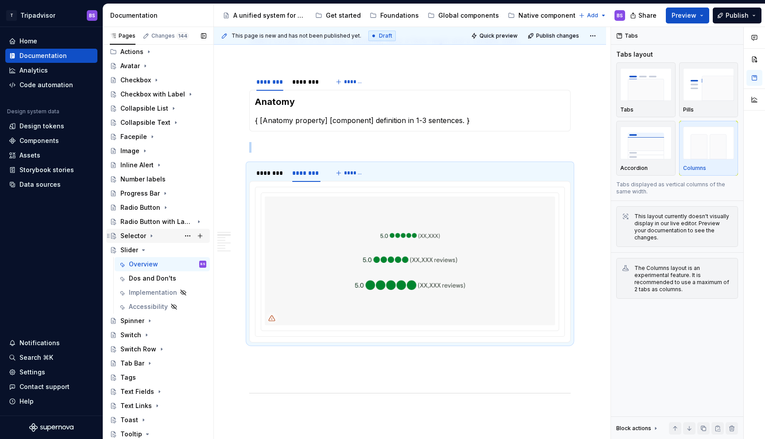
click at [142, 232] on div "Selector" at bounding box center [133, 236] width 26 height 9
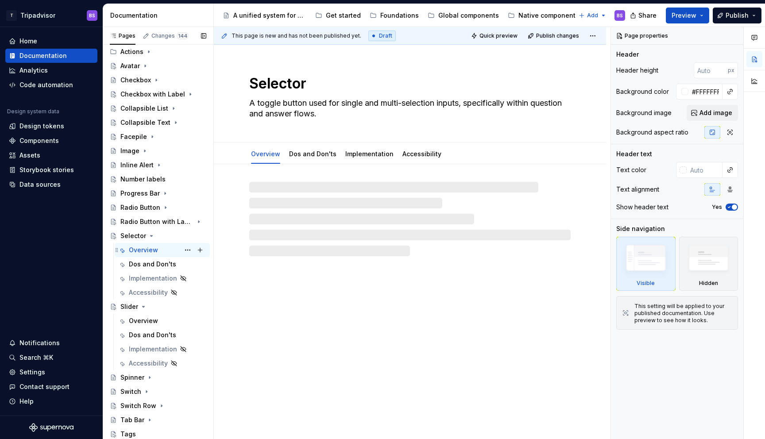
click at [160, 252] on div "Overview BS" at bounding box center [167, 250] width 77 height 12
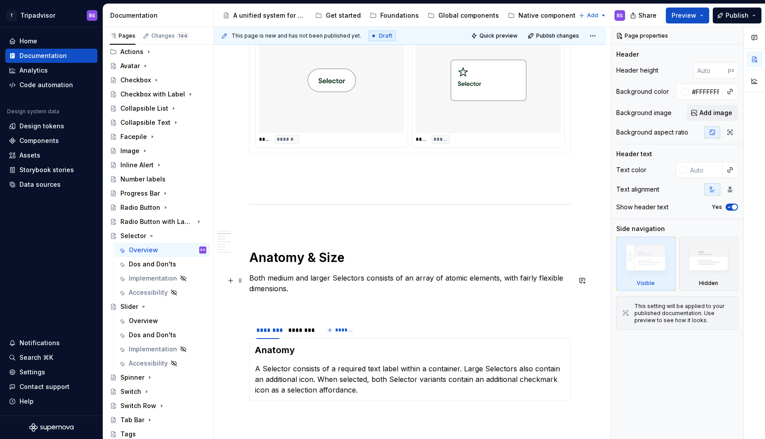
scroll to position [607, 0]
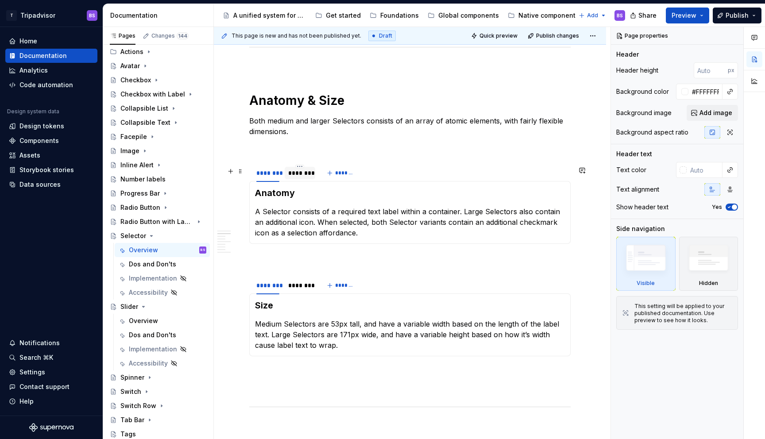
click at [301, 173] on div "********" at bounding box center [299, 173] width 23 height 9
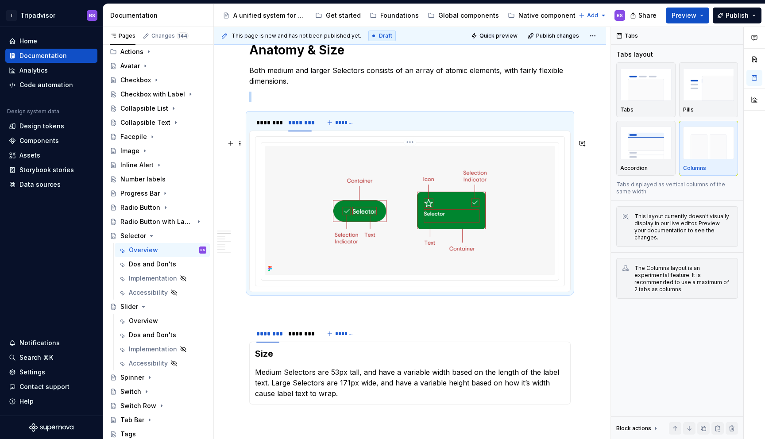
scroll to position [720, 0]
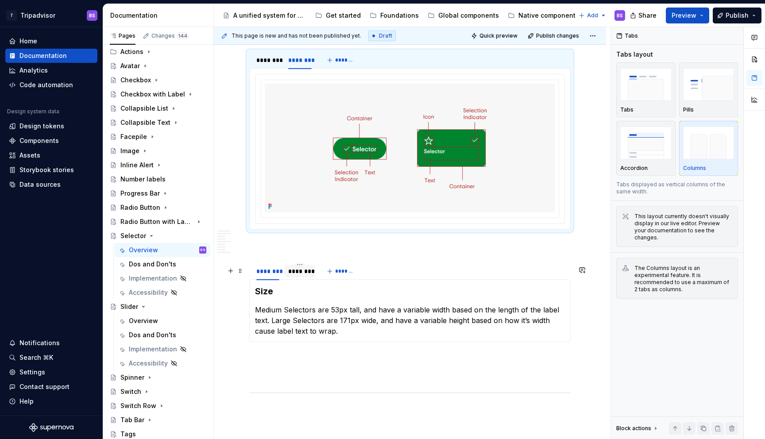
click at [303, 274] on div "********" at bounding box center [299, 271] width 23 height 9
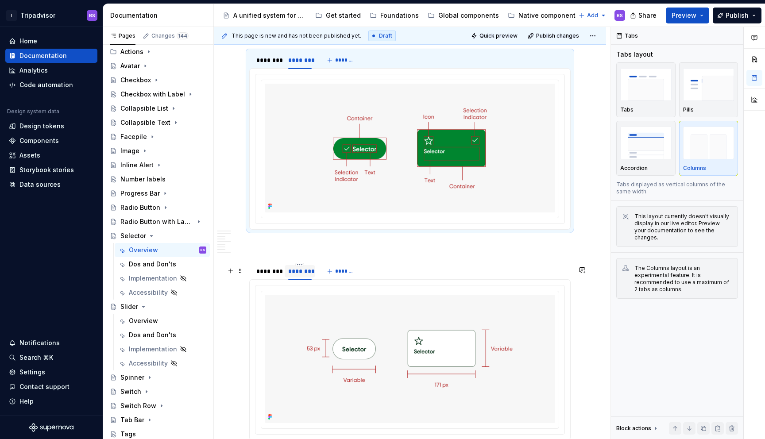
scroll to position [803, 0]
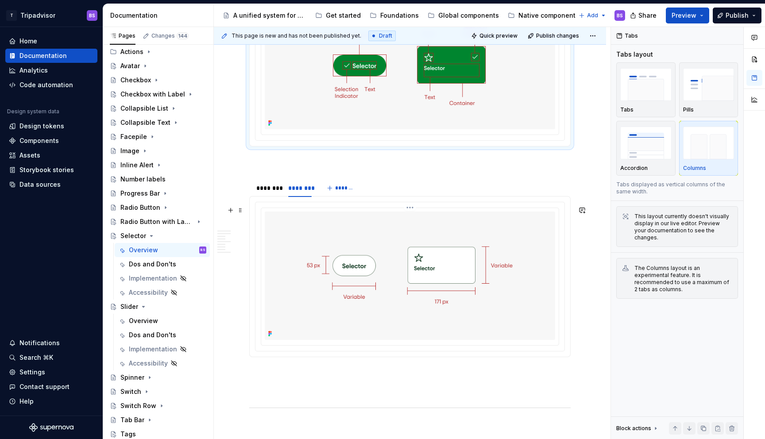
click at [308, 242] on img at bounding box center [410, 276] width 290 height 128
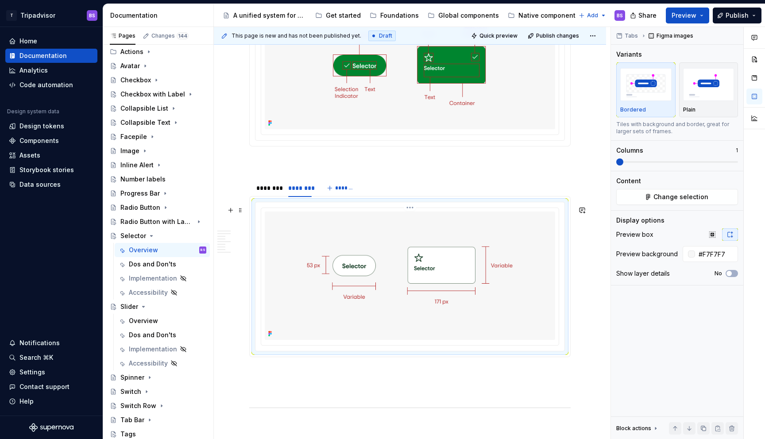
click at [411, 214] on html "T Tripadvisor BS Home Documentation Analytics Code automation Design system dat…" at bounding box center [382, 219] width 765 height 439
click at [448, 261] on div "Update Figma image" at bounding box center [459, 259] width 74 height 9
click at [151, 235] on icon "Page tree" at bounding box center [151, 235] width 7 height 7
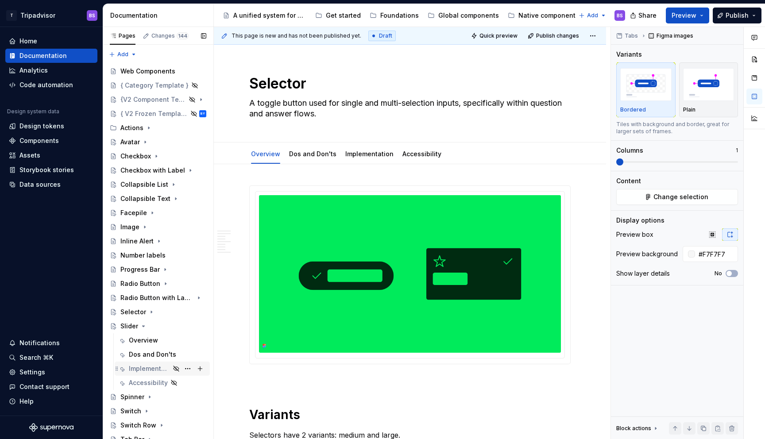
scroll to position [803, 0]
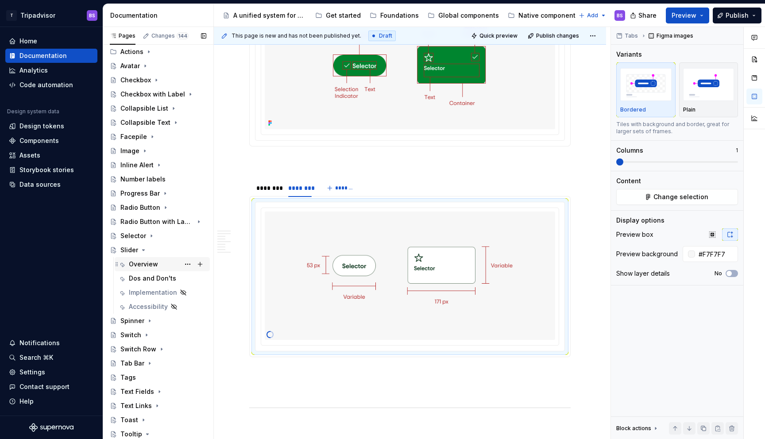
click at [149, 269] on div "Overview" at bounding box center [167, 264] width 77 height 12
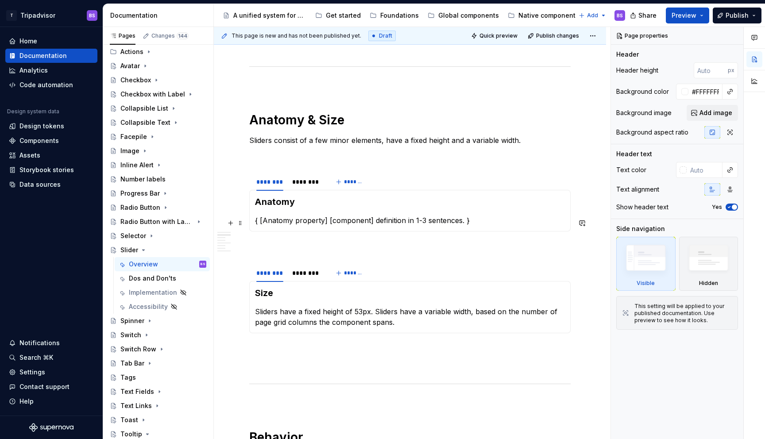
scroll to position [670, 0]
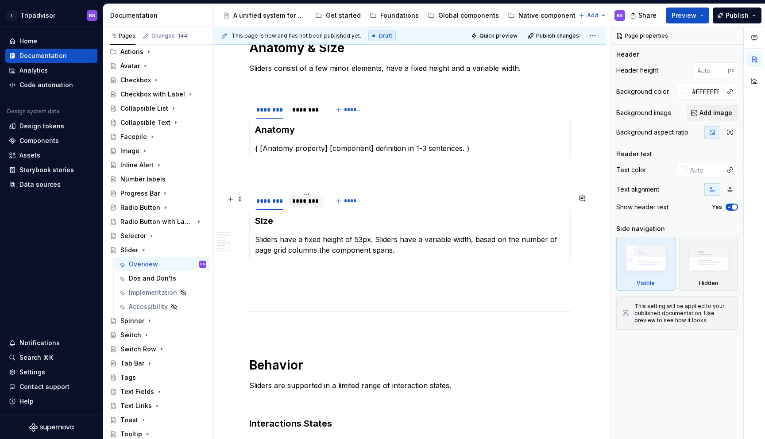
click at [298, 209] on div at bounding box center [306, 208] width 35 height 1
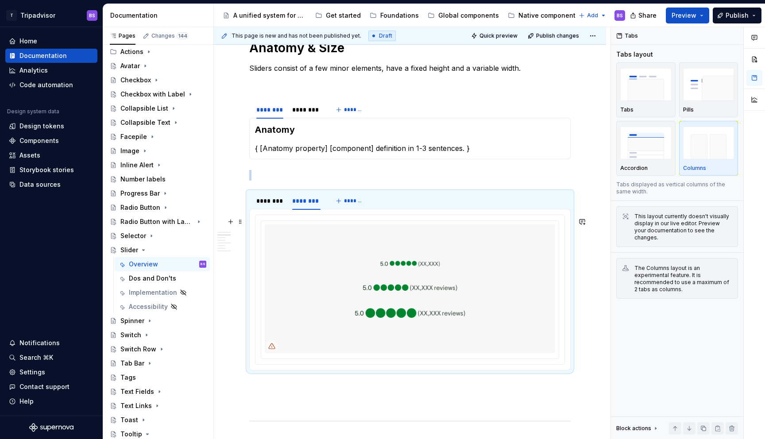
click at [451, 251] on img at bounding box center [410, 288] width 290 height 128
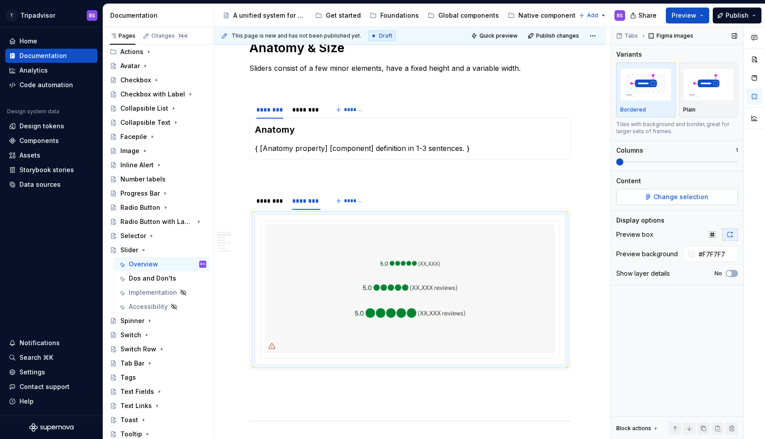
click at [692, 194] on span "Change selection" at bounding box center [680, 197] width 55 height 9
type textarea "*"
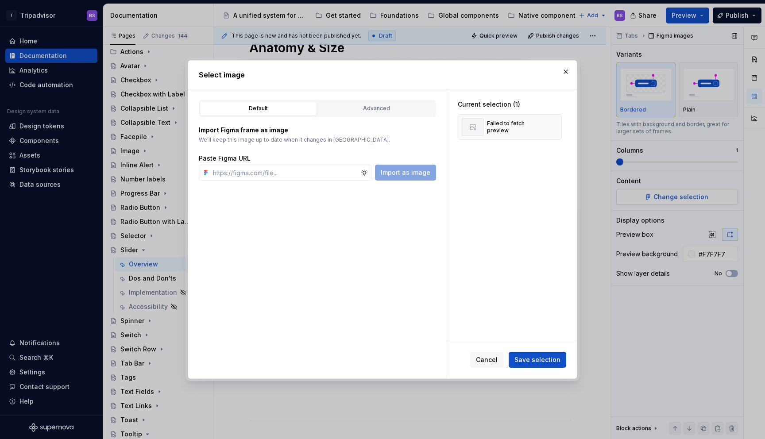
type input "[URL][DOMAIN_NAME][DATE][DATE]"
type textarea "*"
type input "[URL][DOMAIN_NAME][DATE][DATE]"
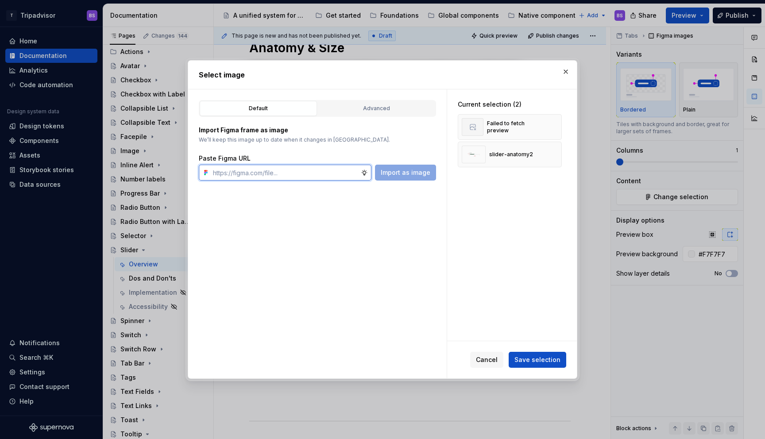
type textarea "*"
click at [526, 360] on span "Save selection" at bounding box center [537, 359] width 46 height 9
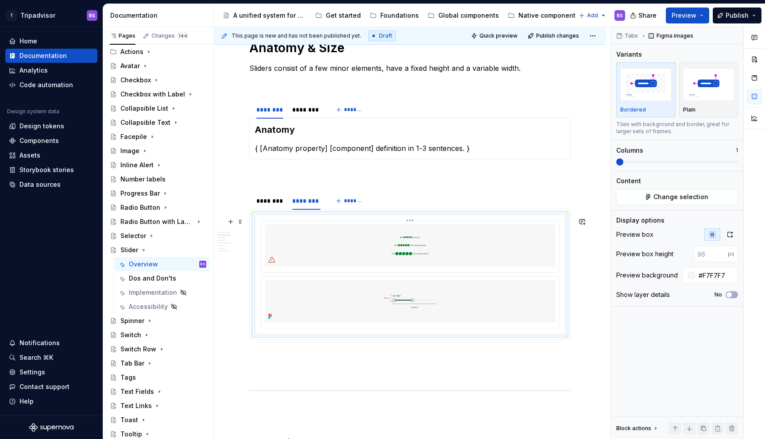
click at [400, 235] on img at bounding box center [410, 245] width 290 height 42
click at [415, 220] on html "T Tripadvisor BS Home Documentation Analytics Code automation Design system dat…" at bounding box center [382, 219] width 765 height 439
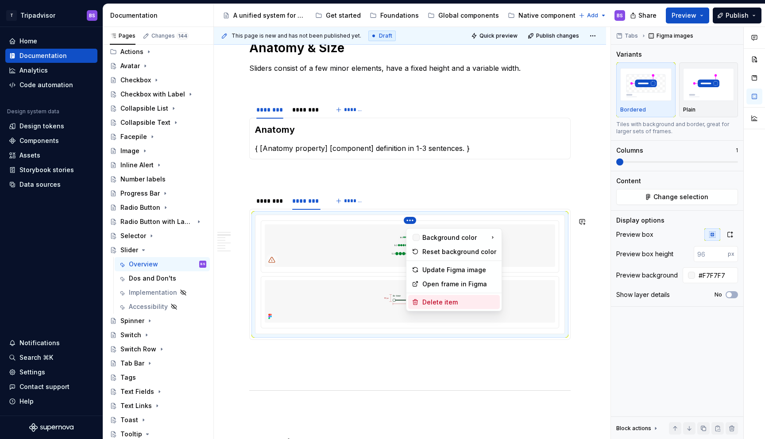
click at [439, 301] on div "Delete item" at bounding box center [459, 302] width 74 height 9
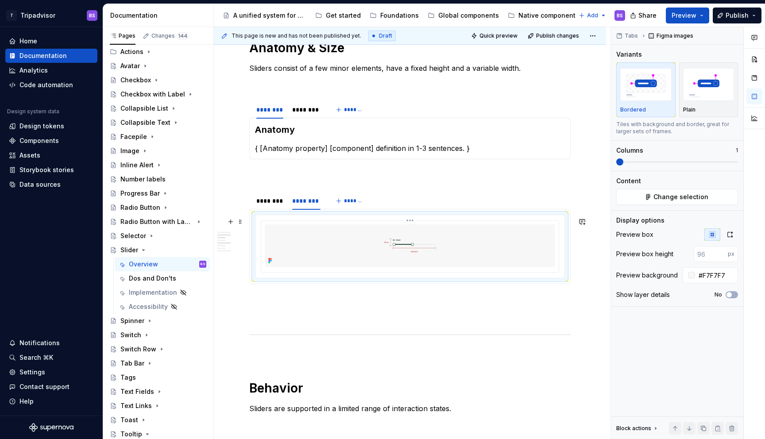
click at [430, 258] on img at bounding box center [410, 245] width 290 height 42
click at [727, 232] on icon "button" at bounding box center [729, 234] width 7 height 7
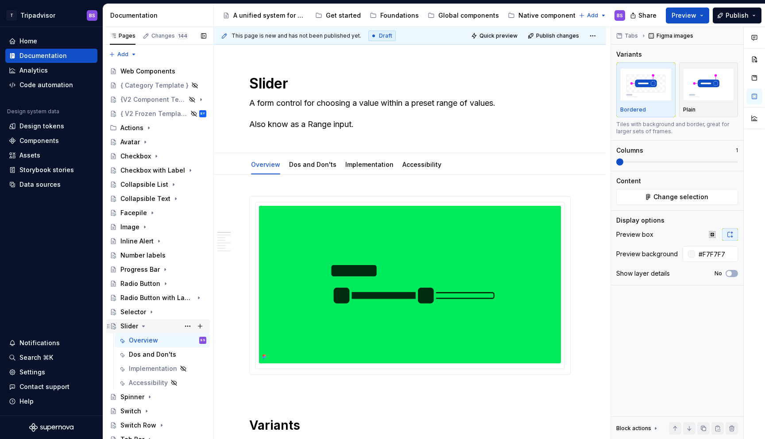
click at [142, 326] on icon "Page tree" at bounding box center [143, 326] width 7 height 7
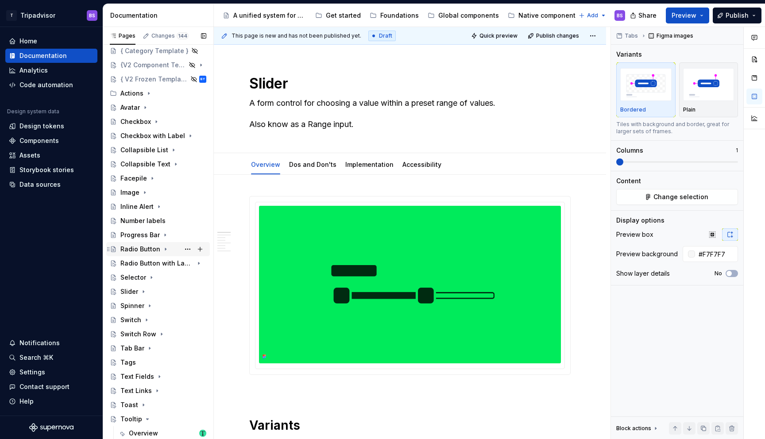
scroll to position [76, 0]
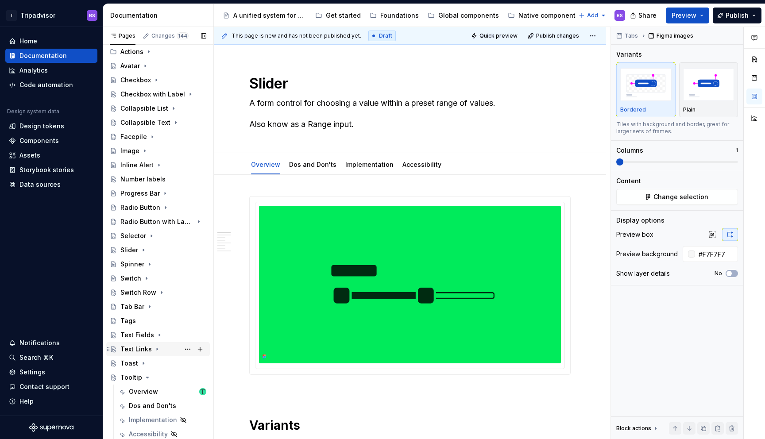
click at [154, 349] on icon "Page tree" at bounding box center [157, 349] width 7 height 7
click at [154, 348] on icon "Page tree" at bounding box center [157, 349] width 7 height 7
click at [159, 335] on icon "Page tree" at bounding box center [159, 335] width 1 height 2
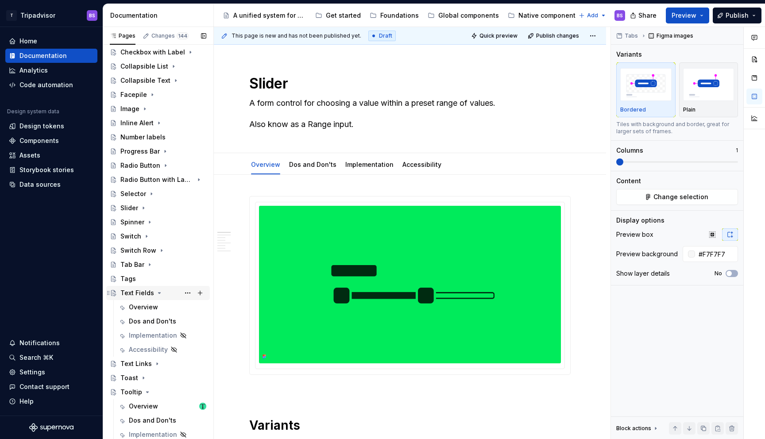
scroll to position [122, 0]
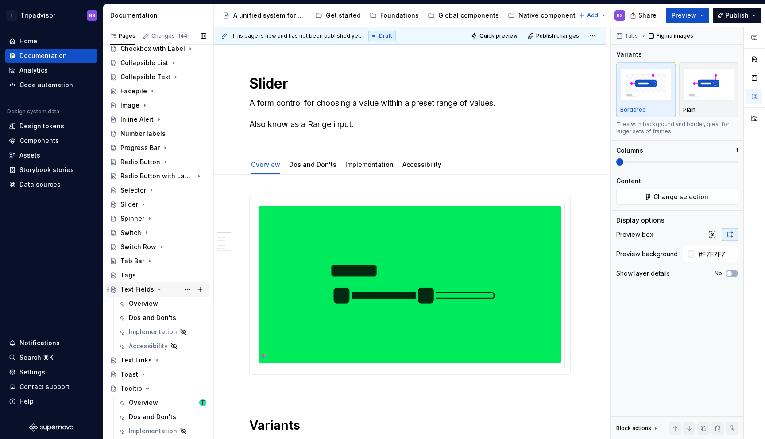
click at [156, 289] on icon "Page tree" at bounding box center [159, 289] width 7 height 7
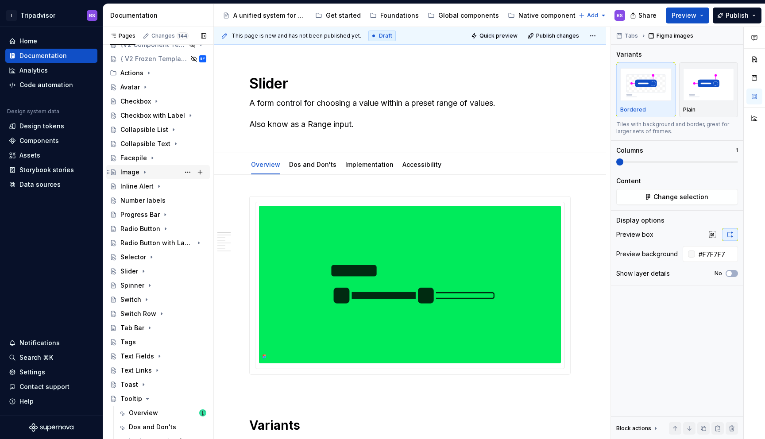
scroll to position [76, 0]
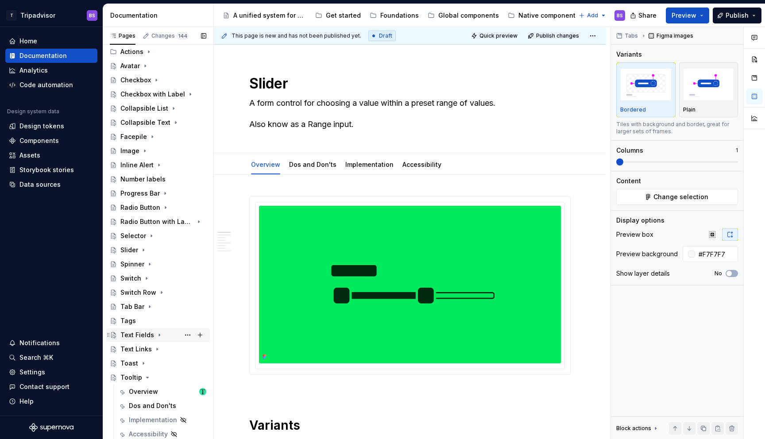
click at [156, 336] on icon "Page tree" at bounding box center [159, 335] width 7 height 7
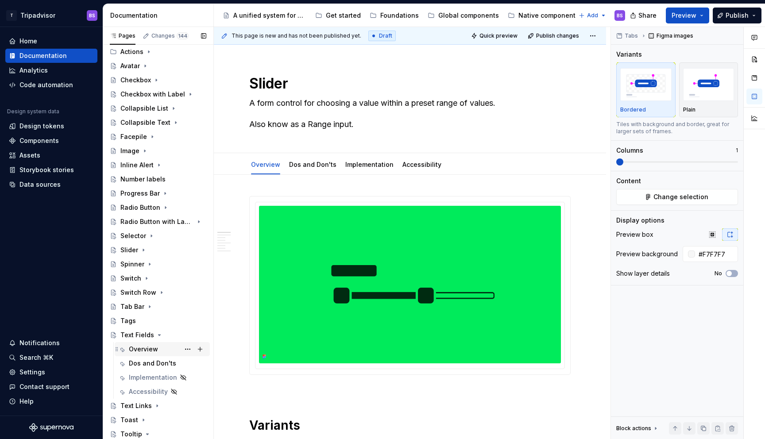
click at [151, 342] on div "Overview" at bounding box center [162, 349] width 95 height 14
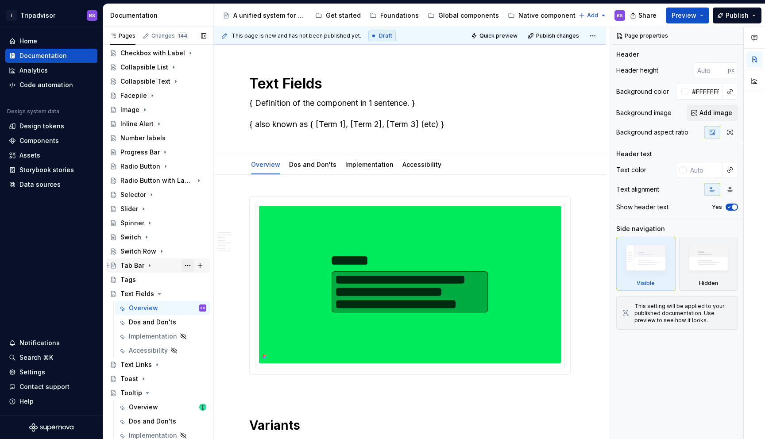
scroll to position [133, 0]
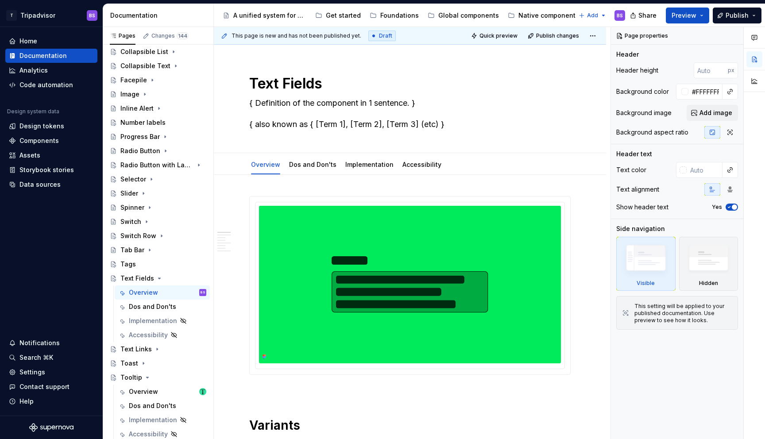
type textarea "*"
